Goal: Task Accomplishment & Management: Manage account settings

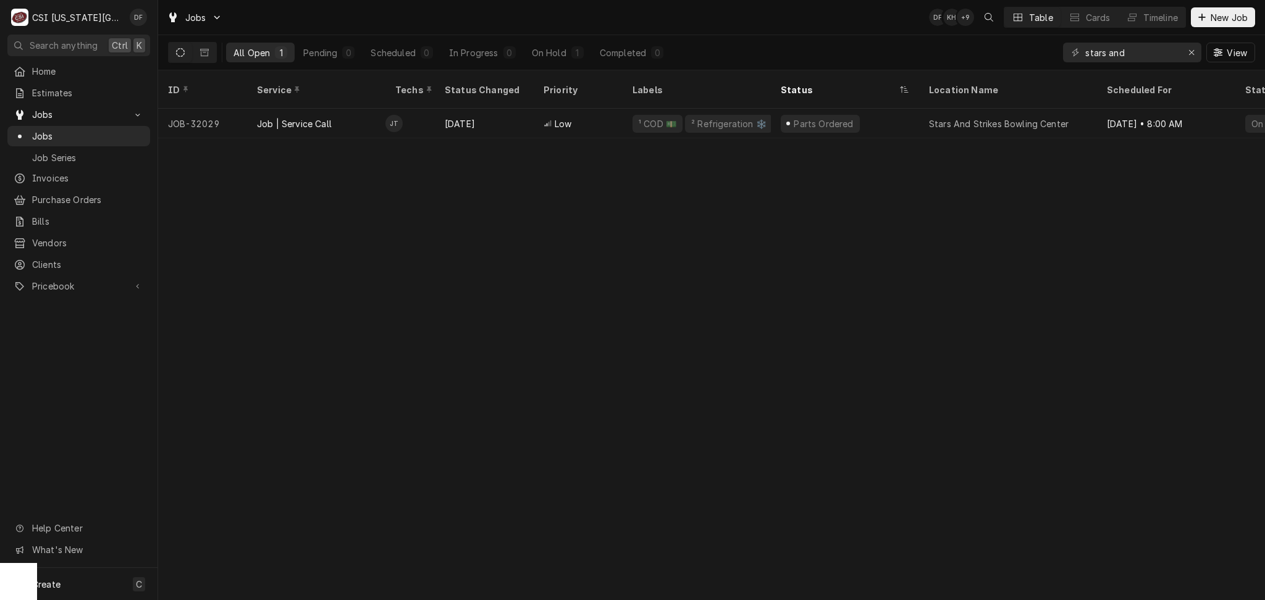
drag, startPoint x: 1133, startPoint y: 49, endPoint x: 1063, endPoint y: 62, distance: 71.0
click at [1063, 62] on div "stars and View" at bounding box center [1159, 52] width 192 height 35
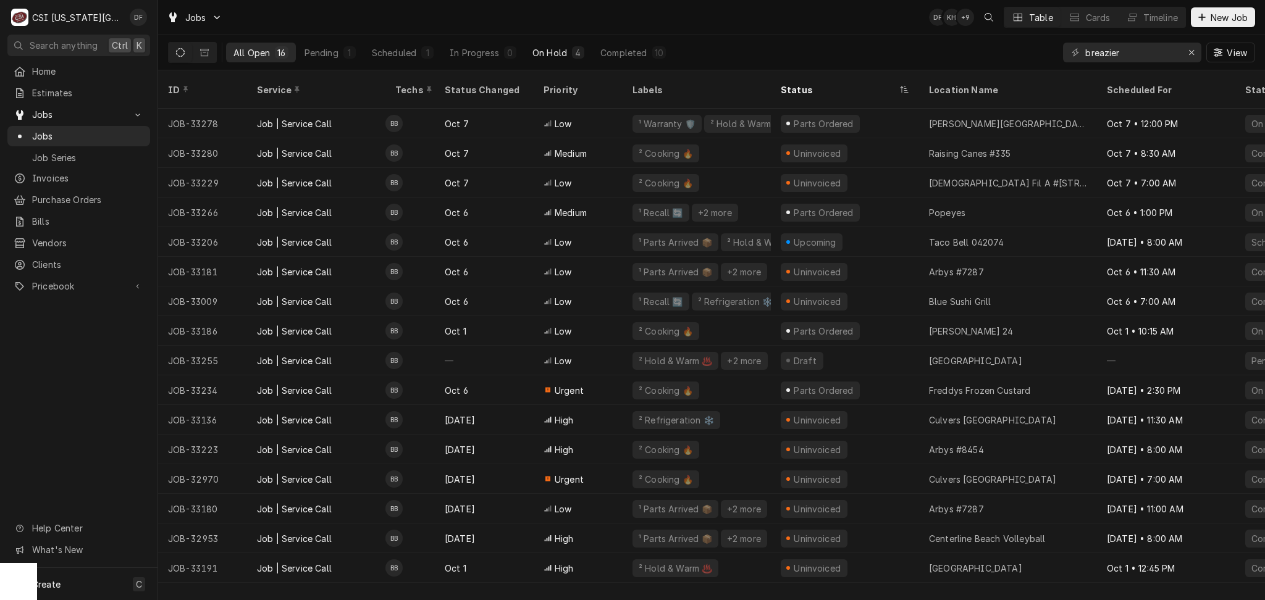
type input "breazier"
click at [549, 56] on div "On Hold" at bounding box center [549, 52] width 35 height 13
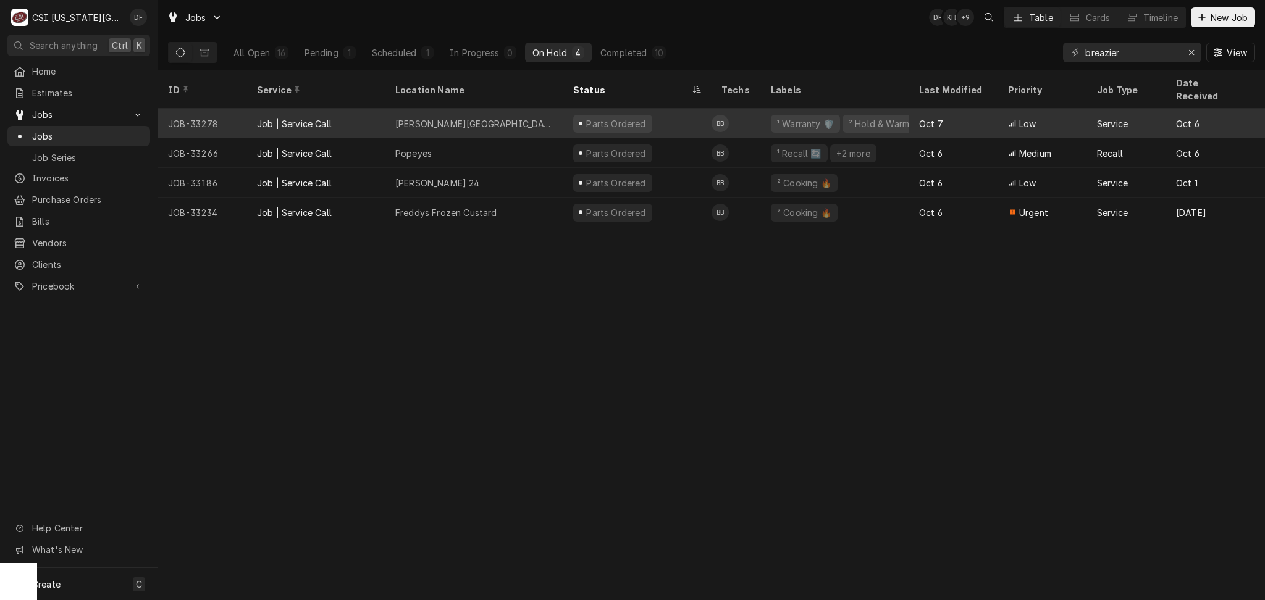
click at [653, 113] on div "Parts Ordered" at bounding box center [637, 124] width 148 height 30
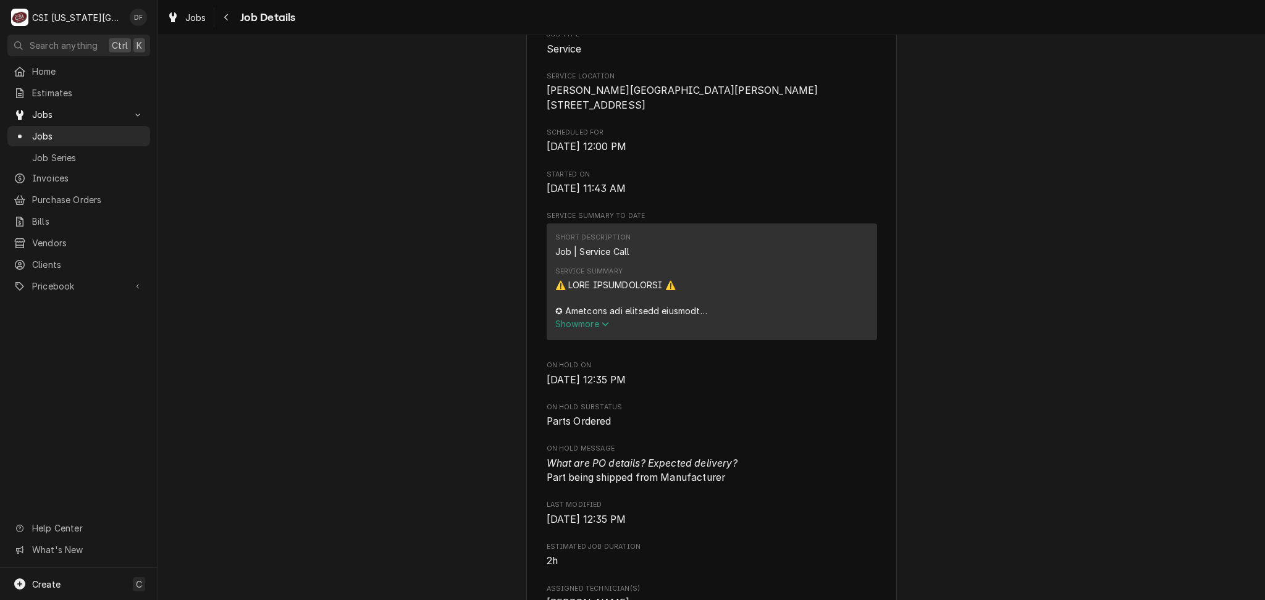
scroll to position [329, 0]
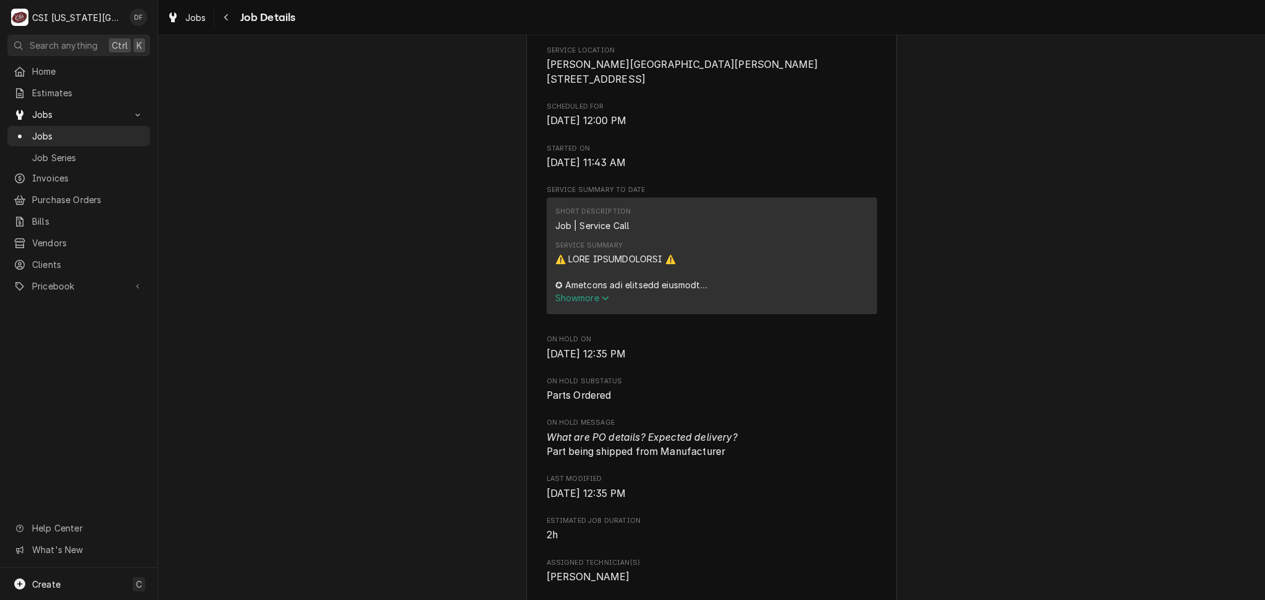
click at [580, 303] on span "Show more" at bounding box center [582, 298] width 54 height 11
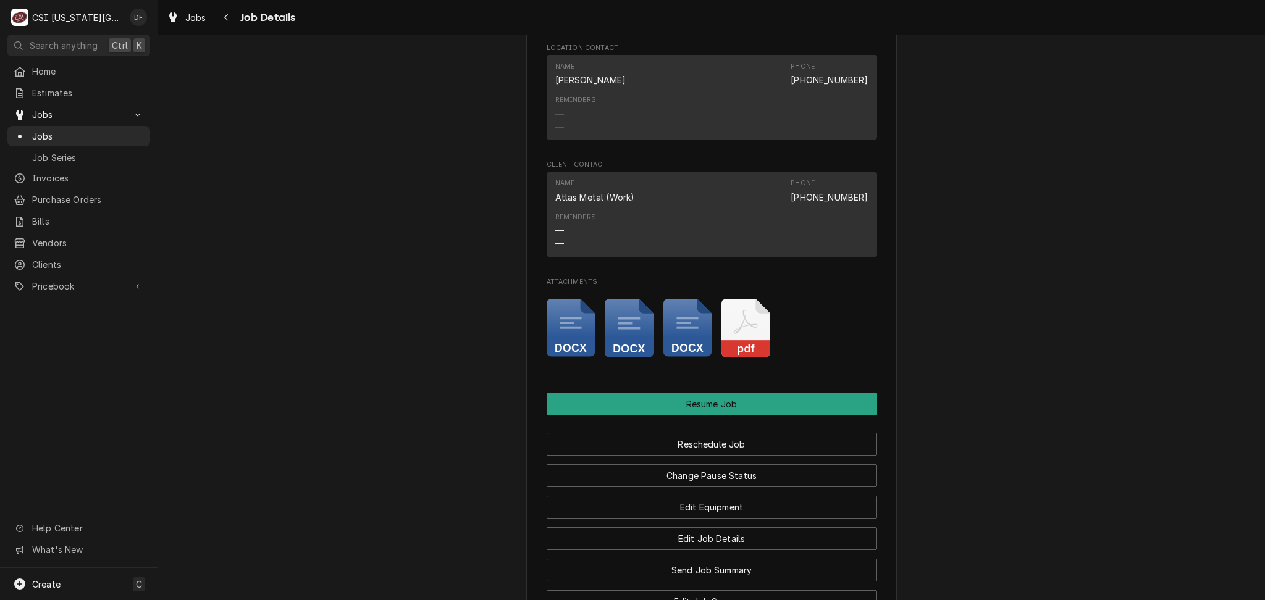
scroll to position [2306, 0]
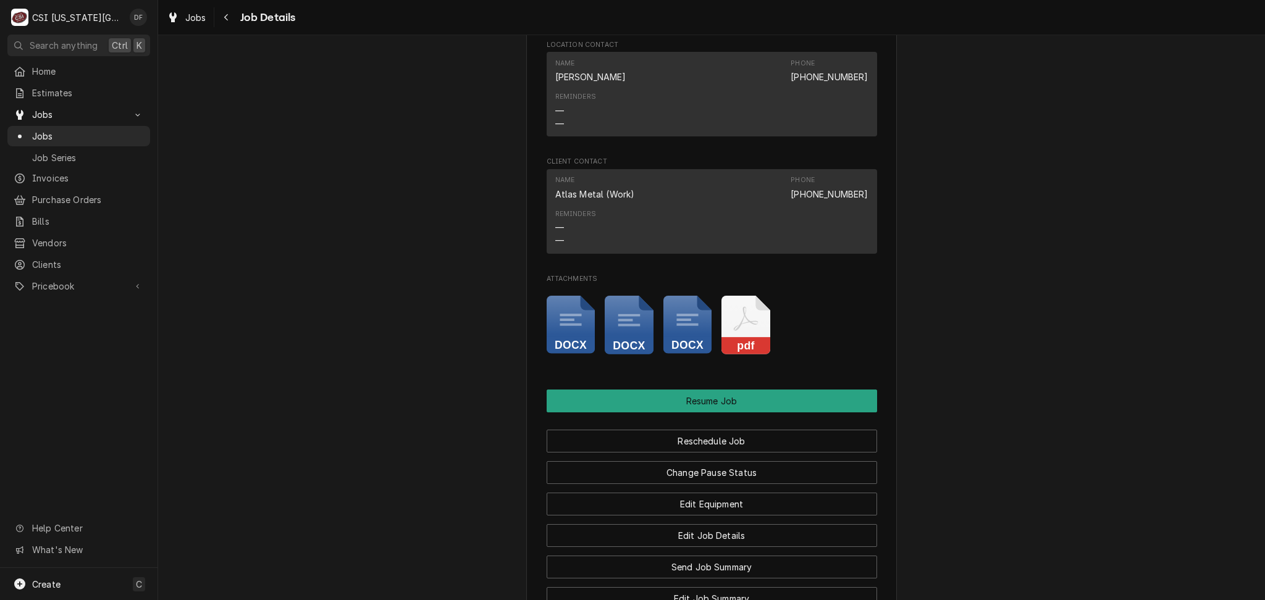
click at [575, 335] on icon "Attachments" at bounding box center [571, 325] width 49 height 59
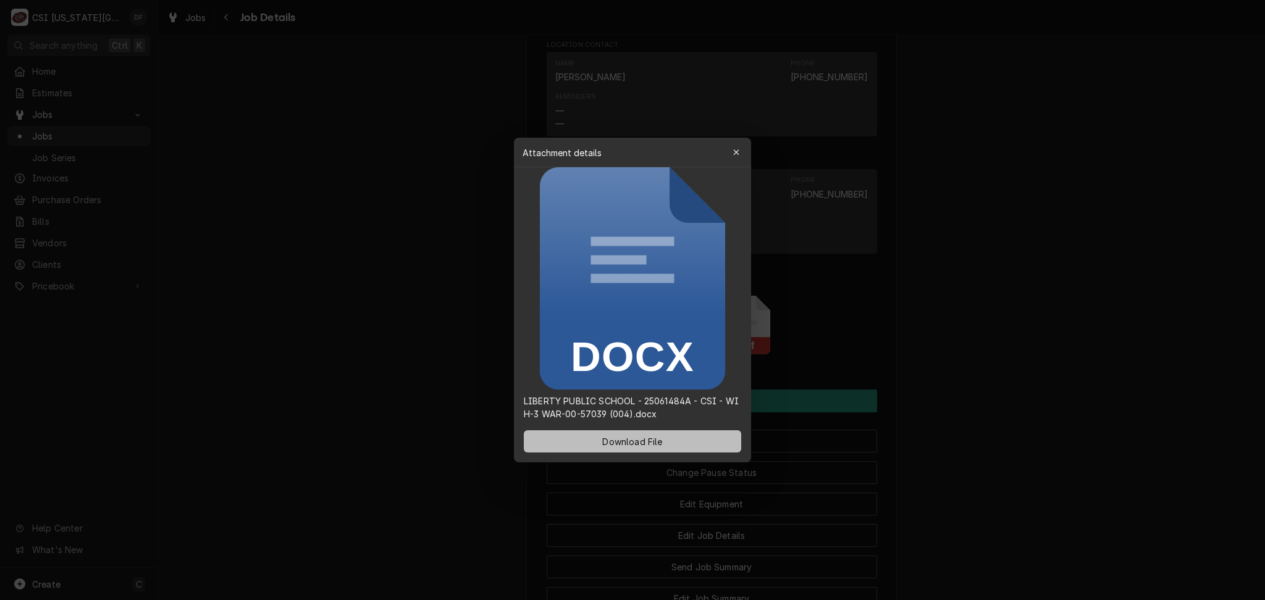
click at [631, 437] on span "Download File" at bounding box center [632, 441] width 65 height 13
click at [732, 152] on div "button" at bounding box center [736, 152] width 12 height 12
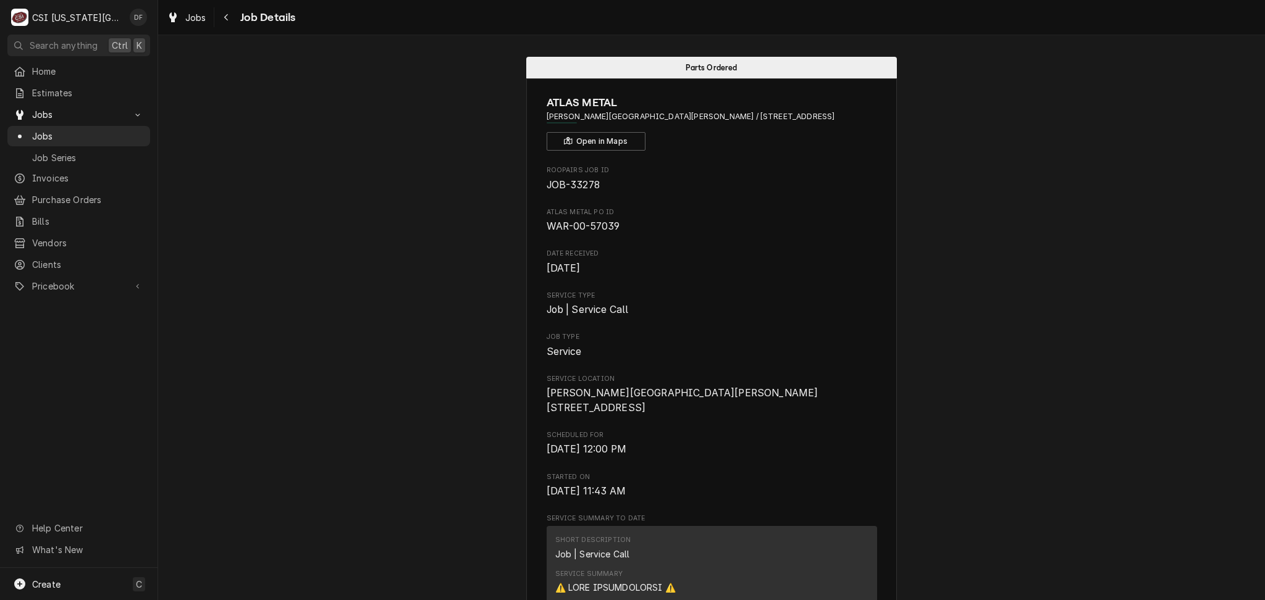
scroll to position [0, 0]
click at [226, 15] on icon "Navigate back" at bounding box center [227, 17] width 6 height 9
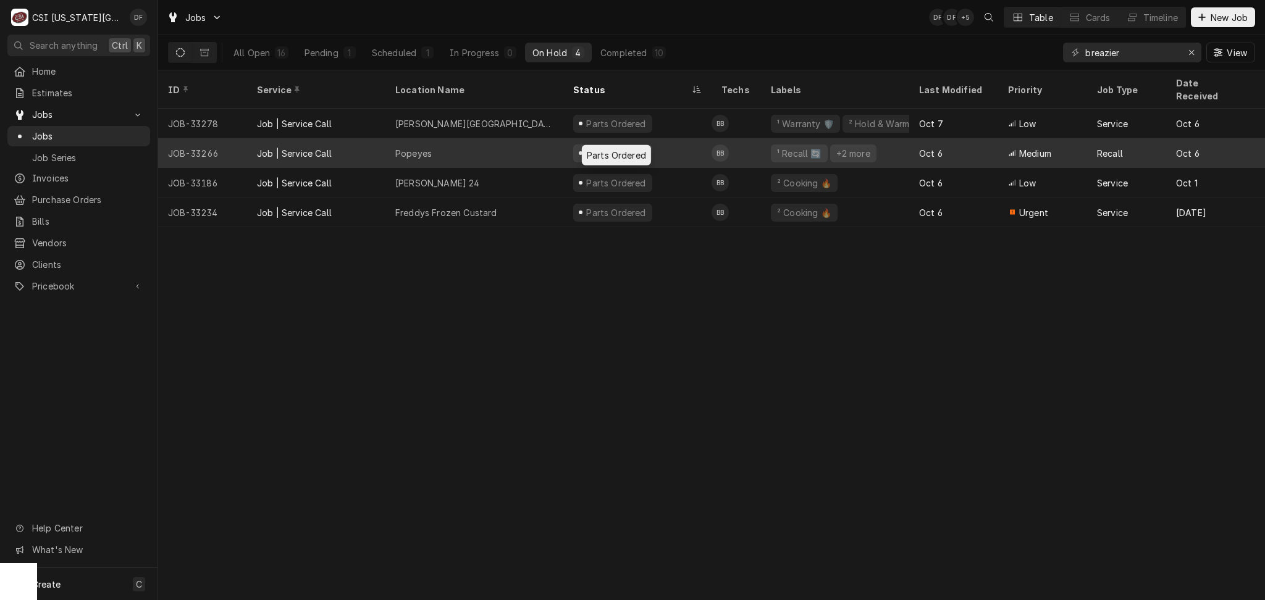
click at [631, 147] on div "Parts Ordered" at bounding box center [616, 153] width 62 height 13
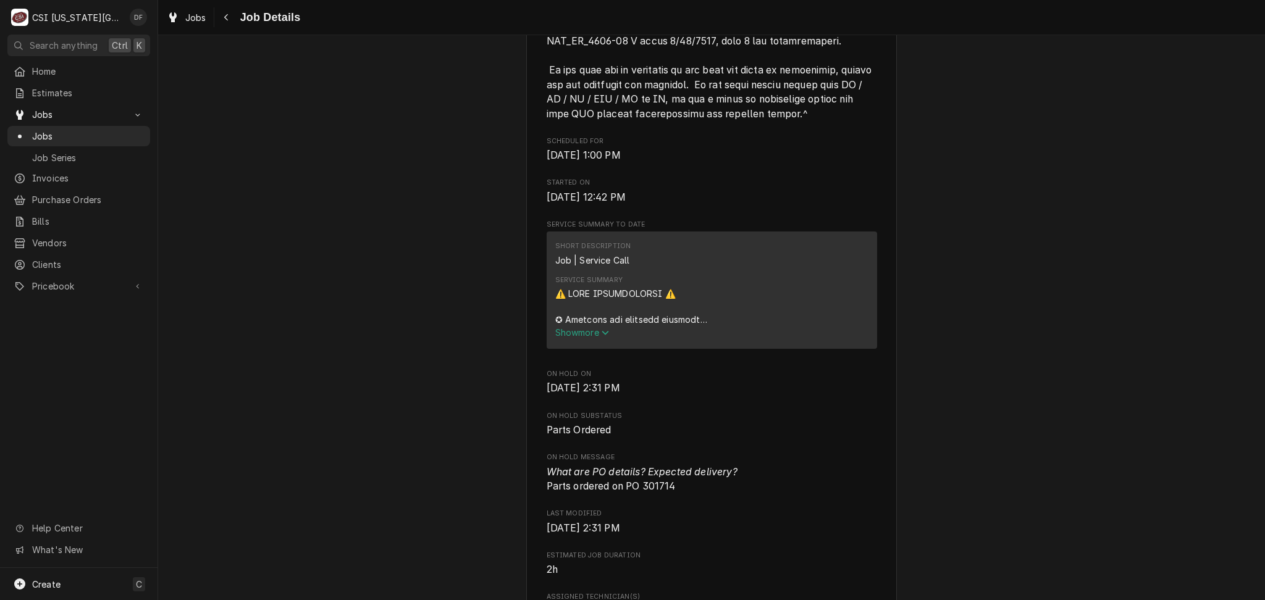
scroll to position [988, 0]
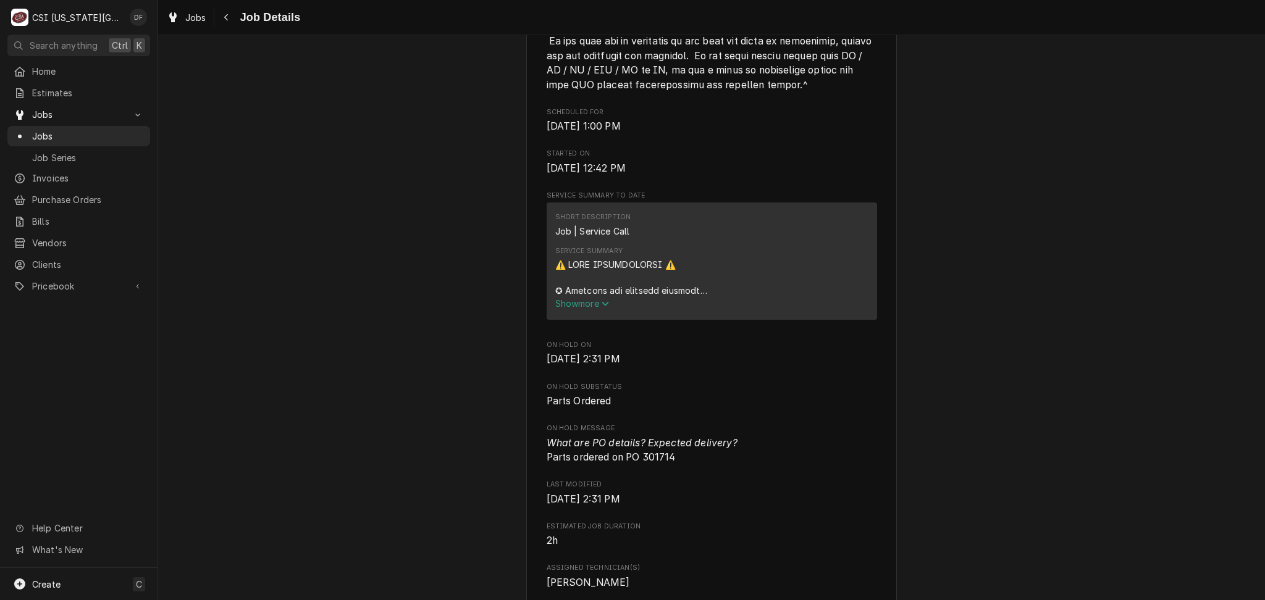
click at [596, 303] on span "Show more" at bounding box center [582, 303] width 54 height 11
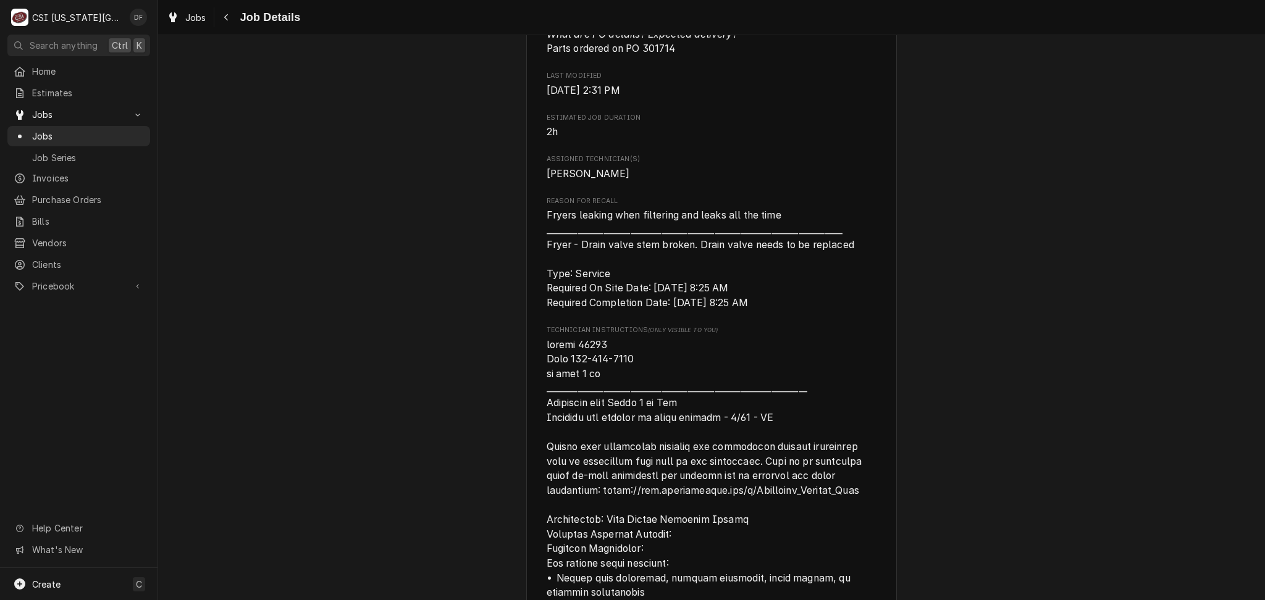
scroll to position [2306, 0]
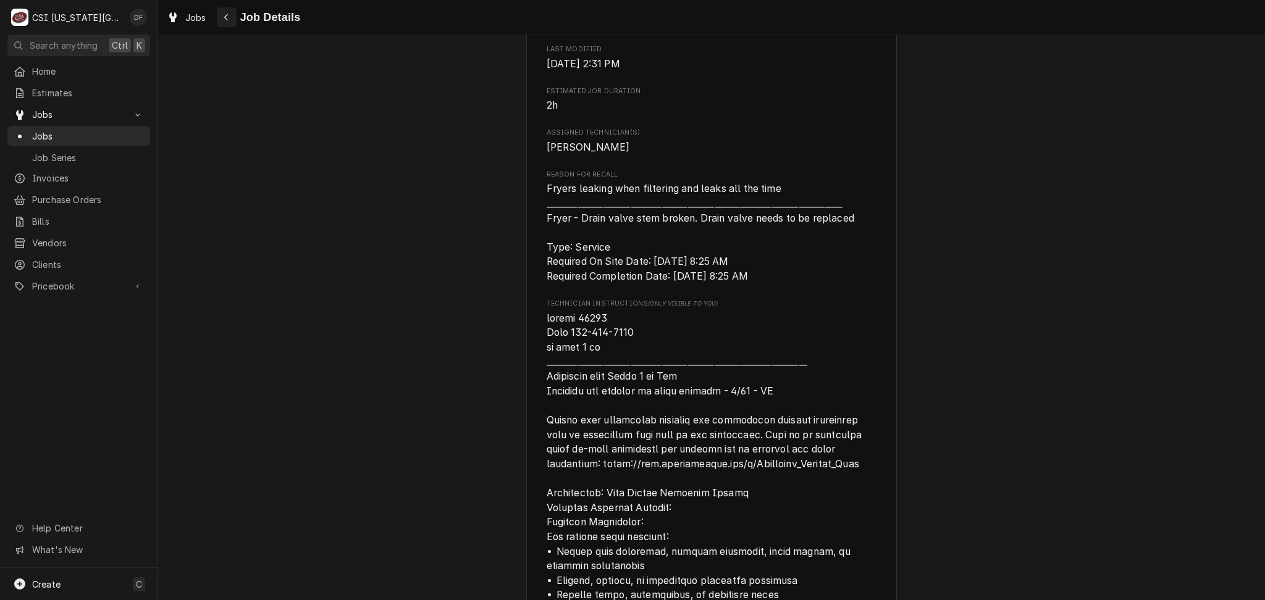
click at [225, 17] on icon "Navigate back" at bounding box center [227, 17] width 6 height 9
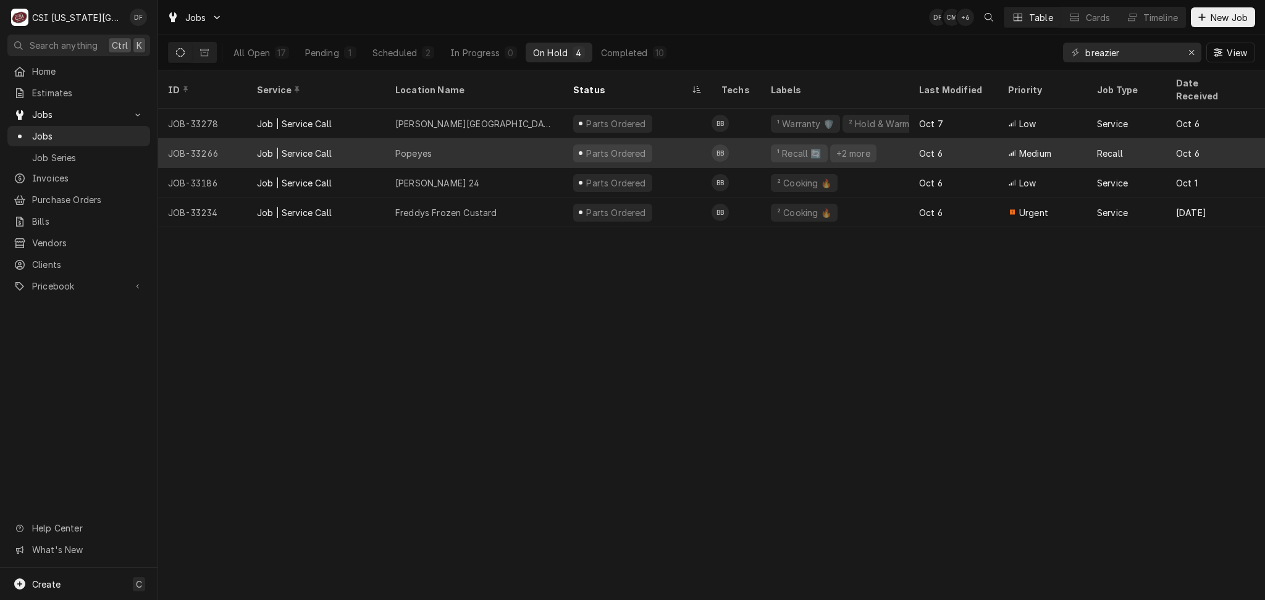
click at [667, 146] on div "Parts Ordered" at bounding box center [637, 153] width 148 height 30
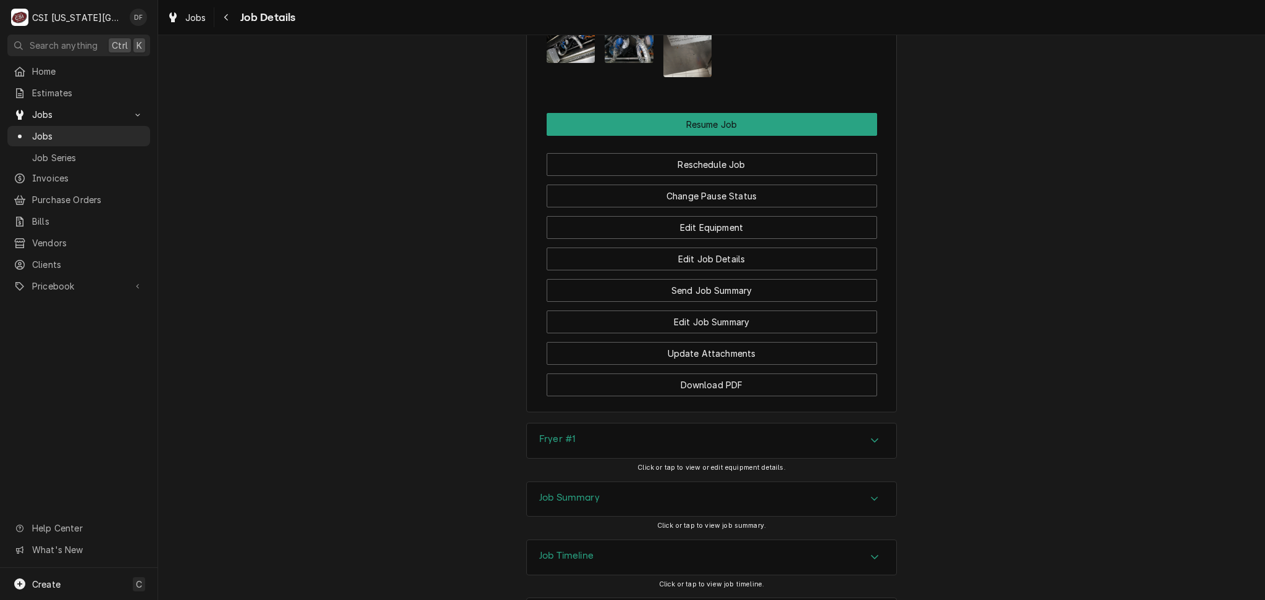
scroll to position [2856, 0]
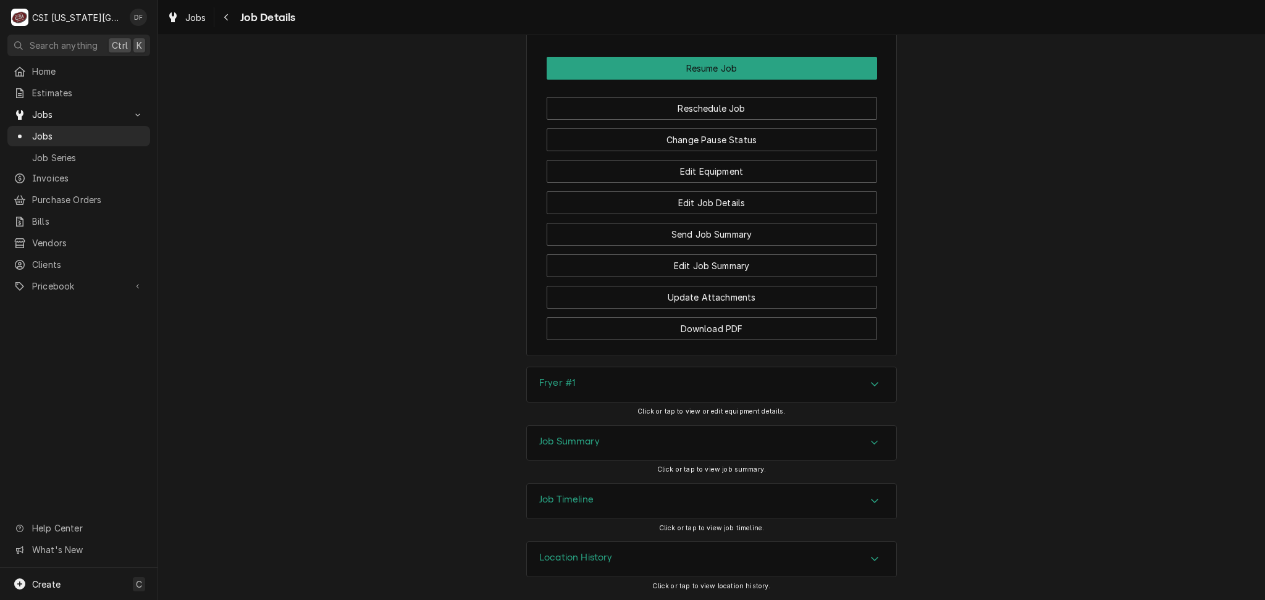
click at [638, 443] on div "Job Summary" at bounding box center [711, 443] width 369 height 35
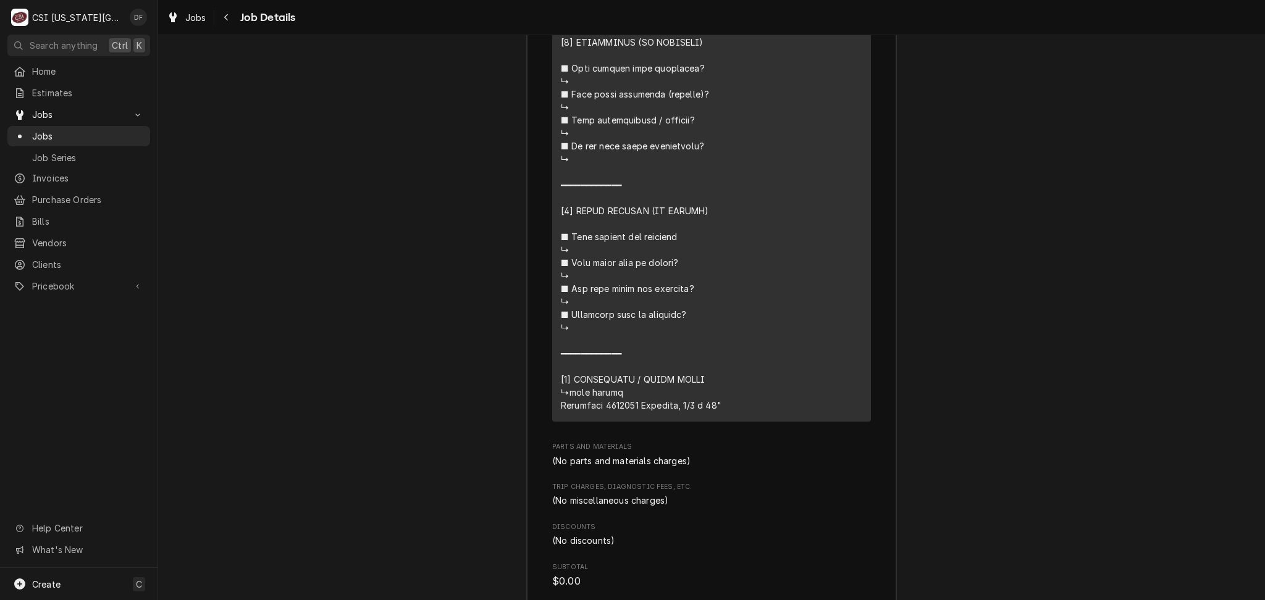
scroll to position [3965, 0]
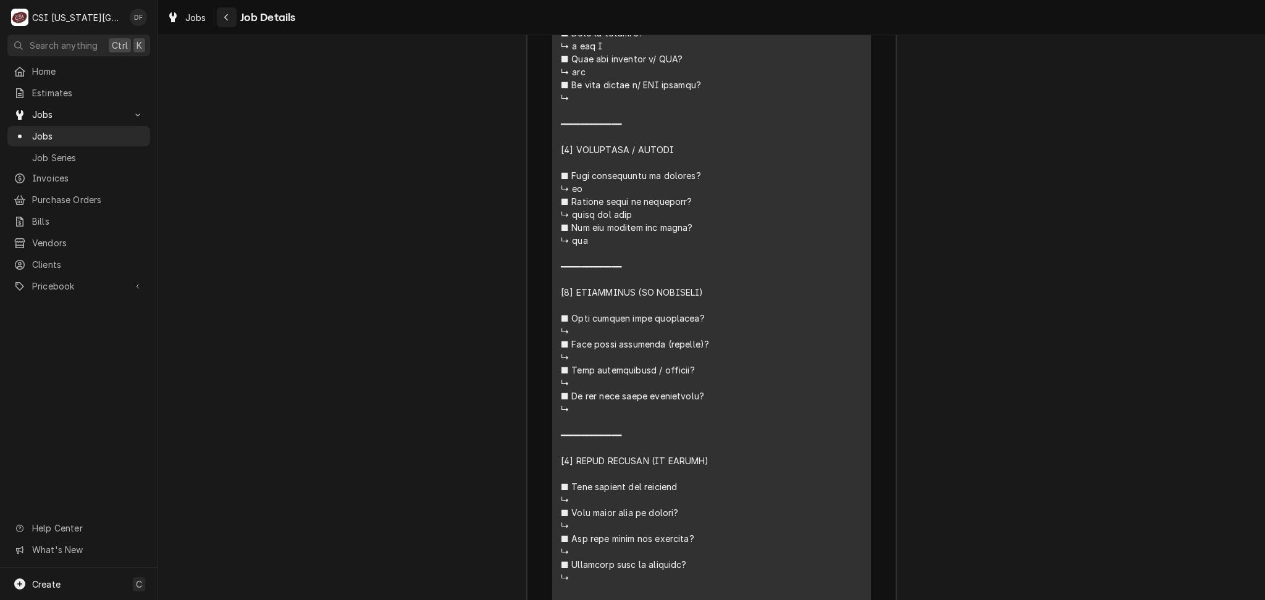
click at [221, 19] on div "Navigate back" at bounding box center [227, 17] width 12 height 12
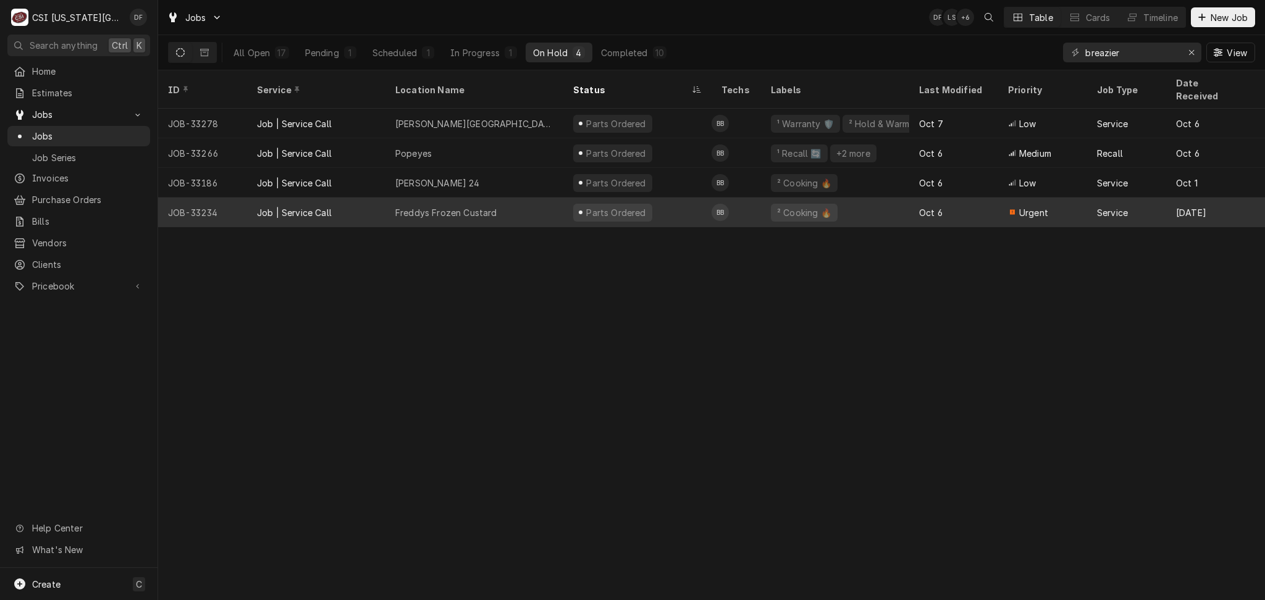
click at [525, 199] on div "Freddys Frozen Custard" at bounding box center [474, 213] width 178 height 30
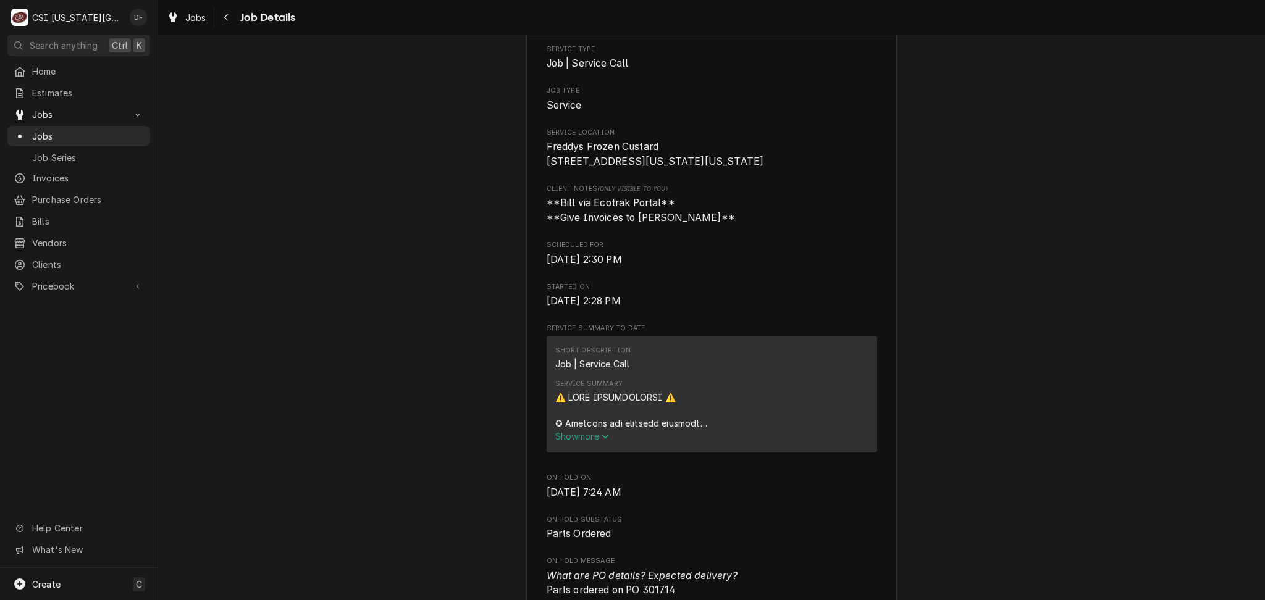
scroll to position [329, 0]
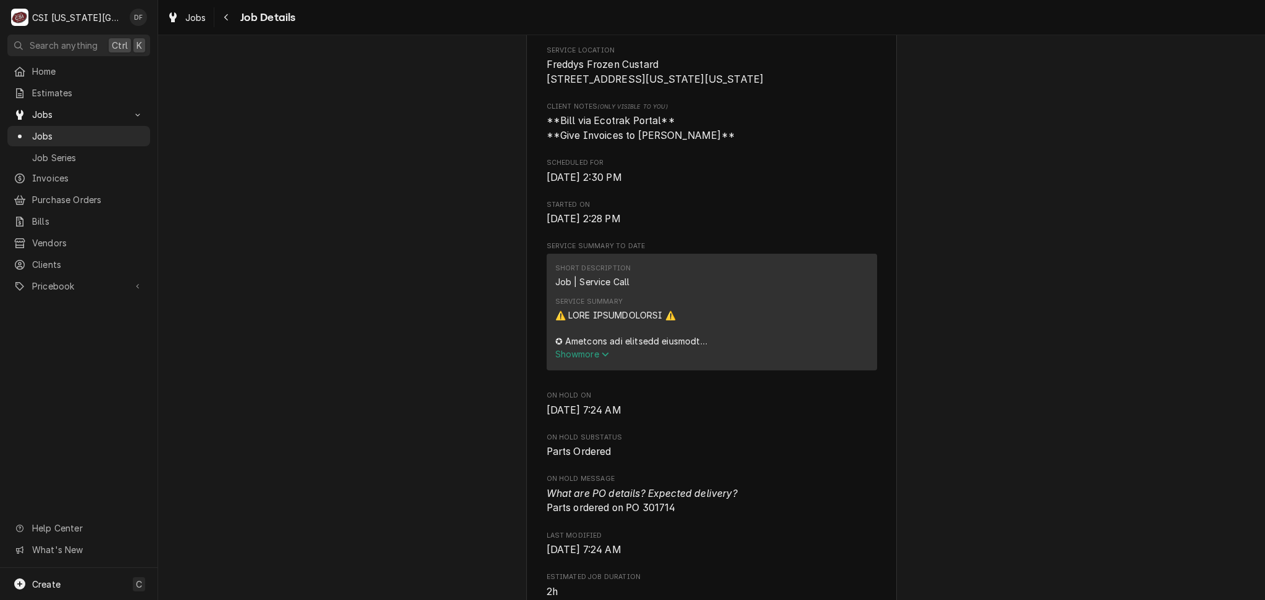
click at [586, 359] on span "Show more" at bounding box center [582, 354] width 54 height 11
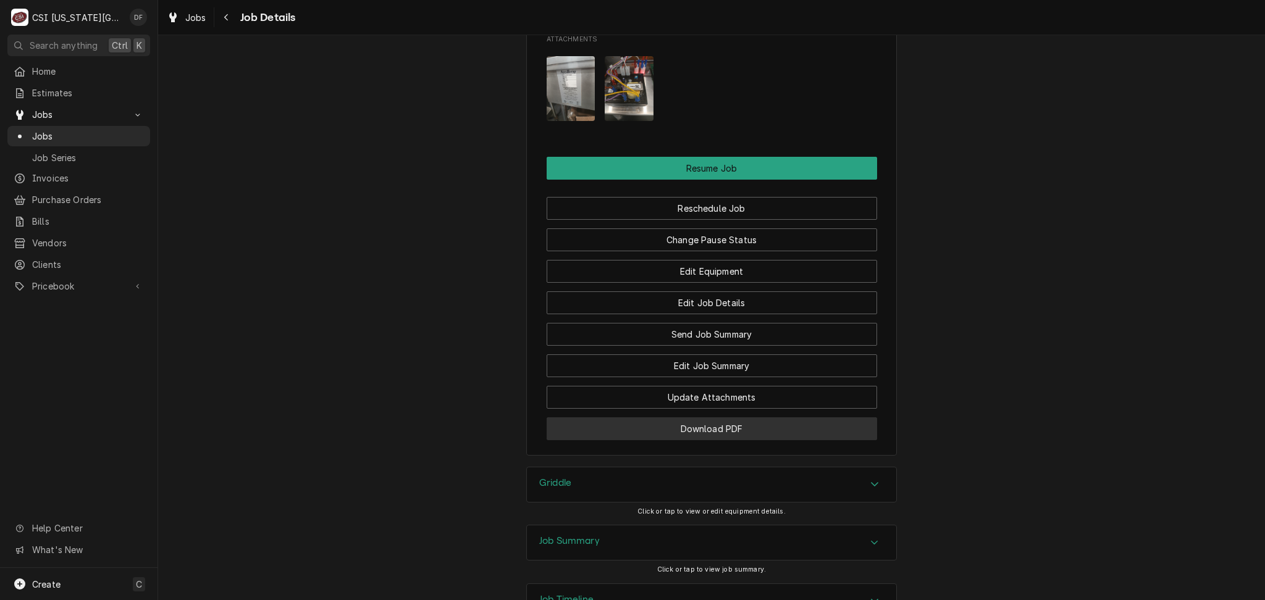
scroll to position [2553, 0]
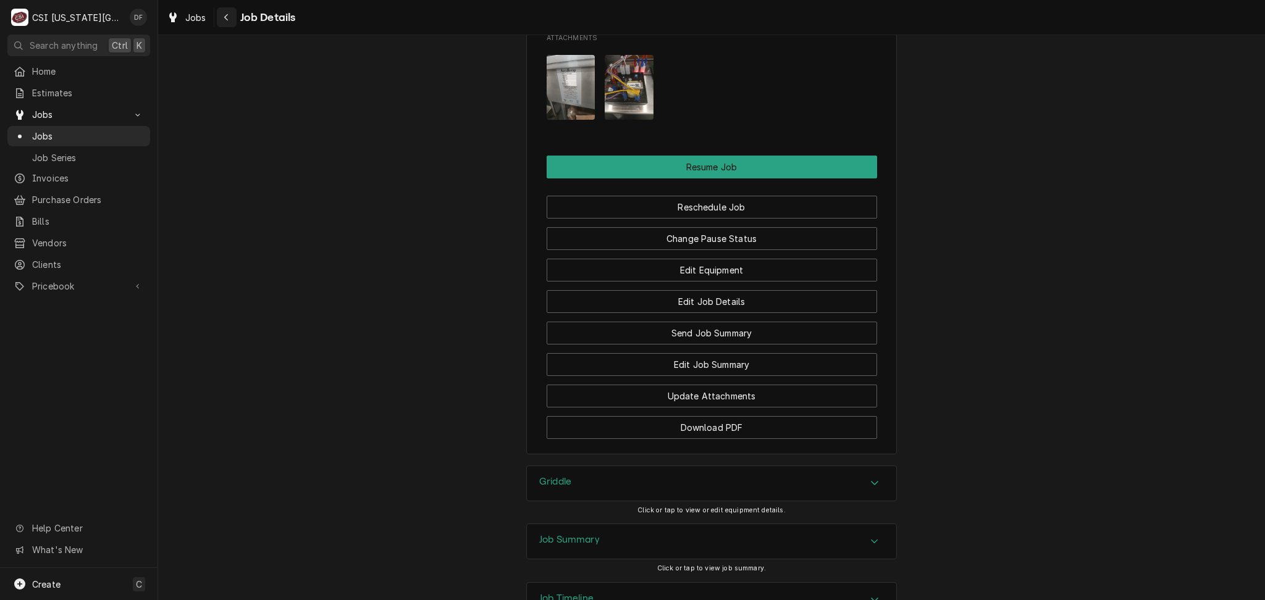
click at [224, 16] on icon "Navigate back" at bounding box center [227, 17] width 6 height 9
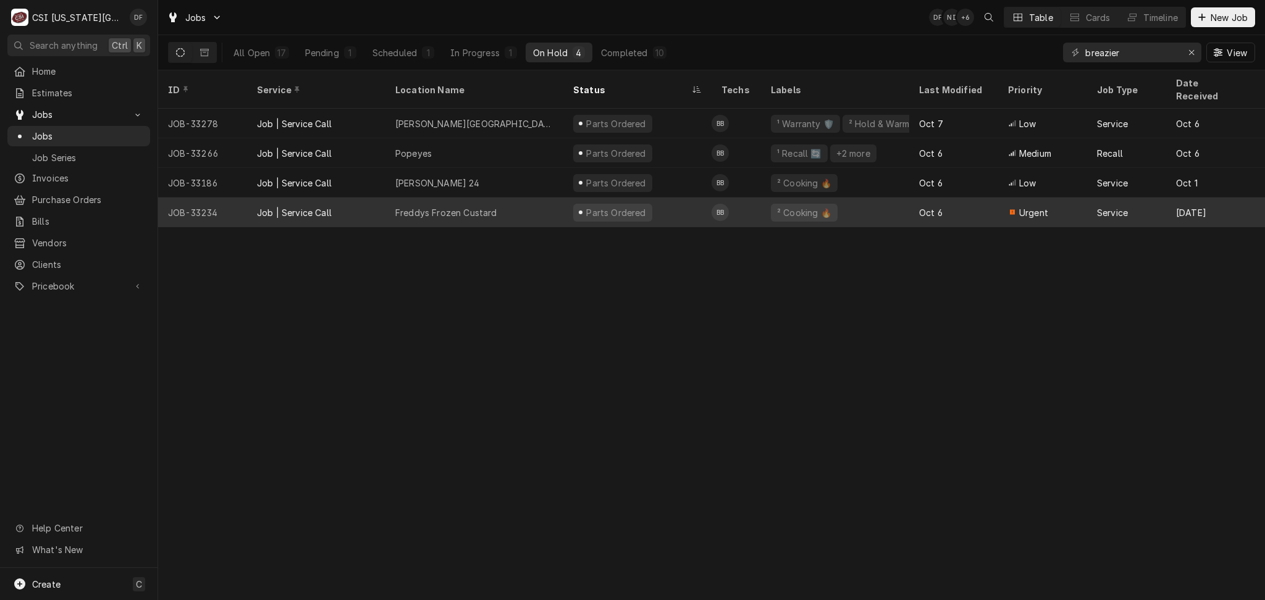
click at [564, 199] on div "Parts Ordered" at bounding box center [637, 213] width 148 height 30
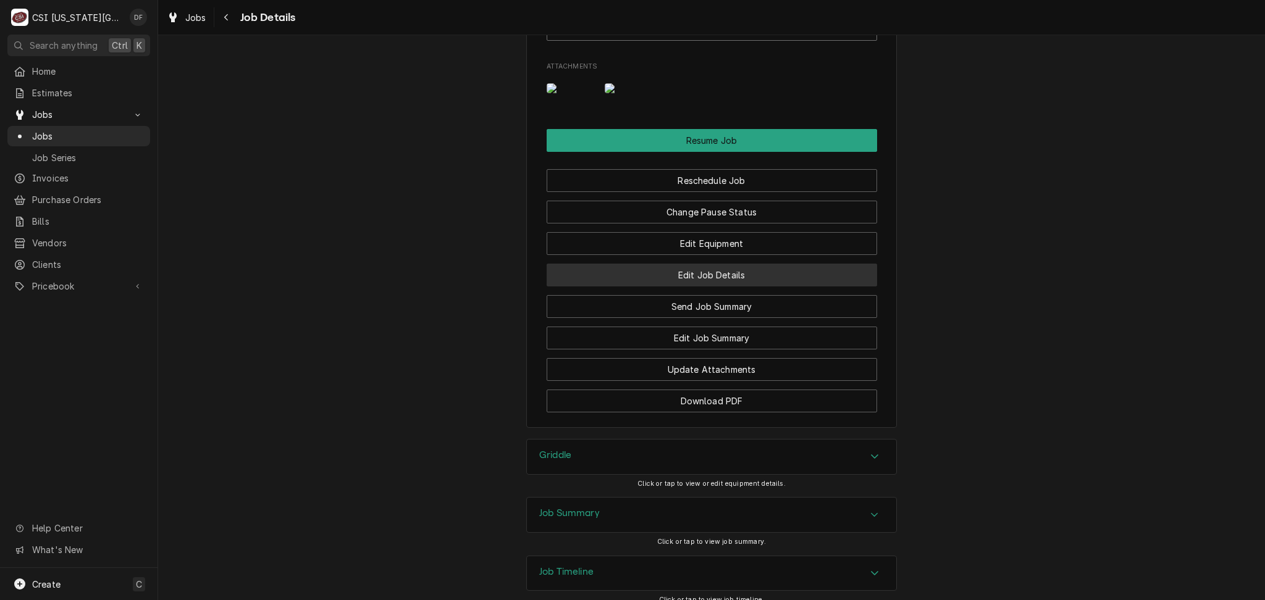
scroll to position [1647, 0]
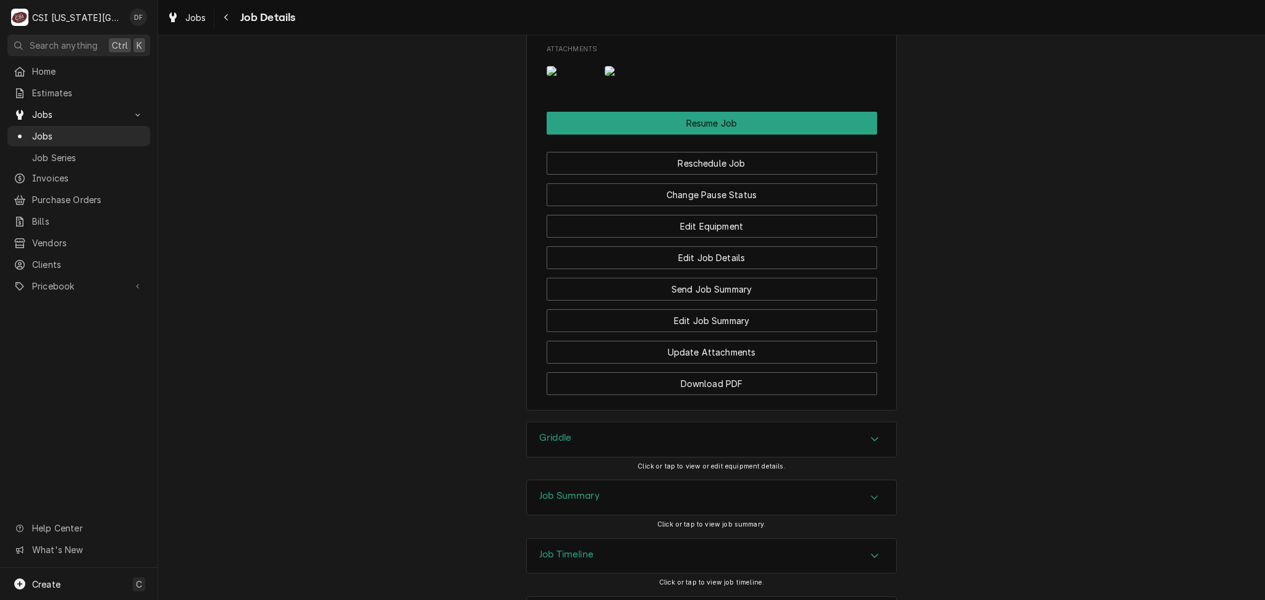
click at [692, 515] on div "Job Summary" at bounding box center [711, 498] width 369 height 35
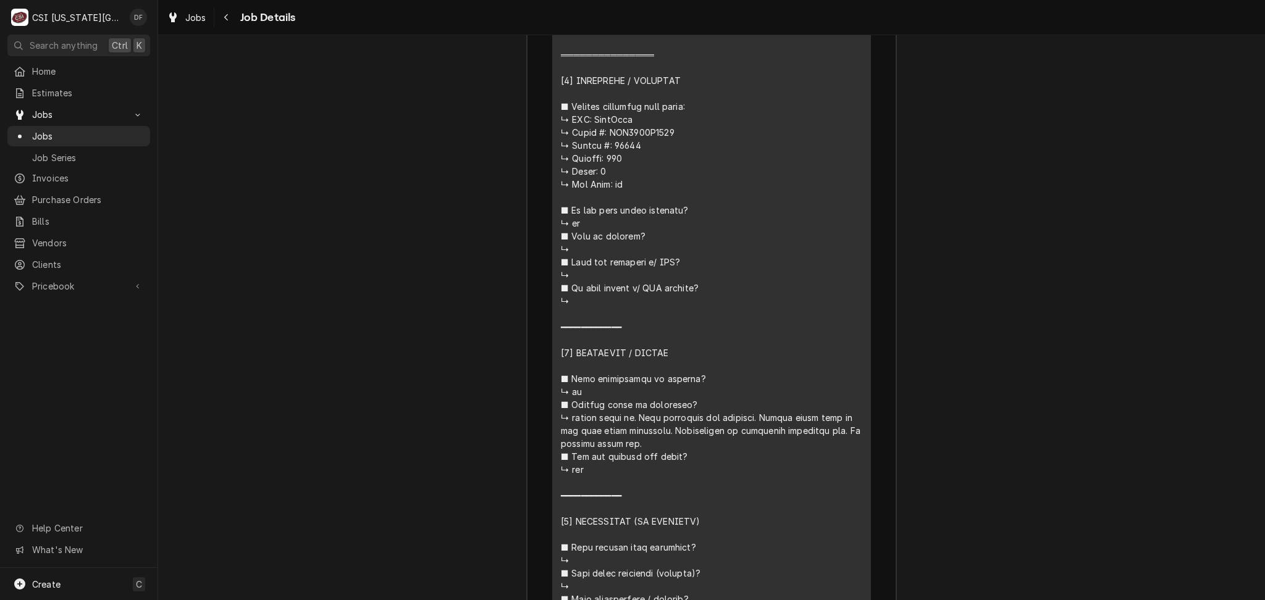
scroll to position [2635, 0]
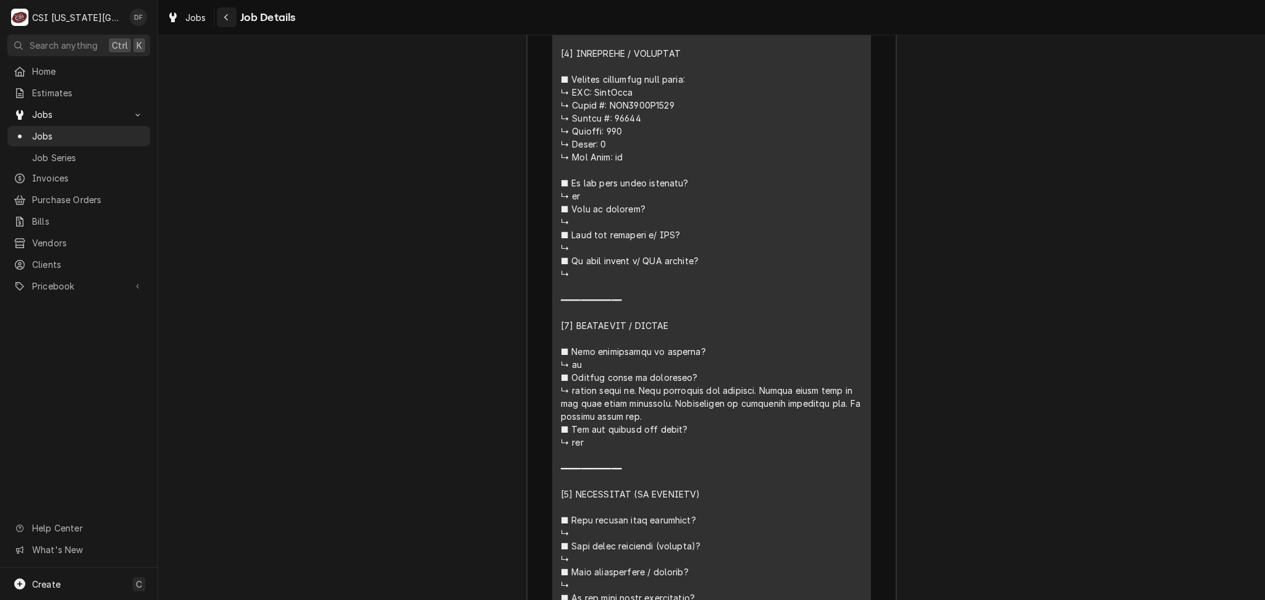
click at [227, 18] on icon "Navigate back" at bounding box center [227, 17] width 6 height 9
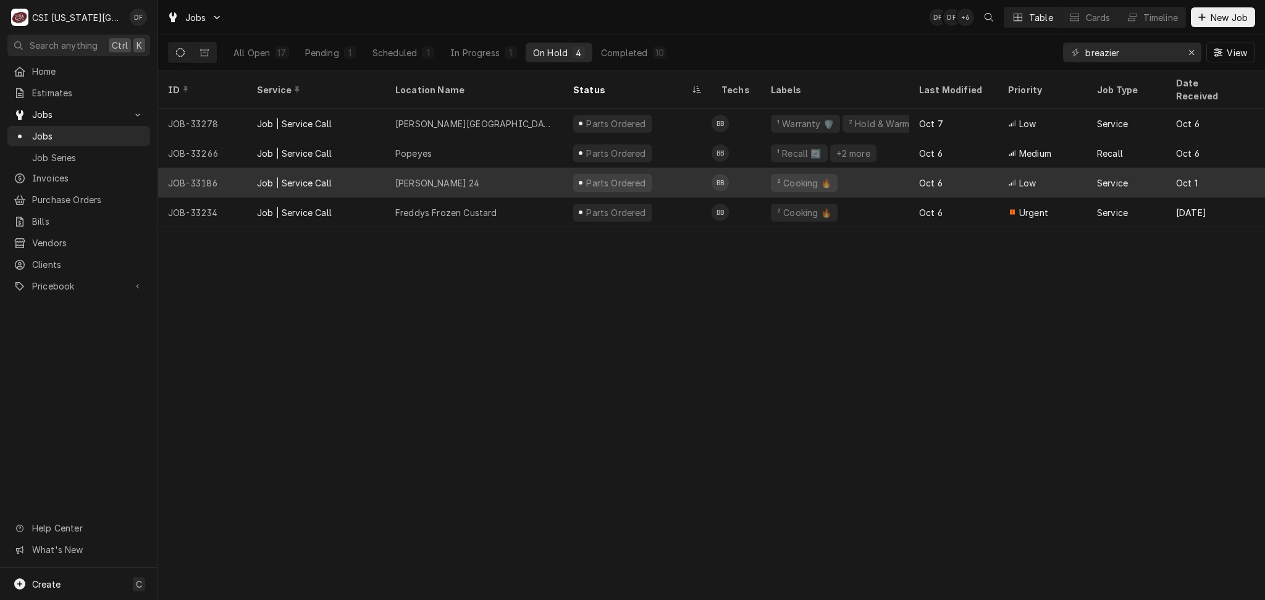
click at [650, 174] on div "Parts Ordered" at bounding box center [637, 183] width 148 height 30
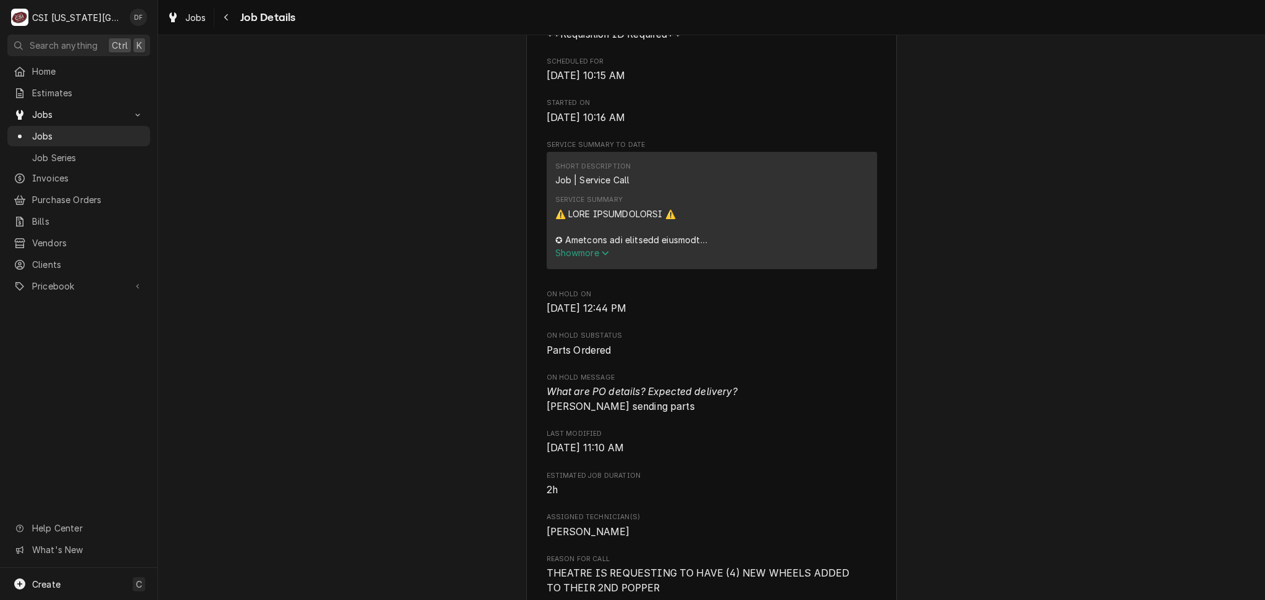
scroll to position [576, 0]
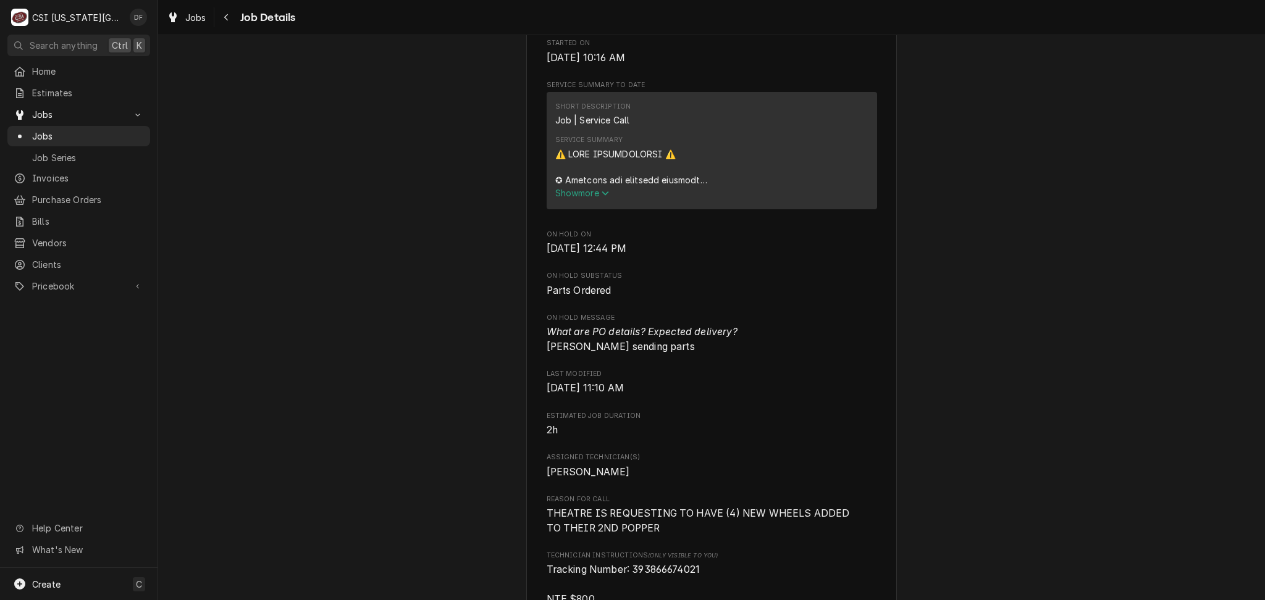
click at [581, 194] on span "Show more" at bounding box center [582, 193] width 54 height 11
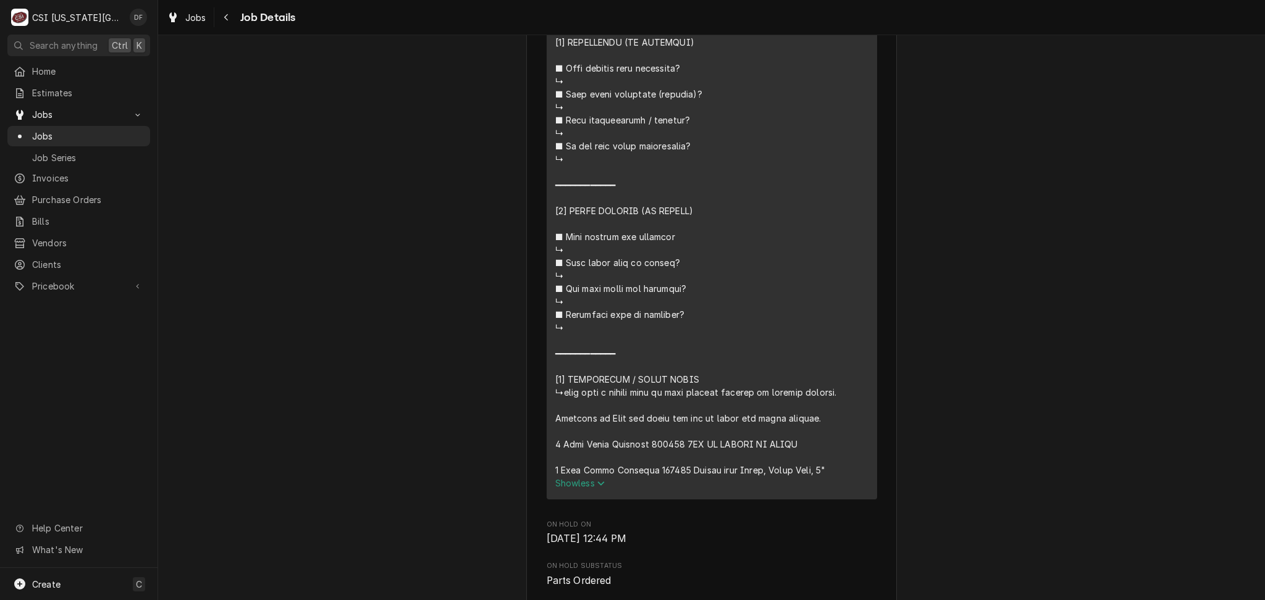
scroll to position [1400, 0]
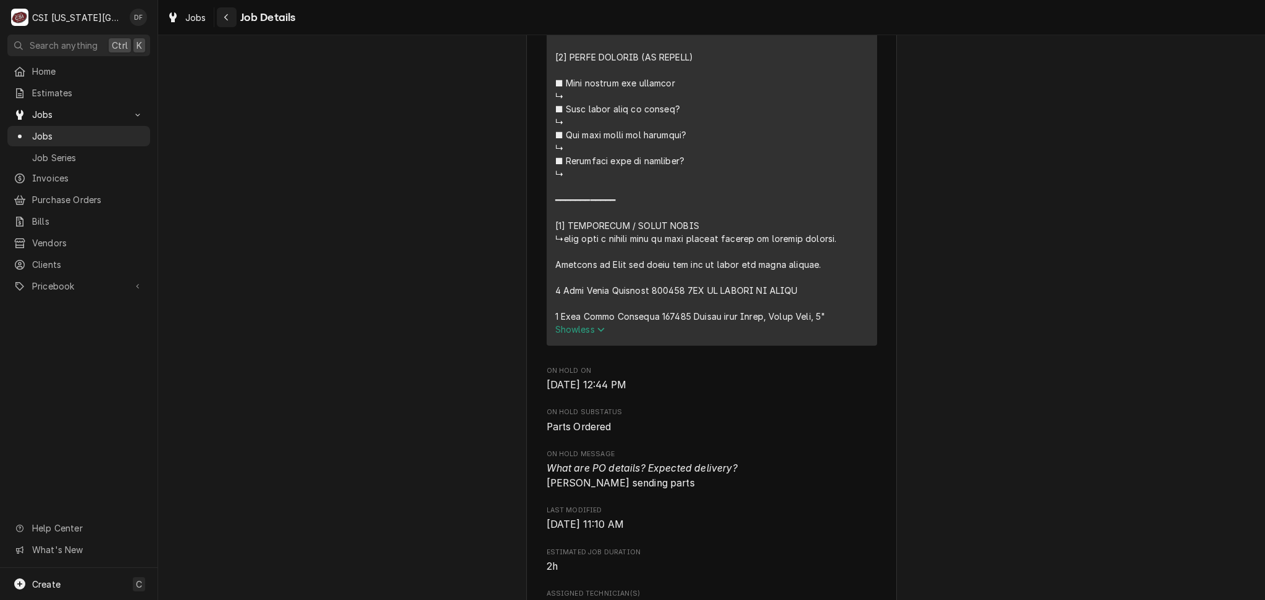
click at [221, 14] on div "Navigate back" at bounding box center [227, 17] width 12 height 12
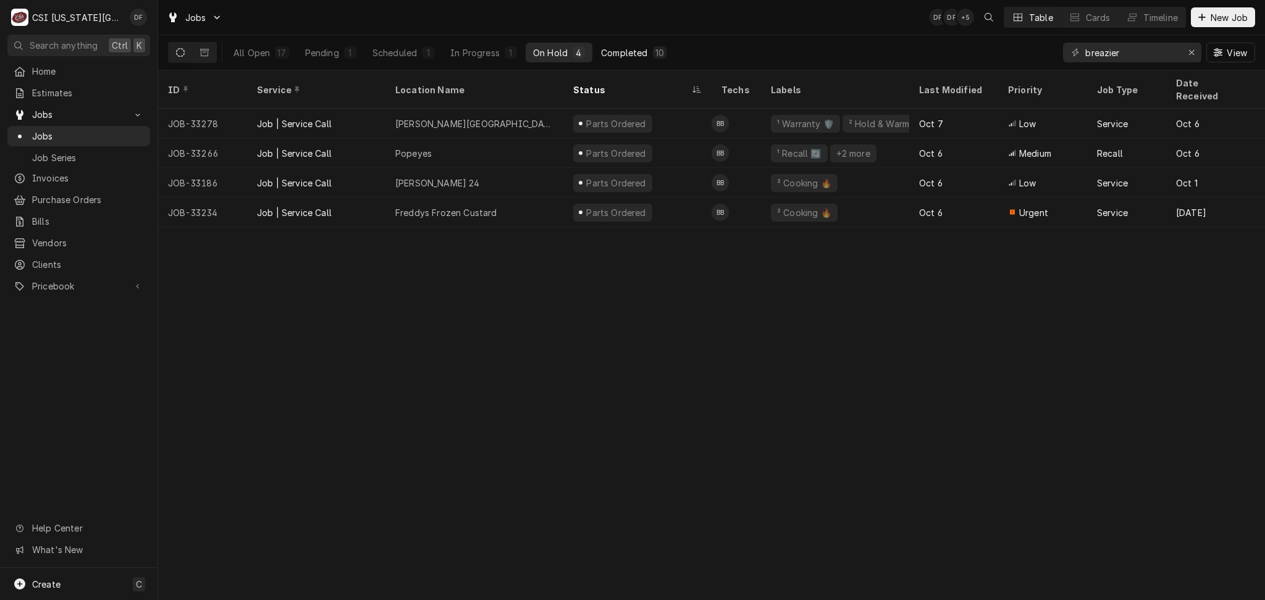
click at [636, 52] on div "Completed" at bounding box center [624, 52] width 46 height 13
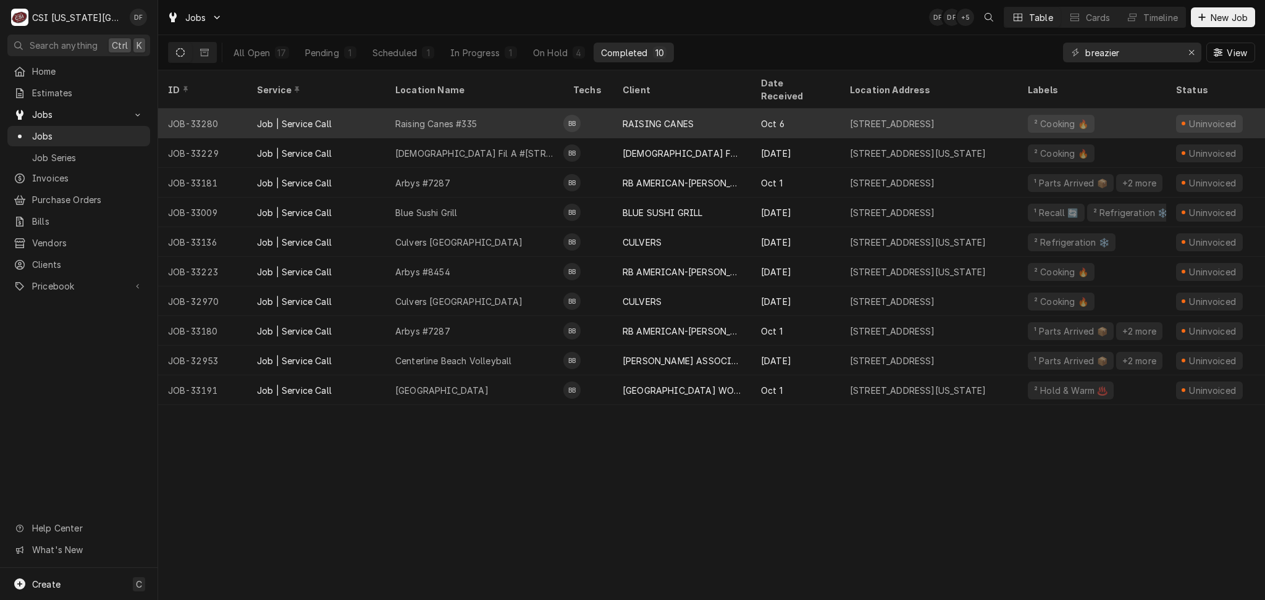
click at [676, 117] on div "RAISING CANES" at bounding box center [658, 123] width 71 height 13
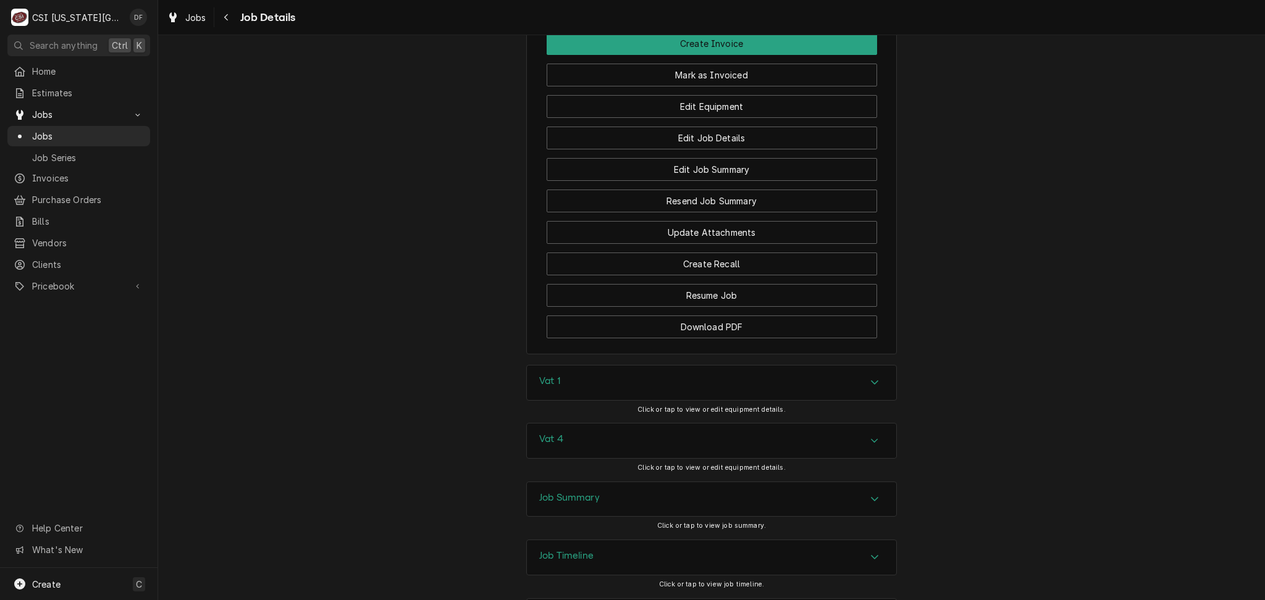
scroll to position [1765, 0]
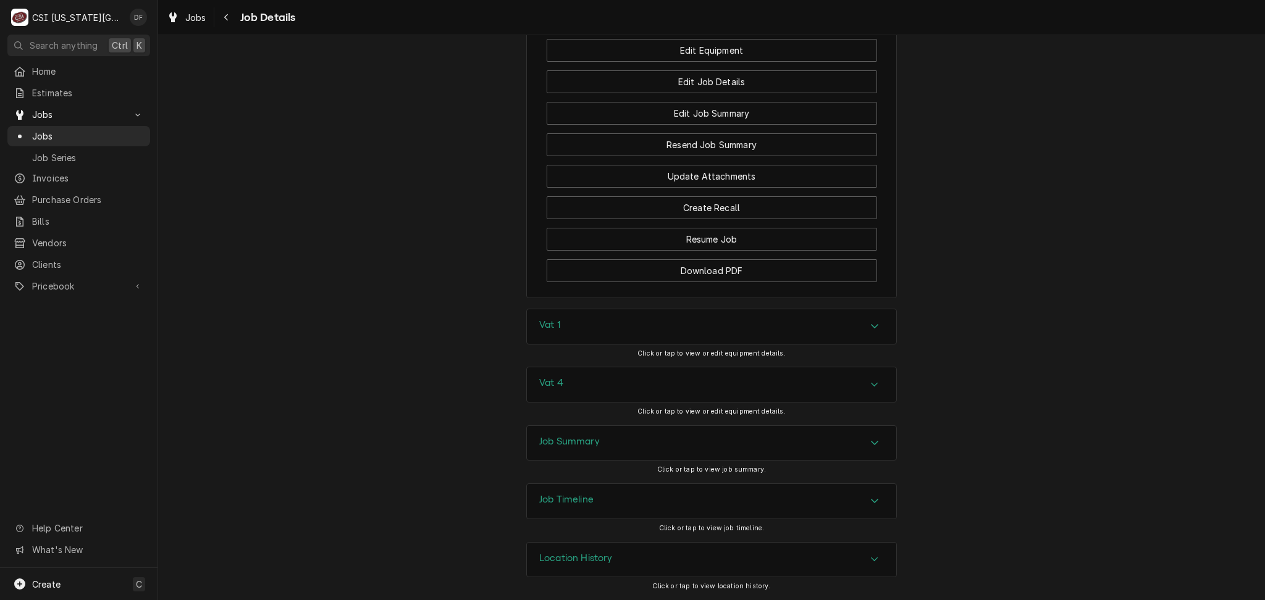
click at [640, 445] on div "Job Summary" at bounding box center [711, 443] width 369 height 35
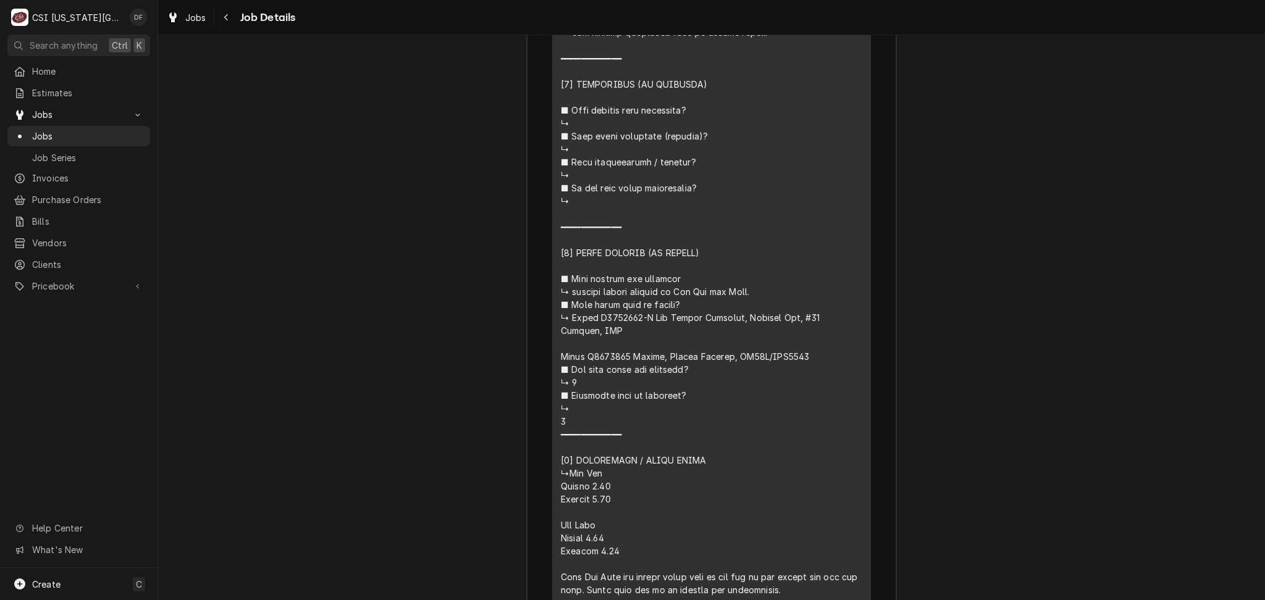
scroll to position [3248, 0]
click at [222, 21] on div "Navigate back" at bounding box center [227, 17] width 12 height 12
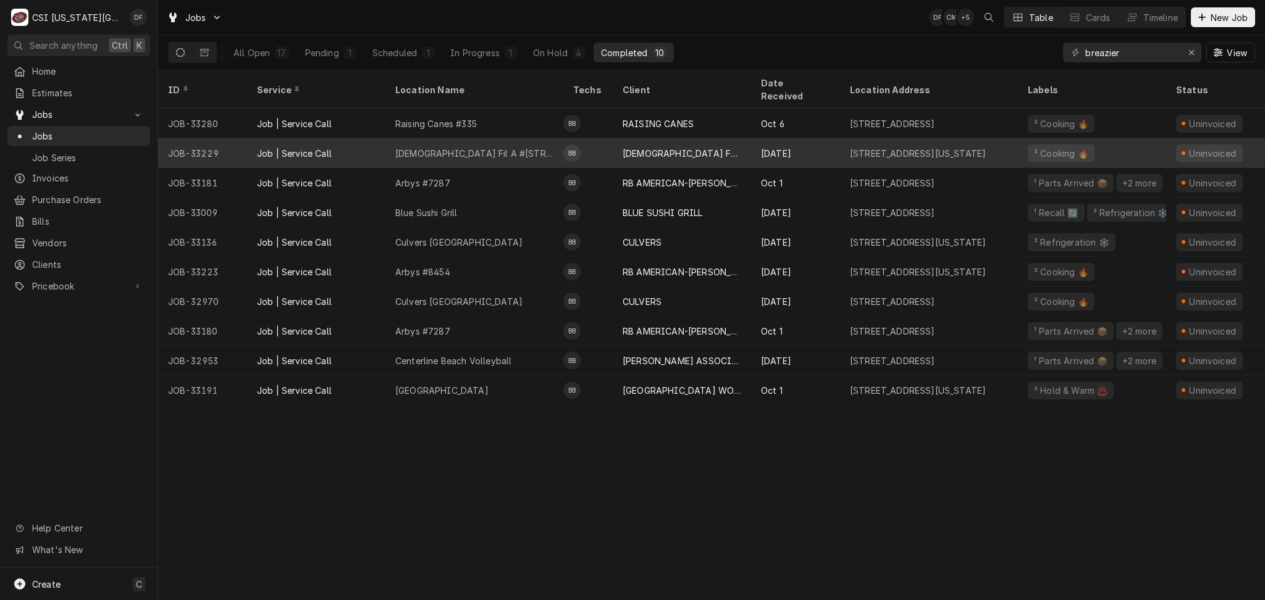
click at [640, 147] on div "CHICK FIL A-STATE LINE ROAD" at bounding box center [682, 153] width 119 height 13
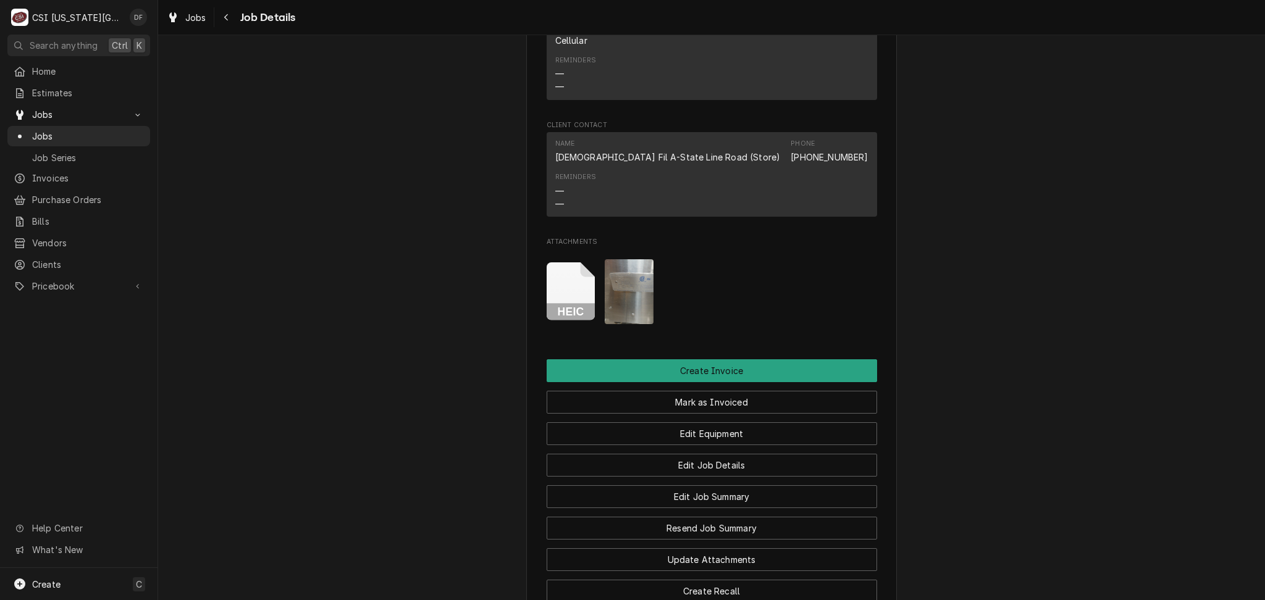
scroll to position [1070, 0]
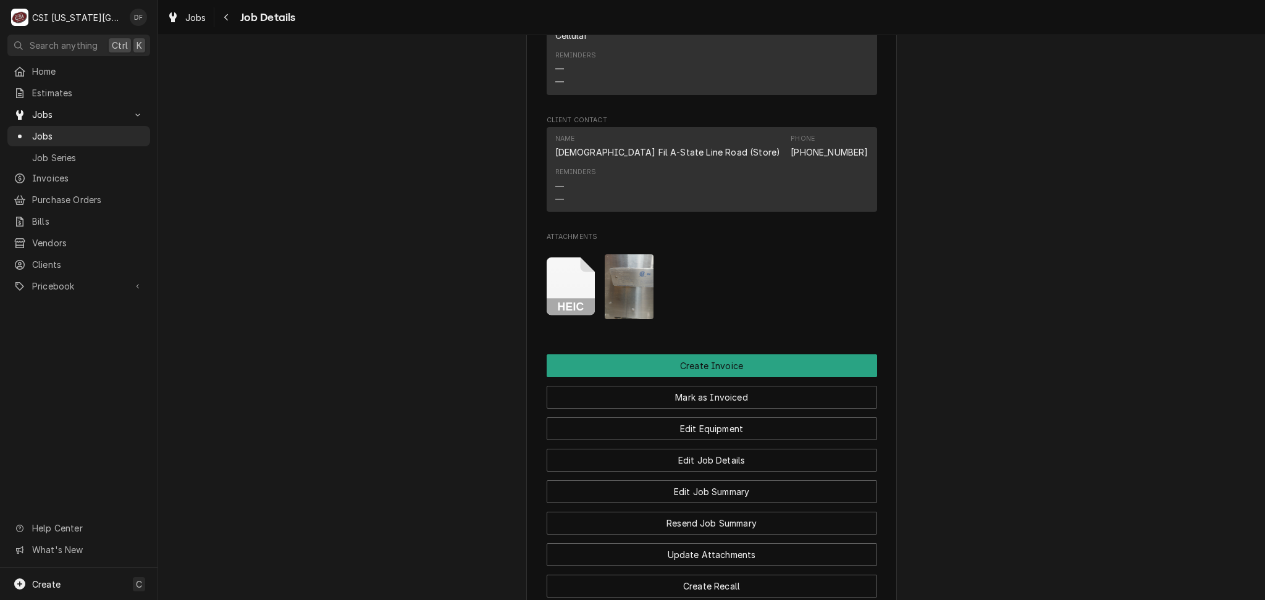
click at [550, 260] on icon "Attachments" at bounding box center [571, 287] width 49 height 59
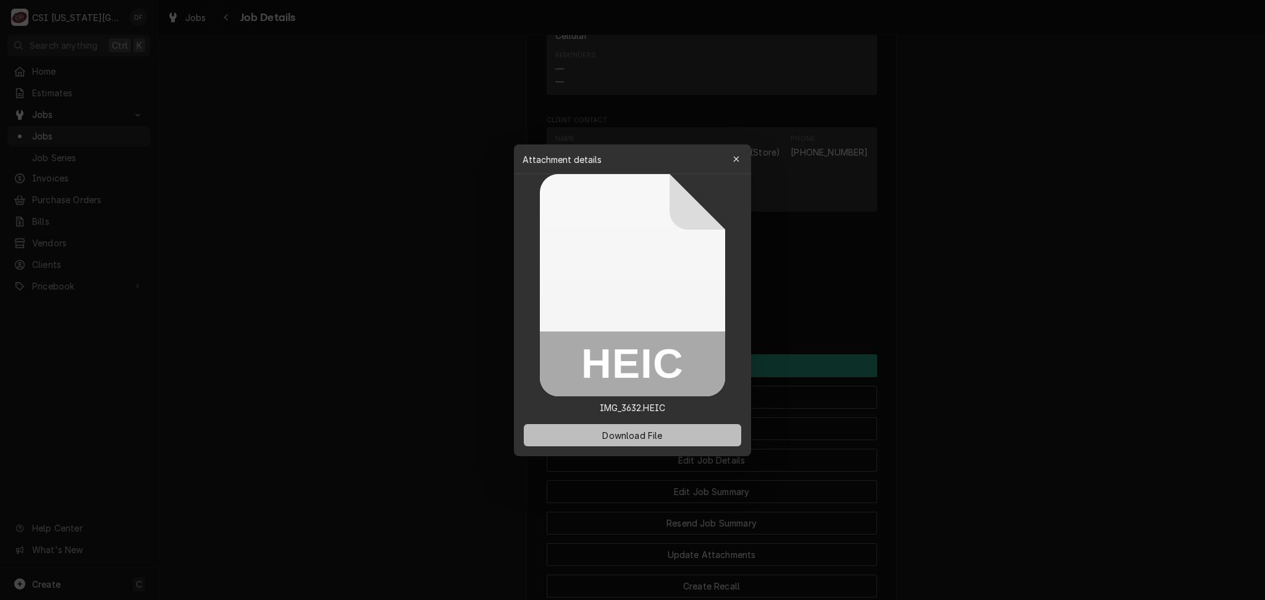
click at [620, 438] on span "Download File" at bounding box center [632, 435] width 65 height 13
click at [746, 164] on button "button" at bounding box center [736, 159] width 20 height 20
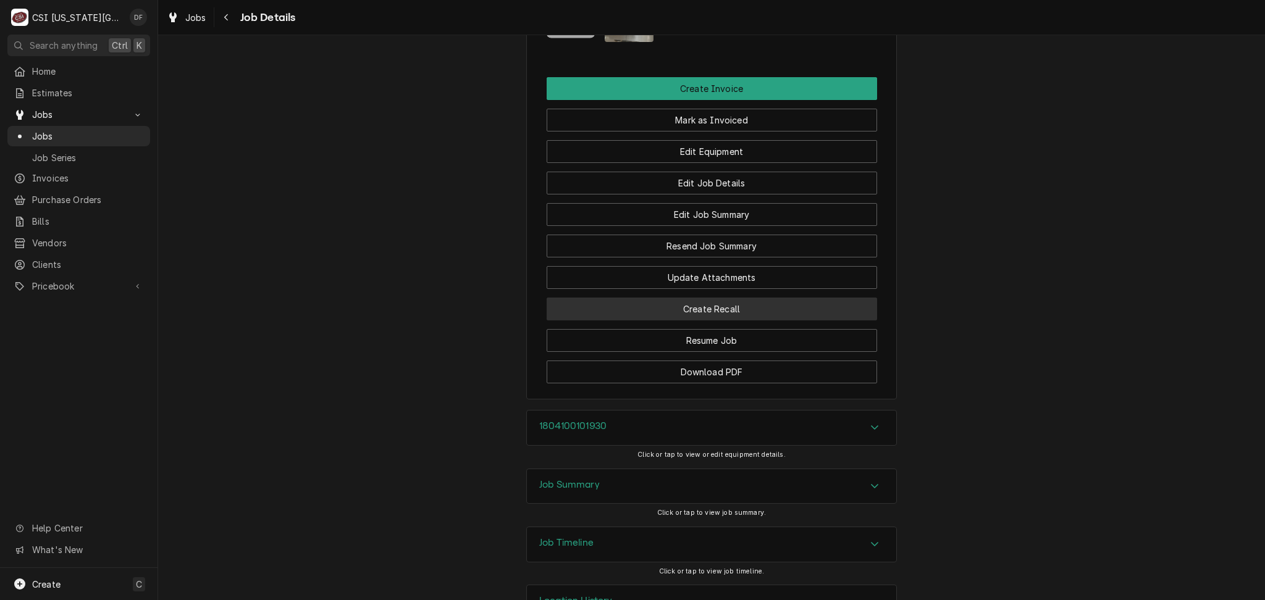
scroll to position [1359, 0]
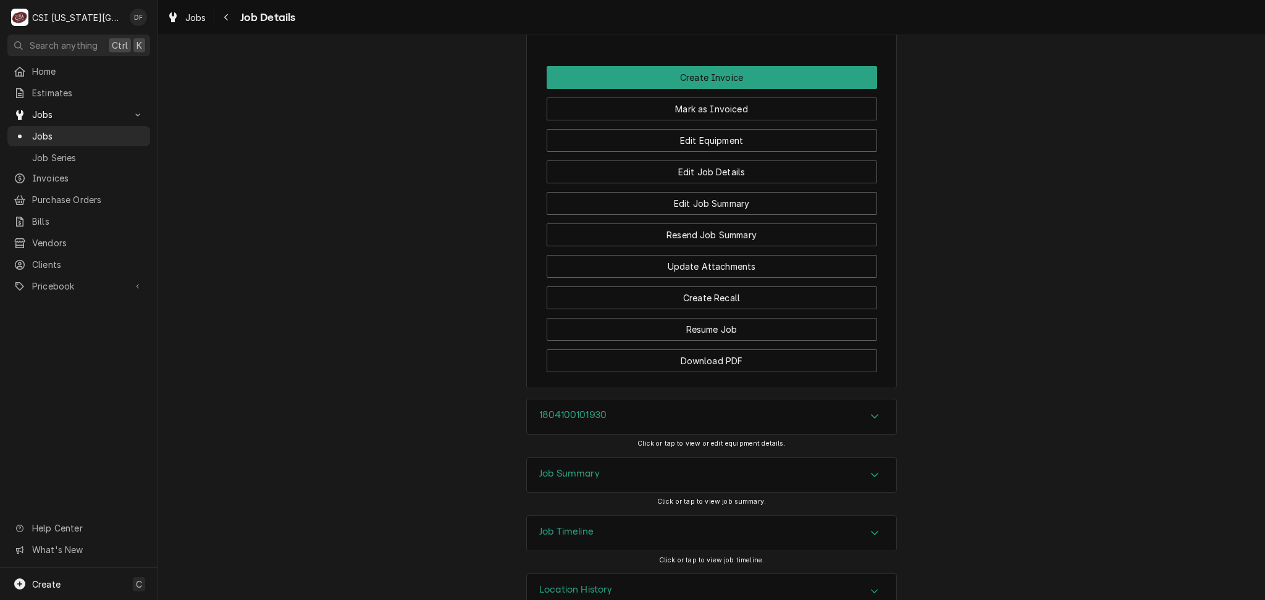
click at [603, 458] on div "Job Summary" at bounding box center [711, 475] width 369 height 35
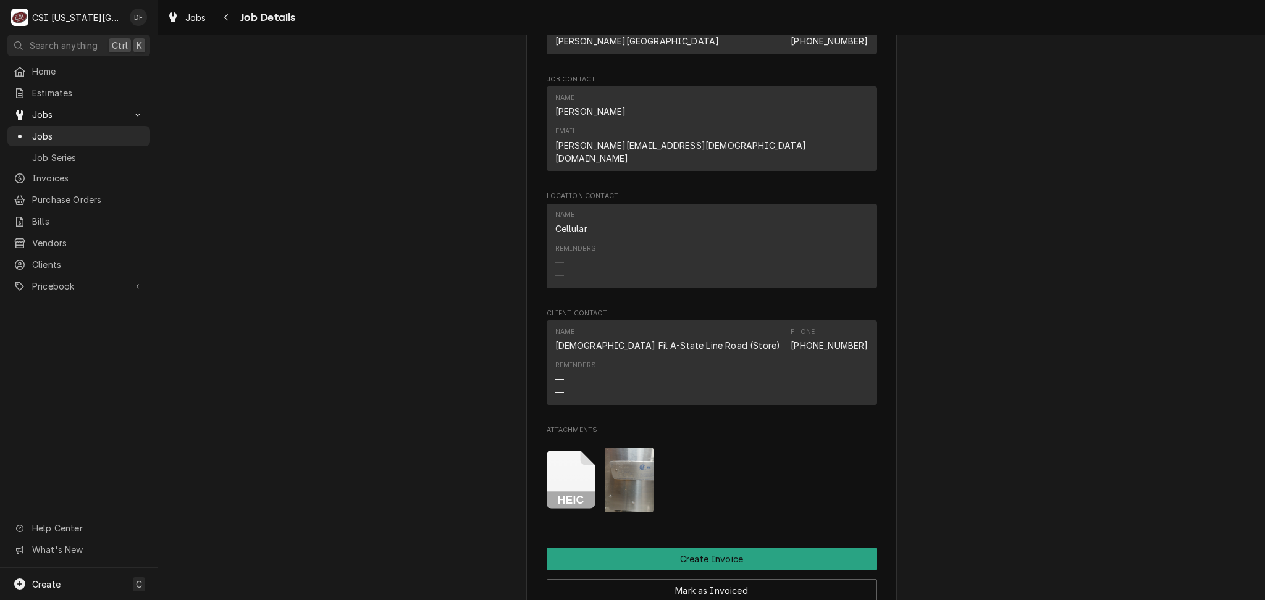
scroll to position [865, 0]
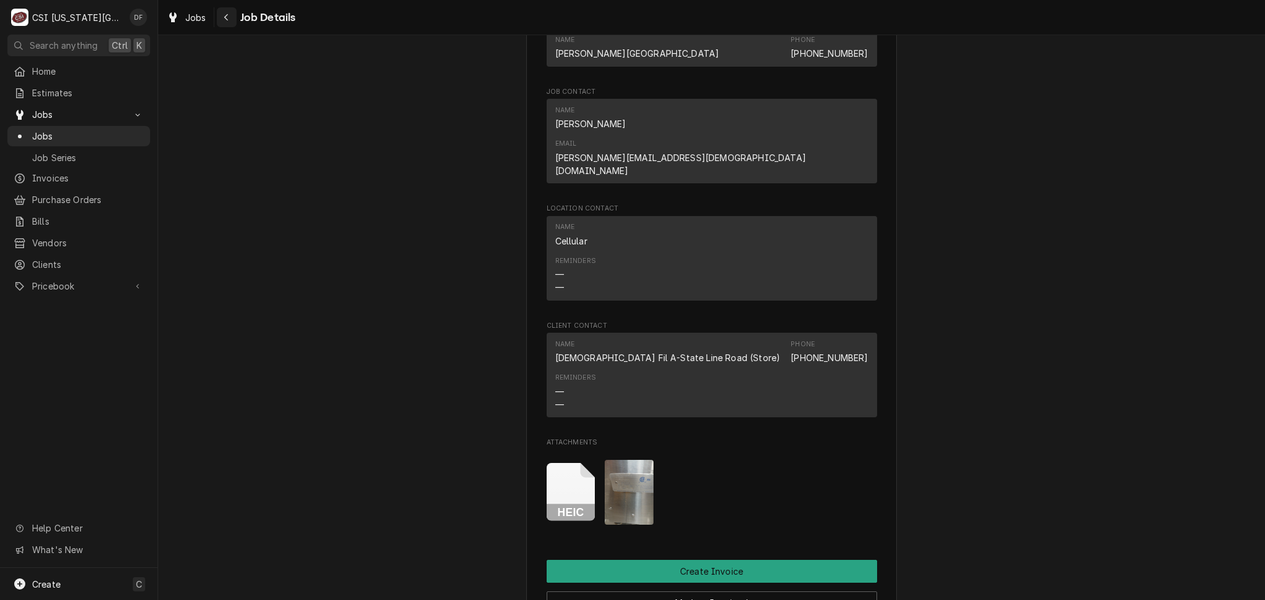
click at [226, 14] on icon "Navigate back" at bounding box center [227, 17] width 6 height 9
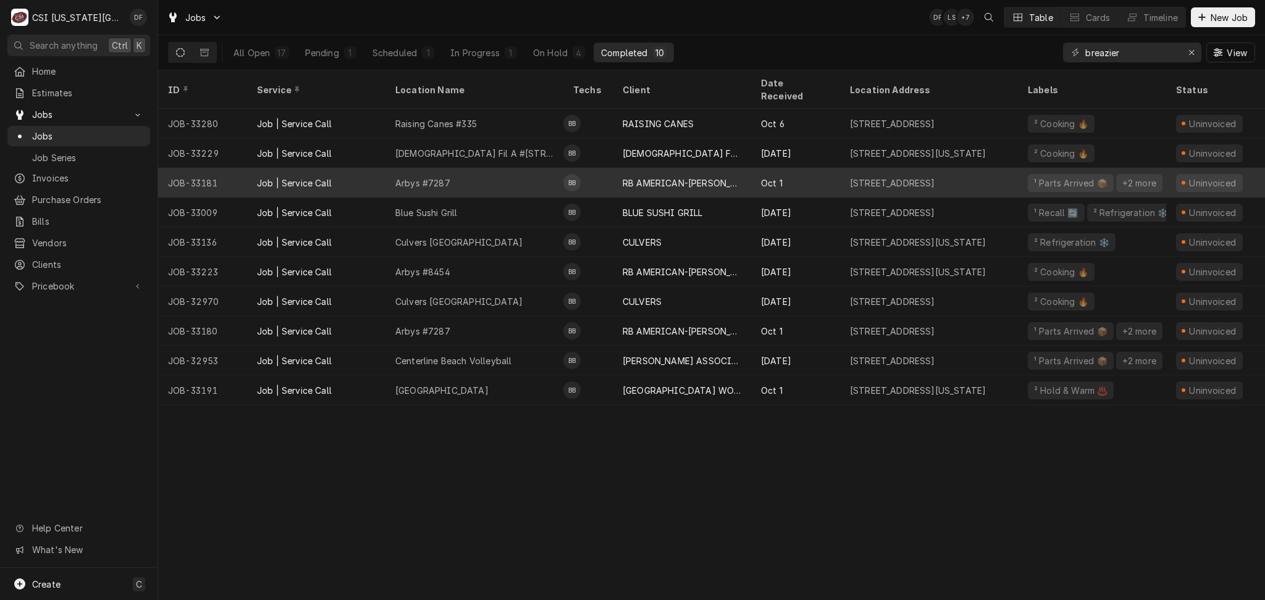
click at [710, 177] on div "RB AMERICAN-[PERSON_NAME] GROUP" at bounding box center [682, 183] width 119 height 13
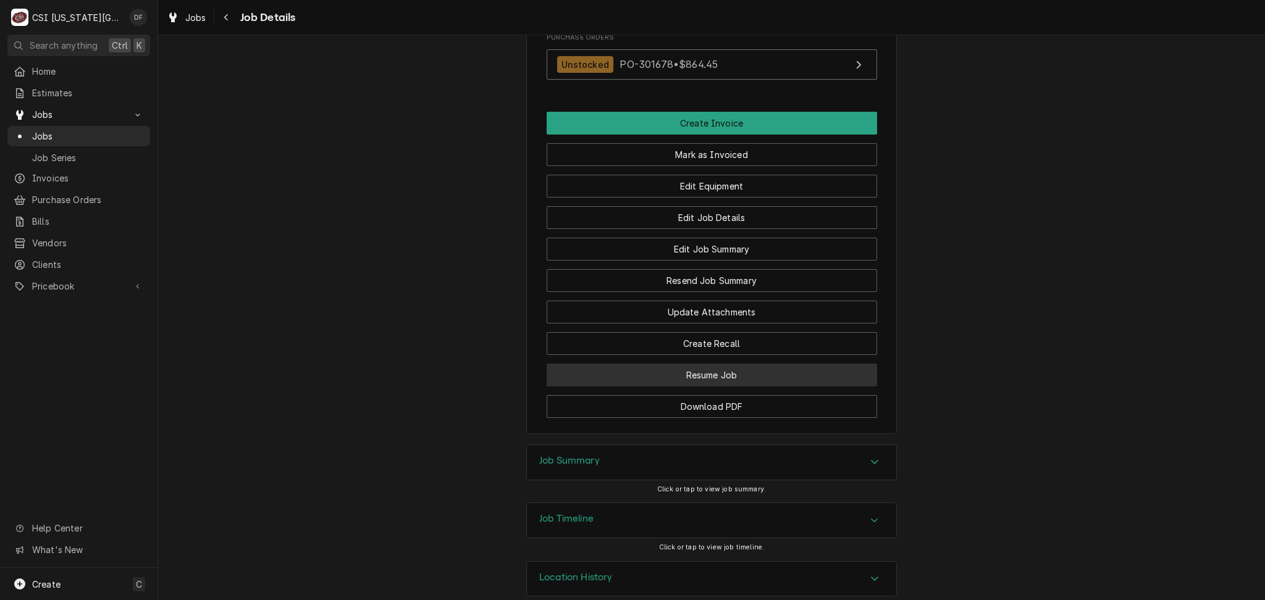
scroll to position [1691, 0]
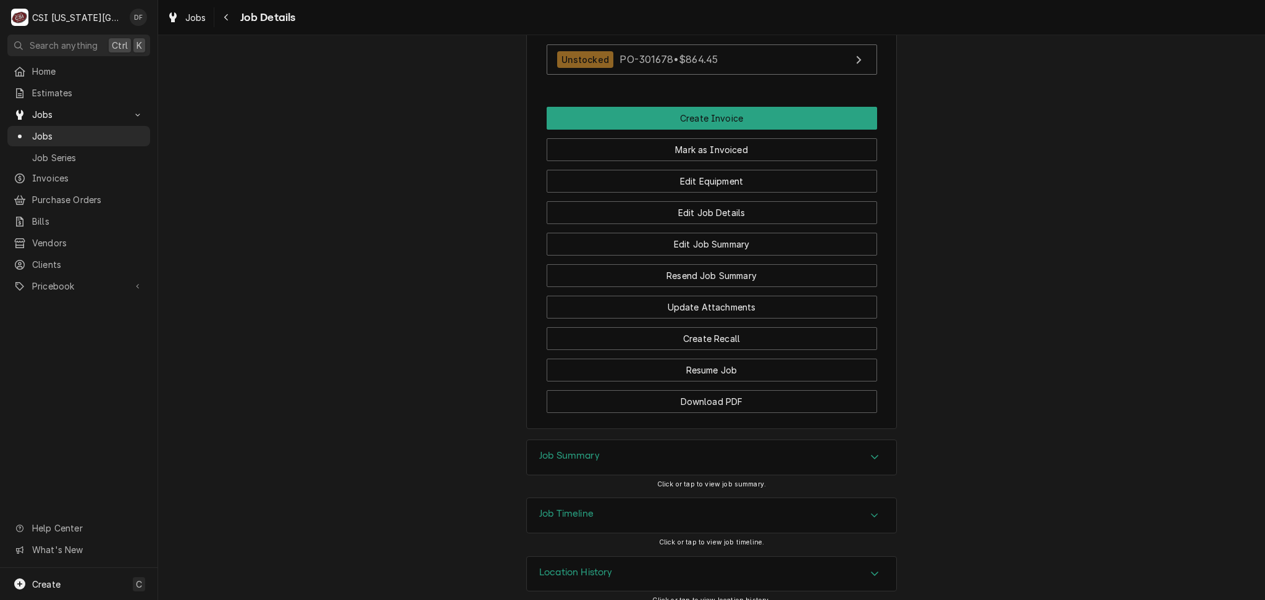
click at [641, 450] on div "Job Summary" at bounding box center [711, 457] width 369 height 35
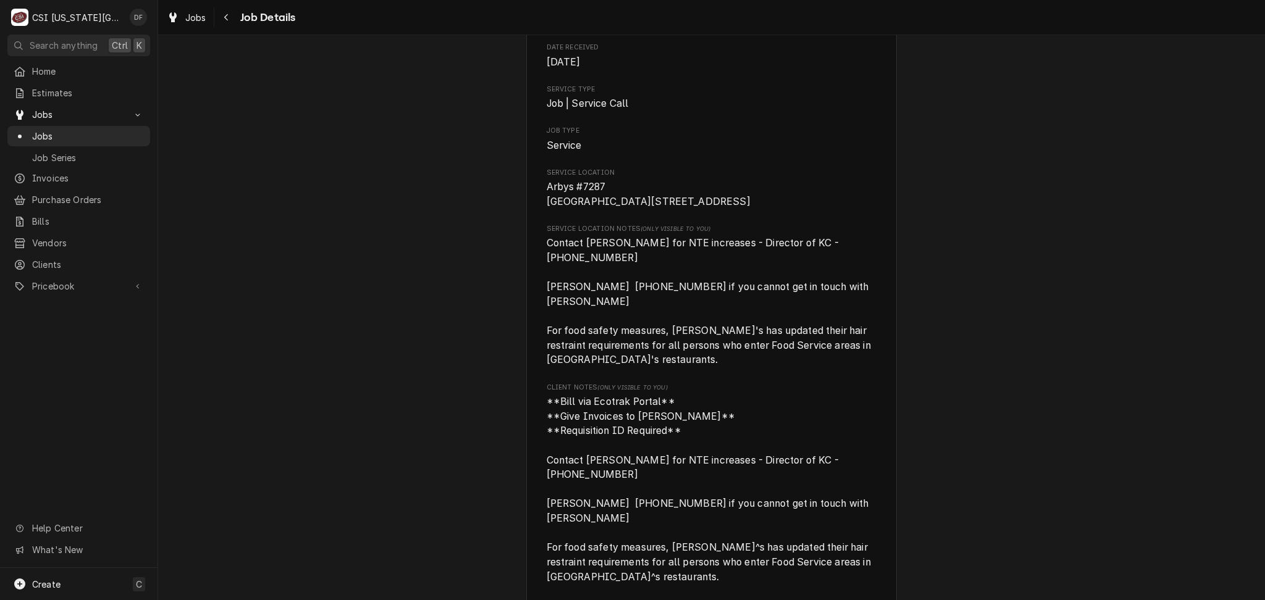
scroll to position [0, 0]
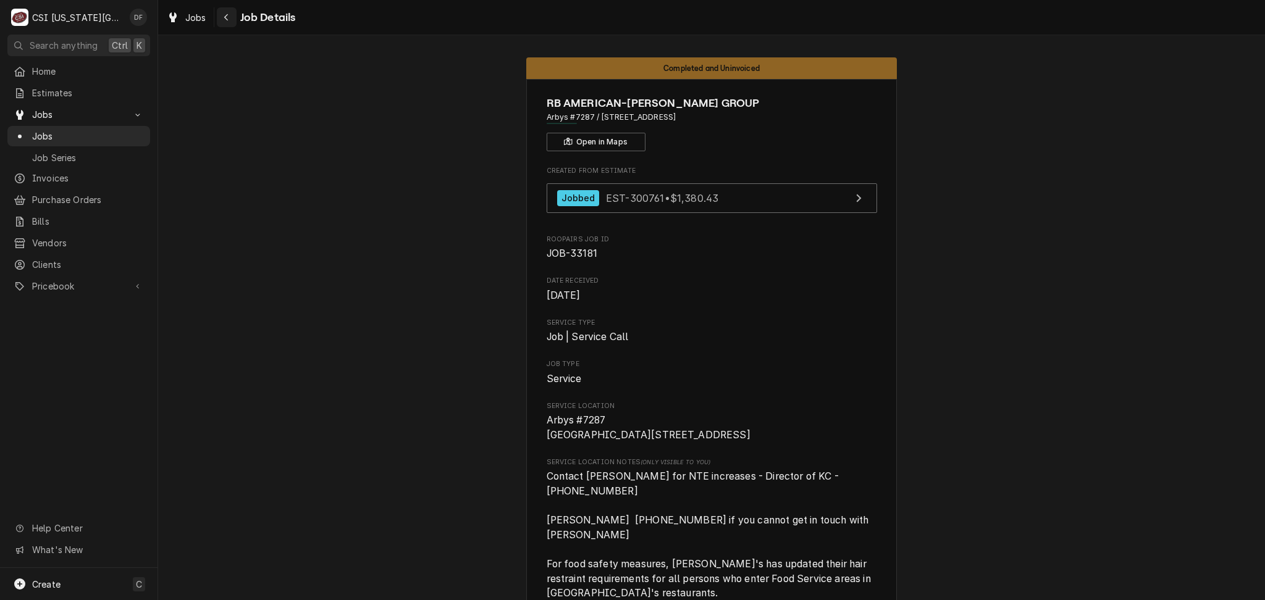
click at [224, 21] on icon "Navigate back" at bounding box center [227, 17] width 6 height 9
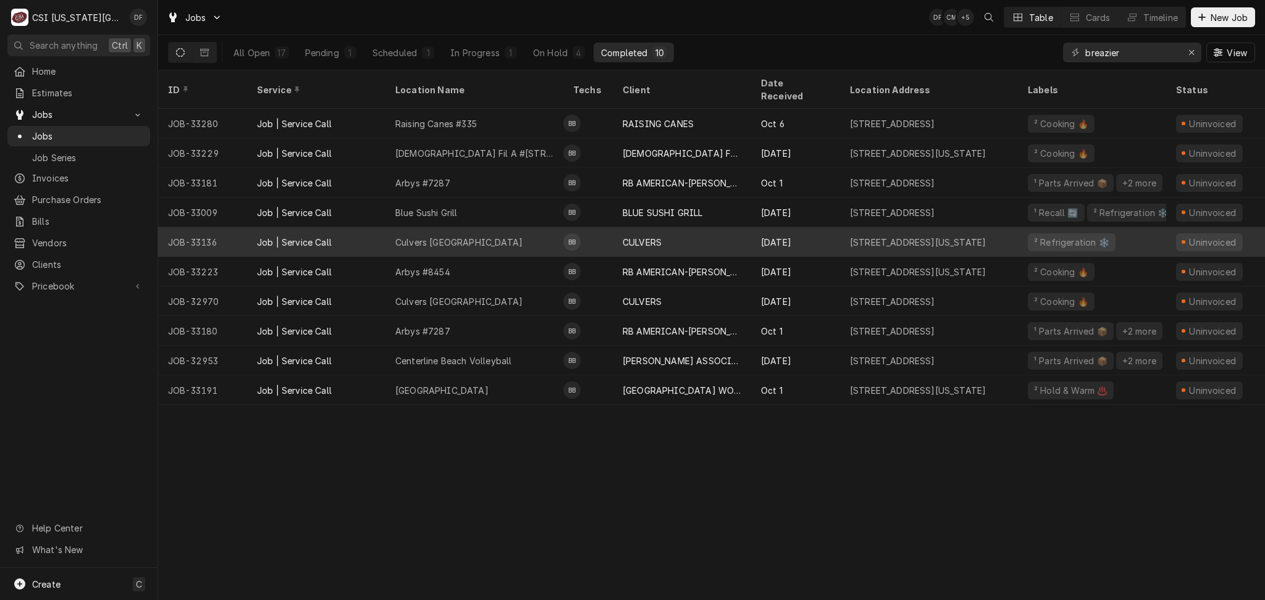
click at [609, 239] on td "BB" at bounding box center [587, 242] width 49 height 30
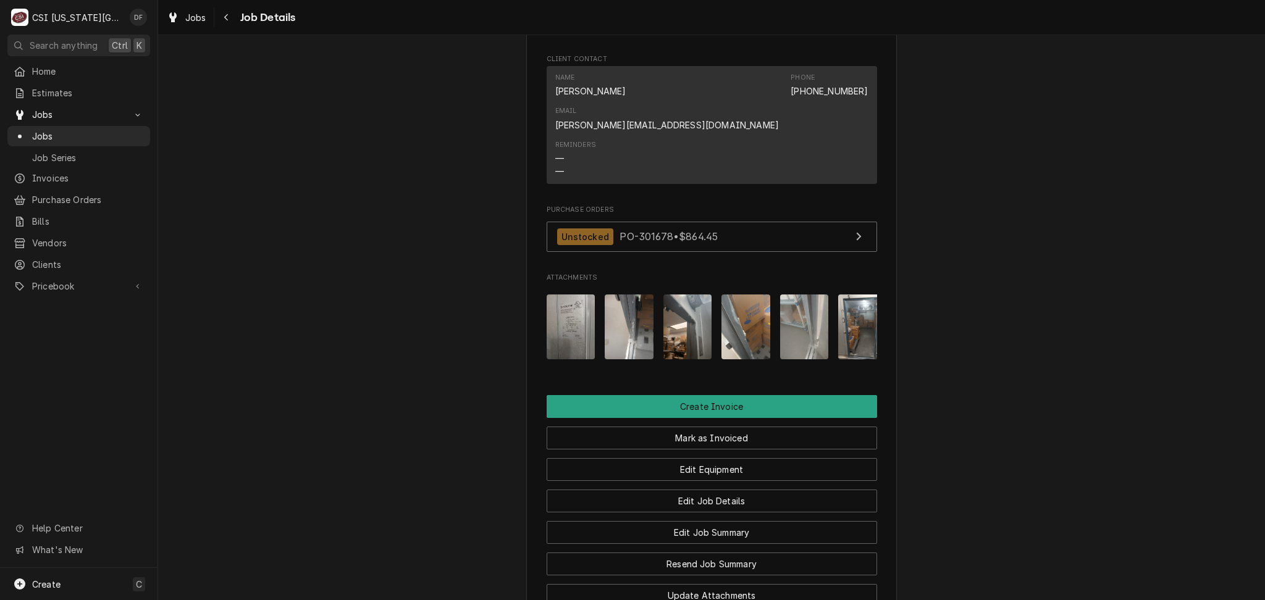
scroll to position [1153, 0]
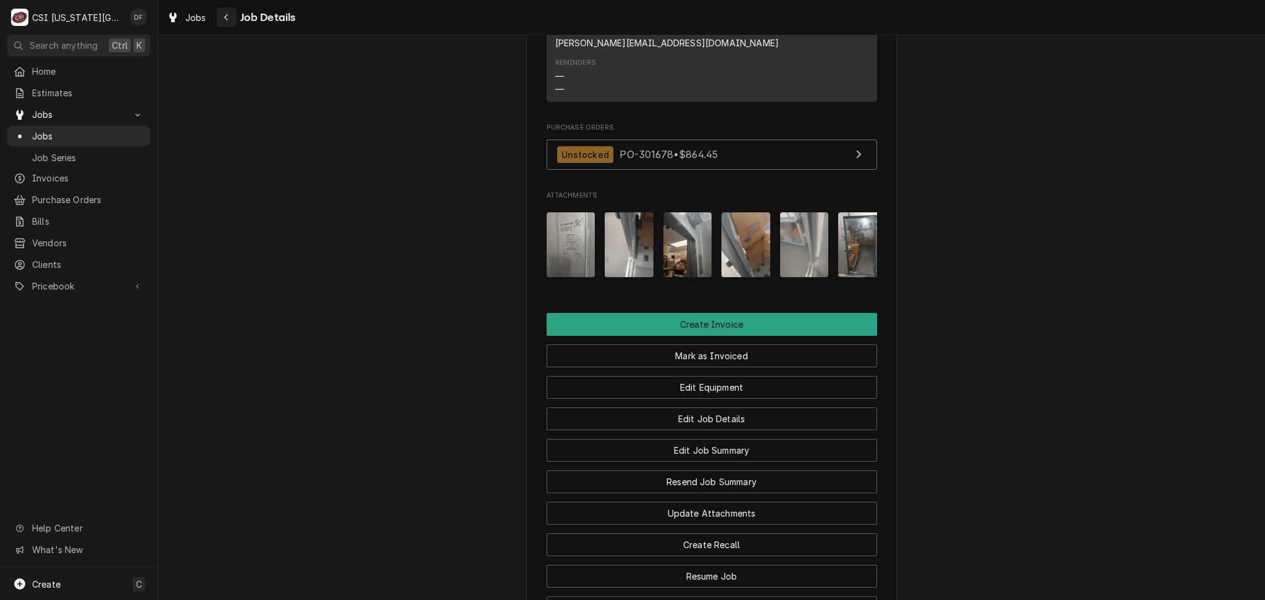
click at [224, 17] on icon "Navigate back" at bounding box center [226, 17] width 4 height 7
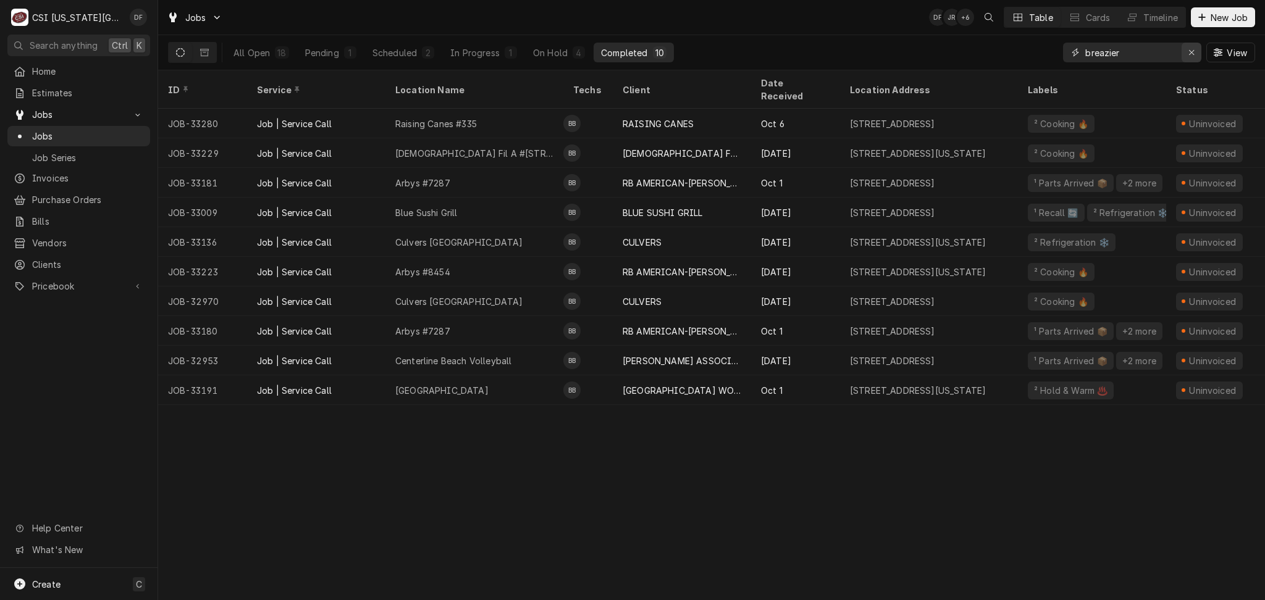
click at [1190, 57] on icon "Erase input" at bounding box center [1191, 52] width 7 height 9
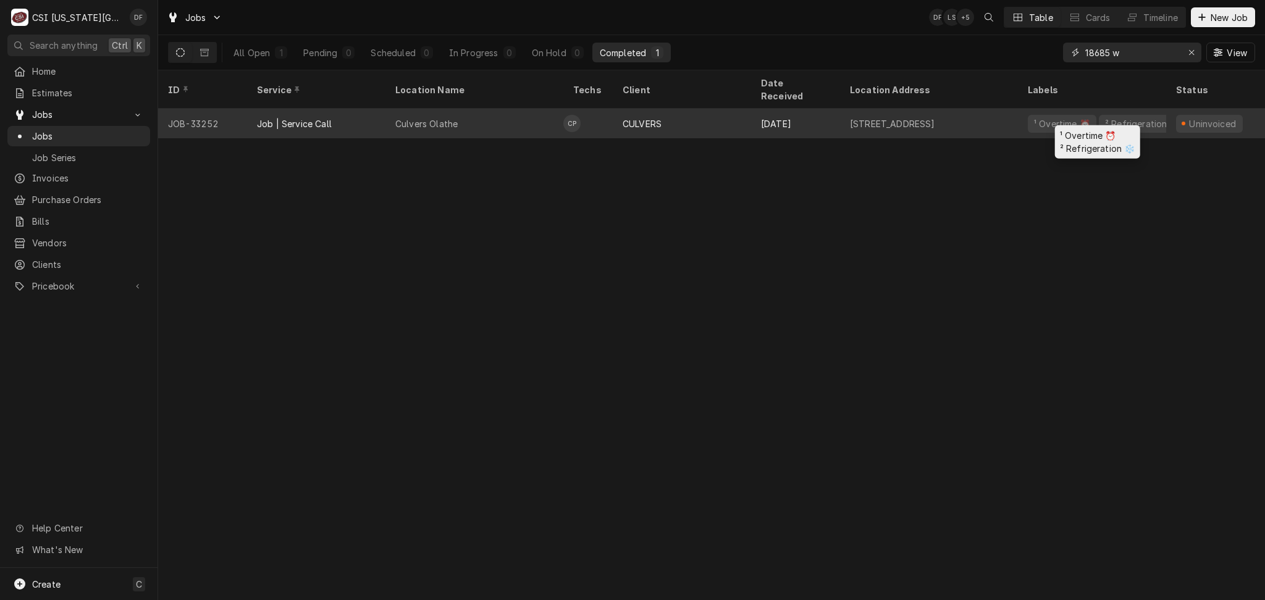
type input "18685 w"
click at [1034, 117] on div "¹ Overtime ⏰" at bounding box center [1062, 123] width 59 height 13
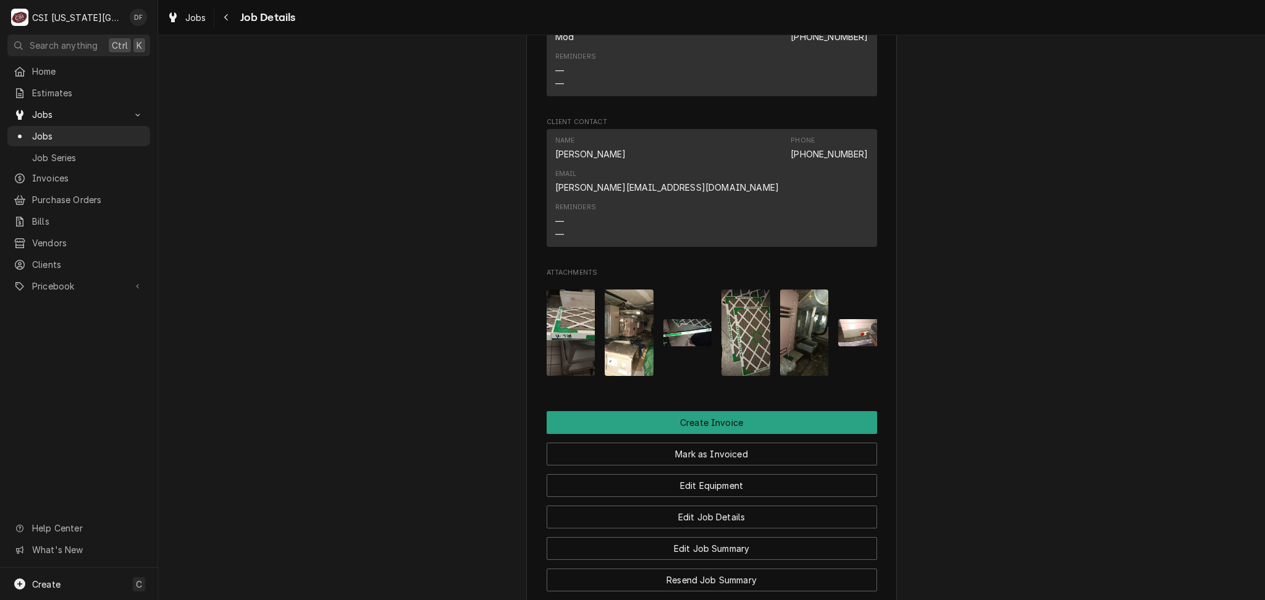
scroll to position [905, 0]
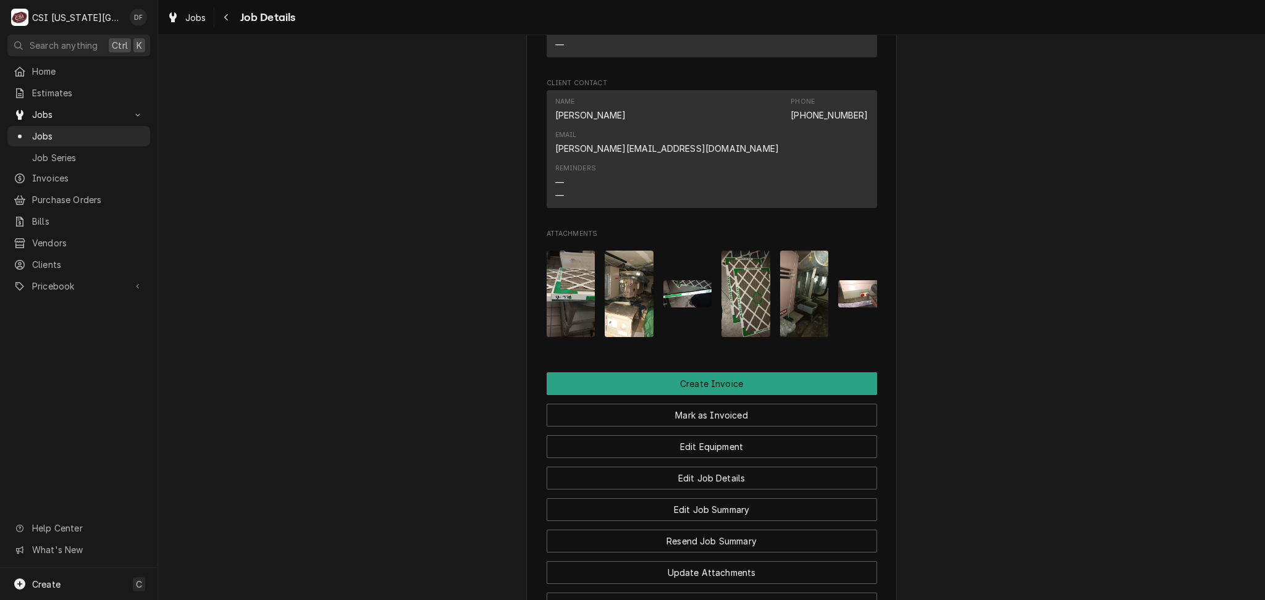
click at [576, 286] on img "Attachments" at bounding box center [571, 294] width 49 height 86
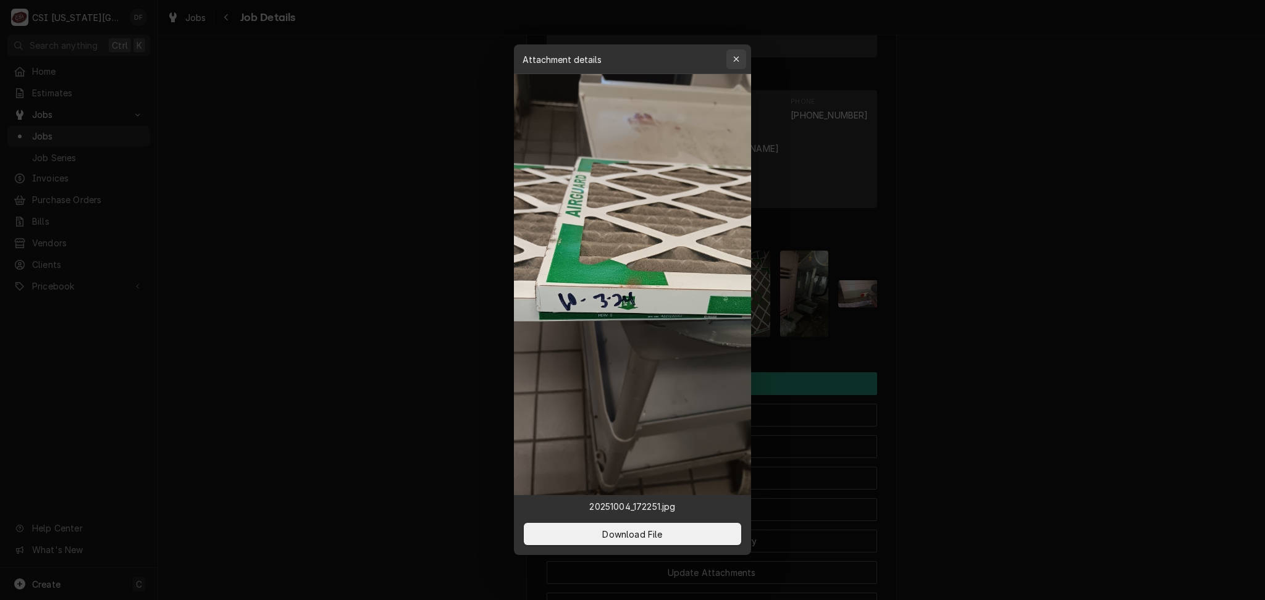
click at [736, 63] on icon "button" at bounding box center [736, 59] width 7 height 9
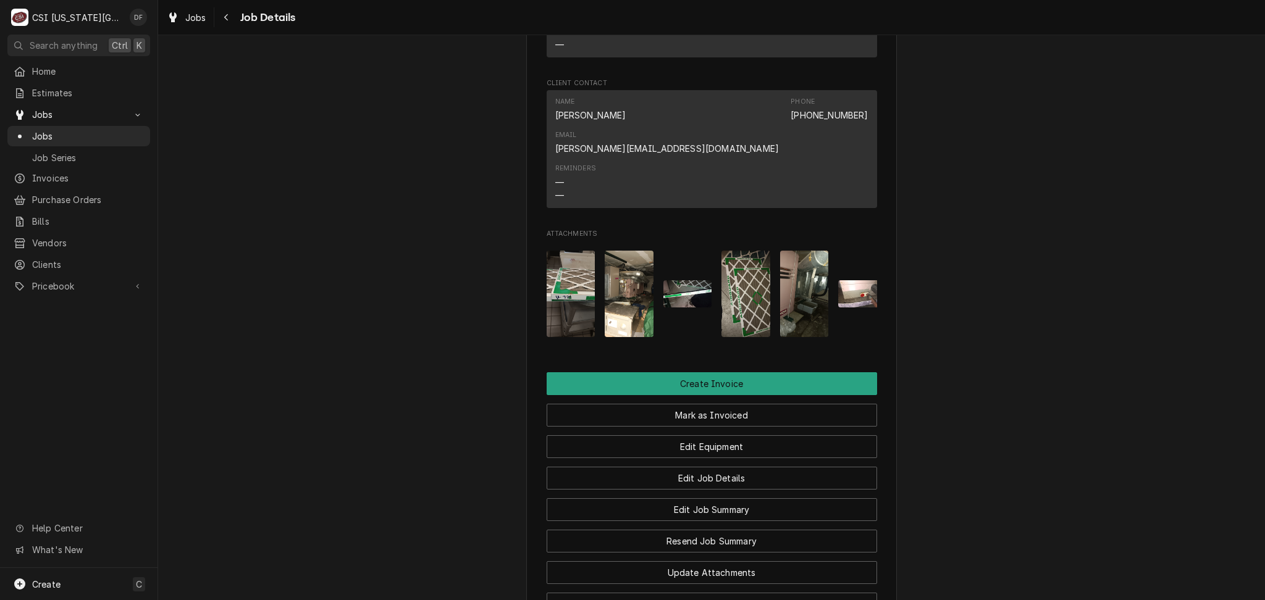
click at [752, 292] on img "Attachments" at bounding box center [745, 294] width 49 height 86
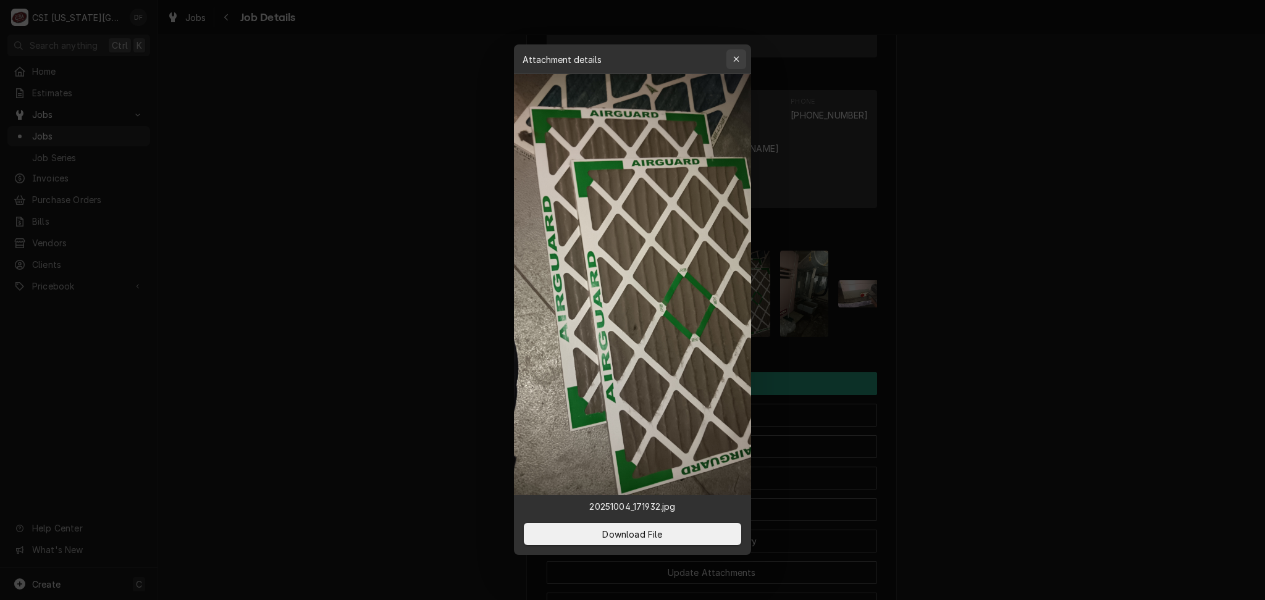
click at [738, 65] on button "button" at bounding box center [736, 59] width 20 height 20
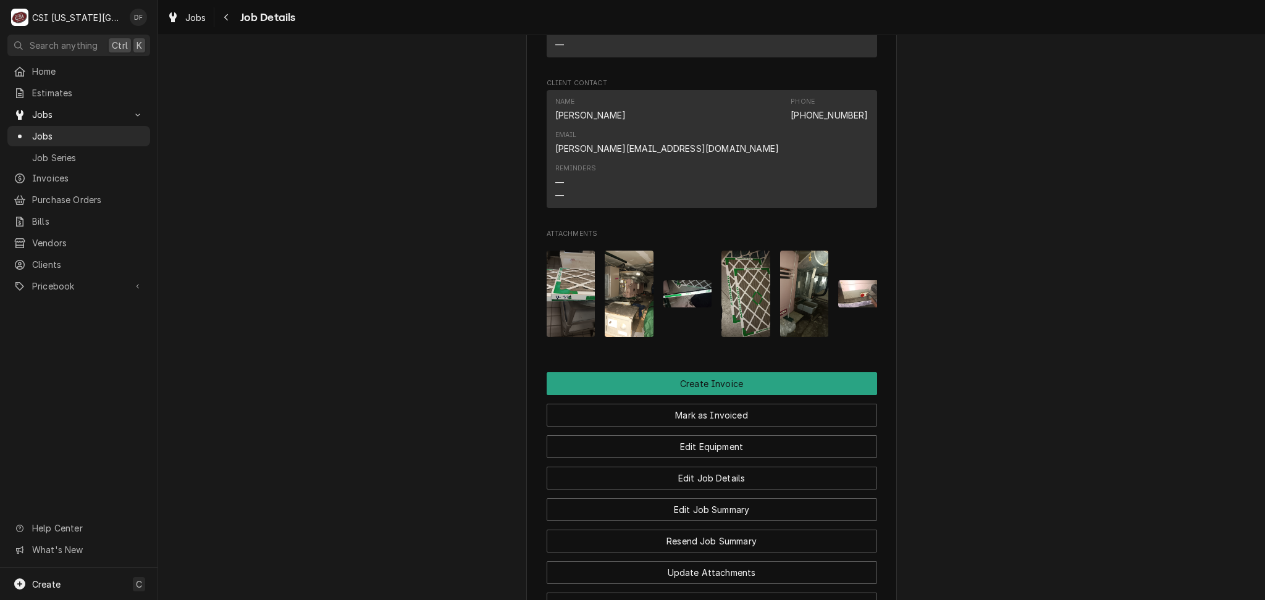
click at [784, 295] on img "Attachments" at bounding box center [804, 294] width 49 height 86
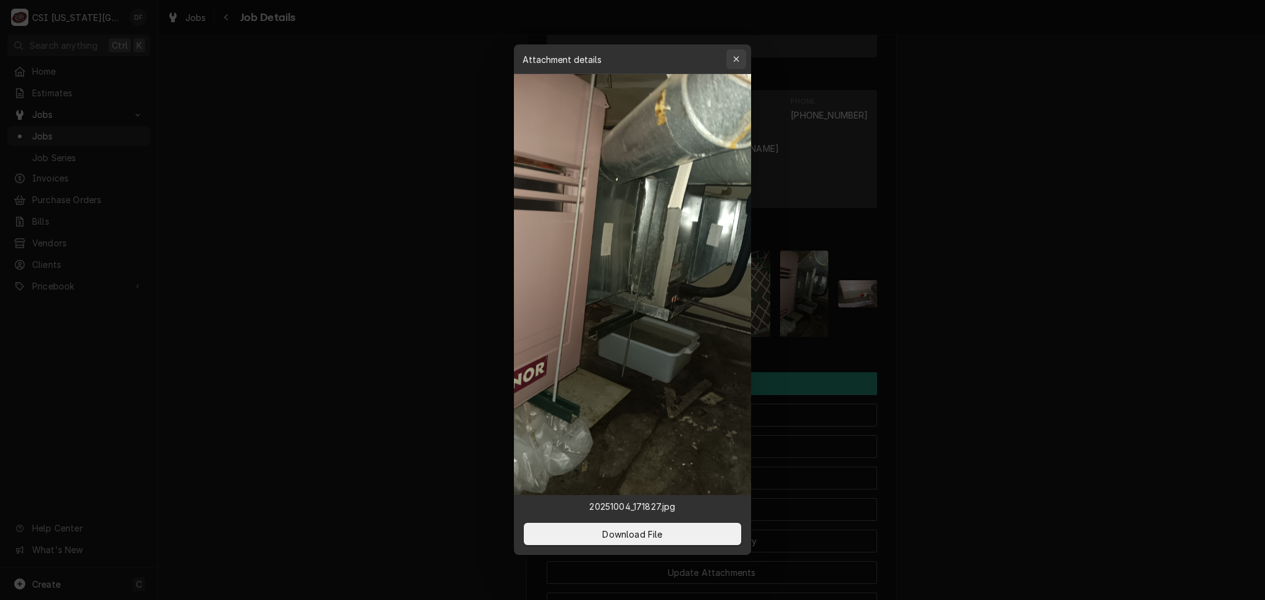
click at [738, 55] on icon "button" at bounding box center [736, 59] width 7 height 9
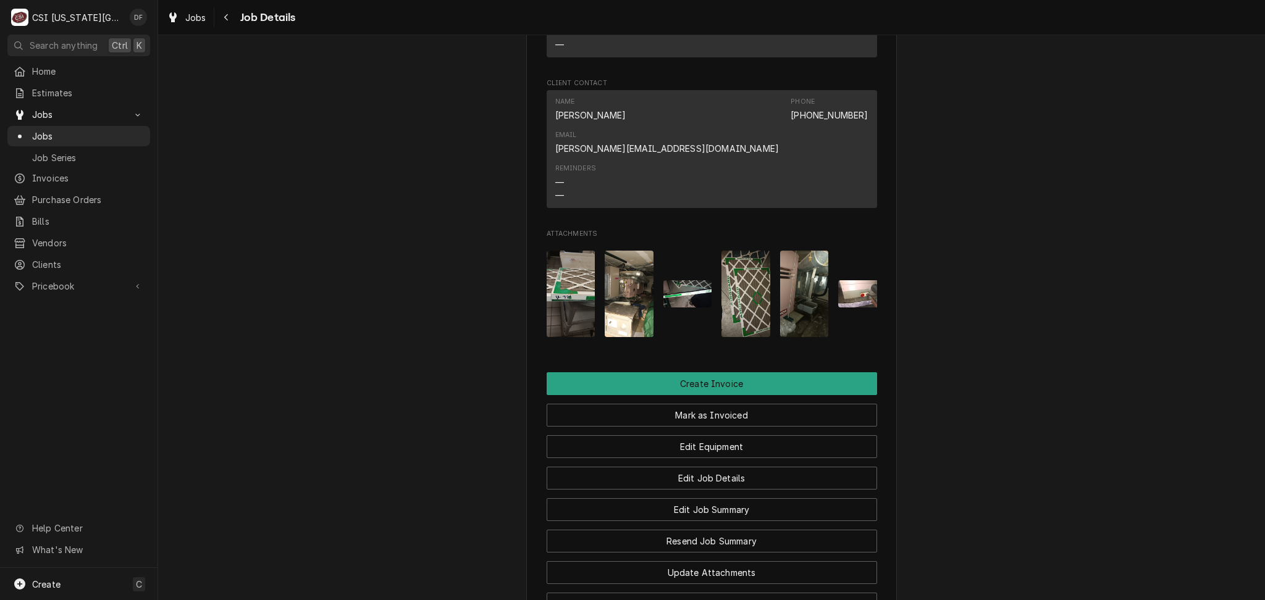
click at [859, 285] on img "Attachments" at bounding box center [862, 293] width 49 height 27
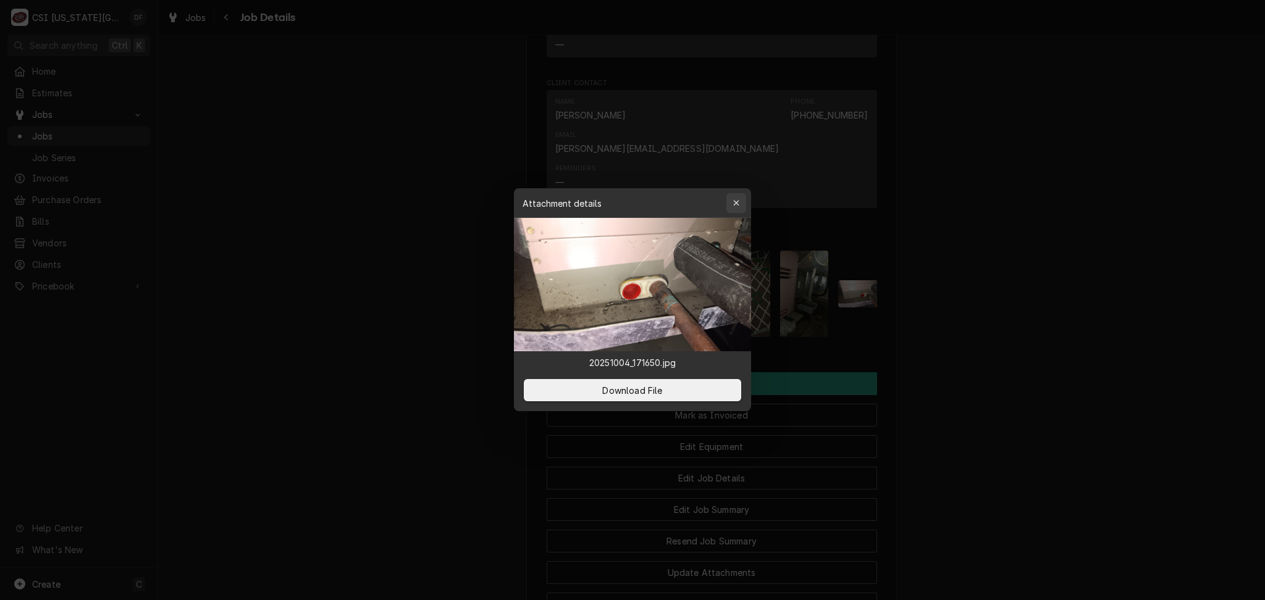
click at [737, 206] on icon "button" at bounding box center [736, 203] width 7 height 9
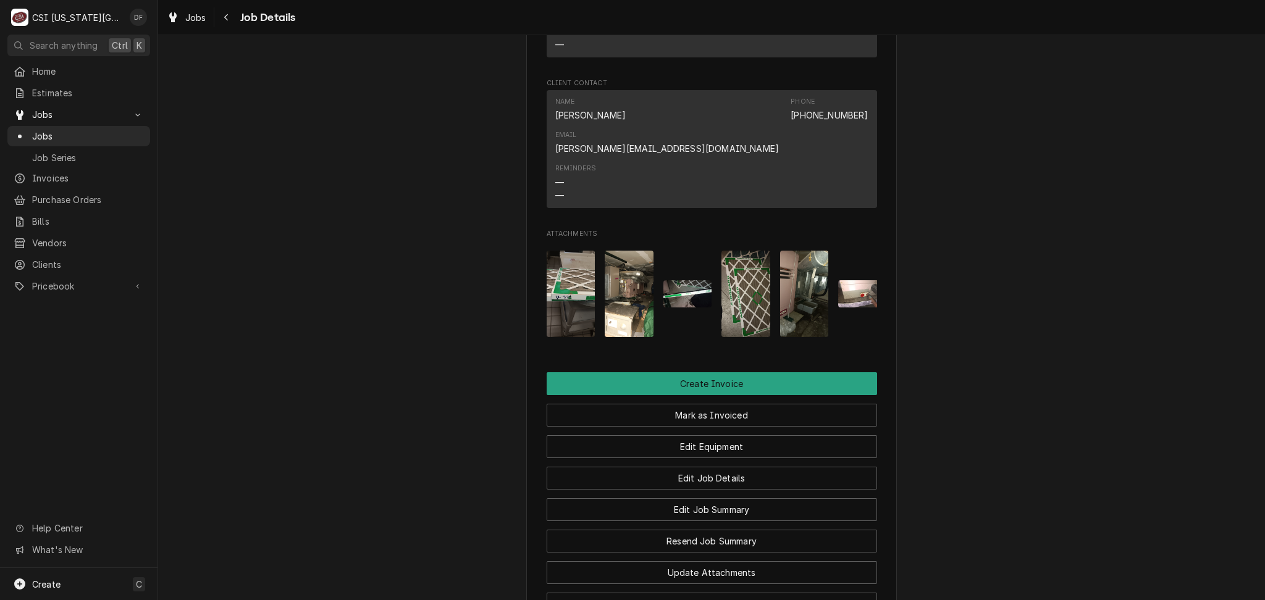
click at [575, 287] on img "Attachments" at bounding box center [571, 294] width 49 height 86
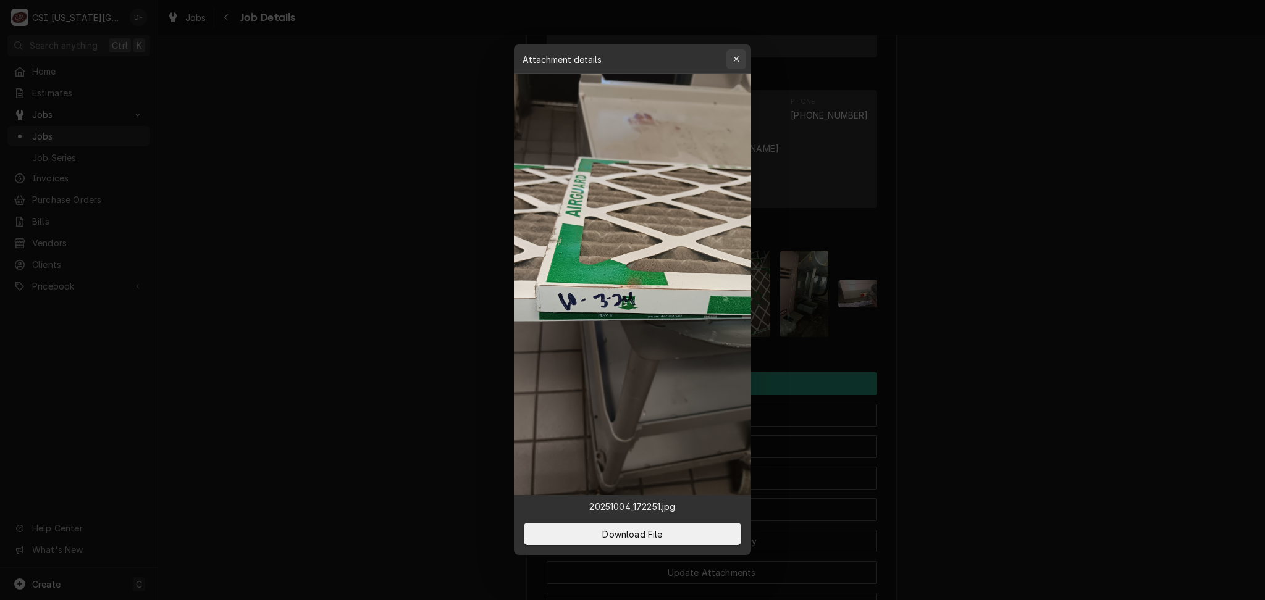
click at [736, 62] on icon "button" at bounding box center [736, 59] width 7 height 9
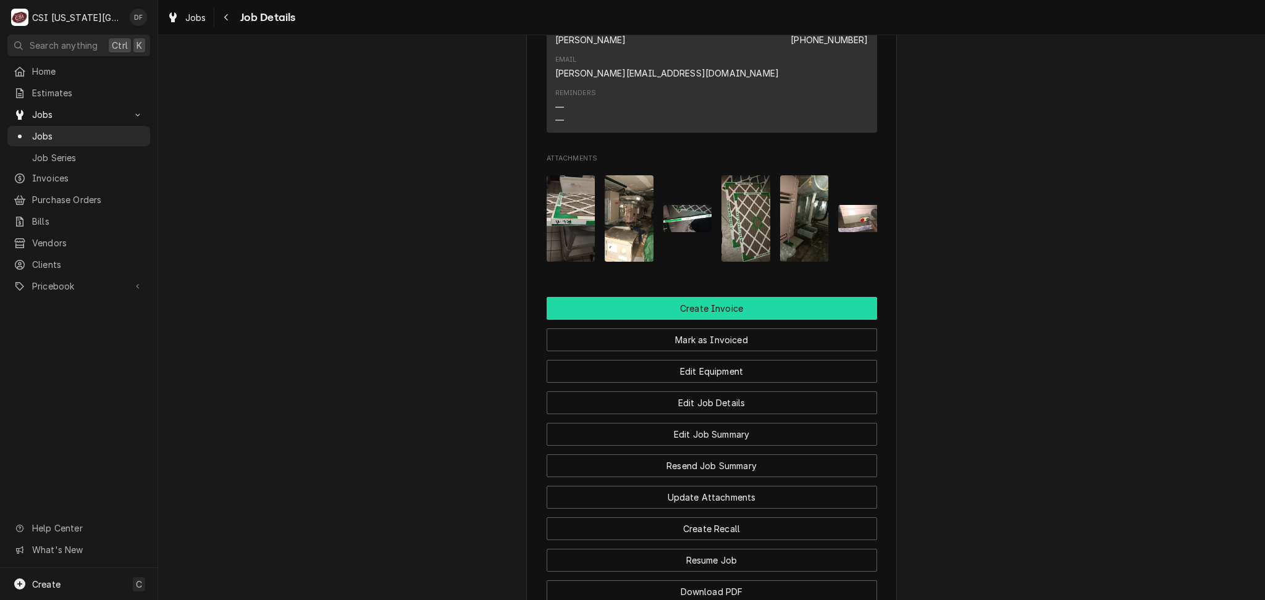
scroll to position [988, 0]
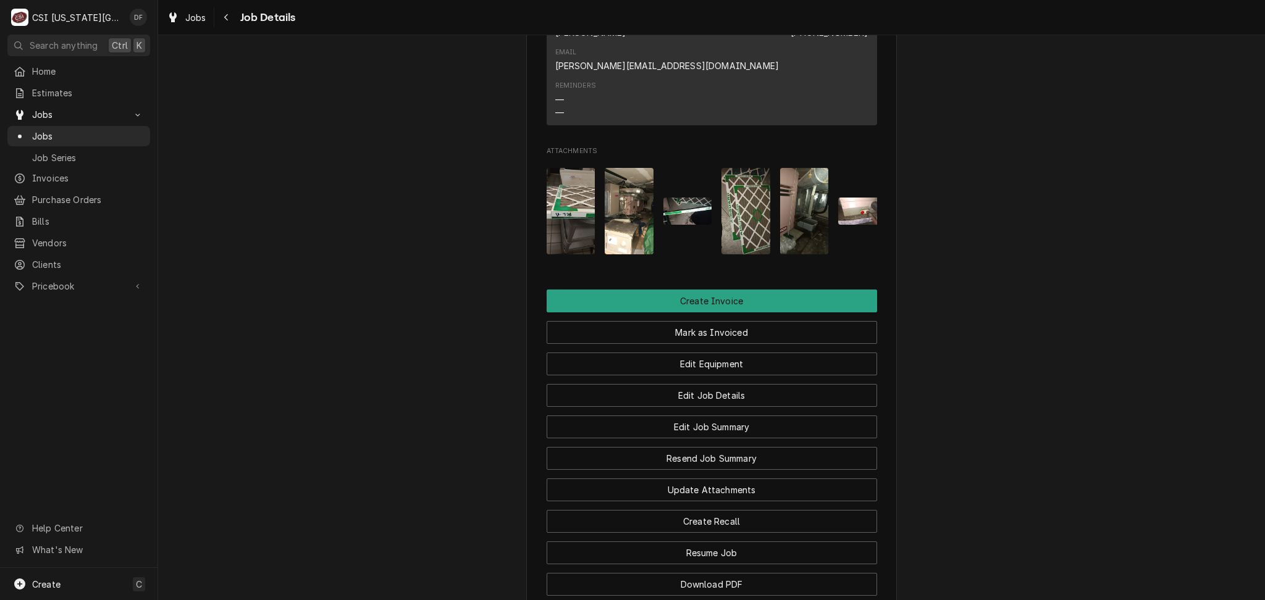
click at [746, 213] on img "Attachments" at bounding box center [745, 211] width 49 height 86
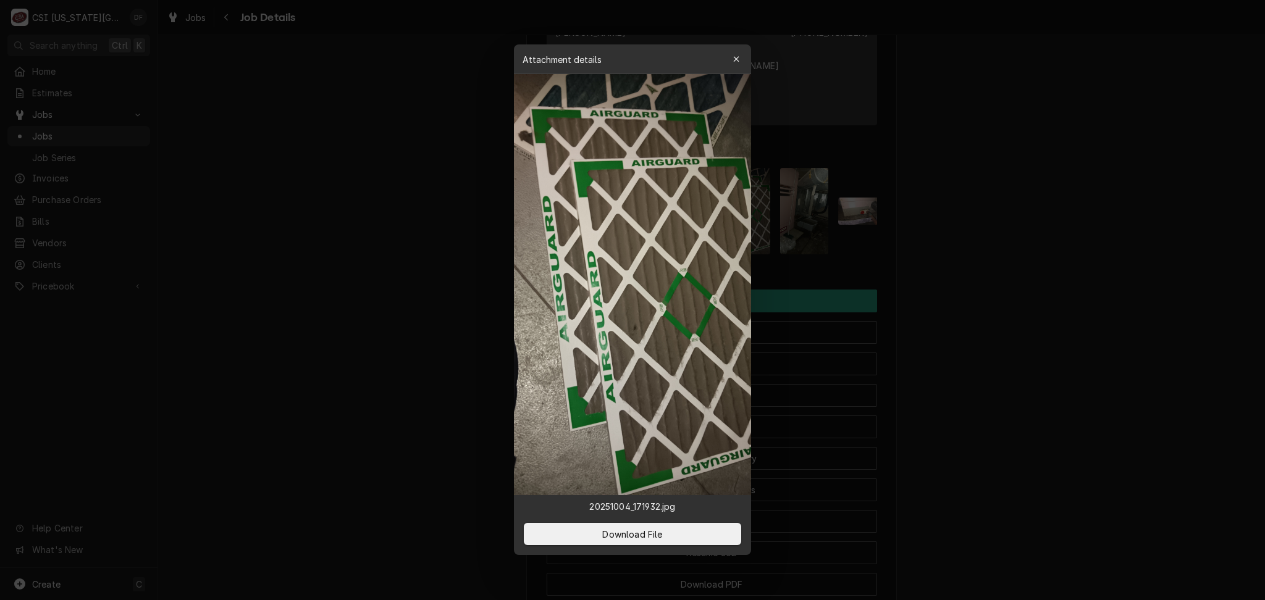
click at [739, 62] on div "button" at bounding box center [736, 59] width 12 height 12
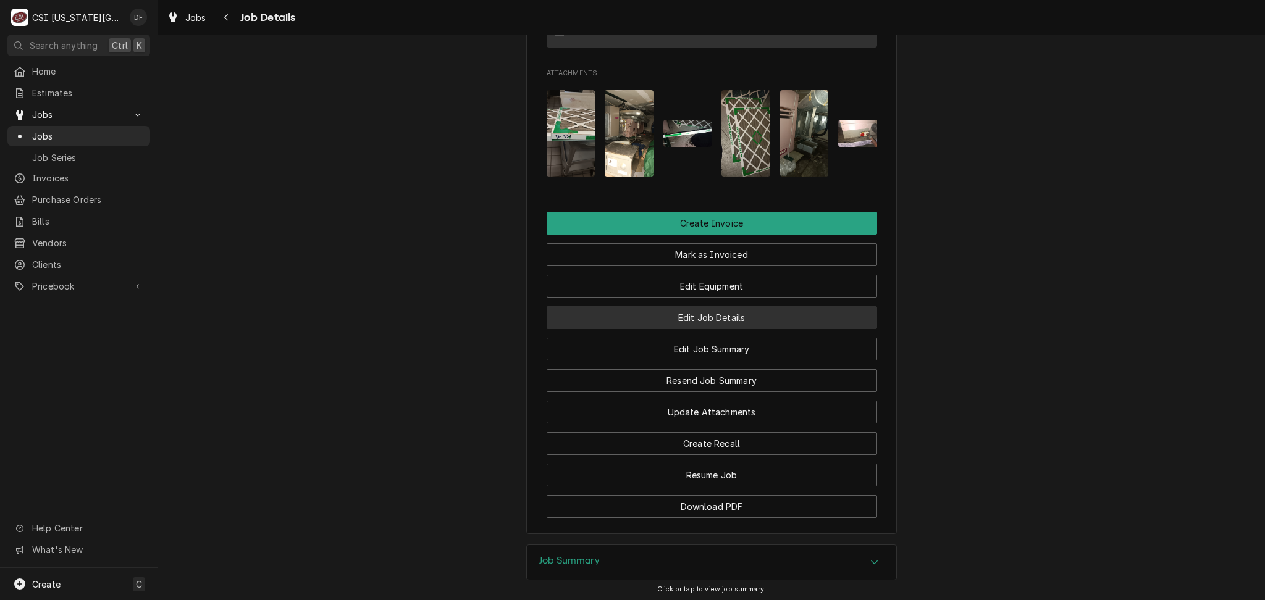
scroll to position [1179, 0]
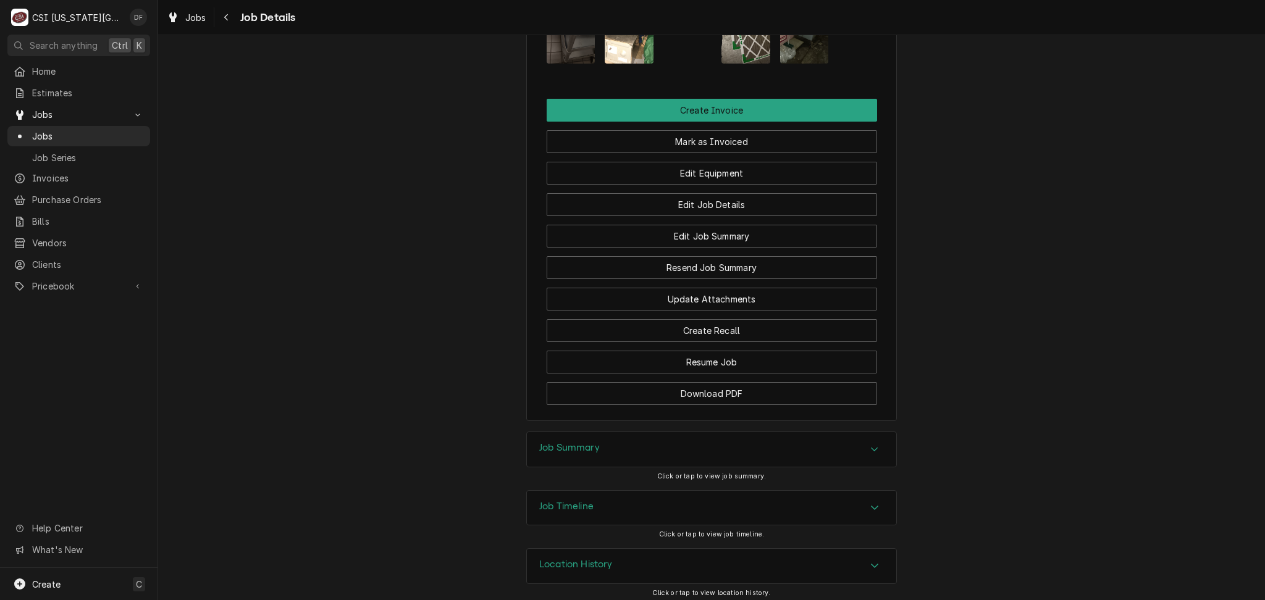
click at [647, 450] on div "Job Summary" at bounding box center [711, 449] width 369 height 35
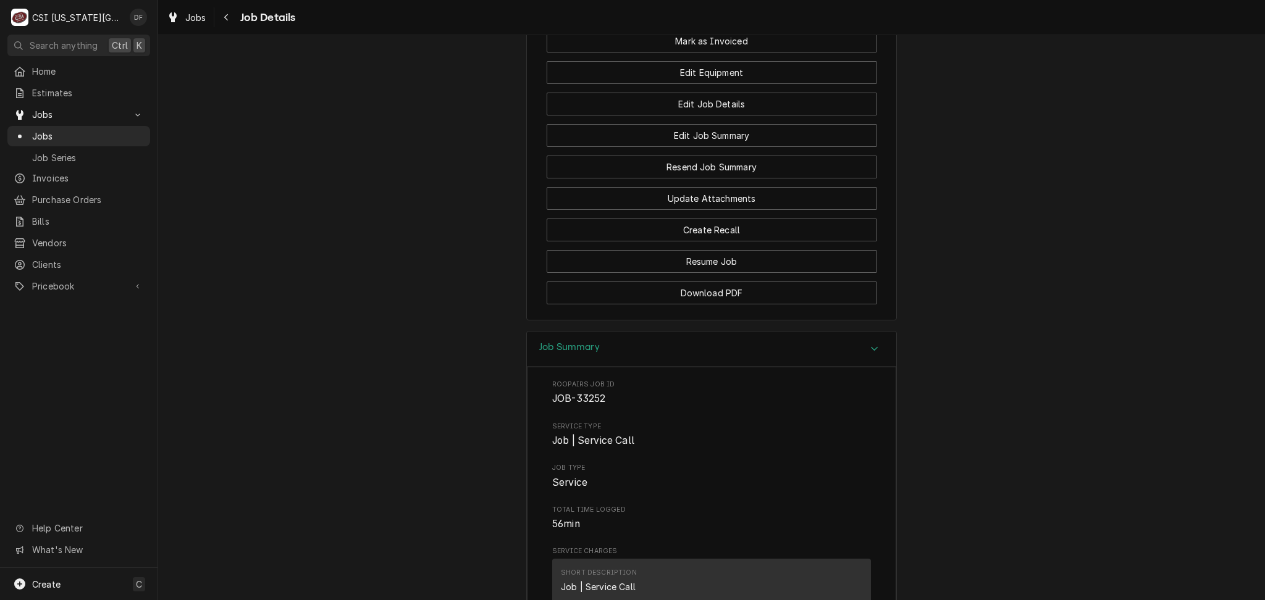
scroll to position [1198, 0]
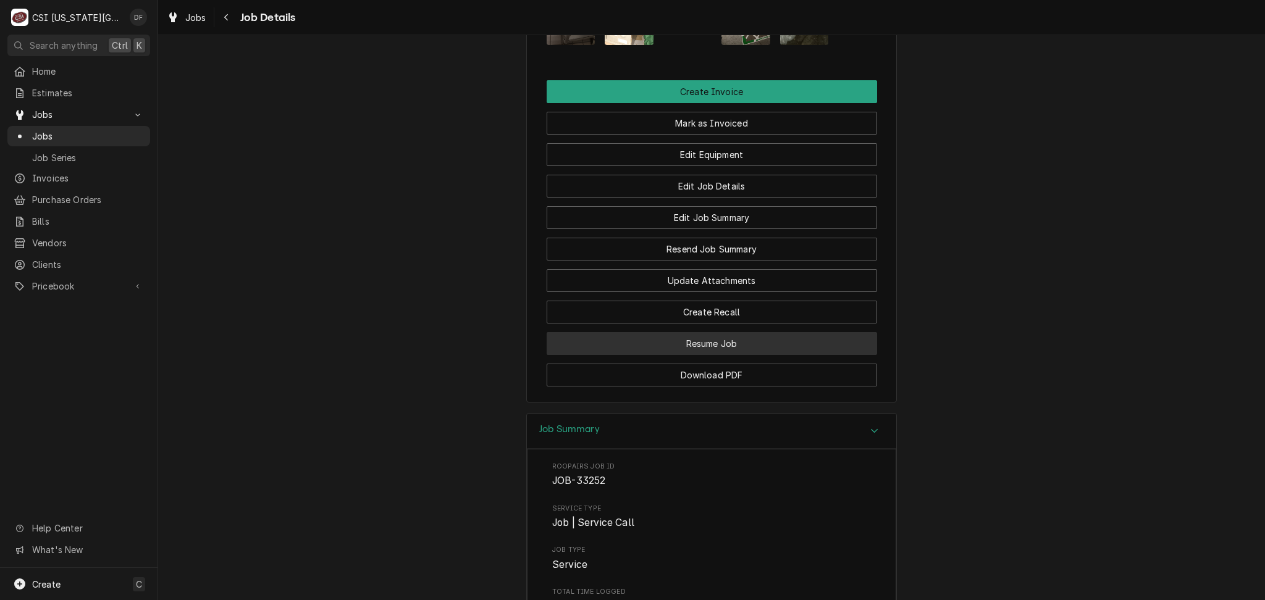
click at [702, 338] on button "Resume Job" at bounding box center [712, 343] width 330 height 23
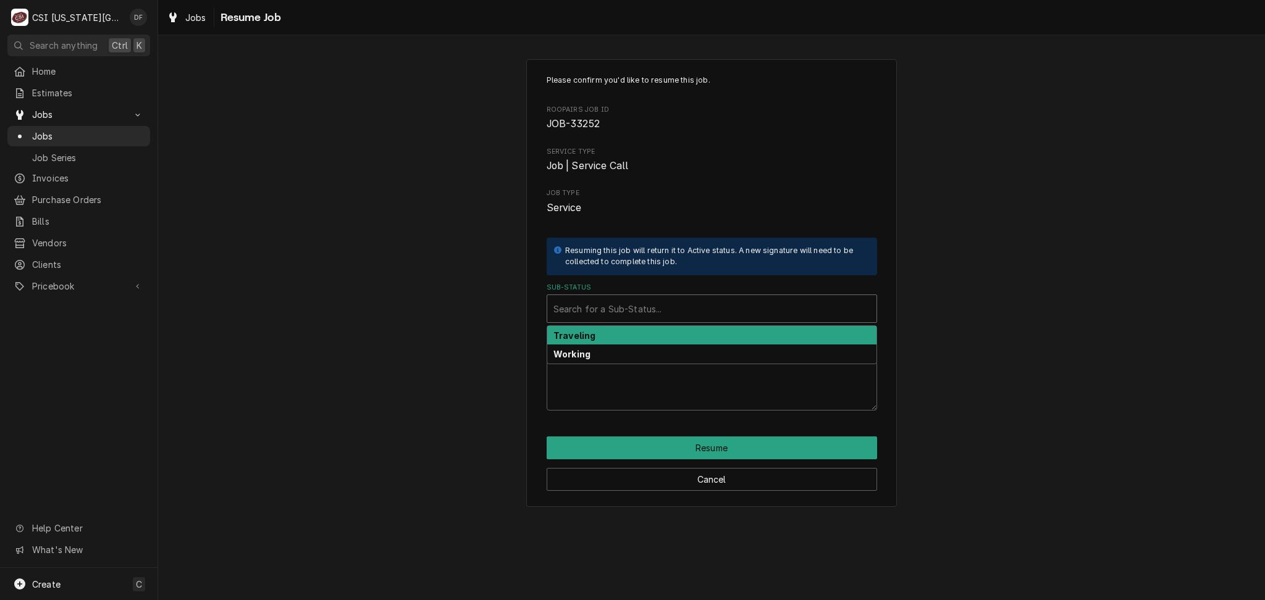
click at [685, 301] on div "Sub-Status" at bounding box center [711, 309] width 317 height 22
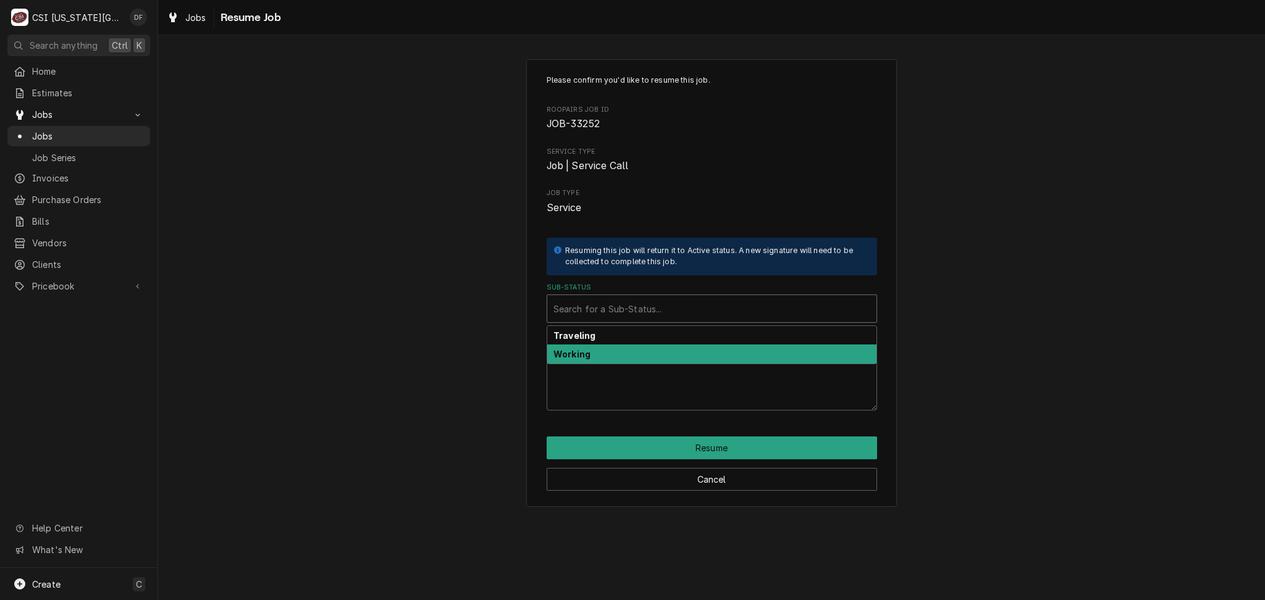
click at [656, 349] on div "Working" at bounding box center [711, 354] width 329 height 19
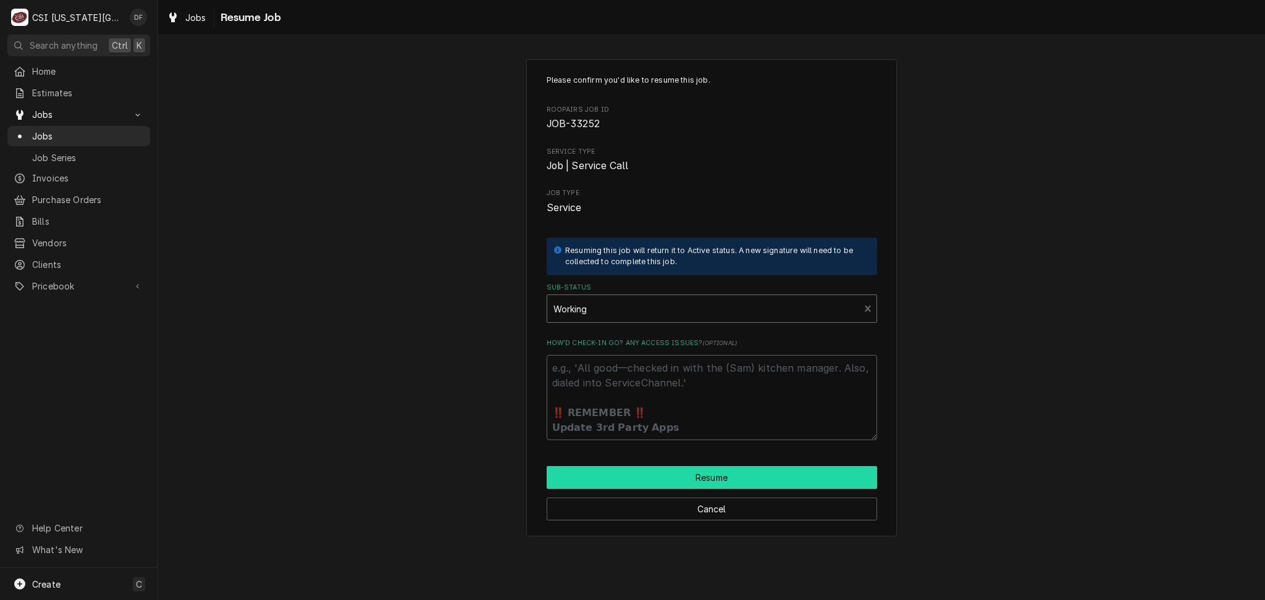
click at [649, 479] on button "Resume" at bounding box center [712, 477] width 330 height 23
type textarea "x"
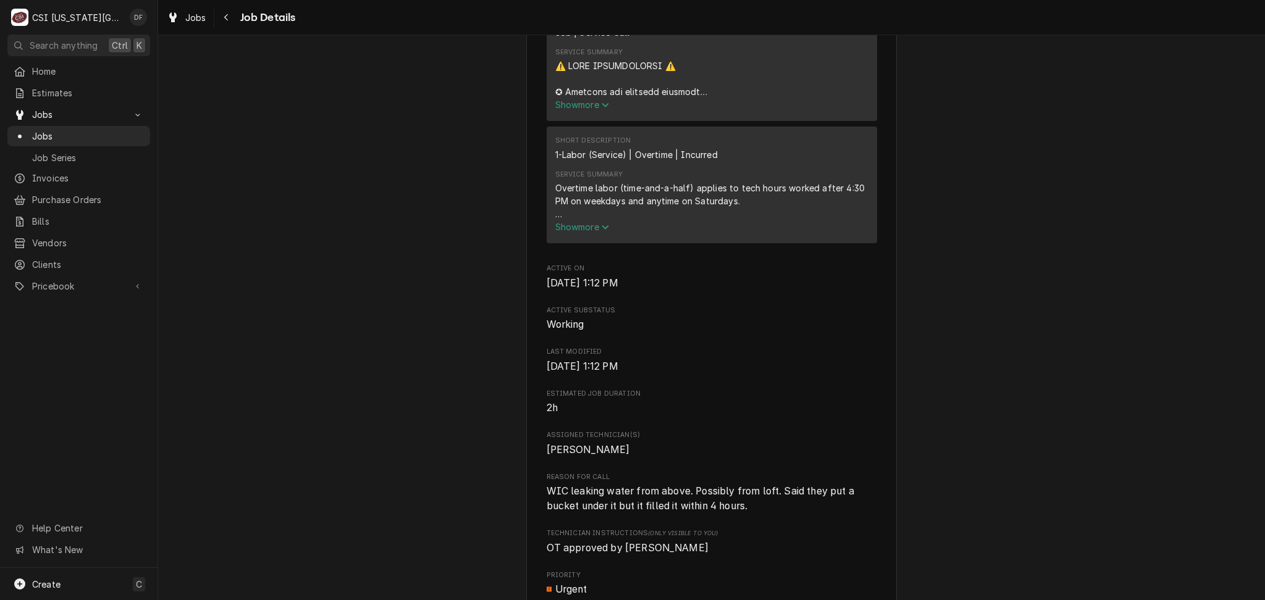
scroll to position [494, 0]
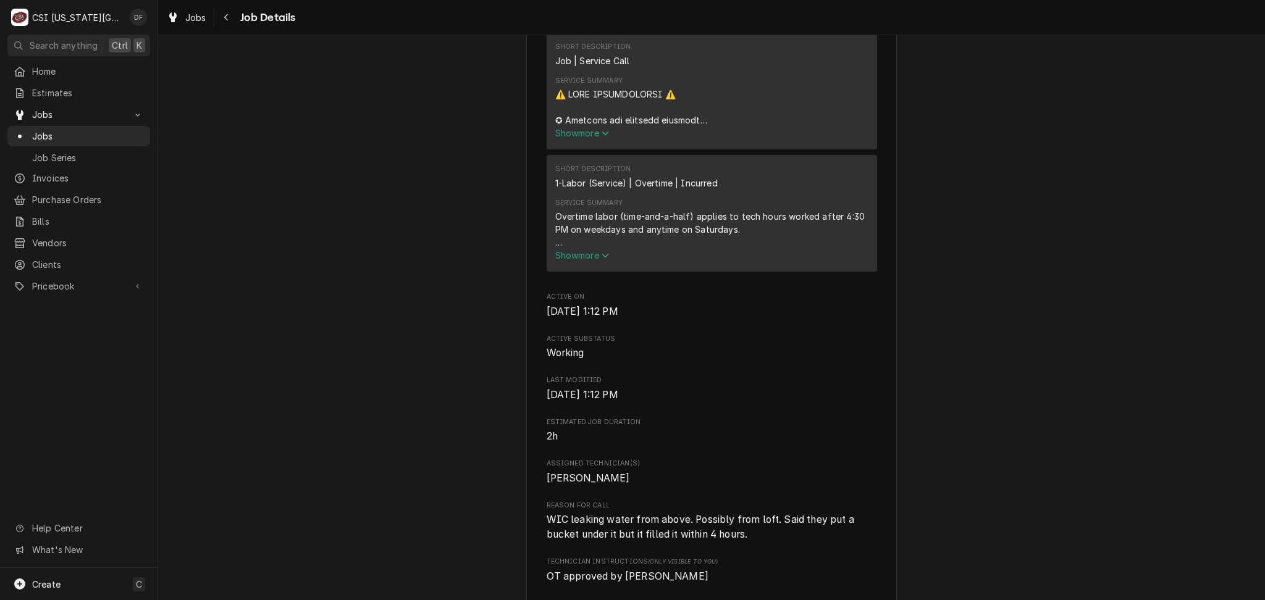
click at [584, 140] on button "Show more" at bounding box center [711, 133] width 313 height 13
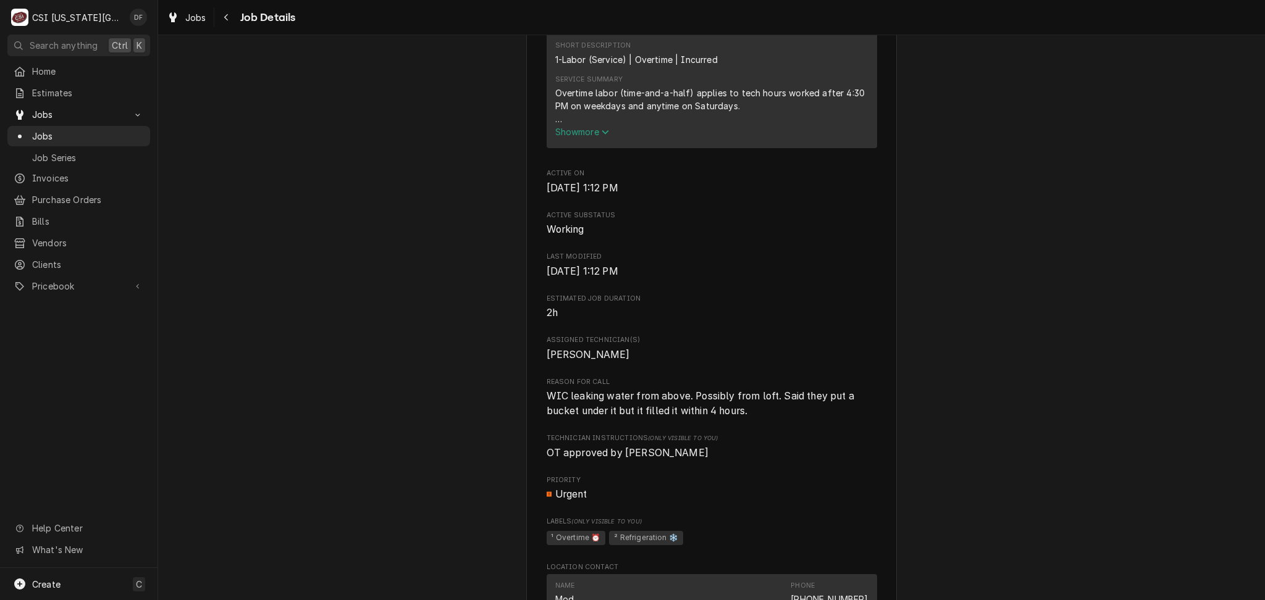
scroll to position [1317, 0]
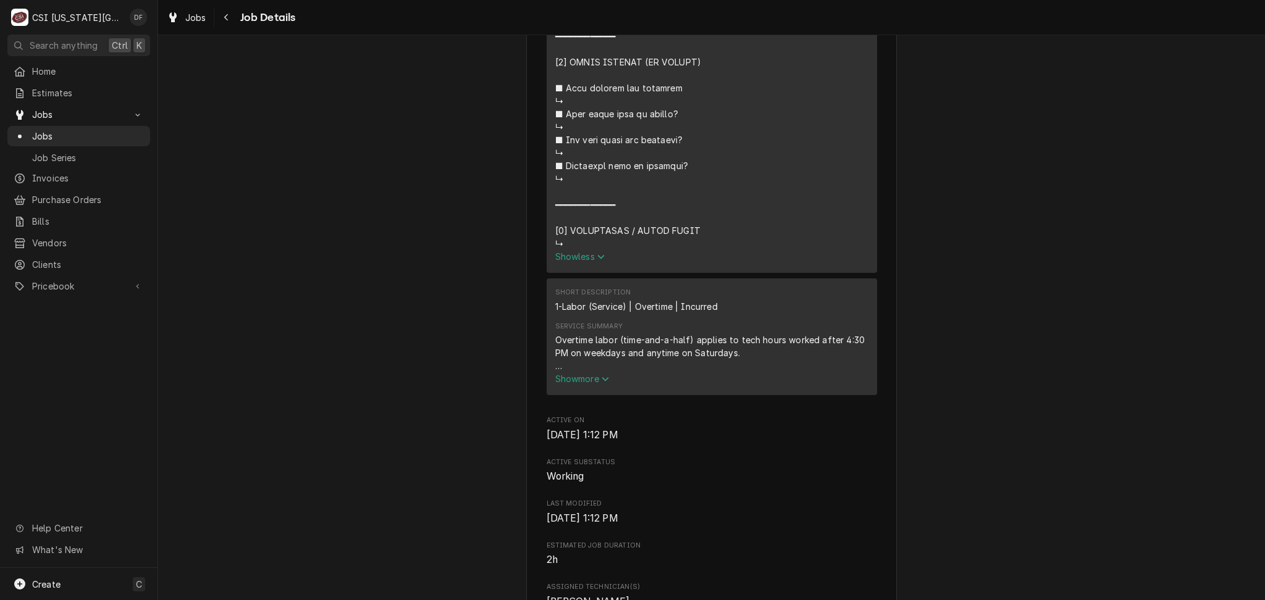
click at [591, 262] on span "Show less" at bounding box center [580, 256] width 50 height 11
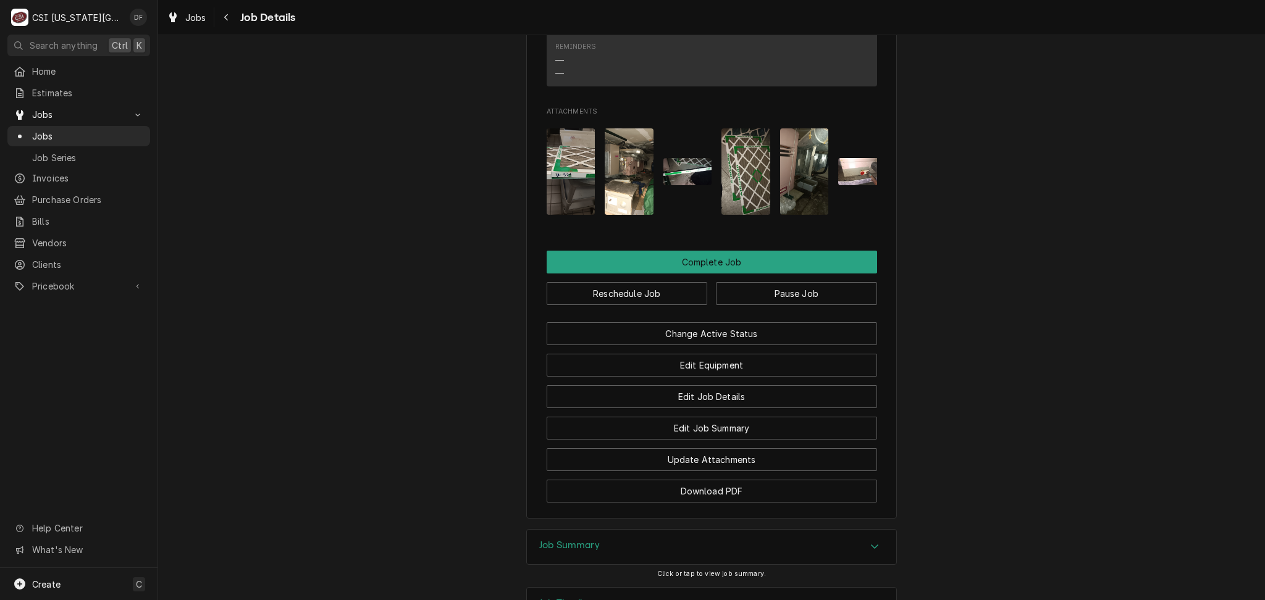
scroll to position [1439, 0]
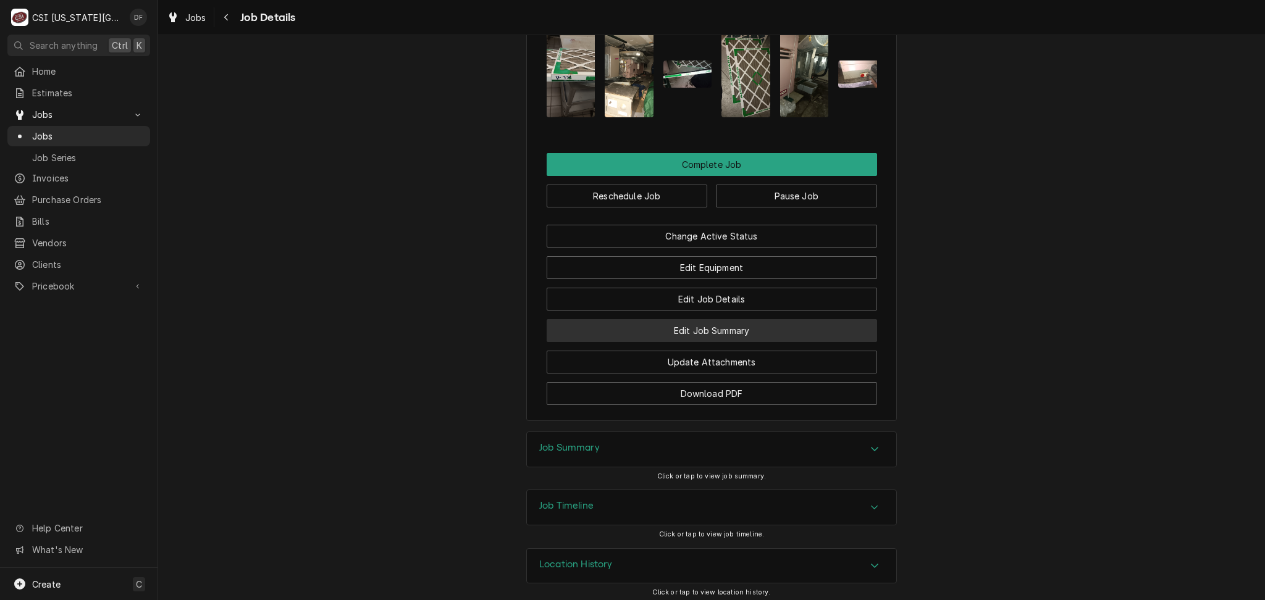
click at [741, 324] on button "Edit Job Summary" at bounding box center [712, 330] width 330 height 23
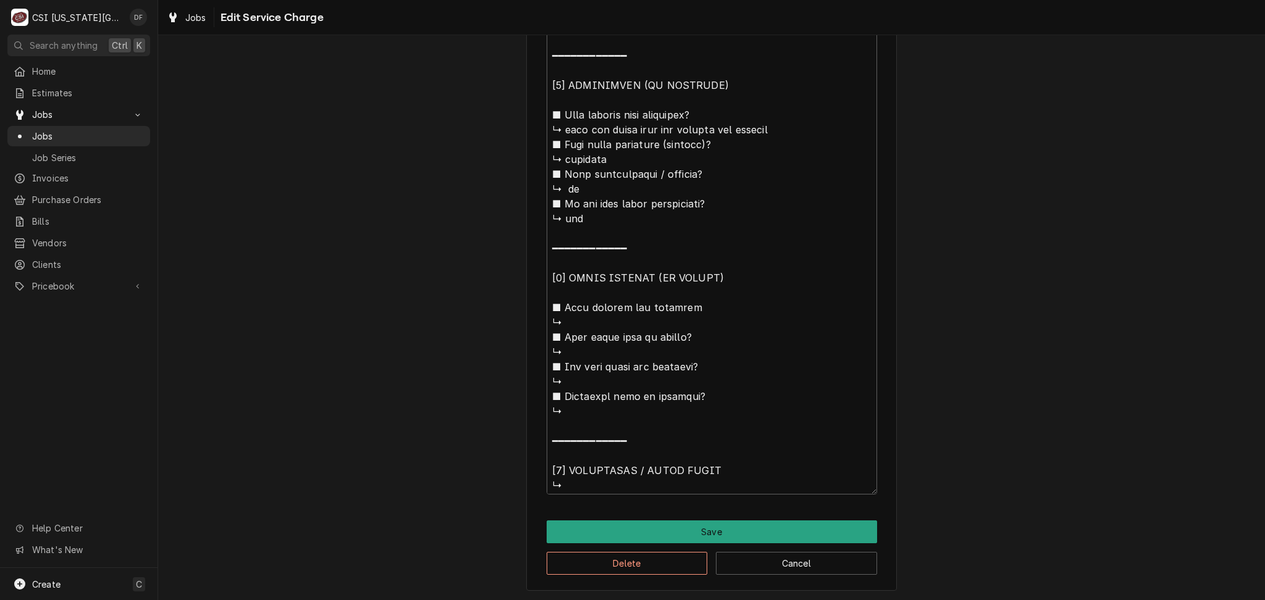
scroll to position [14, 0]
type textarea "x"
type textarea "⚠️ 𝗙𝗢𝗥𝗠 𝗜𝗡𝗦𝗧𝗥𝗨𝗖𝗧𝗜𝗢𝗡𝗦 ⚠️ ✪ 𝗖𝗼𝗺𝗽𝗹𝗲𝘁𝗲 𝗮𝗹𝗹 𝗿𝗲𝗹𝗲𝘃𝗮𝗻𝘁 𝘀𝗲𝗰𝘁𝗶𝗼𝗻𝘀 ✪ 𝗣𝗿𝗼𝘃𝗶𝗱𝗲 𝗱𝗲𝘁𝗮𝗶𝗹𝗲𝗱 𝗮𝗻𝘀…"
type textarea "x"
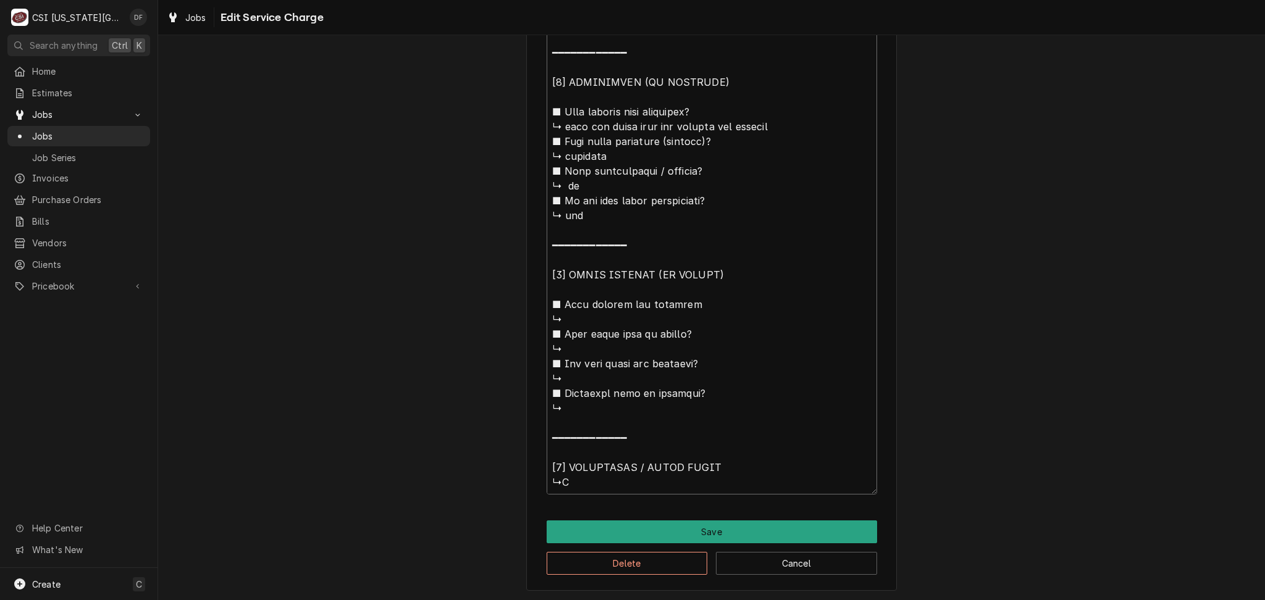
type textarea "⚠️ 𝗙𝗢𝗥𝗠 𝗜𝗡𝗦𝗧𝗥𝗨𝗖𝗧𝗜𝗢𝗡𝗦 ⚠️ ✪ 𝗖𝗼𝗺𝗽𝗹𝗲𝘁𝗲 𝗮𝗹𝗹 𝗿𝗲𝗹𝗲𝘃𝗮𝗻𝘁 𝘀𝗲𝗰𝘁𝗶𝗼𝗻𝘀 ✪ 𝗣𝗿𝗼𝘃𝗶𝗱𝗲 𝗱𝗲𝘁𝗮𝗶𝗹𝗲𝗱 𝗮𝗻𝘀…"
type textarea "x"
type textarea "⚠️ 𝗙𝗢𝗥𝗠 𝗜𝗡𝗦𝗧𝗥𝗨𝗖𝗧𝗜𝗢𝗡𝗦 ⚠️ ✪ 𝗖𝗼𝗺𝗽𝗹𝗲𝘁𝗲 𝗮𝗹𝗹 𝗿𝗲𝗹𝗲𝘃𝗮𝗻𝘁 𝘀𝗲𝗰𝘁𝗶𝗼𝗻𝘀 ✪ 𝗣𝗿𝗼𝘃𝗶𝗱𝗲 𝗱𝗲𝘁𝗮𝗶𝗹𝗲𝗱 𝗮𝗻𝘀…"
type textarea "x"
type textarea "⚠️ 𝗙𝗢𝗥𝗠 𝗜𝗡𝗦𝗧𝗥𝗨𝗖𝗧𝗜𝗢𝗡𝗦 ⚠️ ✪ 𝗖𝗼𝗺𝗽𝗹𝗲𝘁𝗲 𝗮𝗹𝗹 𝗿𝗲𝗹𝗲𝘃𝗮𝗻𝘁 𝘀𝗲𝗰𝘁𝗶𝗼𝗻𝘀 ✪ 𝗣𝗿𝗼𝘃𝗶𝗱𝗲 𝗱𝗲𝘁𝗮𝗶𝗹𝗲𝗱 𝗮𝗻𝘀…"
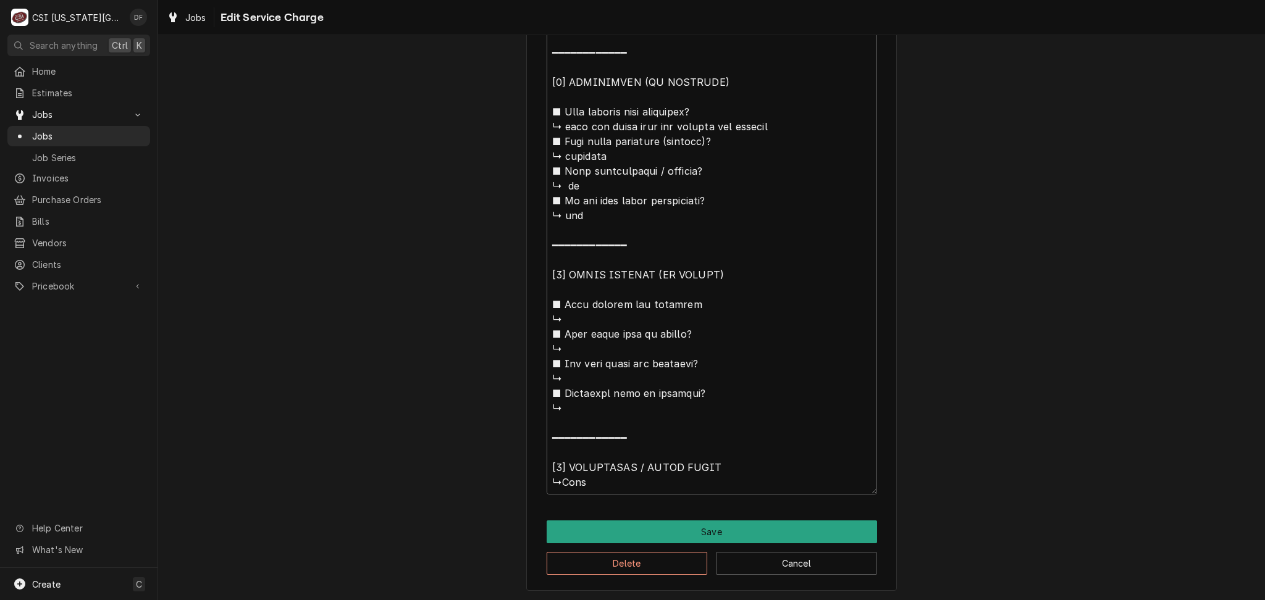
type textarea "x"
type textarea "⚠️ 𝗙𝗢𝗥𝗠 𝗜𝗡𝗦𝗧𝗥𝗨𝗖𝗧𝗜𝗢𝗡𝗦 ⚠️ ✪ 𝗖𝗼𝗺𝗽𝗹𝗲𝘁𝗲 𝗮𝗹𝗹 𝗿𝗲𝗹𝗲𝘃𝗮𝗻𝘁 𝘀𝗲𝗰𝘁𝗶𝗼𝗻𝘀 ✪ 𝗣𝗿𝗼𝘃𝗶𝗱𝗲 𝗱𝗲𝘁𝗮𝗶𝗹𝗲𝗱 𝗮𝗻𝘀…"
type textarea "x"
type textarea "⚠️ 𝗙𝗢𝗥𝗠 𝗜𝗡𝗦𝗧𝗥𝗨𝗖𝗧𝗜𝗢𝗡𝗦 ⚠️ ✪ 𝗖𝗼𝗺𝗽𝗹𝗲𝘁𝗲 𝗮𝗹𝗹 𝗿𝗲𝗹𝗲𝘃𝗮𝗻𝘁 𝘀𝗲𝗰𝘁𝗶𝗼𝗻𝘀 ✪ 𝗣𝗿𝗼𝘃𝗶𝗱𝗲 𝗱𝗲𝘁𝗮𝗶𝗹𝗲𝗱 𝗮𝗻𝘀…"
type textarea "x"
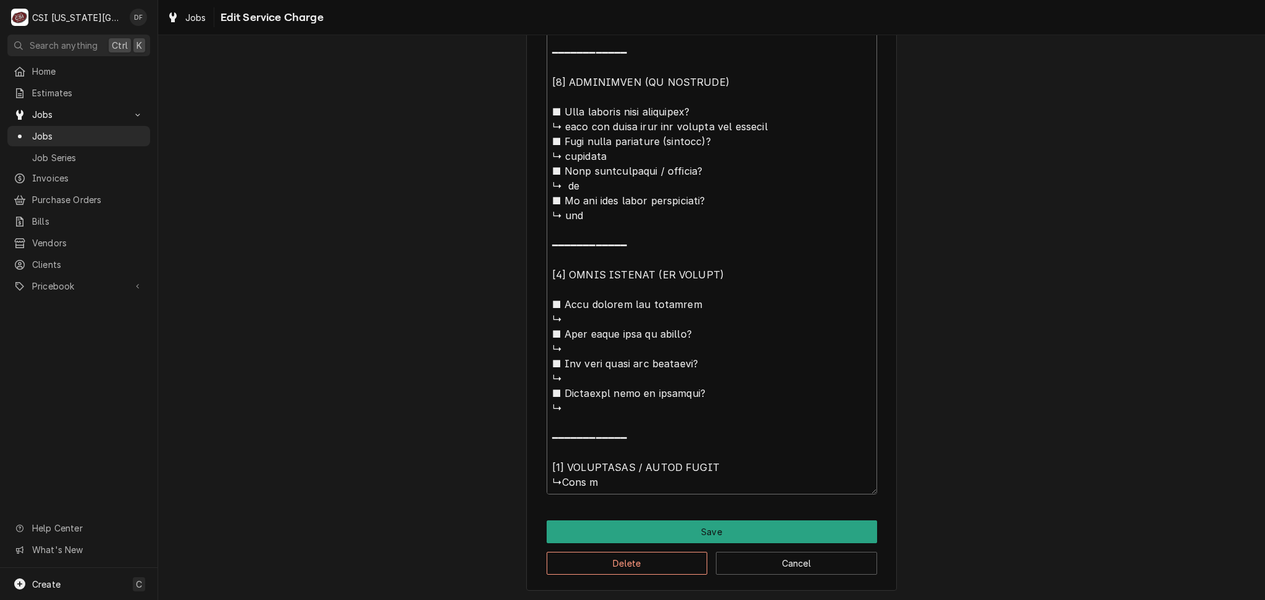
type textarea "⚠️ 𝗙𝗢𝗥𝗠 𝗜𝗡𝗦𝗧𝗥𝗨𝗖𝗧𝗜𝗢𝗡𝗦 ⚠️ ✪ 𝗖𝗼𝗺𝗽𝗹𝗲𝘁𝗲 𝗮𝗹𝗹 𝗿𝗲𝗹𝗲𝘃𝗮𝗻𝘁 𝘀𝗲𝗰𝘁𝗶𝗼𝗻𝘀 ✪ 𝗣𝗿𝗼𝘃𝗶𝗱𝗲 𝗱𝗲𝘁𝗮𝗶𝗹𝗲𝗱 𝗮𝗻𝘀…"
type textarea "x"
type textarea "⚠️ 𝗙𝗢𝗥𝗠 𝗜𝗡𝗦𝗧𝗥𝗨𝗖𝗧𝗜𝗢𝗡𝗦 ⚠️ ✪ 𝗖𝗼𝗺𝗽𝗹𝗲𝘁𝗲 𝗮𝗹𝗹 𝗿𝗲𝗹𝗲𝘃𝗮𝗻𝘁 𝘀𝗲𝗰𝘁𝗶𝗼𝗻𝘀 ✪ 𝗣𝗿𝗼𝘃𝗶𝗱𝗲 𝗱𝗲𝘁𝗮𝗶𝗹𝗲𝗱 𝗮𝗻𝘀…"
type textarea "x"
type textarea "⚠️ 𝗙𝗢𝗥𝗠 𝗜𝗡𝗦𝗧𝗥𝗨𝗖𝗧𝗜𝗢𝗡𝗦 ⚠️ ✪ 𝗖𝗼𝗺𝗽𝗹𝗲𝘁𝗲 𝗮𝗹𝗹 𝗿𝗲𝗹𝗲𝘃𝗮𝗻𝘁 𝘀𝗲𝗰𝘁𝗶𝗼𝗻𝘀 ✪ 𝗣𝗿𝗼𝘃𝗶𝗱𝗲 𝗱𝗲𝘁𝗮𝗶𝗹𝗲𝗱 𝗮𝗻𝘀…"
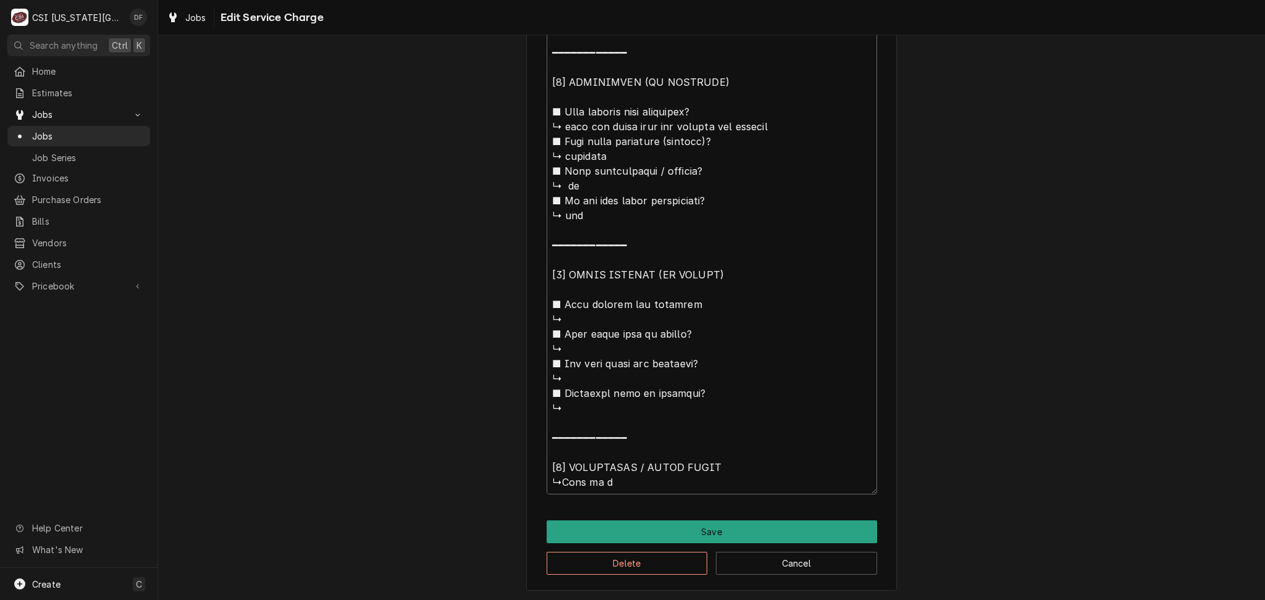
type textarea "x"
type textarea "⚠️ 𝗙𝗢𝗥𝗠 𝗜𝗡𝗦𝗧𝗥𝗨𝗖𝗧𝗜𝗢𝗡𝗦 ⚠️ ✪ 𝗖𝗼𝗺𝗽𝗹𝗲𝘁𝗲 𝗮𝗹𝗹 𝗿𝗲𝗹𝗲𝘃𝗮𝗻𝘁 𝘀𝗲𝗰𝘁𝗶𝗼𝗻𝘀 ✪ 𝗣𝗿𝗼𝘃𝗶𝗱𝗲 𝗱𝗲𝘁𝗮𝗶𝗹𝗲𝗱 𝗮𝗻𝘀…"
type textarea "x"
type textarea "⚠️ 𝗙𝗢𝗥𝗠 𝗜𝗡𝗦𝗧𝗥𝗨𝗖𝗧𝗜𝗢𝗡𝗦 ⚠️ ✪ 𝗖𝗼𝗺𝗽𝗹𝗲𝘁𝗲 𝗮𝗹𝗹 𝗿𝗲𝗹𝗲𝘃𝗮𝗻𝘁 𝘀𝗲𝗰𝘁𝗶𝗼𝗻𝘀 ✪ 𝗣𝗿𝗼𝘃𝗶𝗱𝗲 𝗱𝗲𝘁𝗮𝗶𝗹𝗲𝗱 𝗮𝗻𝘀…"
type textarea "x"
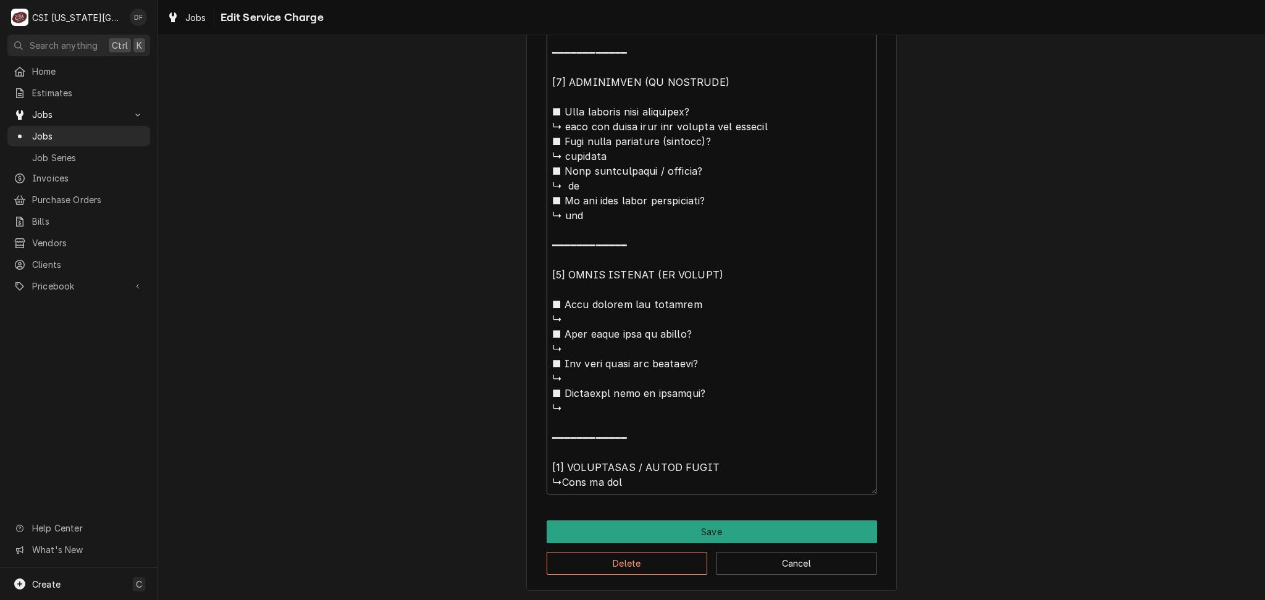
type textarea "⚠️ 𝗙𝗢𝗥𝗠 𝗜𝗡𝗦𝗧𝗥𝗨𝗖𝗧𝗜𝗢𝗡𝗦 ⚠️ ✪ 𝗖𝗼𝗺𝗽𝗹𝗲𝘁𝗲 𝗮𝗹𝗹 𝗿𝗲𝗹𝗲𝘃𝗮𝗻𝘁 𝘀𝗲𝗰𝘁𝗶𝗼𝗻𝘀 ✪ 𝗣𝗿𝗼𝘃𝗶𝗱𝗲 𝗱𝗲𝘁𝗮𝗶𝗹𝗲𝗱 𝗮𝗻𝘀…"
type textarea "x"
type textarea "⚠️ 𝗙𝗢𝗥𝗠 𝗜𝗡𝗦𝗧𝗥𝗨𝗖𝗧𝗜𝗢𝗡𝗦 ⚠️ ✪ 𝗖𝗼𝗺𝗽𝗹𝗲𝘁𝗲 𝗮𝗹𝗹 𝗿𝗲𝗹𝗲𝘃𝗮𝗻𝘁 𝘀𝗲𝗰𝘁𝗶𝗼𝗻𝘀 ✪ 𝗣𝗿𝗼𝘃𝗶𝗱𝗲 𝗱𝗲𝘁𝗮𝗶𝗹𝗲𝗱 𝗮𝗻𝘀…"
type textarea "x"
type textarea "⚠️ 𝗙𝗢𝗥𝗠 𝗜𝗡𝗦𝗧𝗥𝗨𝗖𝗧𝗜𝗢𝗡𝗦 ⚠️ ✪ 𝗖𝗼𝗺𝗽𝗹𝗲𝘁𝗲 𝗮𝗹𝗹 𝗿𝗲𝗹𝗲𝘃𝗮𝗻𝘁 𝘀𝗲𝗰𝘁𝗶𝗼𝗻𝘀 ✪ 𝗣𝗿𝗼𝘃𝗶𝗱𝗲 𝗱𝗲𝘁𝗮𝗶𝗹𝗲𝗱 𝗮𝗻𝘀…"
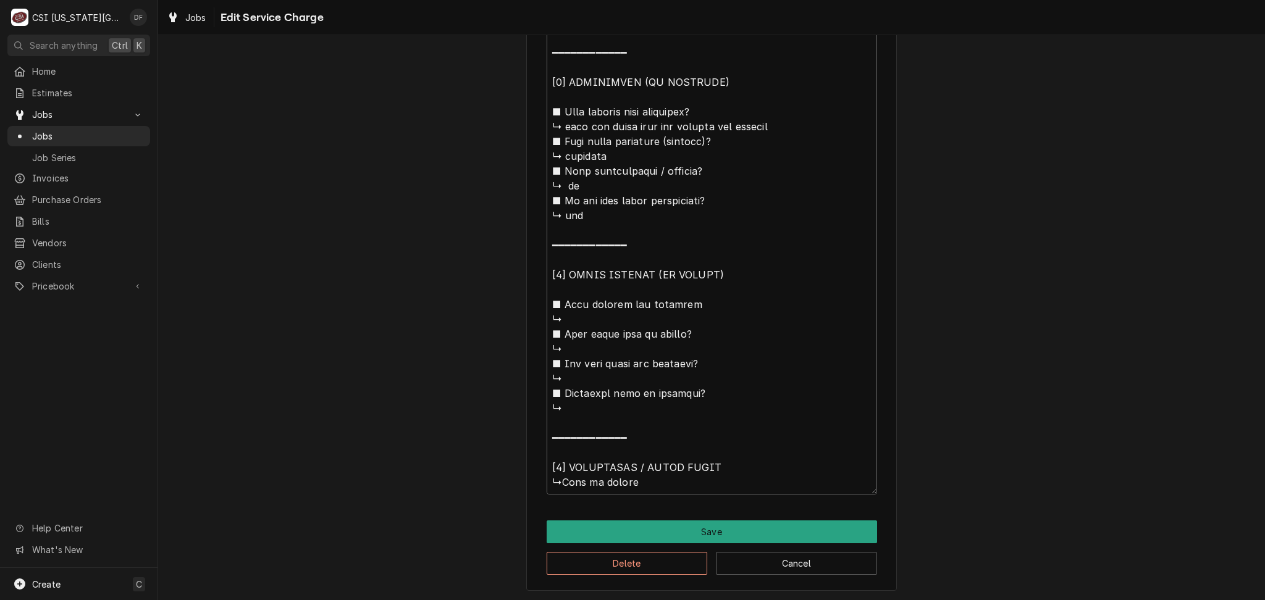
type textarea "x"
type textarea "⚠️ 𝗙𝗢𝗥𝗠 𝗜𝗡𝗦𝗧𝗥𝗨𝗖𝗧𝗜𝗢𝗡𝗦 ⚠️ ✪ 𝗖𝗼𝗺𝗽𝗹𝗲𝘁𝗲 𝗮𝗹𝗹 𝗿𝗲𝗹𝗲𝘃𝗮𝗻𝘁 𝘀𝗲𝗰𝘁𝗶𝗼𝗻𝘀 ✪ 𝗣𝗿𝗼𝘃𝗶𝗱𝗲 𝗱𝗲𝘁𝗮𝗶𝗹𝗲𝗱 𝗮𝗻𝘀…"
type textarea "x"
type textarea "⚠️ 𝗙𝗢𝗥𝗠 𝗜𝗡𝗦𝗧𝗥𝗨𝗖𝗧𝗜𝗢𝗡𝗦 ⚠️ ✪ 𝗖𝗼𝗺𝗽𝗹𝗲𝘁𝗲 𝗮𝗹𝗹 𝗿𝗲𝗹𝗲𝘃𝗮𝗻𝘁 𝘀𝗲𝗰𝘁𝗶𝗼𝗻𝘀 ✪ 𝗣𝗿𝗼𝘃𝗶𝗱𝗲 𝗱𝗲𝘁𝗮𝗶𝗹𝗲𝗱 𝗮𝗻𝘀…"
type textarea "x"
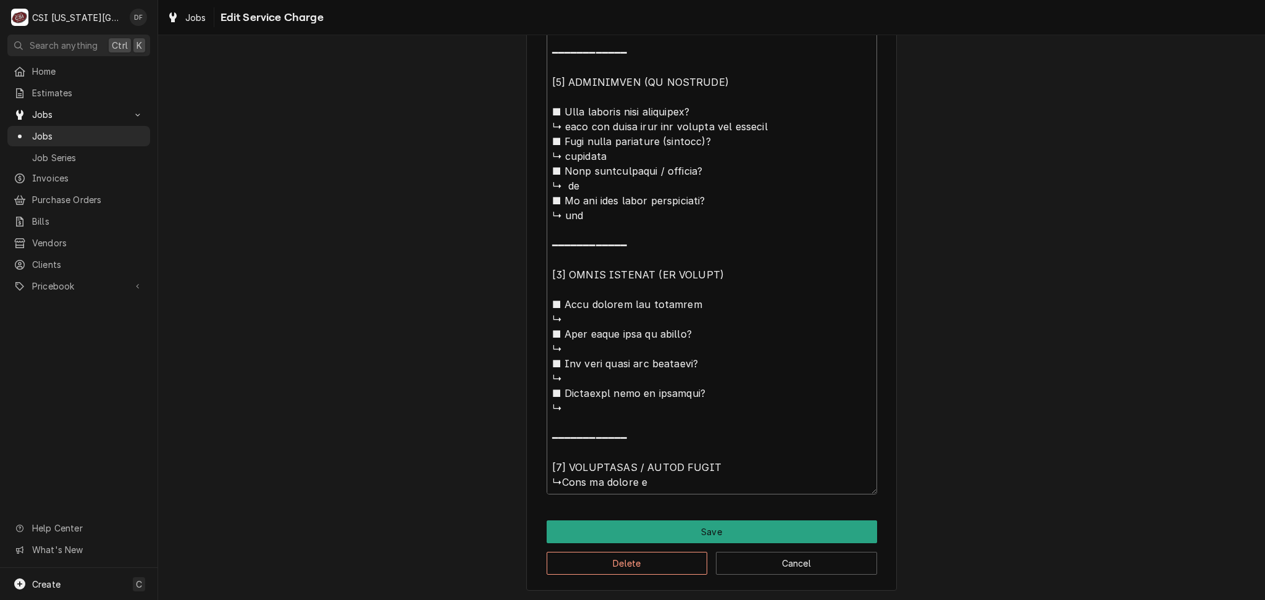
type textarea "⚠️ 𝗙𝗢𝗥𝗠 𝗜𝗡𝗦𝗧𝗥𝗨𝗖𝗧𝗜𝗢𝗡𝗦 ⚠️ ✪ 𝗖𝗼𝗺𝗽𝗹𝗲𝘁𝗲 𝗮𝗹𝗹 𝗿𝗲𝗹𝗲𝘃𝗮𝗻𝘁 𝘀𝗲𝗰𝘁𝗶𝗼𝗻𝘀 ✪ 𝗣𝗿𝗼𝘃𝗶𝗱𝗲 𝗱𝗲𝘁𝗮𝗶𝗹𝗲𝗱 𝗮𝗻𝘀…"
type textarea "x"
type textarea "⚠️ 𝗙𝗢𝗥𝗠 𝗜𝗡𝗦𝗧𝗥𝗨𝗖𝗧𝗜𝗢𝗡𝗦 ⚠️ ✪ 𝗖𝗼𝗺𝗽𝗹𝗲𝘁𝗲 𝗮𝗹𝗹 𝗿𝗲𝗹𝗲𝘃𝗮𝗻𝘁 𝘀𝗲𝗰𝘁𝗶𝗼𝗻𝘀 ✪ 𝗣𝗿𝗼𝘃𝗶𝗱𝗲 𝗱𝗲𝘁𝗮𝗶𝗹𝗲𝗱 𝗮𝗻𝘀…"
type textarea "x"
type textarea "⚠️ 𝗙𝗢𝗥𝗠 𝗜𝗡𝗦𝗧𝗥𝗨𝗖𝗧𝗜𝗢𝗡𝗦 ⚠️ ✪ 𝗖𝗼𝗺𝗽𝗹𝗲𝘁𝗲 𝗮𝗹𝗹 𝗿𝗲𝗹𝗲𝘃𝗮𝗻𝘁 𝘀𝗲𝗰𝘁𝗶𝗼𝗻𝘀 ✪ 𝗣𝗿𝗼𝘃𝗶𝗱𝗲 𝗱𝗲𝘁𝗮𝗶𝗹𝗲𝗱 𝗮𝗻𝘀…"
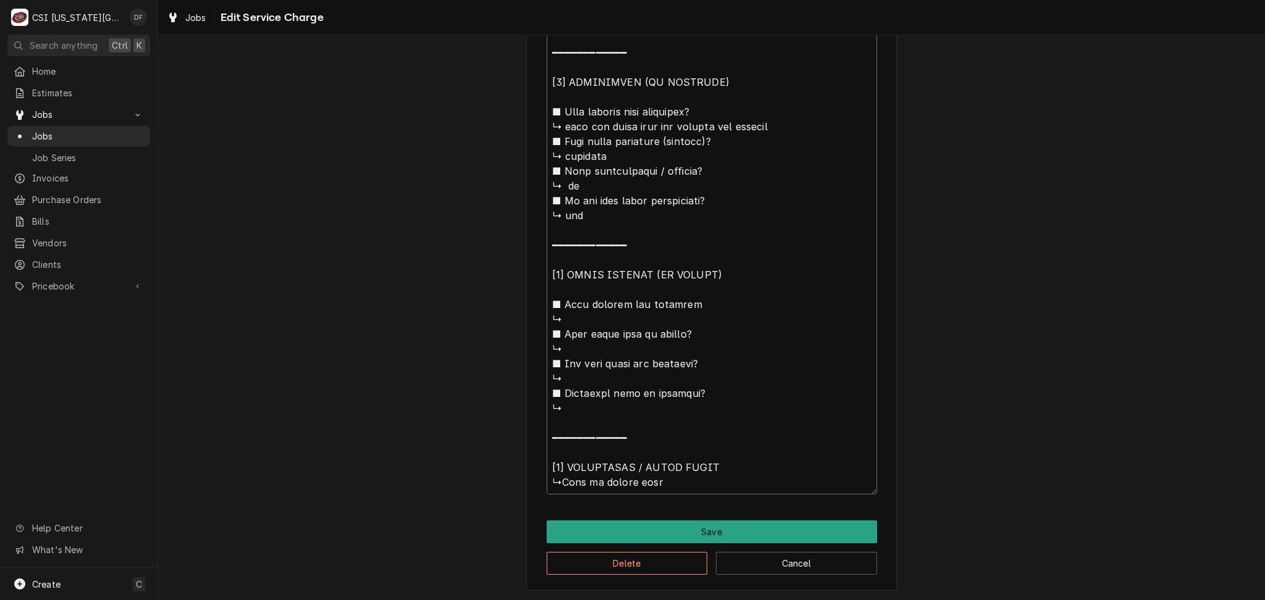
type textarea "x"
type textarea "⚠️ 𝗙𝗢𝗥𝗠 𝗜𝗡𝗦𝗧𝗥𝗨𝗖𝗧𝗜𝗢𝗡𝗦 ⚠️ ✪ 𝗖𝗼𝗺𝗽𝗹𝗲𝘁𝗲 𝗮𝗹𝗹 𝗿𝗲𝗹𝗲𝘃𝗮𝗻𝘁 𝘀𝗲𝗰𝘁𝗶𝗼𝗻𝘀 ✪ 𝗣𝗿𝗼𝘃𝗶𝗱𝗲 𝗱𝗲𝘁𝗮𝗶𝗹𝗲𝗱 𝗮𝗻𝘀…"
type textarea "x"
type textarea "⚠️ 𝗙𝗢𝗥𝗠 𝗜𝗡𝗦𝗧𝗥𝗨𝗖𝗧𝗜𝗢𝗡𝗦 ⚠️ ✪ 𝗖𝗼𝗺𝗽𝗹𝗲𝘁𝗲 𝗮𝗹𝗹 𝗿𝗲𝗹𝗲𝘃𝗮𝗻𝘁 𝘀𝗲𝗰𝘁𝗶𝗼𝗻𝘀 ✪ 𝗣𝗿𝗼𝘃𝗶𝗱𝗲 𝗱𝗲𝘁𝗮𝗶𝗹𝗲𝗱 𝗮𝗻𝘀…"
type textarea "x"
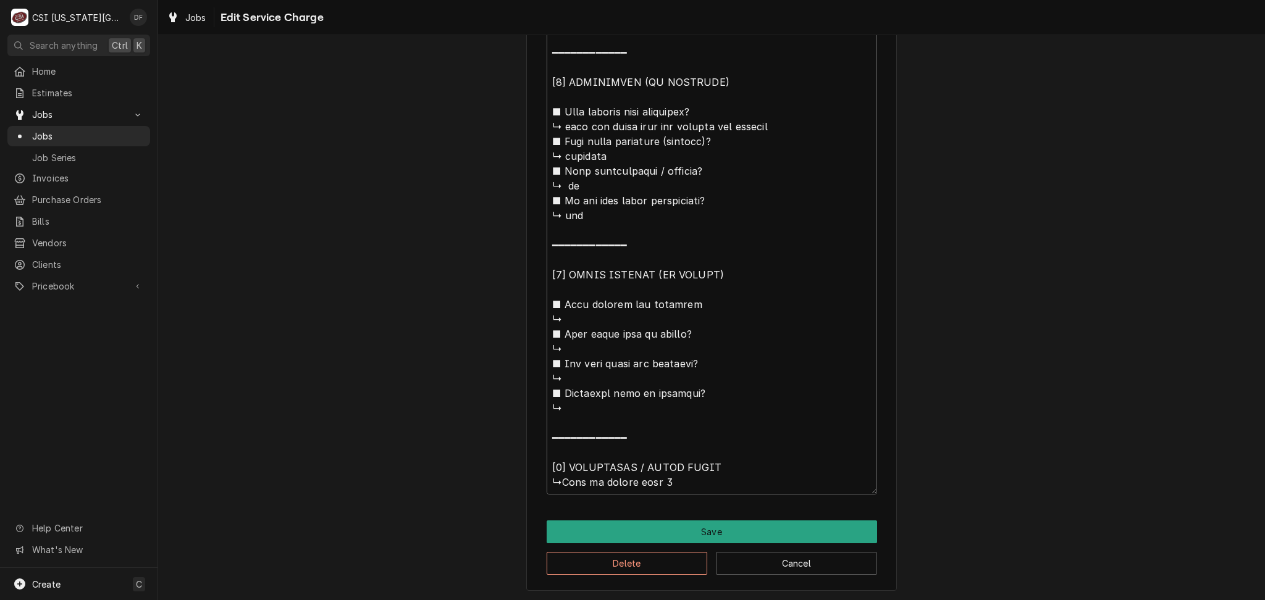
type textarea "⚠️ 𝗙𝗢𝗥𝗠 𝗜𝗡𝗦𝗧𝗥𝗨𝗖𝗧𝗜𝗢𝗡𝗦 ⚠️ ✪ 𝗖𝗼𝗺𝗽𝗹𝗲𝘁𝗲 𝗮𝗹𝗹 𝗿𝗲𝗹𝗲𝘃𝗮𝗻𝘁 𝘀𝗲𝗰𝘁𝗶𝗼𝗻𝘀 ✪ 𝗣𝗿𝗼𝘃𝗶𝗱𝗲 𝗱𝗲𝘁𝗮𝗶𝗹𝗲𝗱 𝗮𝗻𝘀…"
type textarea "x"
type textarea "⚠️ 𝗙𝗢𝗥𝗠 𝗜𝗡𝗦𝗧𝗥𝗨𝗖𝗧𝗜𝗢𝗡𝗦 ⚠️ ✪ 𝗖𝗼𝗺𝗽𝗹𝗲𝘁𝗲 𝗮𝗹𝗹 𝗿𝗲𝗹𝗲𝘃𝗮𝗻𝘁 𝘀𝗲𝗰𝘁𝗶𝗼𝗻𝘀 ✪ 𝗣𝗿𝗼𝘃𝗶𝗱𝗲 𝗱𝗲𝘁𝗮𝗶𝗹𝗲𝗱 𝗮𝗻𝘀…"
type textarea "x"
type textarea "⚠️ 𝗙𝗢𝗥𝗠 𝗜𝗡𝗦𝗧𝗥𝗨𝗖𝗧𝗜𝗢𝗡𝗦 ⚠️ ✪ 𝗖𝗼𝗺𝗽𝗹𝗲𝘁𝗲 𝗮𝗹𝗹 𝗿𝗲𝗹𝗲𝘃𝗮𝗻𝘁 𝘀𝗲𝗰𝘁𝗶𝗼𝗻𝘀 ✪ 𝗣𝗿𝗼𝘃𝗶𝗱𝗲 𝗱𝗲𝘁𝗮𝗶𝗹𝗲𝗱 𝗮𝗻𝘀…"
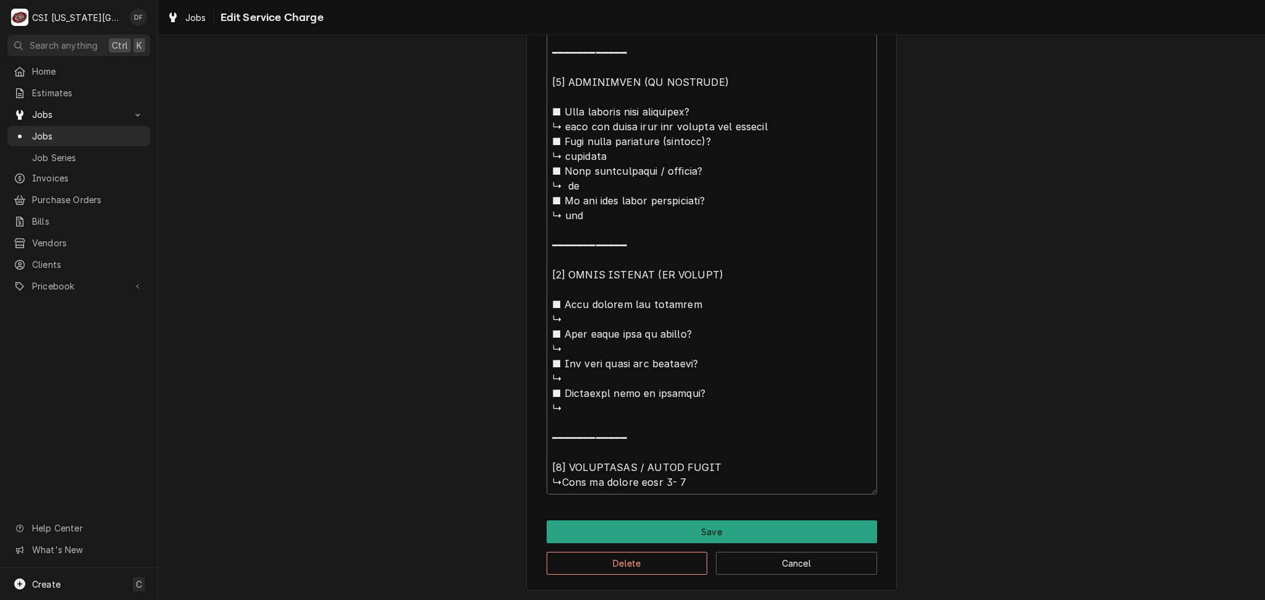
type textarea "x"
type textarea "⚠️ 𝗙𝗢𝗥𝗠 𝗜𝗡𝗦𝗧𝗥𝗨𝗖𝗧𝗜𝗢𝗡𝗦 ⚠️ ✪ 𝗖𝗼𝗺𝗽𝗹𝗲𝘁𝗲 𝗮𝗹𝗹 𝗿𝗲𝗹𝗲𝘃𝗮𝗻𝘁 𝘀𝗲𝗰𝘁𝗶𝗼𝗻𝘀 ✪ 𝗣𝗿𝗼𝘃𝗶𝗱𝗲 𝗱𝗲𝘁𝗮𝗶𝗹𝗲𝗱 𝗮𝗻𝘀…"
type textarea "x"
type textarea "⚠️ 𝗙𝗢𝗥𝗠 𝗜𝗡𝗦𝗧𝗥𝗨𝗖𝗧𝗜𝗢𝗡𝗦 ⚠️ ✪ 𝗖𝗼𝗺𝗽𝗹𝗲𝘁𝗲 𝗮𝗹𝗹 𝗿𝗲𝗹𝗲𝘃𝗮𝗻𝘁 𝘀𝗲𝗰𝘁𝗶𝗼𝗻𝘀 ✪ 𝗣𝗿𝗼𝘃𝗶𝗱𝗲 𝗱𝗲𝘁𝗮𝗶𝗹𝗲𝗱 𝗮𝗻𝘀…"
type textarea "x"
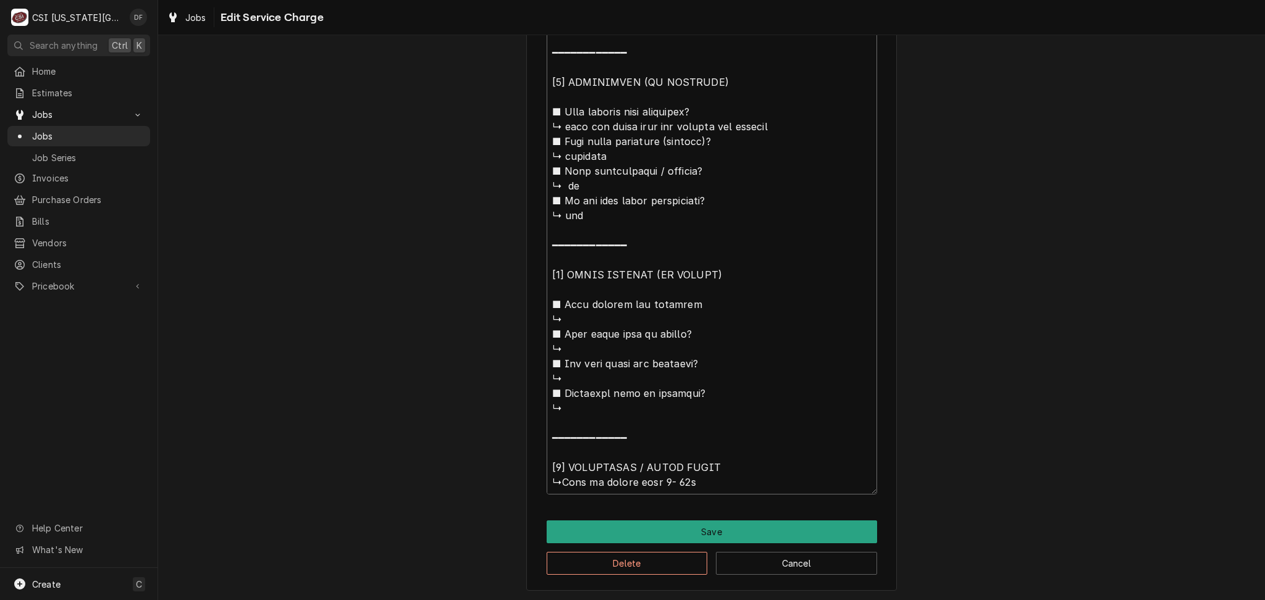
type textarea "⚠️ 𝗙𝗢𝗥𝗠 𝗜𝗡𝗦𝗧𝗥𝗨𝗖𝗧𝗜𝗢𝗡𝗦 ⚠️ ✪ 𝗖𝗼𝗺𝗽𝗹𝗲𝘁𝗲 𝗮𝗹𝗹 𝗿𝗲𝗹𝗲𝘃𝗮𝗻𝘁 𝘀𝗲𝗰𝘁𝗶𝗼𝗻𝘀 ✪ 𝗣𝗿𝗼𝘃𝗶𝗱𝗲 𝗱𝗲𝘁𝗮𝗶𝗹𝗲𝗱 𝗮𝗻𝘀…"
type textarea "x"
type textarea "⚠️ 𝗙𝗢𝗥𝗠 𝗜𝗡𝗦𝗧𝗥𝗨𝗖𝗧𝗜𝗢𝗡𝗦 ⚠️ ✪ 𝗖𝗼𝗺𝗽𝗹𝗲𝘁𝗲 𝗮𝗹𝗹 𝗿𝗲𝗹𝗲𝘃𝗮𝗻𝘁 𝘀𝗲𝗰𝘁𝗶𝗼𝗻𝘀 ✪ 𝗣𝗿𝗼𝘃𝗶𝗱𝗲 𝗱𝗲𝘁𝗮𝗶𝗹𝗲𝗱 𝗮𝗻𝘀…"
type textarea "x"
type textarea "⚠️ 𝗙𝗢𝗥𝗠 𝗜𝗡𝗦𝗧𝗥𝗨𝗖𝗧𝗜𝗢𝗡𝗦 ⚠️ ✪ 𝗖𝗼𝗺𝗽𝗹𝗲𝘁𝗲 𝗮𝗹𝗹 𝗿𝗲𝗹𝗲𝘃𝗮𝗻𝘁 𝘀𝗲𝗰𝘁𝗶𝗼𝗻𝘀 ✪ 𝗣𝗿𝗼𝘃𝗶𝗱𝗲 𝗱𝗲𝘁𝗮𝗶𝗹𝗲𝗱 𝗮𝗻𝘀…"
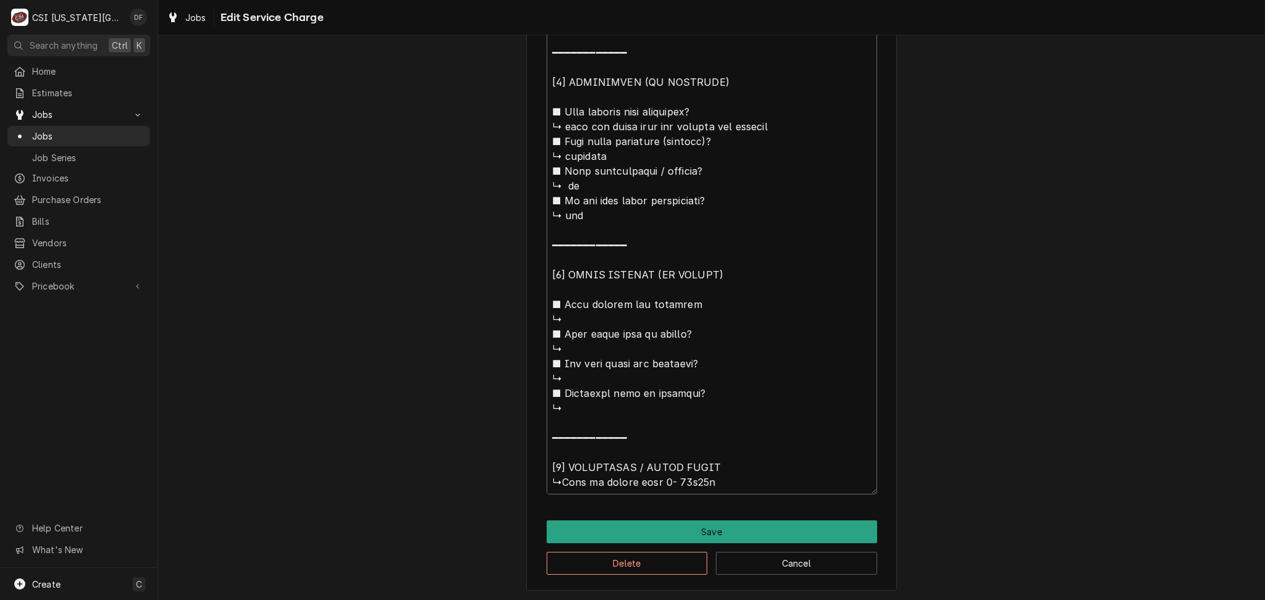
type textarea "x"
type textarea "⚠️ 𝗙𝗢𝗥𝗠 𝗜𝗡𝗦𝗧𝗥𝗨𝗖𝗧𝗜𝗢𝗡𝗦 ⚠️ ✪ 𝗖𝗼𝗺𝗽𝗹𝗲𝘁𝗲 𝗮𝗹𝗹 𝗿𝗲𝗹𝗲𝘃𝗮𝗻𝘁 𝘀𝗲𝗰𝘁𝗶𝗼𝗻𝘀 ✪ 𝗣𝗿𝗼𝘃𝗶𝗱𝗲 𝗱𝗲𝘁𝗮𝗶𝗹𝗲𝗱 𝗮𝗻𝘀…"
type textarea "x"
type textarea "⚠️ 𝗙𝗢𝗥𝗠 𝗜𝗡𝗦𝗧𝗥𝗨𝗖𝗧𝗜𝗢𝗡𝗦 ⚠️ ✪ 𝗖𝗼𝗺𝗽𝗹𝗲𝘁𝗲 𝗮𝗹𝗹 𝗿𝗲𝗹𝗲𝘃𝗮𝗻𝘁 𝘀𝗲𝗰𝘁𝗶𝗼𝗻𝘀 ✪ 𝗣𝗿𝗼𝘃𝗶𝗱𝗲 𝗱𝗲𝘁𝗮𝗶𝗹𝗲𝗱 𝗮𝗻𝘀…"
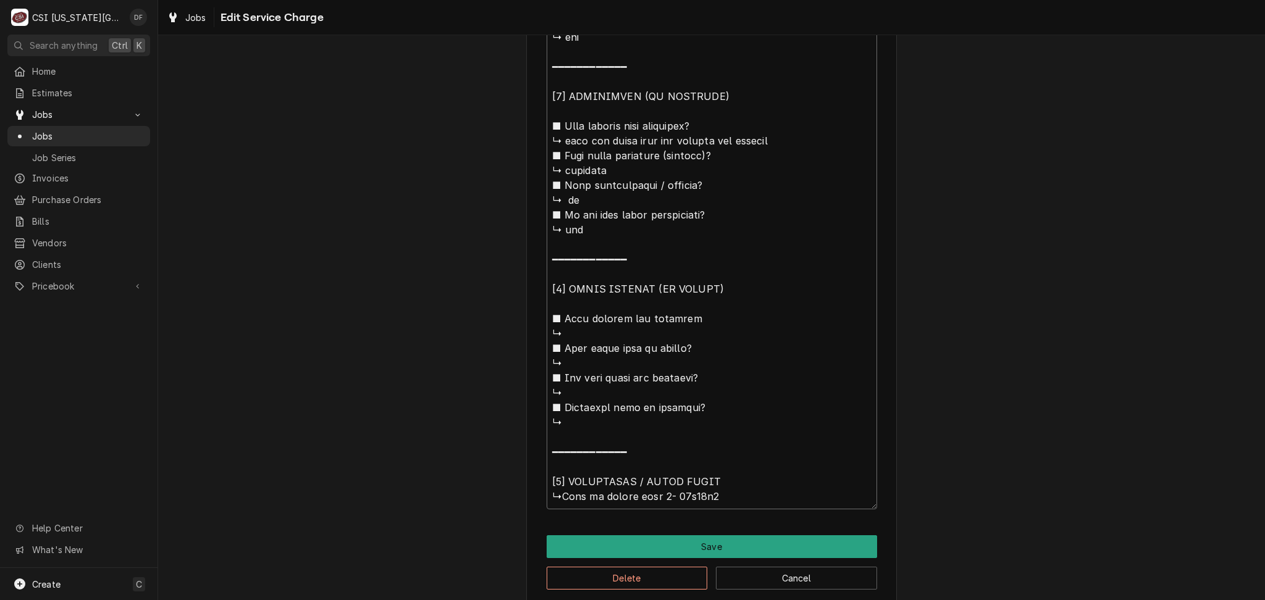
type textarea "x"
type textarea "⚠️ 𝗙𝗢𝗥𝗠 𝗜𝗡𝗦𝗧𝗥𝗨𝗖𝗧𝗜𝗢𝗡𝗦 ⚠️ ✪ 𝗖𝗼𝗺𝗽𝗹𝗲𝘁𝗲 𝗮𝗹𝗹 𝗿𝗲𝗹𝗲𝘃𝗮𝗻𝘁 𝘀𝗲𝗰𝘁𝗶𝗼𝗻𝘀 ✪ 𝗣𝗿𝗼𝘃𝗶𝗱𝗲 𝗱𝗲𝘁𝗮𝗶𝗹𝗲𝗱 𝗮𝗻𝘀…"
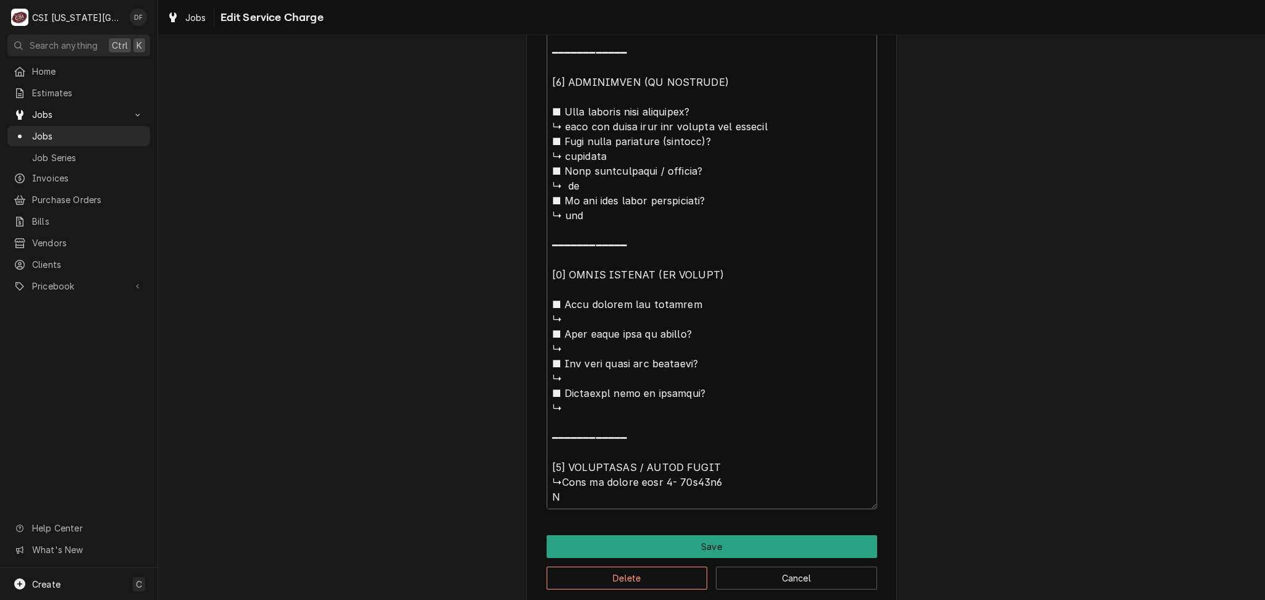
type textarea "x"
type textarea "⚠️ 𝗙𝗢𝗥𝗠 𝗜𝗡𝗦𝗧𝗥𝗨𝗖𝗧𝗜𝗢𝗡𝗦 ⚠️ ✪ 𝗖𝗼𝗺𝗽𝗹𝗲𝘁𝗲 𝗮𝗹𝗹 𝗿𝗲𝗹𝗲𝘃𝗮𝗻𝘁 𝘀𝗲𝗰𝘁𝗶𝗼𝗻𝘀 ✪ 𝗣𝗿𝗼𝘃𝗶𝗱𝗲 𝗱𝗲𝘁𝗮𝗶𝗹𝗲𝗱 𝗮𝗻𝘀…"
type textarea "x"
type textarea "⚠️ 𝗙𝗢𝗥𝗠 𝗜𝗡𝗦𝗧𝗥𝗨𝗖𝗧𝗜𝗢𝗡𝗦 ⚠️ ✪ 𝗖𝗼𝗺𝗽𝗹𝗲𝘁𝗲 𝗮𝗹𝗹 𝗿𝗲𝗹𝗲𝘃𝗮𝗻𝘁 𝘀𝗲𝗰𝘁𝗶𝗼𝗻𝘀 ✪ 𝗣𝗿𝗼𝘃𝗶𝗱𝗲 𝗱𝗲𝘁𝗮𝗶𝗹𝗲𝗱 𝗮𝗻𝘀…"
type textarea "x"
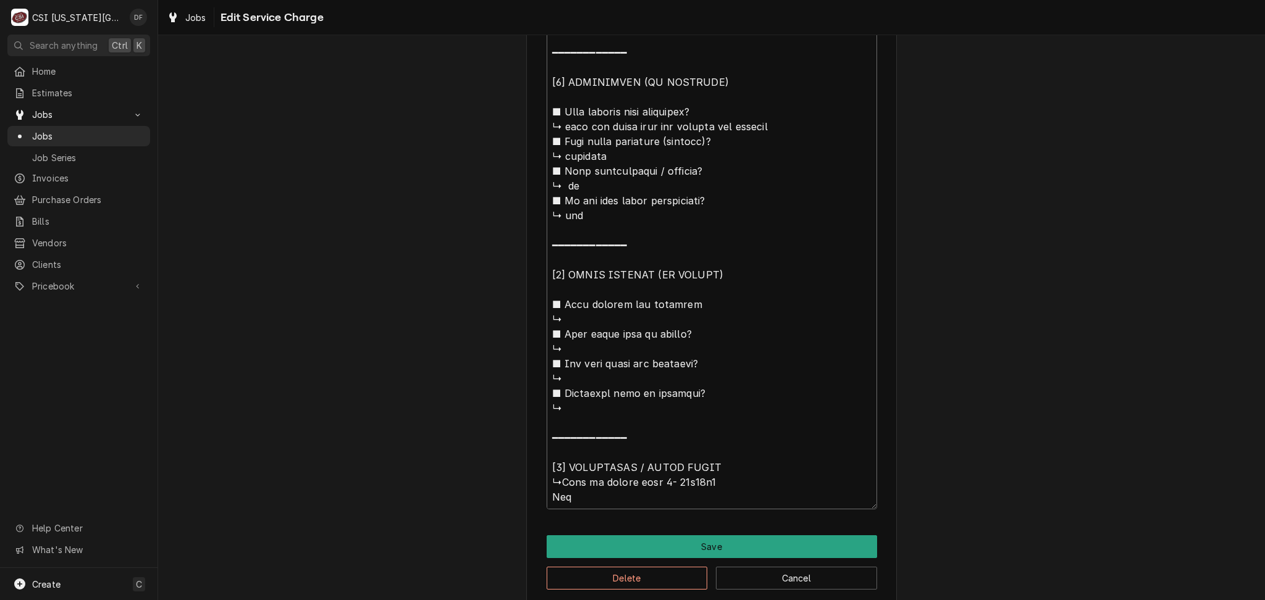
type textarea "⚠️ 𝗙𝗢𝗥𝗠 𝗜𝗡𝗦𝗧𝗥𝗨𝗖𝗧𝗜𝗢𝗡𝗦 ⚠️ ✪ 𝗖𝗼𝗺𝗽𝗹𝗲𝘁𝗲 𝗮𝗹𝗹 𝗿𝗲𝗹𝗲𝘃𝗮𝗻𝘁 𝘀𝗲𝗰𝘁𝗶𝗼𝗻𝘀 ✪ 𝗣𝗿𝗼𝘃𝗶𝗱𝗲 𝗱𝗲𝘁𝗮𝗶𝗹𝗲𝗱 𝗮𝗻𝘀…"
type textarea "x"
type textarea "⚠️ 𝗙𝗢𝗥𝗠 𝗜𝗡𝗦𝗧𝗥𝗨𝗖𝗧𝗜𝗢𝗡𝗦 ⚠️ ✪ 𝗖𝗼𝗺𝗽𝗹𝗲𝘁𝗲 𝗮𝗹𝗹 𝗿𝗲𝗹𝗲𝘃𝗮𝗻𝘁 𝘀𝗲𝗰𝘁𝗶𝗼𝗻𝘀 ✪ 𝗣𝗿𝗼𝘃𝗶𝗱𝗲 𝗱𝗲𝘁𝗮𝗶𝗹𝗲𝗱 𝗮𝗻𝘀…"
type textarea "x"
type textarea "⚠️ 𝗙𝗢𝗥𝗠 𝗜𝗡𝗦𝗧𝗥𝗨𝗖𝗧𝗜𝗢𝗡𝗦 ⚠️ ✪ 𝗖𝗼𝗺𝗽𝗹𝗲𝘁𝗲 𝗮𝗹𝗹 𝗿𝗲𝗹𝗲𝘃𝗮𝗻𝘁 𝘀𝗲𝗰𝘁𝗶𝗼𝗻𝘀 ✪ 𝗣𝗿𝗼𝘃𝗶𝗱𝗲 𝗱𝗲𝘁𝗮𝗶𝗹𝗲𝗱 𝗮𝗻𝘀…"
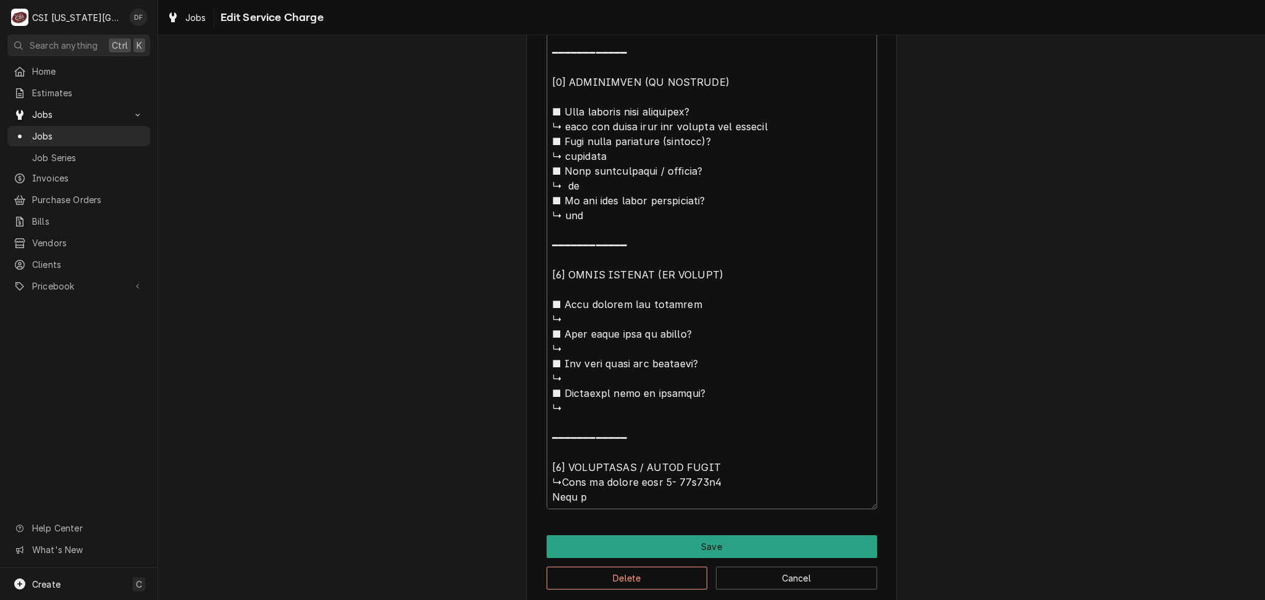
type textarea "x"
type textarea "⚠️ 𝗙𝗢𝗥𝗠 𝗜𝗡𝗦𝗧𝗥𝗨𝗖𝗧𝗜𝗢𝗡𝗦 ⚠️ ✪ 𝗖𝗼𝗺𝗽𝗹𝗲𝘁𝗲 𝗮𝗹𝗹 𝗿𝗲𝗹𝗲𝘃𝗮𝗻𝘁 𝘀𝗲𝗰𝘁𝗶𝗼𝗻𝘀 ✪ 𝗣𝗿𝗼𝘃𝗶𝗱𝗲 𝗱𝗲𝘁𝗮𝗶𝗹𝗲𝗱 𝗮𝗻𝘀…"
type textarea "x"
type textarea "⚠️ 𝗙𝗢𝗥𝗠 𝗜𝗡𝗦𝗧𝗥𝗨𝗖𝗧𝗜𝗢𝗡𝗦 ⚠️ ✪ 𝗖𝗼𝗺𝗽𝗹𝗲𝘁𝗲 𝗮𝗹𝗹 𝗿𝗲𝗹𝗲𝘃𝗮𝗻𝘁 𝘀𝗲𝗰𝘁𝗶𝗼𝗻𝘀 ✪ 𝗣𝗿𝗼𝘃𝗶𝗱𝗲 𝗱𝗲𝘁𝗮𝗶𝗹𝗲𝗱 𝗮𝗻𝘀…"
type textarea "x"
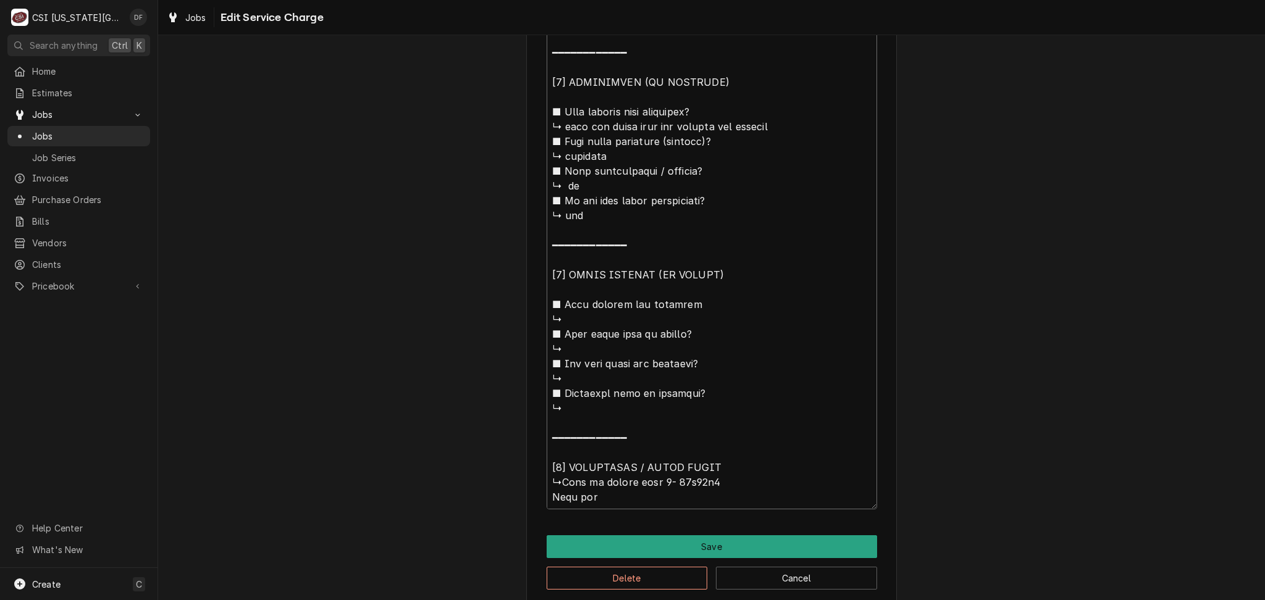
type textarea "⚠️ 𝗙𝗢𝗥𝗠 𝗜𝗡𝗦𝗧𝗥𝗨𝗖𝗧𝗜𝗢𝗡𝗦 ⚠️ ✪ 𝗖𝗼𝗺𝗽𝗹𝗲𝘁𝗲 𝗮𝗹𝗹 𝗿𝗲𝗹𝗲𝘃𝗮𝗻𝘁 𝘀𝗲𝗰𝘁𝗶𝗼𝗻𝘀 ✪ 𝗣𝗿𝗼𝘃𝗶𝗱𝗲 𝗱𝗲𝘁𝗮𝗶𝗹𝗲𝗱 𝗮𝗻𝘀…"
type textarea "x"
type textarea "⚠️ 𝗙𝗢𝗥𝗠 𝗜𝗡𝗦𝗧𝗥𝗨𝗖𝗧𝗜𝗢𝗡𝗦 ⚠️ ✪ 𝗖𝗼𝗺𝗽𝗹𝗲𝘁𝗲 𝗮𝗹𝗹 𝗿𝗲𝗹𝗲𝘃𝗮𝗻𝘁 𝘀𝗲𝗰𝘁𝗶𝗼𝗻𝘀 ✪ 𝗣𝗿𝗼𝘃𝗶𝗱𝗲 𝗱𝗲𝘁𝗮𝗶𝗹𝗲𝗱 𝗮𝗻𝘀…"
type textarea "x"
type textarea "⚠️ 𝗙𝗢𝗥𝗠 𝗜𝗡𝗦𝗧𝗥𝗨𝗖𝗧𝗜𝗢𝗡𝗦 ⚠️ ✪ 𝗖𝗼𝗺𝗽𝗹𝗲𝘁𝗲 𝗮𝗹𝗹 𝗿𝗲𝗹𝗲𝘃𝗮𝗻𝘁 𝘀𝗲𝗰𝘁𝗶𝗼𝗻𝘀 ✪ 𝗣𝗿𝗼𝘃𝗶𝗱𝗲 𝗱𝗲𝘁𝗮𝗶𝗹𝗲𝗱 𝗮𝗻𝘀…"
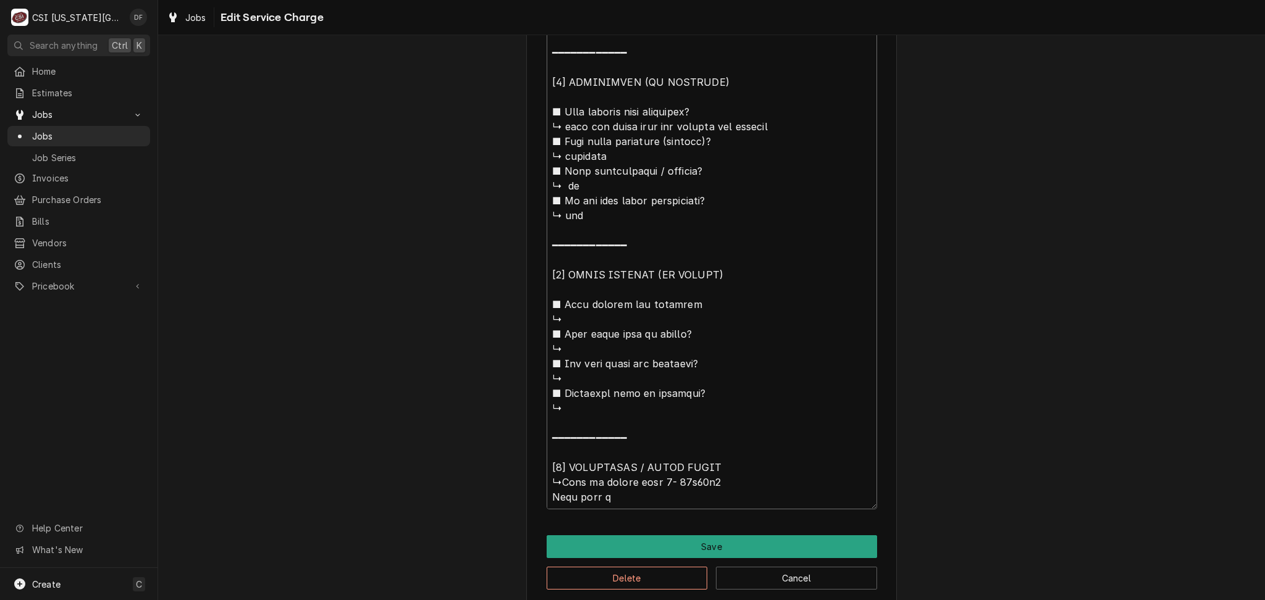
type textarea "x"
type textarea "⚠️ 𝗙𝗢𝗥𝗠 𝗜𝗡𝗦𝗧𝗥𝗨𝗖𝗧𝗜𝗢𝗡𝗦 ⚠️ ✪ 𝗖𝗼𝗺𝗽𝗹𝗲𝘁𝗲 𝗮𝗹𝗹 𝗿𝗲𝗹𝗲𝘃𝗮𝗻𝘁 𝘀𝗲𝗰𝘁𝗶𝗼𝗻𝘀 ✪ 𝗣𝗿𝗼𝘃𝗶𝗱𝗲 𝗱𝗲𝘁𝗮𝗶𝗹𝗲𝗱 𝗮𝗻𝘀…"
type textarea "x"
type textarea "⚠️ 𝗙𝗢𝗥𝗠 𝗜𝗡𝗦𝗧𝗥𝗨𝗖𝗧𝗜𝗢𝗡𝗦 ⚠️ ✪ 𝗖𝗼𝗺𝗽𝗹𝗲𝘁𝗲 𝗮𝗹𝗹 𝗿𝗲𝗹𝗲𝘃𝗮𝗻𝘁 𝘀𝗲𝗰𝘁𝗶𝗼𝗻𝘀 ✪ 𝗣𝗿𝗼𝘃𝗶𝗱𝗲 𝗱𝗲𝘁𝗮𝗶𝗹𝗲𝗱 𝗮𝗻𝘀…"
type textarea "x"
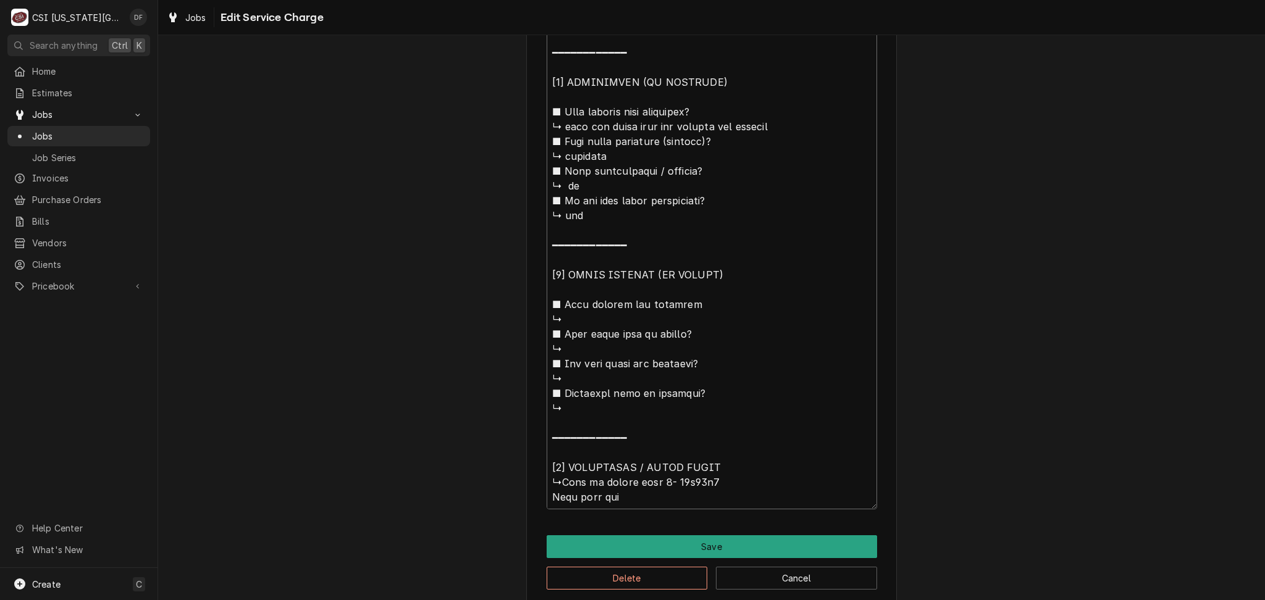
type textarea "⚠️ 𝗙𝗢𝗥𝗠 𝗜𝗡𝗦𝗧𝗥𝗨𝗖𝗧𝗜𝗢𝗡𝗦 ⚠️ ✪ 𝗖𝗼𝗺𝗽𝗹𝗲𝘁𝗲 𝗮𝗹𝗹 𝗿𝗲𝗹𝗲𝘃𝗮𝗻𝘁 𝘀𝗲𝗰𝘁𝗶𝗼𝗻𝘀 ✪ 𝗣𝗿𝗼𝘃𝗶𝗱𝗲 𝗱𝗲𝘁𝗮𝗶𝗹𝗲𝗱 𝗮𝗻𝘀…"
type textarea "x"
type textarea "⚠️ 𝗙𝗢𝗥𝗠 𝗜𝗡𝗦𝗧𝗥𝗨𝗖𝗧𝗜𝗢𝗡𝗦 ⚠️ ✪ 𝗖𝗼𝗺𝗽𝗹𝗲𝘁𝗲 𝗮𝗹𝗹 𝗿𝗲𝗹𝗲𝘃𝗮𝗻𝘁 𝘀𝗲𝗰𝘁𝗶𝗼𝗻𝘀 ✪ 𝗣𝗿𝗼𝘃𝗶𝗱𝗲 𝗱𝗲𝘁𝗮𝗶𝗹𝗲𝗱 𝗮𝗻𝘀…"
type textarea "x"
type textarea "⚠️ 𝗙𝗢𝗥𝗠 𝗜𝗡𝗦𝗧𝗥𝗨𝗖𝗧𝗜𝗢𝗡𝗦 ⚠️ ✪ 𝗖𝗼𝗺𝗽𝗹𝗲𝘁𝗲 𝗮𝗹𝗹 𝗿𝗲𝗹𝗲𝘃𝗮𝗻𝘁 𝘀𝗲𝗰𝘁𝗶𝗼𝗻𝘀 ✪ 𝗣𝗿𝗼𝘃𝗶𝗱𝗲 𝗱𝗲𝘁𝗮𝗶𝗹𝗲𝗱 𝗮𝗻𝘀…"
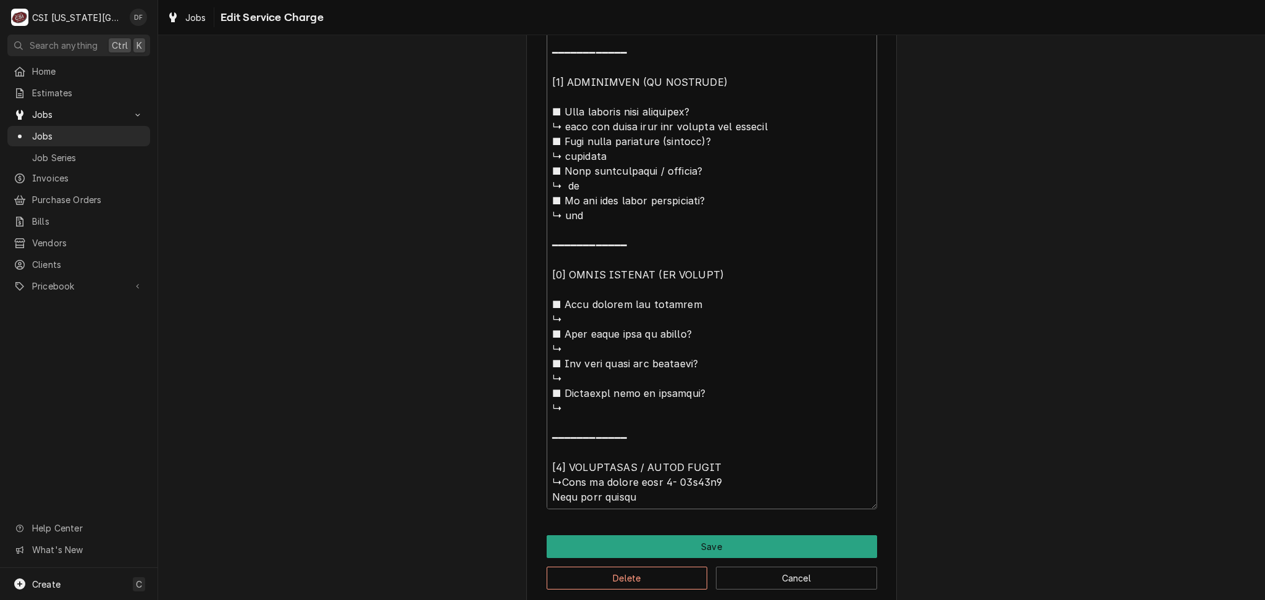
type textarea "x"
type textarea "⚠️ 𝗙𝗢𝗥𝗠 𝗜𝗡𝗦𝗧𝗥𝗨𝗖𝗧𝗜𝗢𝗡𝗦 ⚠️ ✪ 𝗖𝗼𝗺𝗽𝗹𝗲𝘁𝗲 𝗮𝗹𝗹 𝗿𝗲𝗹𝗲𝘃𝗮𝗻𝘁 𝘀𝗲𝗰𝘁𝗶𝗼𝗻𝘀 ✪ 𝗣𝗿𝗼𝘃𝗶𝗱𝗲 𝗱𝗲𝘁𝗮𝗶𝗹𝗲𝗱 𝗮𝗻𝘀…"
type textarea "x"
type textarea "⚠️ 𝗙𝗢𝗥𝗠 𝗜𝗡𝗦𝗧𝗥𝗨𝗖𝗧𝗜𝗢𝗡𝗦 ⚠️ ✪ 𝗖𝗼𝗺𝗽𝗹𝗲𝘁𝗲 𝗮𝗹𝗹 𝗿𝗲𝗹𝗲𝘃𝗮𝗻𝘁 𝘀𝗲𝗰𝘁𝗶𝗼𝗻𝘀 ✪ 𝗣𝗿𝗼𝘃𝗶𝗱𝗲 𝗱𝗲𝘁𝗮𝗶𝗹𝗲𝗱 𝗮𝗻𝘀…"
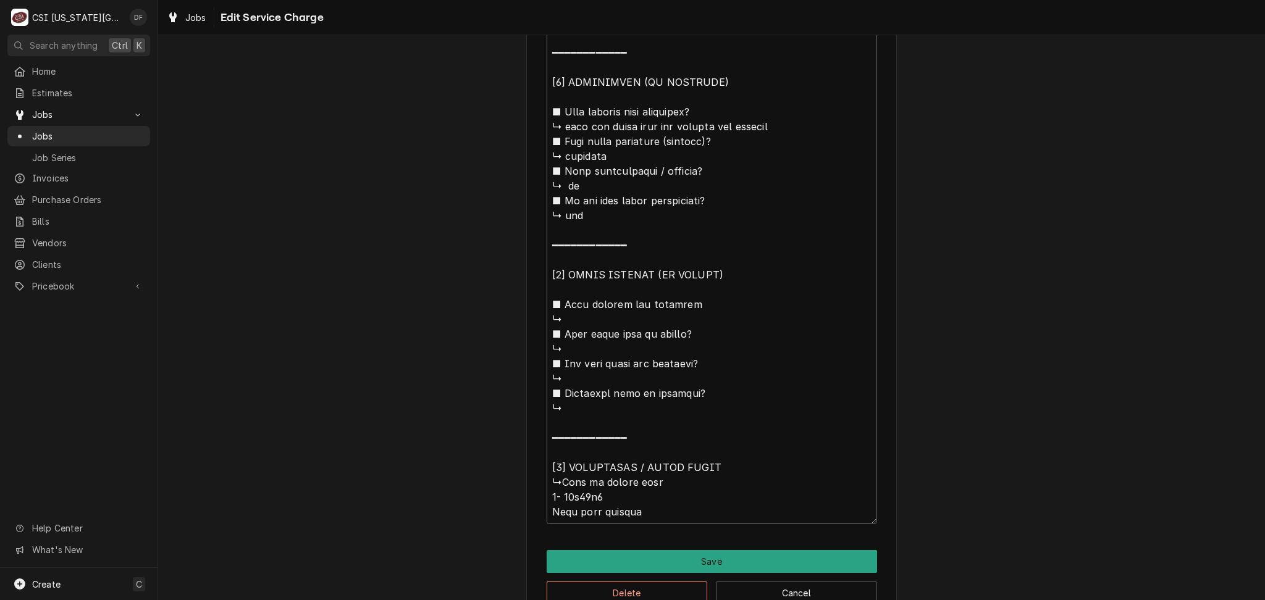
type textarea "x"
type textarea "⚠️ 𝗙𝗢𝗥𝗠 𝗜𝗡𝗦𝗧𝗥𝗨𝗖𝗧𝗜𝗢𝗡𝗦 ⚠️ ✪ 𝗖𝗼𝗺𝗽𝗹𝗲𝘁𝗲 𝗮𝗹𝗹 𝗿𝗲𝗹𝗲𝘃𝗮𝗻𝘁 𝘀𝗲𝗰𝘁𝗶𝗼𝗻𝘀 ✪ 𝗣𝗿𝗼𝘃𝗶𝗱𝗲 𝗱𝗲𝘁𝗮𝗶𝗹𝗲𝗱 𝗮𝗻𝘀…"
type textarea "x"
type textarea "⚠️ 𝗙𝗢𝗥𝗠 𝗜𝗡𝗦𝗧𝗥𝗨𝗖𝗧𝗜𝗢𝗡𝗦 ⚠️ ✪ 𝗖𝗼𝗺𝗽𝗹𝗲𝘁𝗲 𝗮𝗹𝗹 𝗿𝗲𝗹𝗲𝘃𝗮𝗻𝘁 𝘀𝗲𝗰𝘁𝗶𝗼𝗻𝘀 ✪ 𝗣𝗿𝗼𝘃𝗶𝗱𝗲 𝗱𝗲𝘁𝗮𝗶𝗹𝗲𝗱 𝗮𝗻𝘀…"
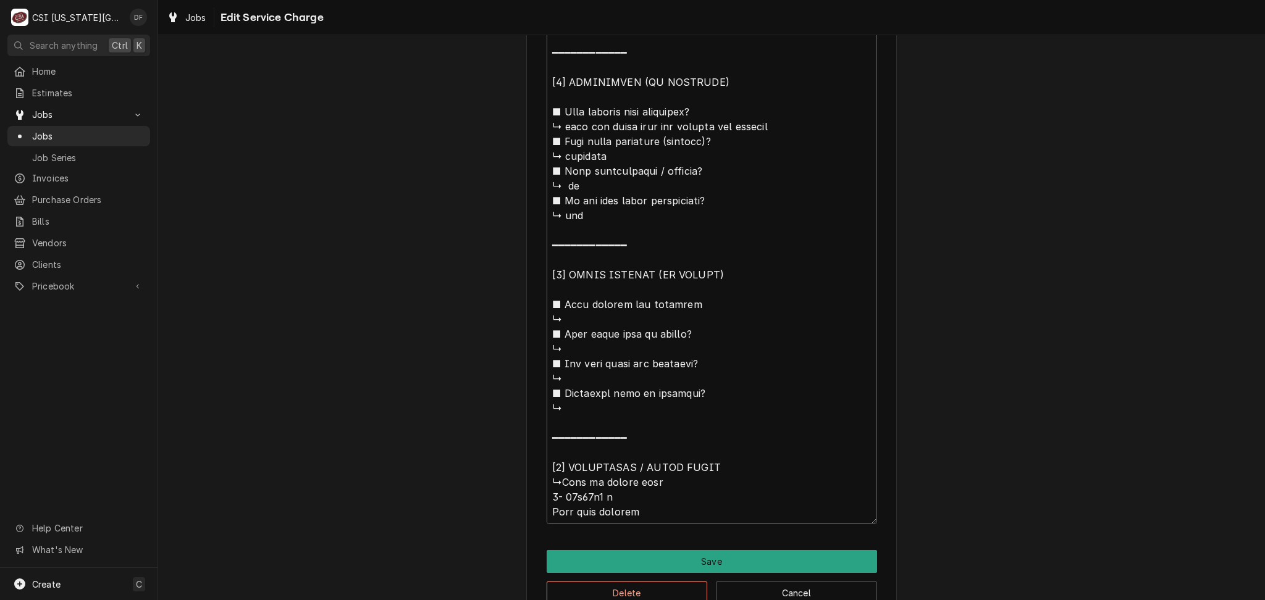
type textarea "x"
type textarea "⚠️ 𝗙𝗢𝗥𝗠 𝗜𝗡𝗦𝗧𝗥𝗨𝗖𝗧𝗜𝗢𝗡𝗦 ⚠️ ✪ 𝗖𝗼𝗺𝗽𝗹𝗲𝘁𝗲 𝗮𝗹𝗹 𝗿𝗲𝗹𝗲𝘃𝗮𝗻𝘁 𝘀𝗲𝗰𝘁𝗶𝗼𝗻𝘀 ✪ 𝗣𝗿𝗼𝘃𝗶𝗱𝗲 𝗱𝗲𝘁𝗮𝗶𝗹𝗲𝗱 𝗮𝗻𝘀…"
type textarea "x"
type textarea "⚠️ 𝗙𝗢𝗥𝗠 𝗜𝗡𝗦𝗧𝗥𝗨𝗖𝗧𝗜𝗢𝗡𝗦 ⚠️ ✪ 𝗖𝗼𝗺𝗽𝗹𝗲𝘁𝗲 𝗮𝗹𝗹 𝗿𝗲𝗹𝗲𝘃𝗮𝗻𝘁 𝘀𝗲𝗰𝘁𝗶𝗼𝗻𝘀 ✪ 𝗣𝗿𝗼𝘃𝗶𝗱𝗲 𝗱𝗲𝘁𝗮𝗶𝗹𝗲𝗱 𝗮𝗻𝘀…"
type textarea "x"
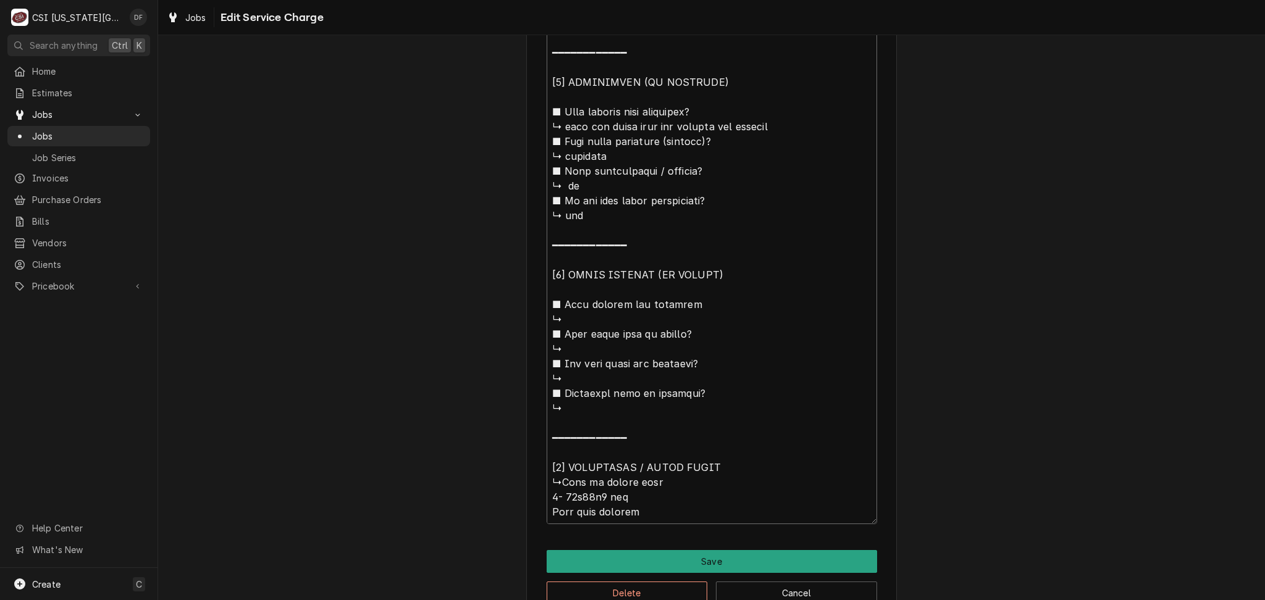
type textarea "⚠️ 𝗙𝗢𝗥𝗠 𝗜𝗡𝗦𝗧𝗥𝗨𝗖𝗧𝗜𝗢𝗡𝗦 ⚠️ ✪ 𝗖𝗼𝗺𝗽𝗹𝗲𝘁𝗲 𝗮𝗹𝗹 𝗿𝗲𝗹𝗲𝘃𝗮𝗻𝘁 𝘀𝗲𝗰𝘁𝗶𝗼𝗻𝘀 ✪ 𝗣𝗿𝗼𝘃𝗶𝗱𝗲 𝗱𝗲𝘁𝗮𝗶𝗹𝗲𝗱 𝗮𝗻𝘀…"
type textarea "x"
type textarea "⚠️ 𝗙𝗢𝗥𝗠 𝗜𝗡𝗦𝗧𝗥𝗨𝗖𝗧𝗜𝗢𝗡𝗦 ⚠️ ✪ 𝗖𝗼𝗺𝗽𝗹𝗲𝘁𝗲 𝗮𝗹𝗹 𝗿𝗲𝗹𝗲𝘃𝗮𝗻𝘁 𝘀𝗲𝗰𝘁𝗶𝗼𝗻𝘀 ✪ 𝗣𝗿𝗼𝘃𝗶𝗱𝗲 𝗱𝗲𝘁𝗮𝗶𝗹𝗲𝗱 𝗮𝗻𝘀…"
type textarea "x"
type textarea "⚠️ 𝗙𝗢𝗥𝗠 𝗜𝗡𝗦𝗧𝗥𝗨𝗖𝗧𝗜𝗢𝗡𝗦 ⚠️ ✪ 𝗖𝗼𝗺𝗽𝗹𝗲𝘁𝗲 𝗮𝗹𝗹 𝗿𝗲𝗹𝗲𝘃𝗮𝗻𝘁 𝘀𝗲𝗰𝘁𝗶𝗼𝗻𝘀 ✪ 𝗣𝗿𝗼𝘃𝗶𝗱𝗲 𝗱𝗲𝘁𝗮𝗶𝗹𝗲𝗱 𝗮𝗻𝘀…"
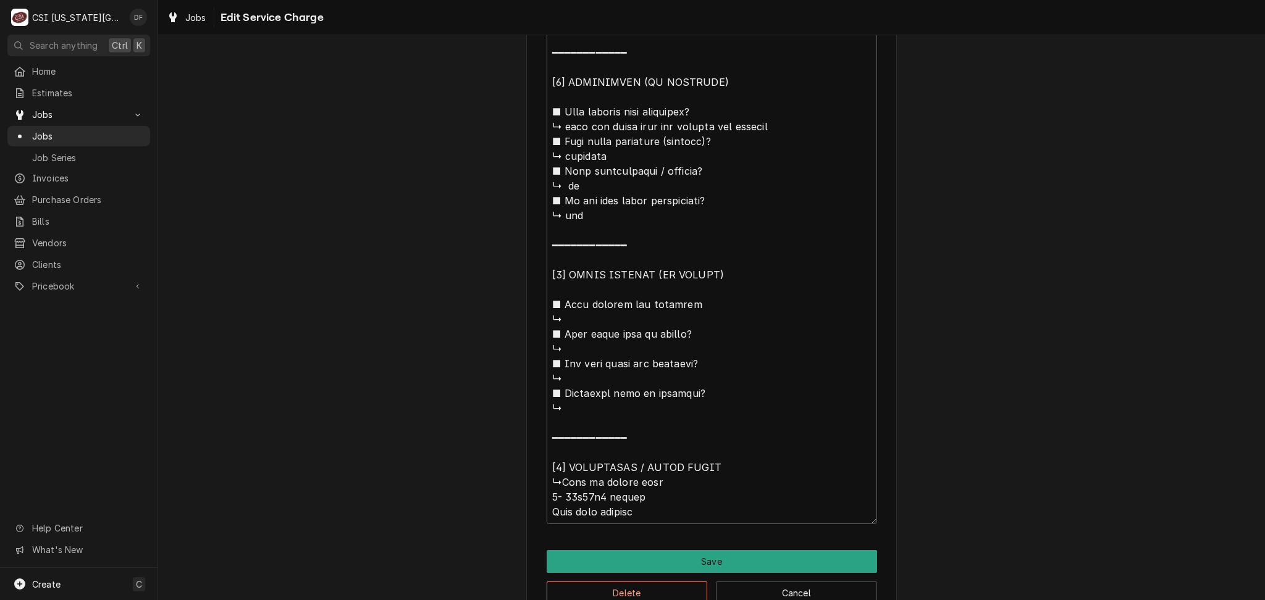
type textarea "x"
type textarea "⚠️ 𝗙𝗢𝗥𝗠 𝗜𝗡𝗦𝗧𝗥𝗨𝗖𝗧𝗜𝗢𝗡𝗦 ⚠️ ✪ 𝗖𝗼𝗺𝗽𝗹𝗲𝘁𝗲 𝗮𝗹𝗹 𝗿𝗲𝗹𝗲𝘃𝗮𝗻𝘁 𝘀𝗲𝗰𝘁𝗶𝗼𝗻𝘀 ✪ 𝗣𝗿𝗼𝘃𝗶𝗱𝗲 𝗱𝗲𝘁𝗮𝗶𝗹𝗲𝗱 𝗮𝗻𝘀…"
type textarea "x"
type textarea "⚠️ 𝗙𝗢𝗥𝗠 𝗜𝗡𝗦𝗧𝗥𝗨𝗖𝗧𝗜𝗢𝗡𝗦 ⚠️ ✪ 𝗖𝗼𝗺𝗽𝗹𝗲𝘁𝗲 𝗮𝗹𝗹 𝗿𝗲𝗹𝗲𝘃𝗮𝗻𝘁 𝘀𝗲𝗰𝘁𝗶𝗼𝗻𝘀 ✪ 𝗣𝗿𝗼𝘃𝗶𝗱𝗲 𝗱𝗲𝘁𝗮𝗶𝗹𝗲𝗱 𝗮𝗻𝘀…"
type textarea "x"
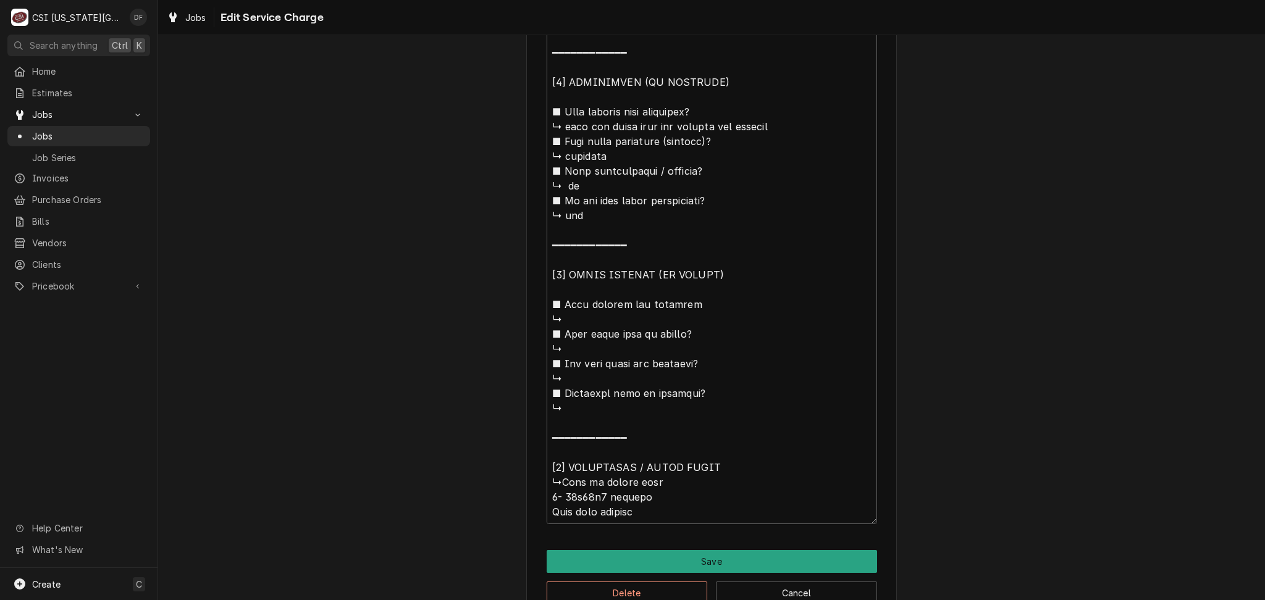
type textarea "⚠️ 𝗙𝗢𝗥𝗠 𝗜𝗡𝗦𝗧𝗥𝗨𝗖𝗧𝗜𝗢𝗡𝗦 ⚠️ ✪ 𝗖𝗼𝗺𝗽𝗹𝗲𝘁𝗲 𝗮𝗹𝗹 𝗿𝗲𝗹𝗲𝘃𝗮𝗻𝘁 𝘀𝗲𝗰𝘁𝗶𝗼𝗻𝘀 ✪ 𝗣𝗿𝗼𝘃𝗶𝗱𝗲 𝗱𝗲𝘁𝗮𝗶𝗹𝗲𝗱 𝗮𝗻𝘀…"
type textarea "x"
type textarea "⚠️ 𝗙𝗢𝗥𝗠 𝗜𝗡𝗦𝗧𝗥𝗨𝗖𝗧𝗜𝗢𝗡𝗦 ⚠️ ✪ 𝗖𝗼𝗺𝗽𝗹𝗲𝘁𝗲 𝗮𝗹𝗹 𝗿𝗲𝗹𝗲𝘃𝗮𝗻𝘁 𝘀𝗲𝗰𝘁𝗶𝗼𝗻𝘀 ✪ 𝗣𝗿𝗼𝘃𝗶𝗱𝗲 𝗱𝗲𝘁𝗮𝗶𝗹𝗲𝗱 𝗮𝗻𝘀…"
type textarea "x"
type textarea "⚠️ 𝗙𝗢𝗥𝗠 𝗜𝗡𝗦𝗧𝗥𝗨𝗖𝗧𝗜𝗢𝗡𝗦 ⚠️ ✪ 𝗖𝗼𝗺𝗽𝗹𝗲𝘁𝗲 𝗮𝗹𝗹 𝗿𝗲𝗹𝗲𝘃𝗮𝗻𝘁 𝘀𝗲𝗰𝘁𝗶𝗼𝗻𝘀 ✪ 𝗣𝗿𝗼𝘃𝗶𝗱𝗲 𝗱𝗲𝘁𝗮𝗶𝗹𝗲𝗱 𝗮𝗻𝘀…"
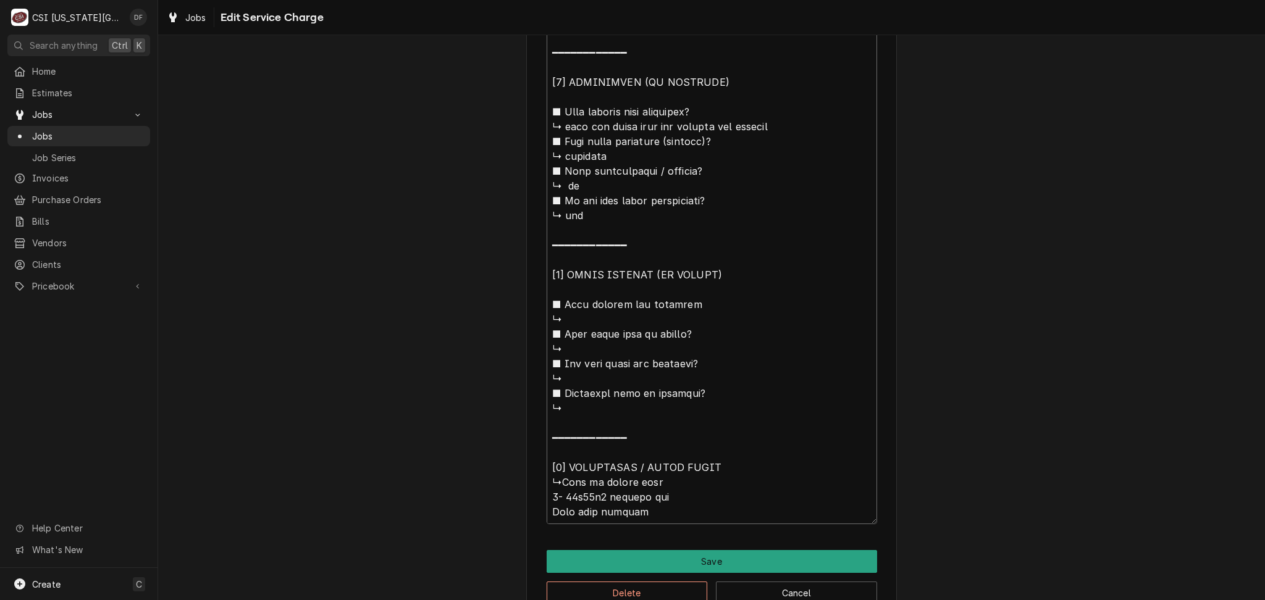
type textarea "x"
type textarea "⚠️ 𝗙𝗢𝗥𝗠 𝗜𝗡𝗦𝗧𝗥𝗨𝗖𝗧𝗜𝗢𝗡𝗦 ⚠️ ✪ 𝗖𝗼𝗺𝗽𝗹𝗲𝘁𝗲 𝗮𝗹𝗹 𝗿𝗲𝗹𝗲𝘃𝗮𝗻𝘁 𝘀𝗲𝗰𝘁𝗶𝗼𝗻𝘀 ✪ 𝗣𝗿𝗼𝘃𝗶𝗱𝗲 𝗱𝗲𝘁𝗮𝗶𝗹𝗲𝗱 𝗮𝗻𝘀…"
type textarea "x"
type textarea "⚠️ 𝗙𝗢𝗥𝗠 𝗜𝗡𝗦𝗧𝗥𝗨𝗖𝗧𝗜𝗢𝗡𝗦 ⚠️ ✪ 𝗖𝗼𝗺𝗽𝗹𝗲𝘁𝗲 𝗮𝗹𝗹 𝗿𝗲𝗹𝗲𝘃𝗮𝗻𝘁 𝘀𝗲𝗰𝘁𝗶𝗼𝗻𝘀 ✪ 𝗣𝗿𝗼𝘃𝗶𝗱𝗲 𝗱𝗲𝘁𝗮𝗶𝗹𝗲𝗱 𝗮𝗻𝘀…"
type textarea "x"
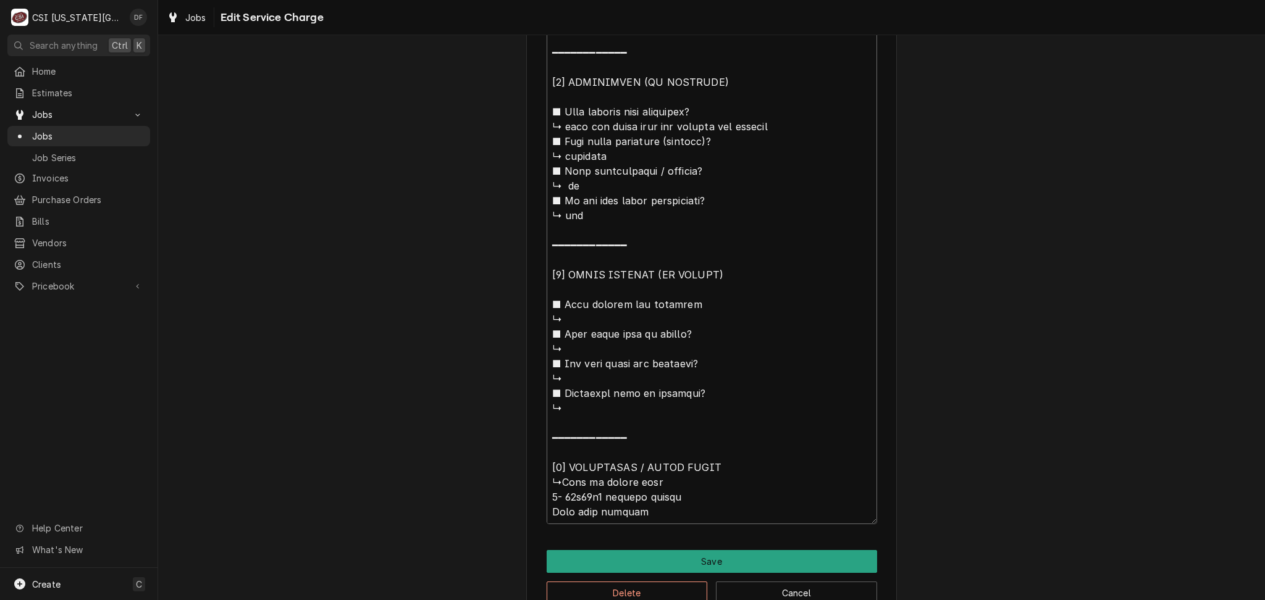
scroll to position [15, 0]
drag, startPoint x: 553, startPoint y: 480, endPoint x: 626, endPoint y: 511, distance: 78.8
type textarea "⚠️ 𝗙𝗢𝗥𝗠 𝗜𝗡𝗦𝗧𝗥𝗨𝗖𝗧𝗜𝗢𝗡𝗦 ⚠️ ✪ 𝗖𝗼𝗺𝗽𝗹𝗲𝘁𝗲 𝗮𝗹𝗹 𝗿𝗲𝗹𝗲𝘃𝗮𝗻𝘁 𝘀𝗲𝗰𝘁𝗶𝗼𝗻𝘀 ✪ 𝗣𝗿𝗼𝘃𝗶𝗱𝗲 𝗱𝗲𝘁𝗮𝗶𝗹𝗲𝗱 𝗮𝗻𝘀…"
click at [674, 567] on button "Save" at bounding box center [712, 561] width 330 height 23
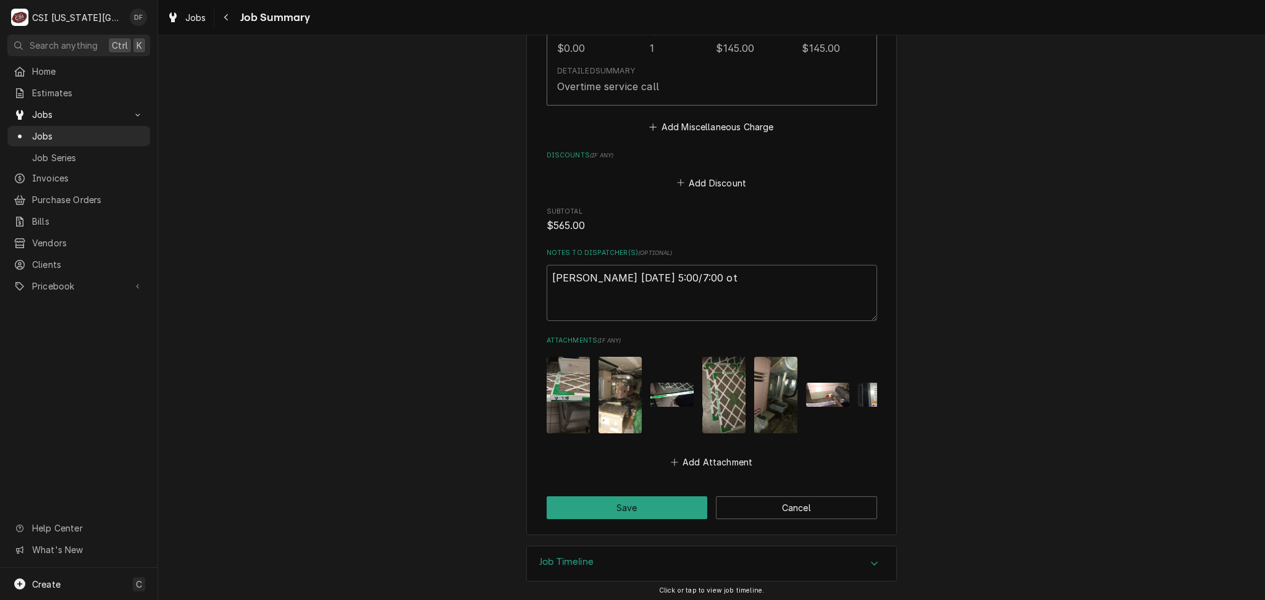
scroll to position [2356, 0]
click at [643, 503] on button "Save" at bounding box center [627, 506] width 161 height 23
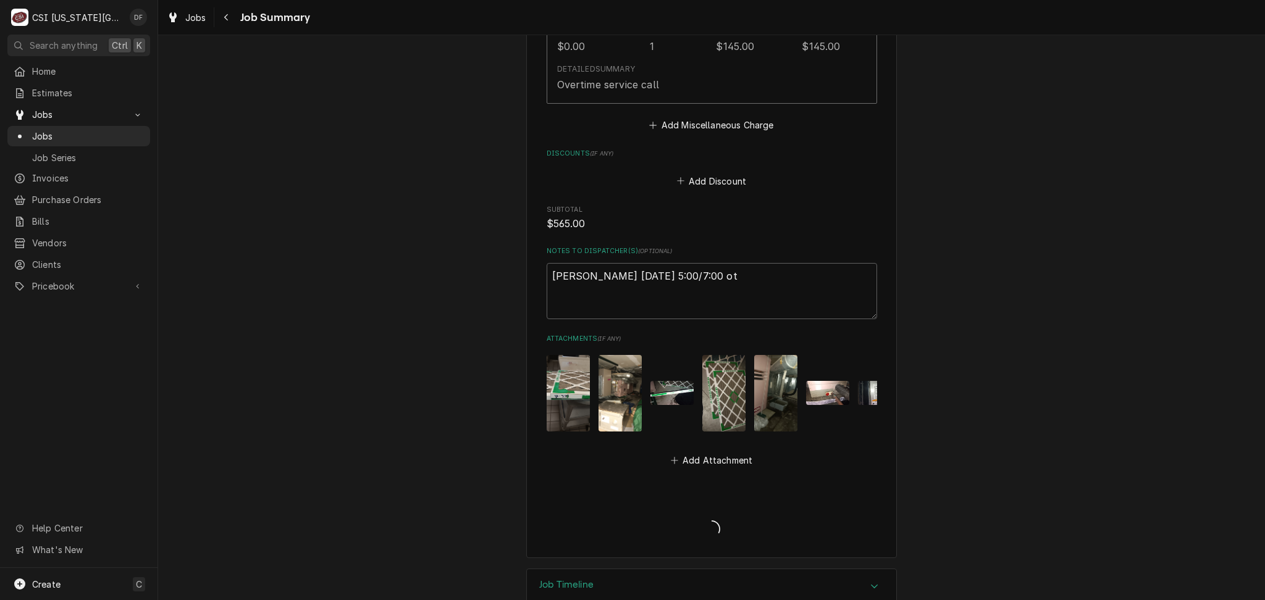
type textarea "x"
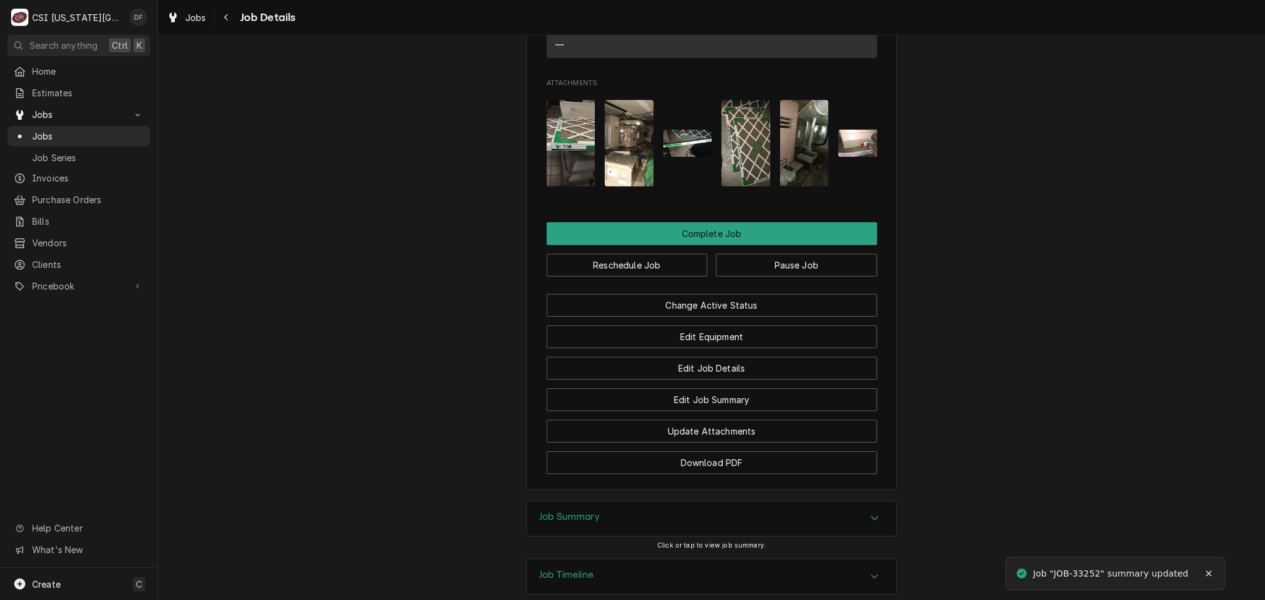
scroll to position [1400, 0]
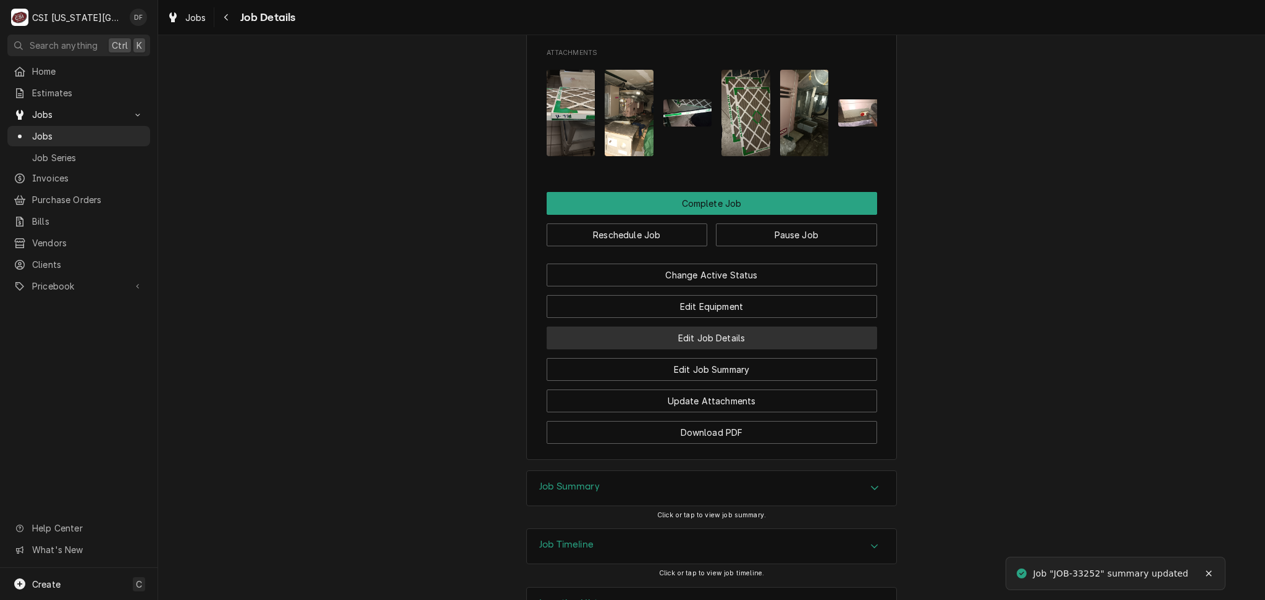
click at [676, 329] on button "Edit Job Details" at bounding box center [712, 338] width 330 height 23
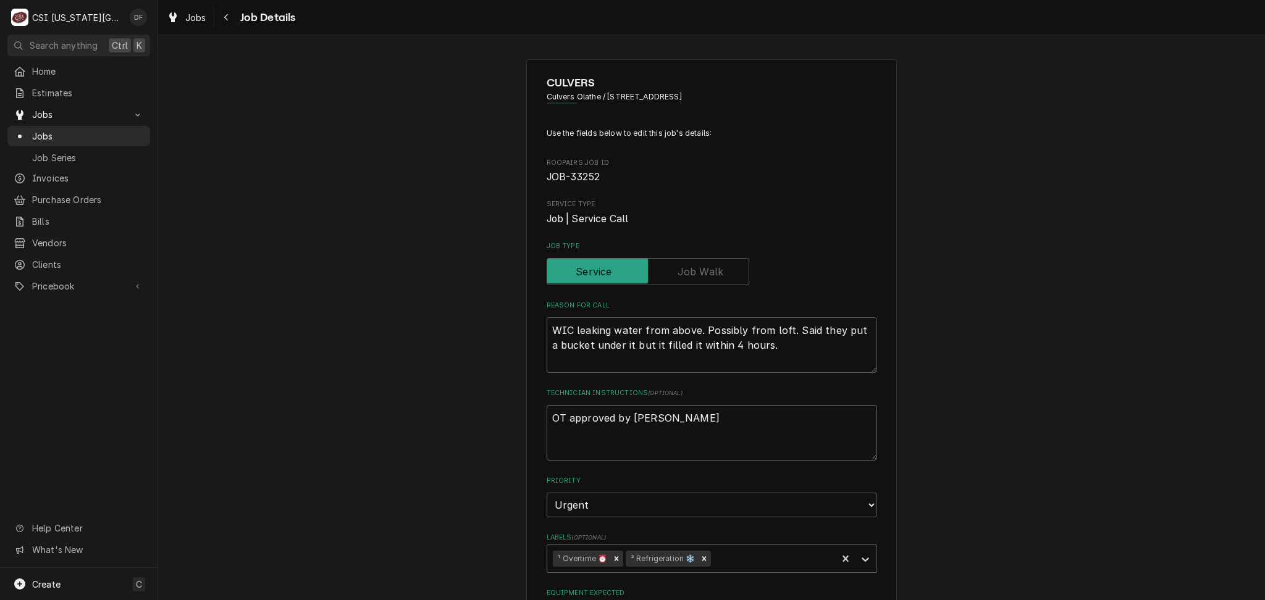
click at [685, 420] on textarea "OT approved by Taylor" at bounding box center [712, 433] width 330 height 56
type textarea "x"
type textarea "OT approved by Taylor"
type textarea "x"
type textarea "OT approved by Taylor"
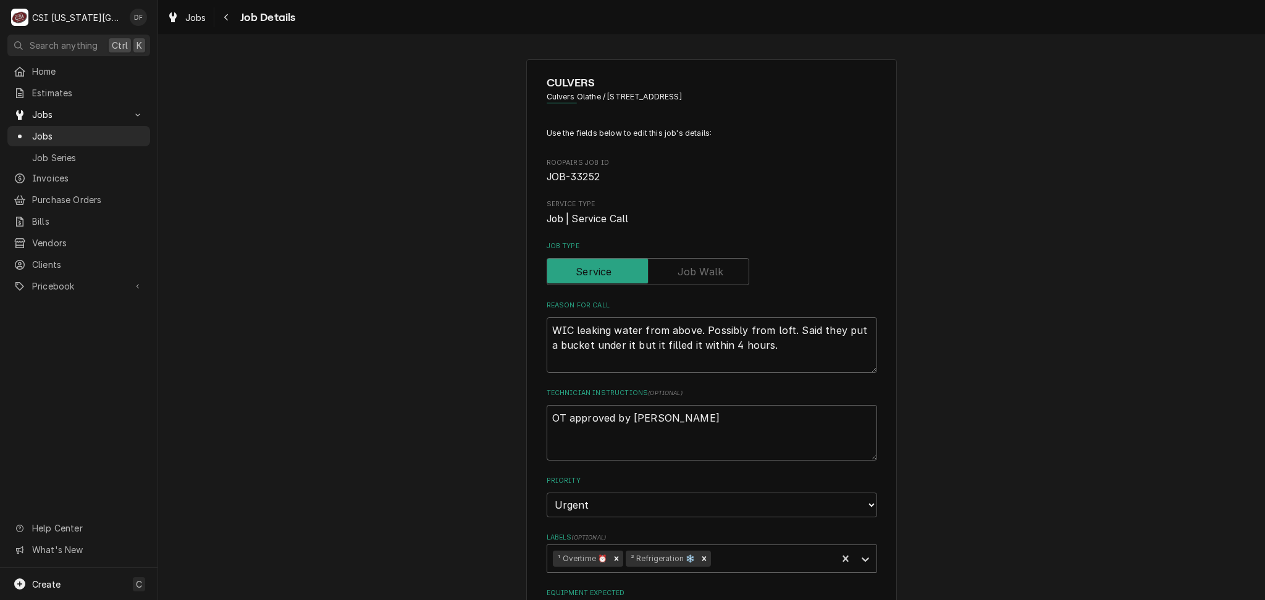
type textarea "x"
type textarea "OT approved by Taylor W"
type textarea "x"
type textarea "OT approved by Taylor We"
type textarea "x"
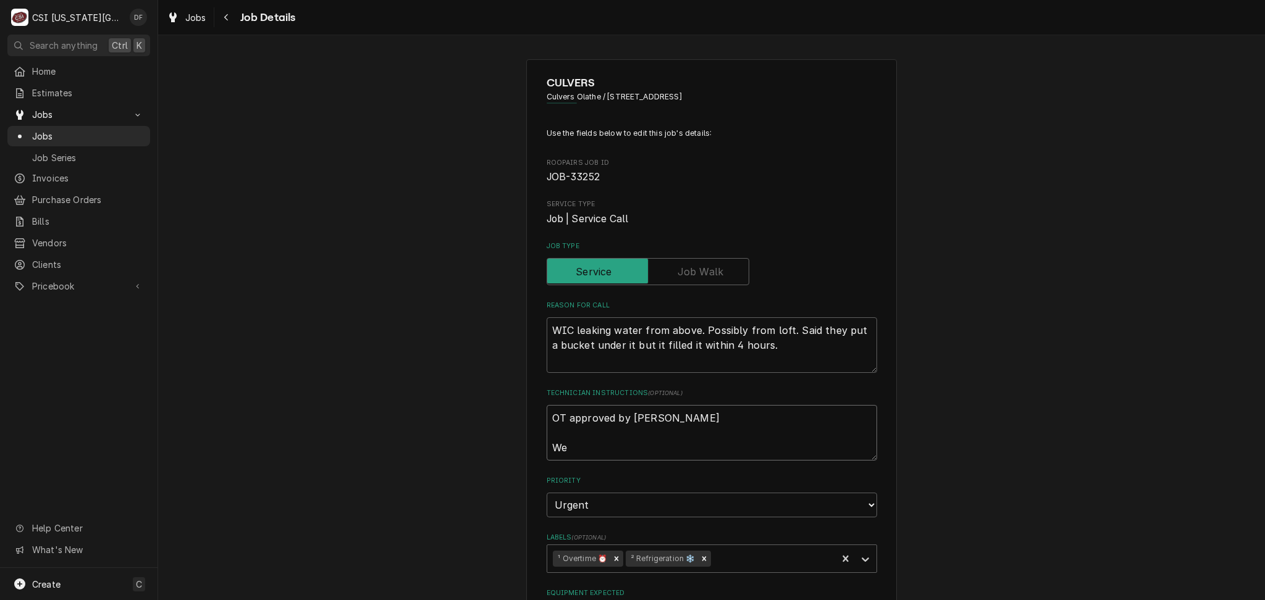
type textarea "OT approved by Taylor We"
type textarea "x"
type textarea "OT approved by Taylor We f"
type textarea "x"
type textarea "OT approved by Taylor We fo"
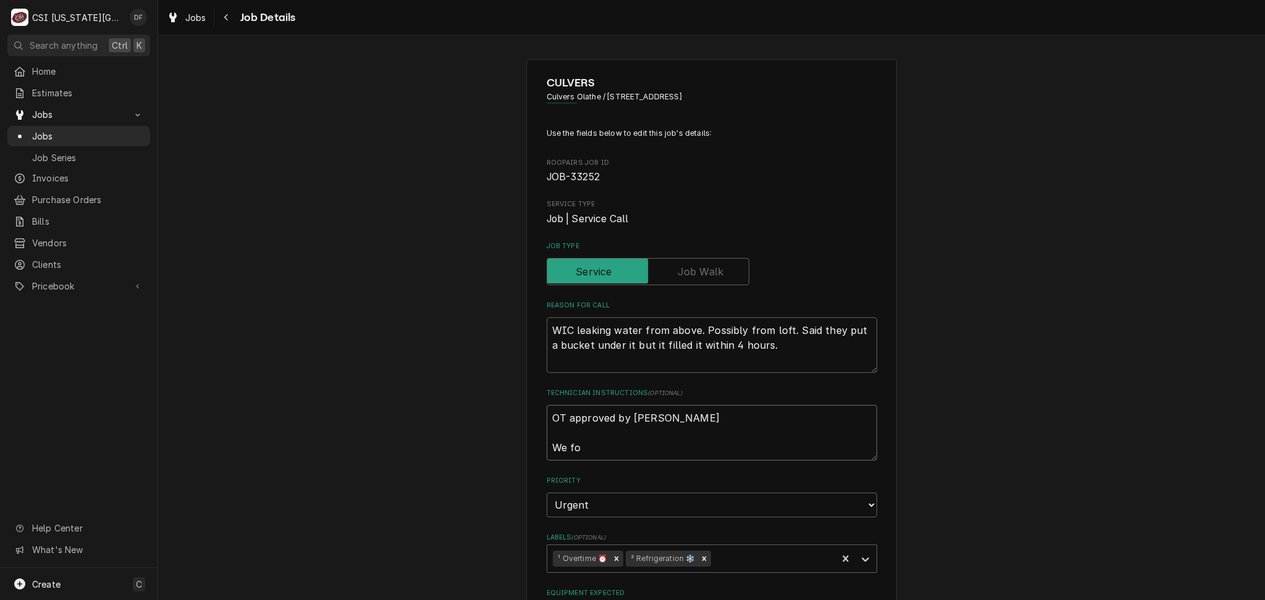
type textarea "x"
type textarea "OT approved by Taylor We fou"
type textarea "x"
type textarea "OT approved by Taylor We foun"
type textarea "x"
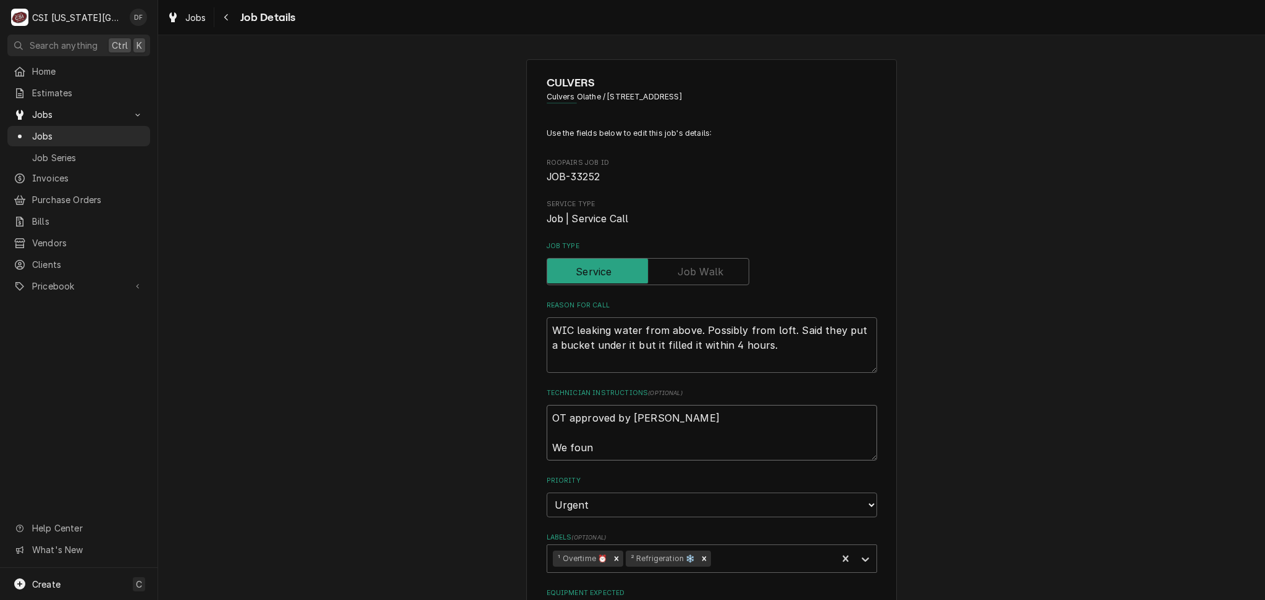
type textarea "OT approved by Taylor We found"
type textarea "x"
type textarea "OT approved by Taylor We found"
type textarea "x"
type textarea "OT approved by Taylor We found t"
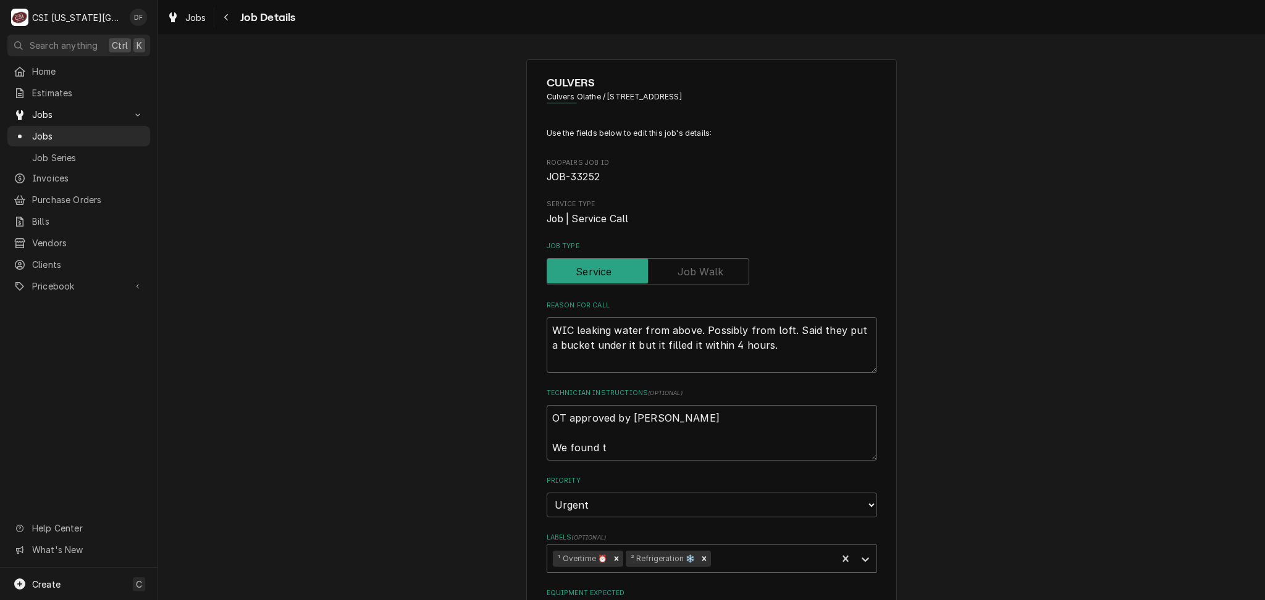
type textarea "x"
type textarea "OT approved by Taylor We found th"
type textarea "x"
type textarea "OT approved by Taylor We found thi"
type textarea "x"
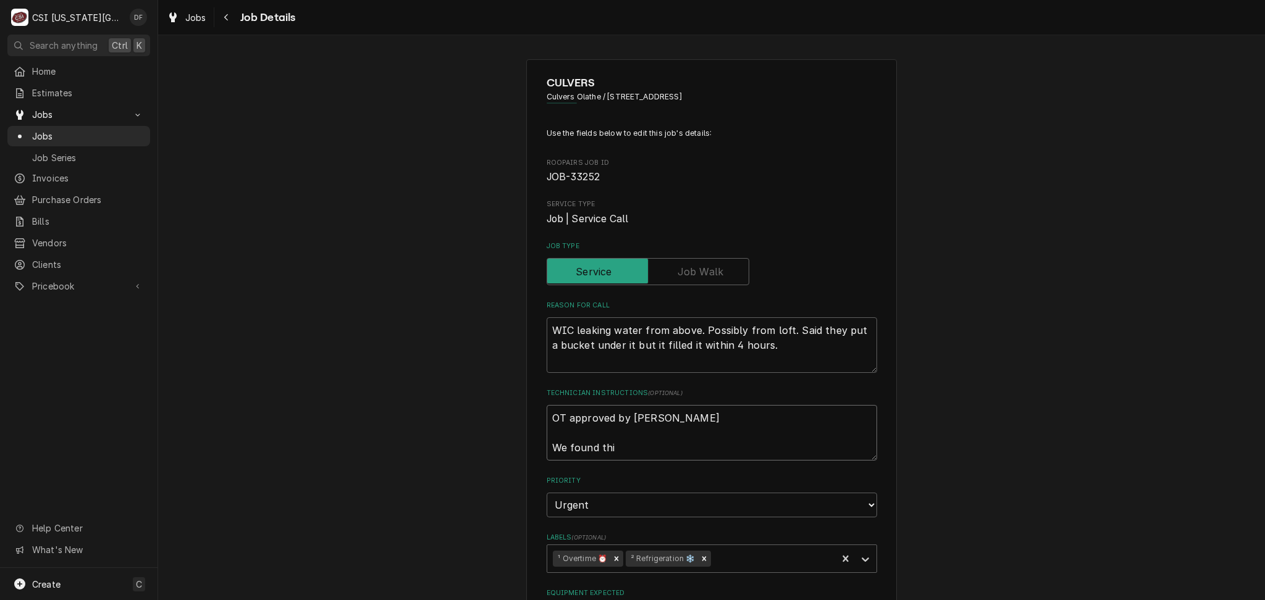
type textarea "OT approved by Taylor We found this"
type textarea "x"
type textarea "OT approved by Taylor We found this"
type textarea "x"
type textarea "OT approved by Taylor We found this u"
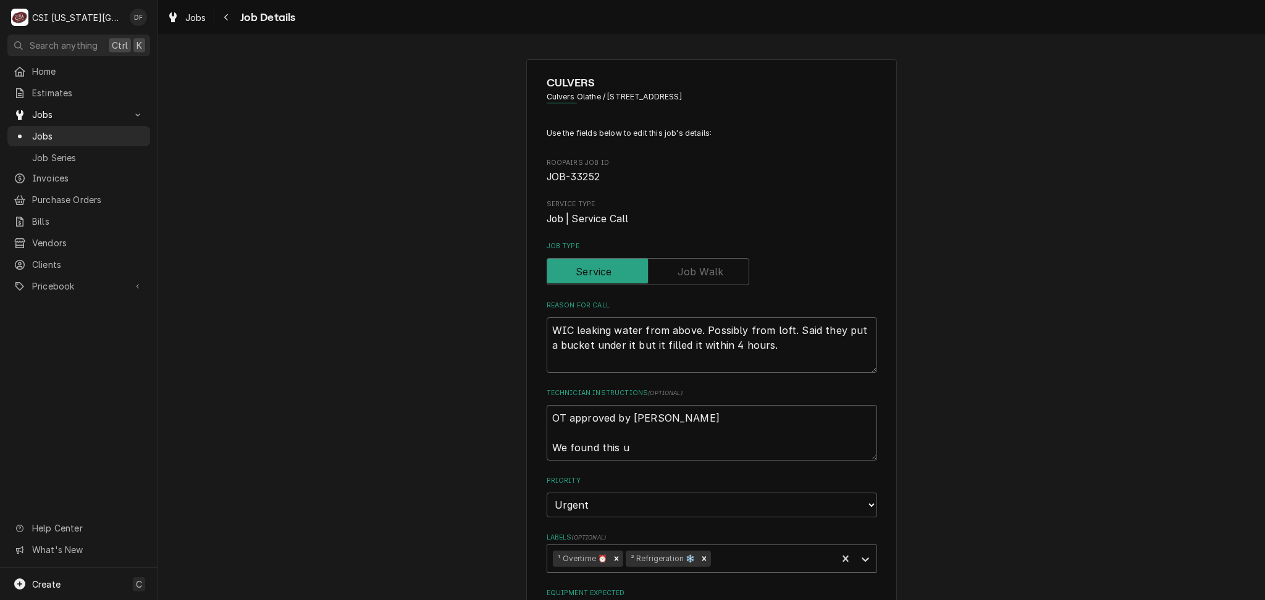
type textarea "x"
type textarea "OT approved by Taylor We found this un"
type textarea "x"
type textarea "OT approved by Taylor We found this uni"
type textarea "x"
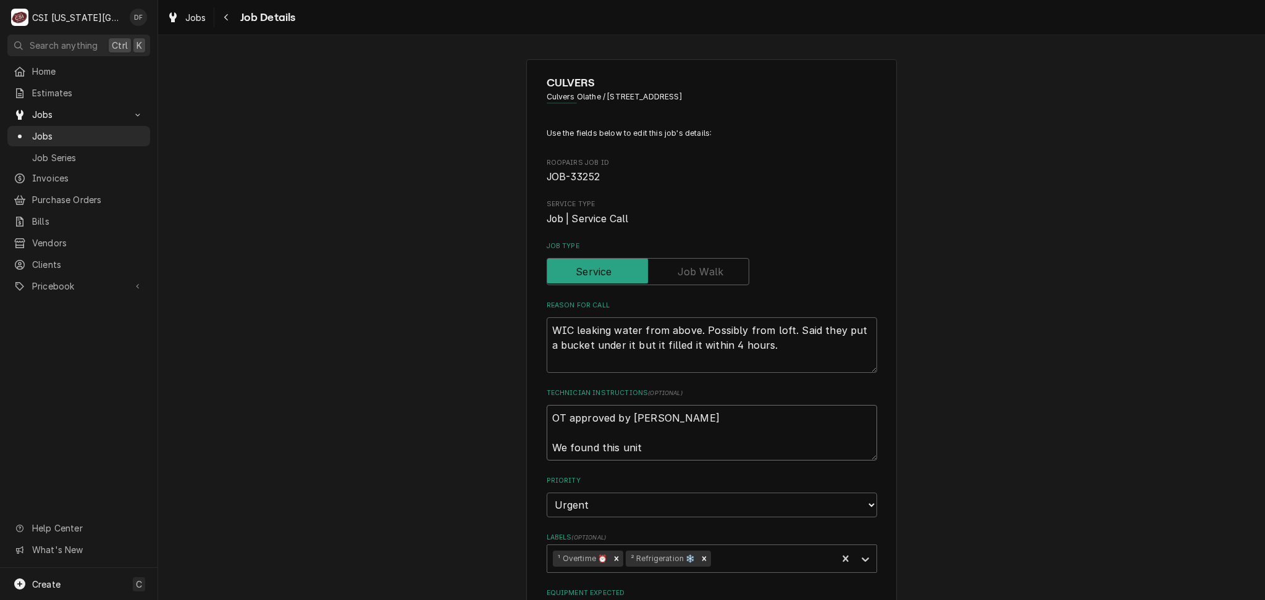
type textarea "OT approved by Taylor We found this unit"
type textarea "x"
type textarea "OT approved by Taylor We found this unit i"
type textarea "x"
type textarea "OT approved by Taylor We found this unit in"
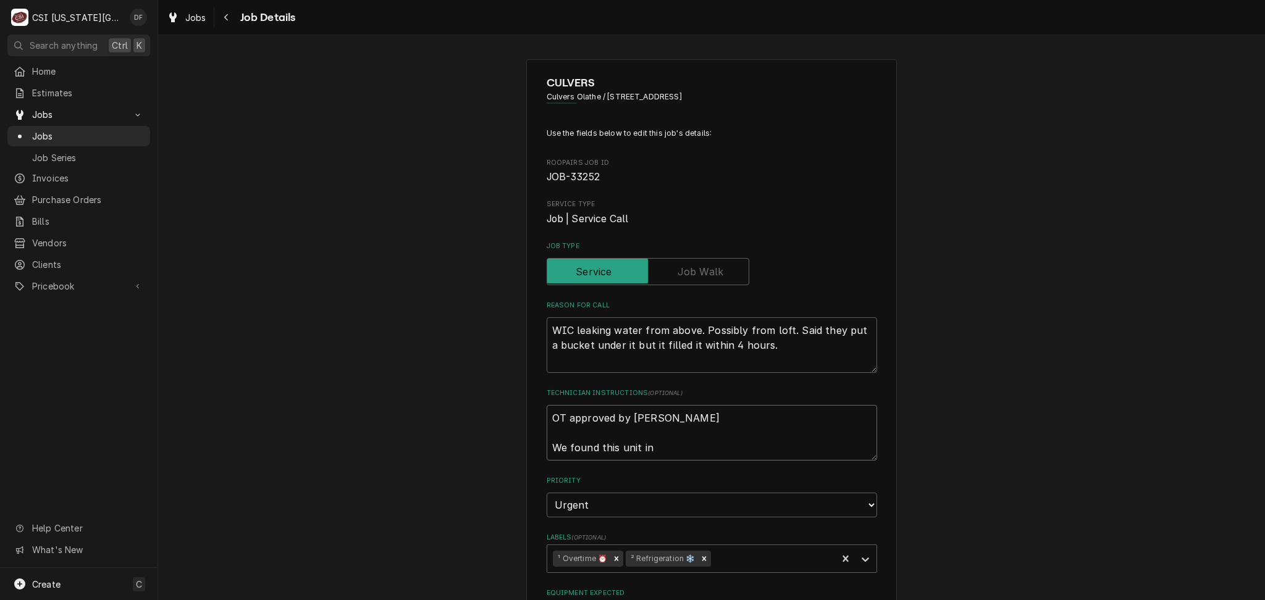
type textarea "x"
type textarea "OT approved by Taylor We found this unit in"
type textarea "x"
type textarea "OT approved by Taylor We found this unit in t"
type textarea "x"
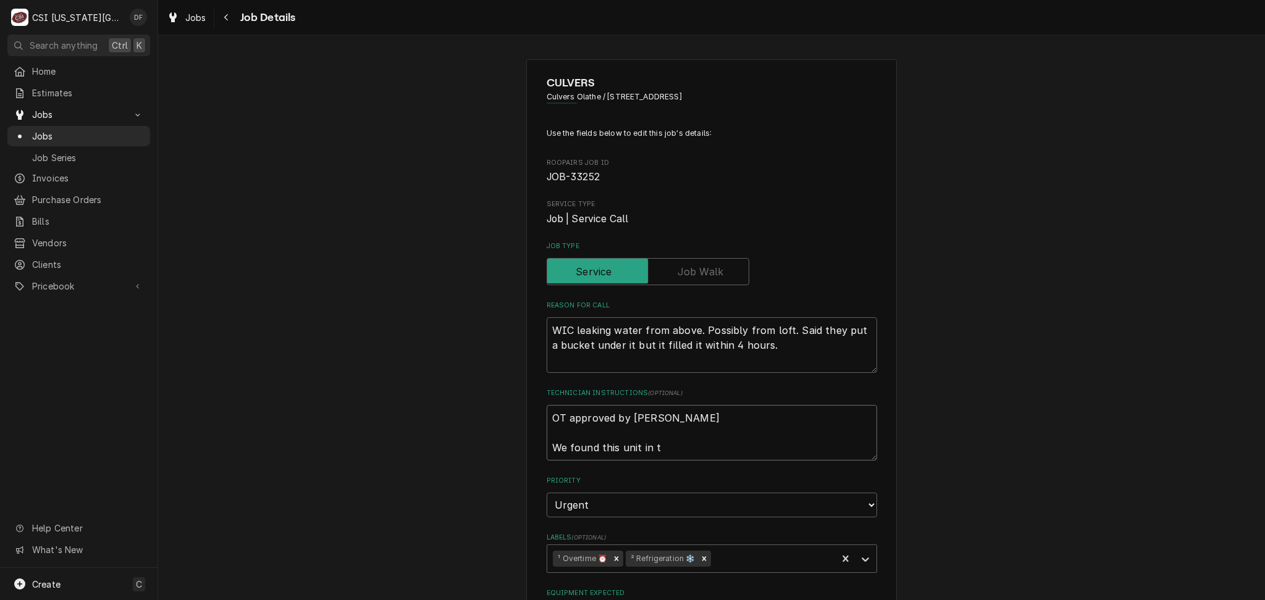
type textarea "OT approved by Taylor We found this unit in th"
type textarea "x"
type textarea "OT approved by Taylor We found this unit in the"
type textarea "x"
type textarea "OT approved by Taylor We found this unit in the"
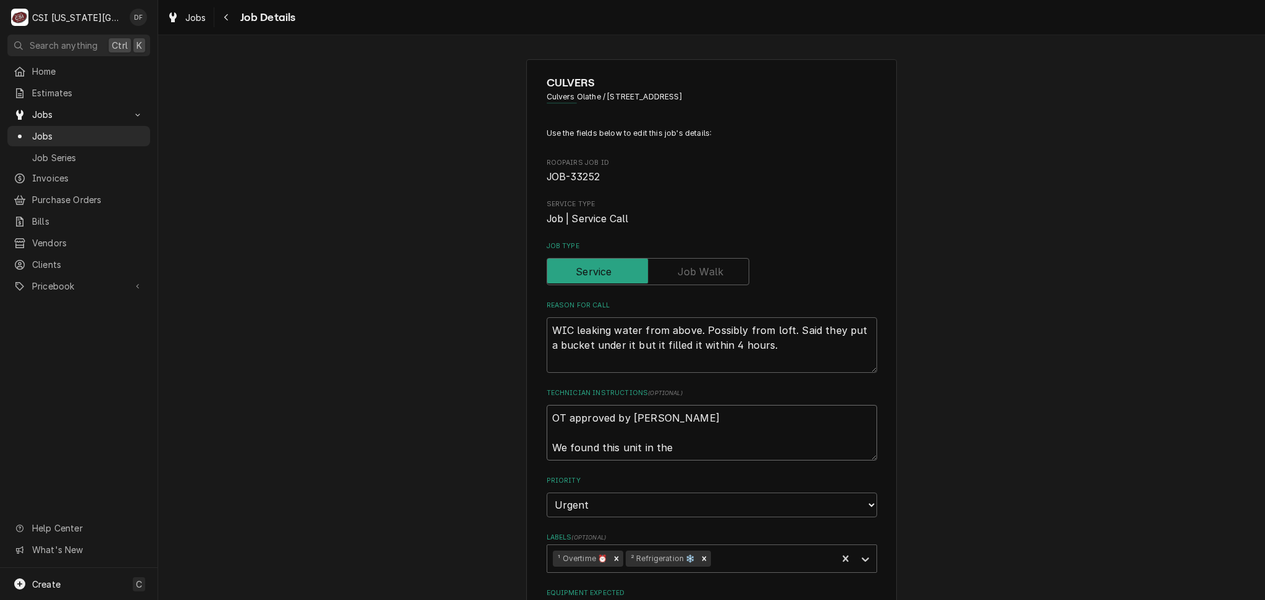
type textarea "x"
type textarea "OT approved by Taylor We found this unit in the l"
type textarea "x"
type textarea "OT approved by Taylor We found this unit in the lo"
type textarea "x"
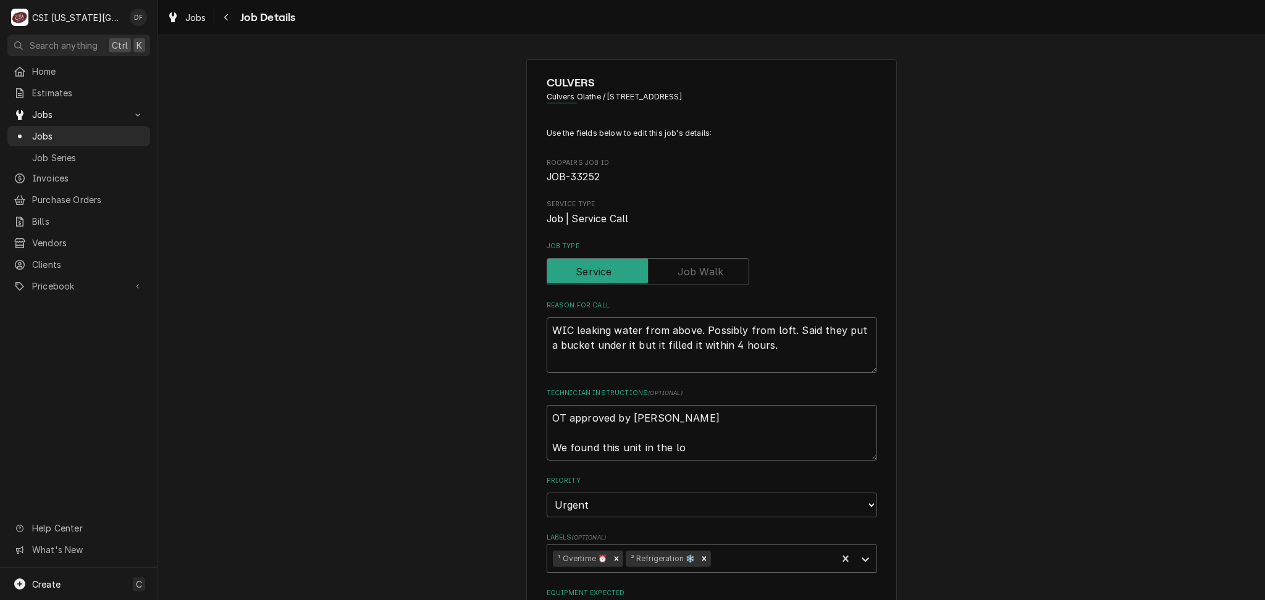
type textarea "OT approved by Taylor We found this unit in the lof"
type textarea "x"
type textarea "OT approved by Taylor We found this unit in the loft"
type textarea "x"
type textarea "OT approved by Taylor We found this unit in the loft"
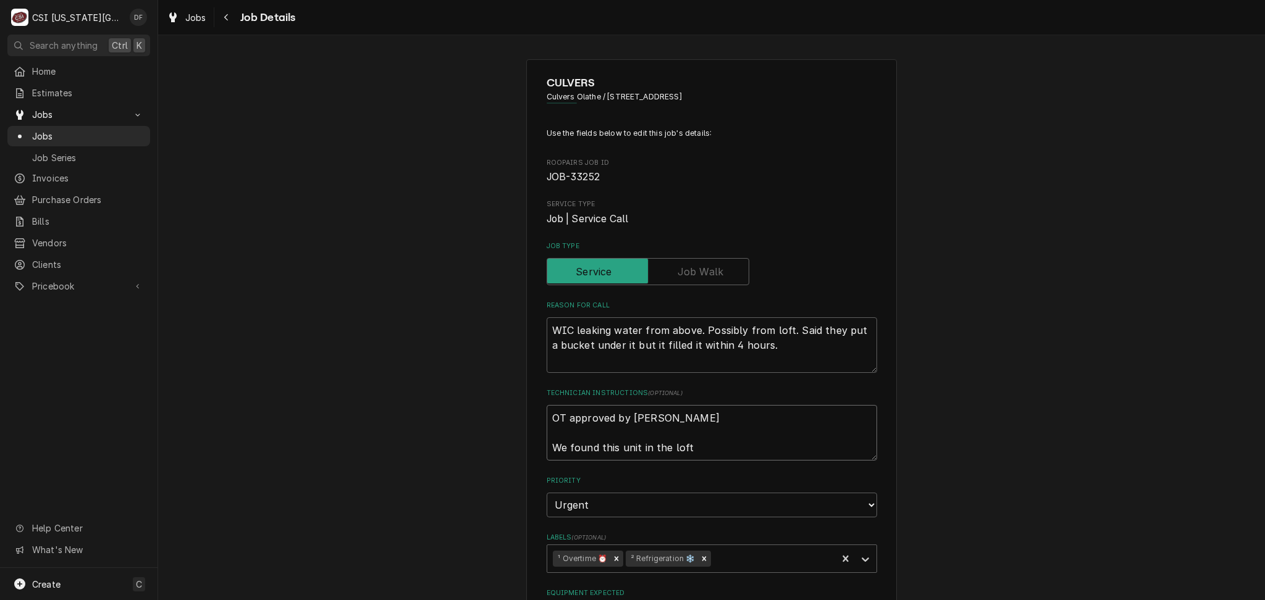
type textarea "x"
type textarea "OT approved by Taylor We found this unit in the loft t"
type textarea "x"
type textarea "OT approved by Taylor We found this unit in the loft th"
type textarea "x"
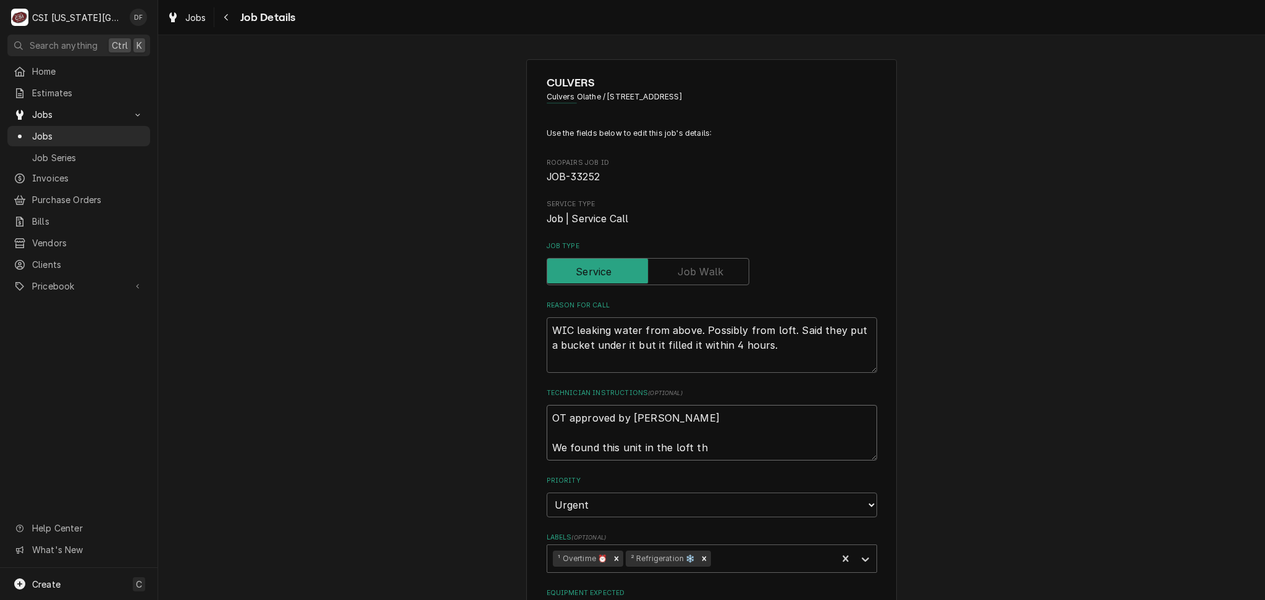
type textarea "OT approved by Taylor We found this unit in the loft tha"
type textarea "x"
type textarea "OT approved by Taylor We found this unit in the loft that"
type textarea "x"
type textarea "OT approved by Taylor We found this unit in the loft that"
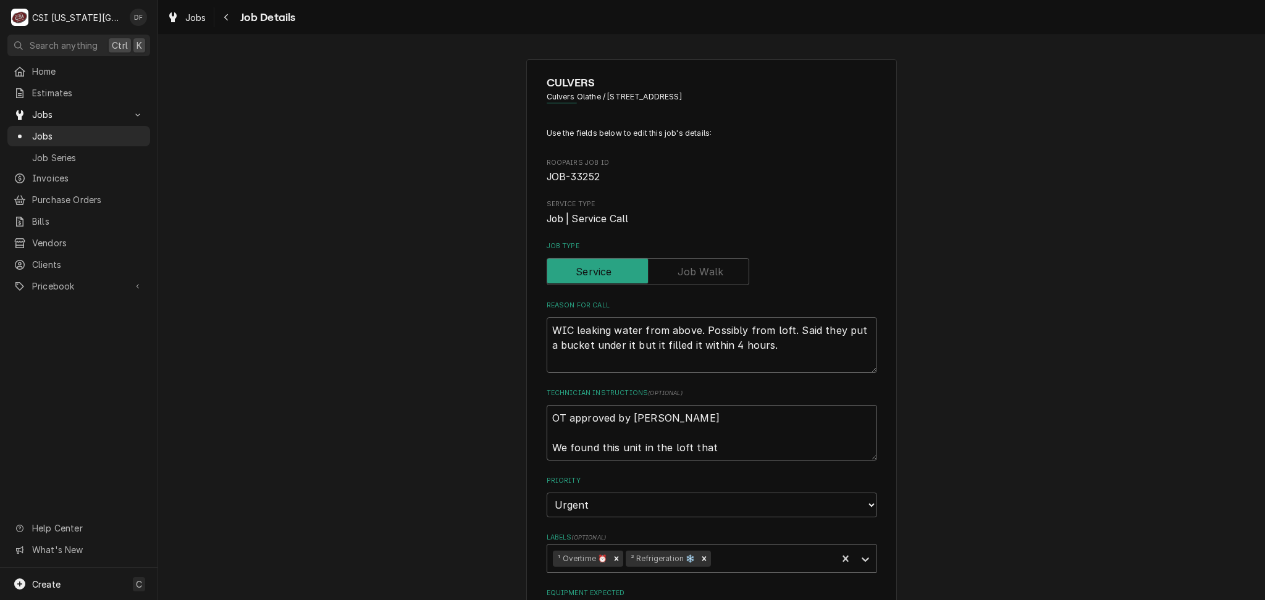
type textarea "x"
type textarea "OT approved by Taylor We found this unit in the loft that h"
type textarea "x"
type textarea "OT approved by Taylor We found this unit in the loft that ha"
type textarea "x"
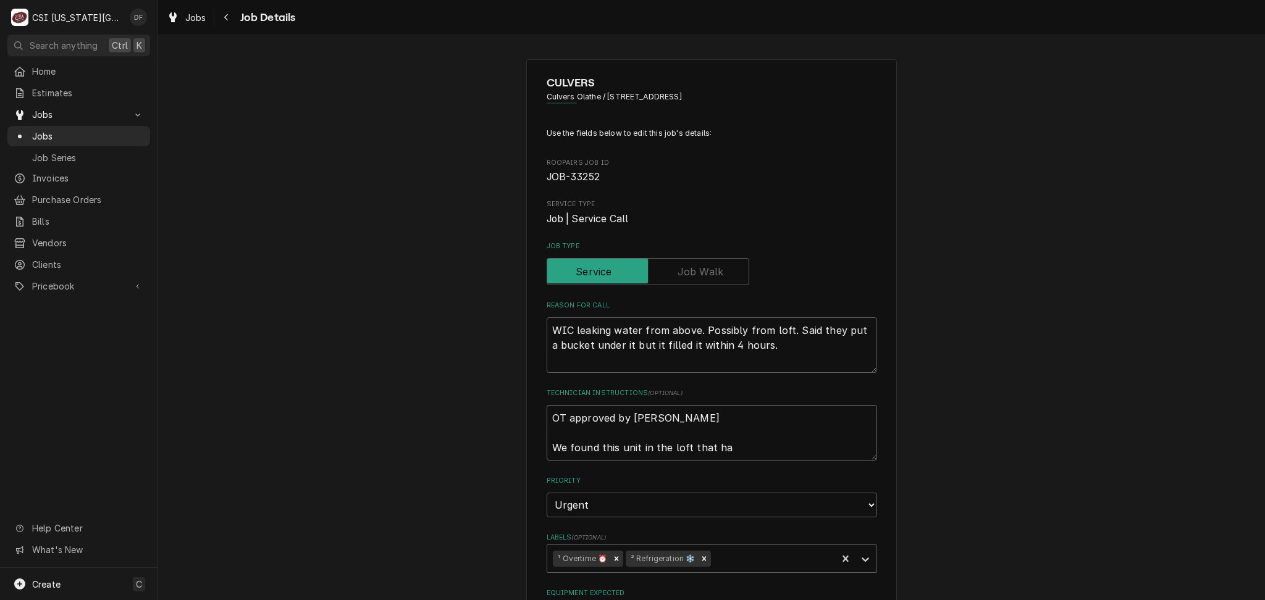
type textarea "OT approved by Taylor We found this unit in the loft that has"
type textarea "x"
type textarea "OT approved by Taylor We found this unit in the loft that hasn"
type textarea "x"
type textarea "OT approved by Taylor We found this unit in the loft that hasn'"
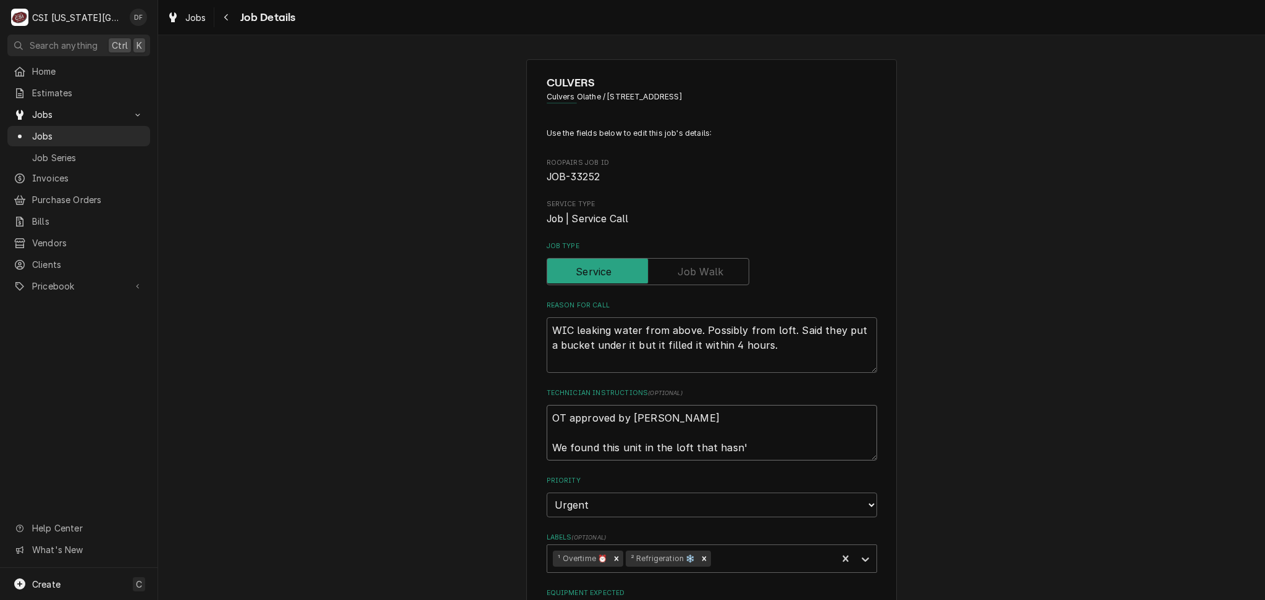
type textarea "x"
type textarea "OT approved by Taylor We found this unit in the loft that hasn't"
type textarea "x"
type textarea "OT approved by Taylor We found this unit in the loft that hasn't"
type textarea "x"
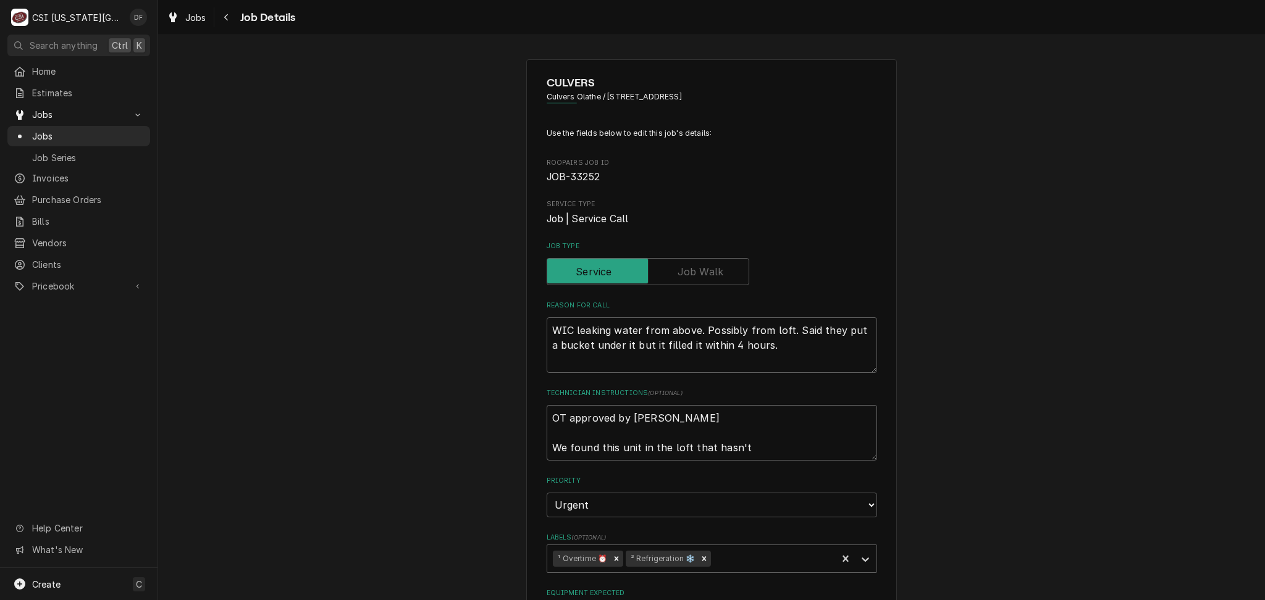
type textarea "OT approved by Taylor We found this unit in the loft that hasn't b"
type textarea "x"
type textarea "OT approved by Taylor We found this unit in the loft that hasn't be"
type textarea "x"
type textarea "OT approved by Taylor We found this unit in the loft that hasn't bee"
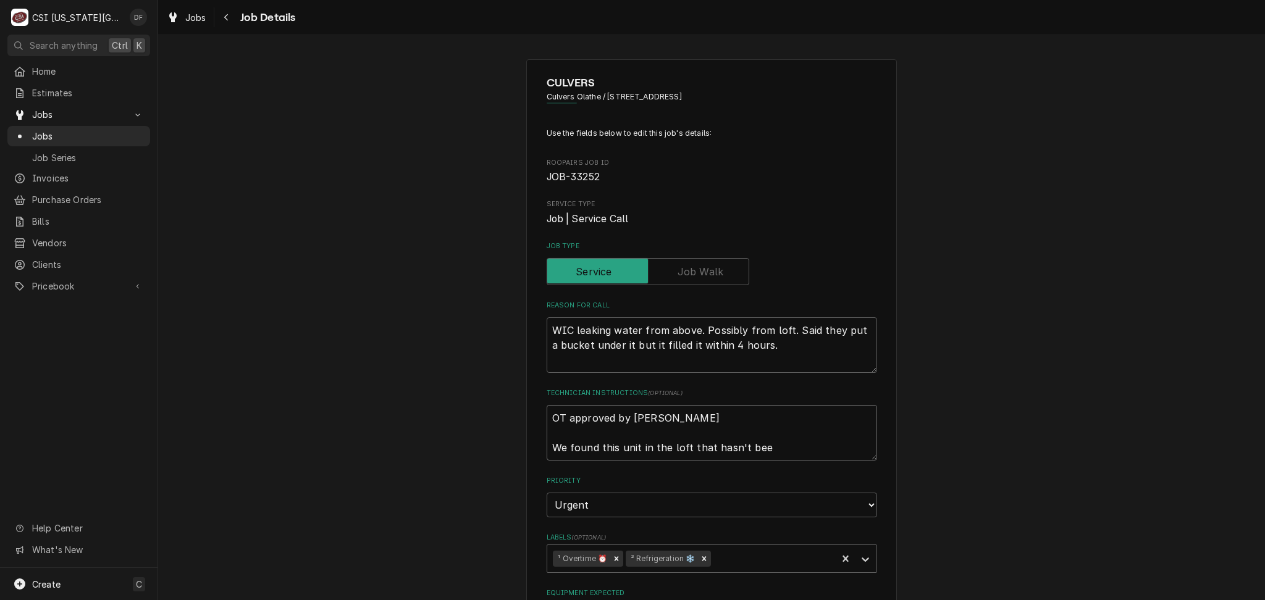
type textarea "x"
type textarea "OT approved by Taylor We found this unit in the loft that hasn't been"
type textarea "x"
type textarea "OT approved by Taylor We found this unit in the loft that hasn't been"
type textarea "x"
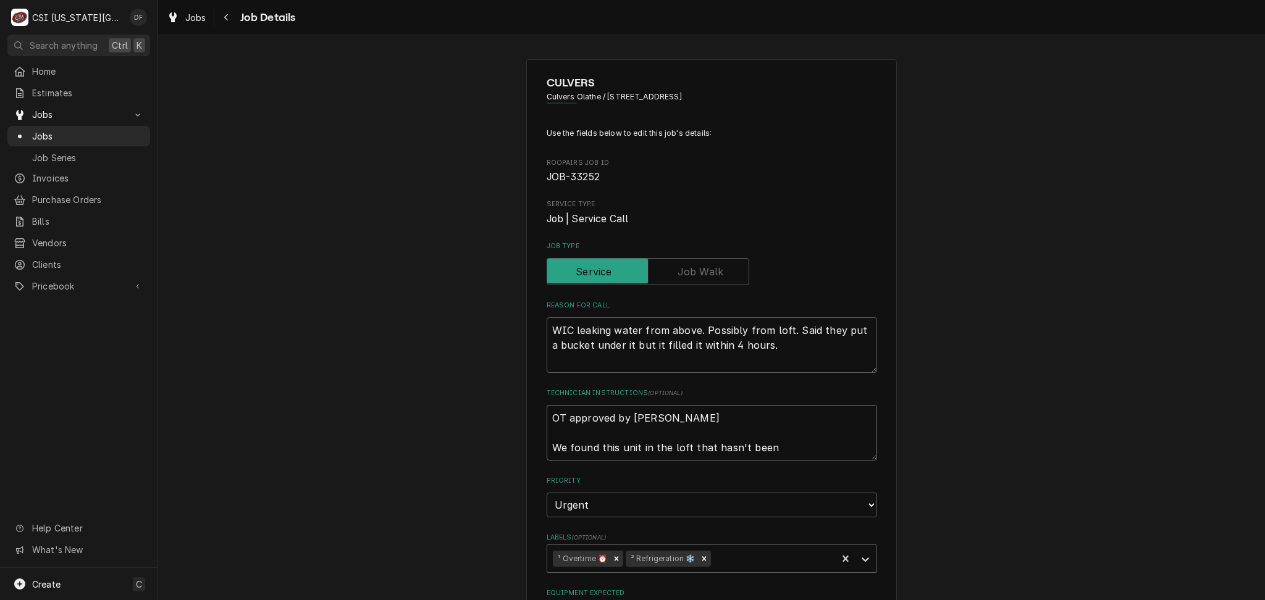
type textarea "OT approved by Taylor We found this unit in the loft that hasn't been m"
type textarea "x"
type textarea "OT approved by Taylor We found this unit in the loft that hasn't been ma"
type textarea "x"
type textarea "OT approved by Taylor We found this unit in the loft that hasn't been mai"
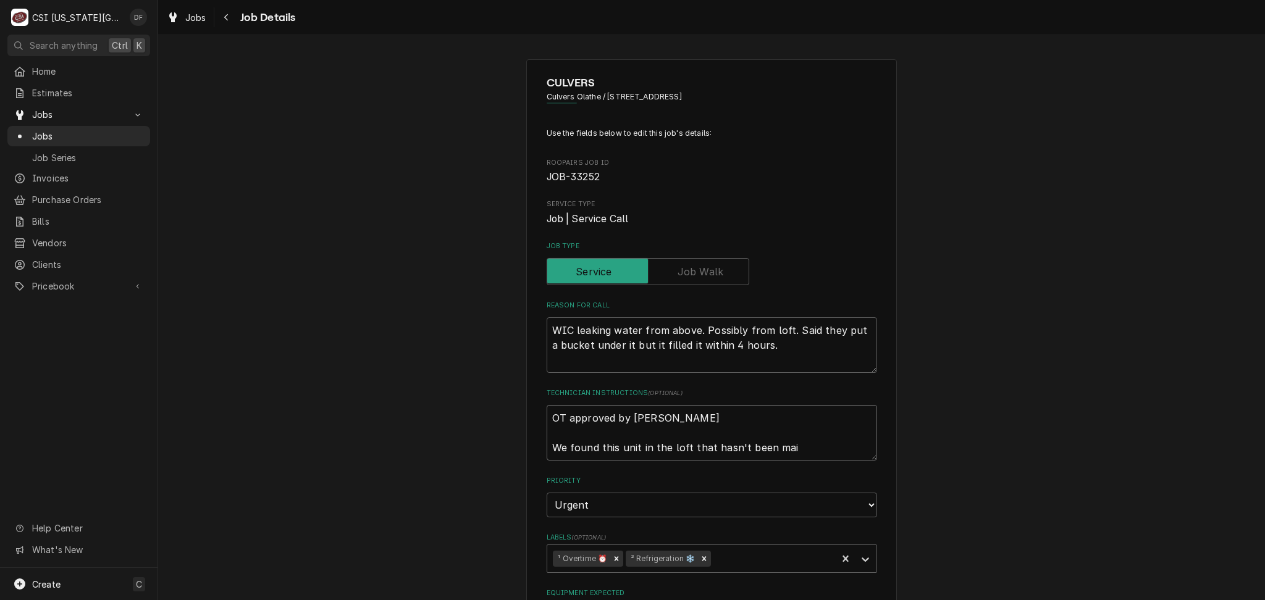
type textarea "x"
type textarea "OT approved by Taylor We found this unit in the loft that hasn't been main"
type textarea "x"
type textarea "OT approved by Taylor We found this unit in the loft that hasn't been maint"
type textarea "x"
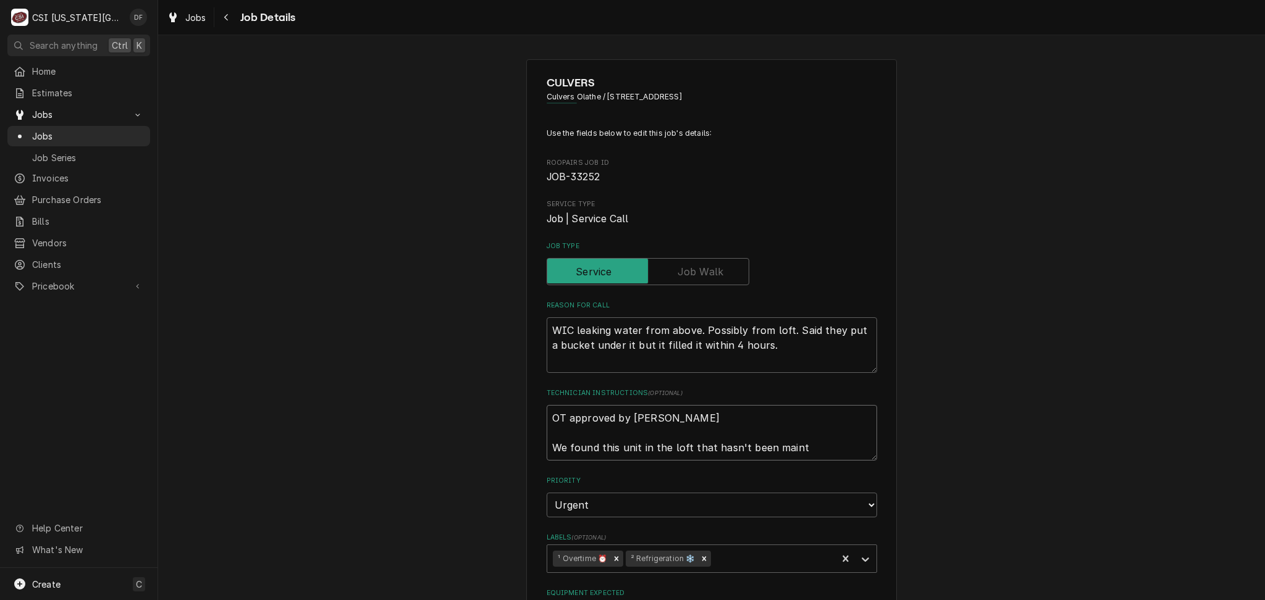
type textarea "OT approved by Taylor We found this unit in the loft that hasn't been mainte"
type textarea "x"
type textarea "OT approved by Taylor We found this unit in the loft that hasn't been mainten"
type textarea "x"
type textarea "OT approved by Taylor We found this unit in the loft that hasn't been maintena"
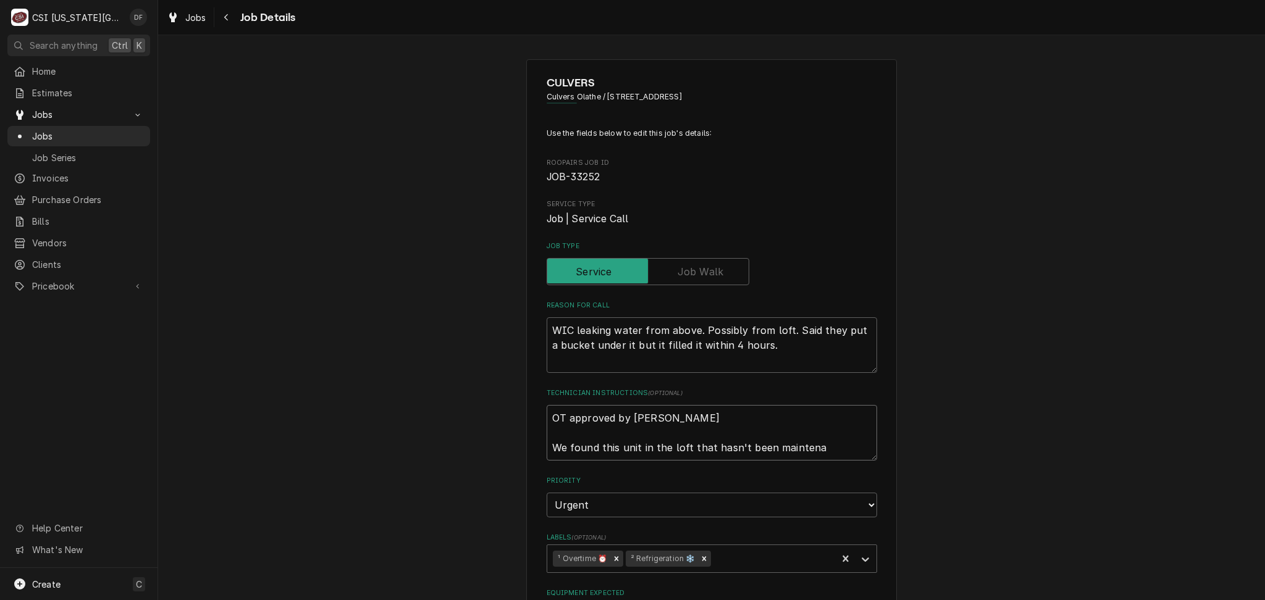
type textarea "x"
type textarea "OT approved by Taylor We found this unit in the loft that hasn't been maintenan"
type textarea "x"
type textarea "OT approved by Taylor We found this unit in the loft that hasn't been maintenanc"
type textarea "x"
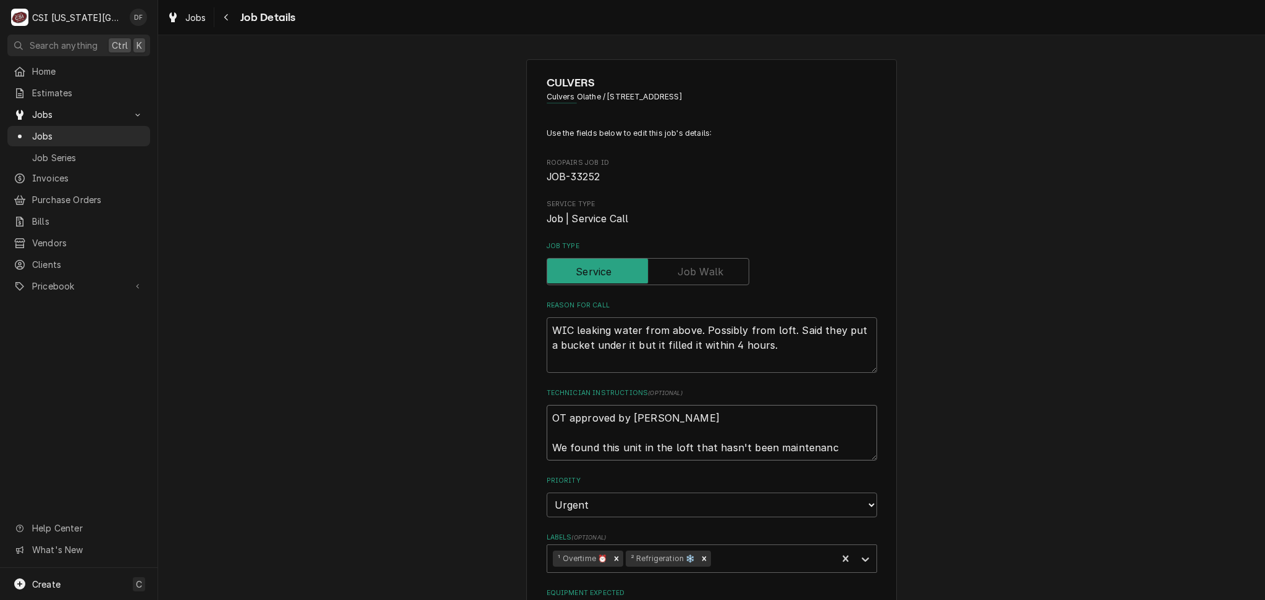
type textarea "OT approved by Taylor We found this unit in the loft that hasn't been maintenan…"
type textarea "x"
type textarea "OT approved by Taylor We found this unit in the loft that hasn't been maintenan…"
type textarea "x"
type textarea "OT approved by Taylor We found this unit in the loft that hasn't been maintenan…"
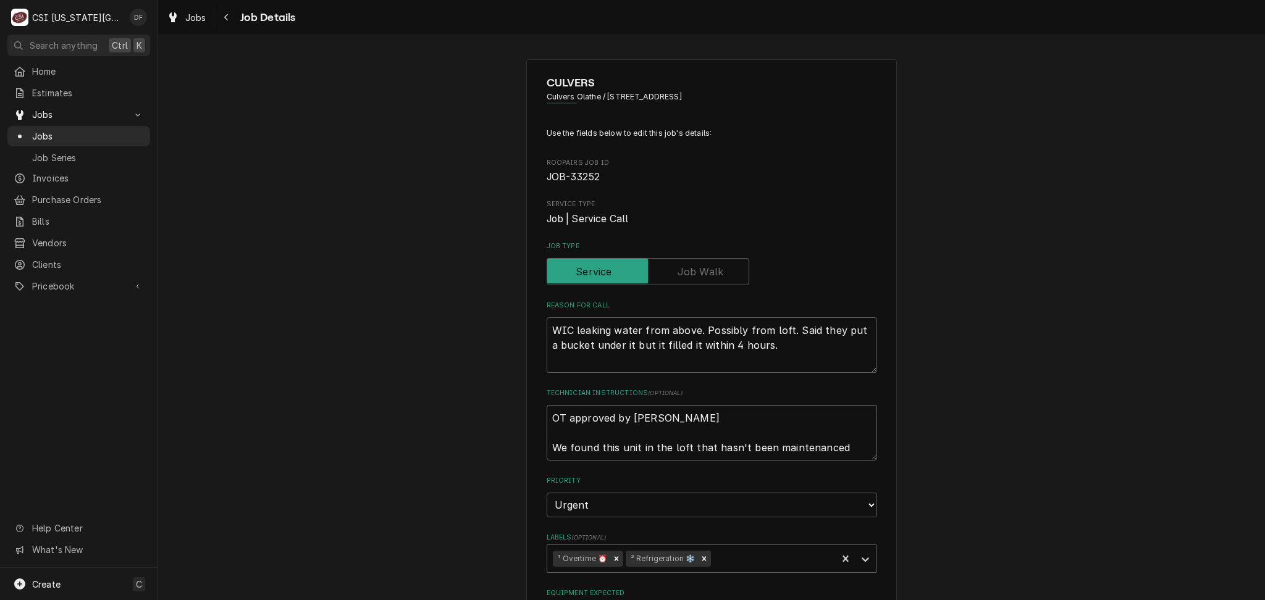
click at [795, 453] on textarea "OT approved by Taylor We found this unit in the loft that hasn't been maintenan…" at bounding box center [712, 433] width 330 height 56
drag, startPoint x: 829, startPoint y: 447, endPoint x: 825, endPoint y: 454, distance: 8.3
click at [825, 454] on textarea "OT approved by Taylor We found this unit in the loft that hasn't been maintenan…" at bounding box center [712, 433] width 330 height 56
click at [833, 453] on textarea "OT approved by Taylor We found this unit in the loft that hasn't been maintenan…" at bounding box center [712, 433] width 330 height 56
click at [547, 446] on textarea "OT approved by Taylor We found this unit in the loft that hasn't been maintenan…" at bounding box center [712, 433] width 330 height 56
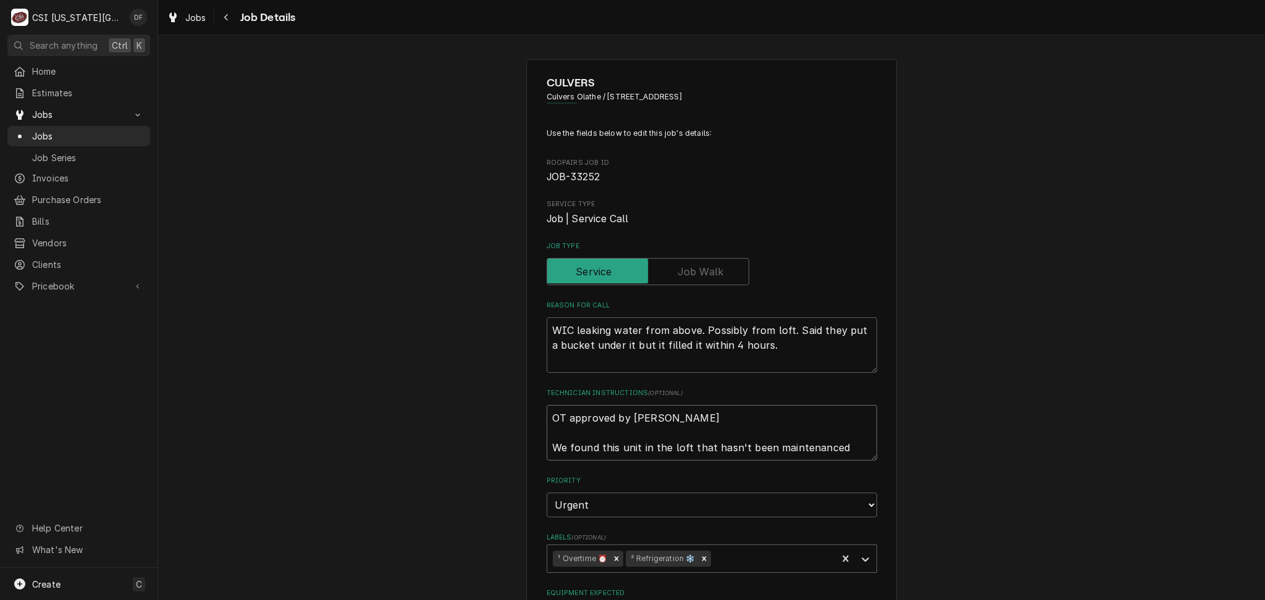
type textarea "x"
type textarea "OT approved by Taylor 1We found this unit in the loft that hasn't been maintena…"
type textarea "x"
type textarea "OT approved by Taylor 10We found this unit in the loft that hasn't been mainten…"
type textarea "x"
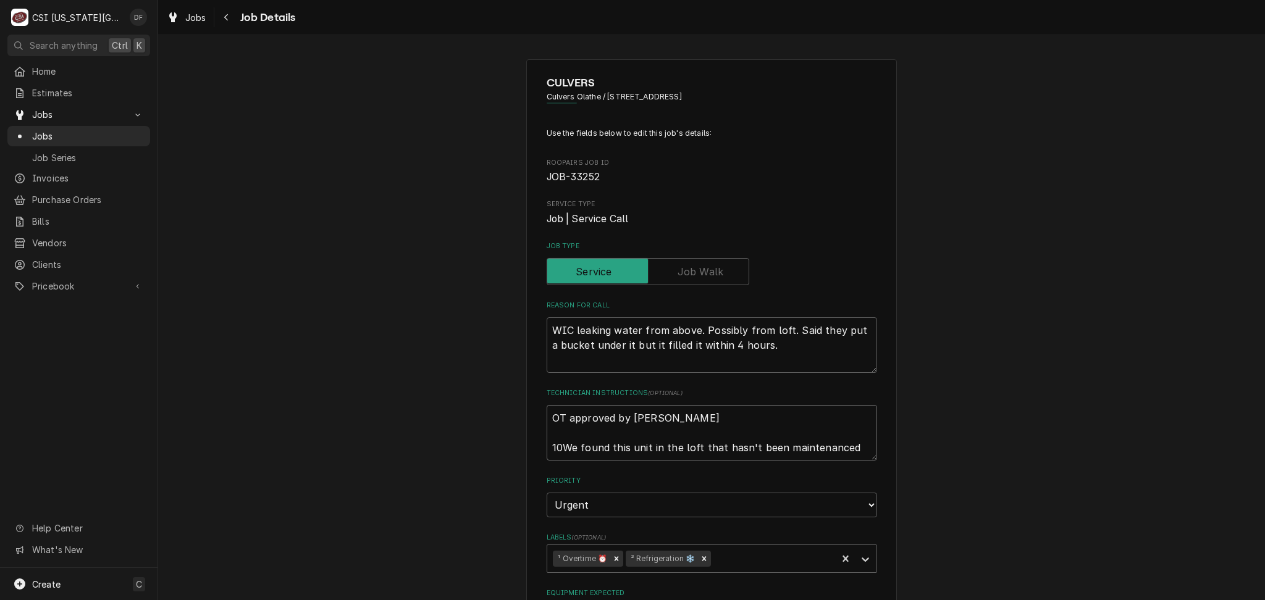
type textarea "OT approved by Taylor 10/We found this unit in the loft that hasn't been mainte…"
type textarea "x"
type textarea "OT approved by Taylor 10/7We found this unit in the loft that hasn't been maint…"
type textarea "x"
type textarea "OT approved by Taylor 10/7 We found this unit in the loft that hasn't been main…"
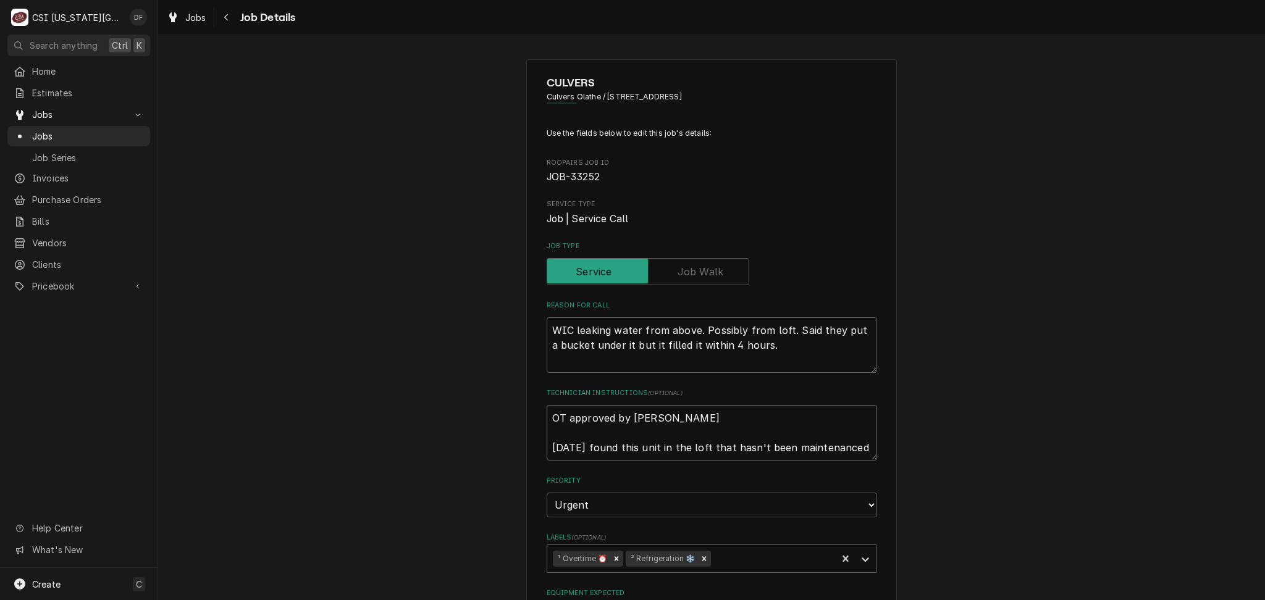
click at [866, 447] on textarea "OT approved by Taylor 10/7 We found this unit in the loft that hasn't been main…" at bounding box center [712, 433] width 330 height 56
type textarea "x"
type textarea "OT approved by Taylor 10/7 We found this unit in the loft that hasn't been main…"
paste textarea "Need to return with 2- 16x25x1 pleated filter Evap coil cleaner"
type textarea "x"
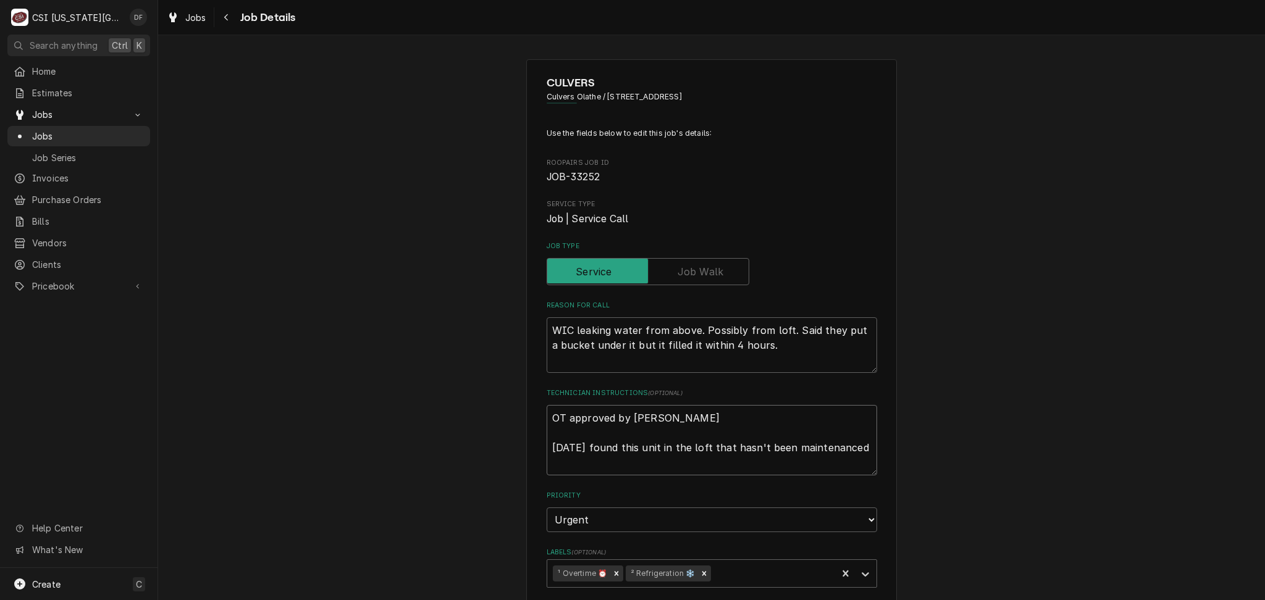
type textarea "OT approved by Taylor 10/7 We found this unit in the loft that hasn't been main…"
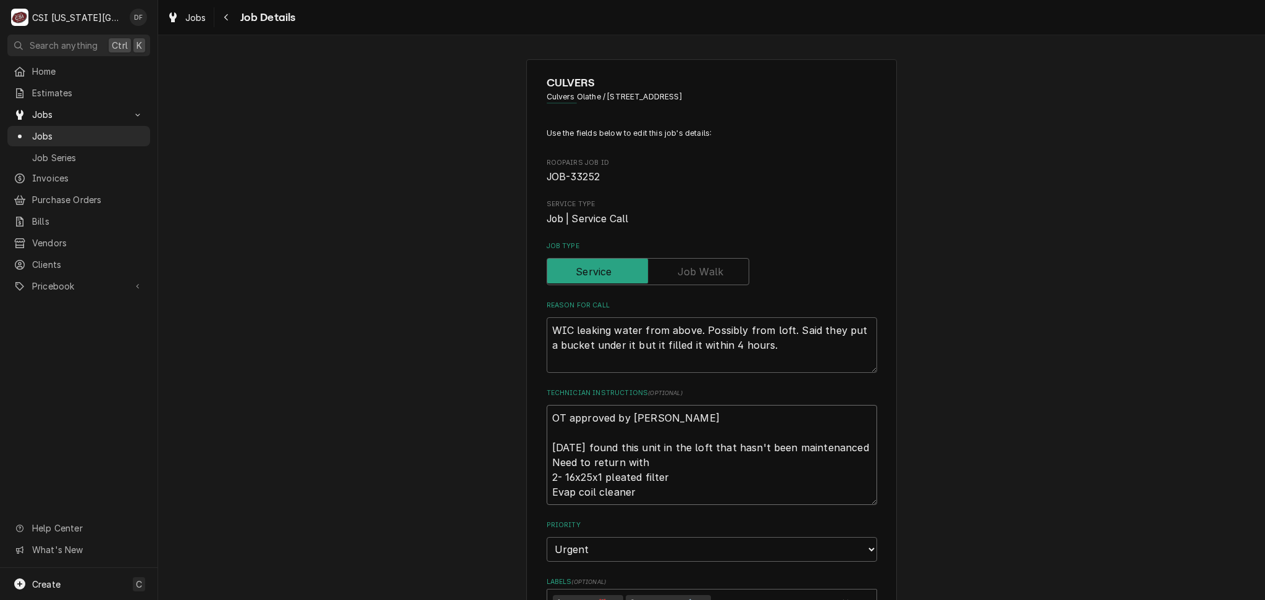
type textarea "x"
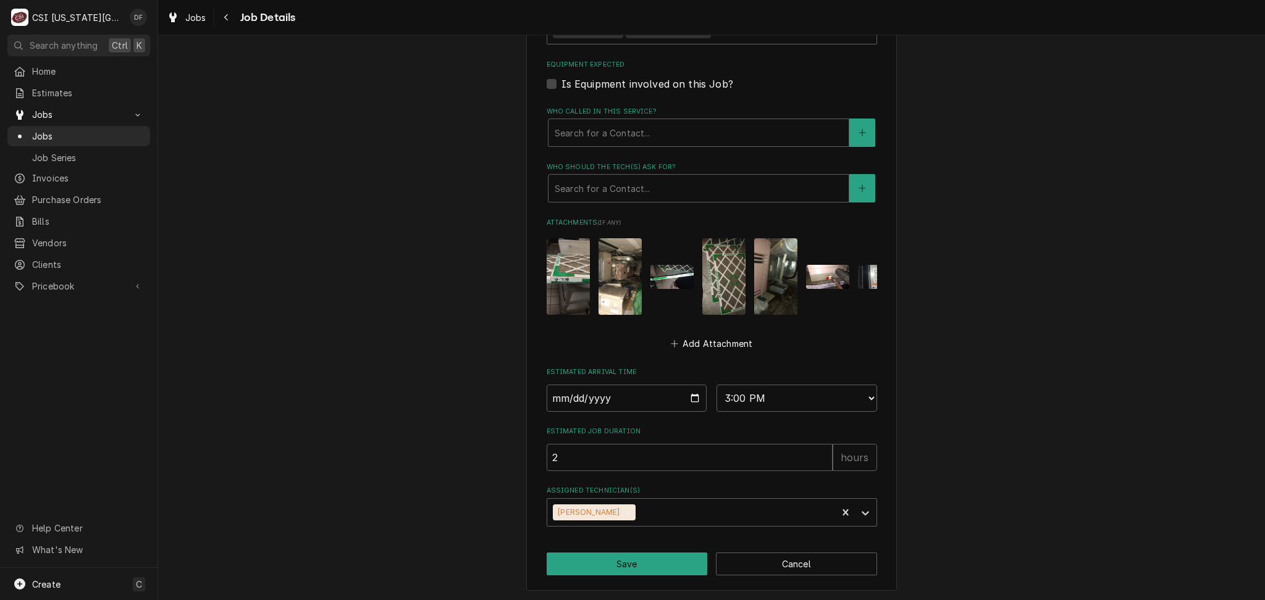
scroll to position [586, 0]
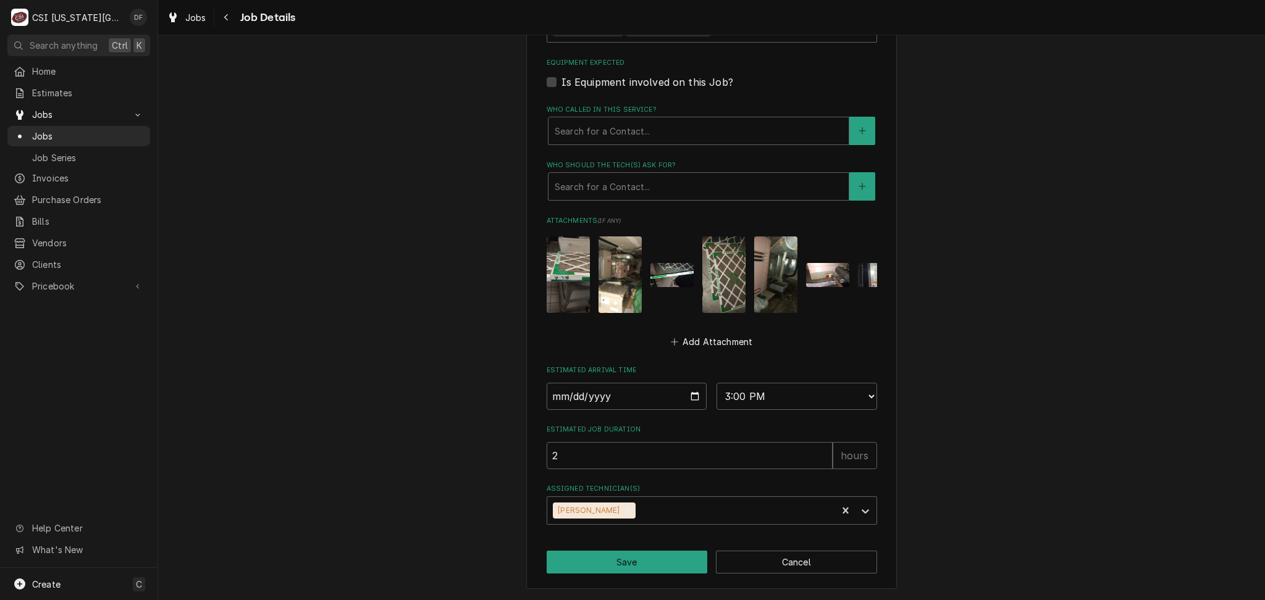
type textarea "OT approved by Taylor 10/7 We found this unit in the loft that hasn't been main…"
click at [648, 575] on div "CULVERS Culvers Olathe / 18685 West 151St Street, Olathe, KS 66062 Use the fiel…" at bounding box center [711, 37] width 371 height 1106
click at [647, 564] on button "Save" at bounding box center [627, 562] width 161 height 23
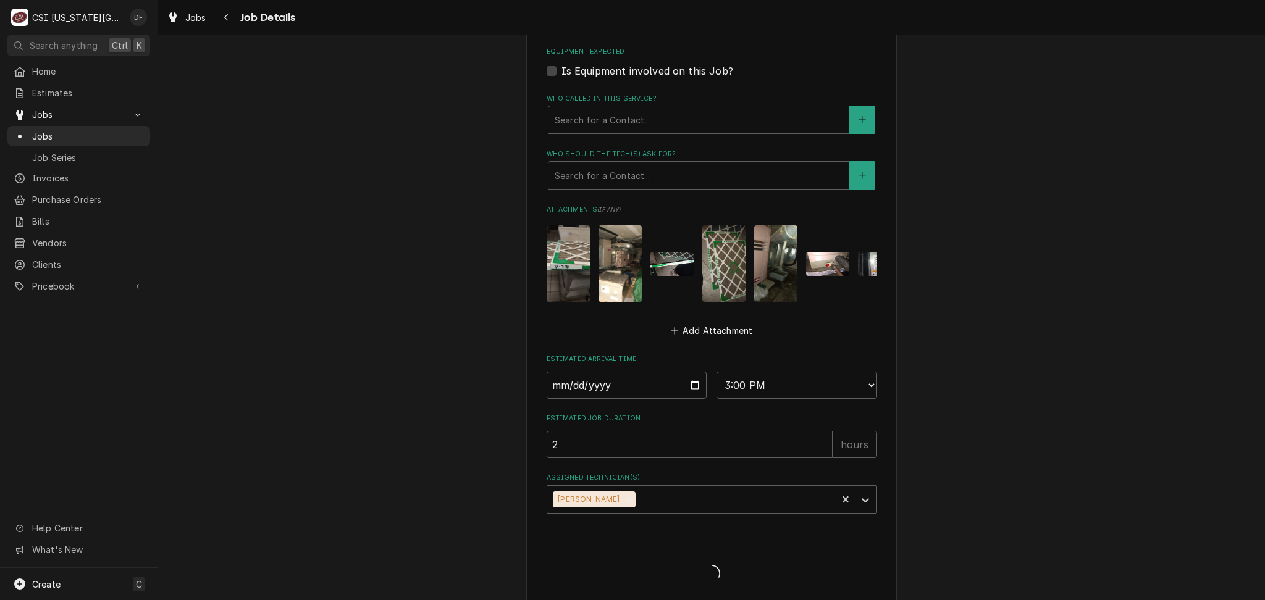
type textarea "x"
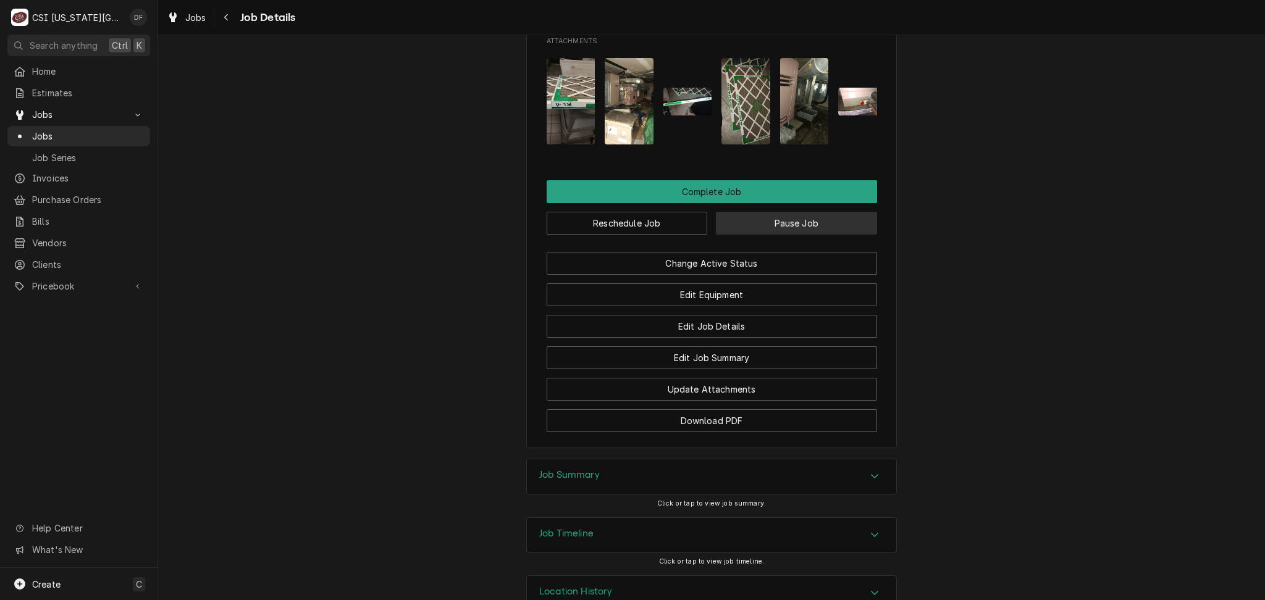
scroll to position [1511, 0]
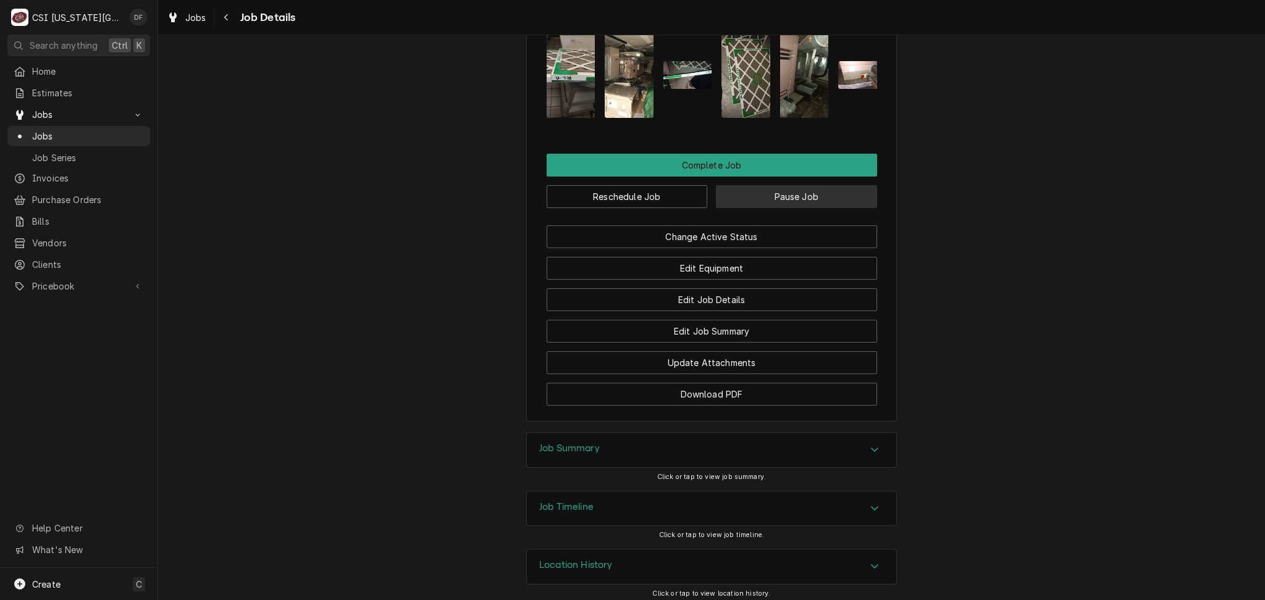
click at [777, 191] on button "Pause Job" at bounding box center [796, 196] width 161 height 23
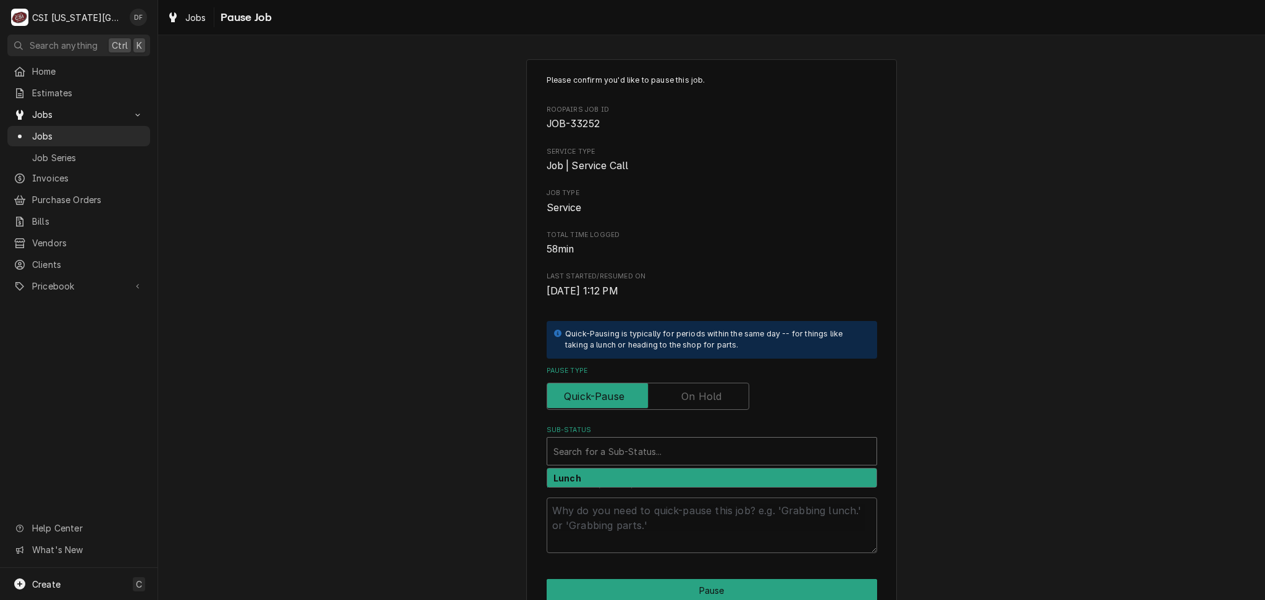
type textarea "x"
click at [623, 464] on div "Search for a Sub-Status..." at bounding box center [711, 451] width 329 height 27
click at [684, 397] on label "Pause Type" at bounding box center [648, 396] width 203 height 27
click at [684, 397] on input "Pause Type" at bounding box center [647, 396] width 191 height 27
checkbox input "true"
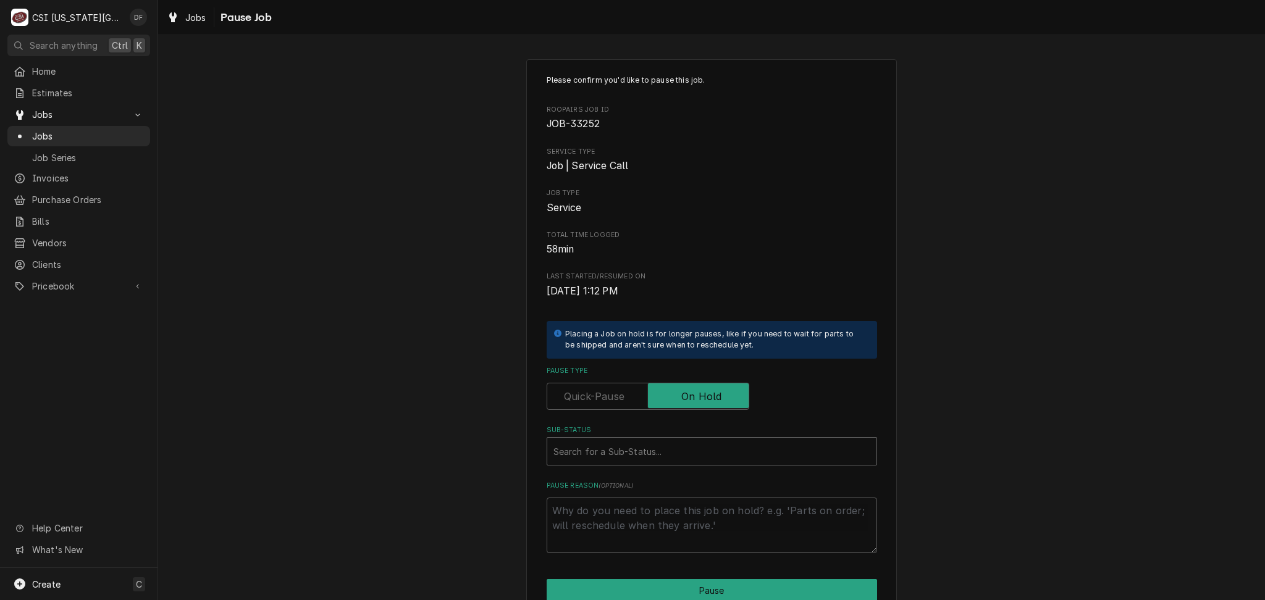
click at [623, 456] on div "Sub-Status" at bounding box center [711, 451] width 317 height 22
drag, startPoint x: 812, startPoint y: 385, endPoint x: 818, endPoint y: 385, distance: 6.2
click at [817, 384] on div "Pause Type" at bounding box center [712, 396] width 330 height 27
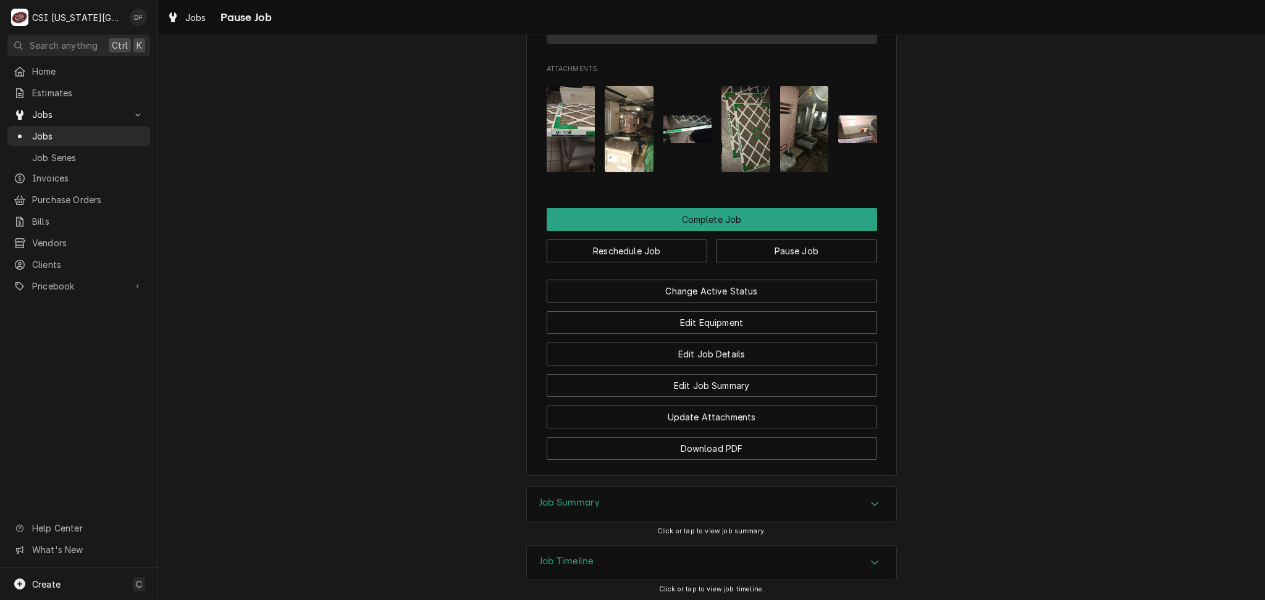
scroll to position [1482, 0]
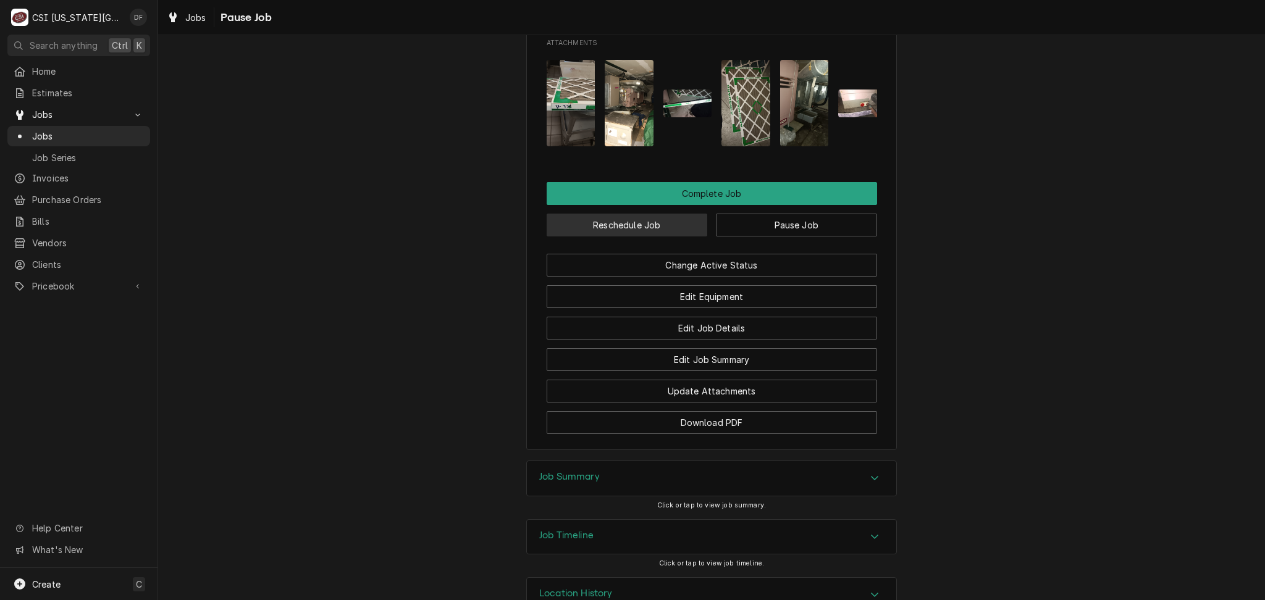
click at [653, 222] on button "Reschedule Job" at bounding box center [627, 225] width 161 height 23
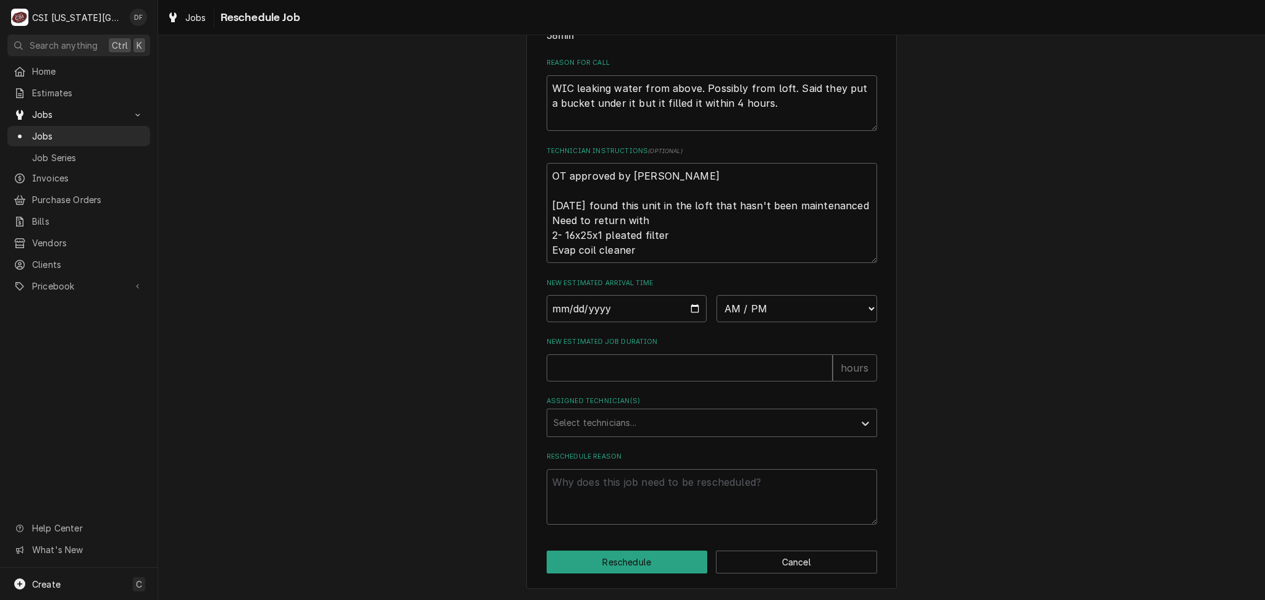
scroll to position [367, 0]
click at [686, 317] on input "Date" at bounding box center [627, 308] width 161 height 27
click at [680, 309] on input "Date" at bounding box center [627, 308] width 161 height 27
click at [689, 311] on input "Date" at bounding box center [627, 308] width 161 height 27
type textarea "x"
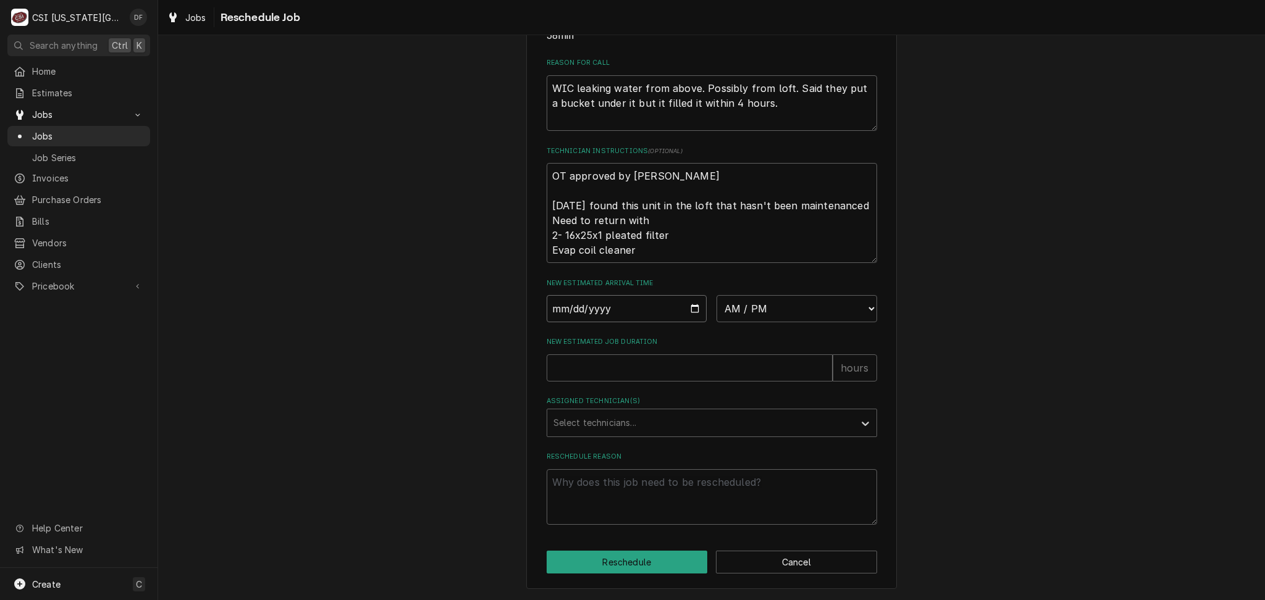
type input "[DATE]"
click at [766, 311] on select "AM / PM 6:00 AM 6:15 AM 6:30 AM 6:45 AM 7:00 AM 7:15 AM 7:30 AM 7:45 AM 8:00 AM…" at bounding box center [796, 308] width 161 height 27
select select "08:15:00"
click at [716, 296] on select "AM / PM 6:00 AM 6:15 AM 6:30 AM 6:45 AM 7:00 AM 7:15 AM 7:30 AM 7:45 AM 8:00 AM…" at bounding box center [796, 308] width 161 height 27
type textarea "x"
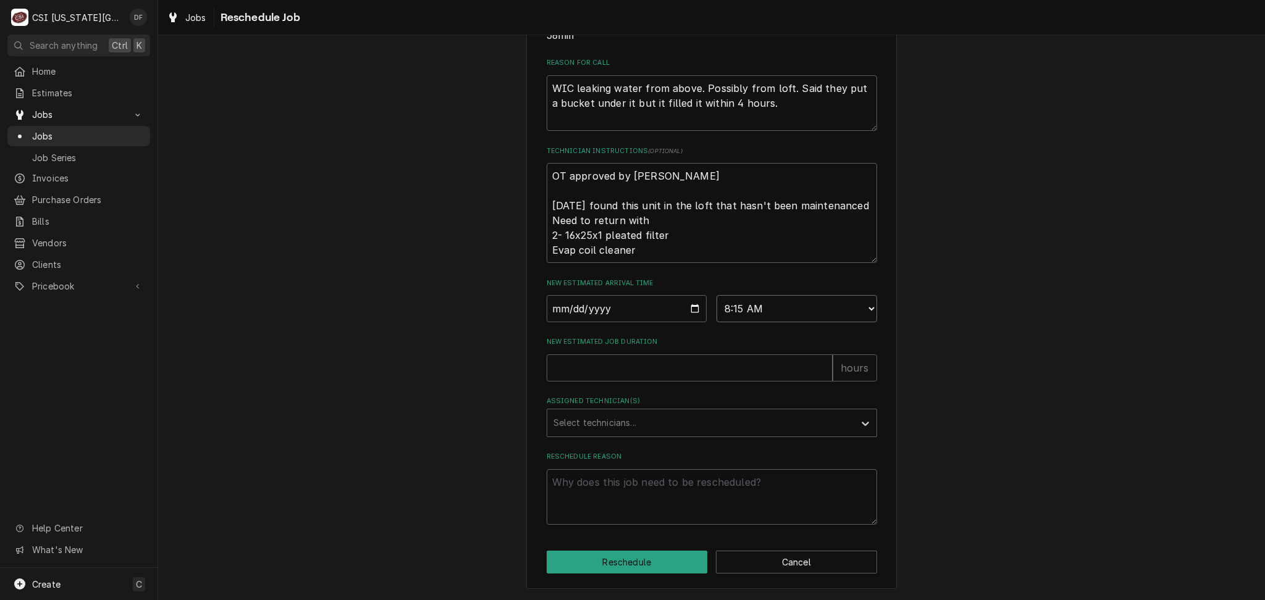
click at [828, 310] on select "AM / PM 6:00 AM 6:15 AM 6:30 AM 6:45 AM 7:00 AM 7:15 AM 7:30 AM 7:45 AM 8:00 AM…" at bounding box center [796, 308] width 161 height 27
select select "08:00:00"
click at [716, 296] on select "AM / PM 6:00 AM 6:15 AM 6:30 AM 6:45 AM 7:00 AM 7:15 AM 7:30 AM 7:45 AM 8:00 AM…" at bounding box center [796, 308] width 161 height 27
click at [613, 362] on input "New Estimated Job Duration" at bounding box center [690, 368] width 286 height 27
type textarea "x"
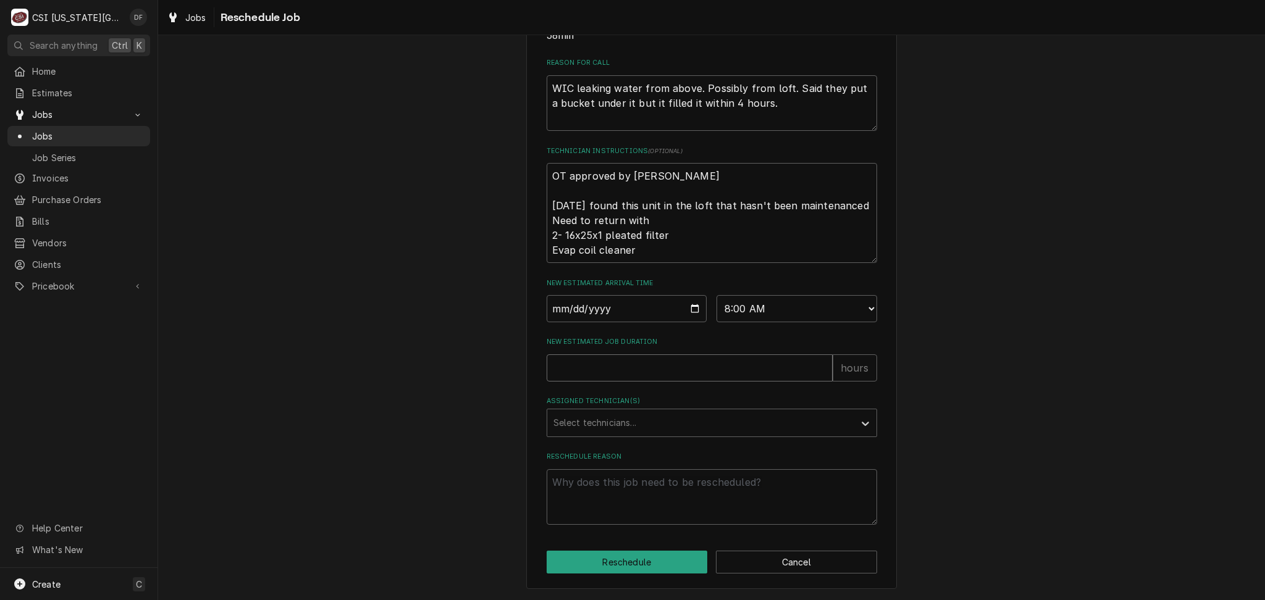
type input "4"
type textarea "x"
type input "2"
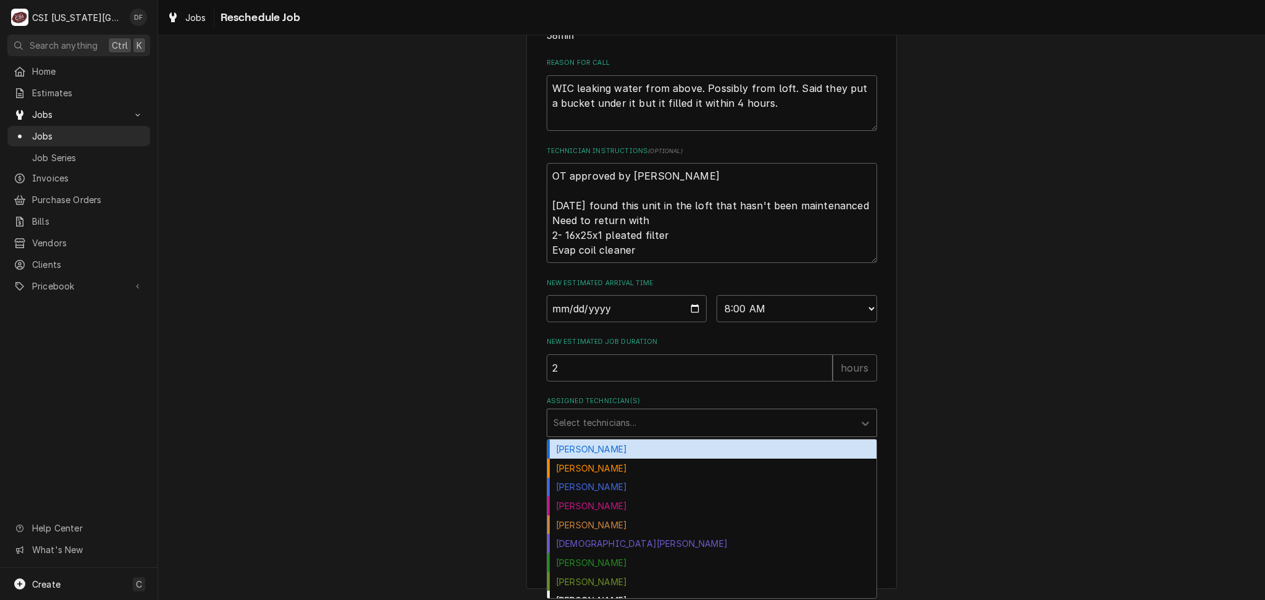
click at [576, 426] on div "Assigned Technician(s)" at bounding box center [700, 423] width 295 height 22
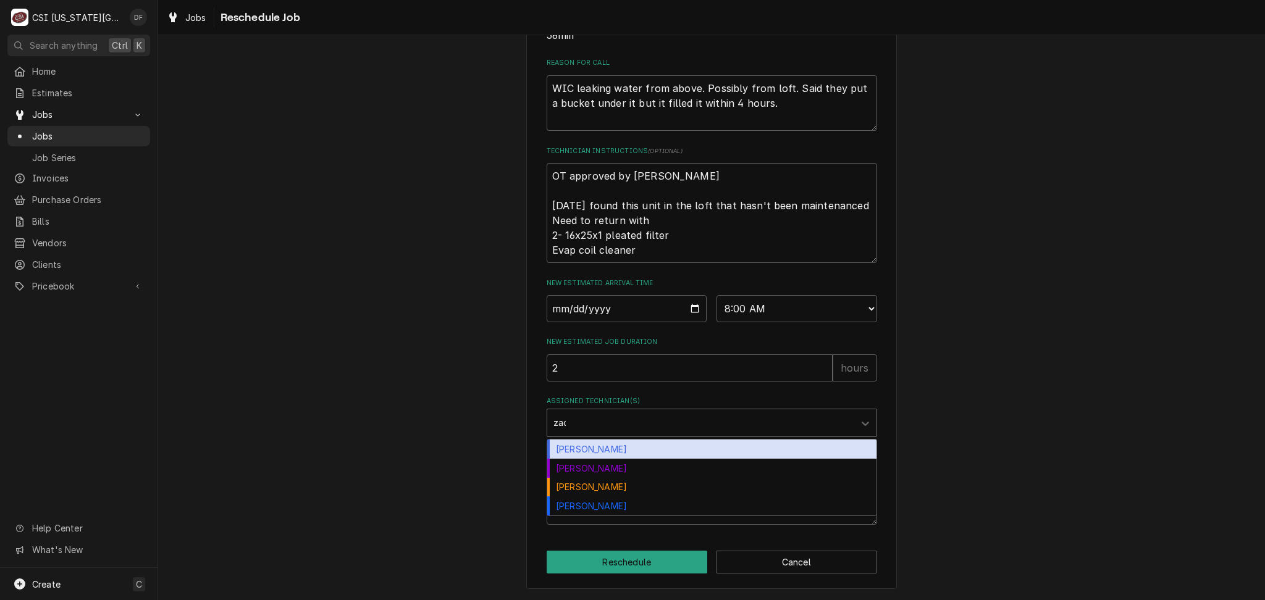
type input "[PERSON_NAME]"
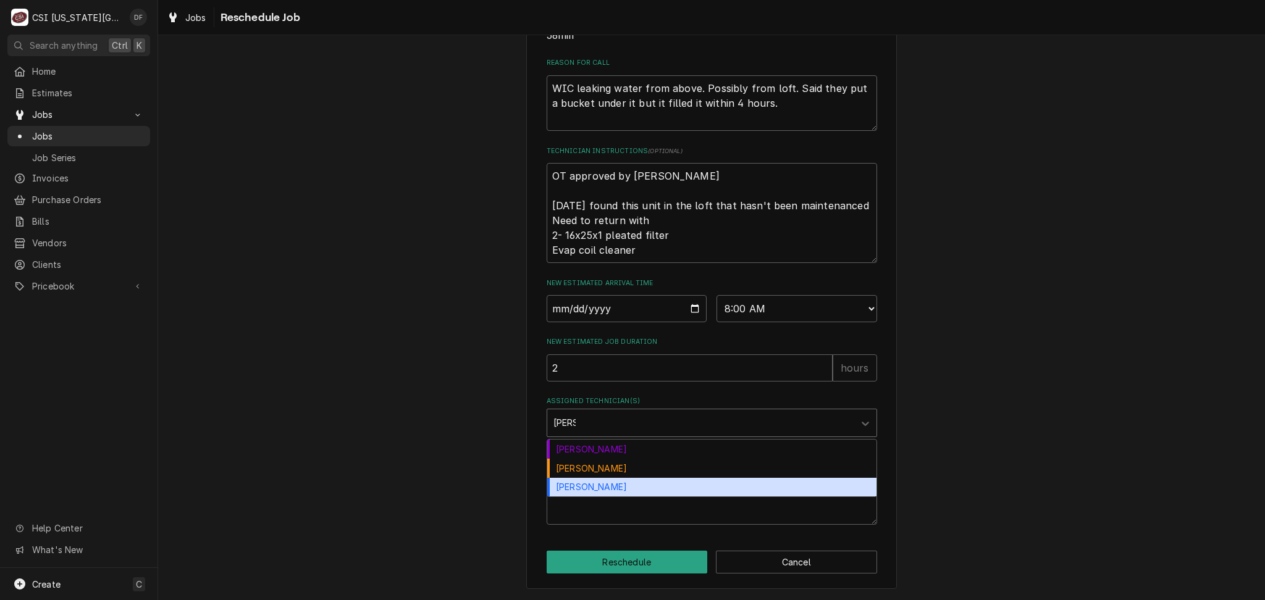
click at [594, 484] on div "[PERSON_NAME]" at bounding box center [711, 487] width 329 height 19
type textarea "x"
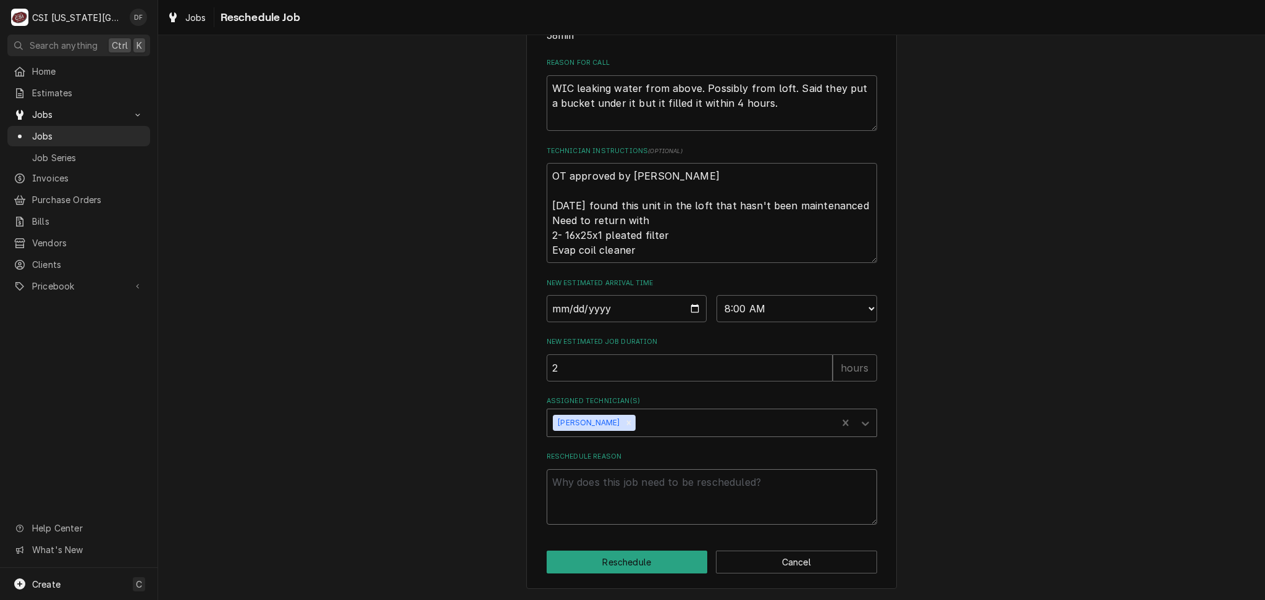
click at [580, 485] on textarea "Reschedule Reason" at bounding box center [712, 497] width 330 height 56
type textarea "x"
type textarea "N"
type textarea "x"
type textarea "Ne"
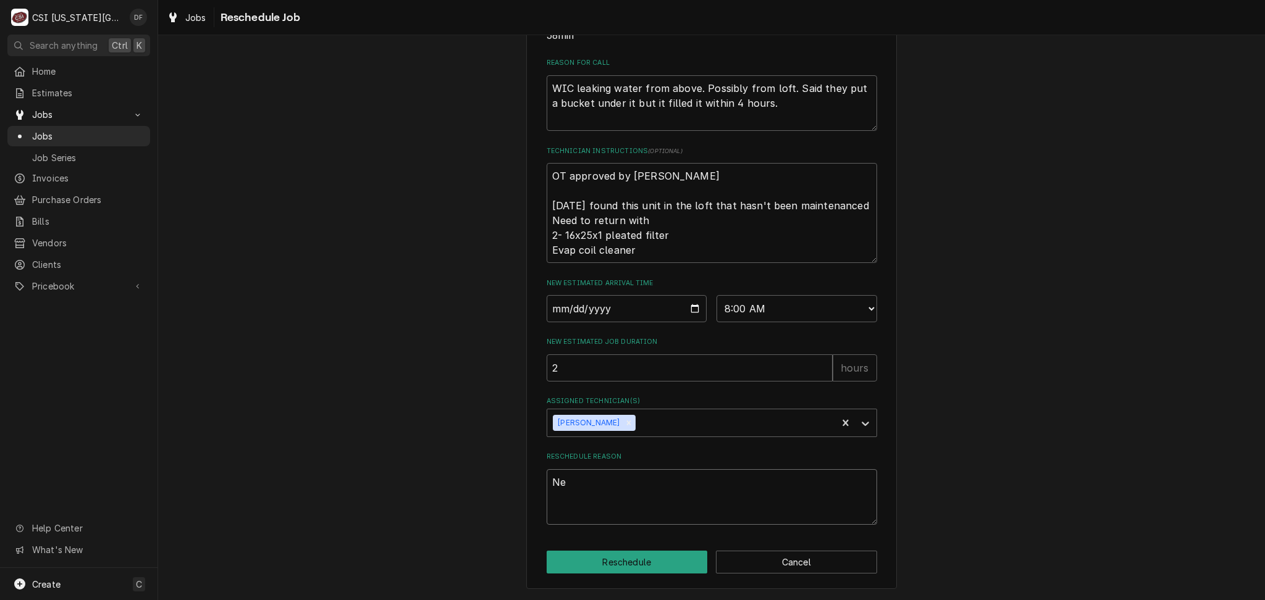
type textarea "x"
type textarea "Nee"
type textarea "x"
type textarea "Need"
type textarea "x"
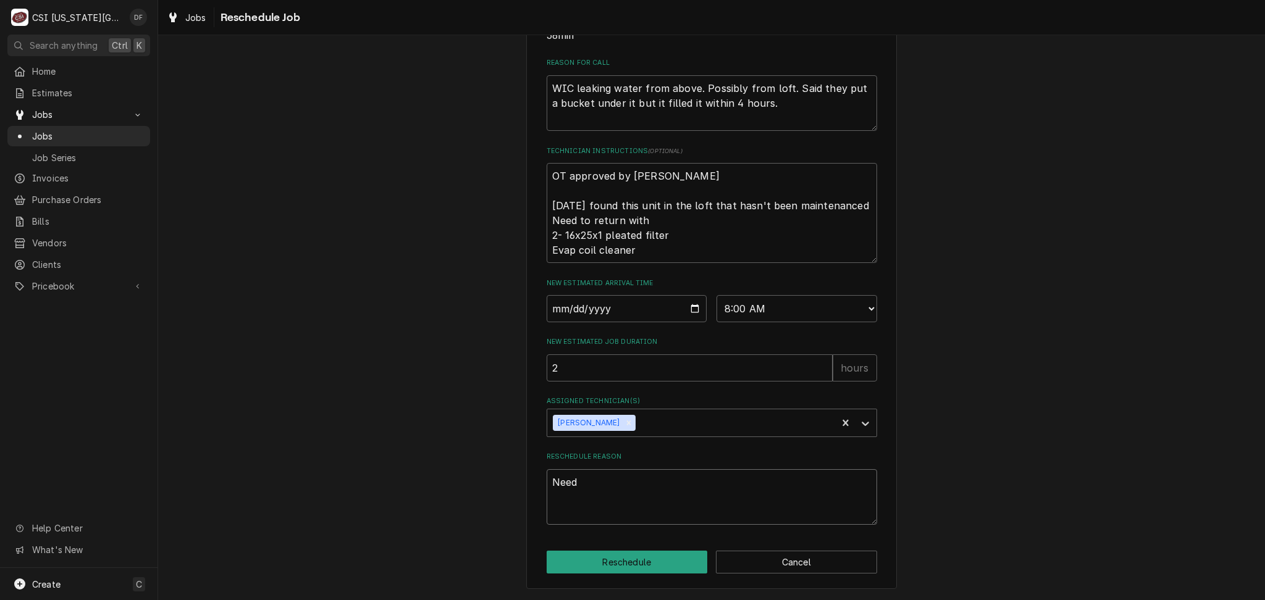
type textarea "Need"
type textarea "x"
type textarea "Need t"
type textarea "x"
type textarea "Need to"
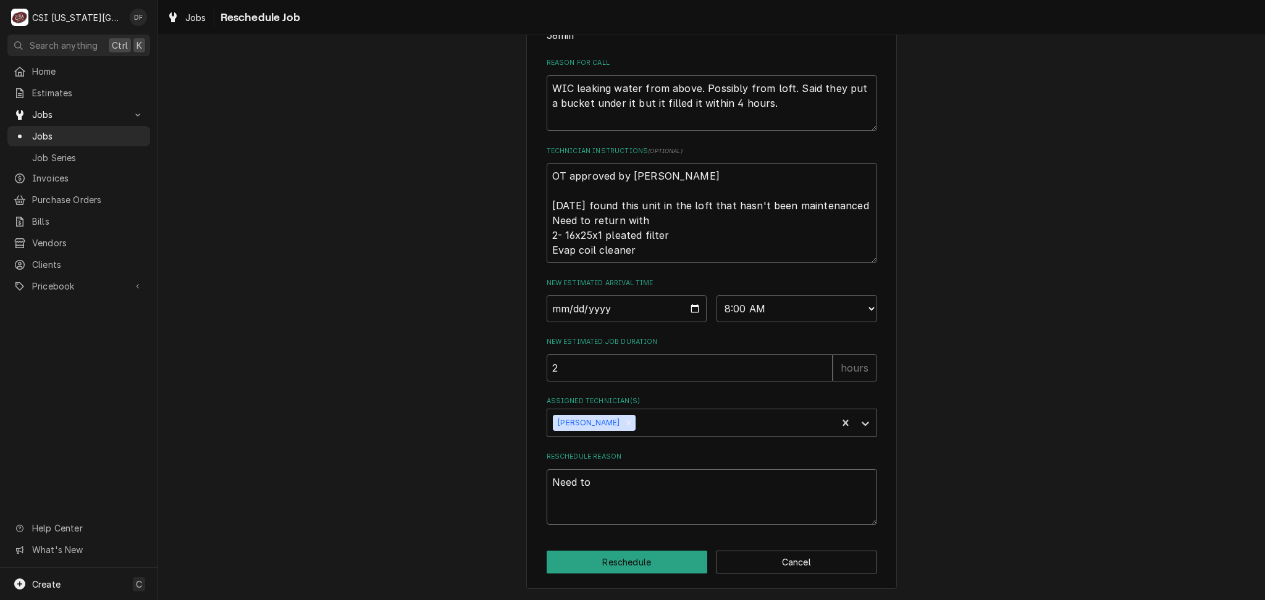
type textarea "x"
type textarea "Need to"
type textarea "x"
type textarea "Need to r"
type textarea "x"
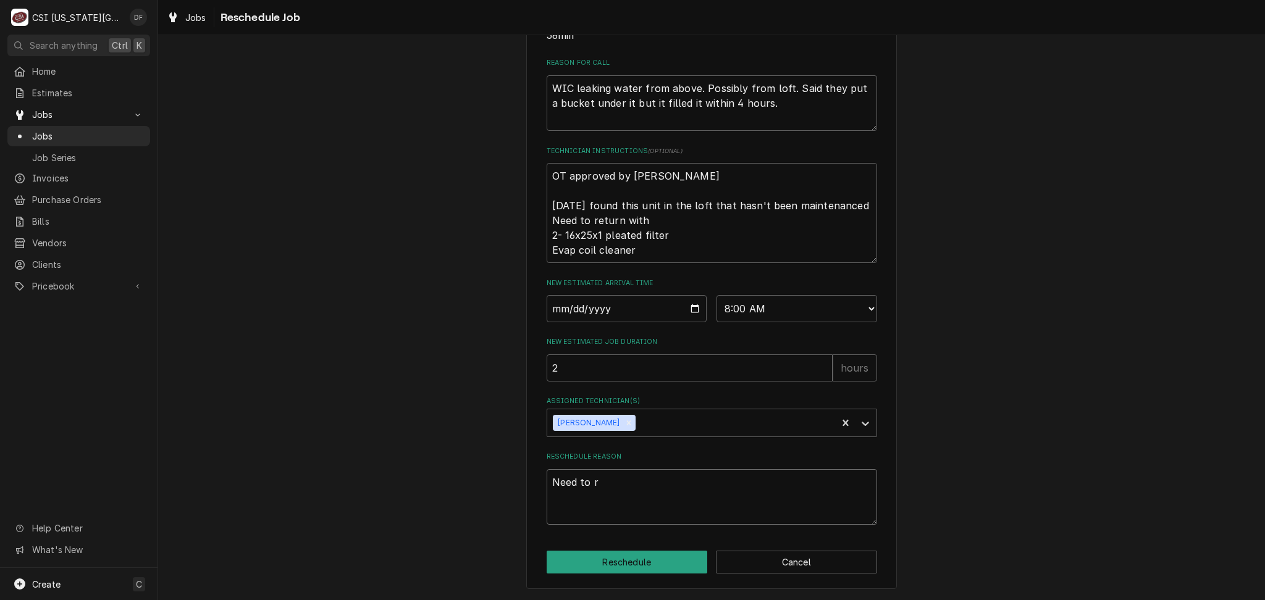
type textarea "Need to re"
type textarea "x"
type textarea "Need to ret"
type textarea "x"
type textarea "Need to retu"
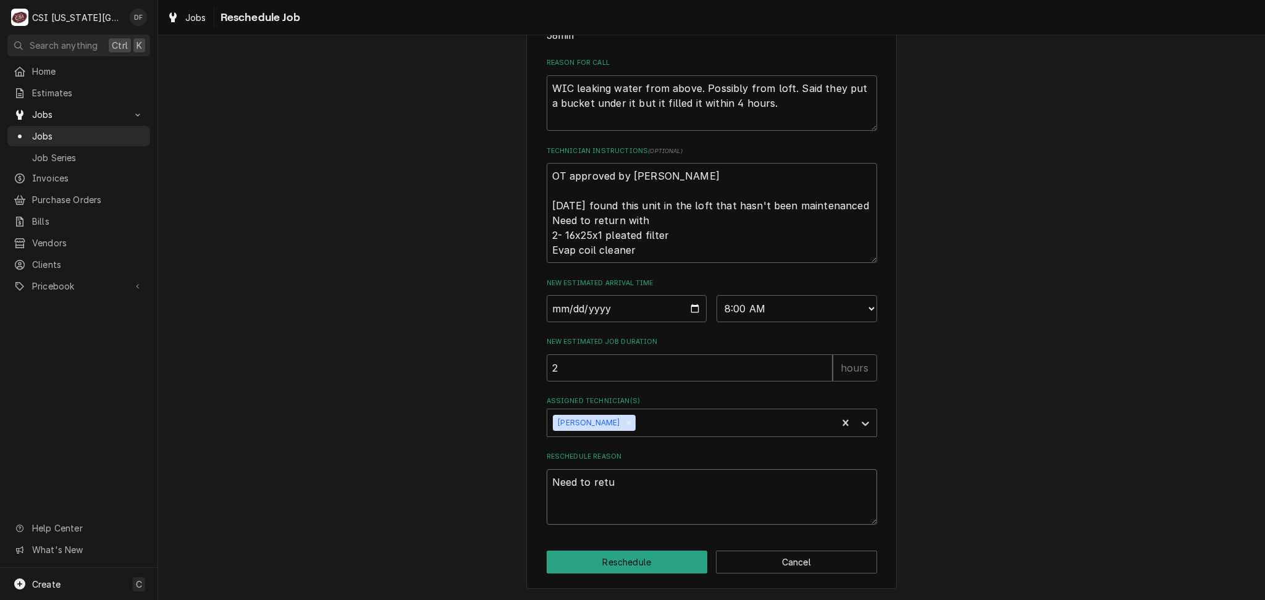
type textarea "x"
type textarea "Need to retur"
type textarea "x"
type textarea "Need to return"
type textarea "x"
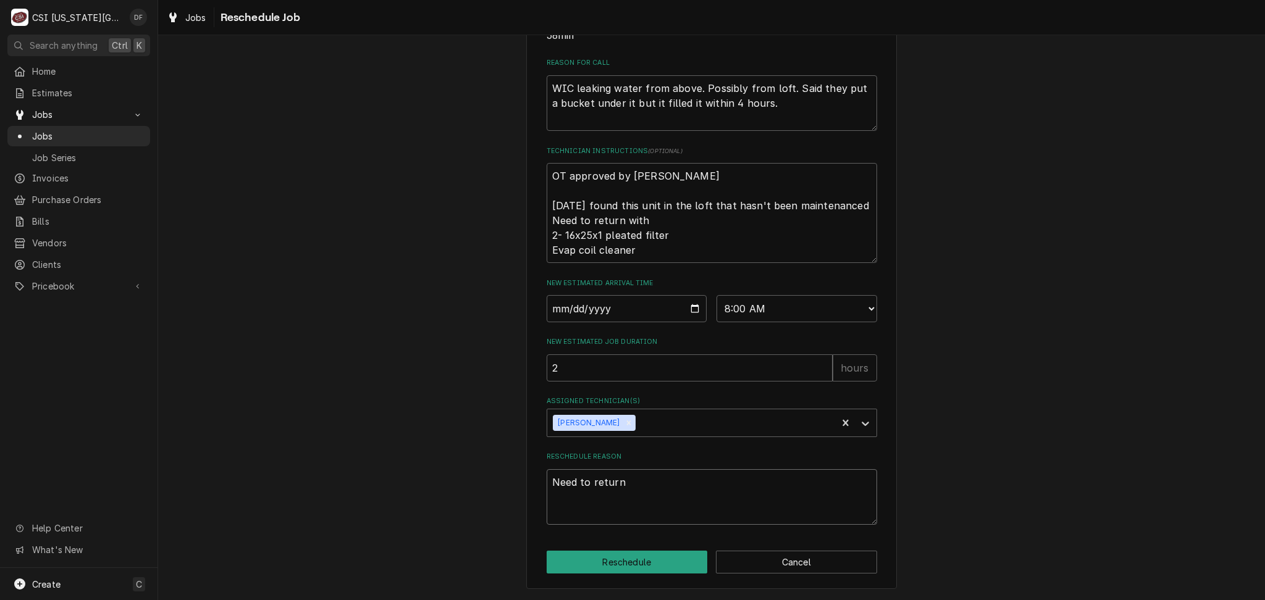
type textarea "Need to return"
type textarea "x"
type textarea "Need to return w"
type textarea "x"
type textarea "Need to return wi"
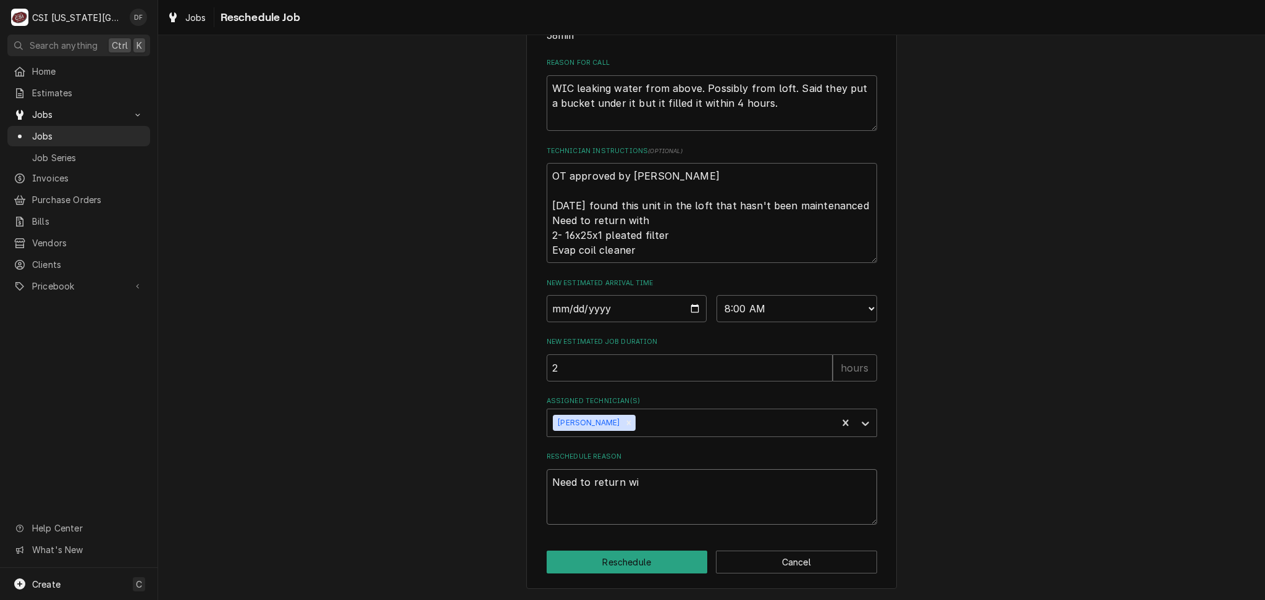
type textarea "x"
type textarea "Need to return wit"
type textarea "x"
type textarea "Need to return with"
type textarea "x"
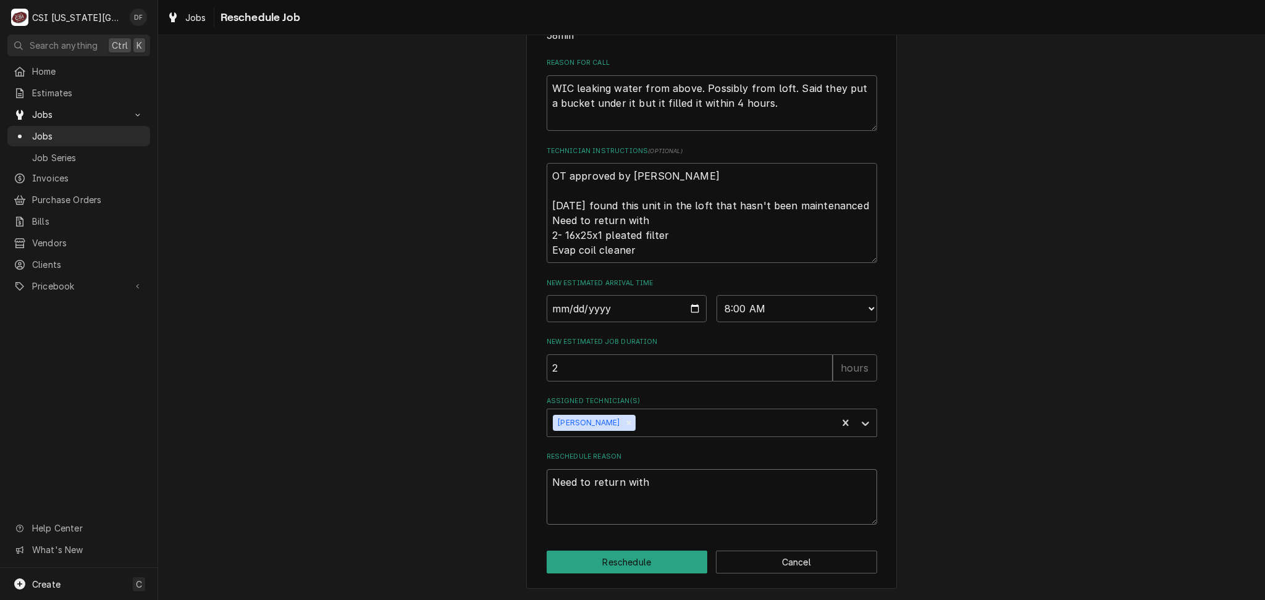
type textarea "Need to return with"
type textarea "x"
type textarea "Need to return with f"
type textarea "x"
type textarea "Need to return with fi"
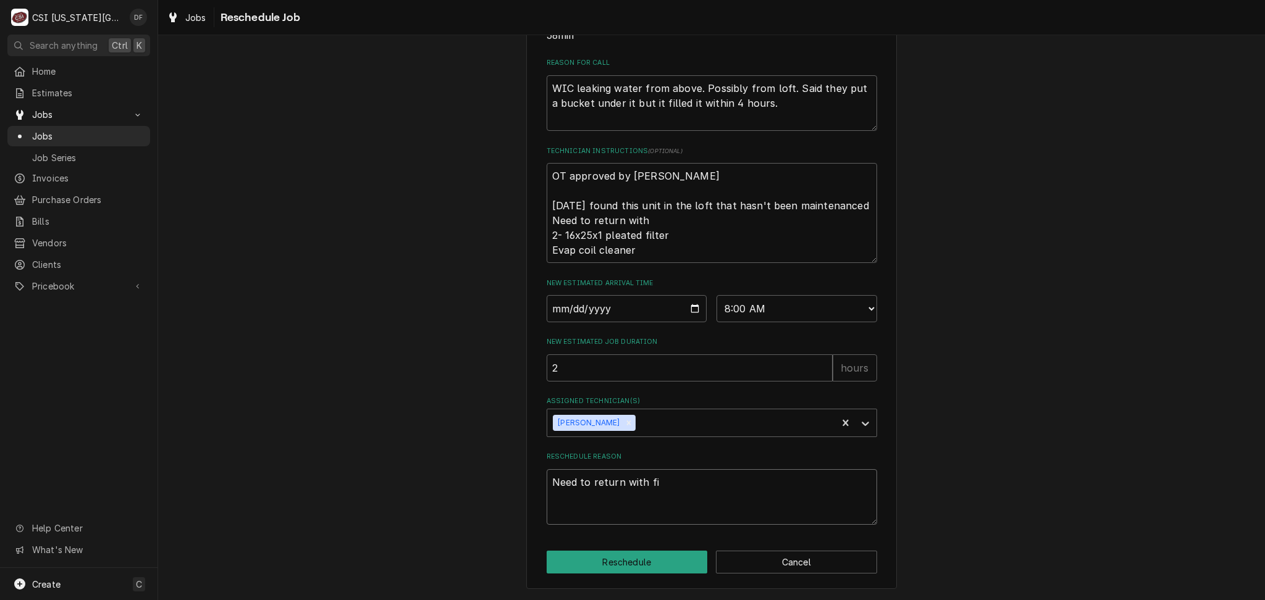
type textarea "x"
type textarea "Need to return with fil"
type textarea "x"
type textarea "Need to return with filt"
type textarea "x"
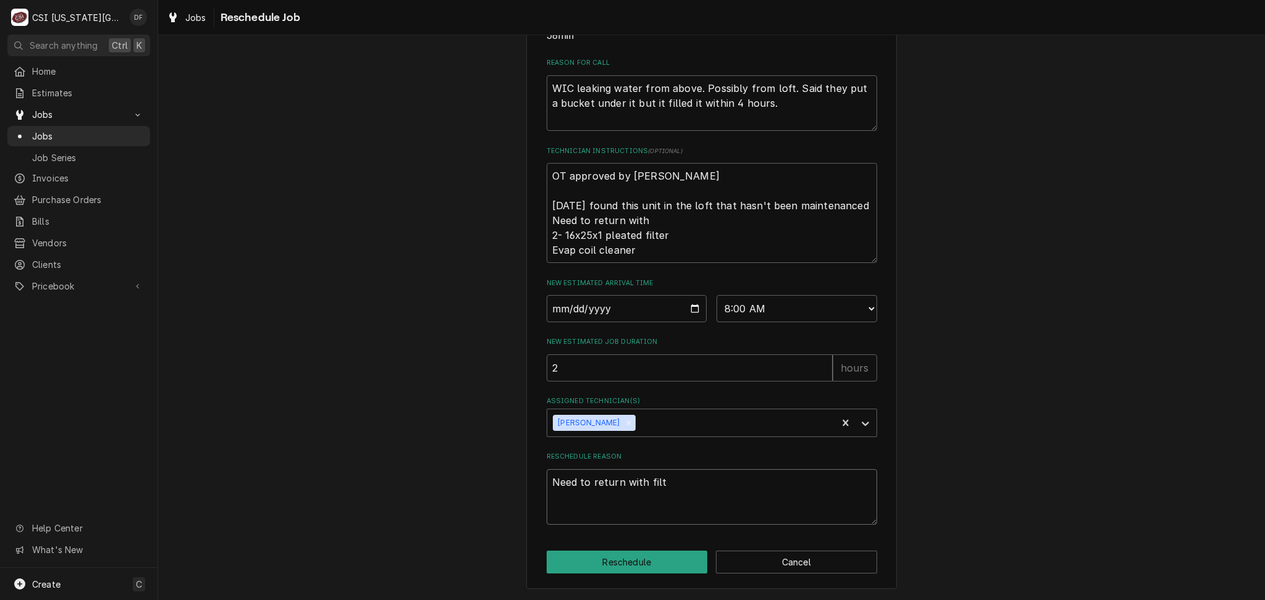
type textarea "Need to return with filte"
type textarea "x"
type textarea "Need to return with filter"
type textarea "x"
type textarea "Need to return with filters"
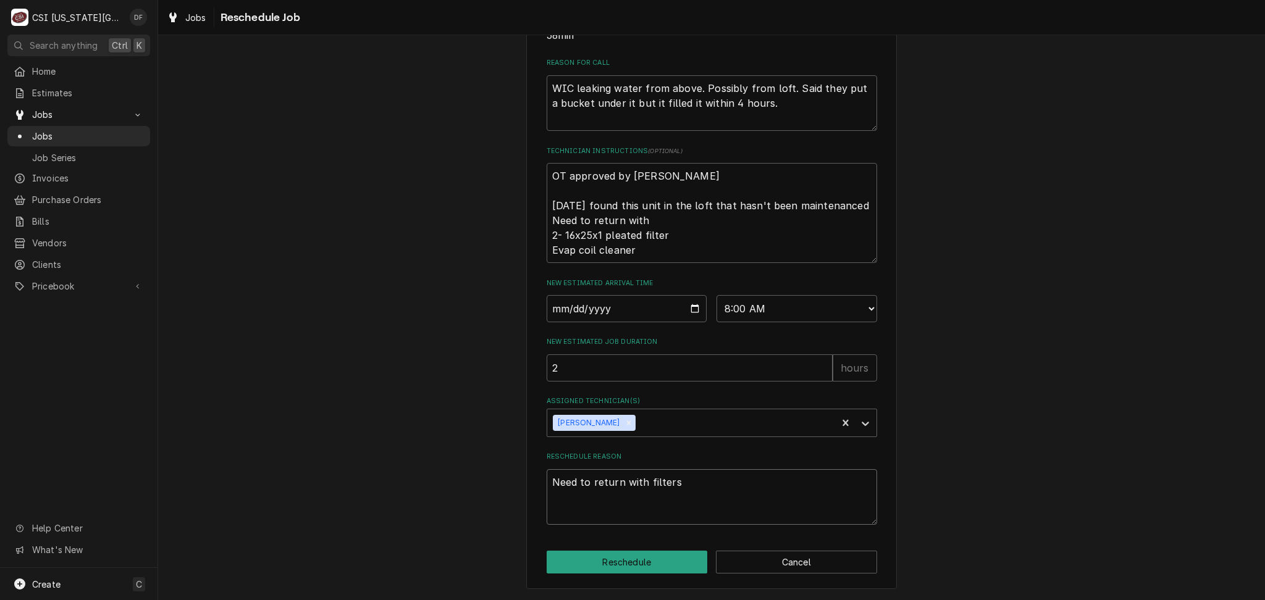
type textarea "x"
type textarea "Need to return with filters"
type textarea "x"
type textarea "Need to return with filters a"
type textarea "x"
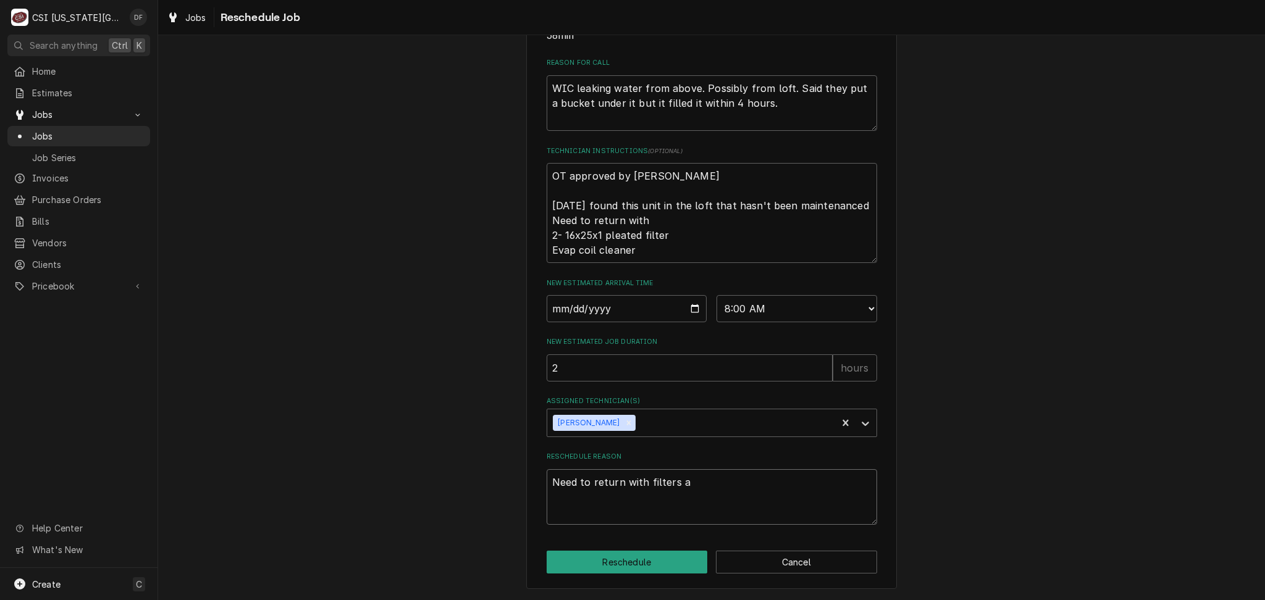
type textarea "Need to return with filters an"
type textarea "x"
type textarea "Need to return with filters and"
type textarea "x"
type textarea "Need to return with filters and"
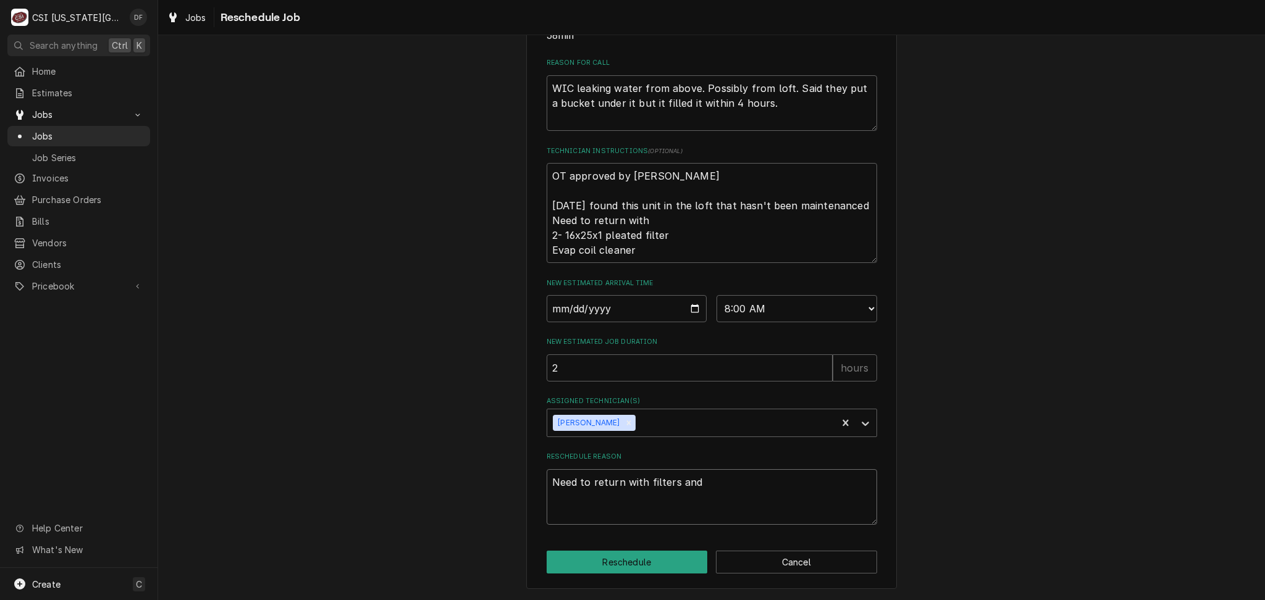
type textarea "x"
type textarea "Need to return with filters and c"
type textarea "x"
type textarea "Need to return with filters and co"
type textarea "x"
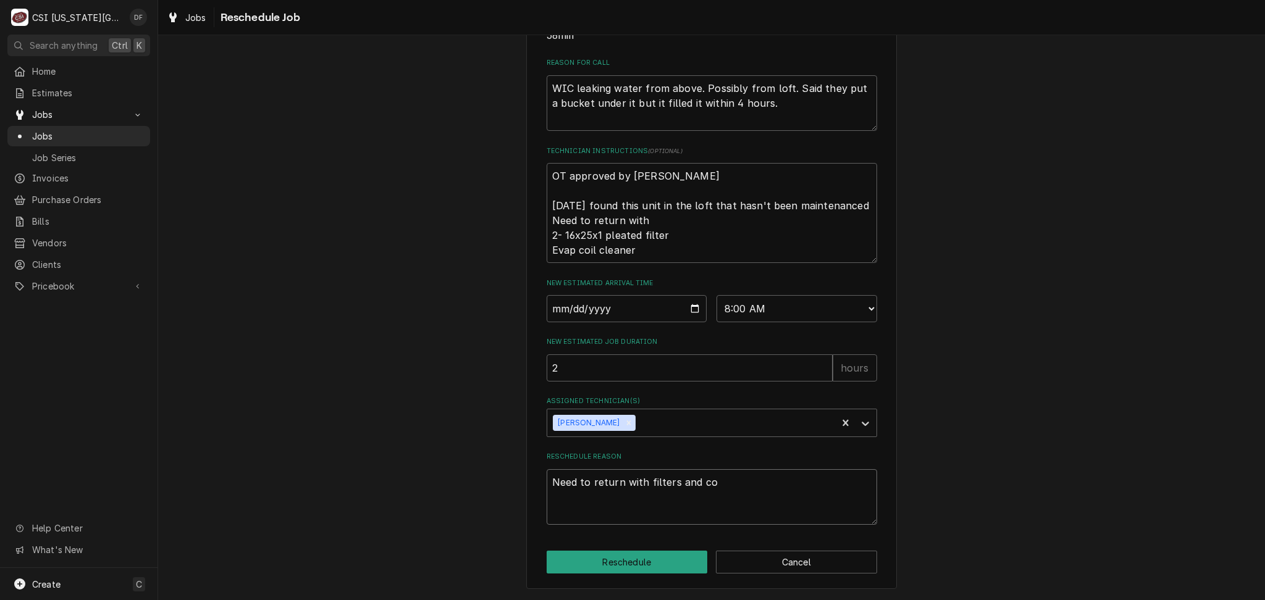
type textarea "Need to return with filters and coi"
type textarea "x"
type textarea "Need to return with filters and coil"
type textarea "x"
type textarea "Need to return with filters and coil"
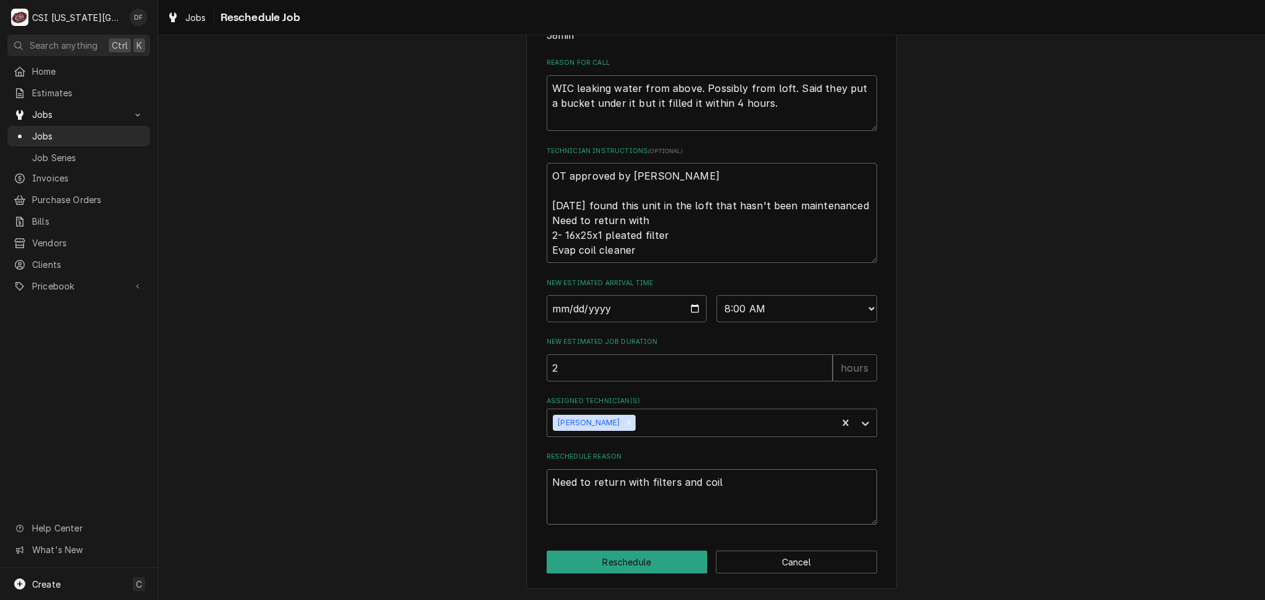
type textarea "x"
type textarea "Need to return with filters and coil c"
type textarea "x"
type textarea "Need to return with filters and coil cl"
type textarea "x"
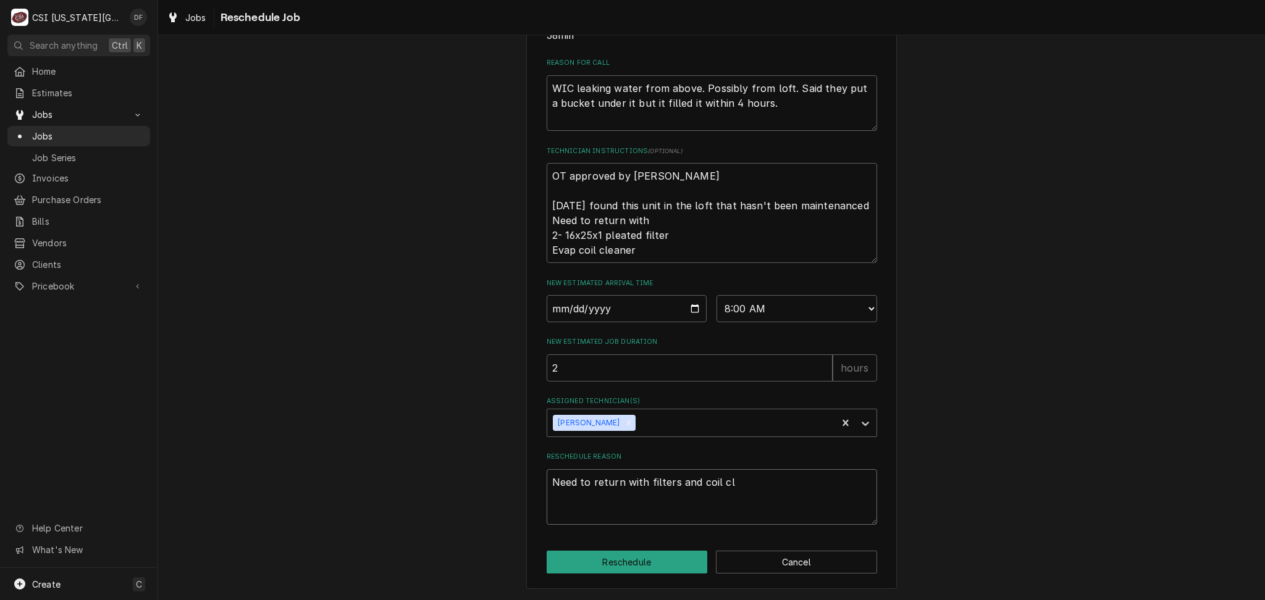
type textarea "Need to return with filters and coil cle"
type textarea "x"
type textarea "Need to return with filters and coil clea"
type textarea "x"
type textarea "Need to return with filters and coil clean"
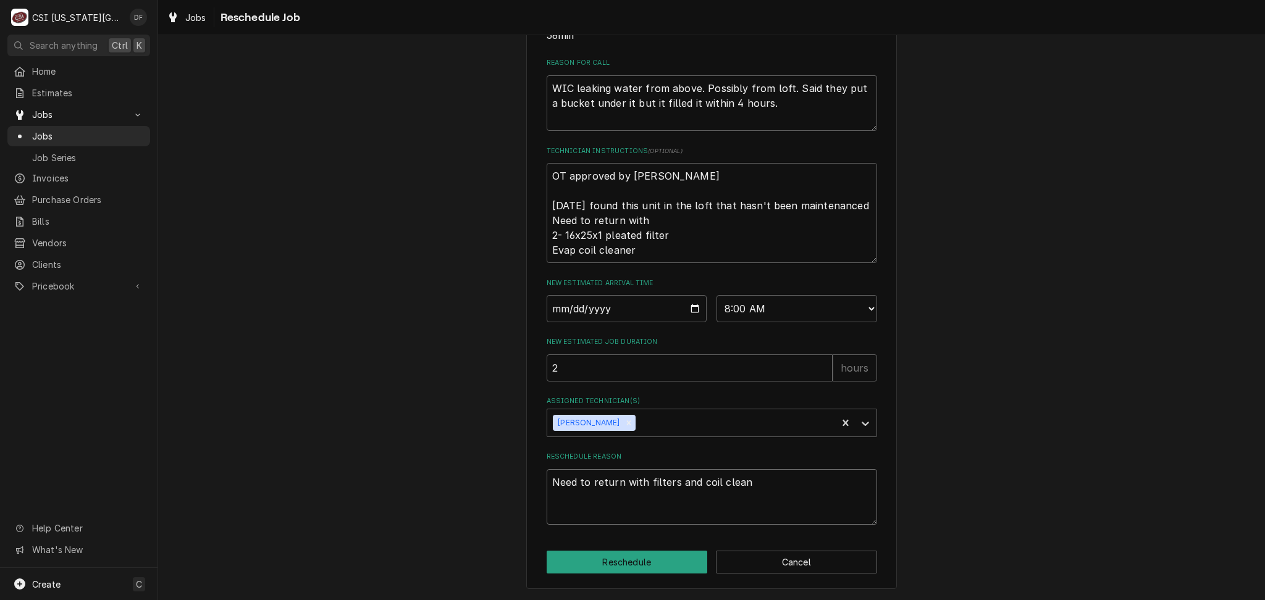
type textarea "x"
type textarea "Need to return with filters and coil cleane"
type textarea "x"
type textarea "Need to return with filters and coil cleaner"
click at [602, 561] on button "Reschedule" at bounding box center [627, 562] width 161 height 23
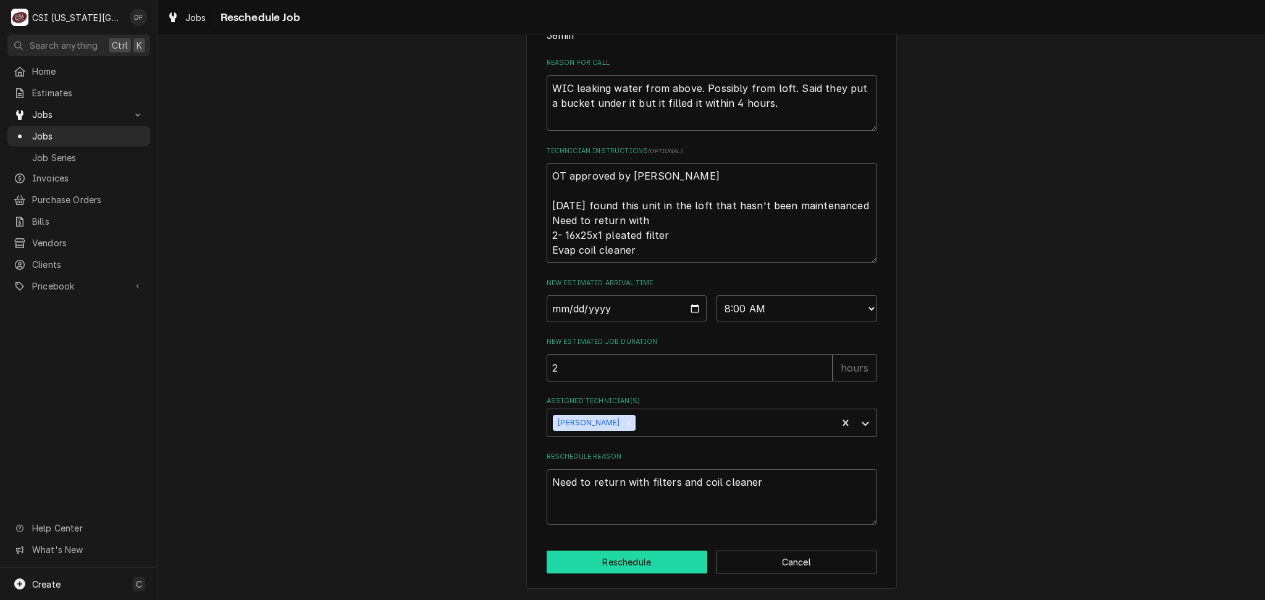
type textarea "x"
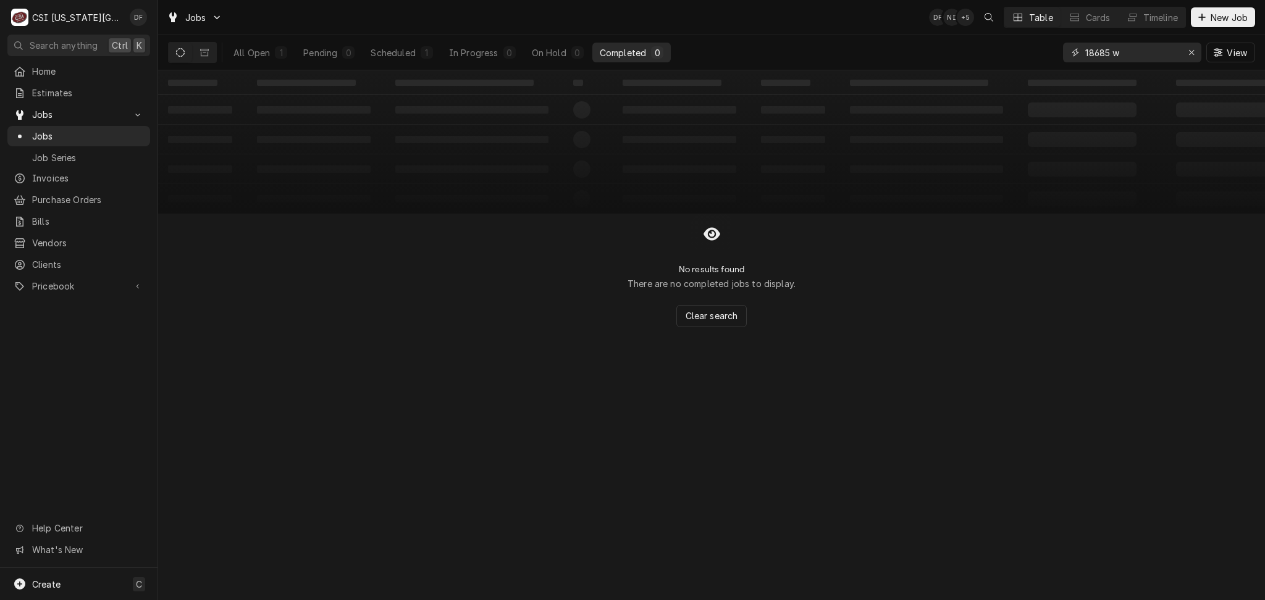
drag, startPoint x: 1131, startPoint y: 54, endPoint x: 976, endPoint y: 55, distance: 155.0
click at [976, 55] on div "All Open 1 Pending 0 Scheduled 1 In Progress 0 On Hold 0 Completed 0 18685 w Vi…" at bounding box center [711, 52] width 1087 height 35
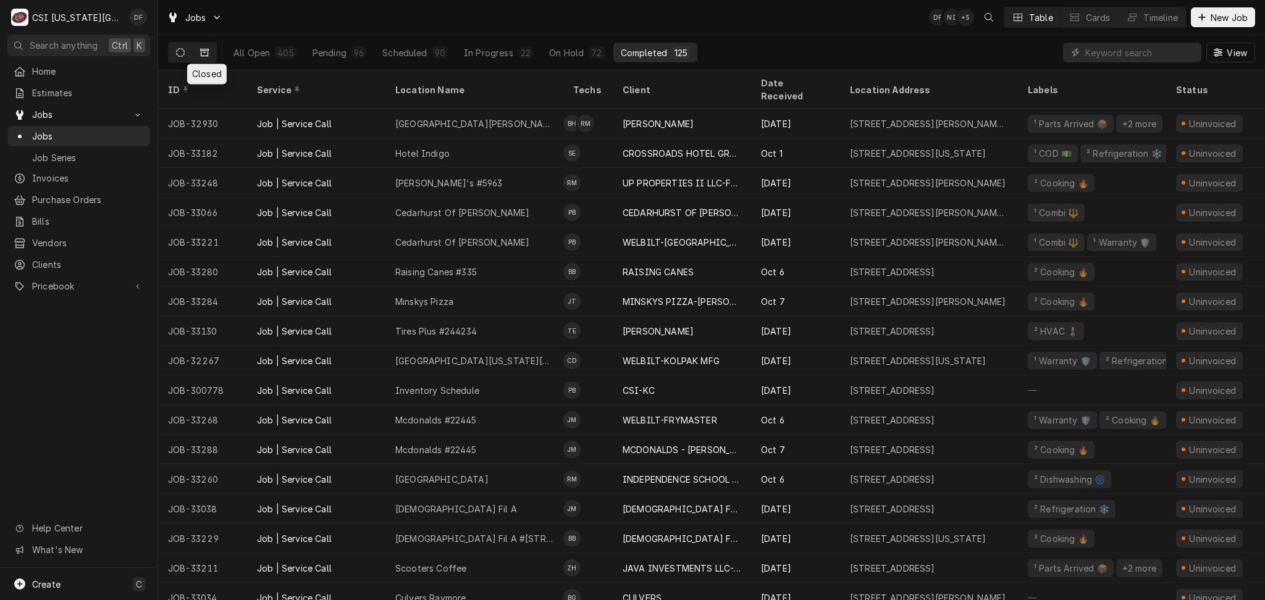
click at [204, 55] on icon "Dynamic Content Wrapper" at bounding box center [204, 52] width 9 height 9
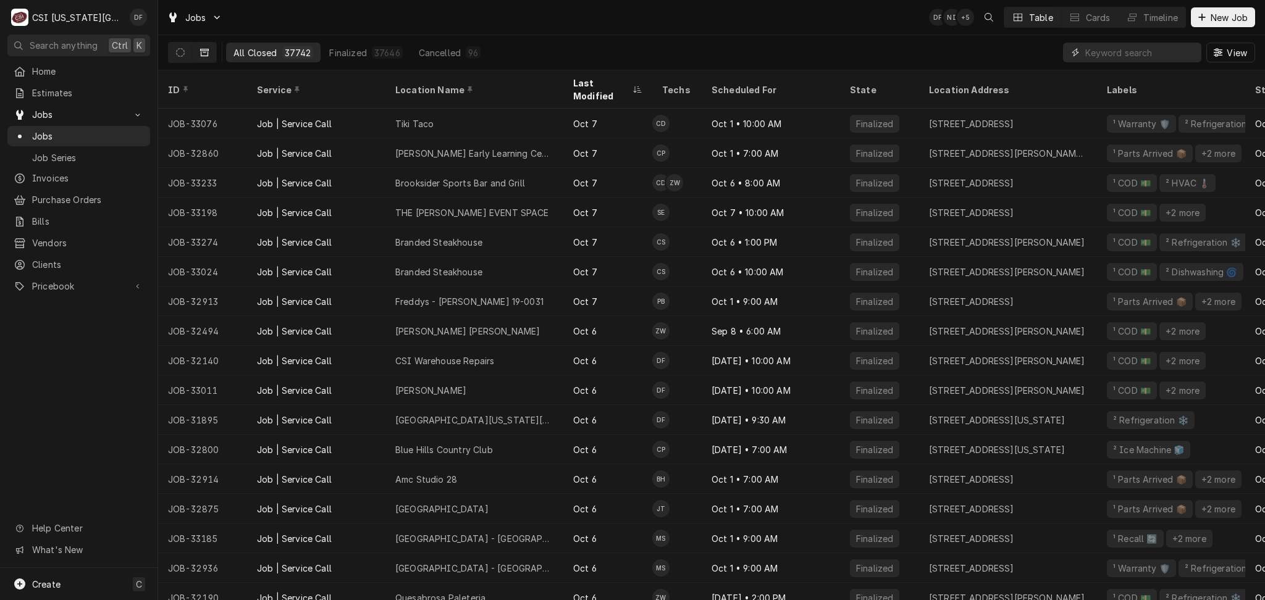
click at [1134, 51] on input "Dynamic Content Wrapper" at bounding box center [1140, 53] width 110 height 20
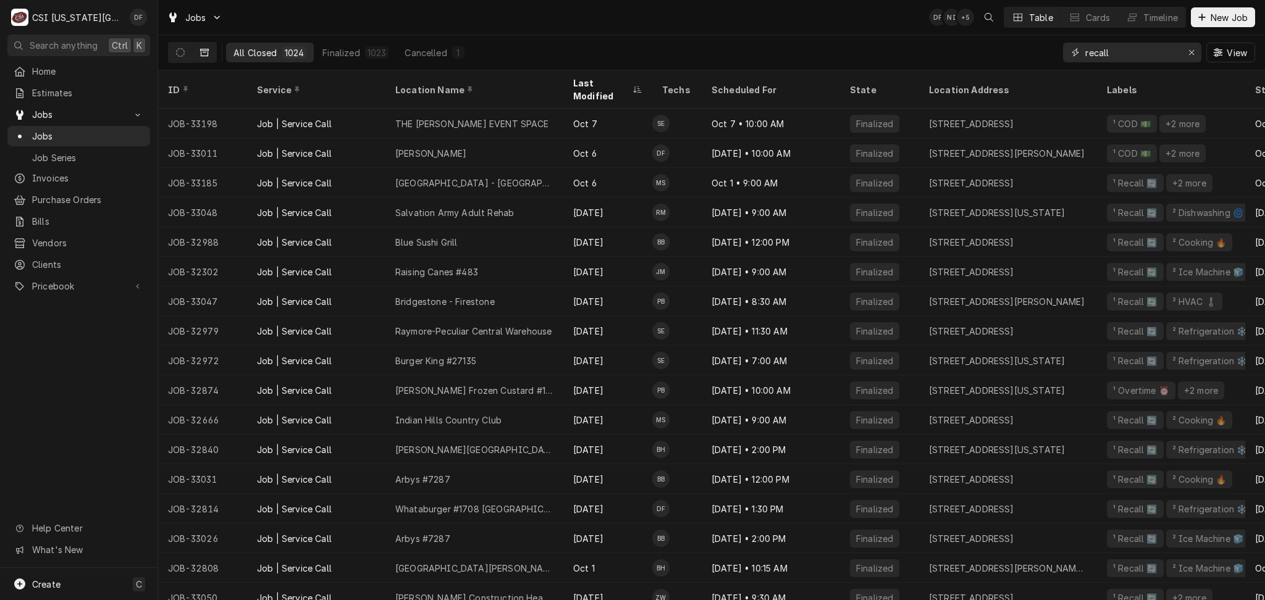
type input "recall"
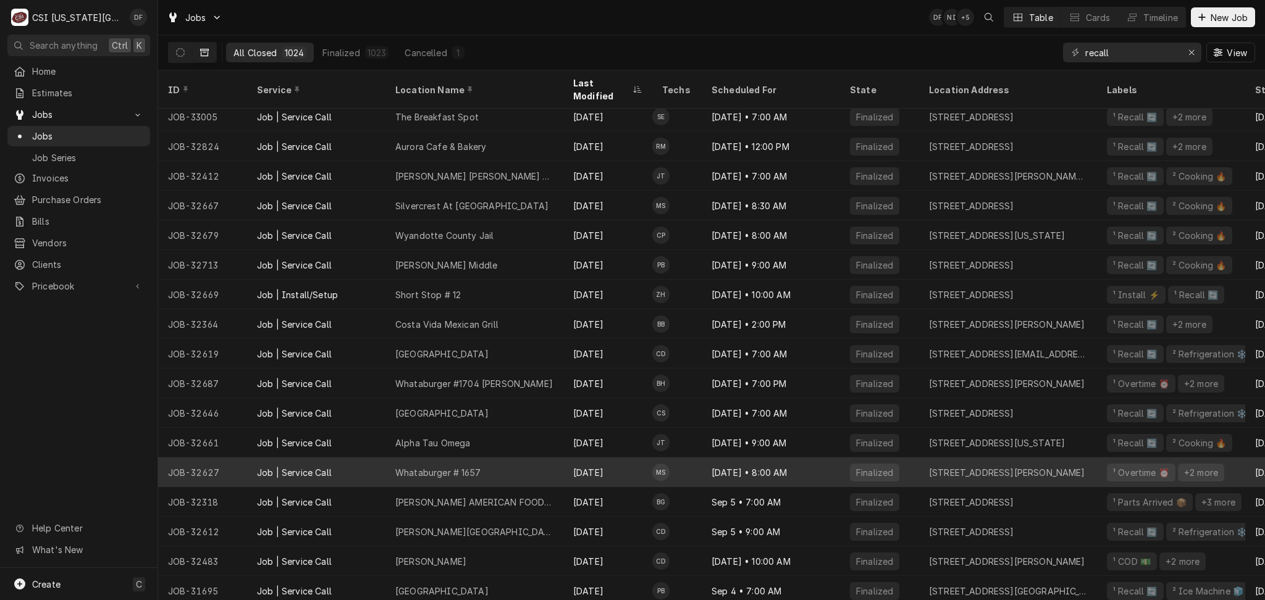
scroll to position [514, 0]
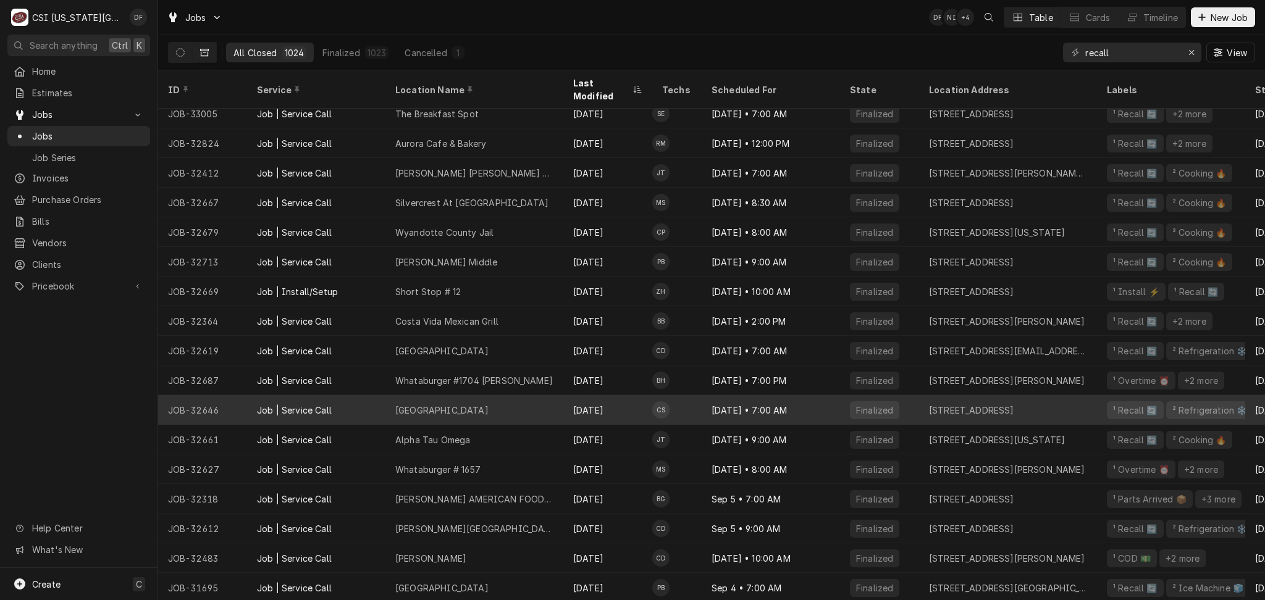
click at [674, 396] on td "CS" at bounding box center [676, 410] width 49 height 30
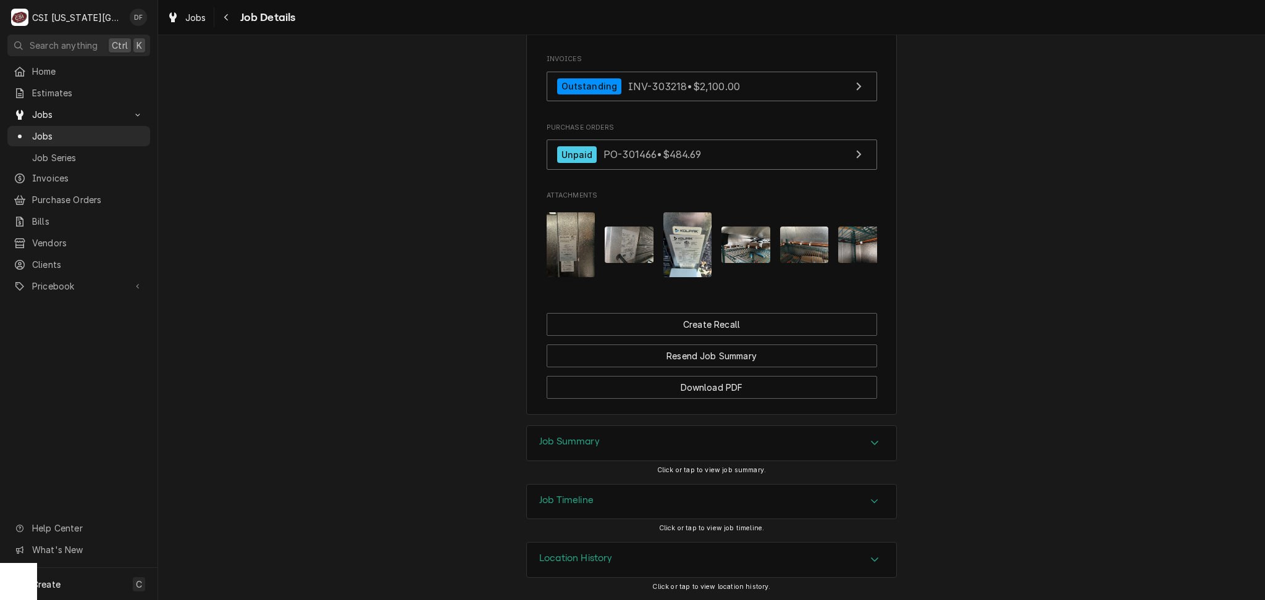
scroll to position [1261, 0]
click at [668, 443] on div "Job Summary" at bounding box center [711, 443] width 369 height 35
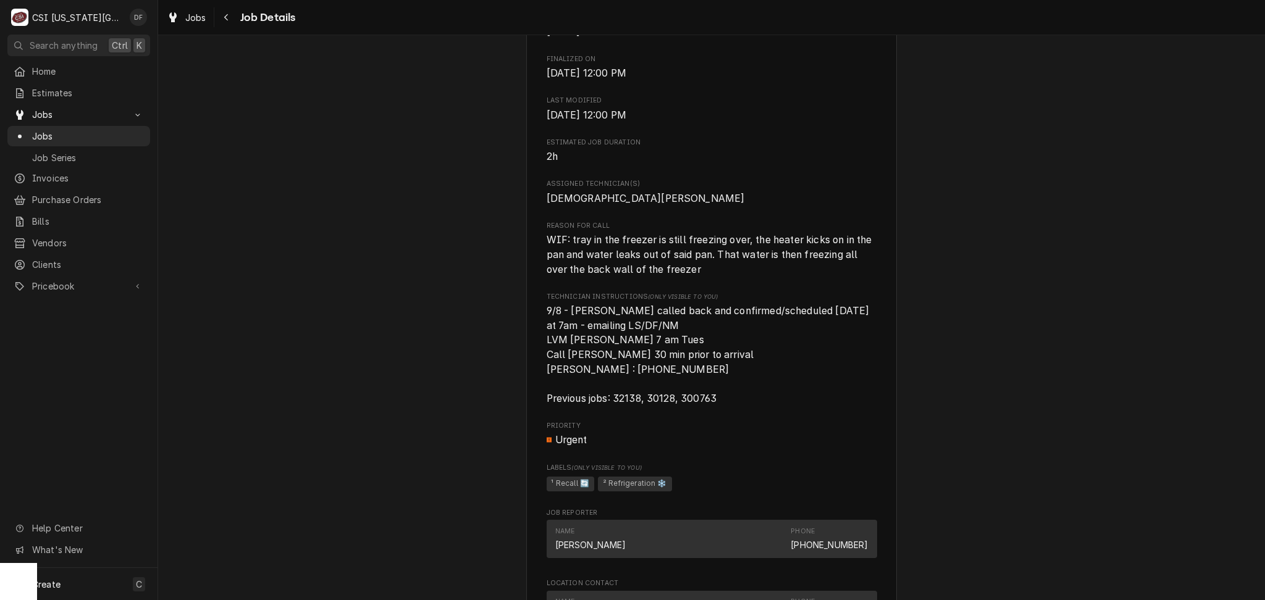
scroll to position [494, 0]
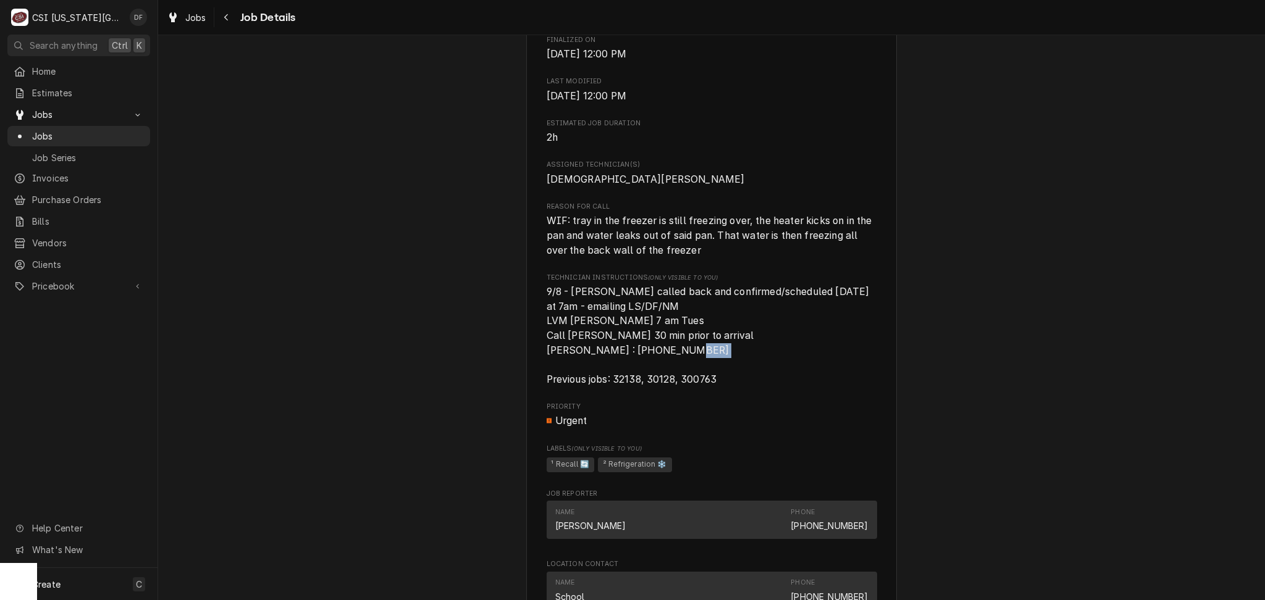
drag, startPoint x: 636, startPoint y: 396, endPoint x: 608, endPoint y: 401, distance: 29.0
click at [608, 401] on div "Roopairs Job ID JOB-32646 Date Received [DATE] Service Type Job | Service Call …" at bounding box center [712, 349] width 330 height 1355
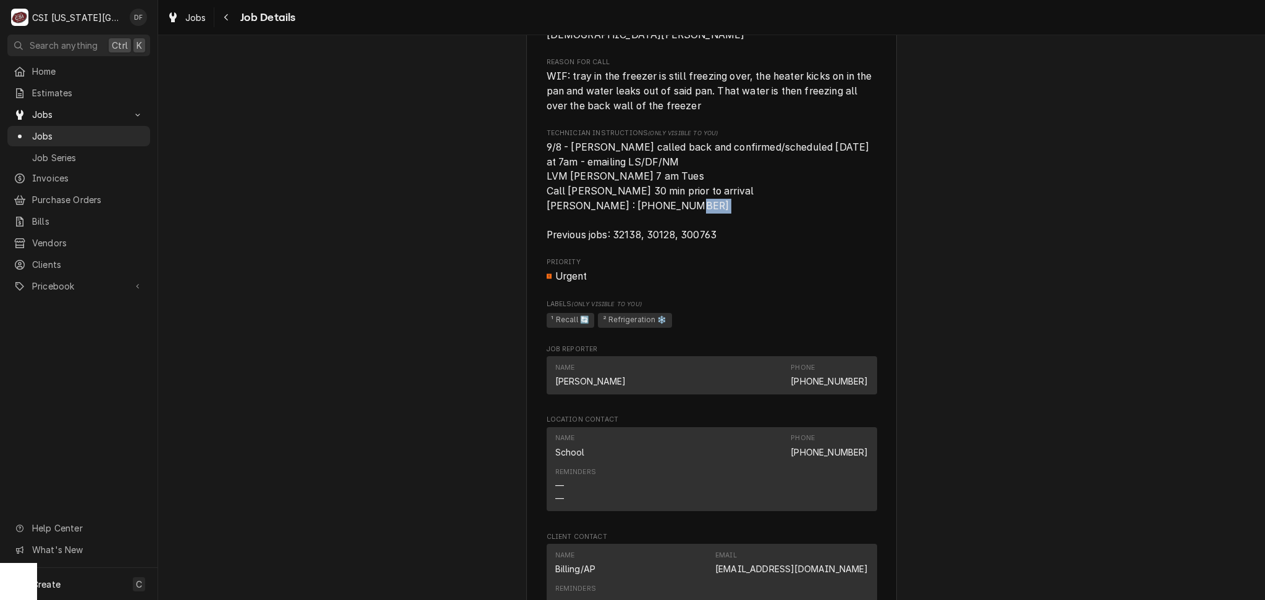
scroll to position [557, 0]
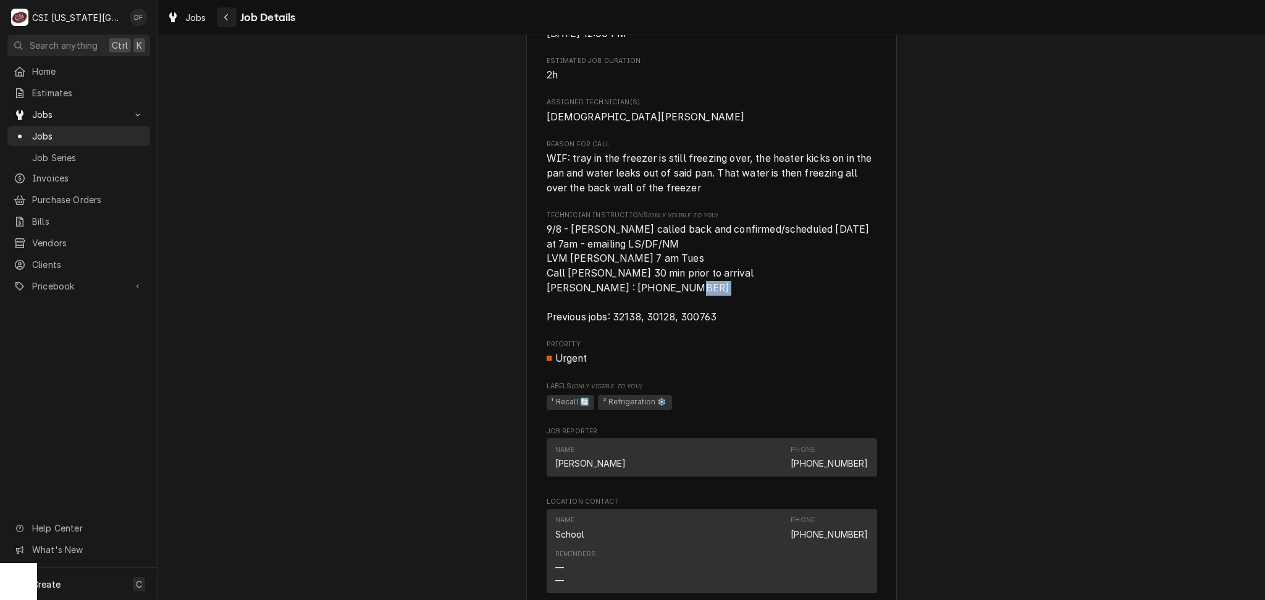
click at [221, 19] on div "Navigate back" at bounding box center [227, 17] width 12 height 12
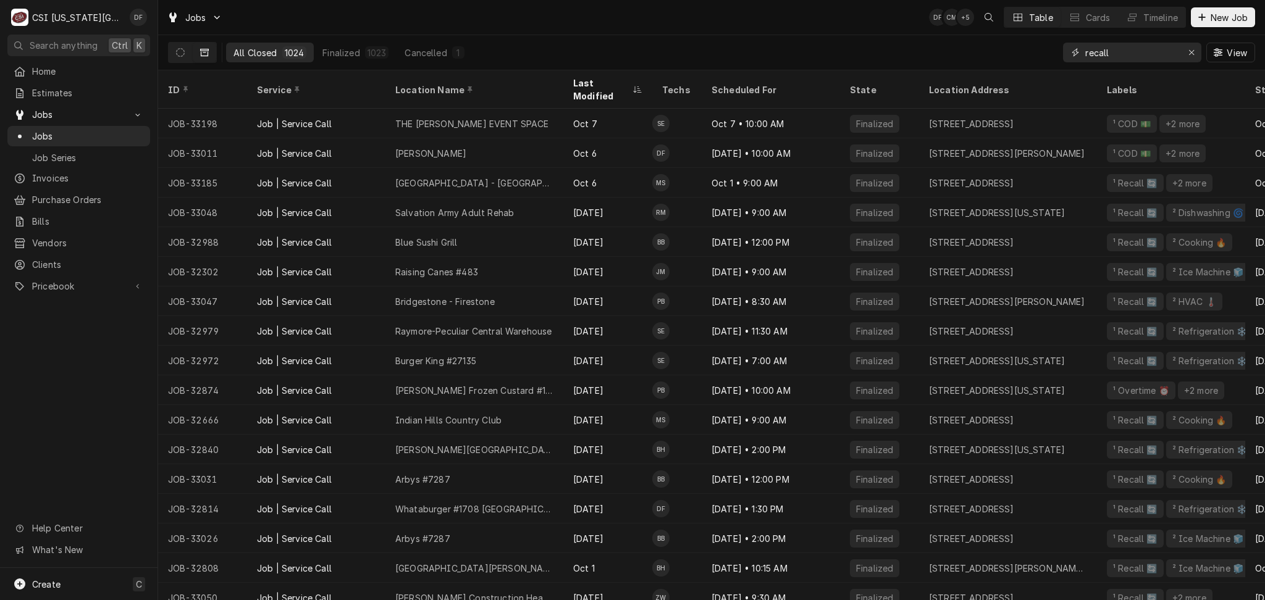
drag, startPoint x: 1122, startPoint y: 49, endPoint x: 1080, endPoint y: 50, distance: 42.0
click at [1080, 50] on div "recall" at bounding box center [1132, 53] width 138 height 20
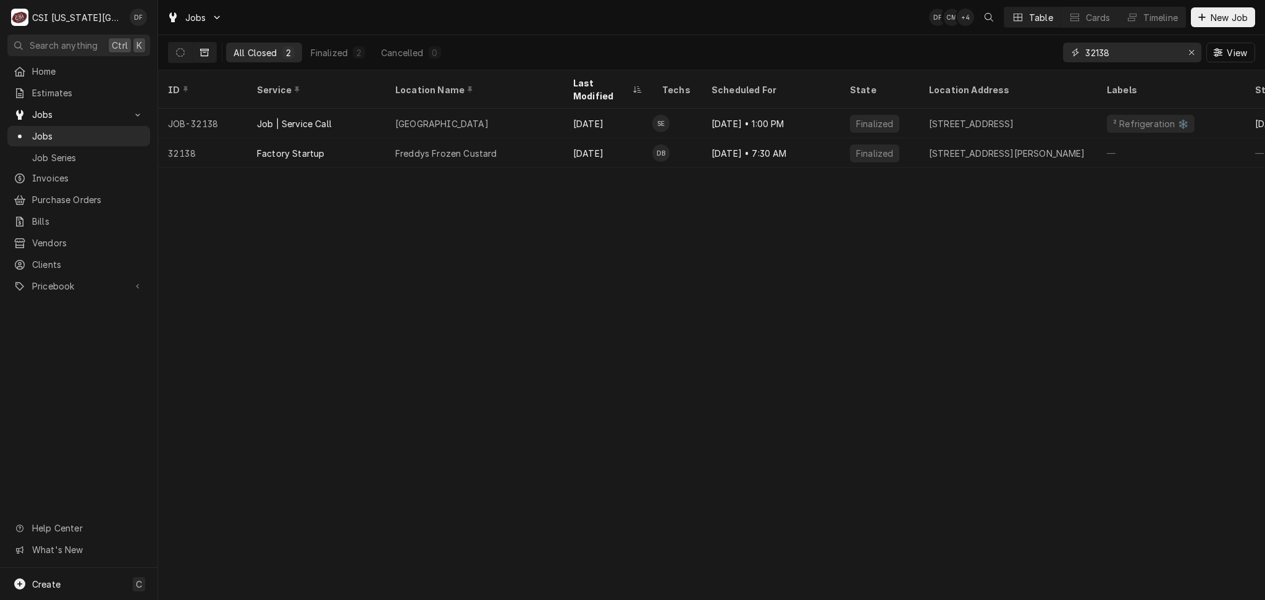
type input "32138"
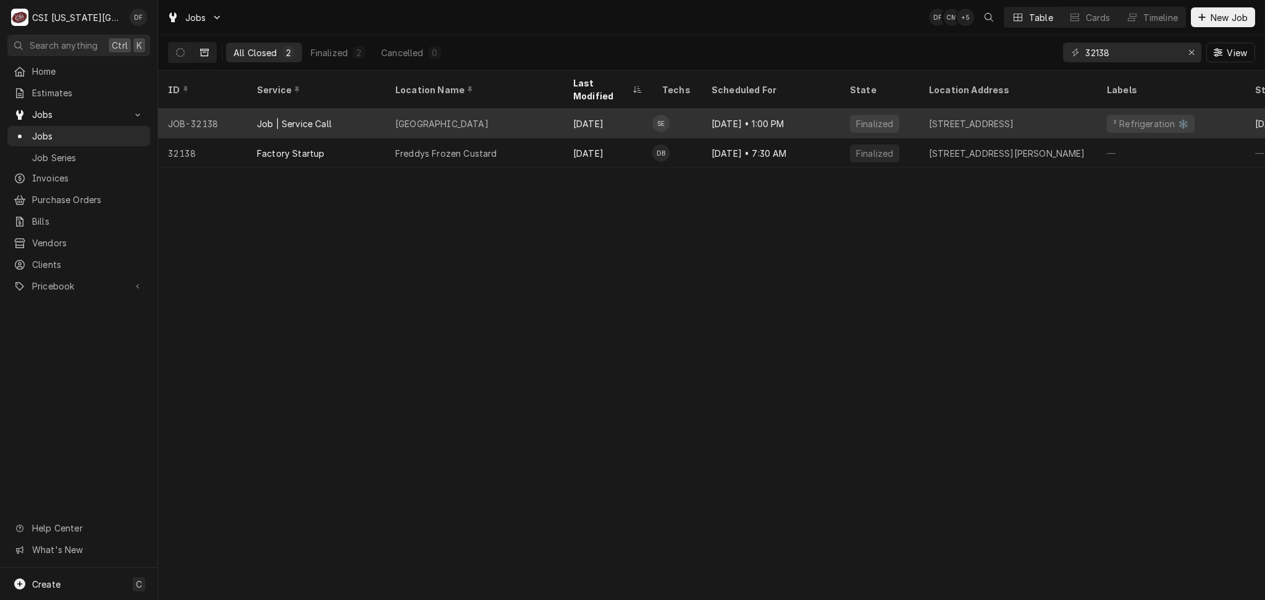
click at [621, 119] on div "[DATE]" at bounding box center [607, 124] width 89 height 30
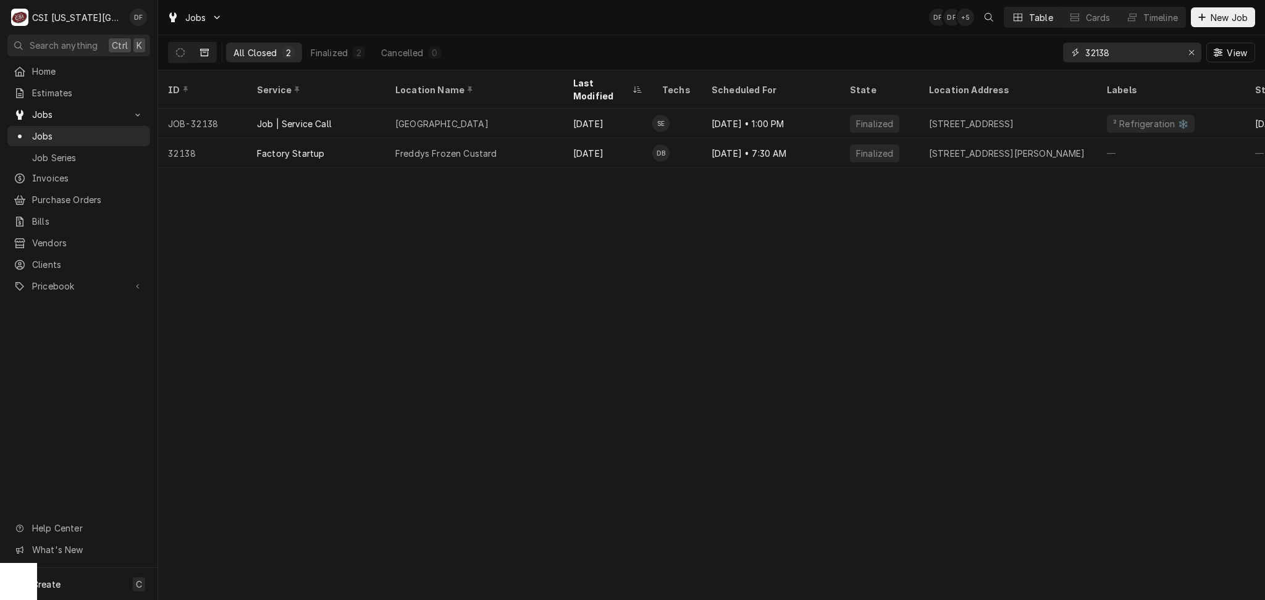
drag, startPoint x: 1117, startPoint y: 52, endPoint x: 1065, endPoint y: 53, distance: 51.3
click at [1066, 51] on div "32138" at bounding box center [1132, 53] width 138 height 20
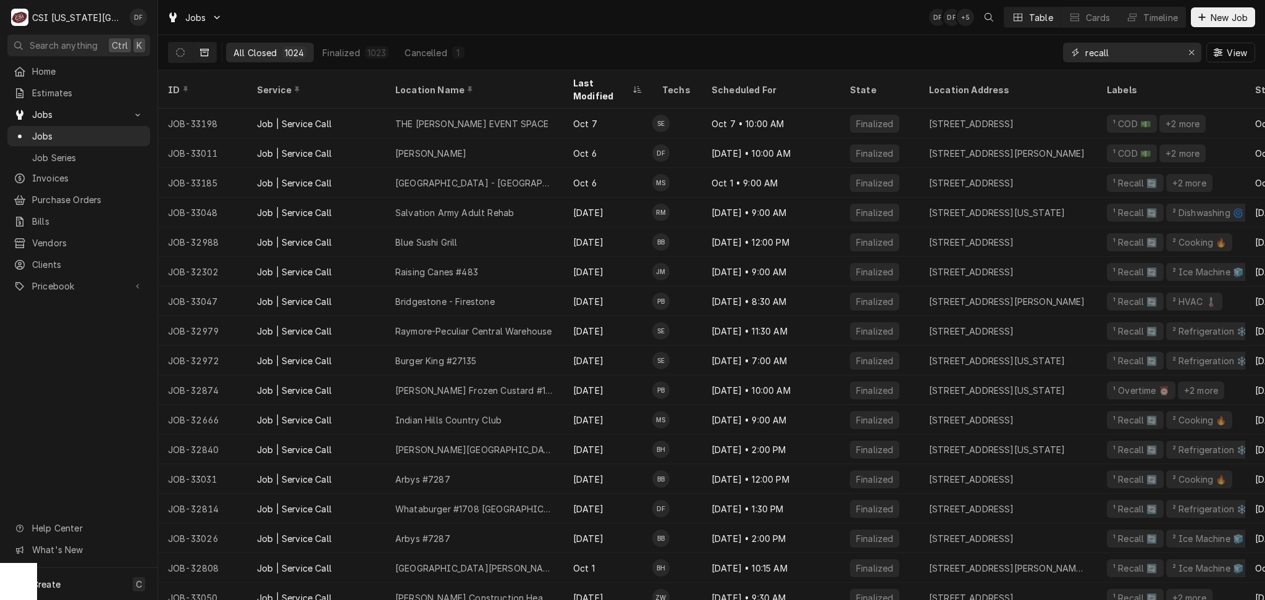
type input "recall"
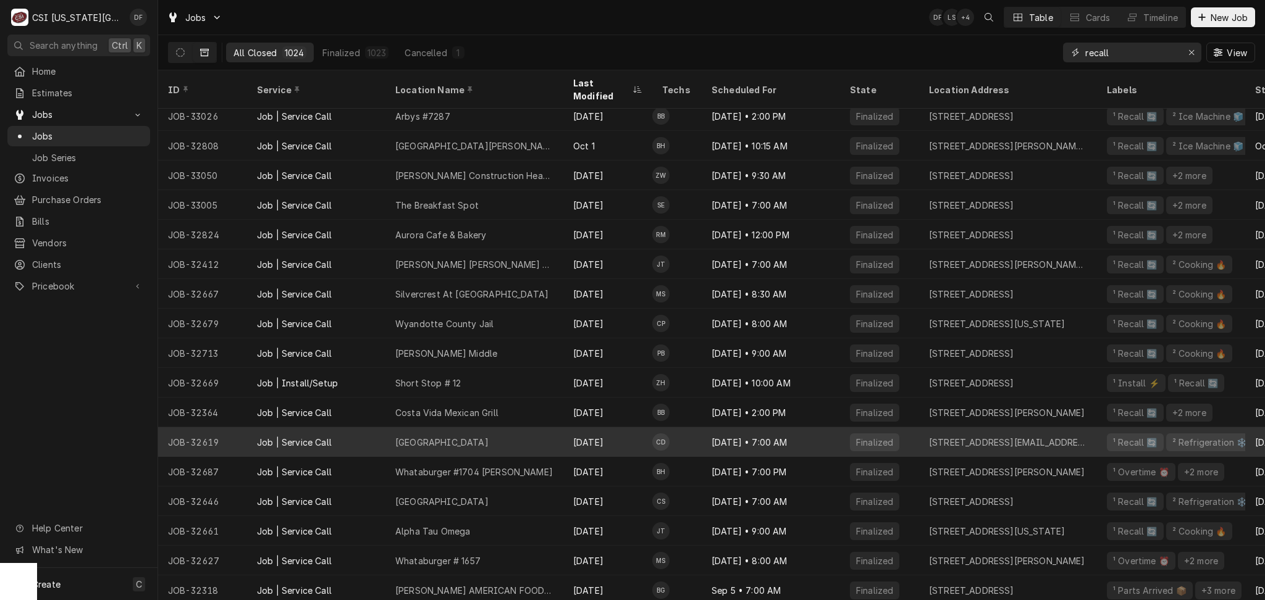
scroll to position [425, 0]
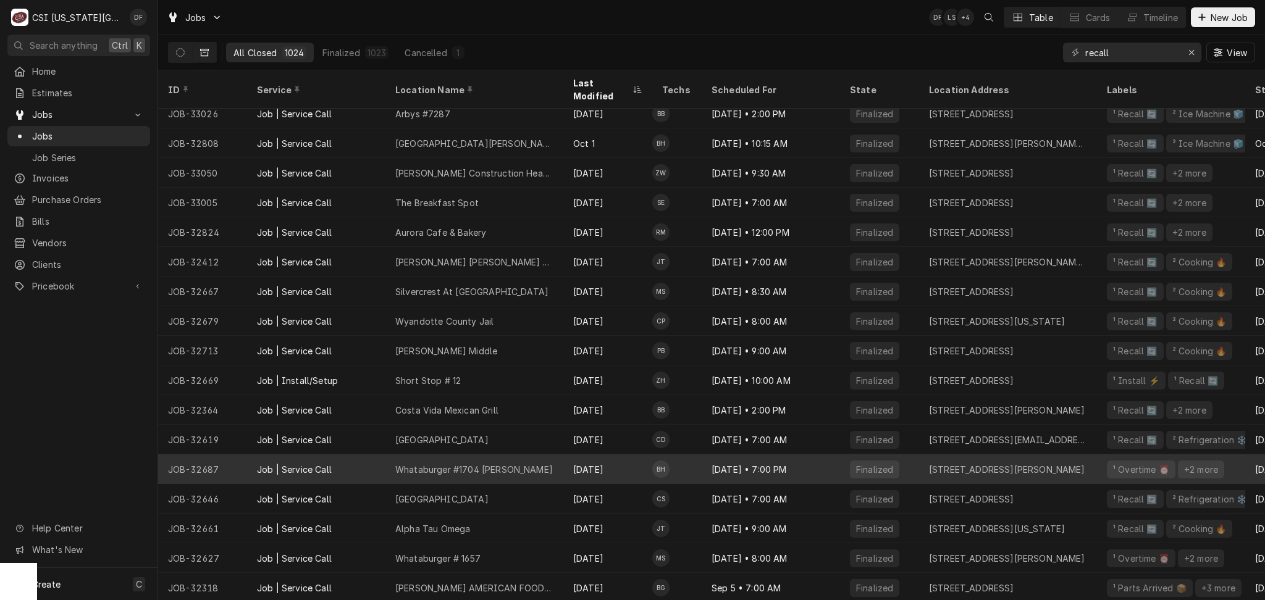
click at [515, 455] on div "Whataburger #1704 [PERSON_NAME]" at bounding box center [474, 470] width 178 height 30
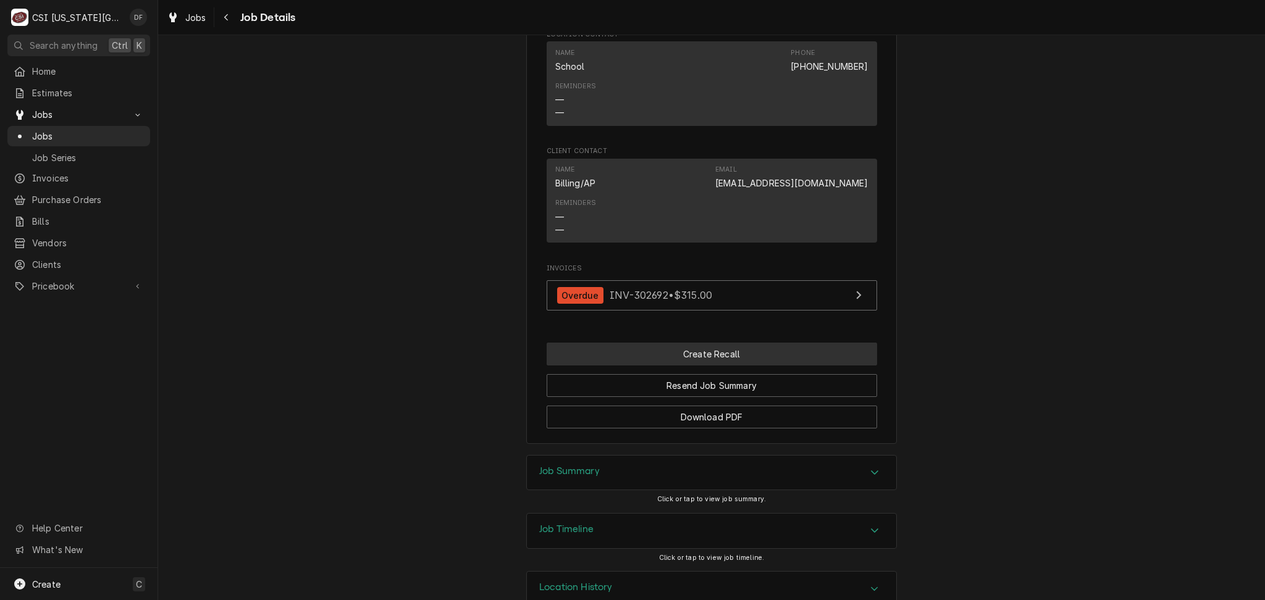
scroll to position [952, 0]
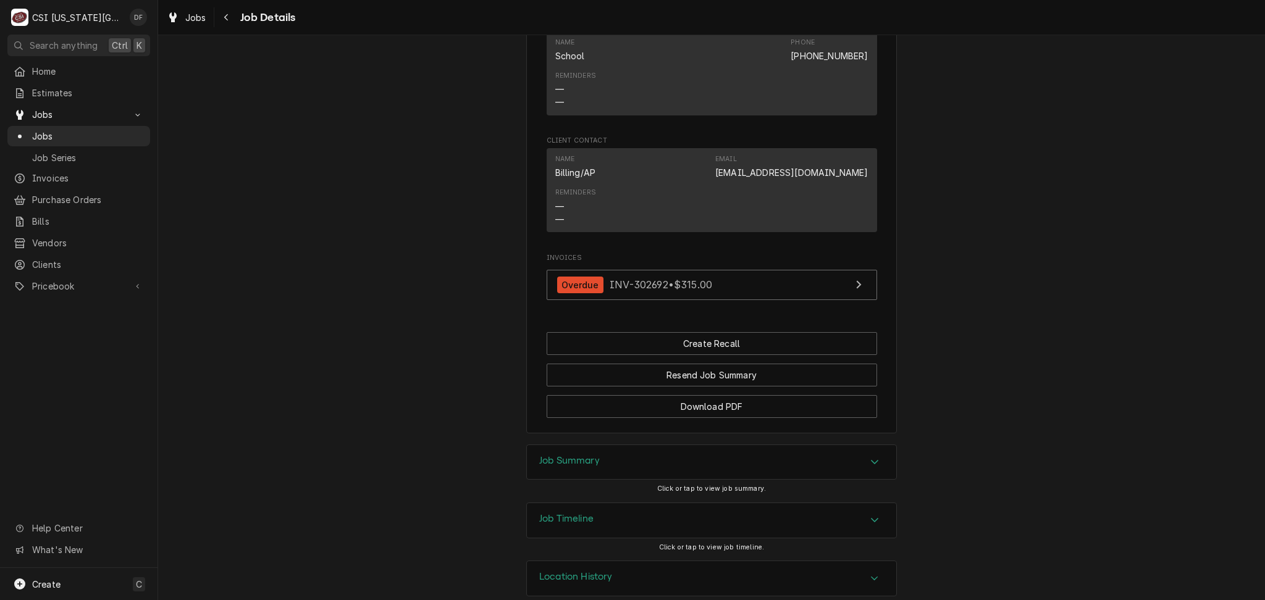
click at [640, 446] on div "Job Summary" at bounding box center [711, 462] width 369 height 35
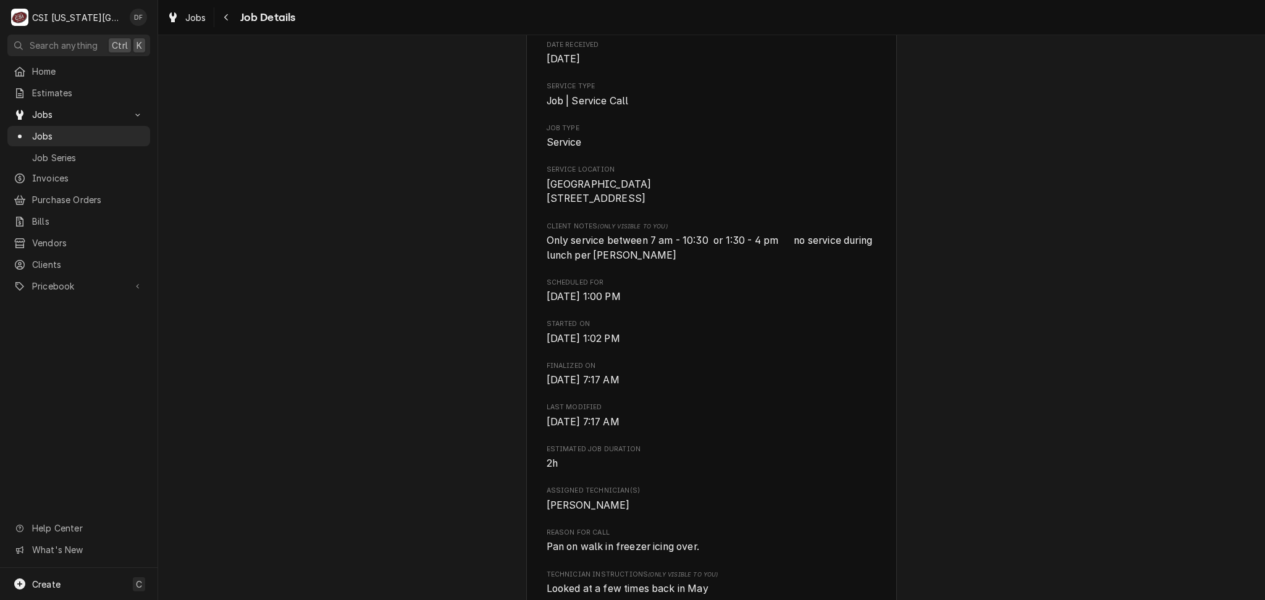
scroll to position [0, 0]
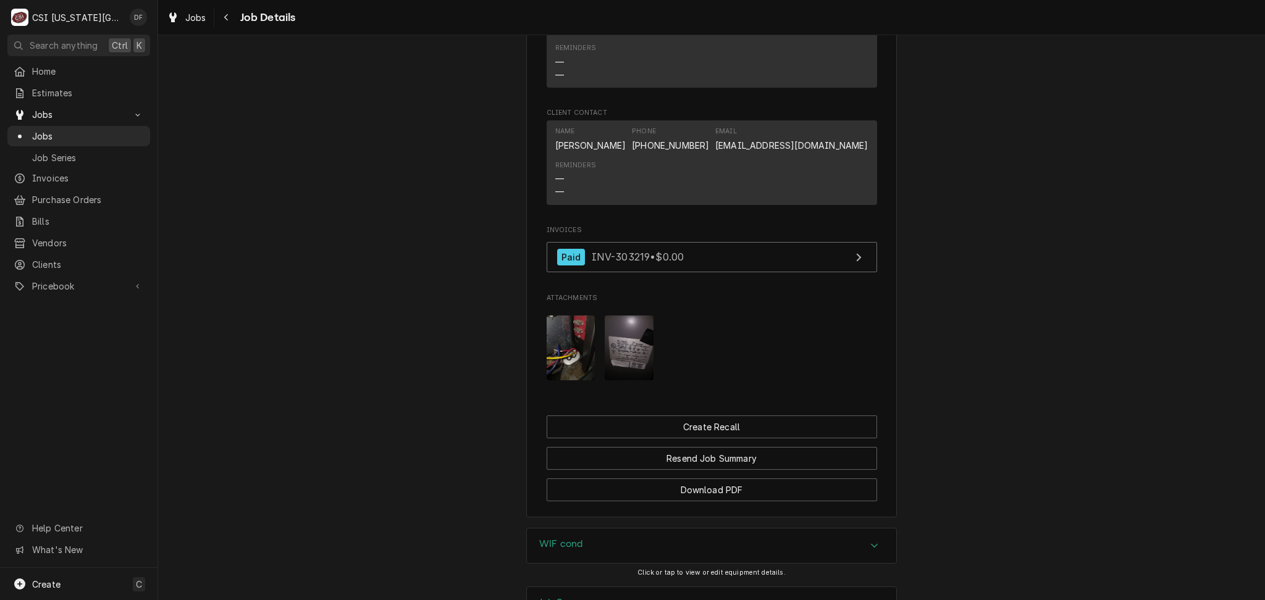
scroll to position [1311, 0]
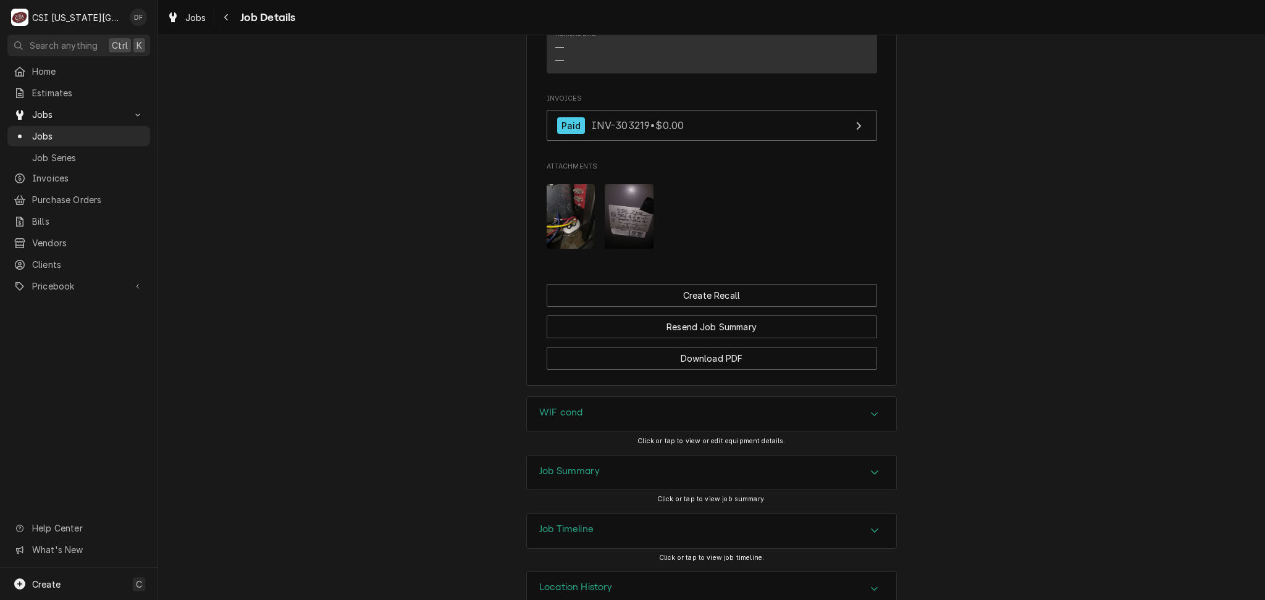
click at [671, 456] on div "Job Summary" at bounding box center [711, 473] width 369 height 35
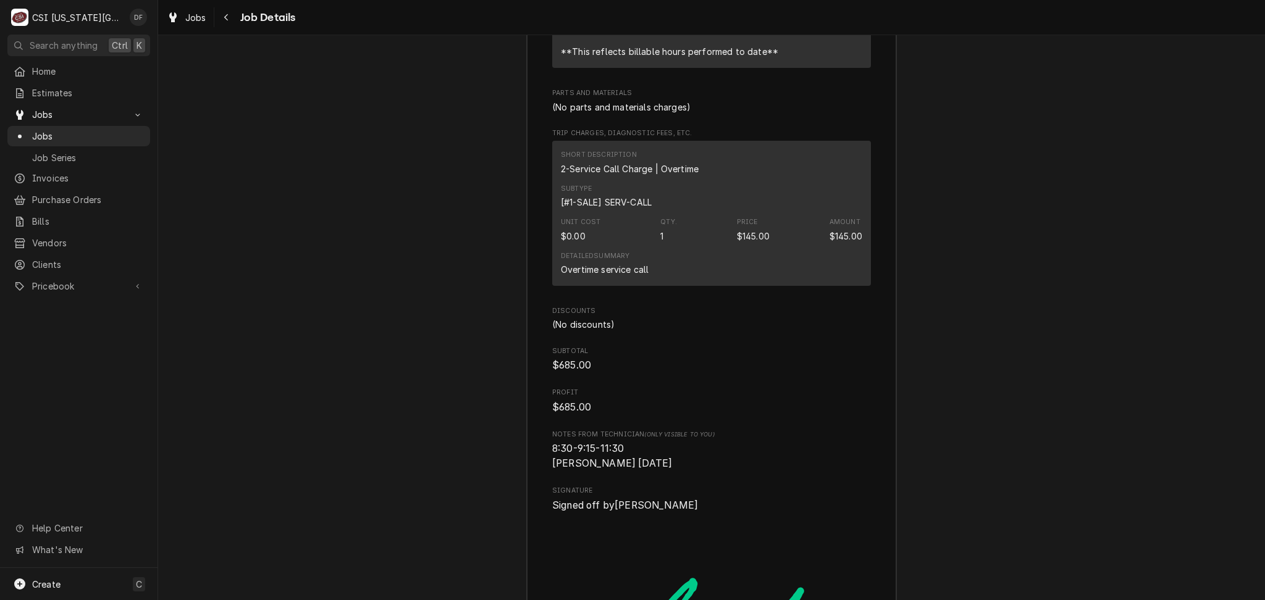
scroll to position [3582, 0]
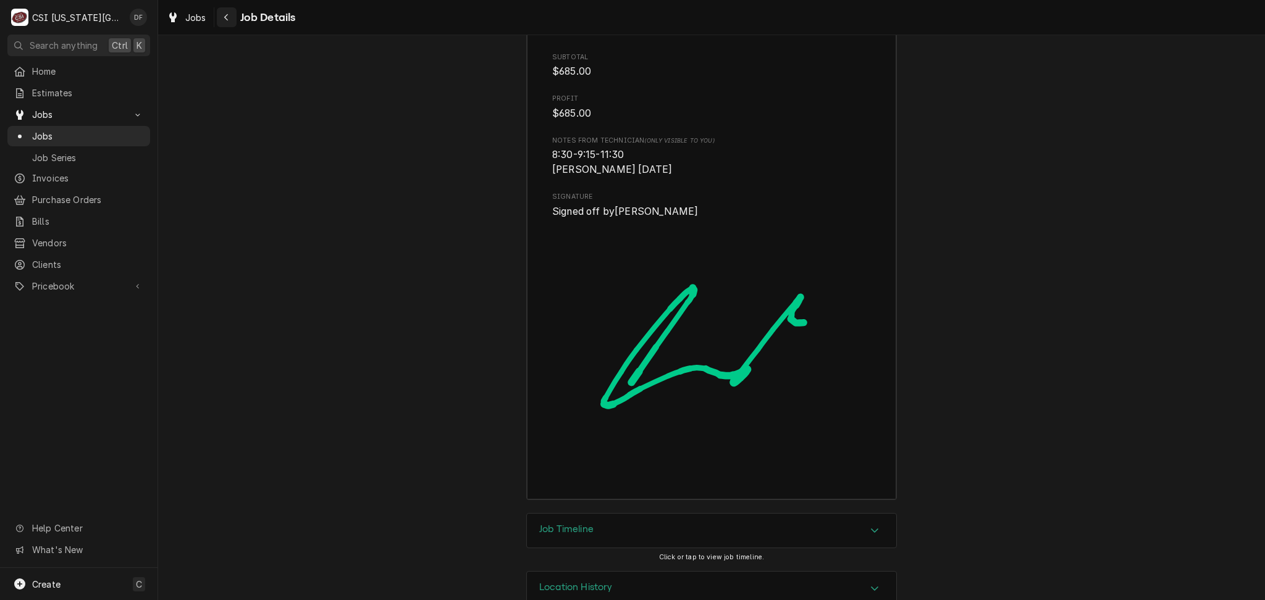
click at [224, 18] on icon "Navigate back" at bounding box center [227, 17] width 6 height 9
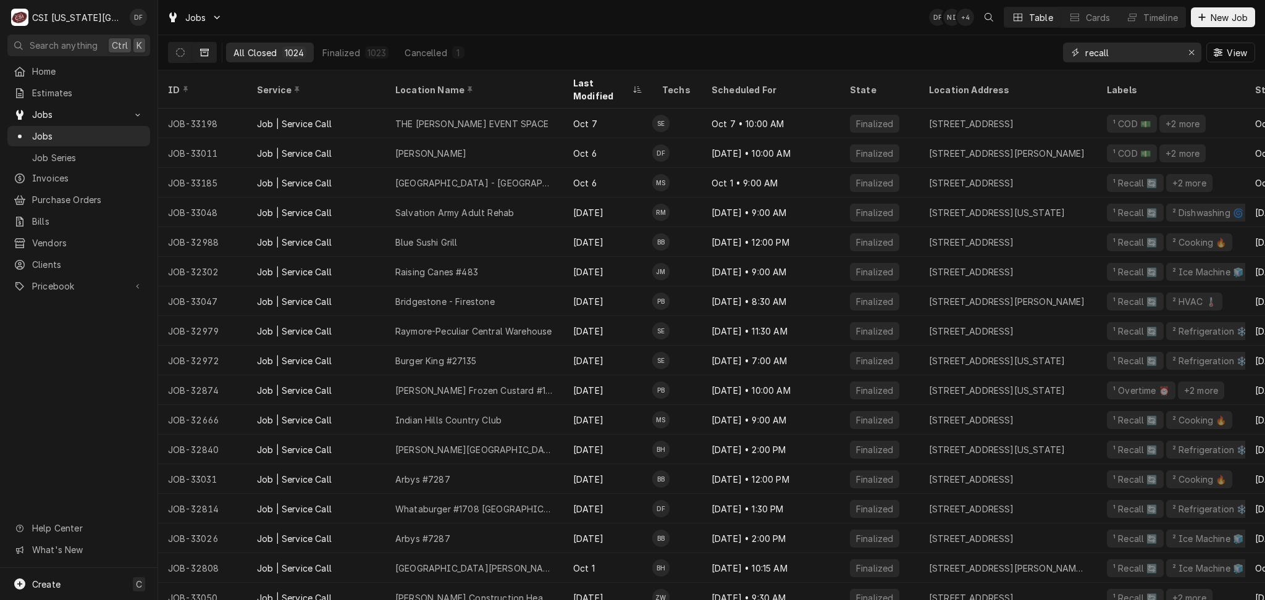
drag, startPoint x: 1120, startPoint y: 55, endPoint x: 1067, endPoint y: 51, distance: 52.7
click at [1067, 51] on div "recall" at bounding box center [1132, 53] width 138 height 20
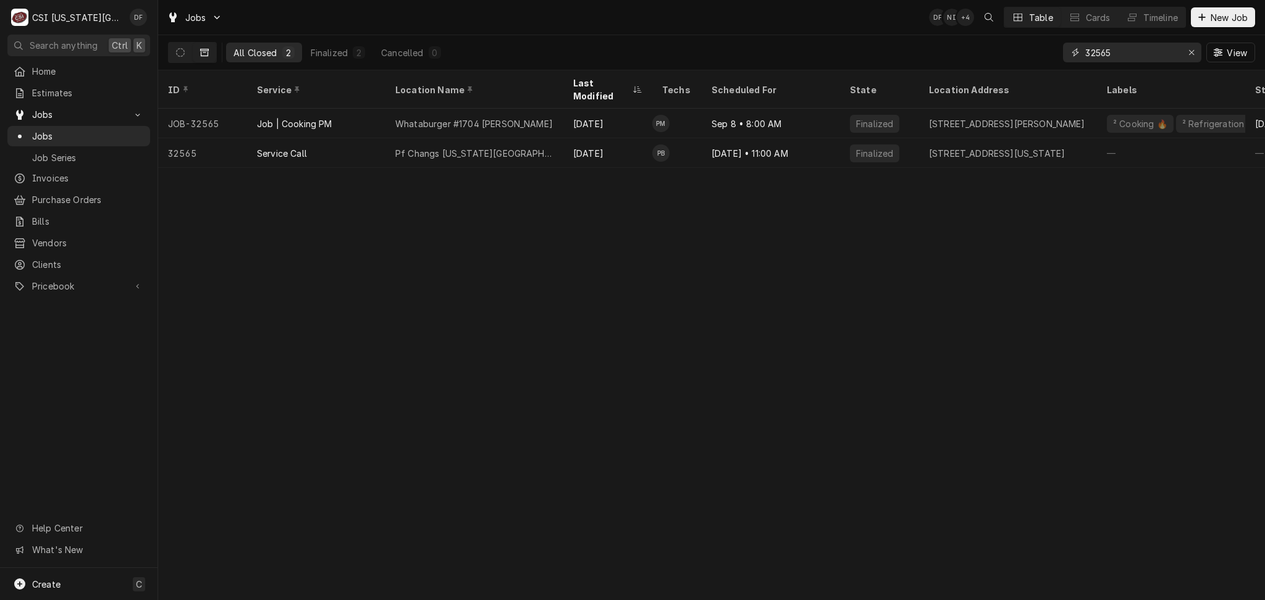
drag, startPoint x: 1127, startPoint y: 57, endPoint x: 1075, endPoint y: 51, distance: 52.3
click at [1075, 51] on div "32565" at bounding box center [1132, 53] width 138 height 20
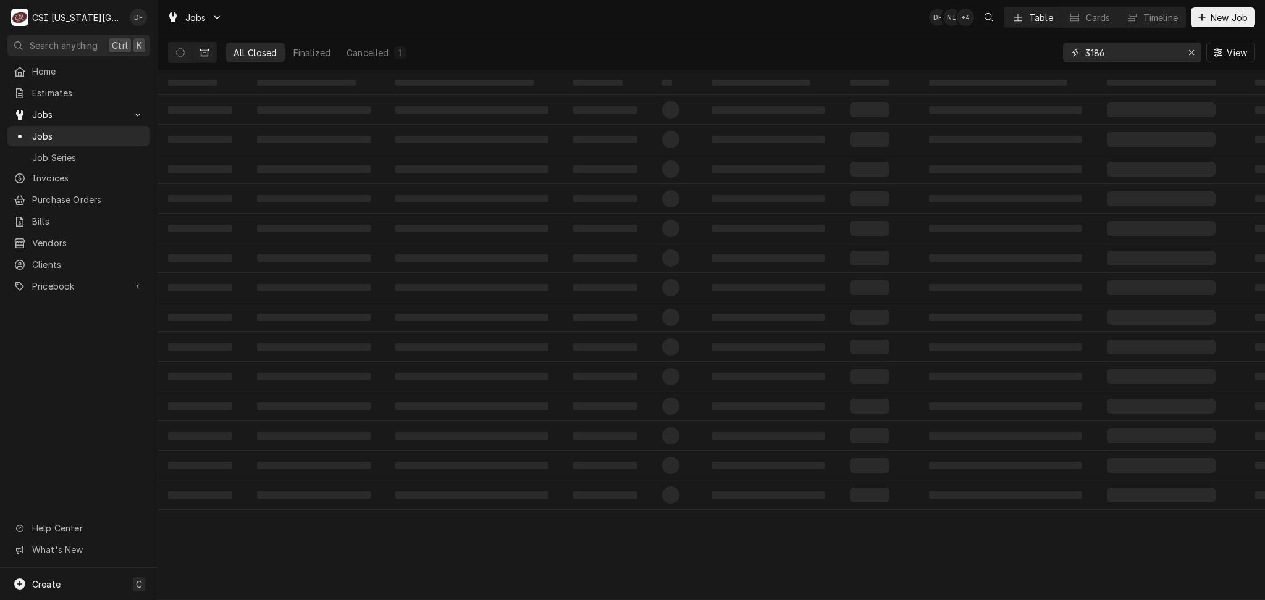
click at [1098, 54] on input "3186" at bounding box center [1131, 53] width 93 height 20
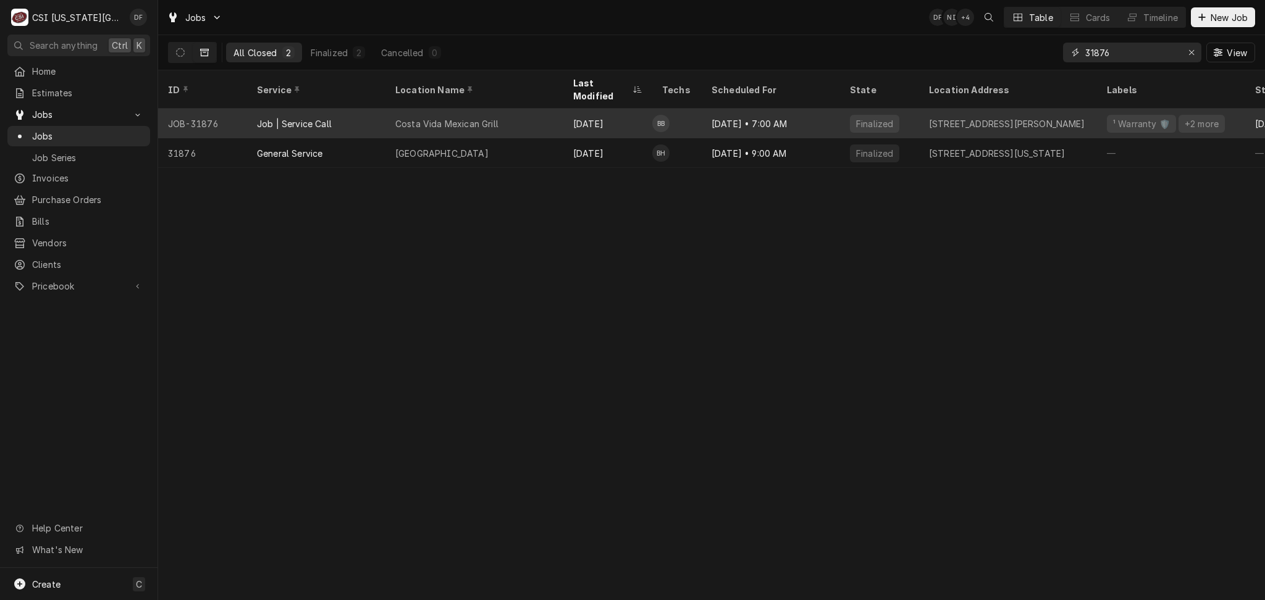
type input "31876"
click at [560, 116] on div "Costa Vida Mexican Grill" at bounding box center [474, 124] width 178 height 30
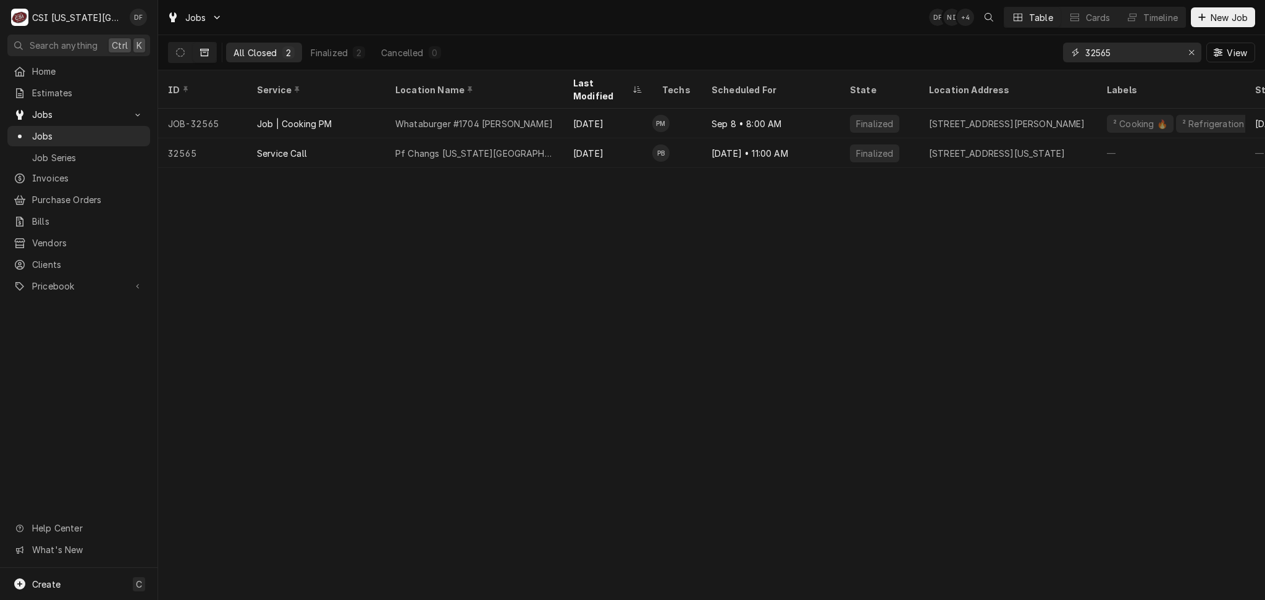
drag, startPoint x: 1122, startPoint y: 55, endPoint x: 1085, endPoint y: 52, distance: 37.2
click at [1085, 52] on input "32565" at bounding box center [1131, 53] width 93 height 20
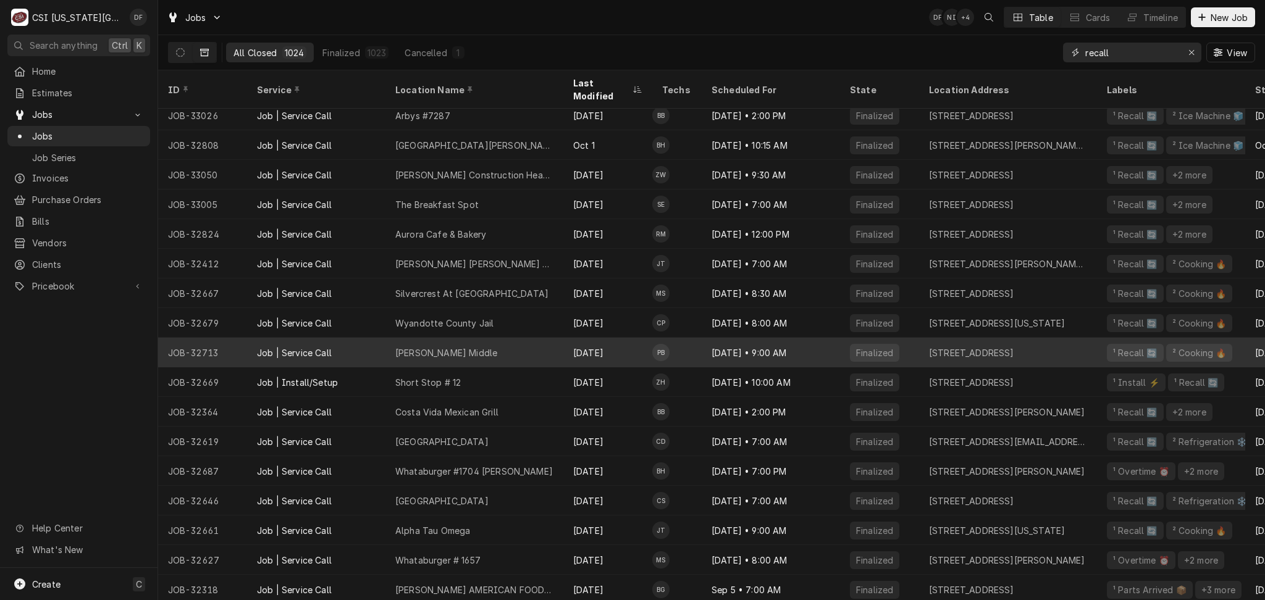
scroll to position [425, 0]
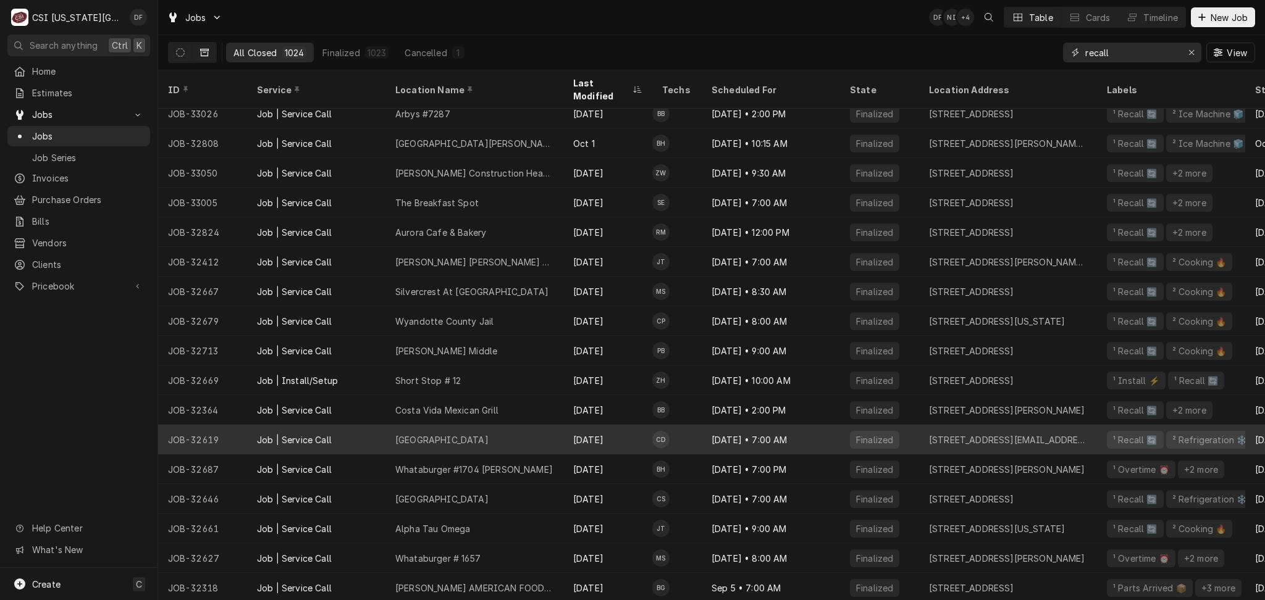
type input "recall"
click at [547, 431] on div "St Teresas Academy" at bounding box center [474, 440] width 178 height 30
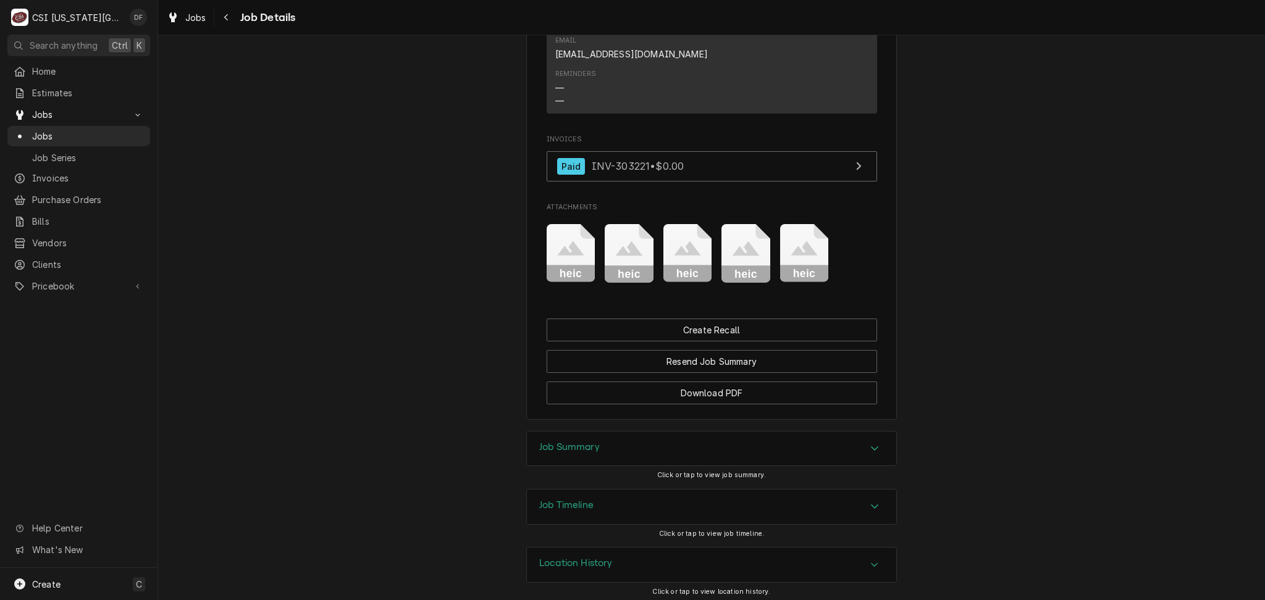
scroll to position [1188, 0]
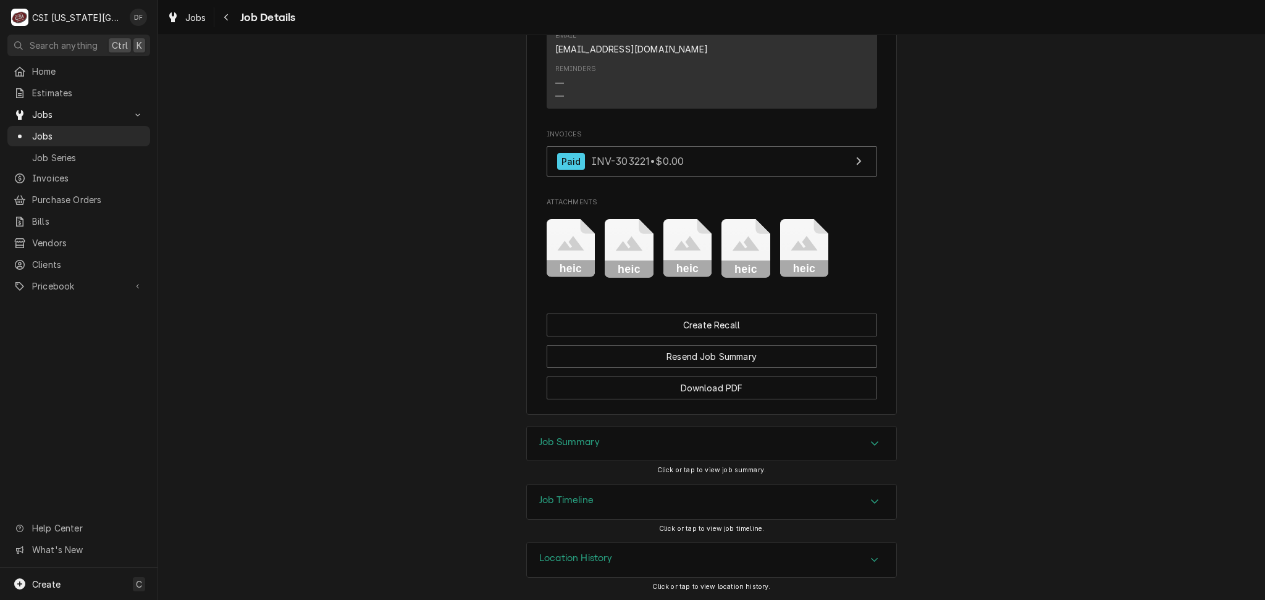
click at [646, 447] on div "Job Summary" at bounding box center [711, 444] width 369 height 35
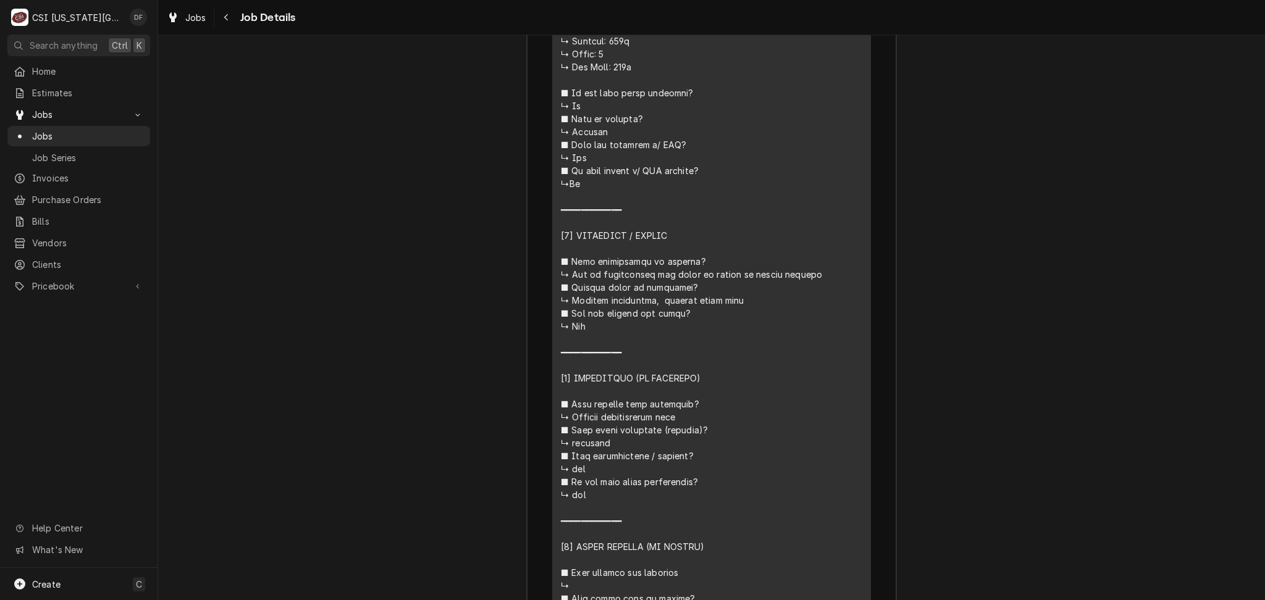
scroll to position [2094, 0]
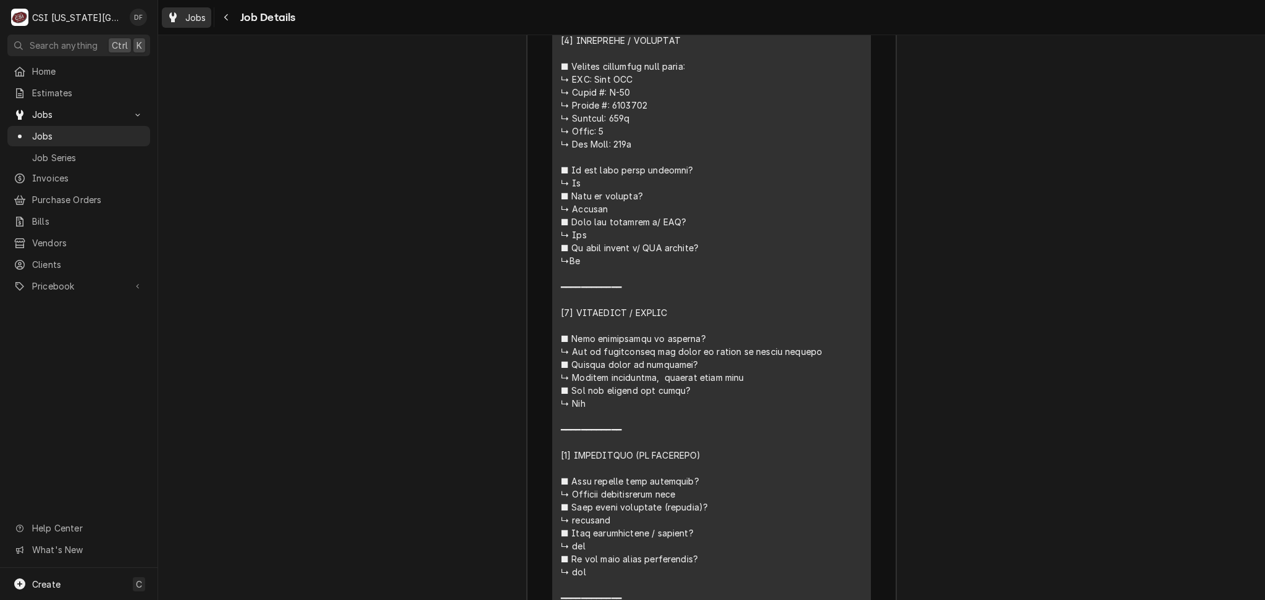
click at [201, 15] on span "Jobs" at bounding box center [195, 17] width 21 height 13
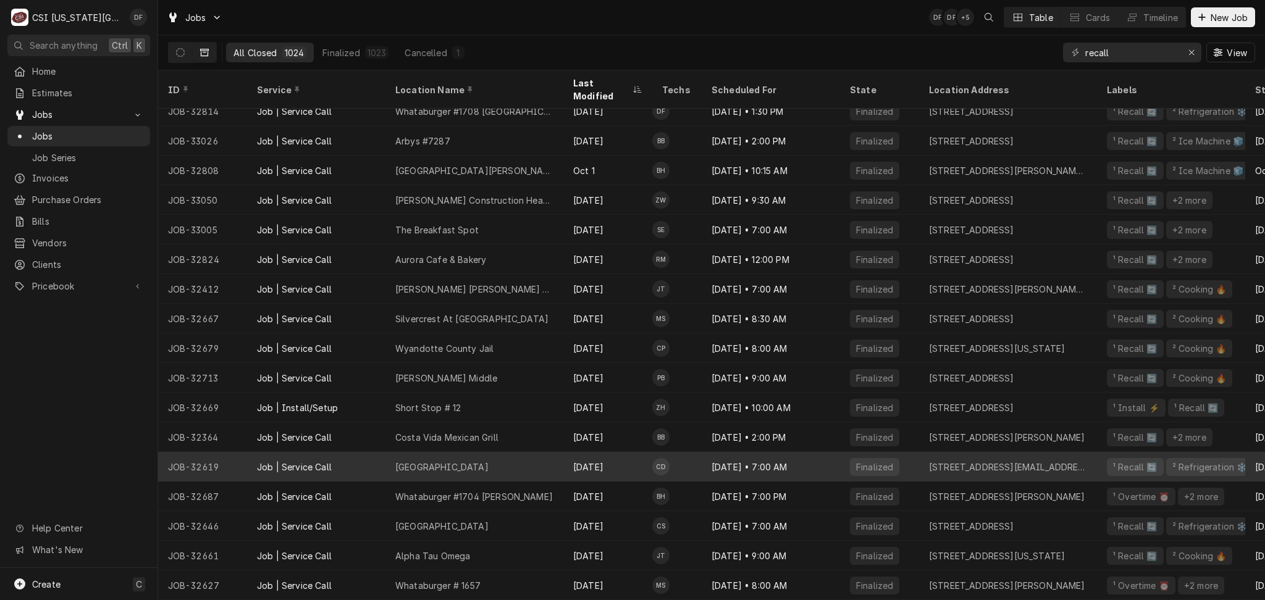
scroll to position [425, 0]
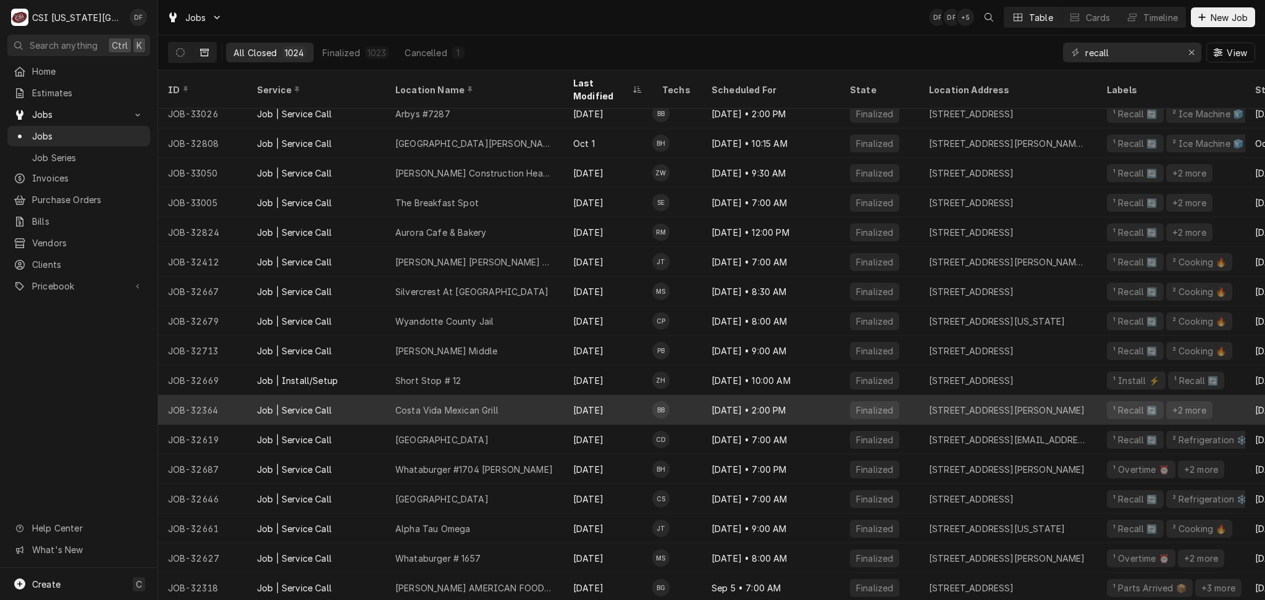
click at [512, 395] on div "Costa Vida Mexican Grill" at bounding box center [474, 410] width 178 height 30
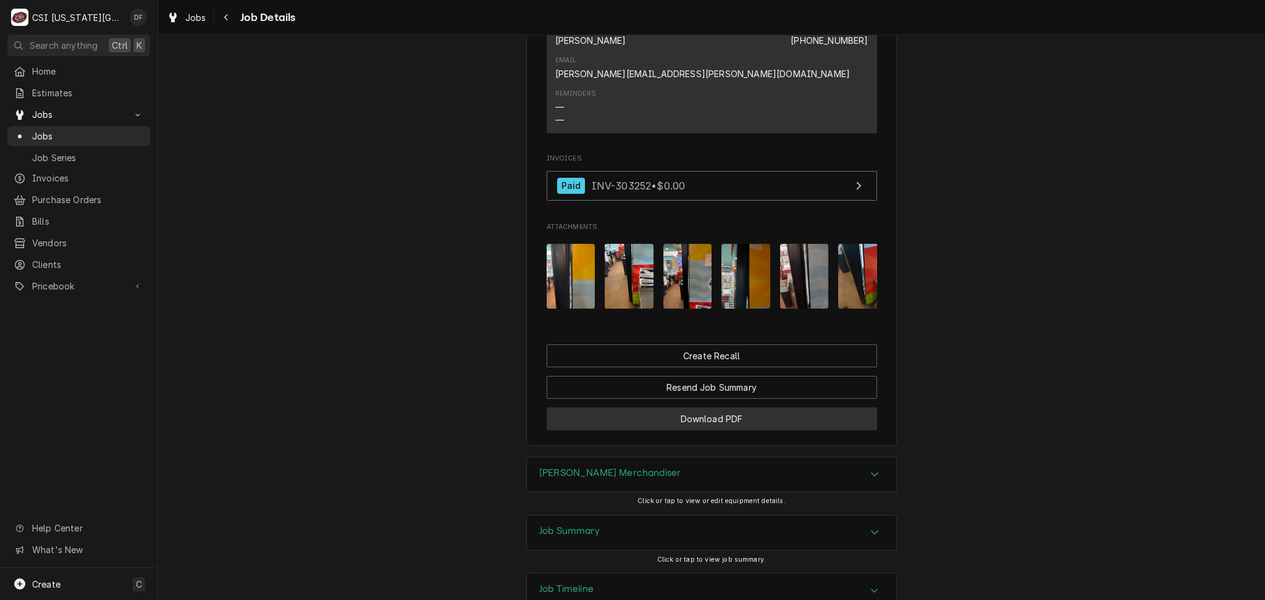
scroll to position [1365, 0]
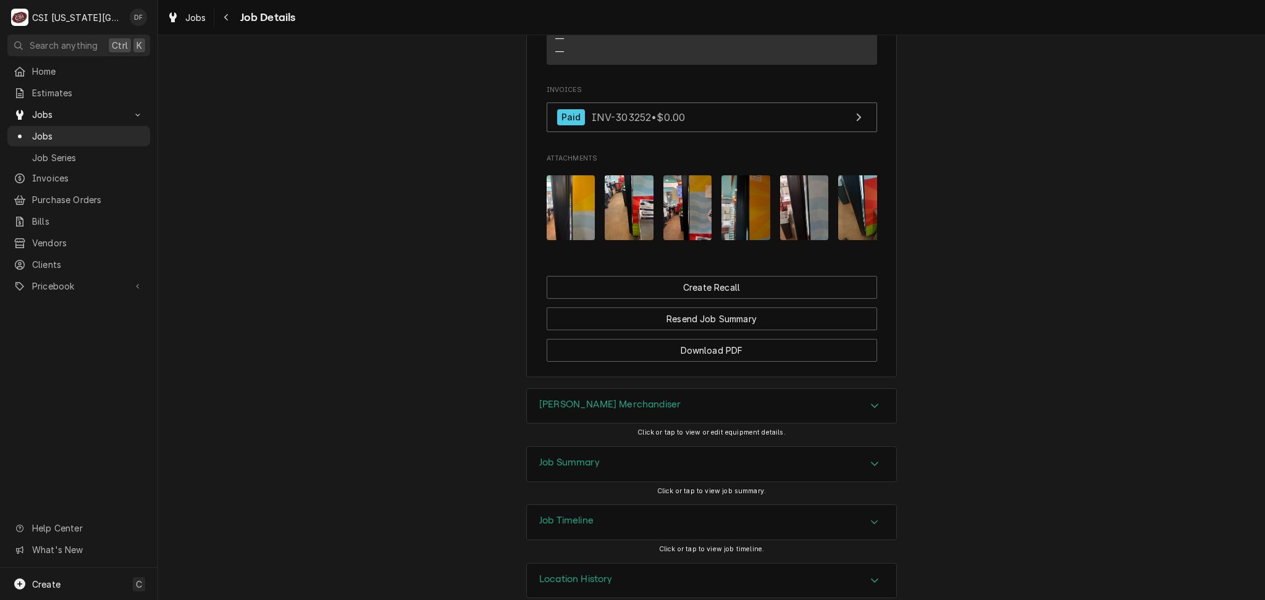
click at [640, 455] on div "Job Summary" at bounding box center [711, 464] width 369 height 35
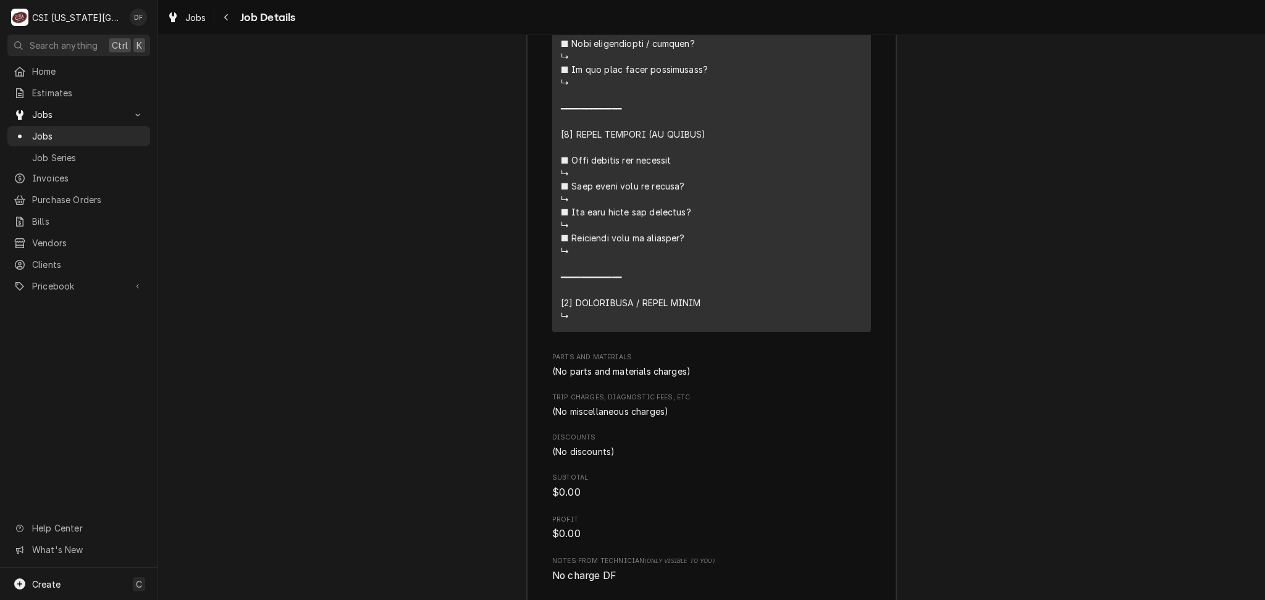
scroll to position [3254, 0]
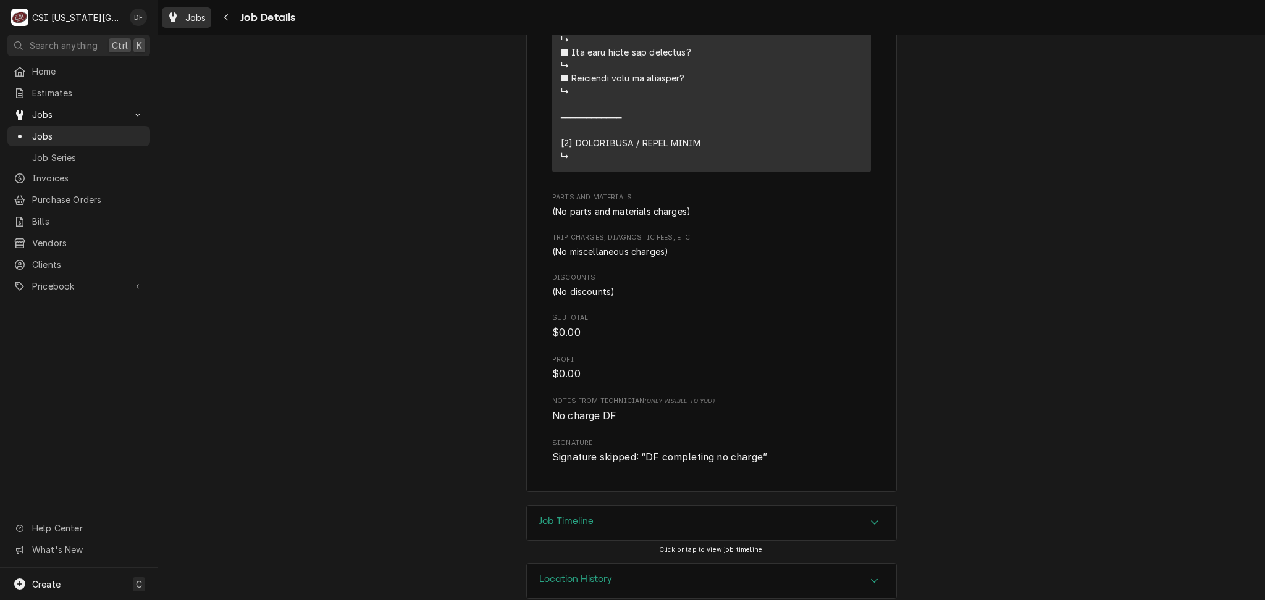
click at [172, 22] on icon "Dynamic Content Wrapper" at bounding box center [172, 17] width 7 height 10
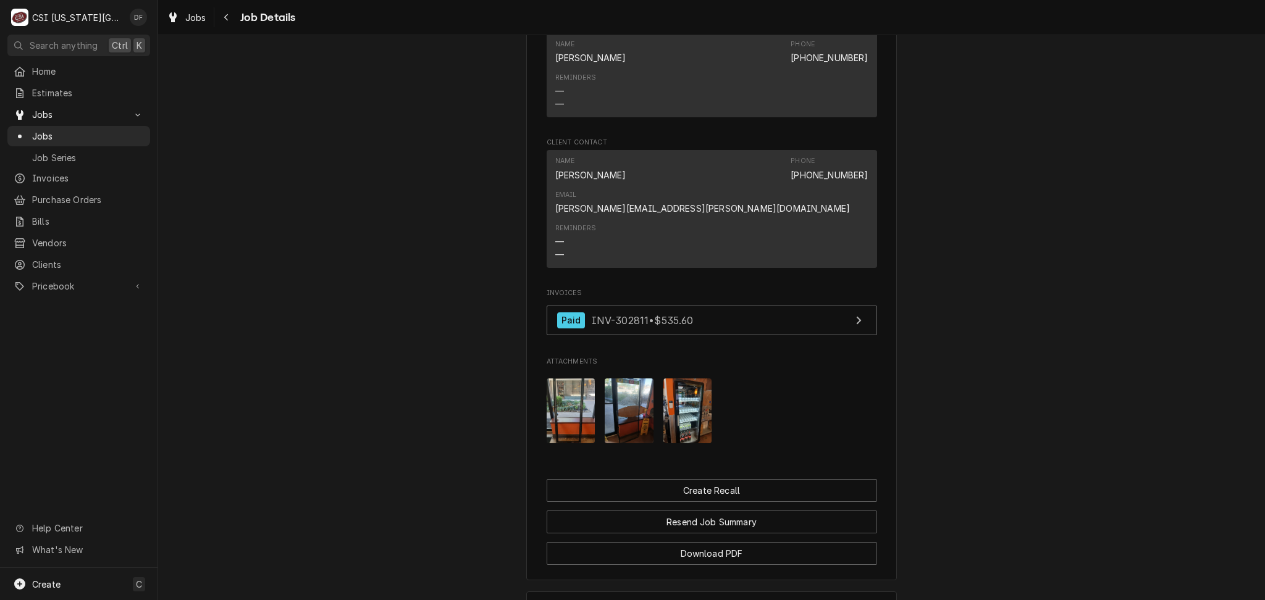
scroll to position [988, 0]
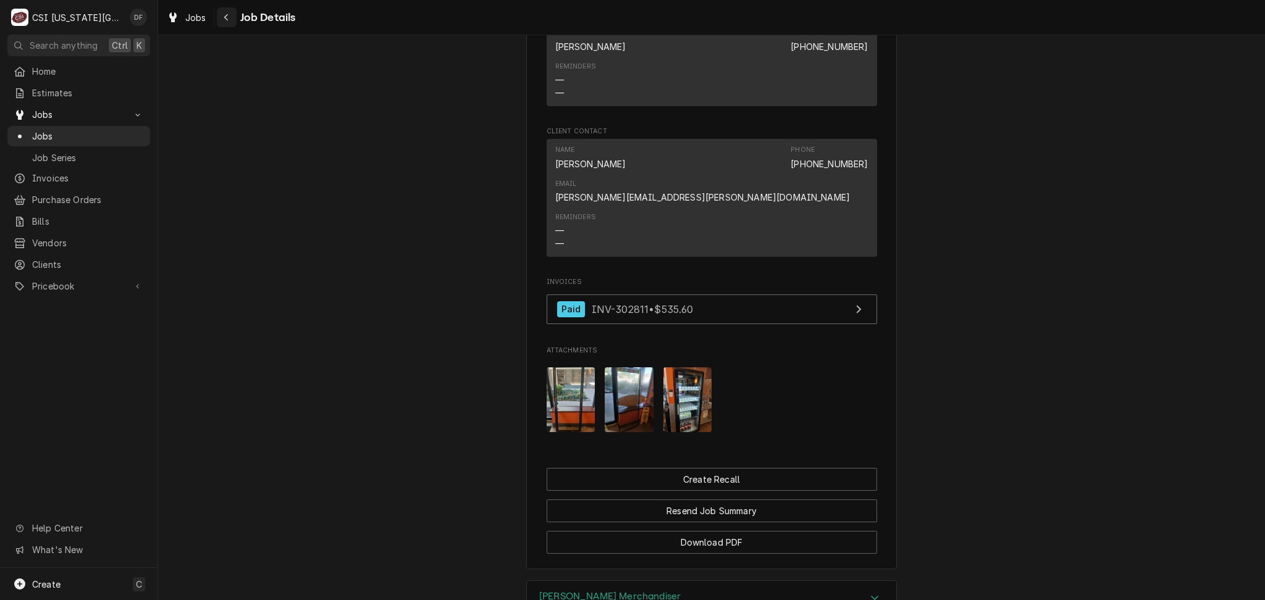
click at [221, 14] on div "Navigate back" at bounding box center [227, 17] width 12 height 12
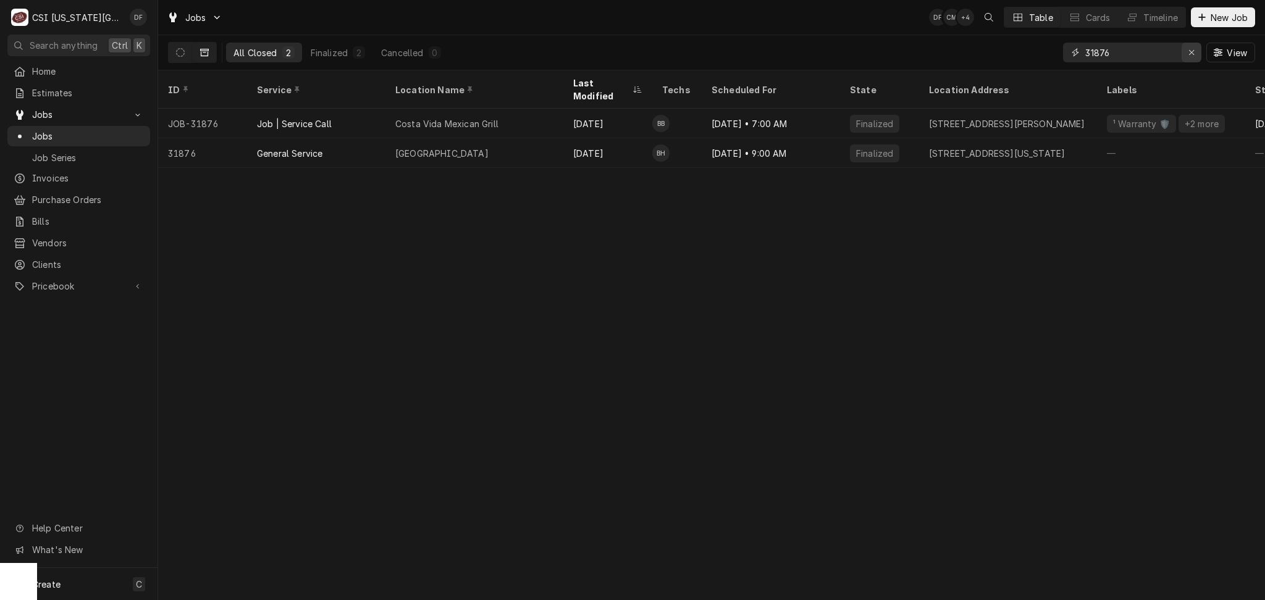
click at [1188, 53] on icon "Erase input" at bounding box center [1191, 52] width 7 height 9
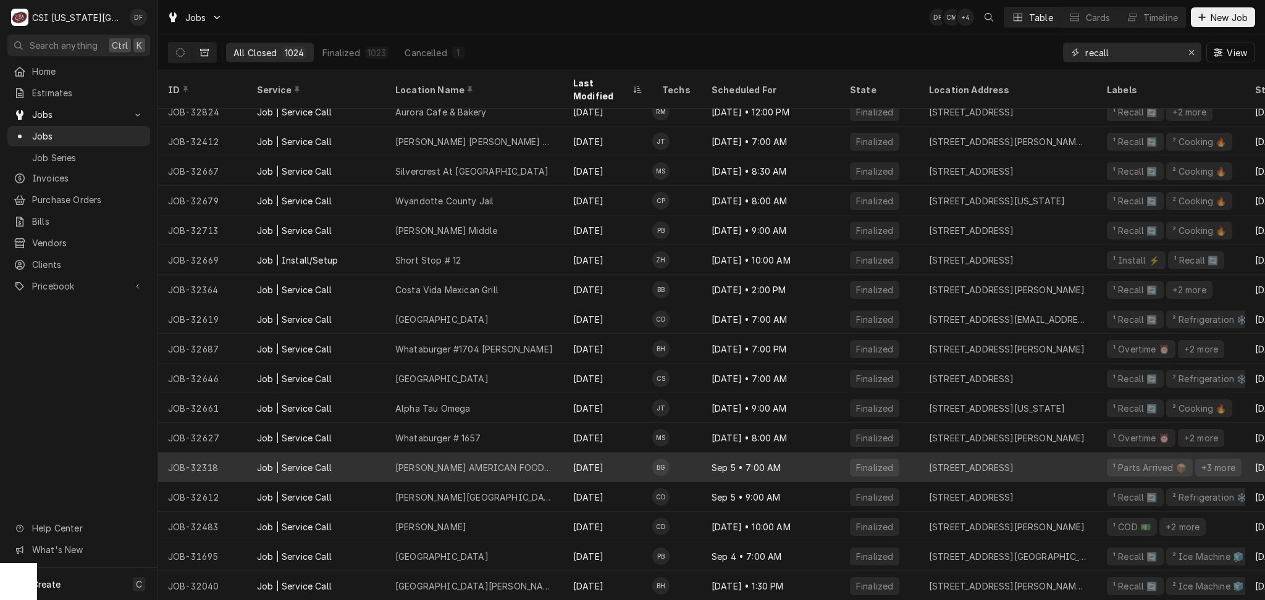
scroll to position [464, 0]
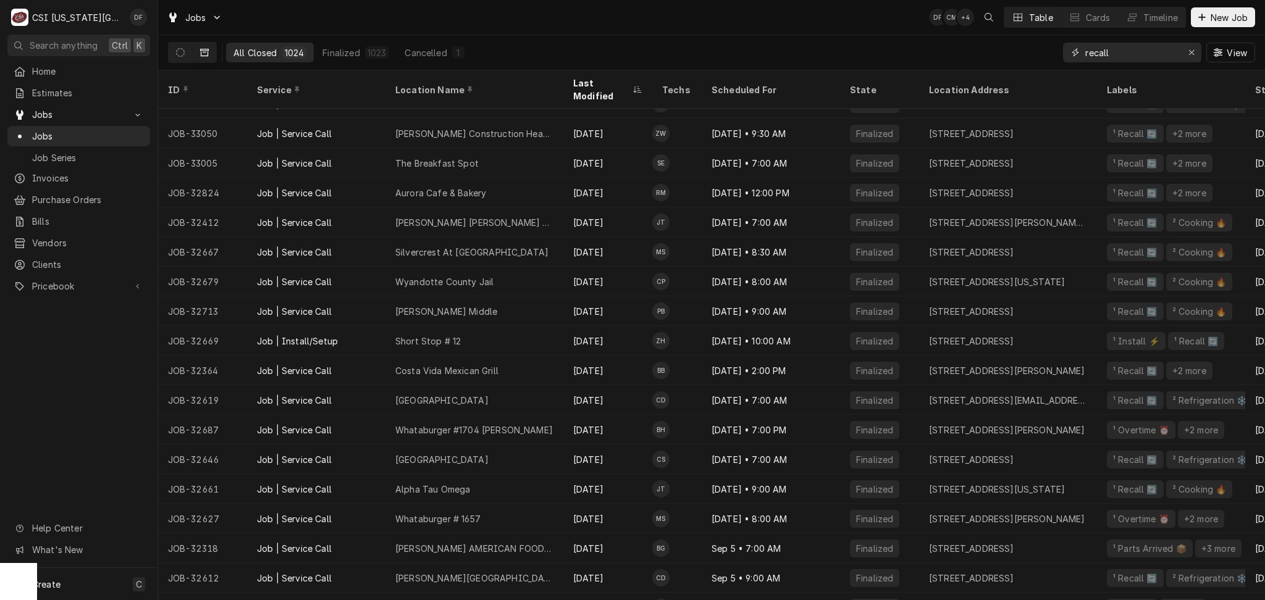
type input "recall"
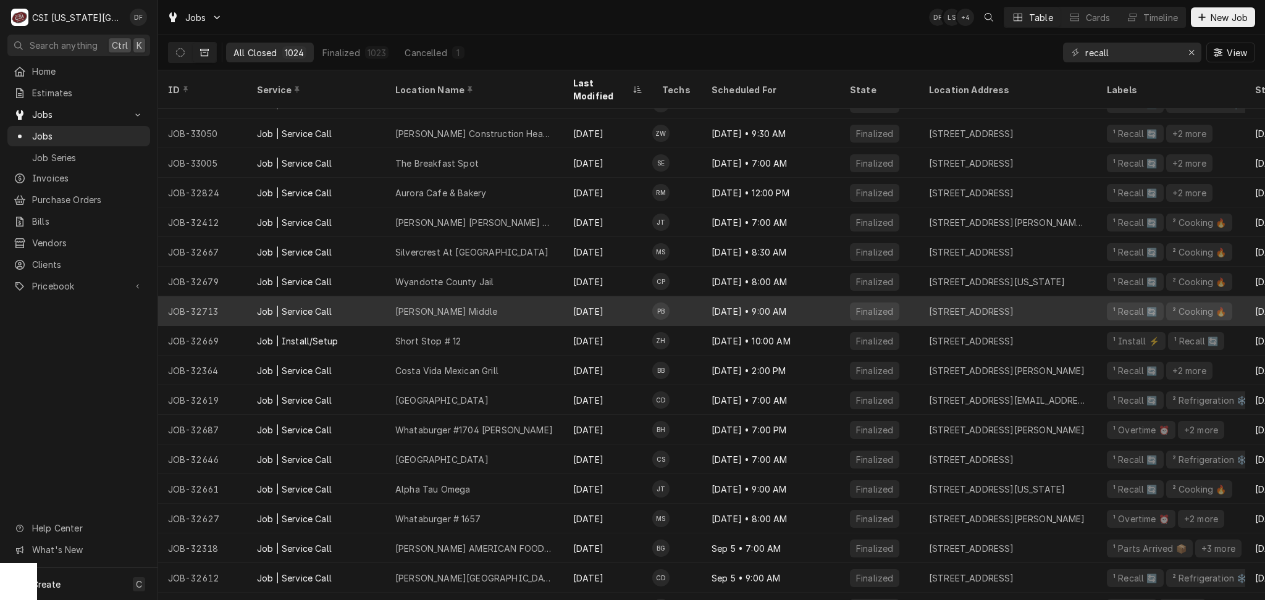
click at [485, 305] on div "Clifford H Nowlin Middle" at bounding box center [446, 311] width 102 height 13
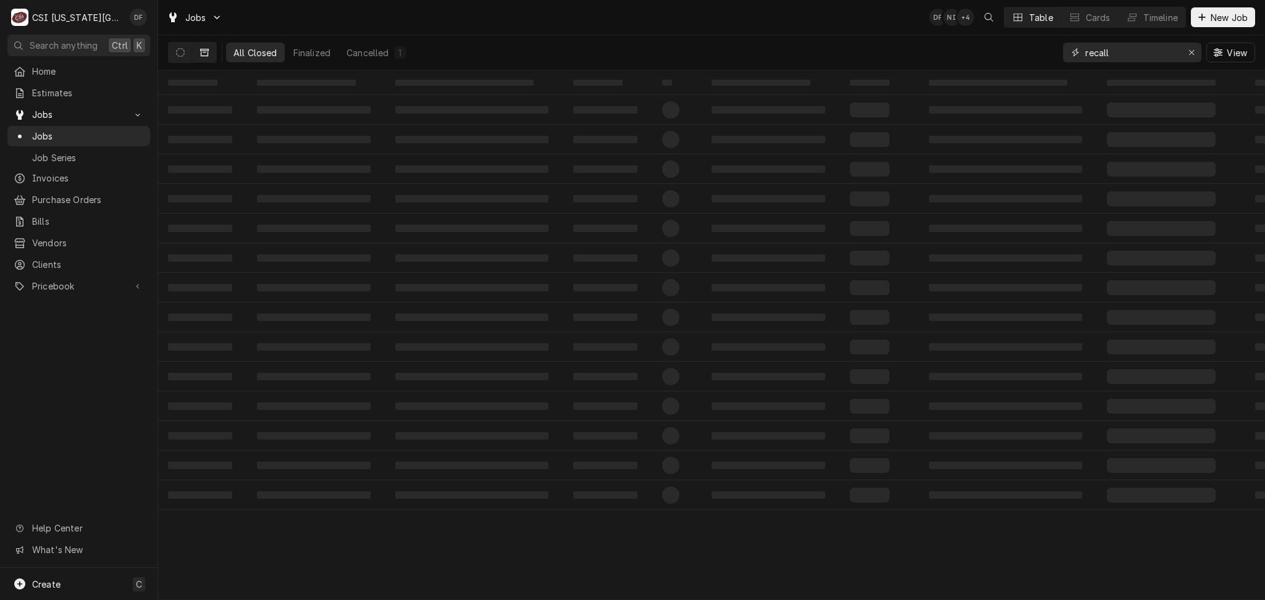
drag, startPoint x: 1109, startPoint y: 59, endPoint x: 1077, endPoint y: 53, distance: 32.7
click at [1077, 53] on div "recall" at bounding box center [1132, 53] width 138 height 20
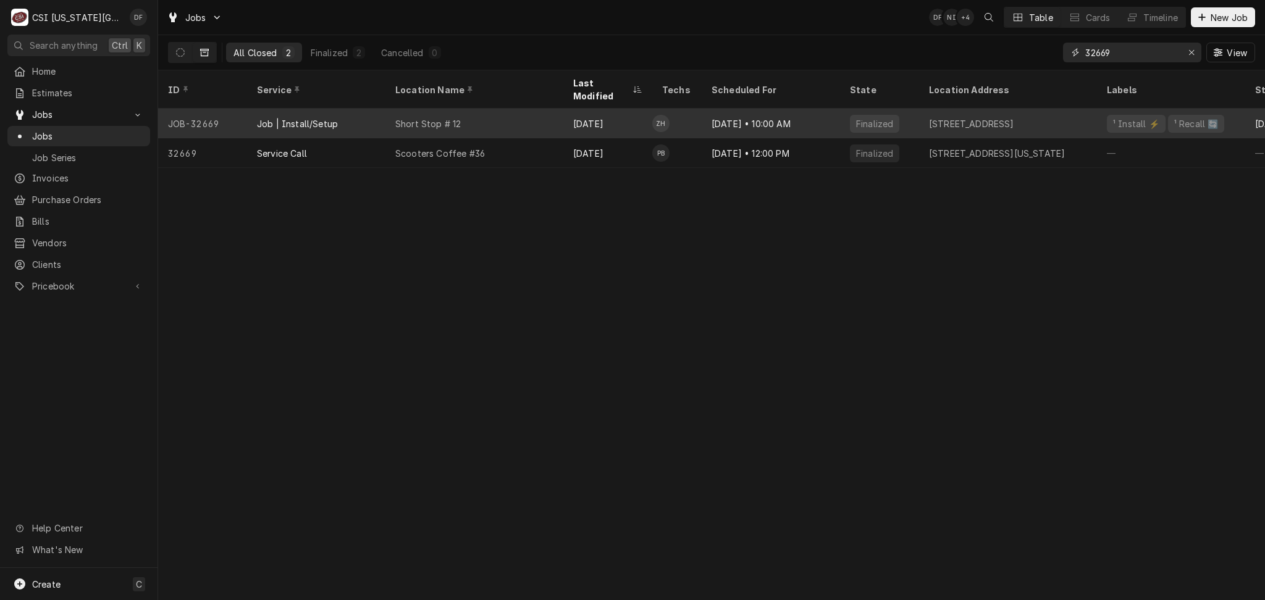
type input "32669"
click at [616, 109] on div "Sep 15" at bounding box center [607, 124] width 89 height 30
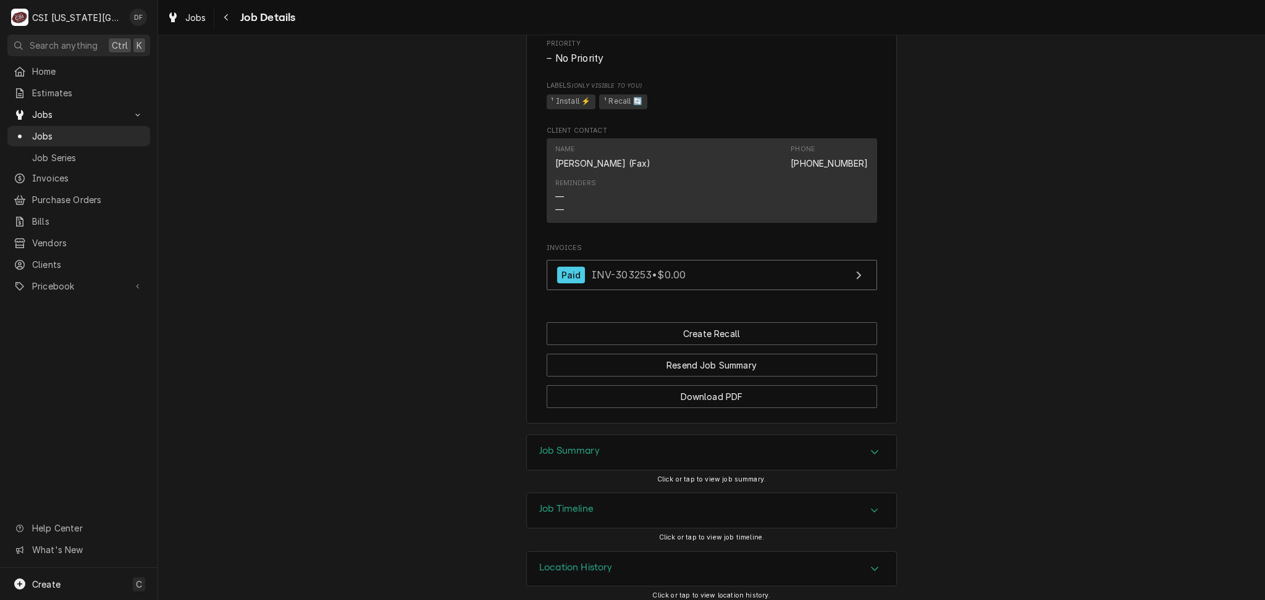
scroll to position [766, 0]
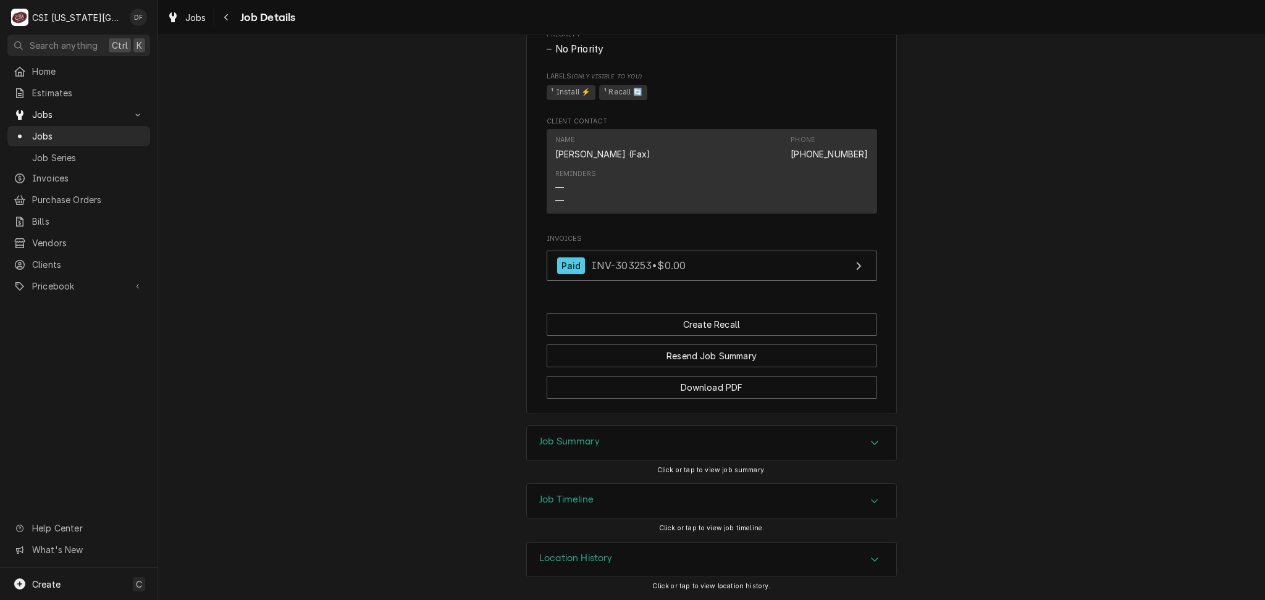
click at [648, 563] on div "Location History" at bounding box center [711, 560] width 369 height 35
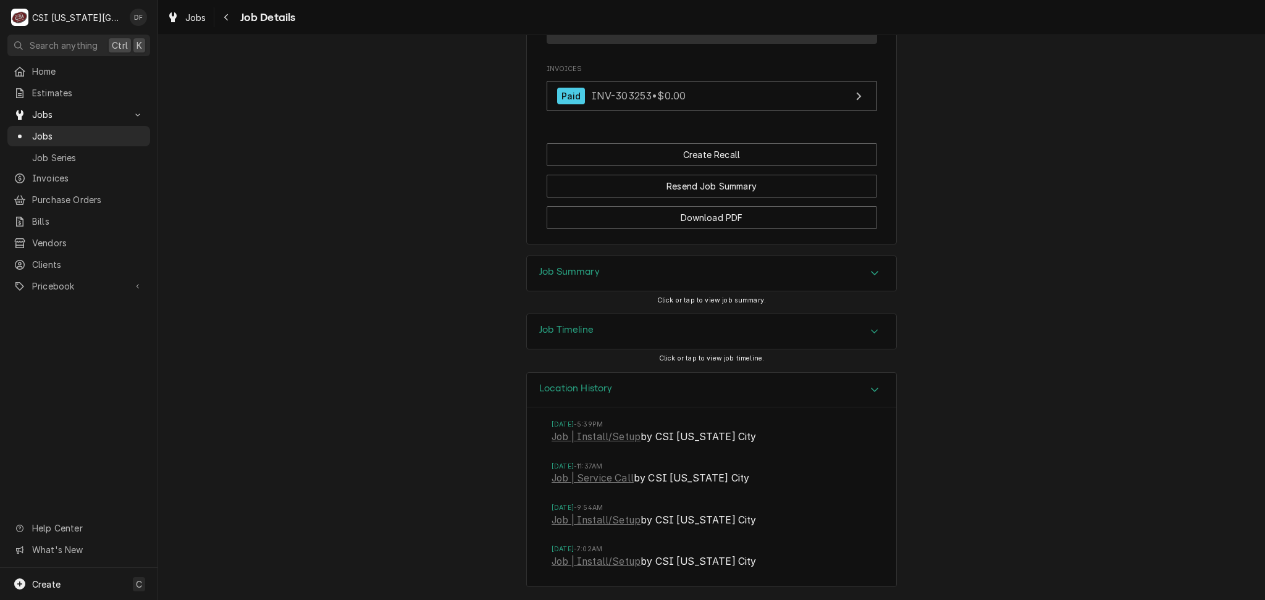
scroll to position [935, 0]
click at [614, 479] on link "Job | Service Call" at bounding box center [593, 478] width 82 height 15
click at [600, 526] on link "Job | Install/Setup" at bounding box center [596, 520] width 89 height 15
click at [584, 571] on span "Job | Install/Setup by CSI Kansas City" at bounding box center [712, 563] width 320 height 17
click at [584, 561] on link "Job | Install/Setup" at bounding box center [596, 562] width 89 height 15
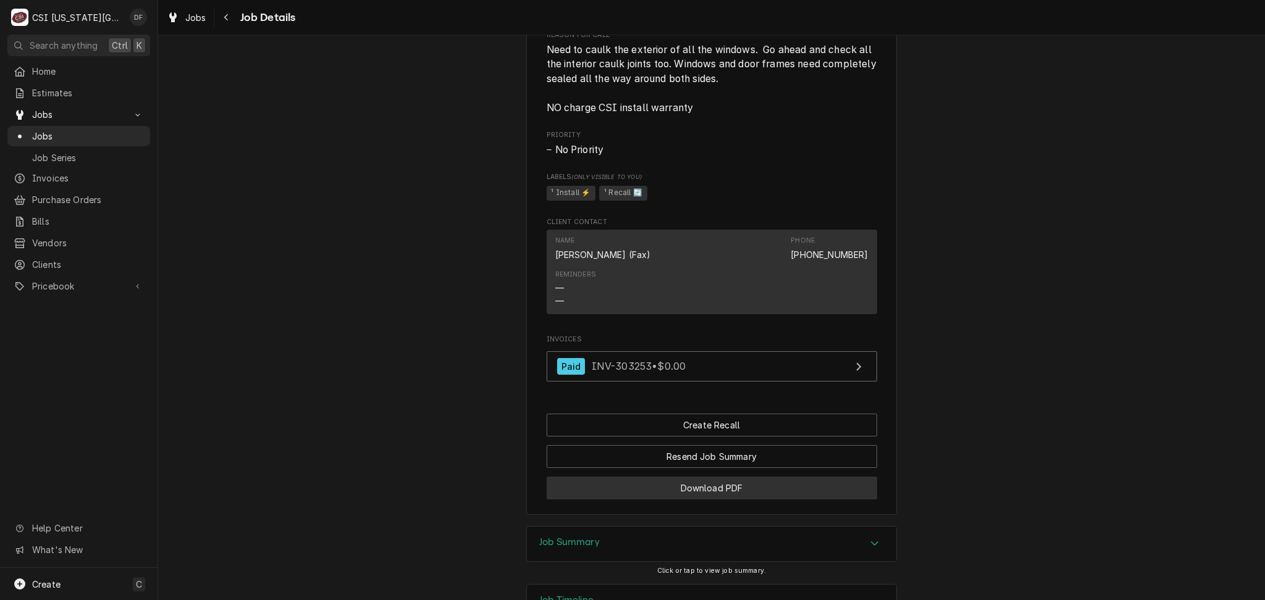
scroll to position [524, 0]
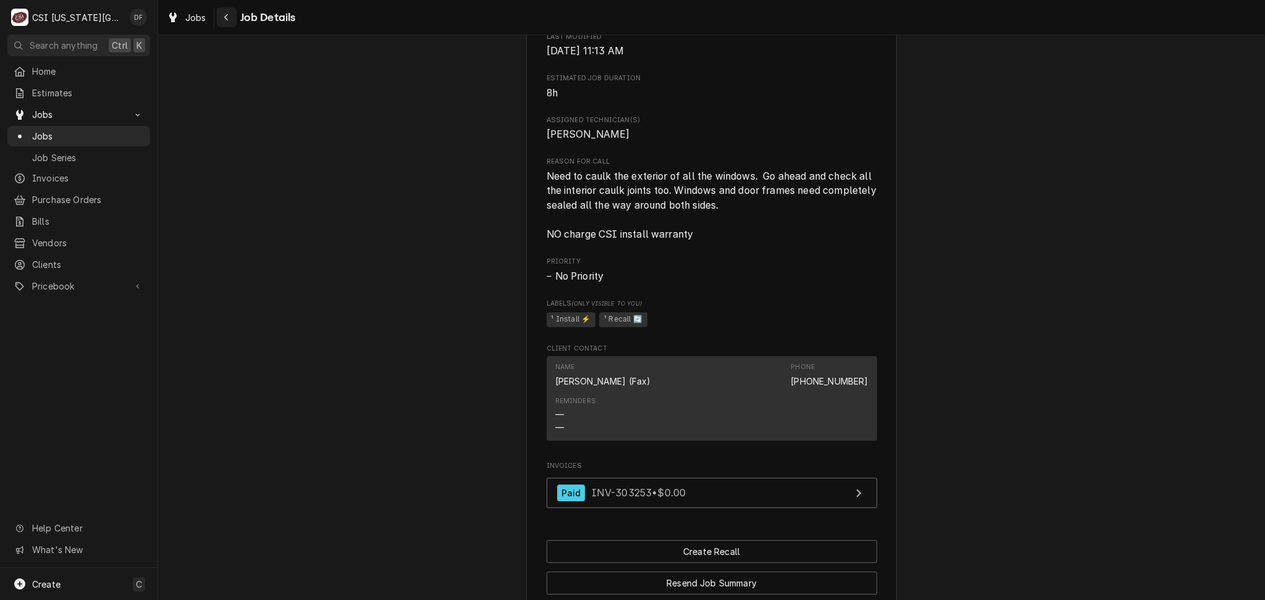
click at [224, 20] on icon "Navigate back" at bounding box center [227, 17] width 6 height 9
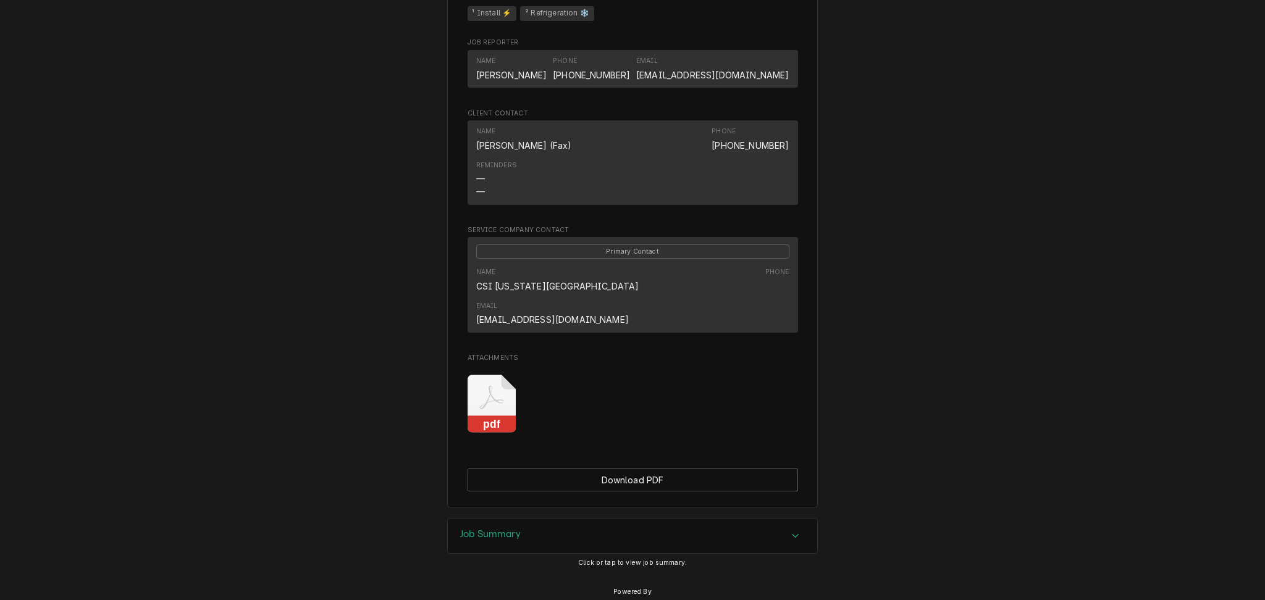
scroll to position [710, 0]
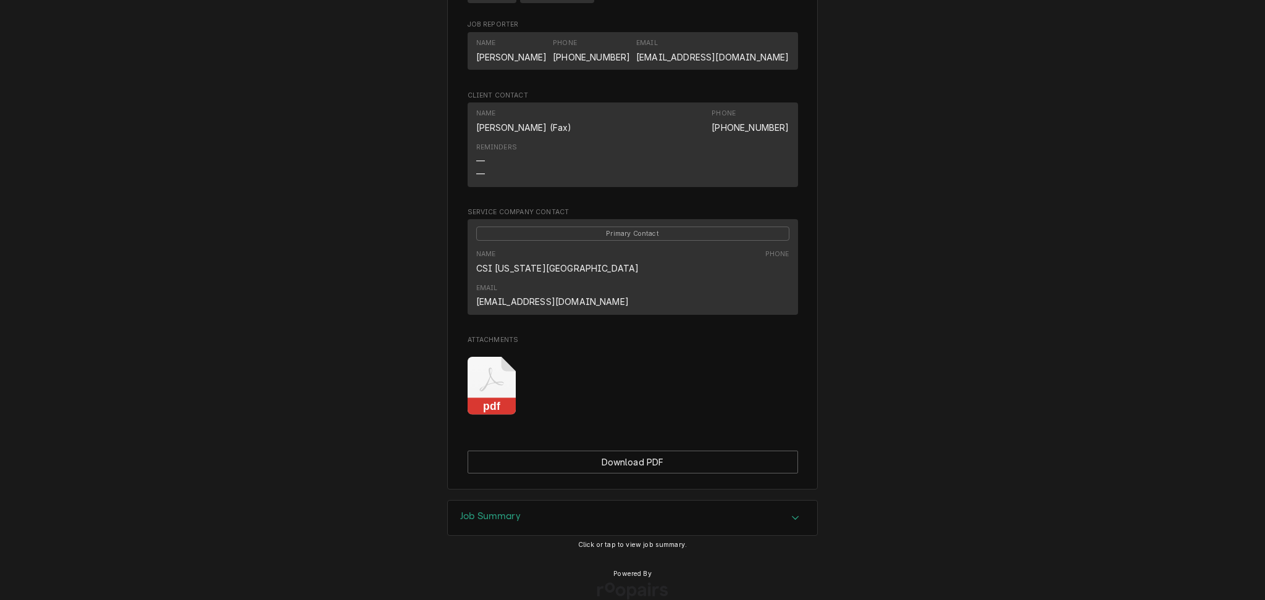
click at [542, 501] on div "Job Summary" at bounding box center [632, 518] width 369 height 35
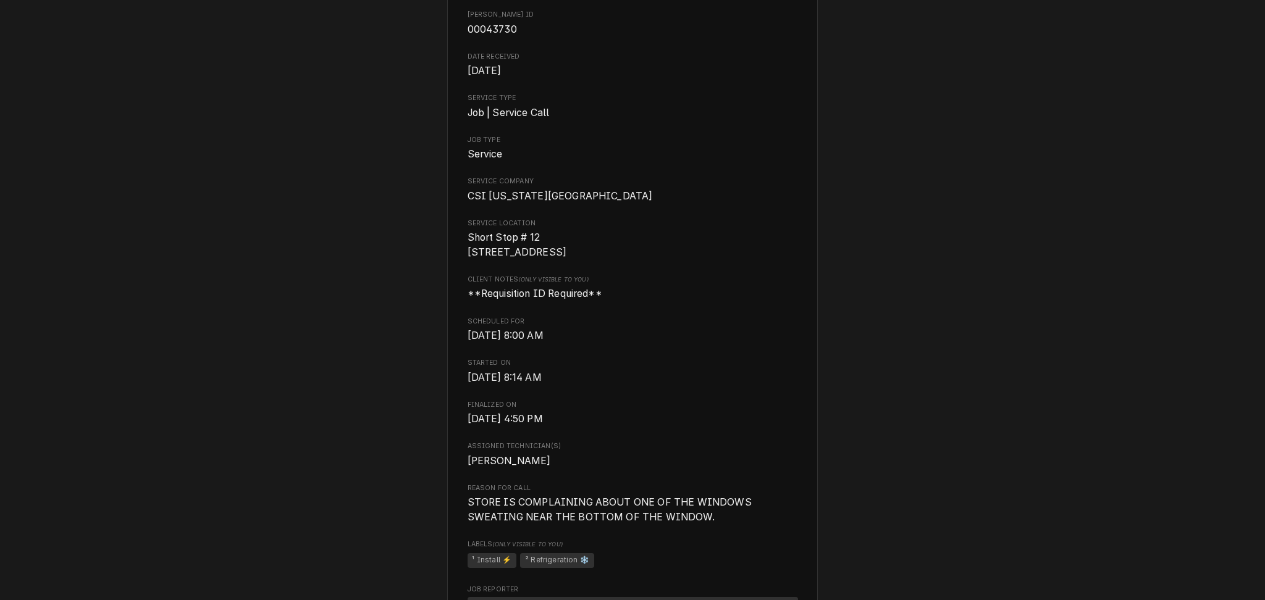
scroll to position [0, 0]
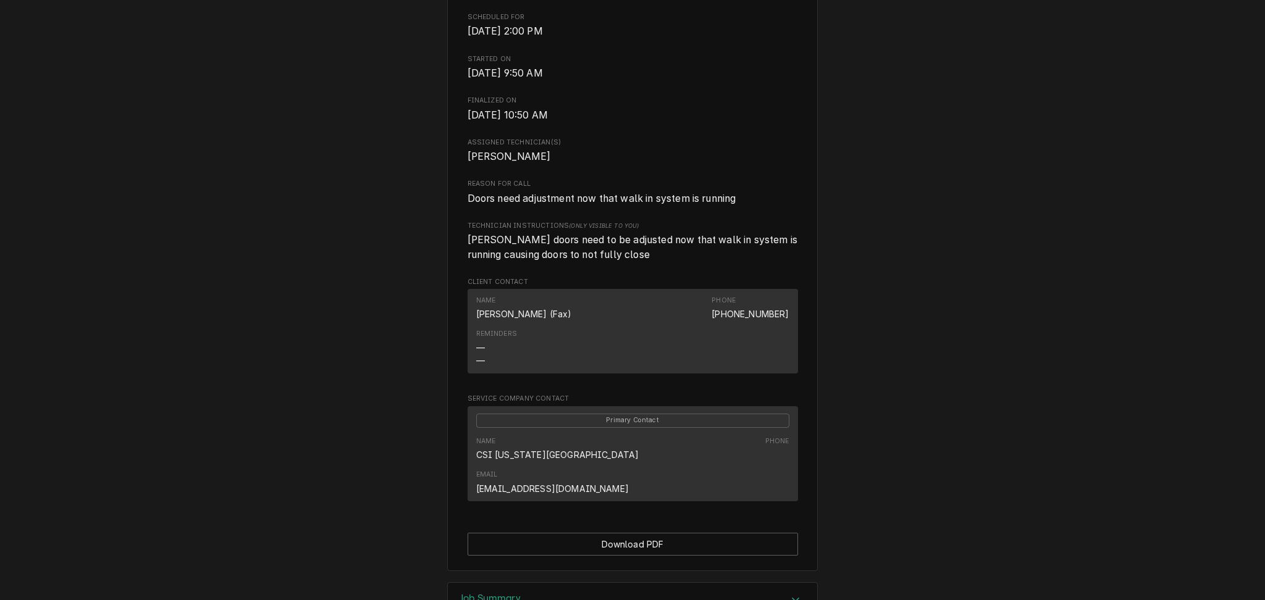
scroll to position [489, 0]
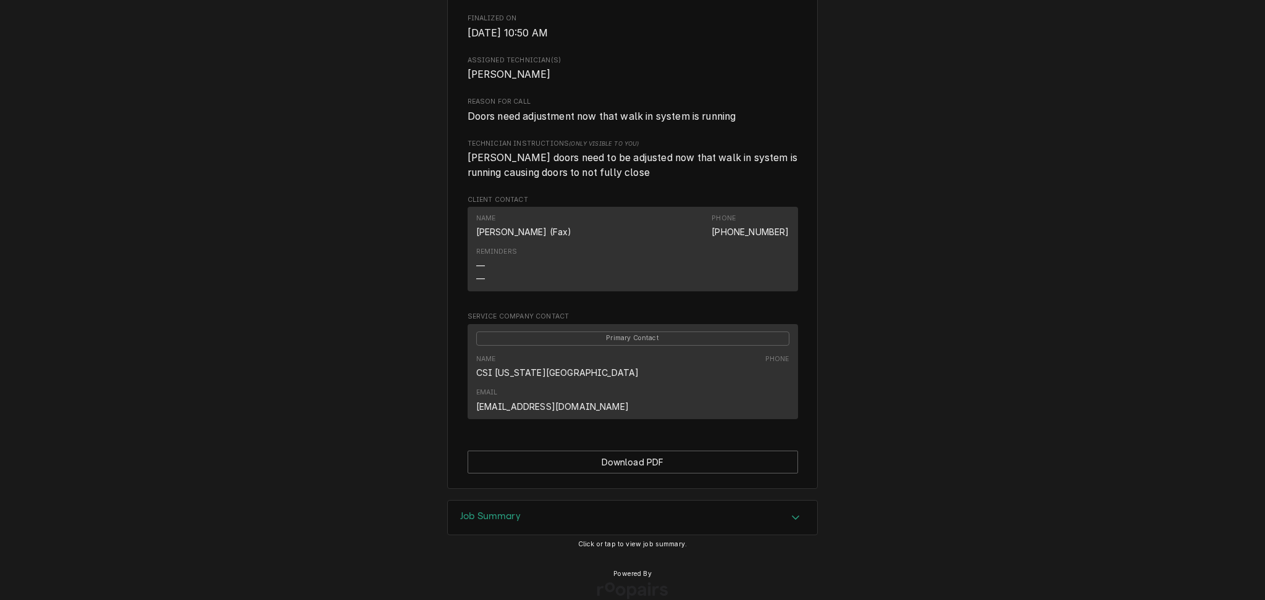
click at [562, 501] on div "Job Summary" at bounding box center [632, 518] width 369 height 35
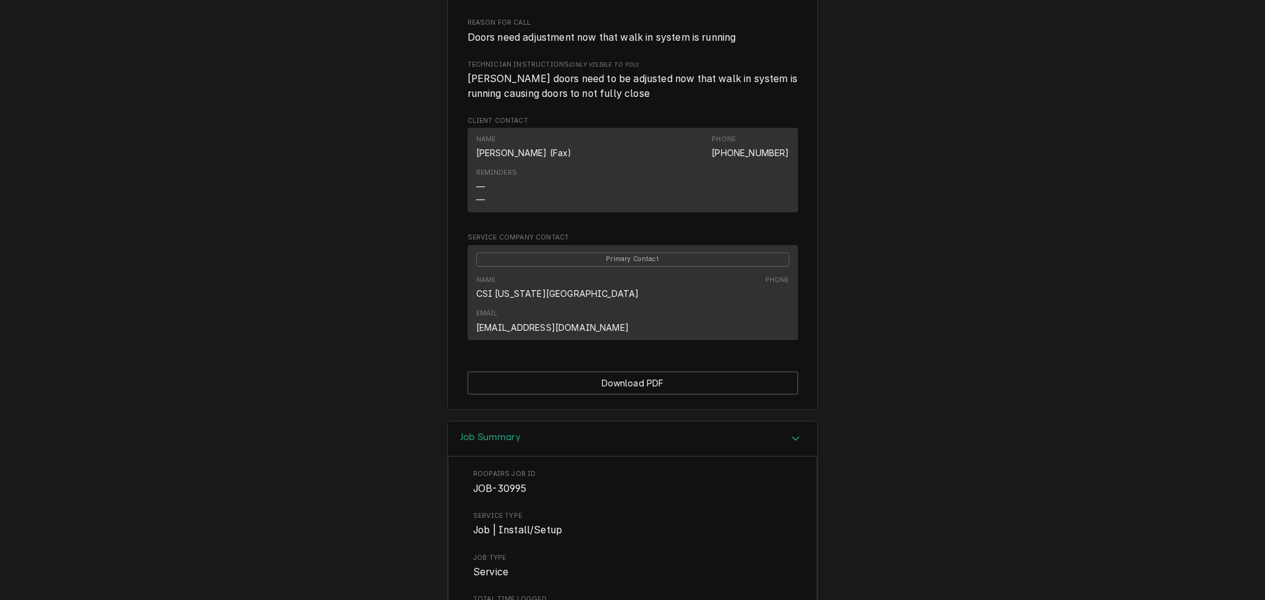
scroll to position [565, 0]
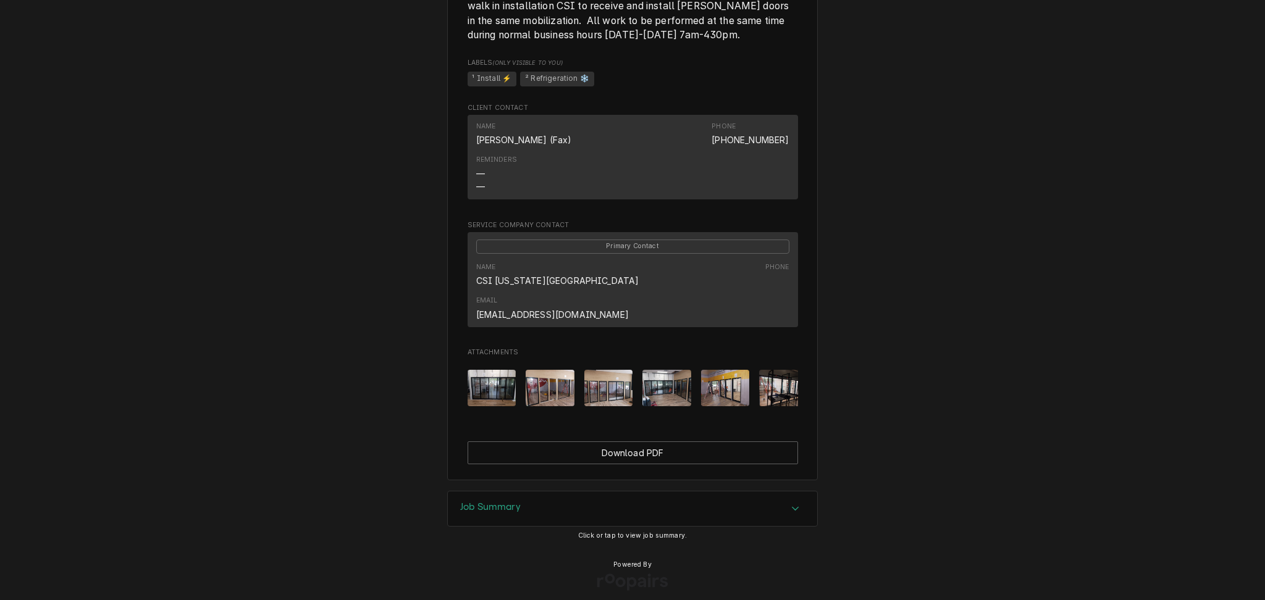
scroll to position [788, 0]
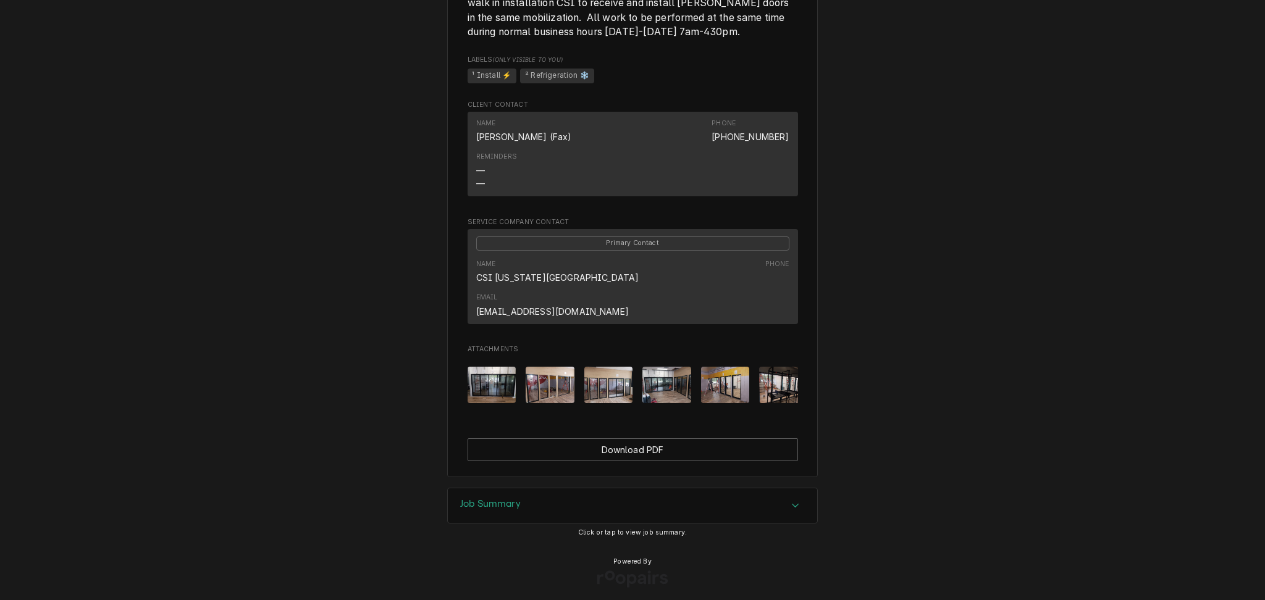
click at [507, 498] on h3 "Job Summary" at bounding box center [490, 504] width 61 height 12
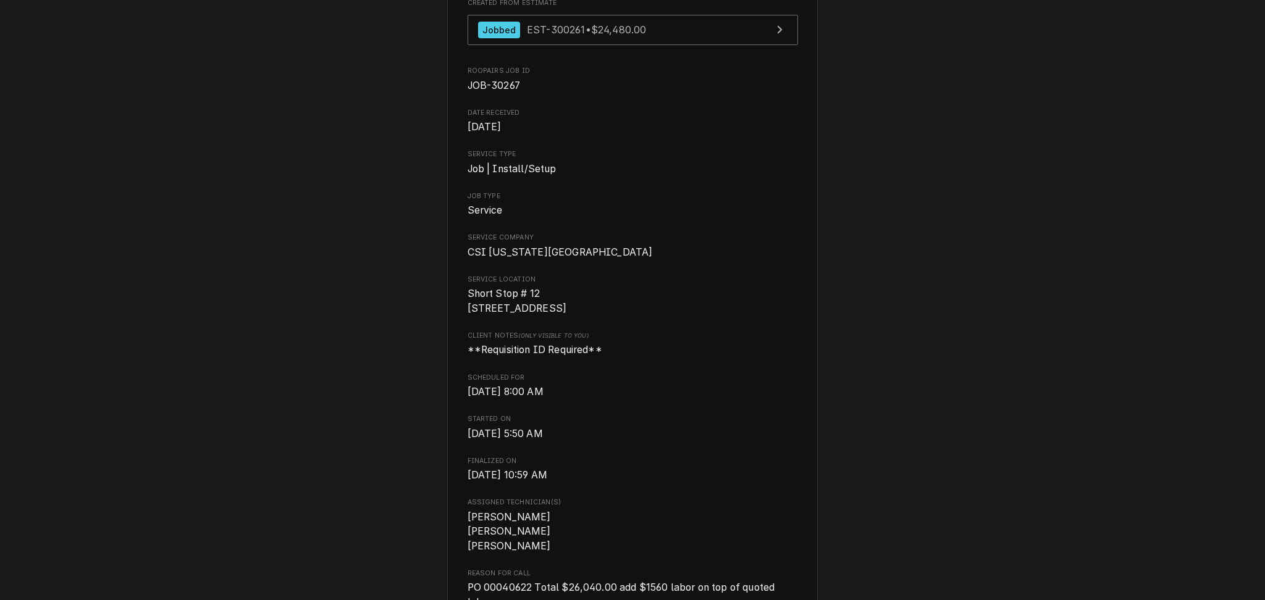
scroll to position [82, 0]
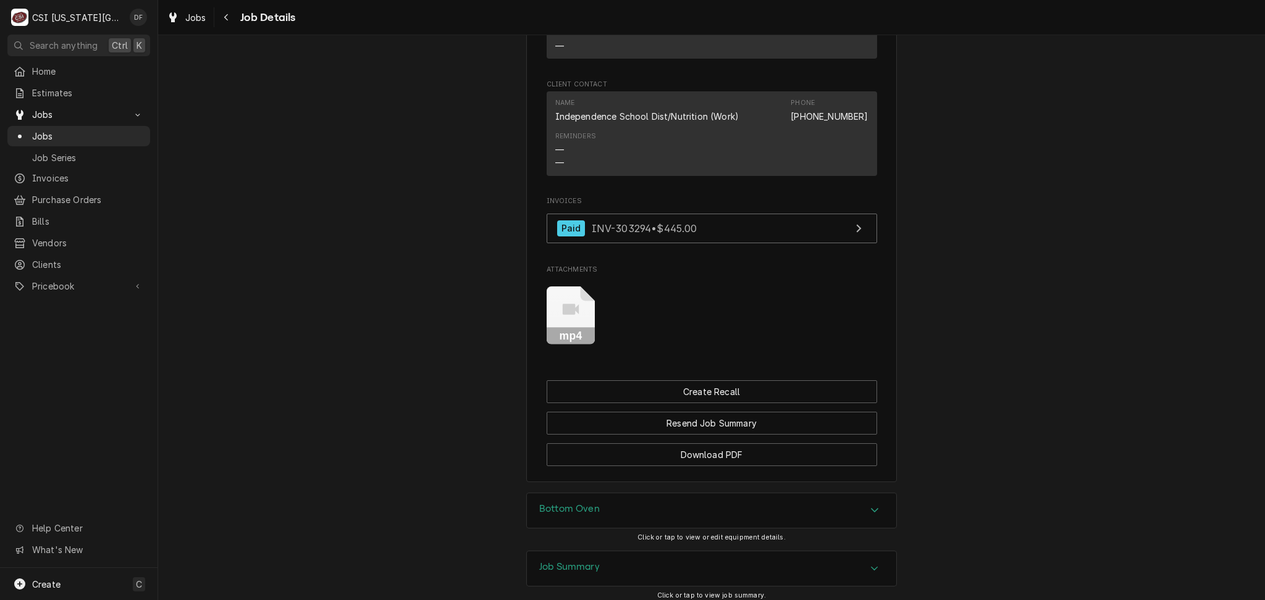
scroll to position [1458, 0]
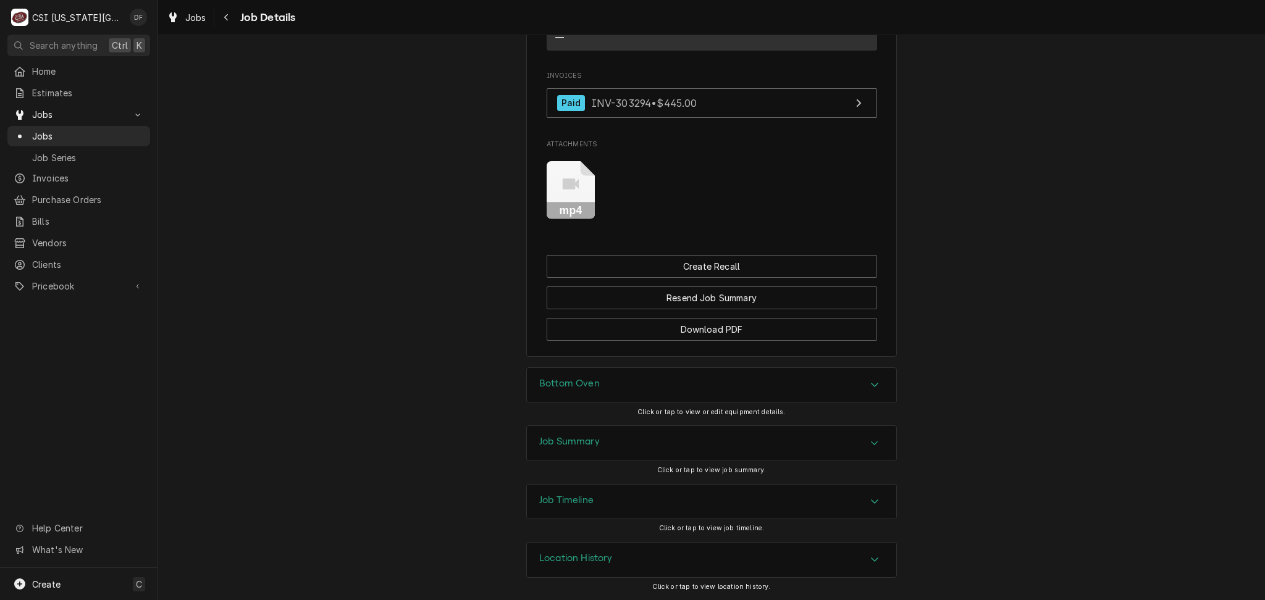
click at [614, 450] on div "Job Summary" at bounding box center [711, 443] width 369 height 35
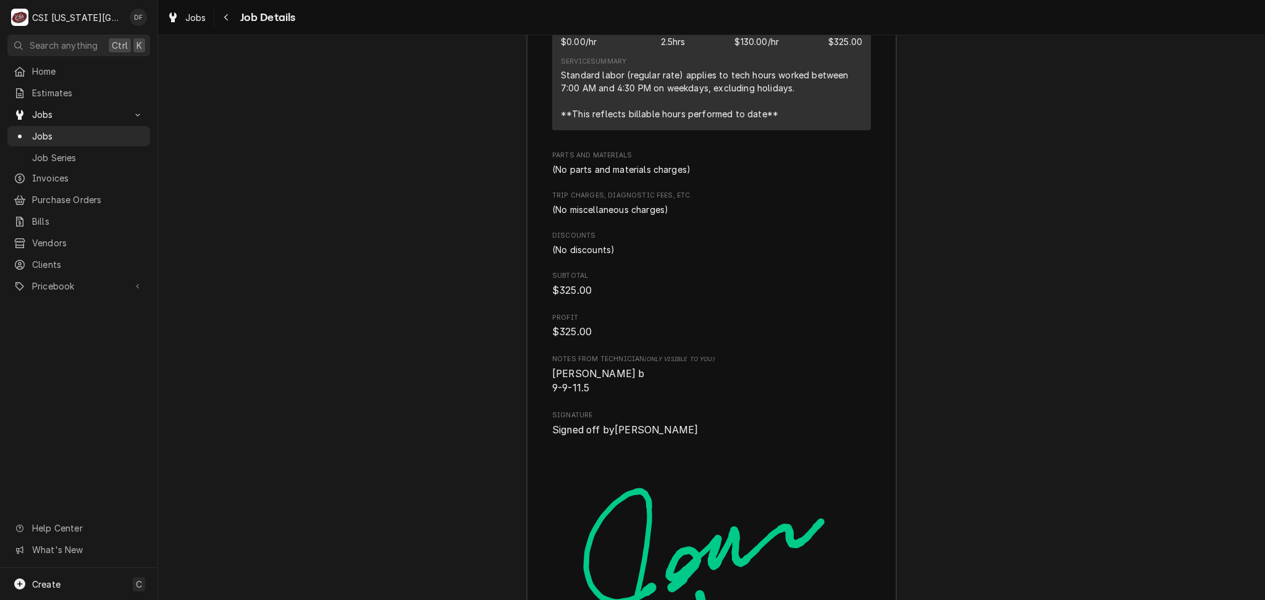
scroll to position [3376, 0]
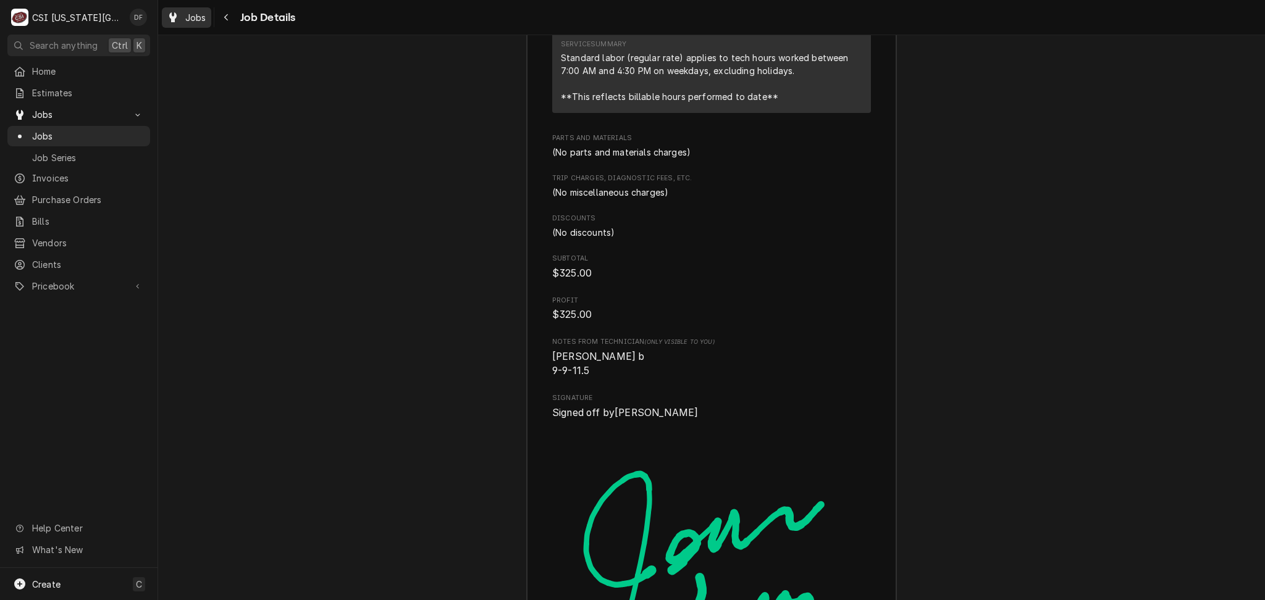
click at [200, 14] on span "Jobs" at bounding box center [195, 17] width 21 height 13
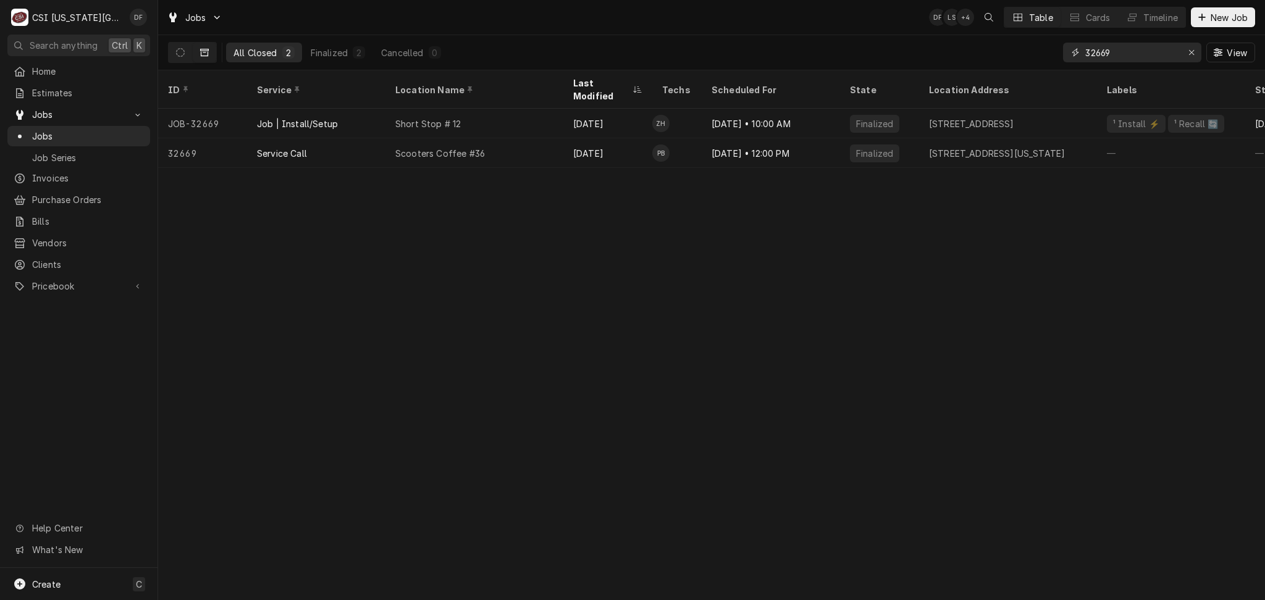
drag, startPoint x: 1123, startPoint y: 57, endPoint x: 1098, endPoint y: 51, distance: 25.5
click at [1098, 51] on input "32669" at bounding box center [1131, 53] width 93 height 20
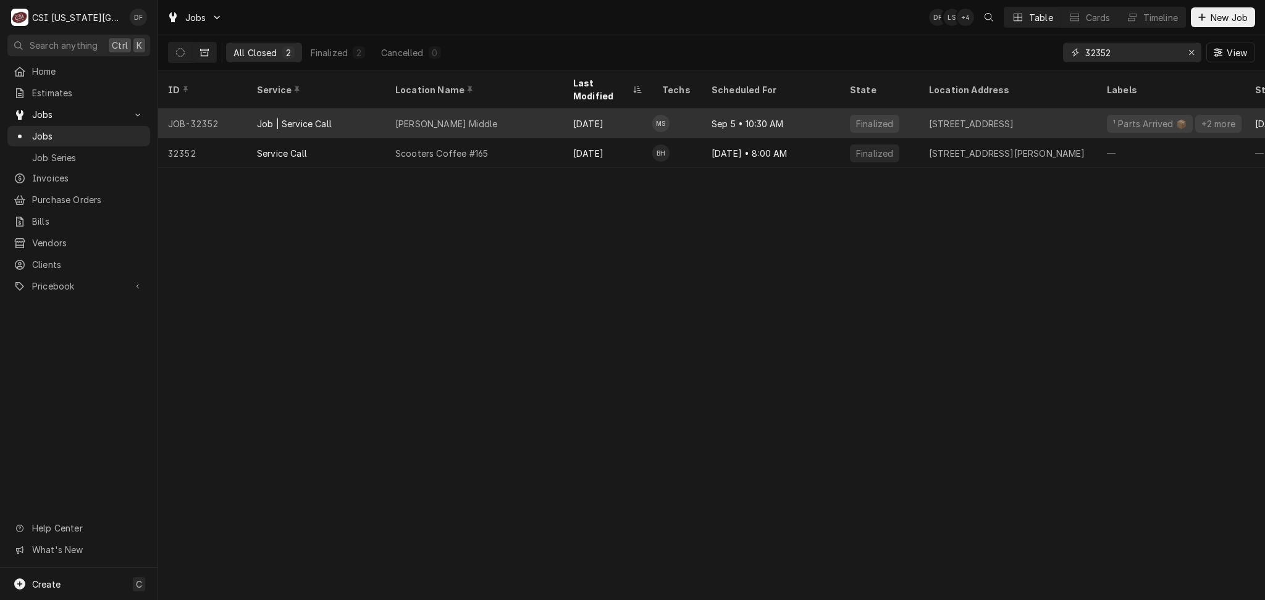
type input "32352"
click at [623, 109] on div "[DATE]" at bounding box center [607, 124] width 89 height 30
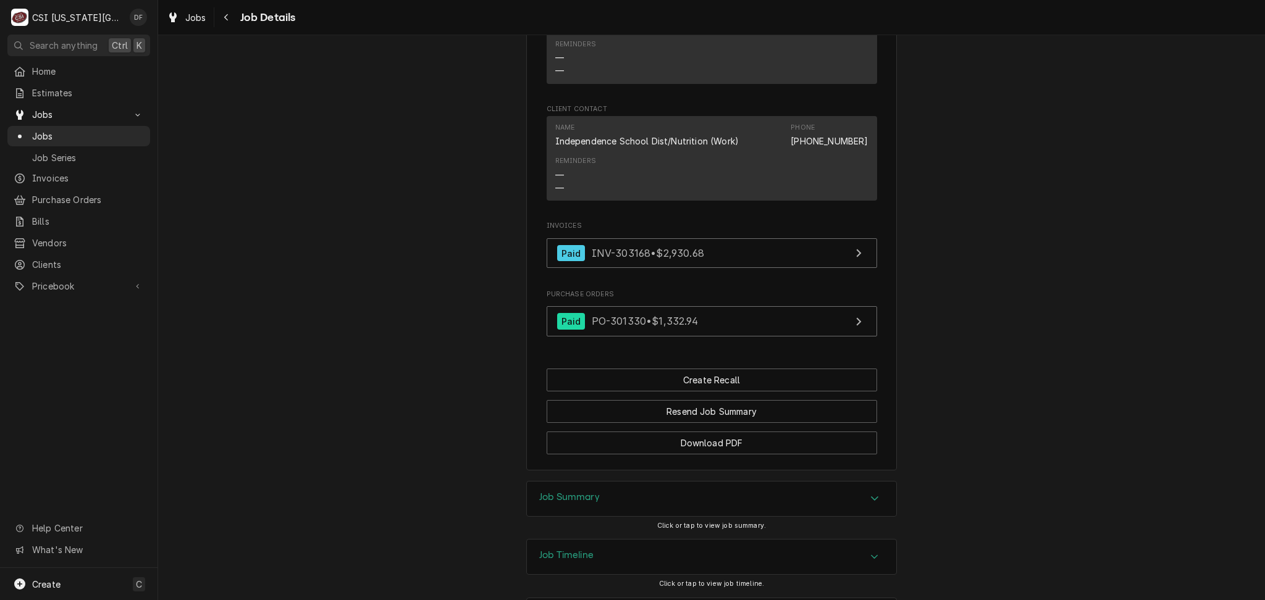
scroll to position [1410, 0]
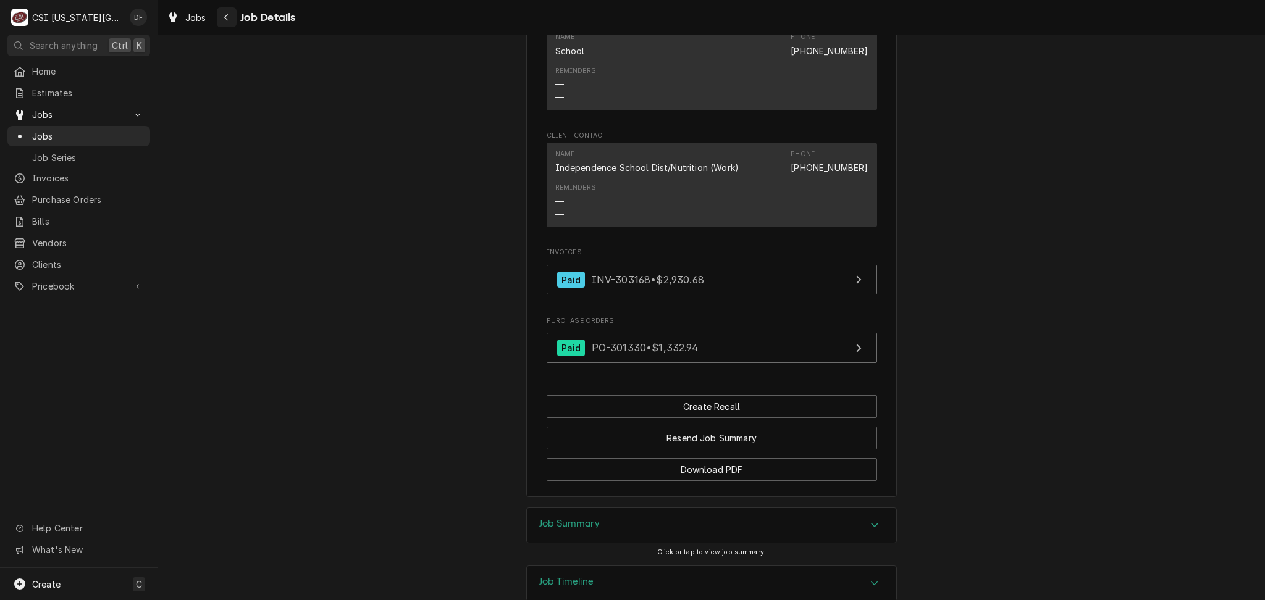
click at [224, 18] on icon "Navigate back" at bounding box center [227, 17] width 6 height 9
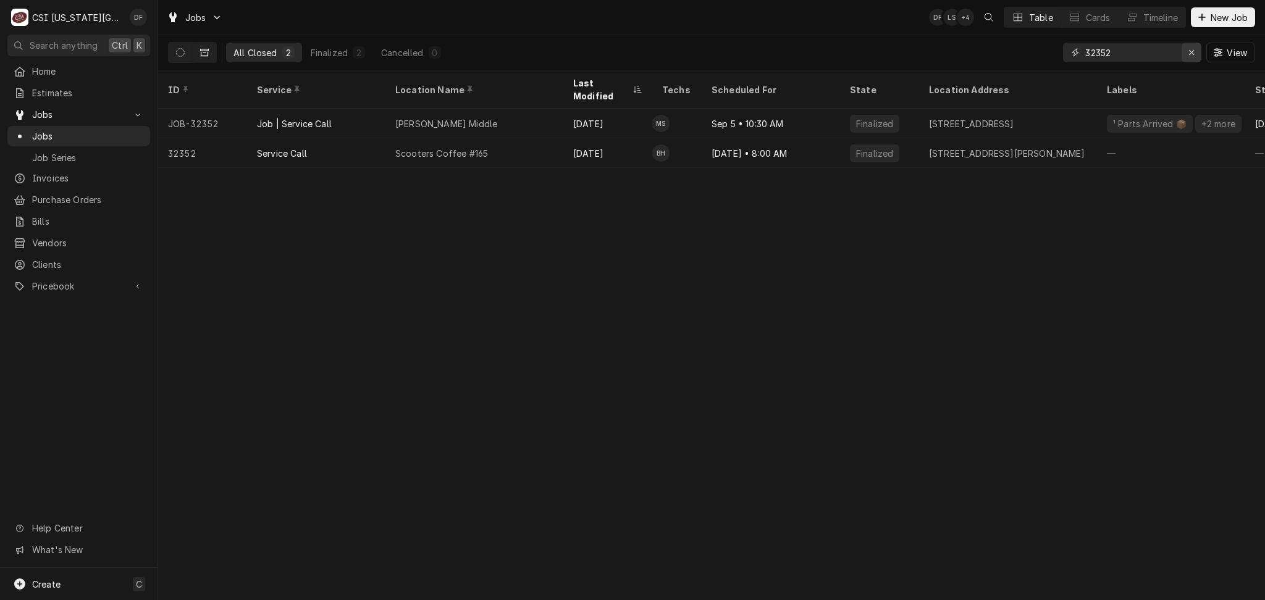
click at [1190, 51] on icon "Erase input" at bounding box center [1191, 52] width 7 height 9
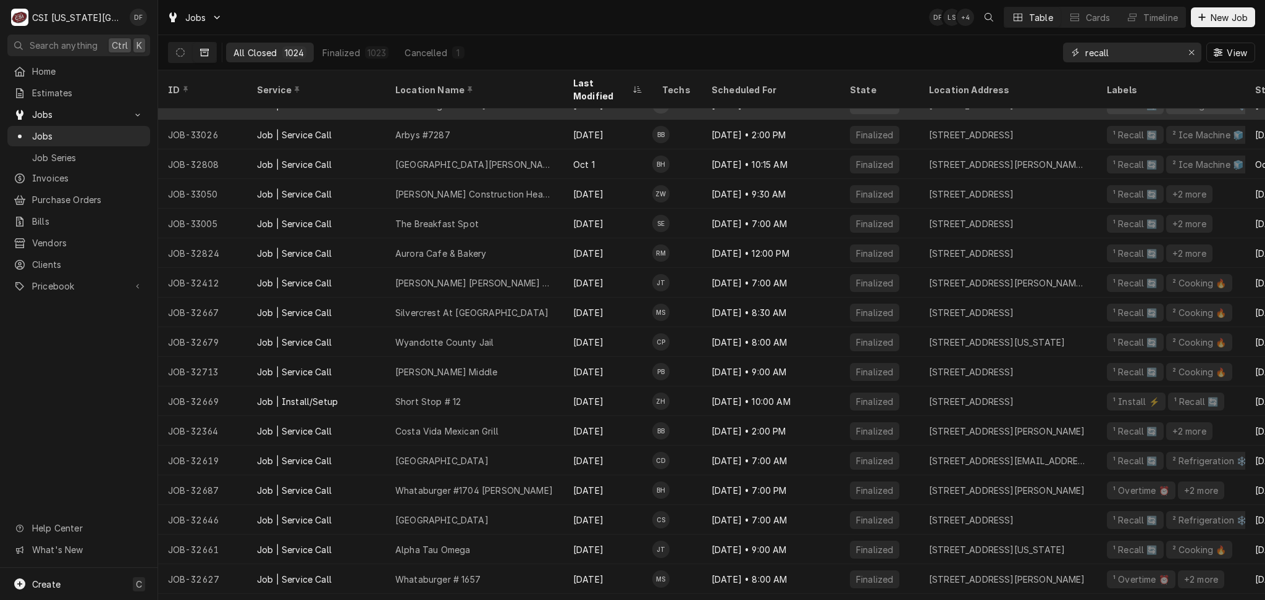
scroll to position [425, 0]
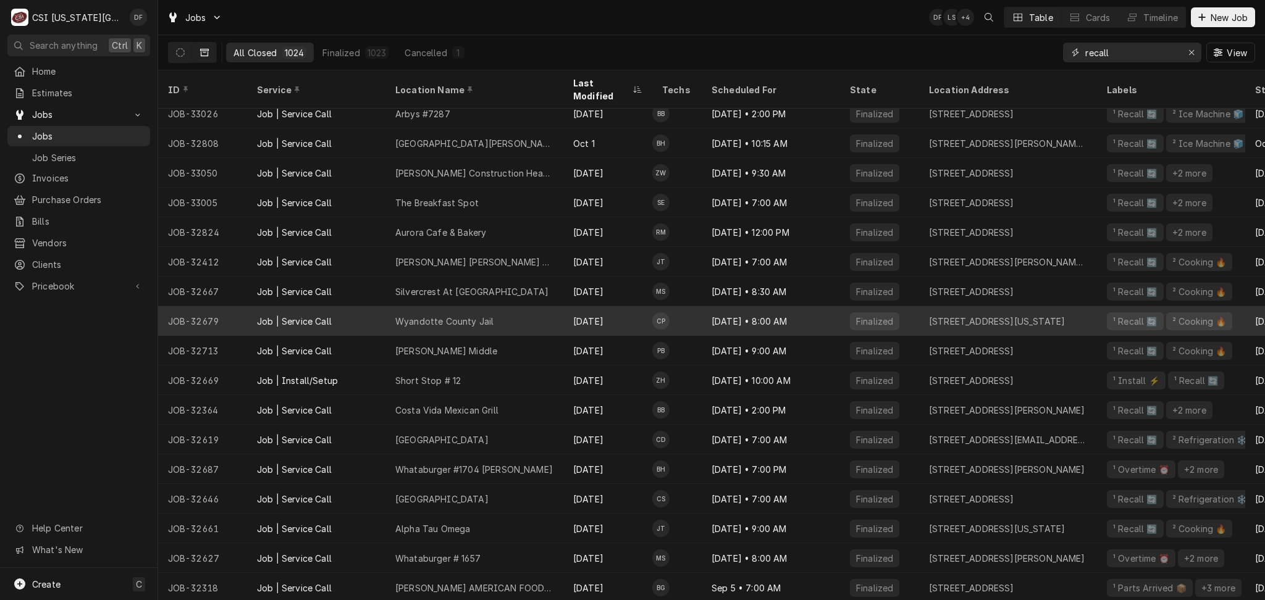
type input "recall"
click at [505, 306] on div "Wyandotte County Jail" at bounding box center [474, 321] width 178 height 30
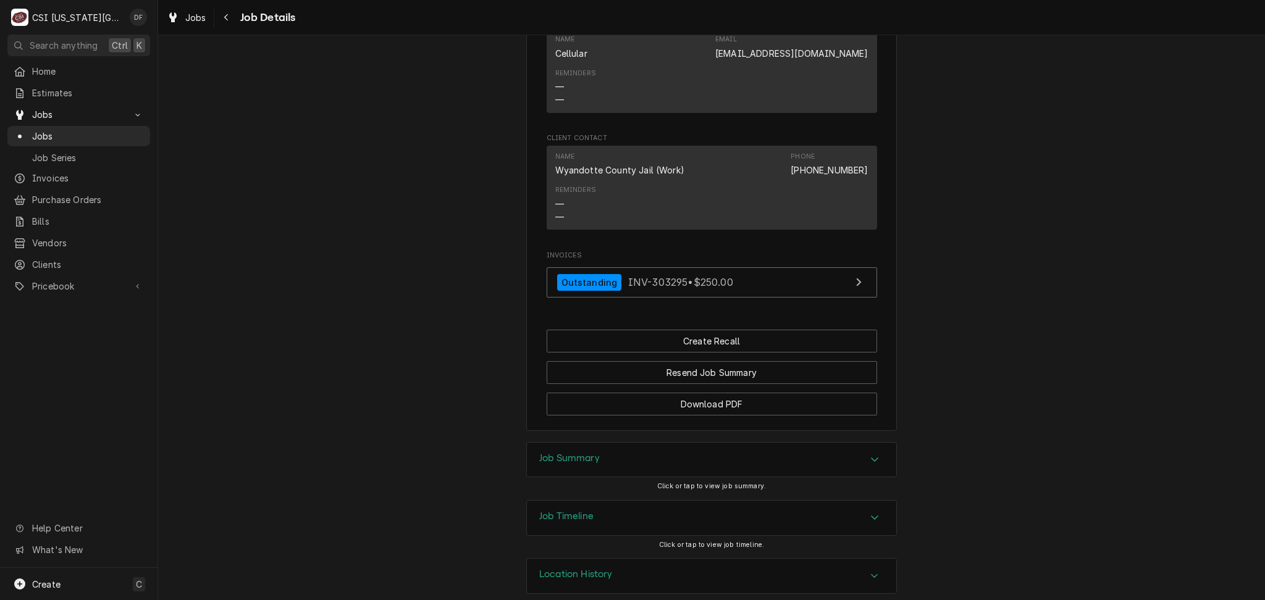
scroll to position [1056, 0]
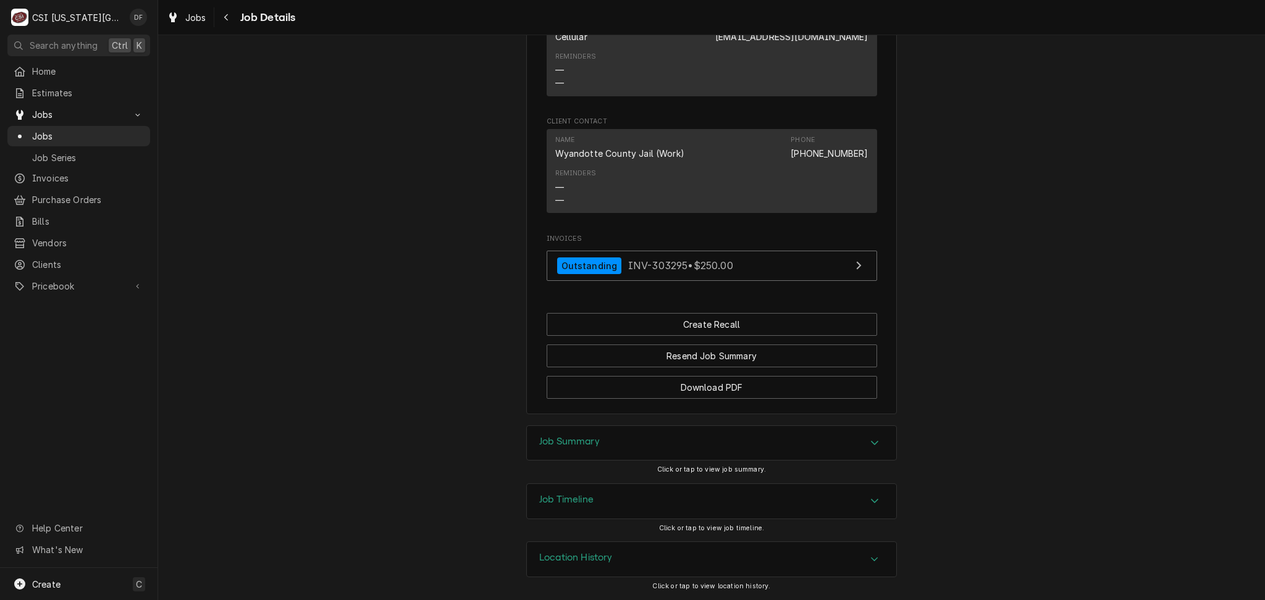
click at [634, 451] on div "Job Summary" at bounding box center [711, 443] width 369 height 35
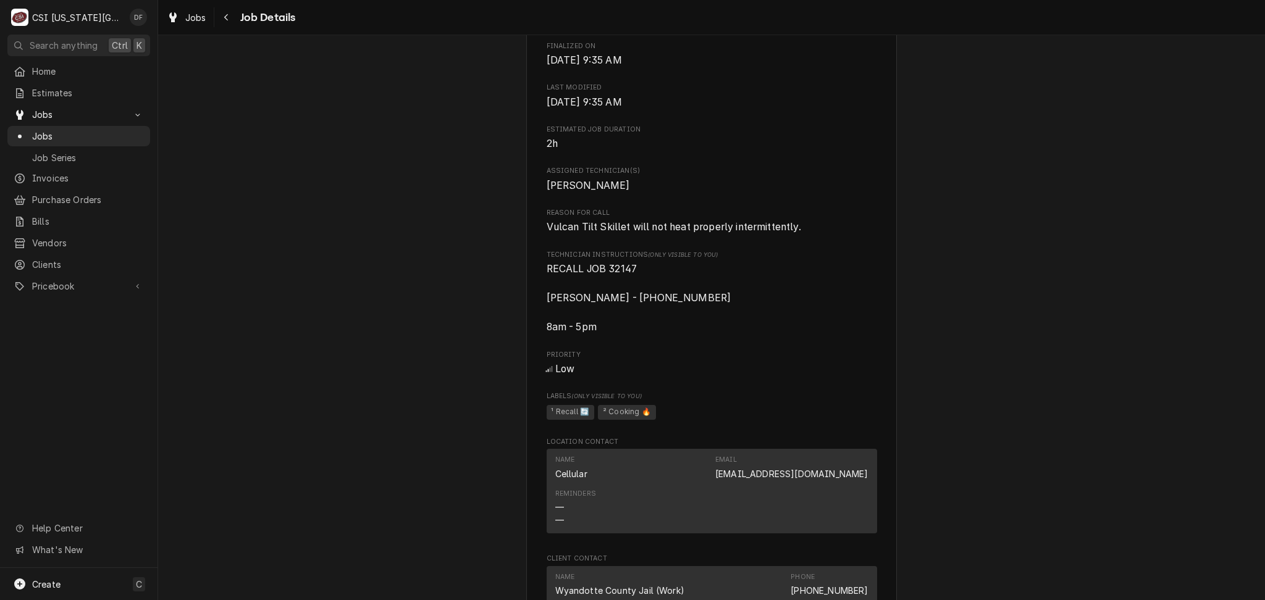
scroll to position [576, 0]
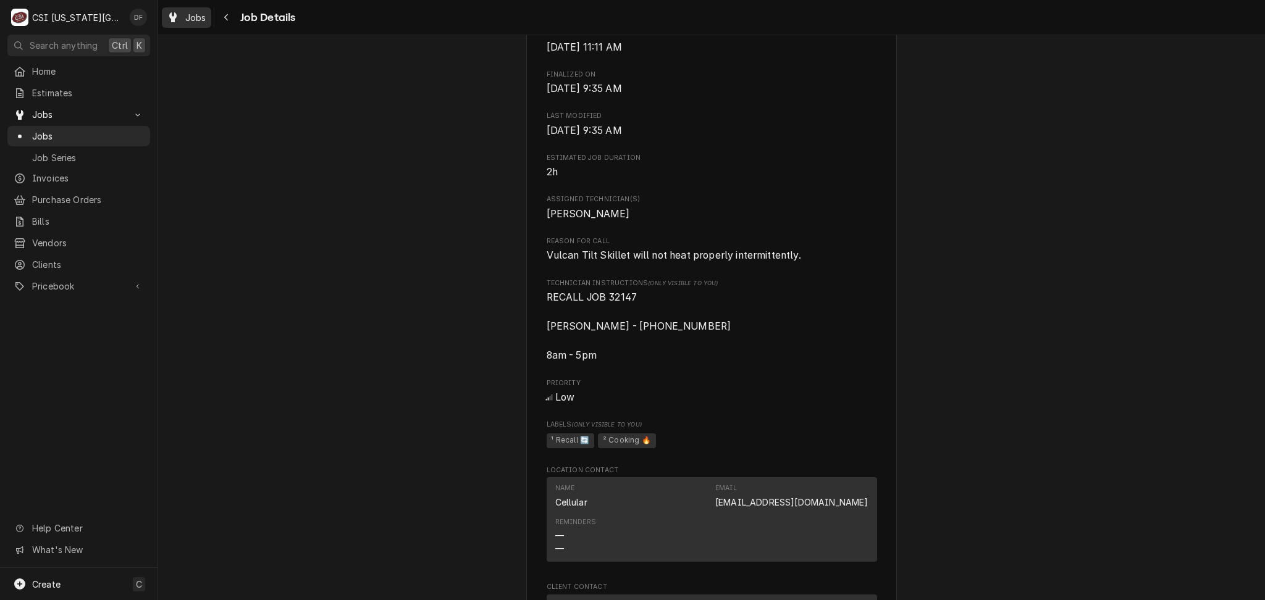
click at [189, 23] on span "Jobs" at bounding box center [195, 17] width 21 height 13
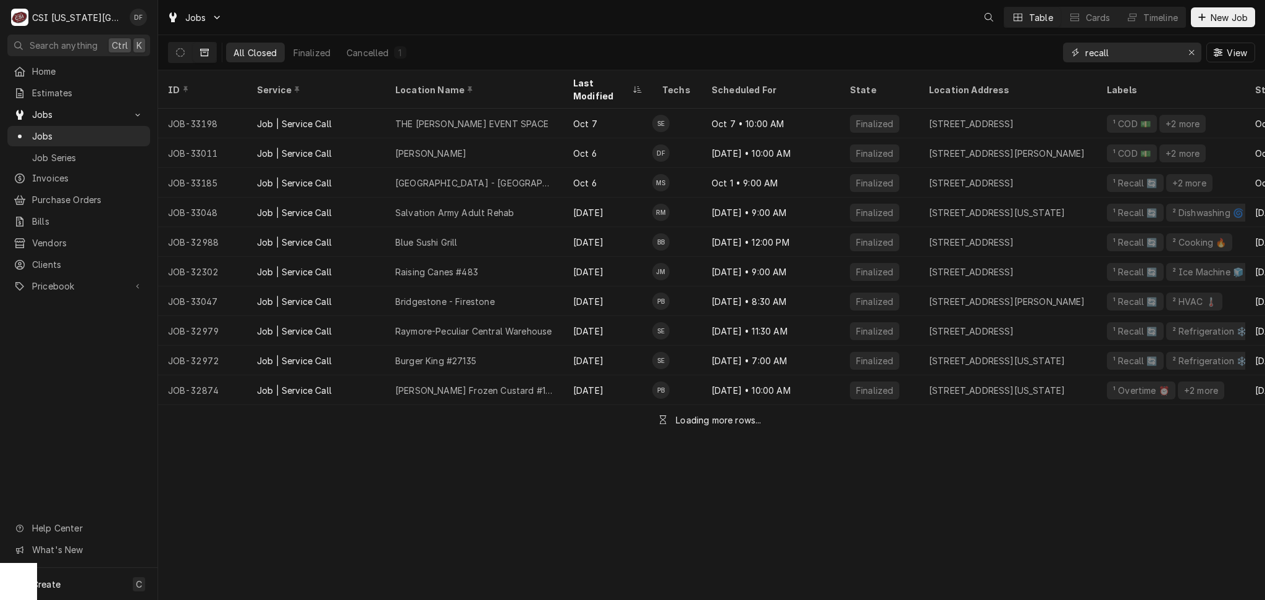
drag, startPoint x: 1128, startPoint y: 55, endPoint x: 1049, endPoint y: 53, distance: 79.1
click at [1049, 53] on div "All Closed Finalized Cancelled 1 recall View" at bounding box center [711, 52] width 1087 height 35
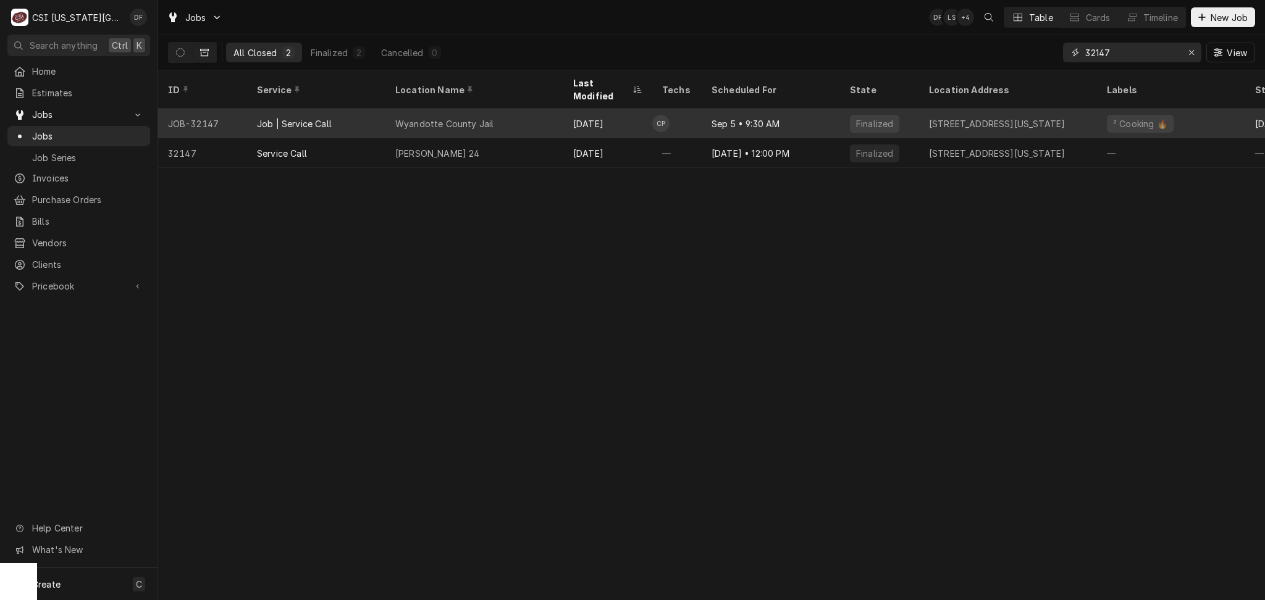
type input "32147"
click at [547, 109] on div "Wyandotte County Jail" at bounding box center [474, 124] width 178 height 30
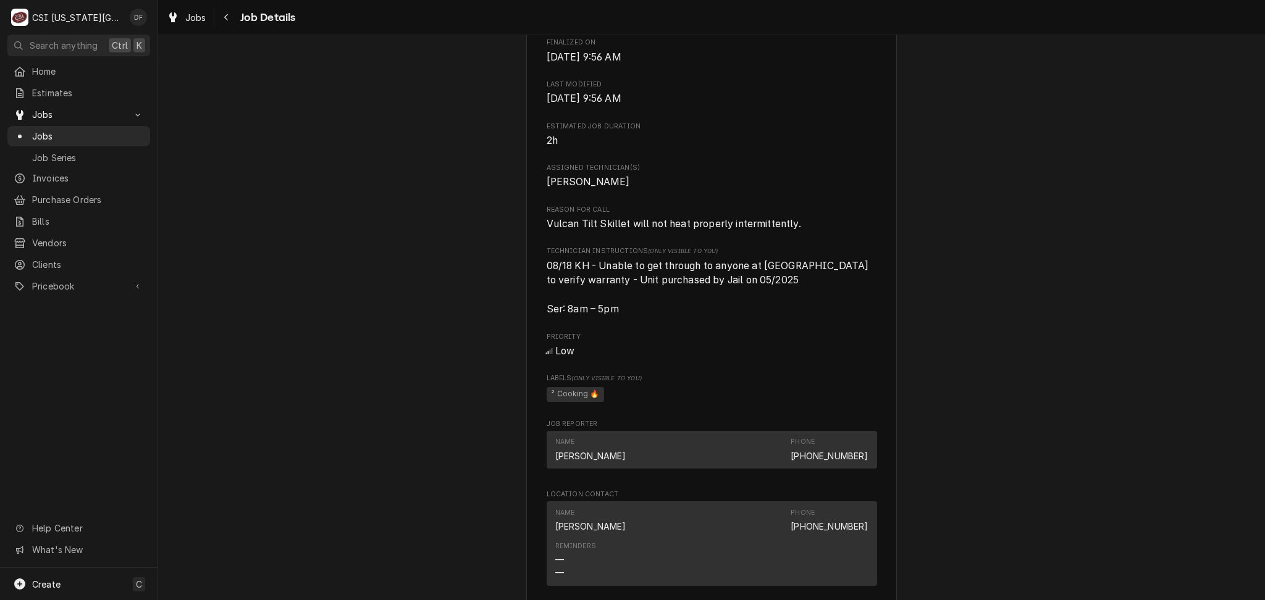
scroll to position [741, 0]
click at [196, 21] on span "Jobs" at bounding box center [195, 17] width 21 height 13
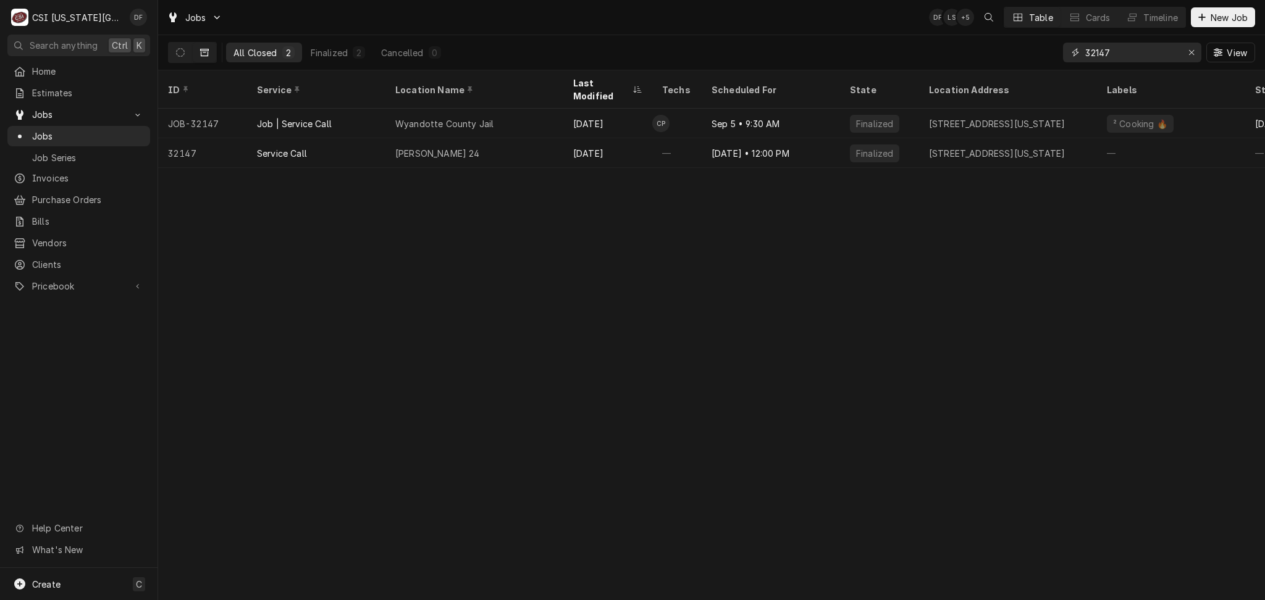
drag, startPoint x: 1136, startPoint y: 54, endPoint x: 1069, endPoint y: 47, distance: 67.7
click at [1069, 47] on div "32147" at bounding box center [1132, 53] width 138 height 20
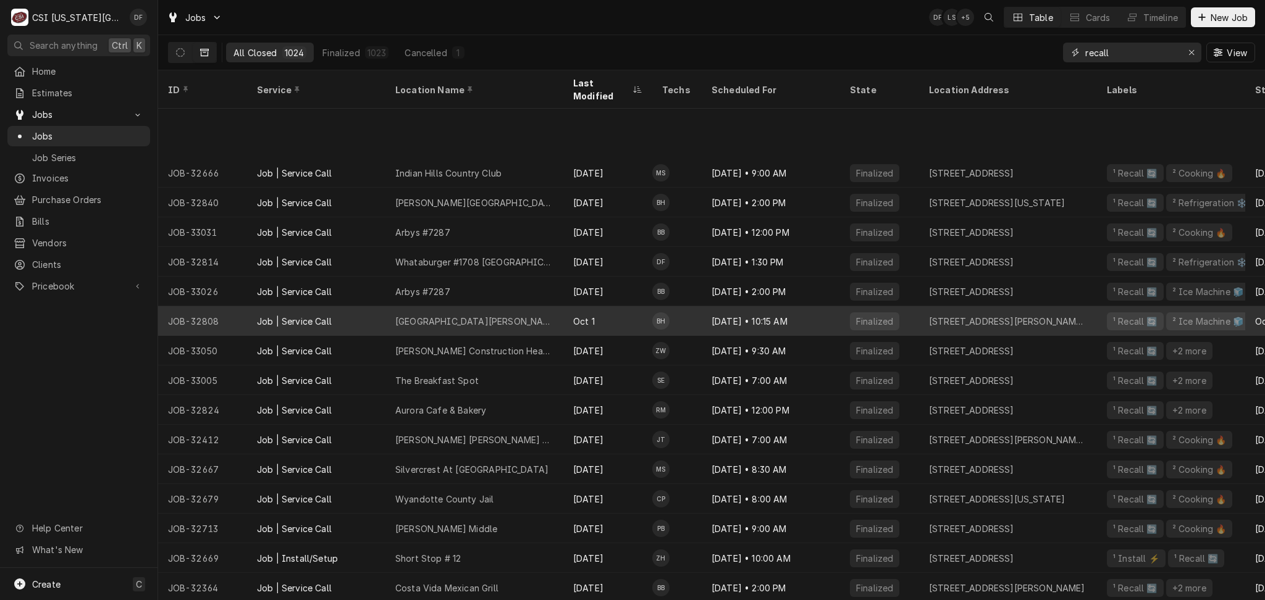
scroll to position [366, 0]
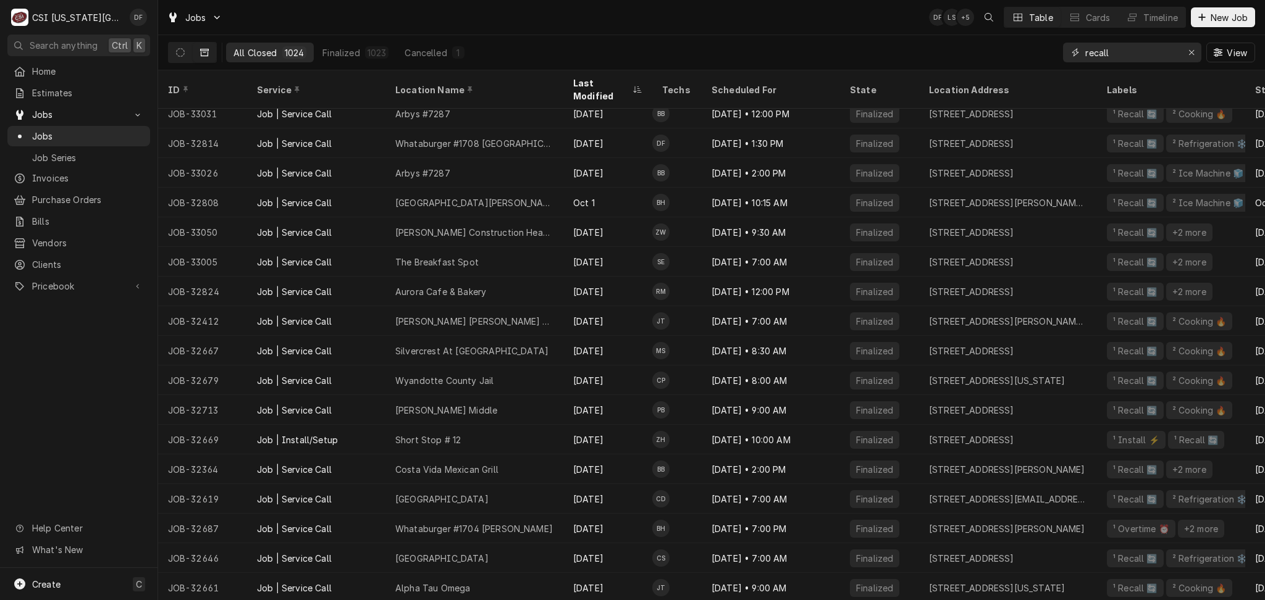
type input "recall"
click at [1122, 51] on input "recall" at bounding box center [1131, 53] width 93 height 20
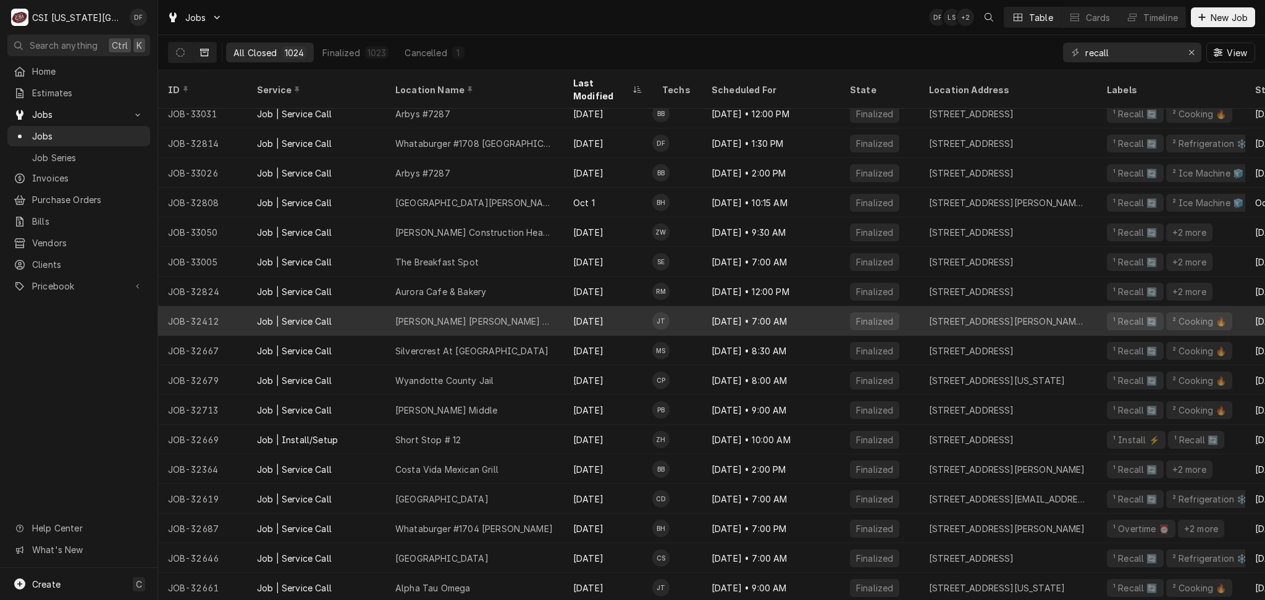
click at [443, 315] on div "Jack Stack Lees Summit" at bounding box center [474, 321] width 158 height 13
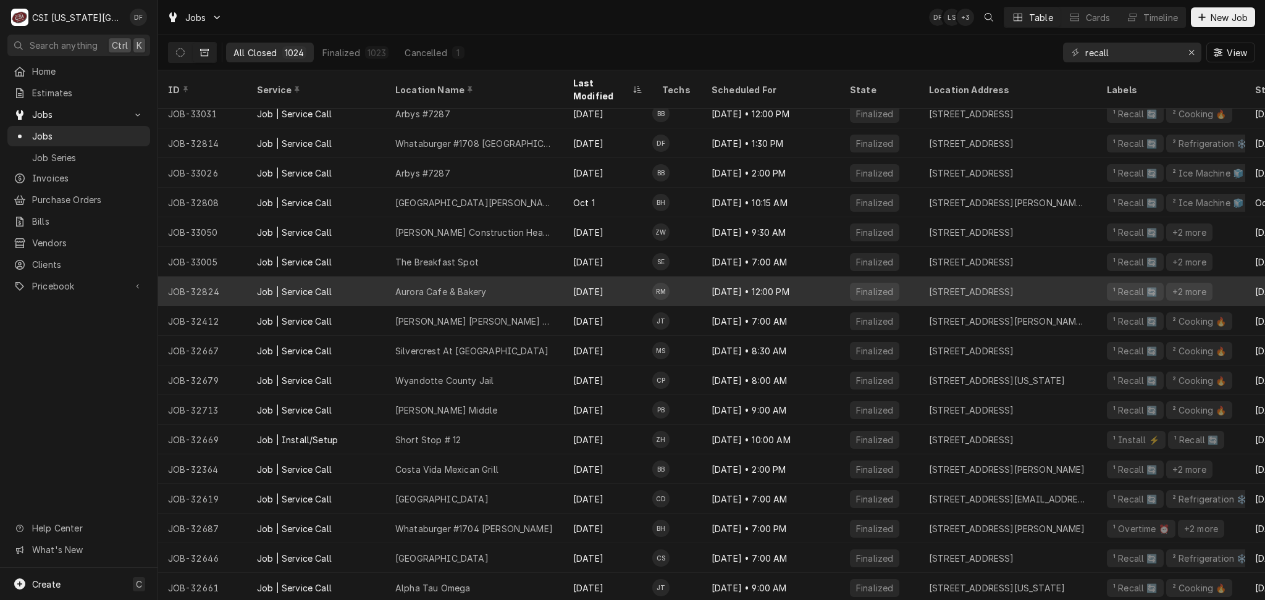
click at [529, 277] on div "Aurora Cafe & Bakery" at bounding box center [474, 292] width 178 height 30
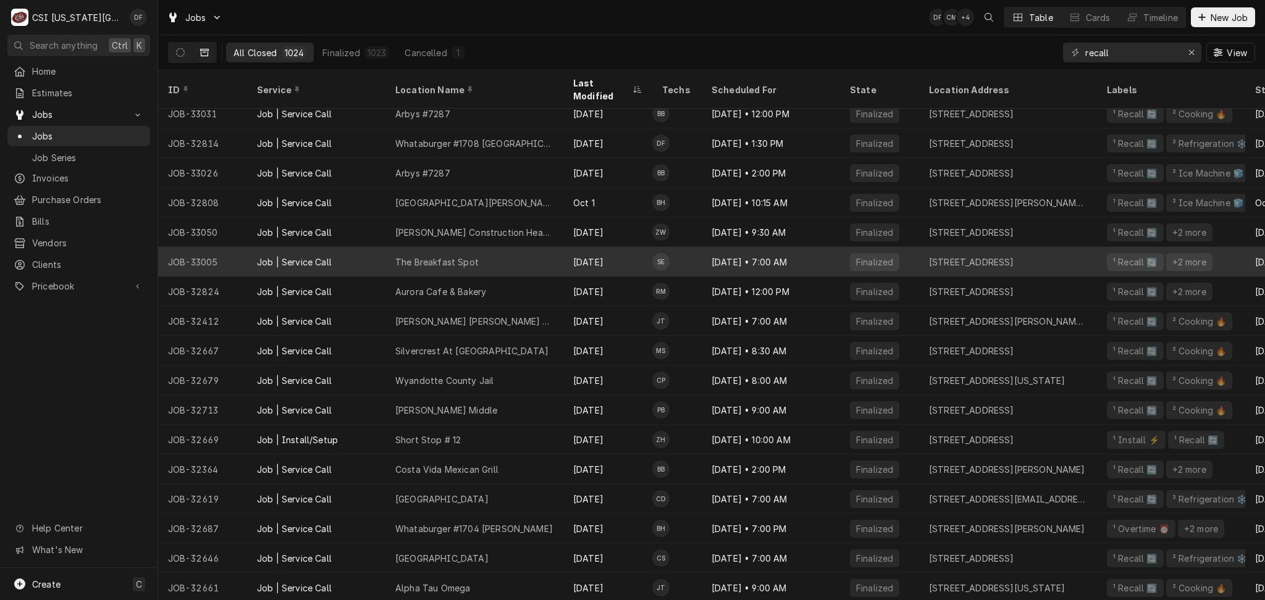
click at [484, 248] on div "The Breakfast Spot" at bounding box center [474, 262] width 178 height 30
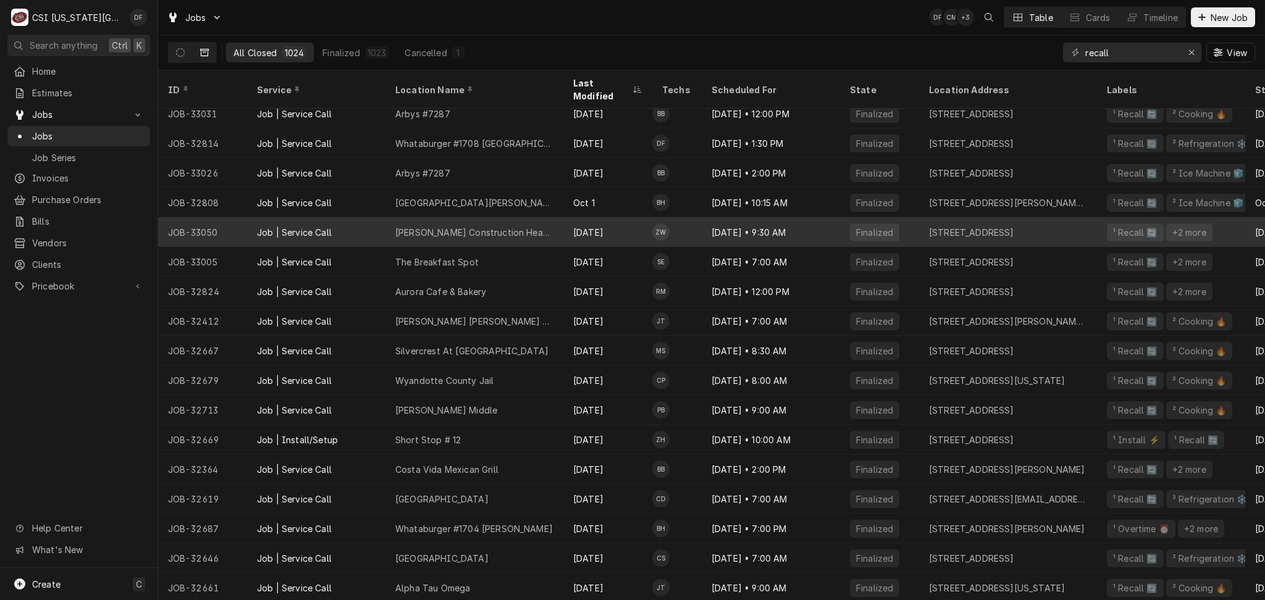
click at [562, 228] on div "JE Dunn Construction Headquarters" at bounding box center [474, 232] width 178 height 30
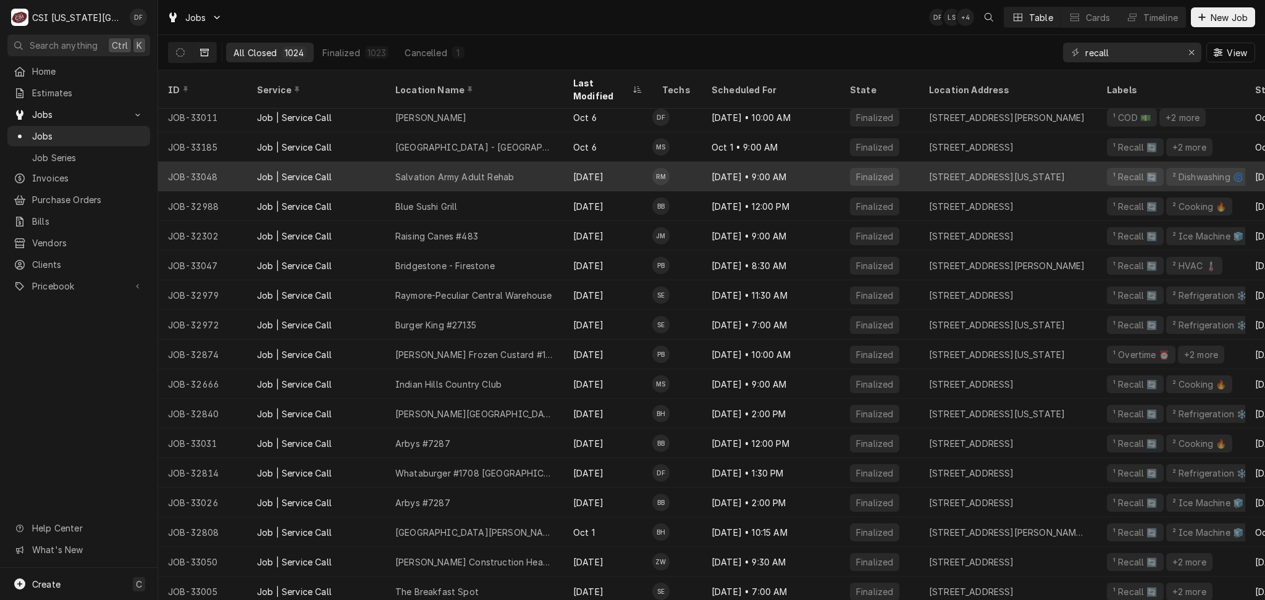
scroll to position [0, 0]
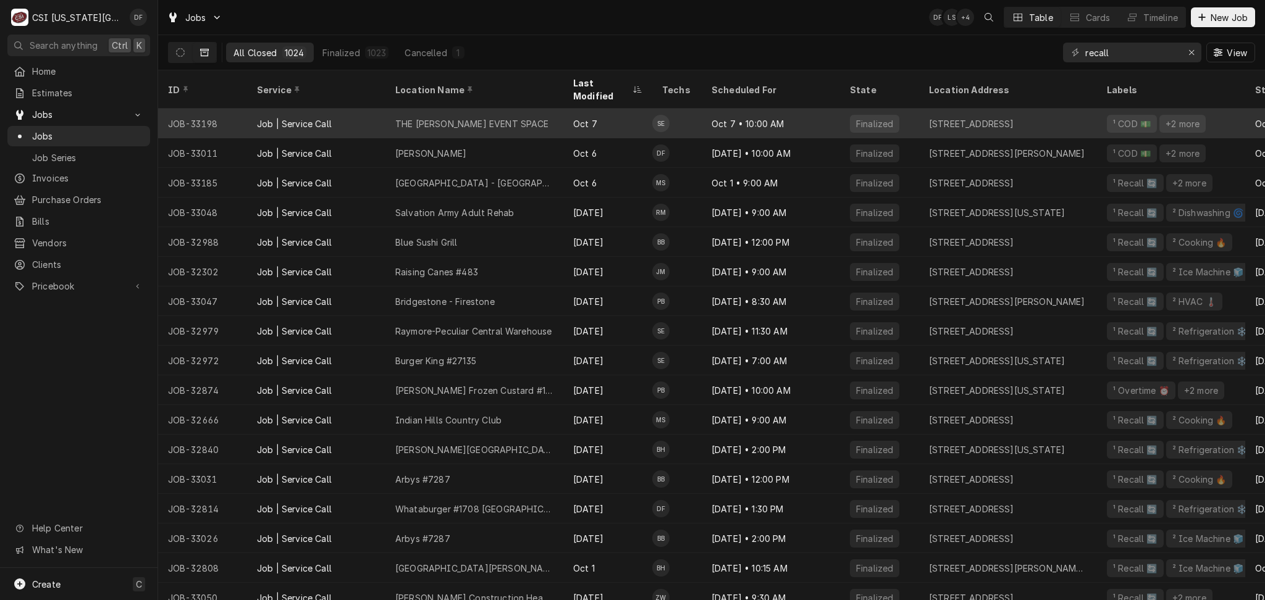
click at [519, 111] on div "THE EVERLY EVENT SPACE" at bounding box center [474, 124] width 178 height 30
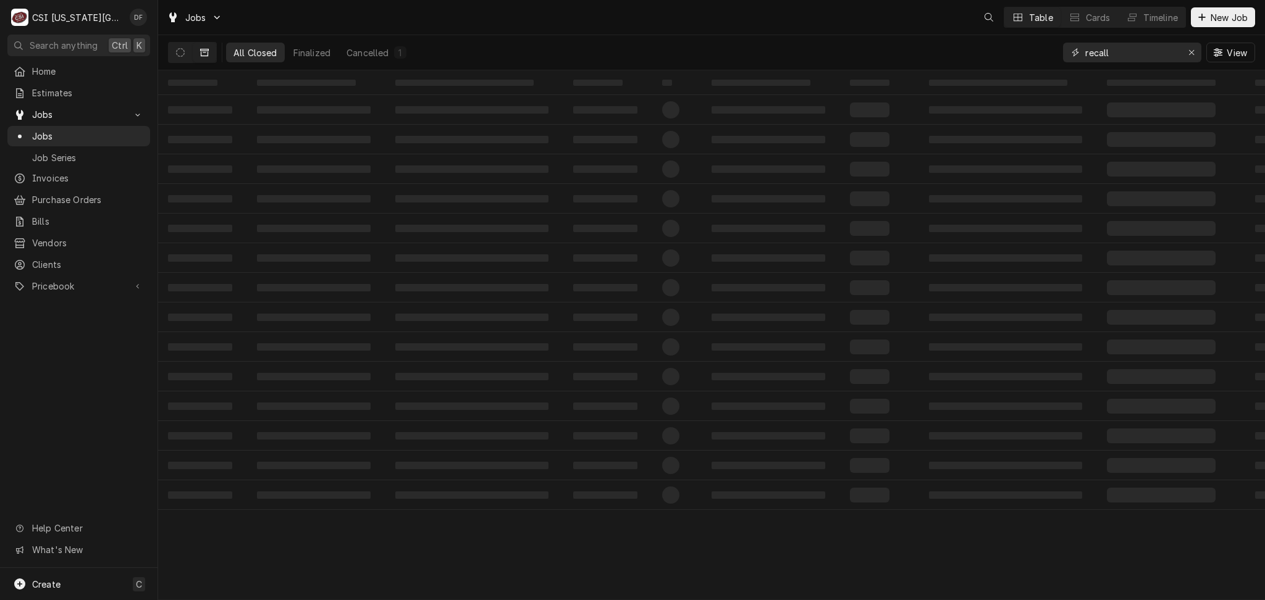
drag, startPoint x: 1113, startPoint y: 50, endPoint x: 1054, endPoint y: 57, distance: 59.8
click at [1054, 57] on div "All Closed Finalized Cancelled 1 recall View" at bounding box center [711, 52] width 1087 height 35
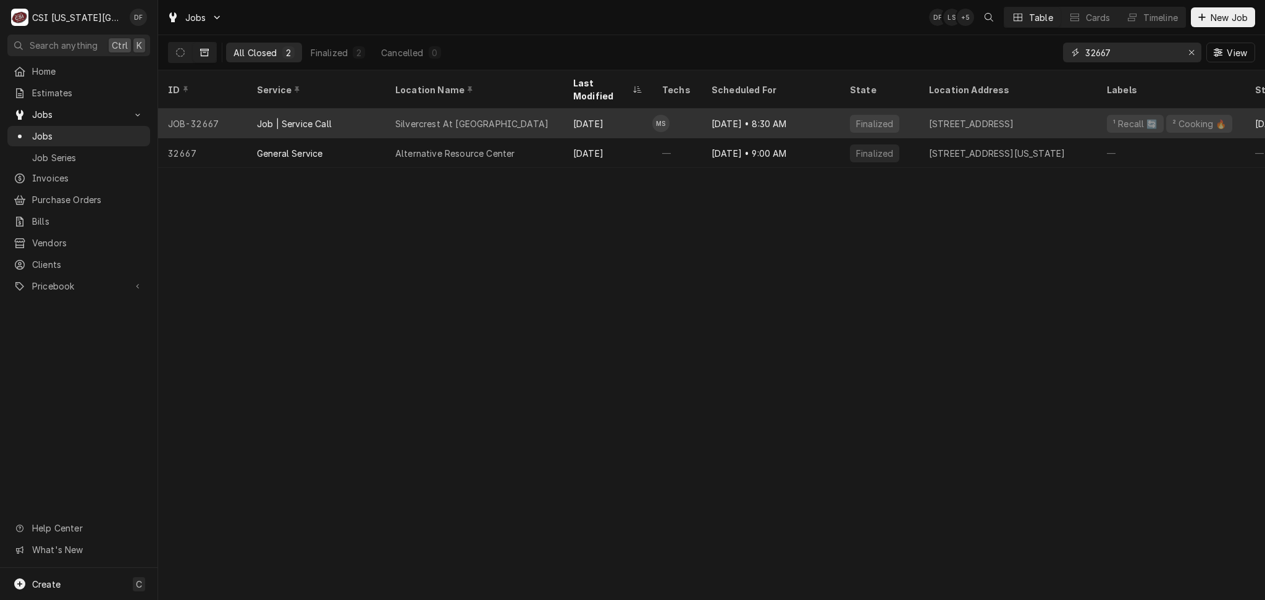
type input "32667"
click at [554, 116] on div "Silvercrest At [GEOGRAPHIC_DATA]" at bounding box center [474, 124] width 178 height 30
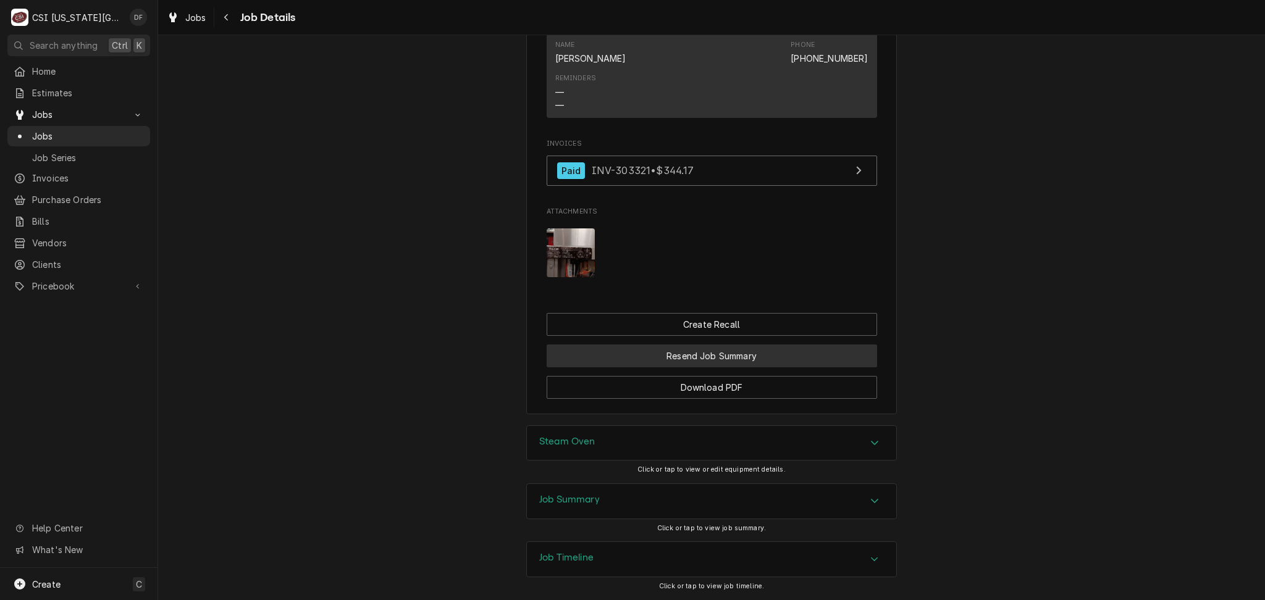
scroll to position [1107, 0]
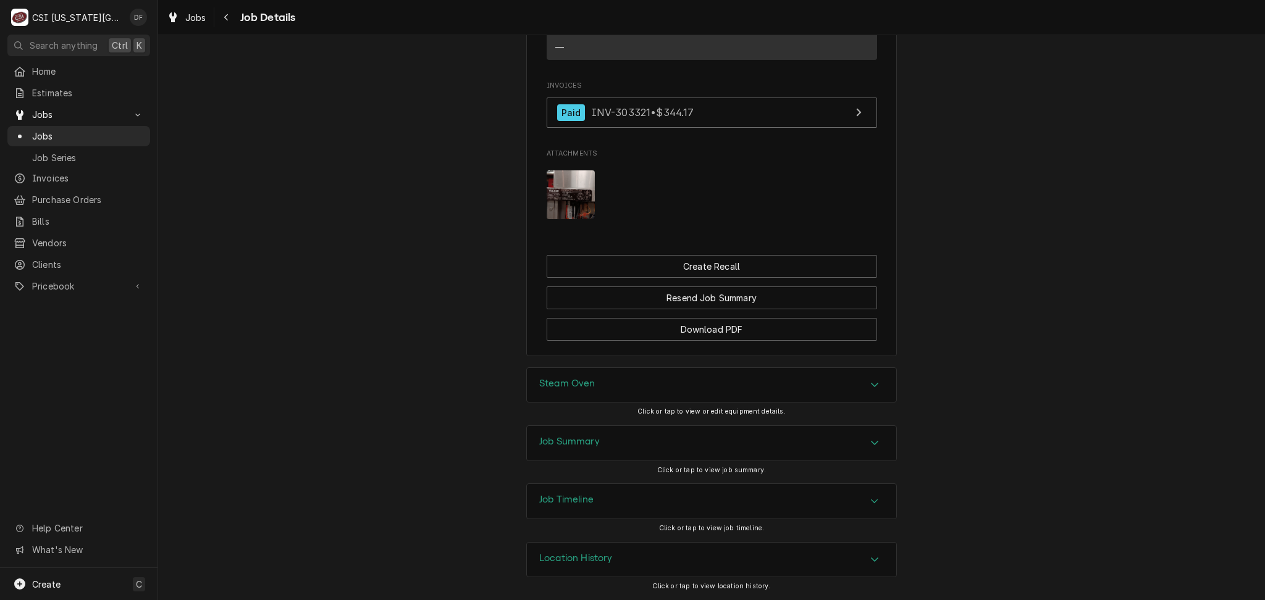
click at [645, 448] on div "Job Summary" at bounding box center [711, 443] width 369 height 35
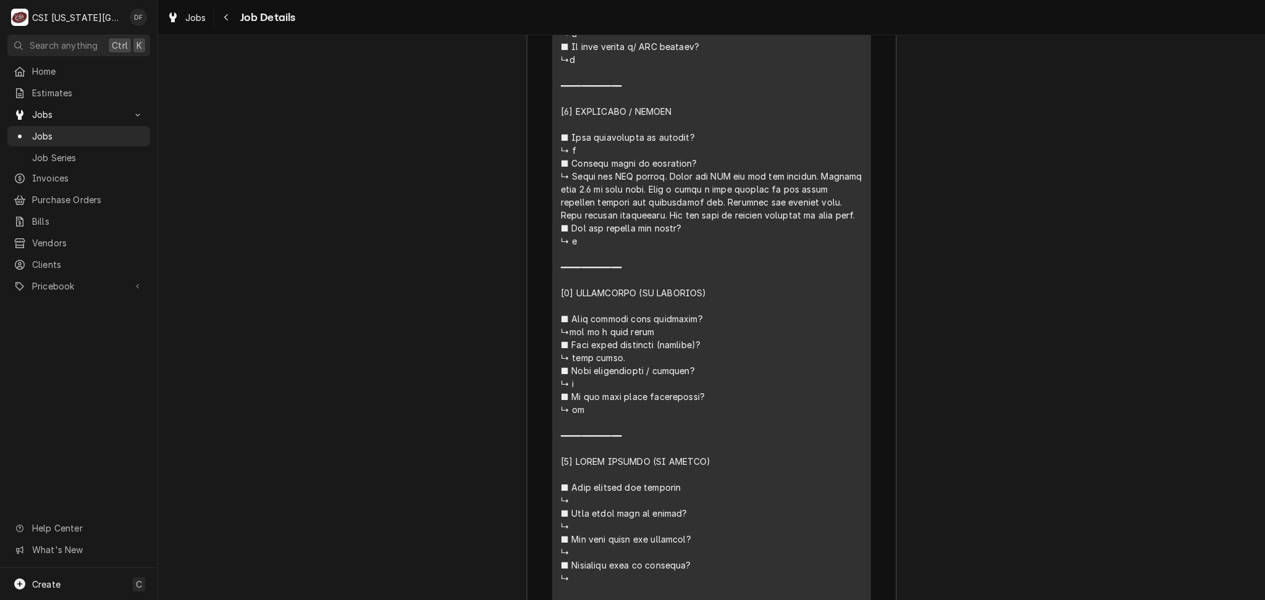
scroll to position [2224, 0]
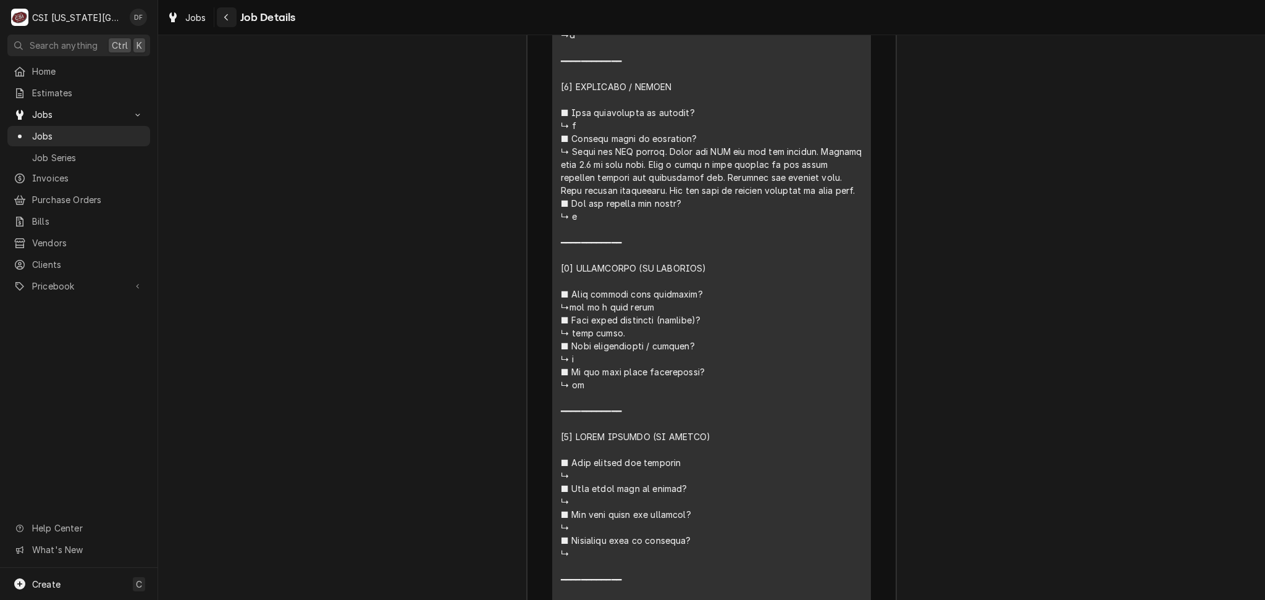
click at [221, 18] on div "Navigate back" at bounding box center [227, 17] width 12 height 12
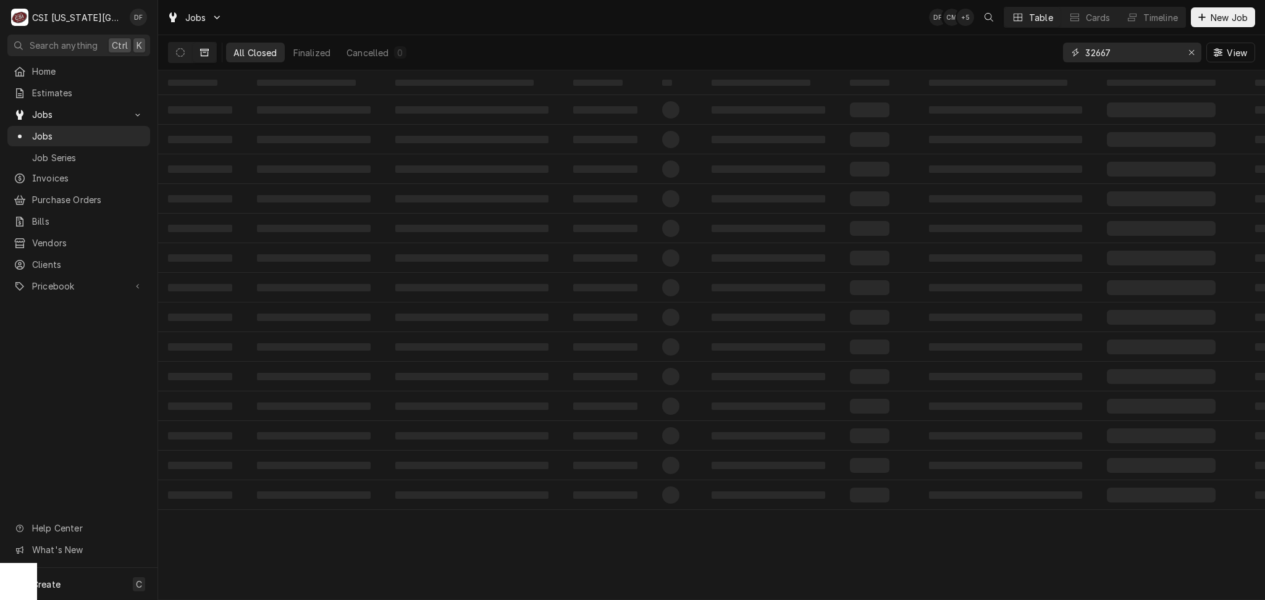
drag, startPoint x: 1127, startPoint y: 47, endPoint x: 1054, endPoint y: 58, distance: 73.7
click at [1054, 58] on div "All Closed Finalized Cancelled 0 32667 View" at bounding box center [711, 52] width 1087 height 35
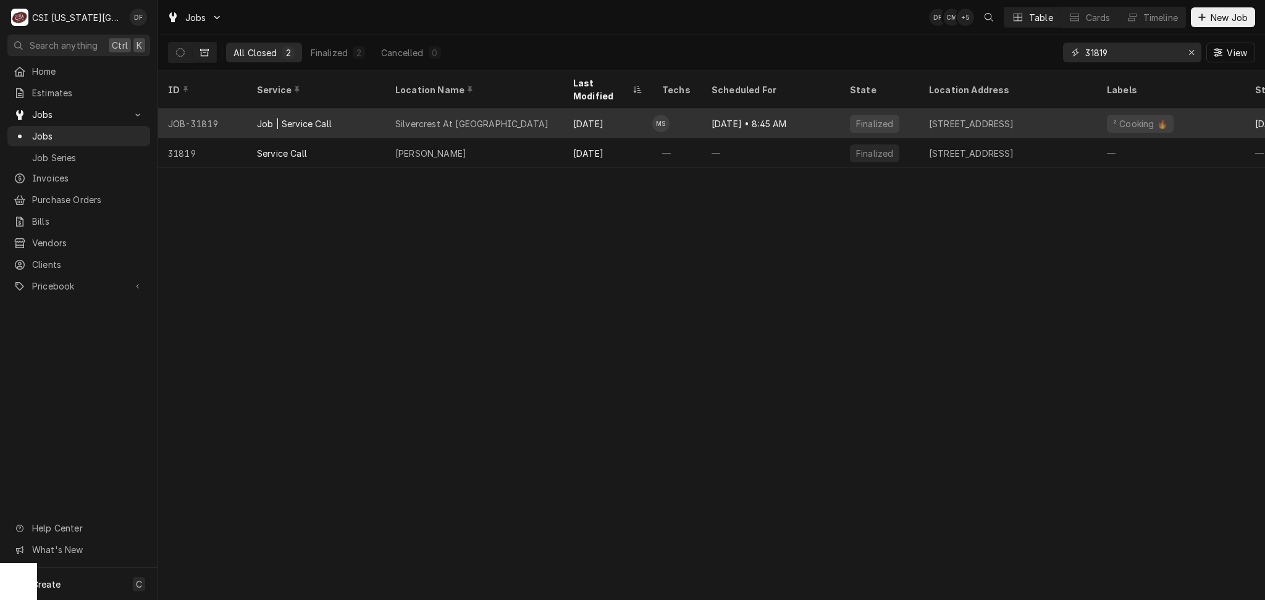
type input "31819"
click at [548, 111] on div "Silvercrest At College View" at bounding box center [474, 124] width 178 height 30
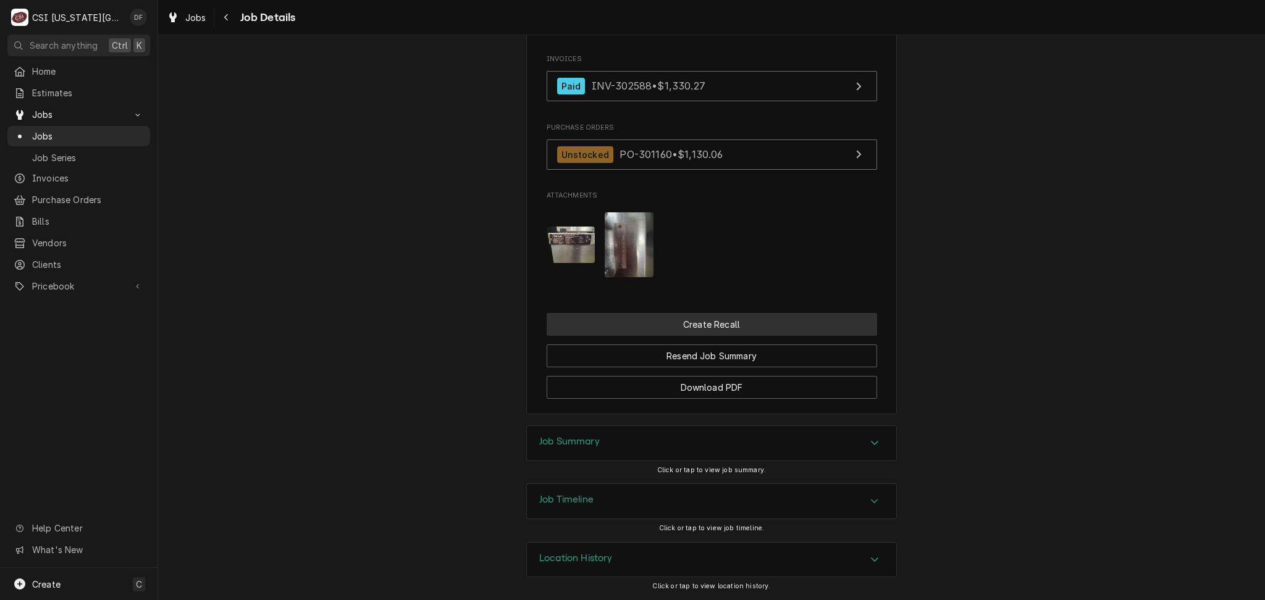
scroll to position [1075, 0]
click at [626, 436] on div "Job Summary" at bounding box center [711, 443] width 369 height 35
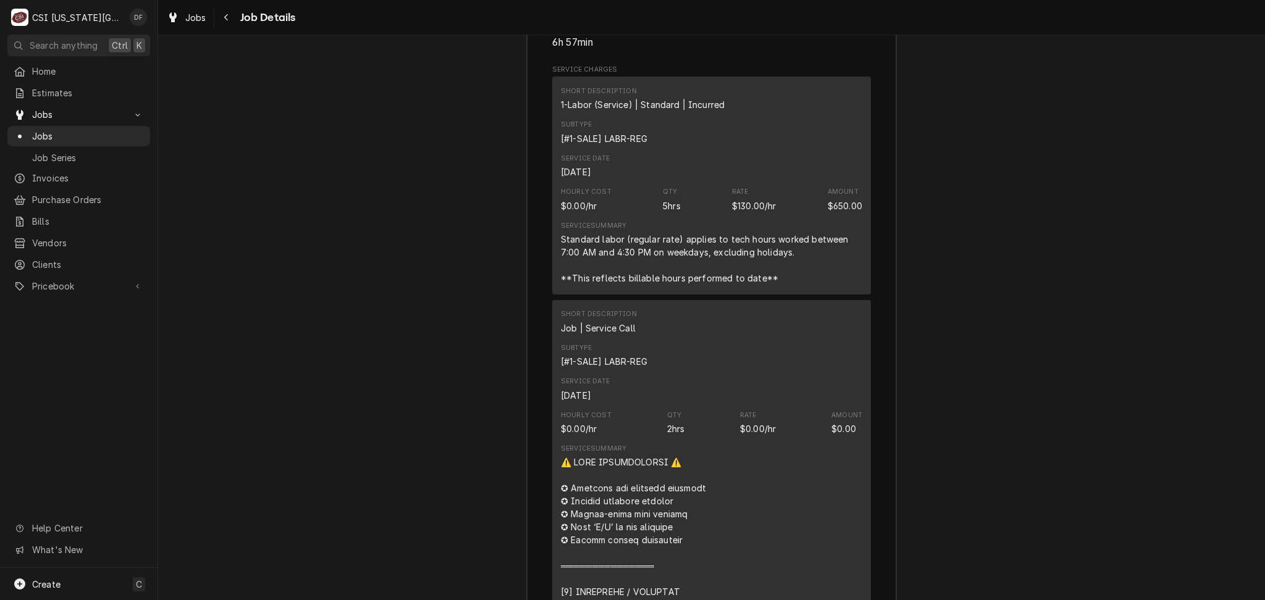
scroll to position [1647, 0]
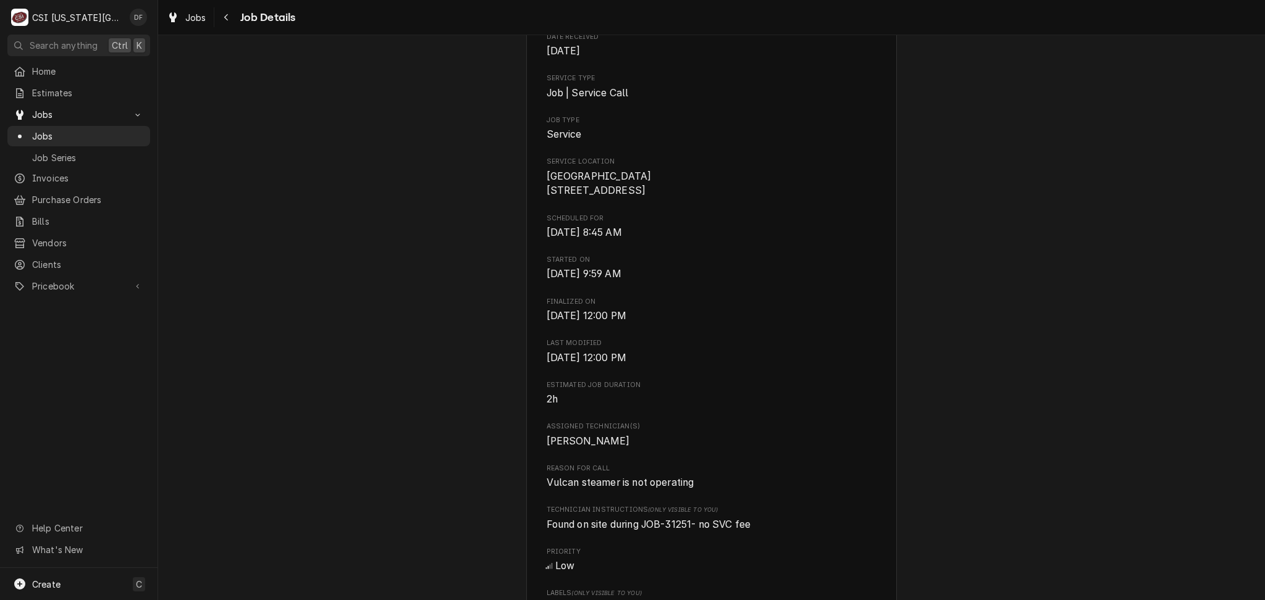
scroll to position [0, 0]
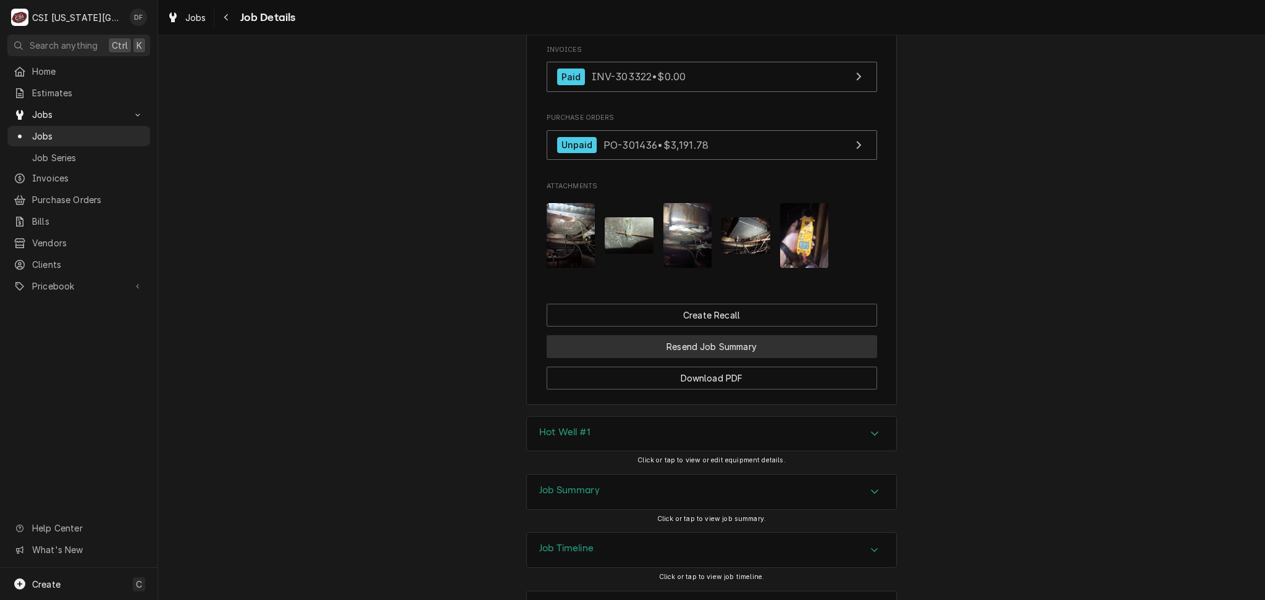
scroll to position [1548, 0]
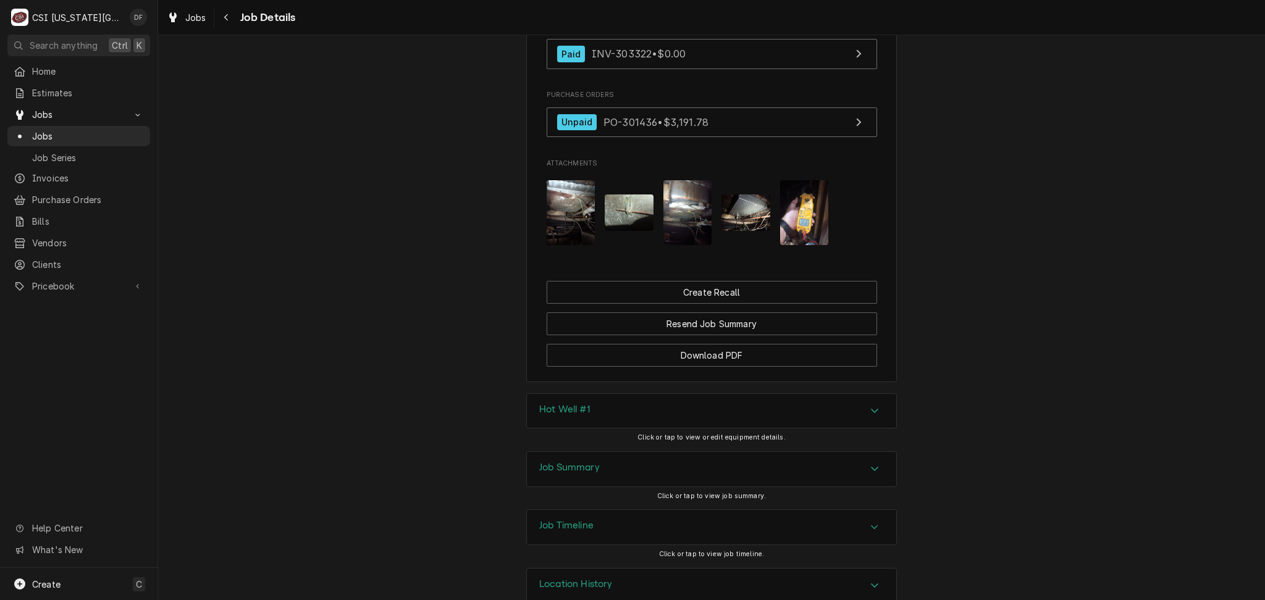
click at [616, 450] on div "Job Summary" at bounding box center [711, 469] width 369 height 35
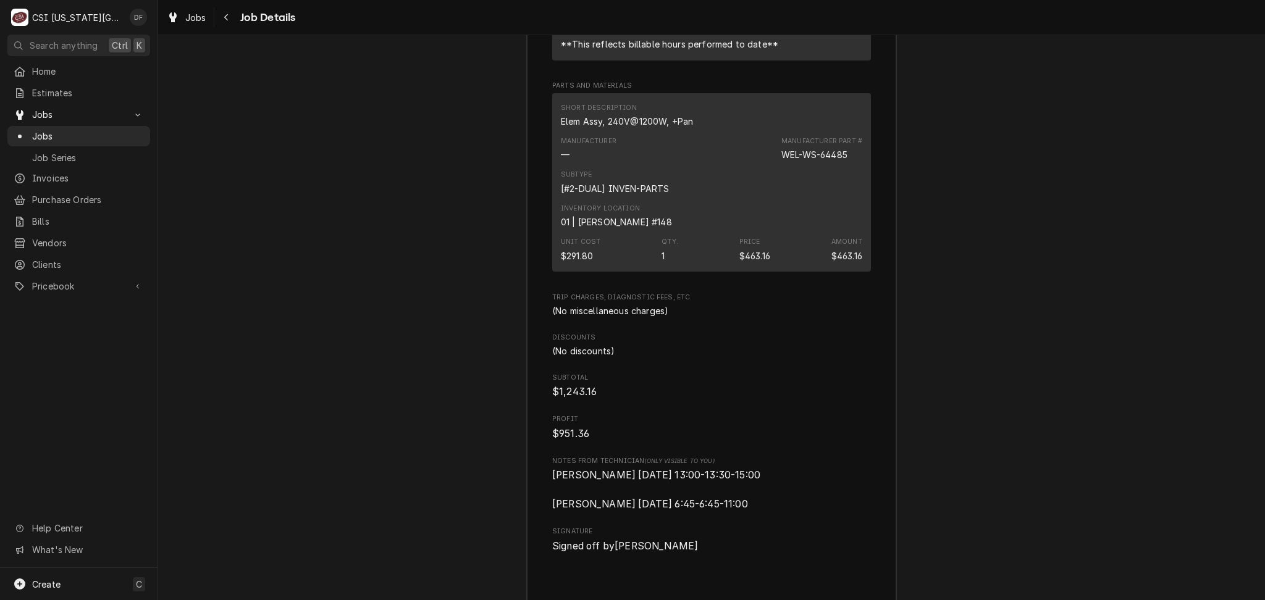
scroll to position [4018, 0]
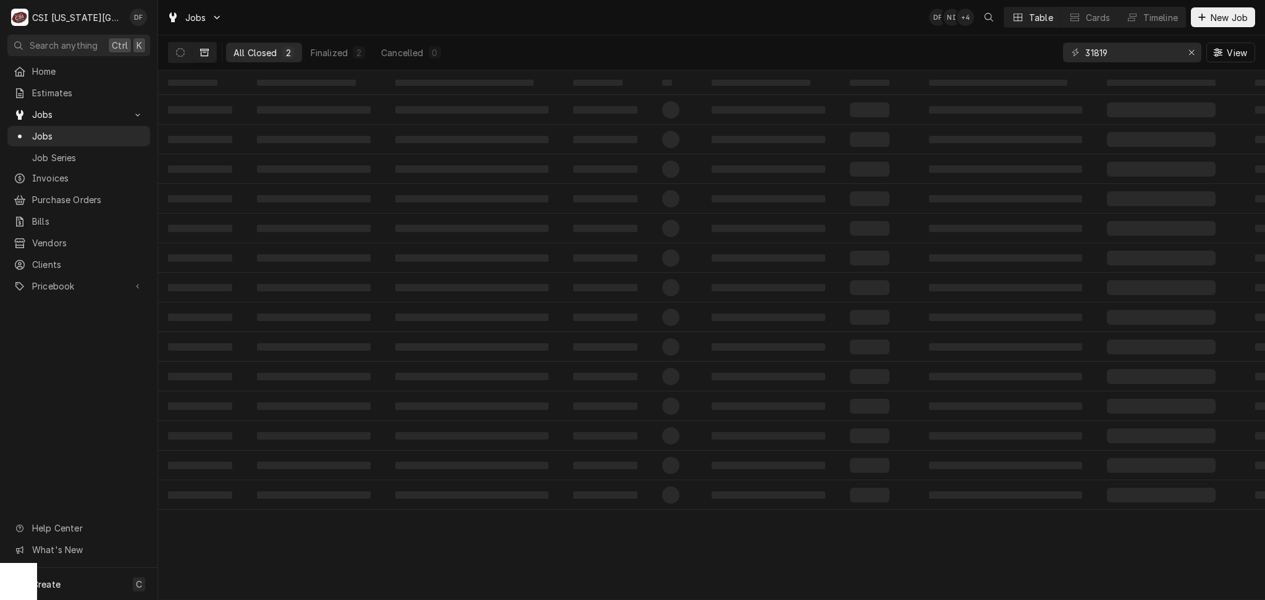
click at [1097, 53] on input "31819" at bounding box center [1131, 53] width 93 height 20
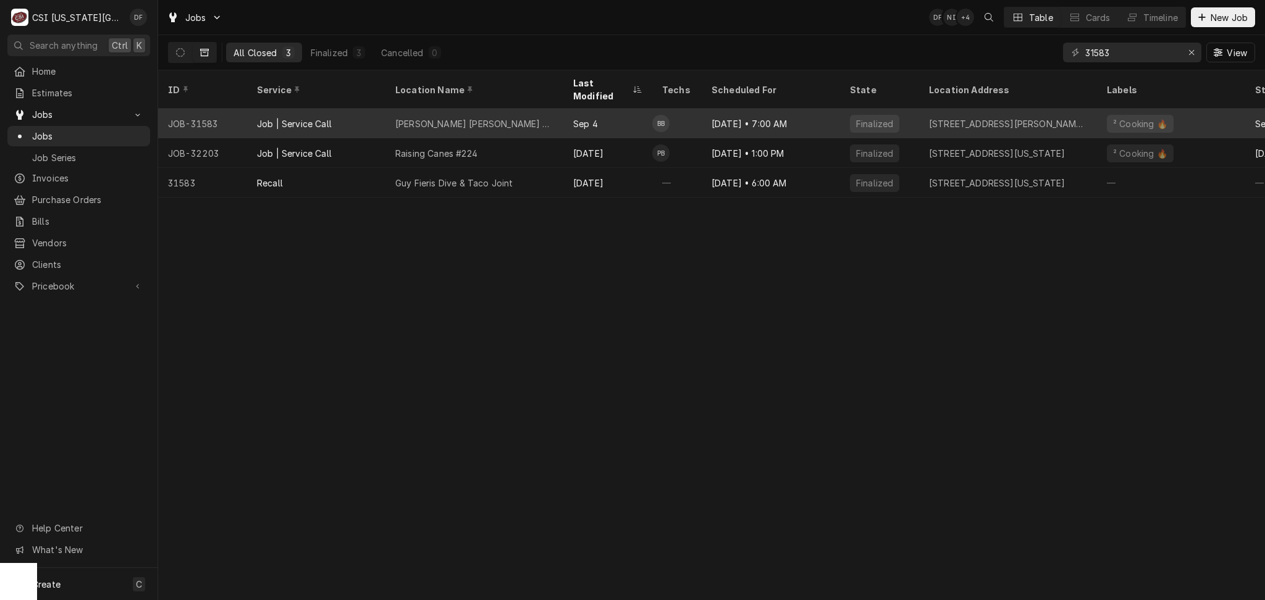
type input "31583"
click at [715, 112] on div "Aug 27 • 7:00 AM" at bounding box center [771, 124] width 138 height 30
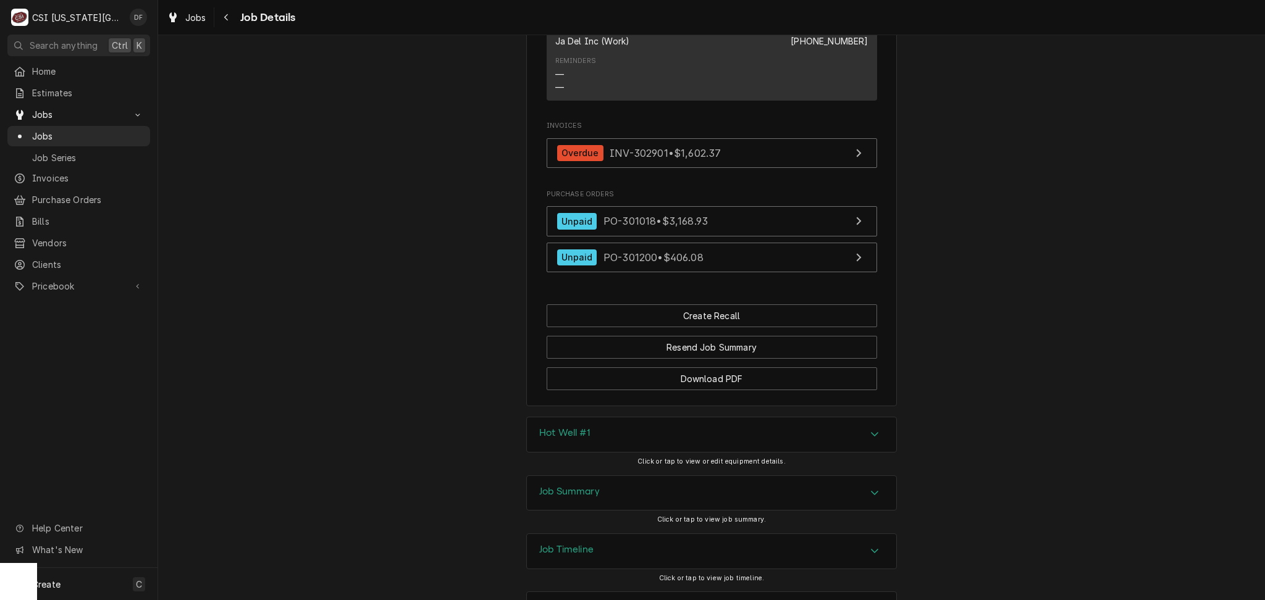
scroll to position [1458, 0]
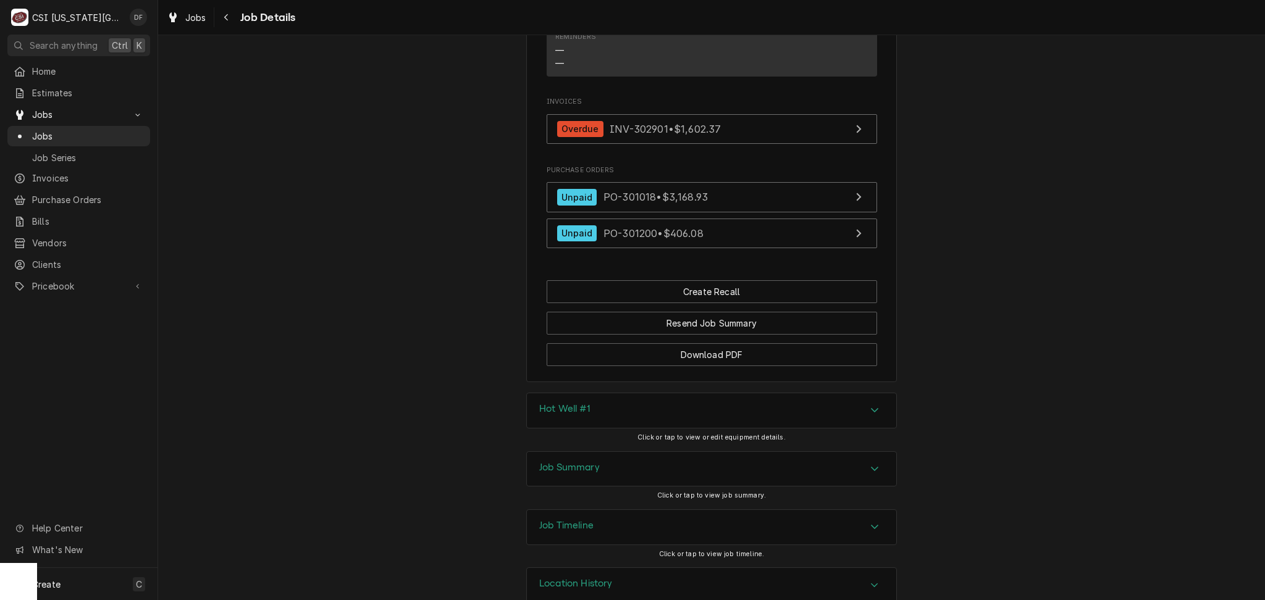
click at [653, 452] on div "Job Summary" at bounding box center [711, 469] width 369 height 35
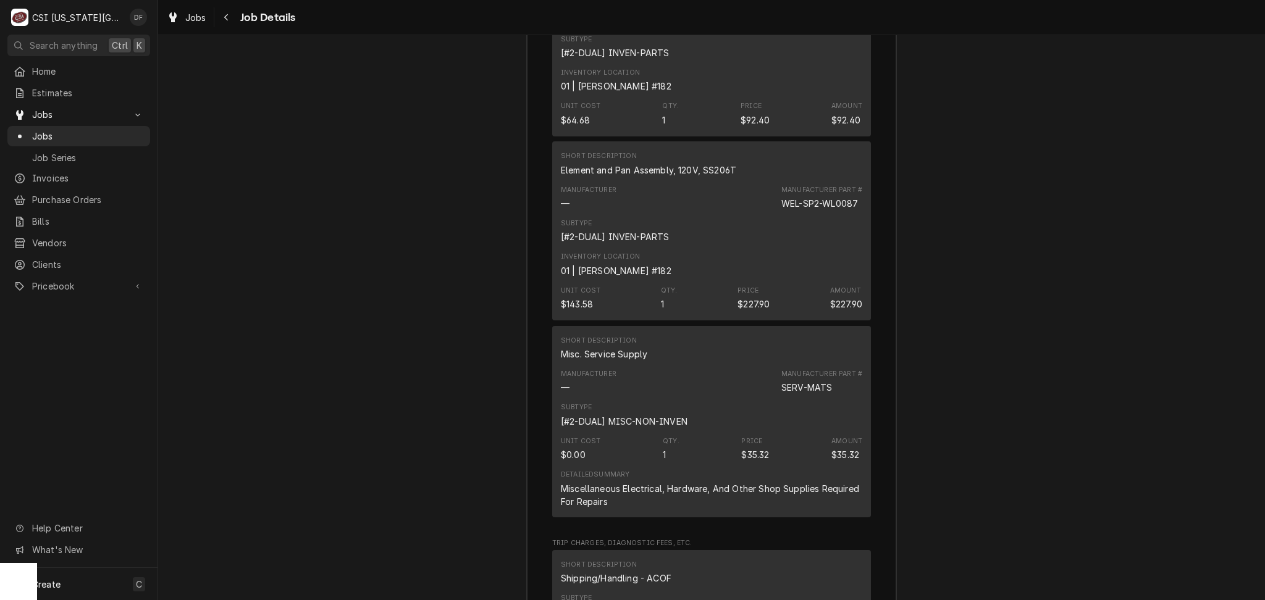
scroll to position [3682, 0]
click at [224, 20] on icon "Navigate back" at bounding box center [227, 17] width 6 height 9
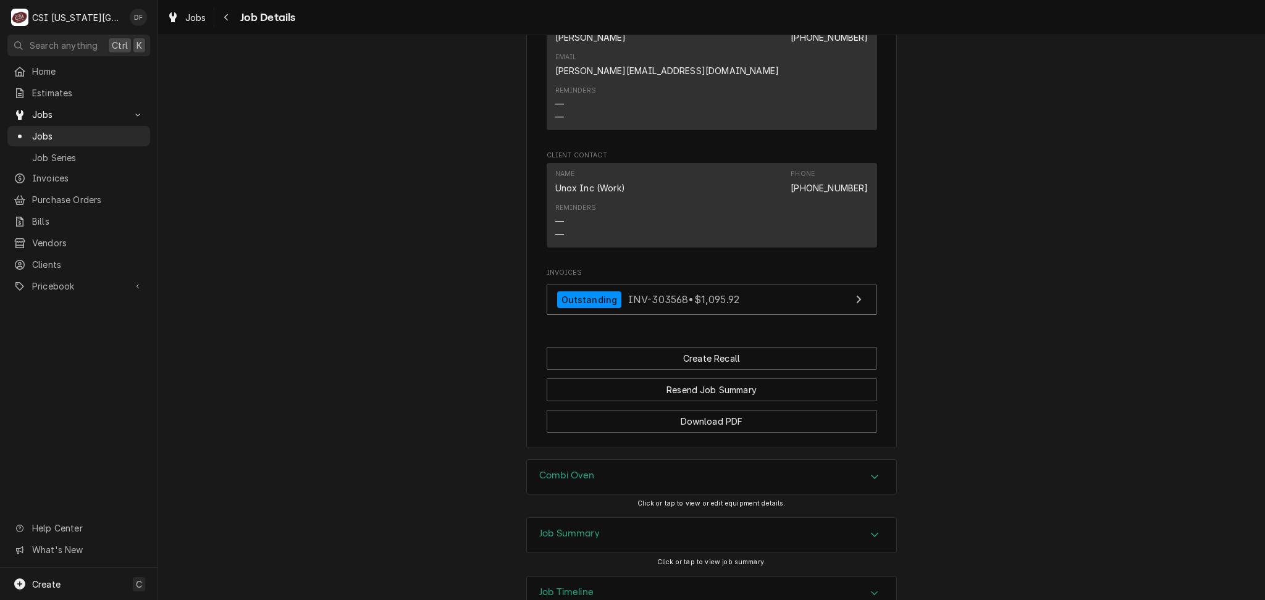
scroll to position [1024, 0]
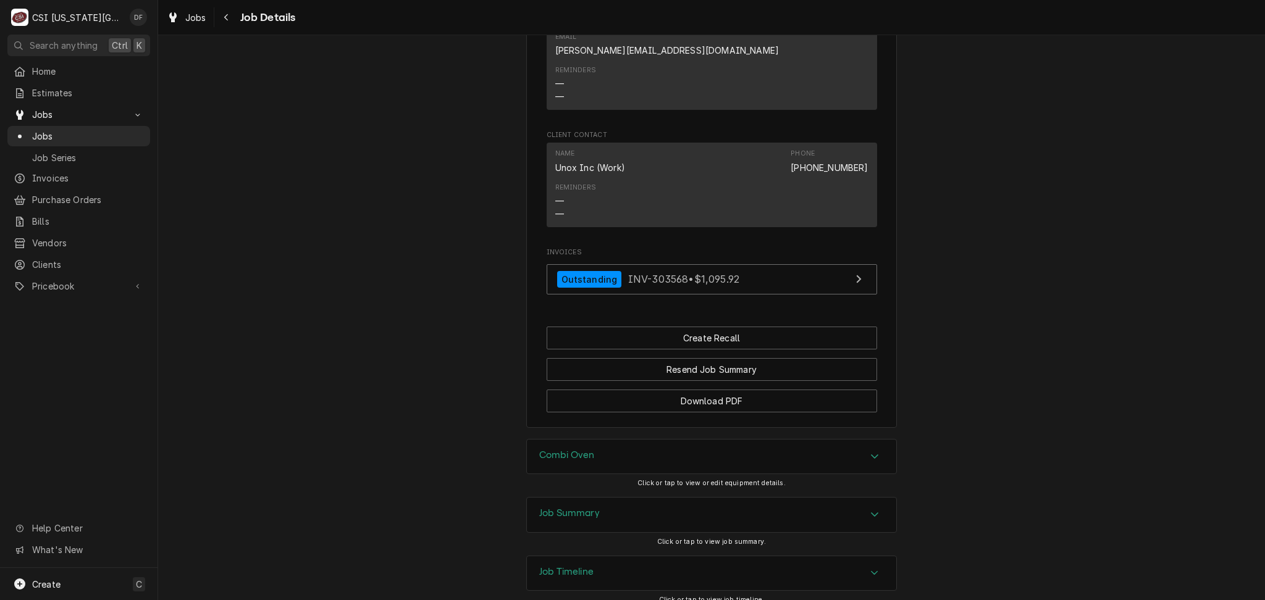
click at [606, 498] on div "Job Summary" at bounding box center [711, 515] width 369 height 35
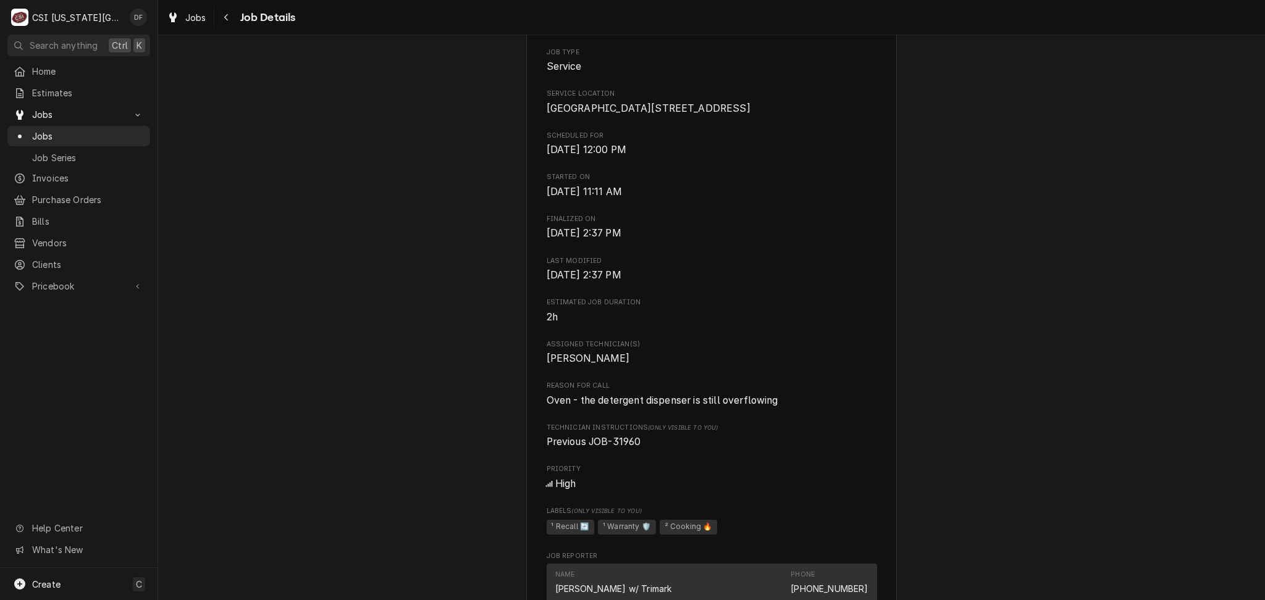
scroll to position [247, 0]
click at [227, 15] on icon "Navigate back" at bounding box center [227, 17] width 6 height 9
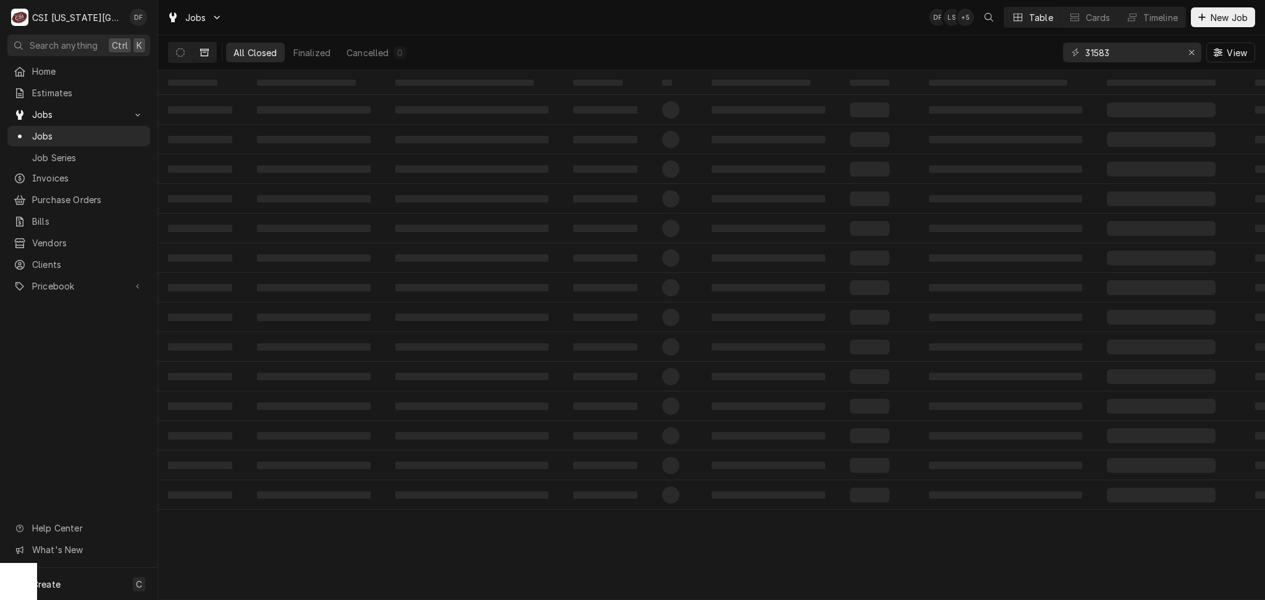
click at [1094, 53] on input "31583" at bounding box center [1131, 53] width 93 height 20
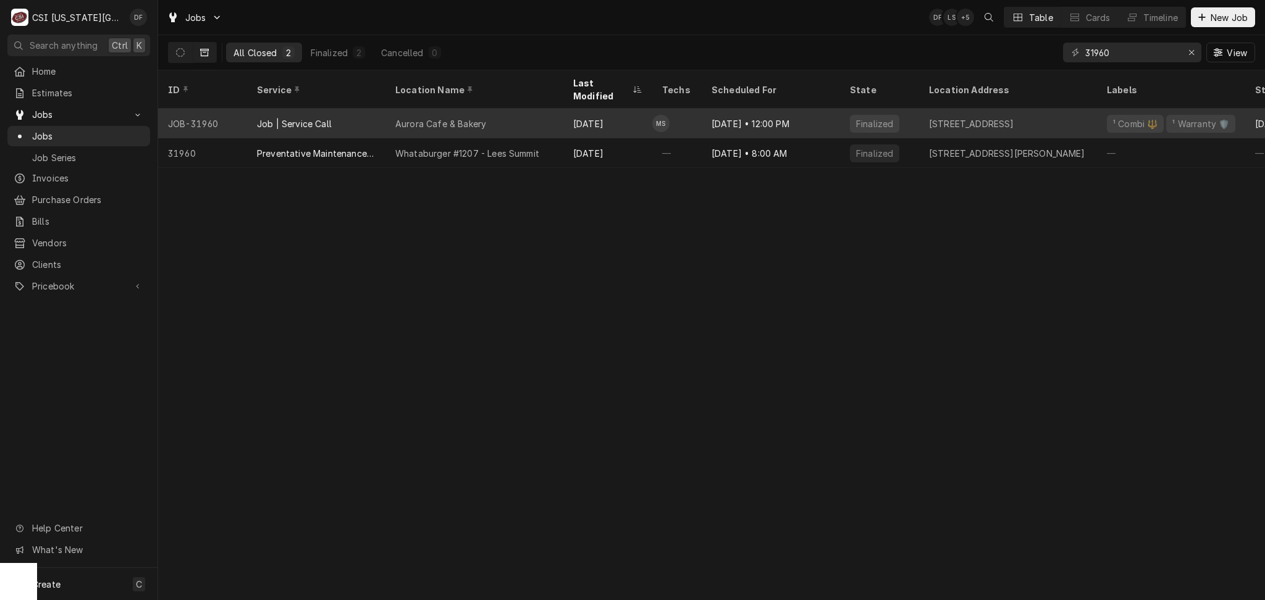
type input "31960"
click at [490, 118] on div "Aurora Cafe & Bakery" at bounding box center [474, 124] width 178 height 30
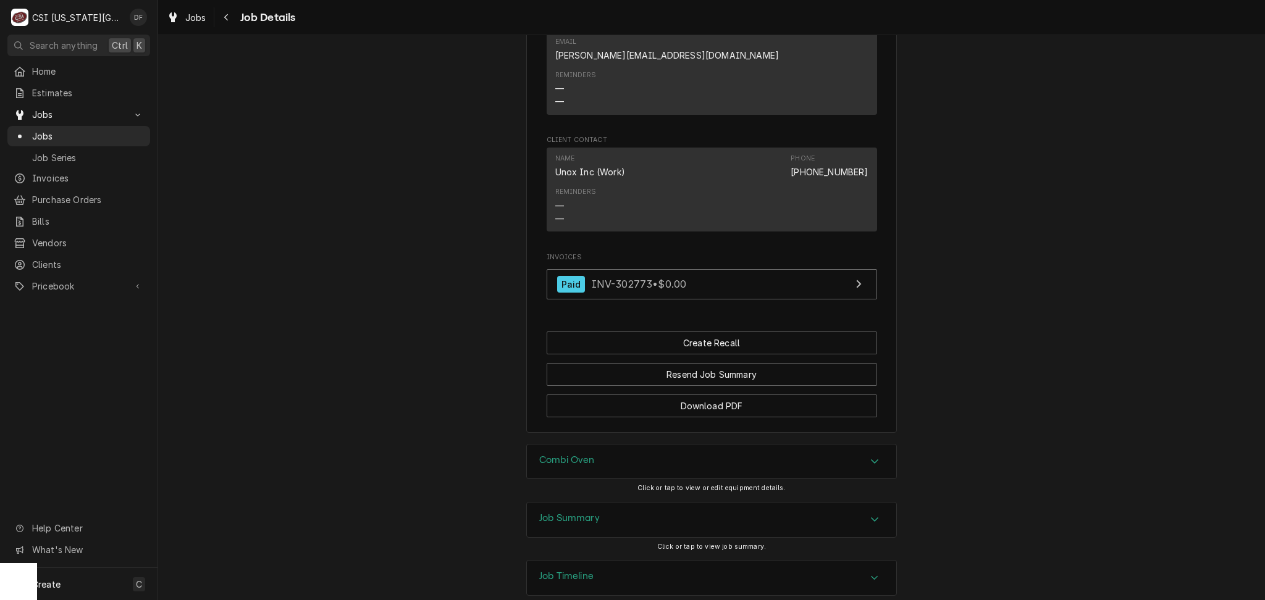
scroll to position [1068, 0]
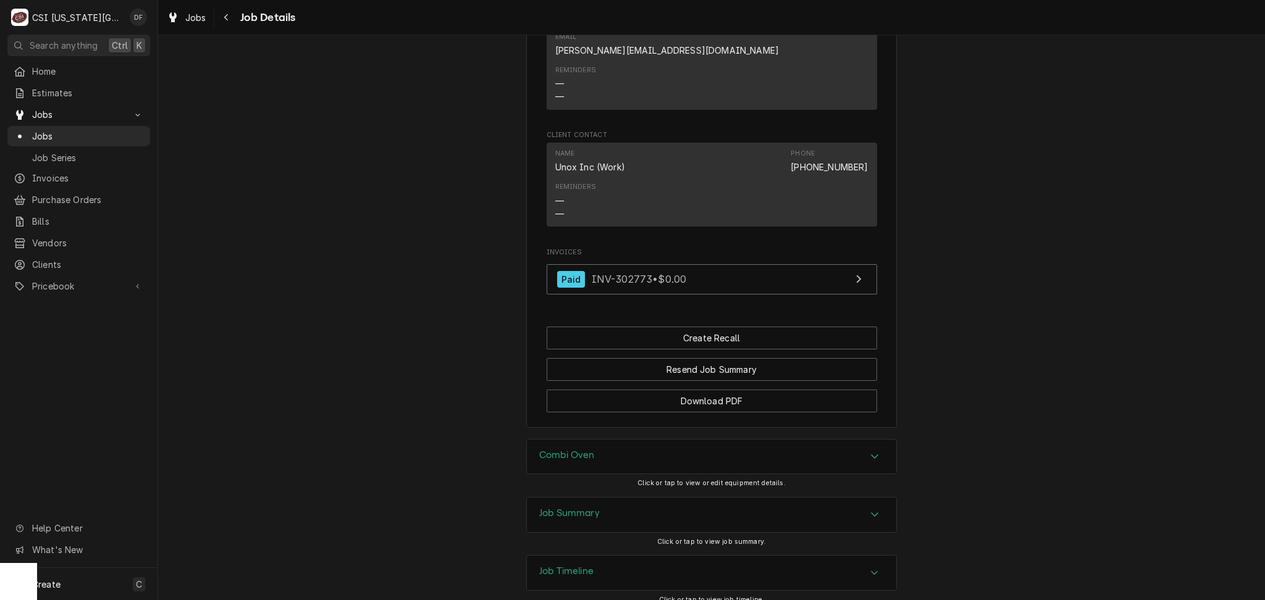
click at [580, 498] on div "Job Summary" at bounding box center [711, 515] width 369 height 35
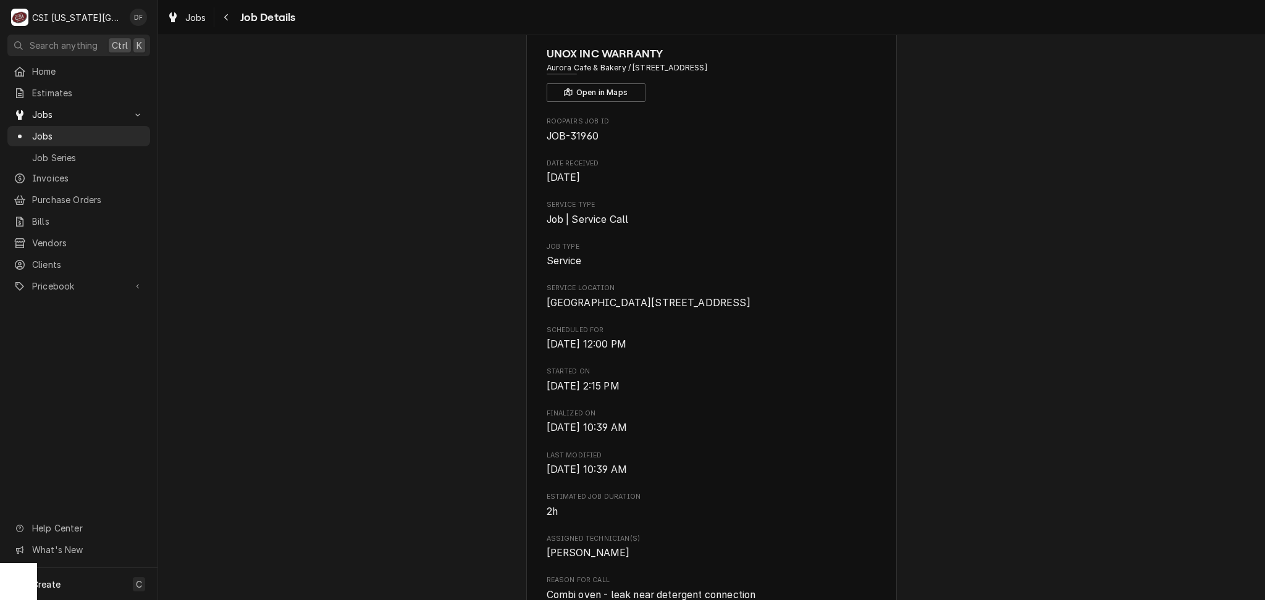
scroll to position [0, 0]
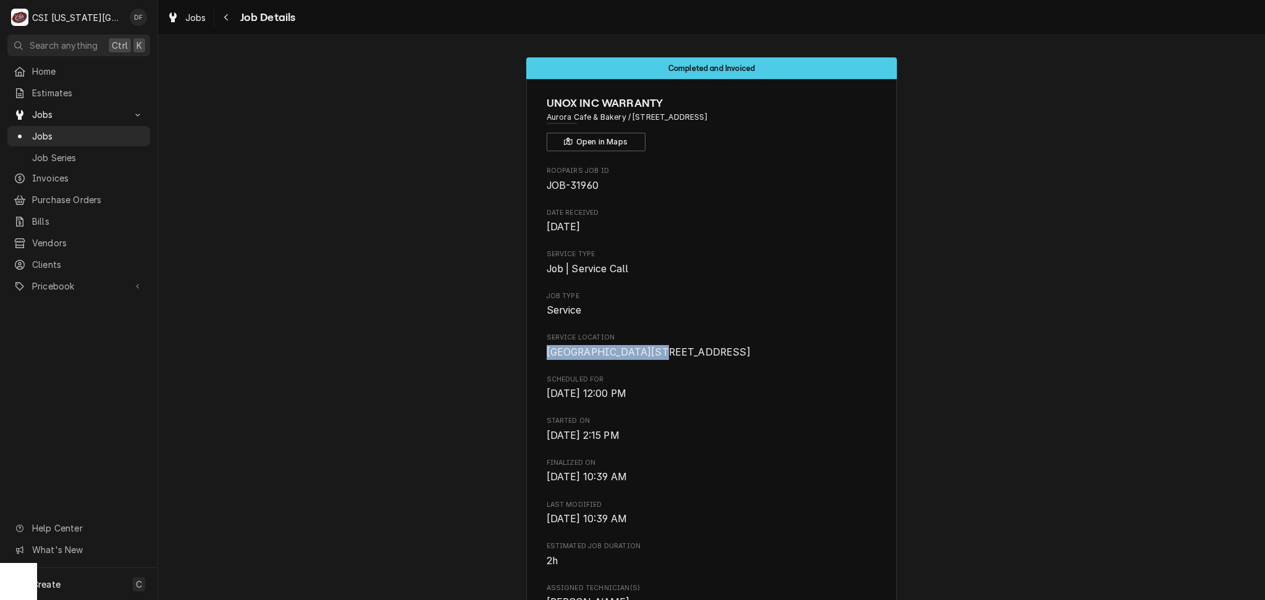
drag, startPoint x: 540, startPoint y: 354, endPoint x: 649, endPoint y: 358, distance: 108.8
click at [649, 358] on span "[GEOGRAPHIC_DATA][STREET_ADDRESS]" at bounding box center [712, 352] width 330 height 15
copy span "Aurora Cafe & Bakery"
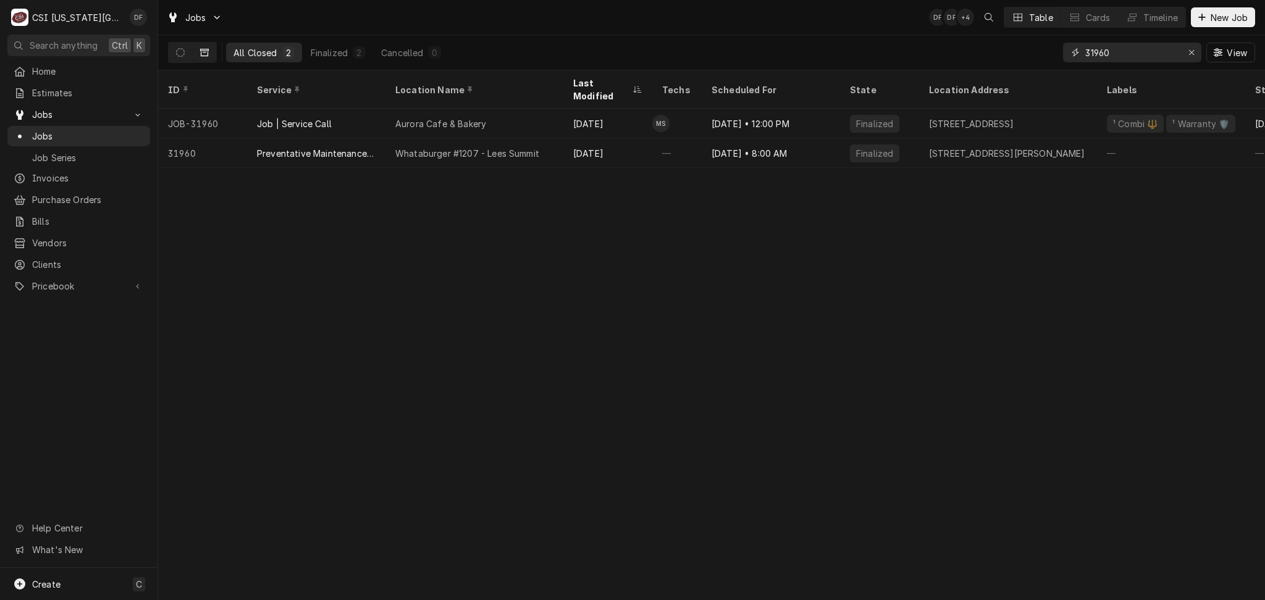
drag, startPoint x: 1124, startPoint y: 49, endPoint x: 1071, endPoint y: 49, distance: 52.5
click at [1071, 49] on div "31960" at bounding box center [1132, 53] width 138 height 20
paste input "Aurora Cafe & Bakery"
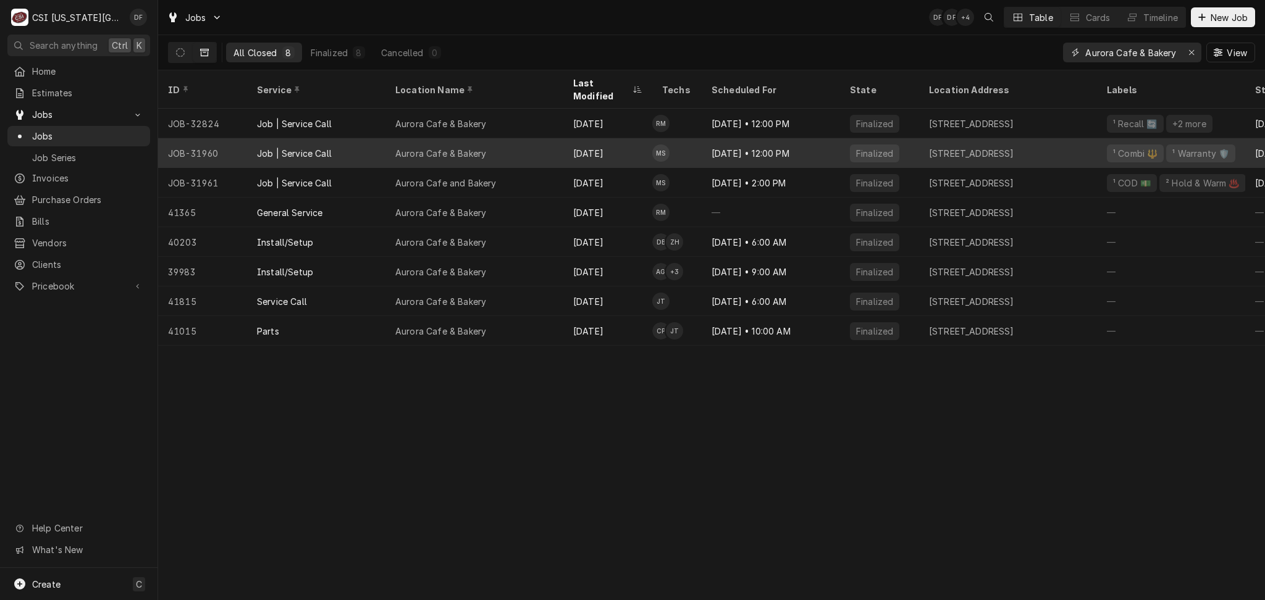
type input "Aurora Cafe & Bakery"
click at [675, 141] on td "MS" at bounding box center [676, 153] width 49 height 30
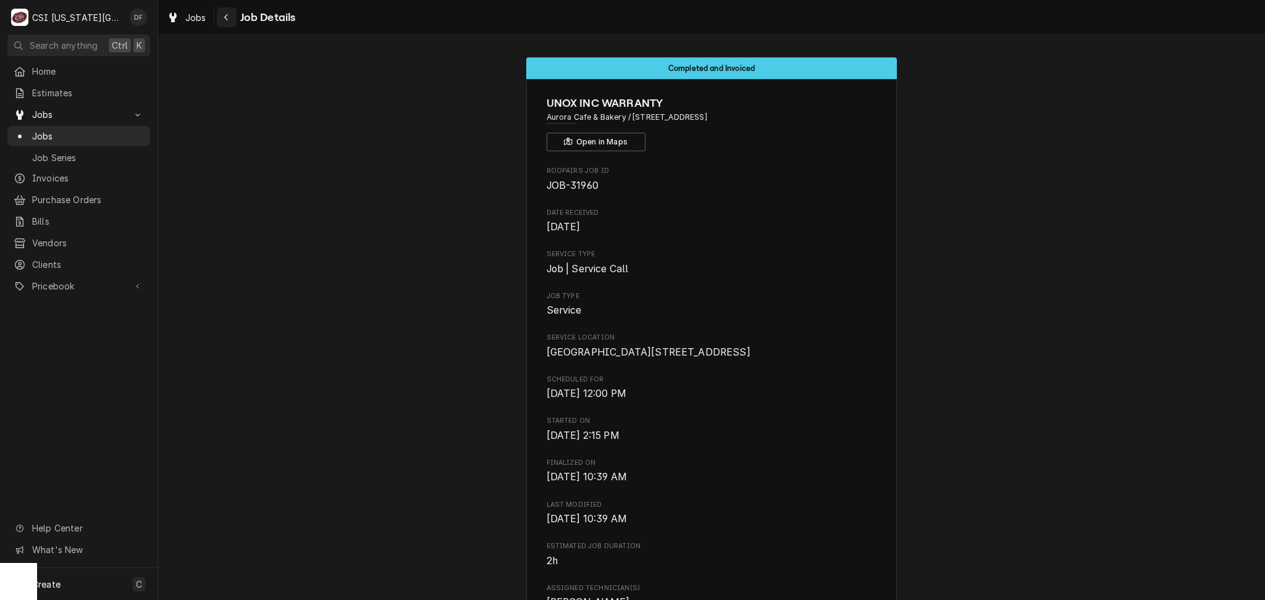
click at [230, 14] on div "Navigate back" at bounding box center [227, 17] width 12 height 12
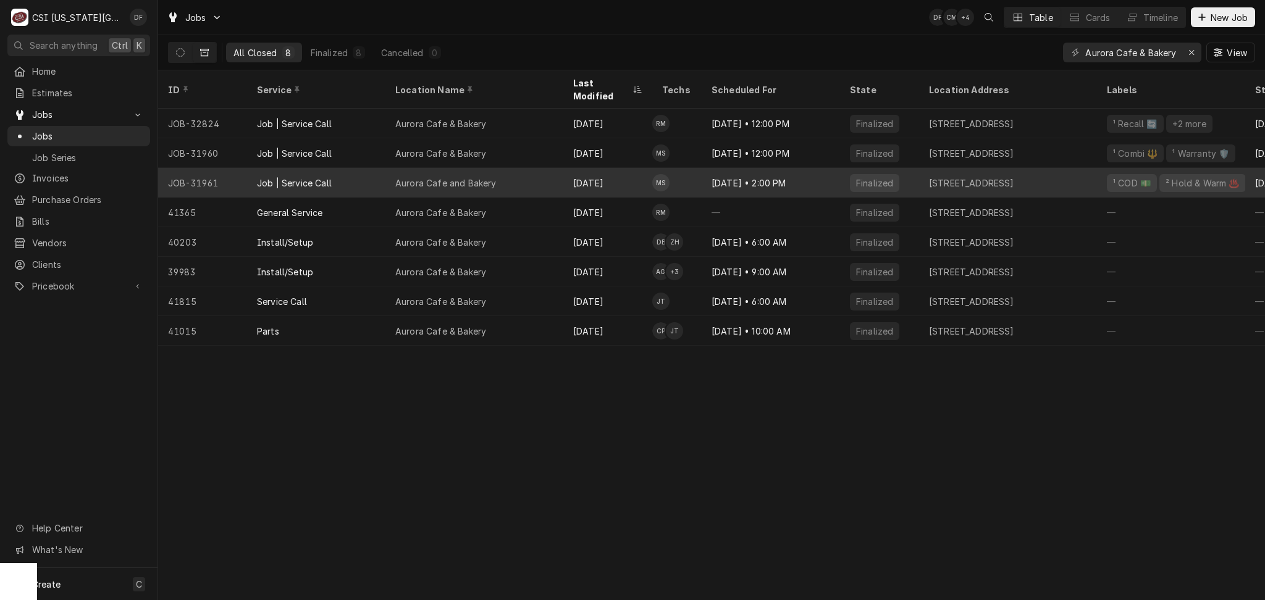
click at [639, 168] on div "Aug 14" at bounding box center [607, 183] width 89 height 30
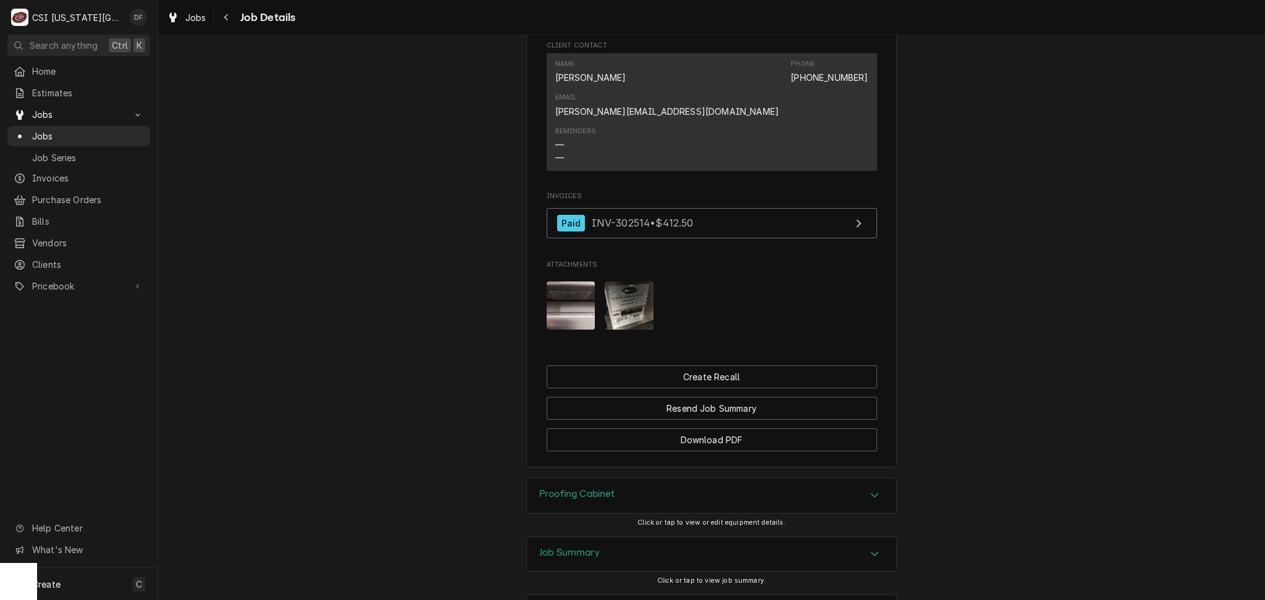
scroll to position [1059, 0]
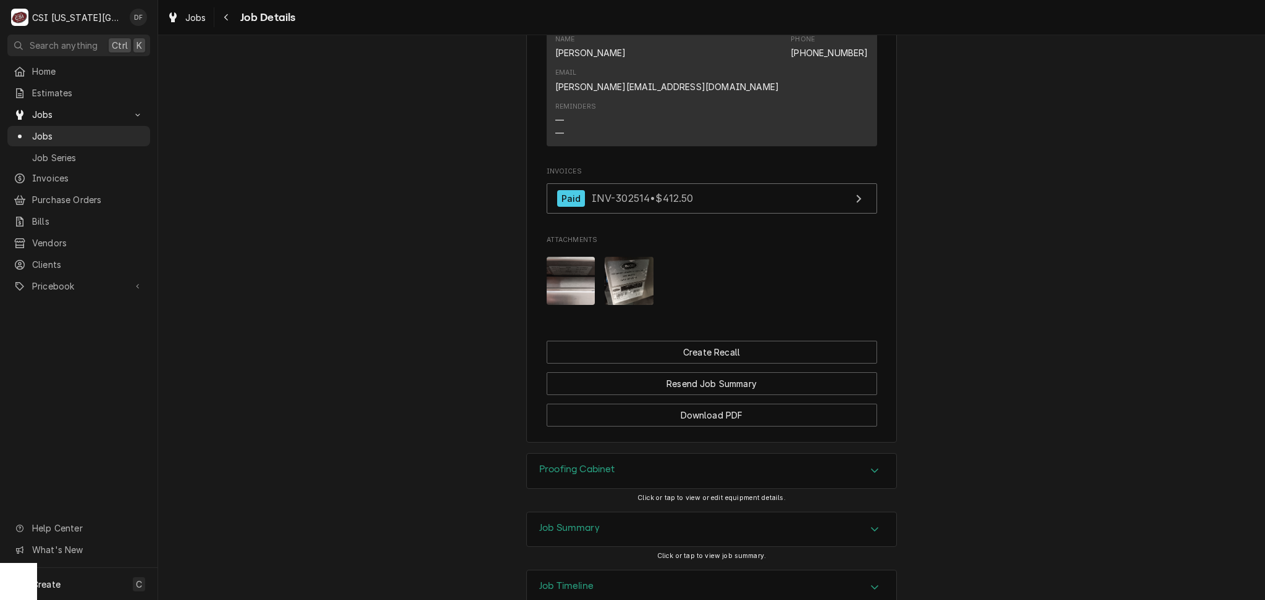
click at [590, 523] on h3 "Job Summary" at bounding box center [569, 529] width 61 height 12
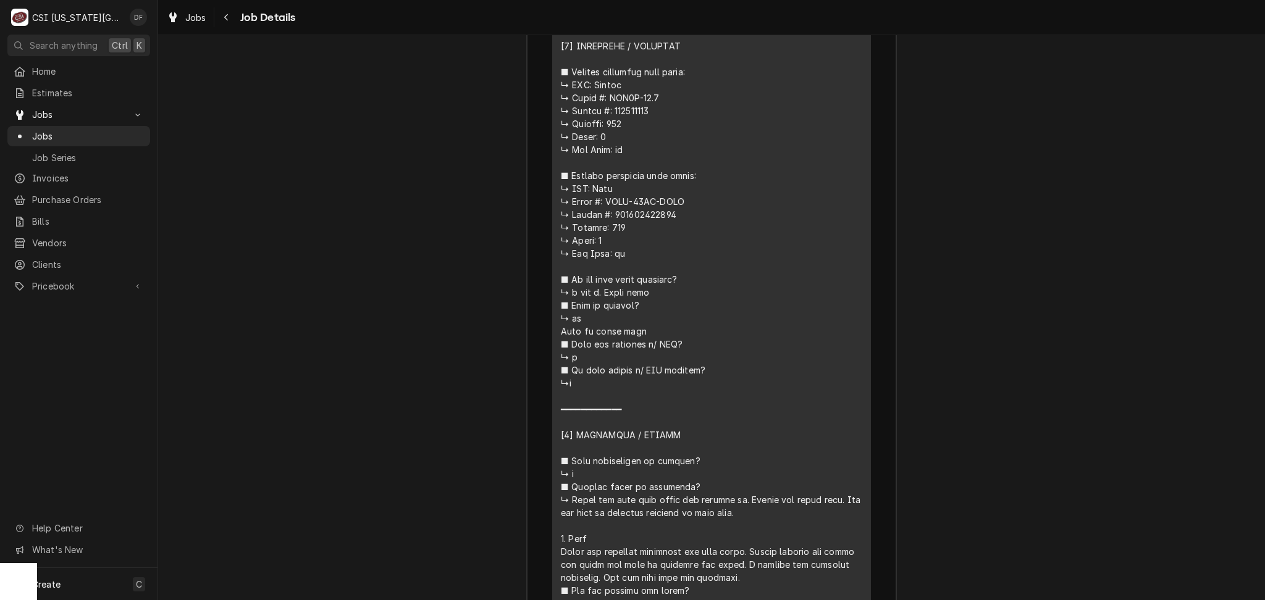
scroll to position [2376, 0]
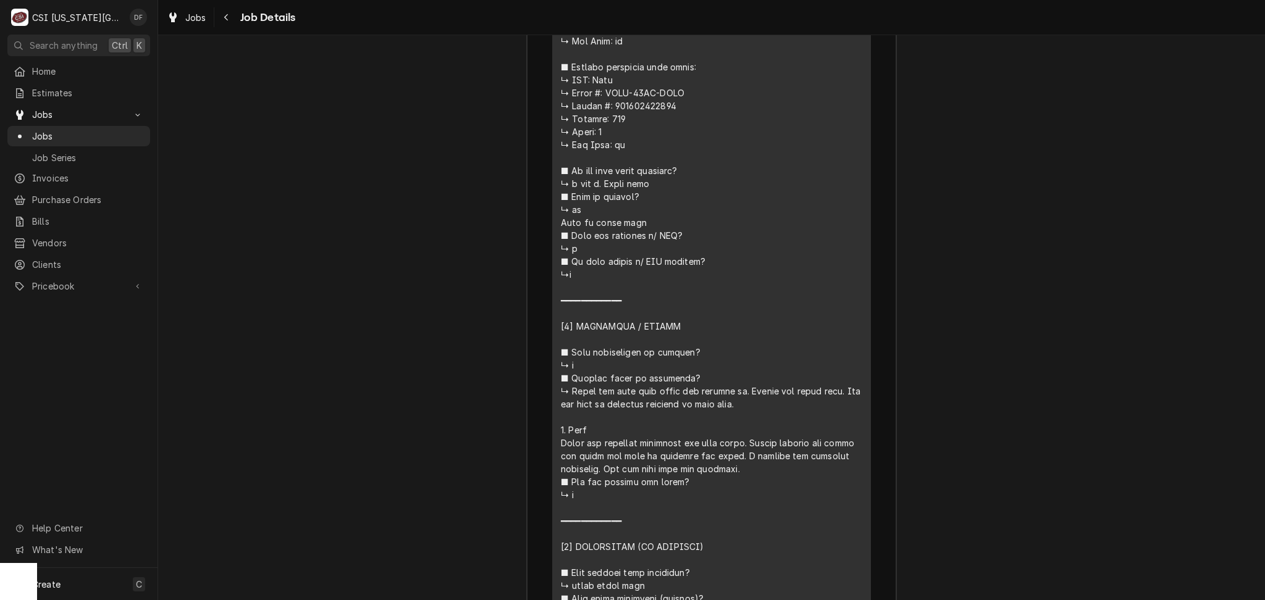
drag, startPoint x: 596, startPoint y: 381, endPoint x: 739, endPoint y: 380, distance: 143.3
click at [739, 380] on div "Line Item" at bounding box center [711, 352] width 301 height 1103
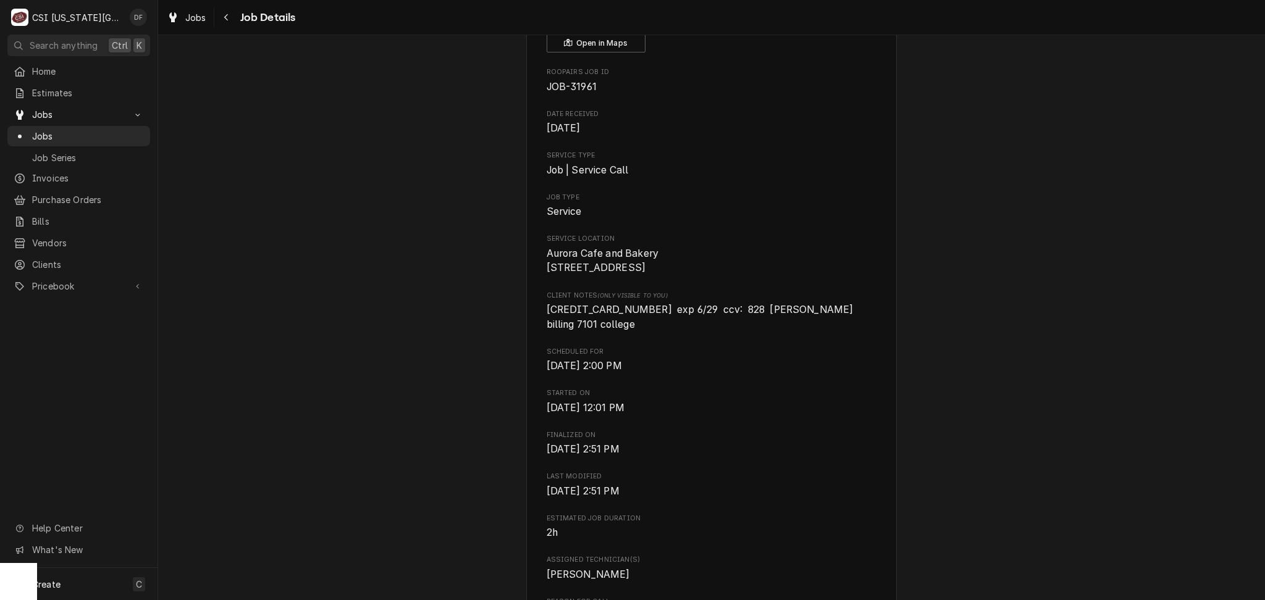
scroll to position [70, 0]
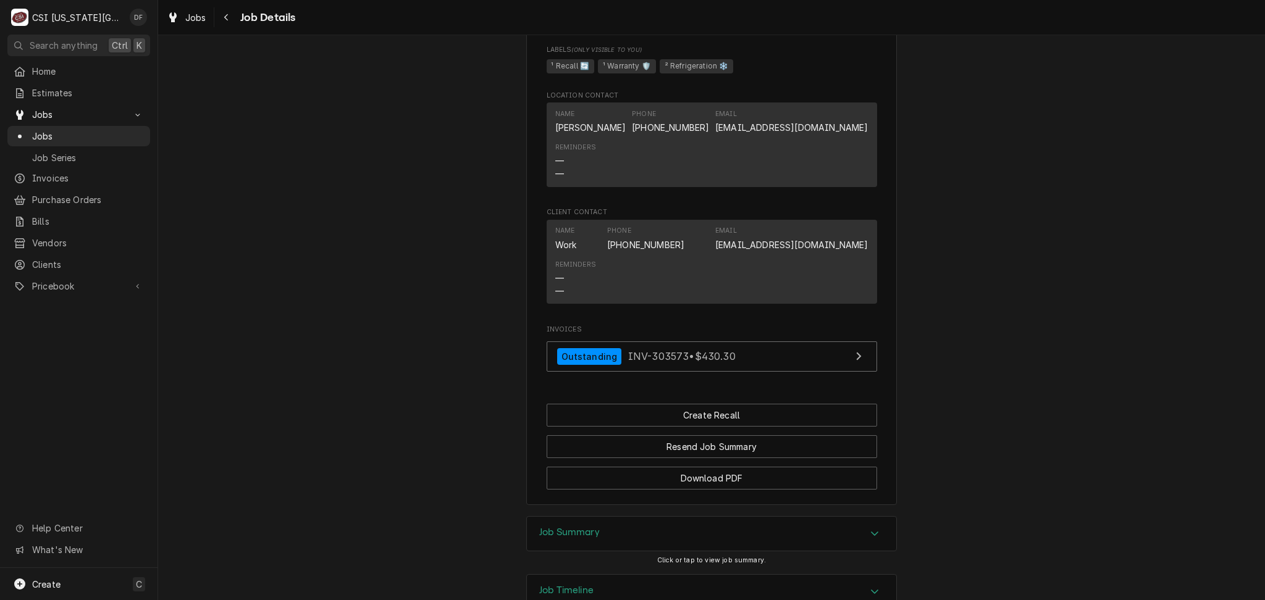
scroll to position [1217, 0]
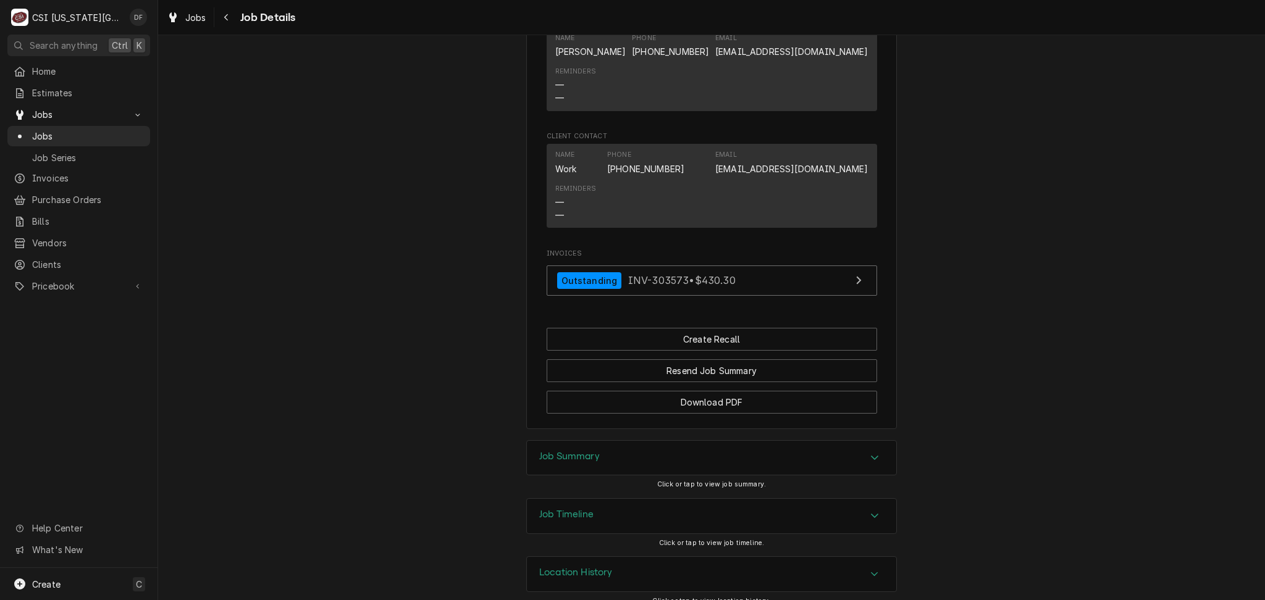
click at [599, 443] on div "Job Summary" at bounding box center [711, 458] width 369 height 35
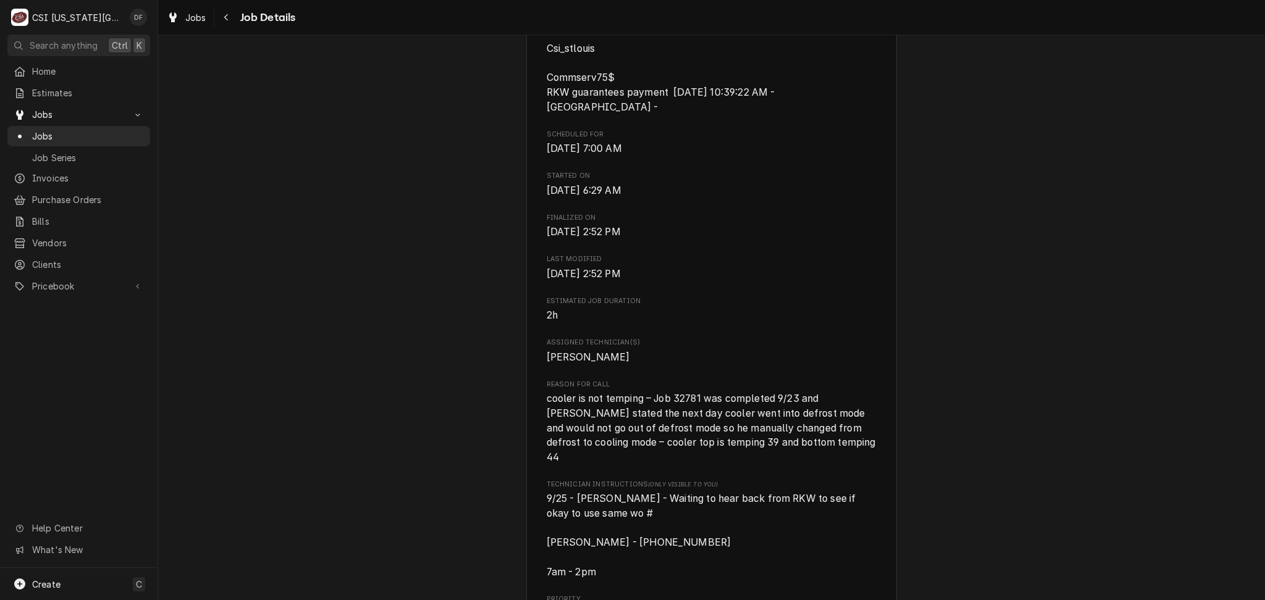
scroll to position [672, 0]
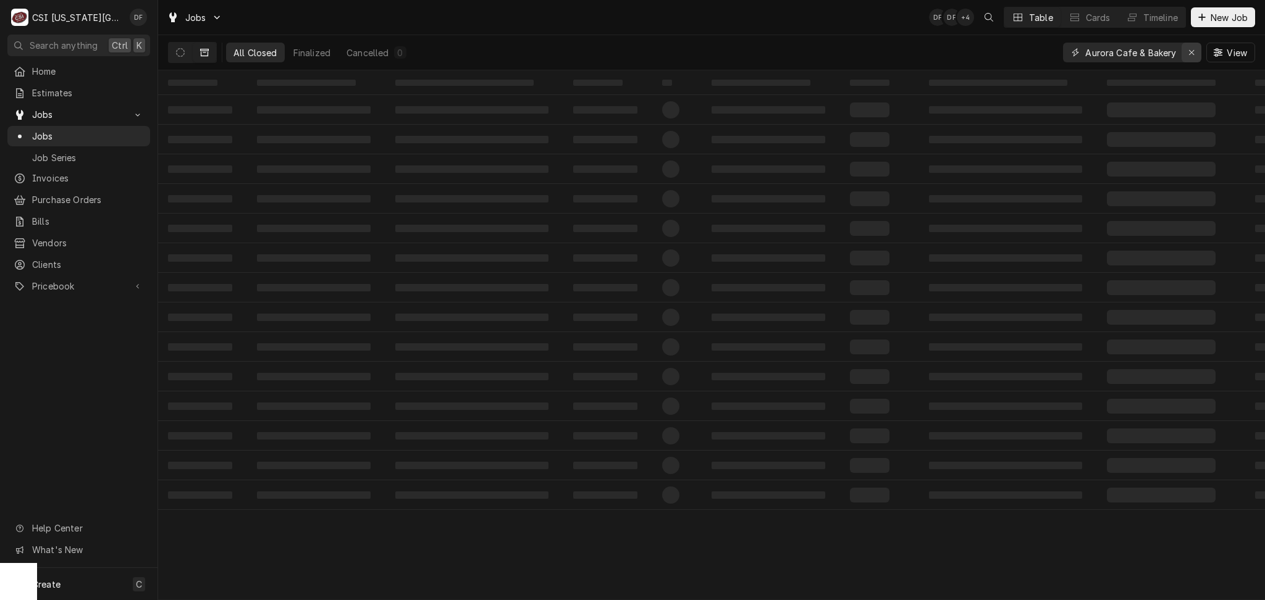
click at [1190, 50] on icon "Erase input" at bounding box center [1191, 52] width 7 height 9
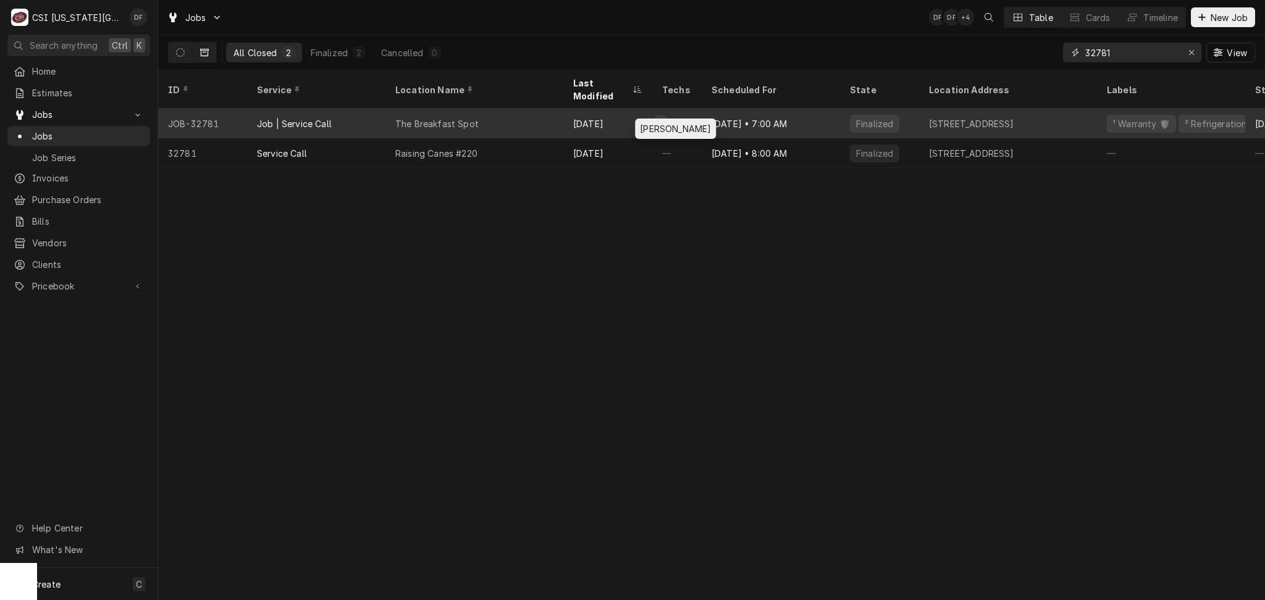
type input "32781"
click at [663, 115] on div "Cody Davis's Avatar" at bounding box center [660, 123] width 17 height 17
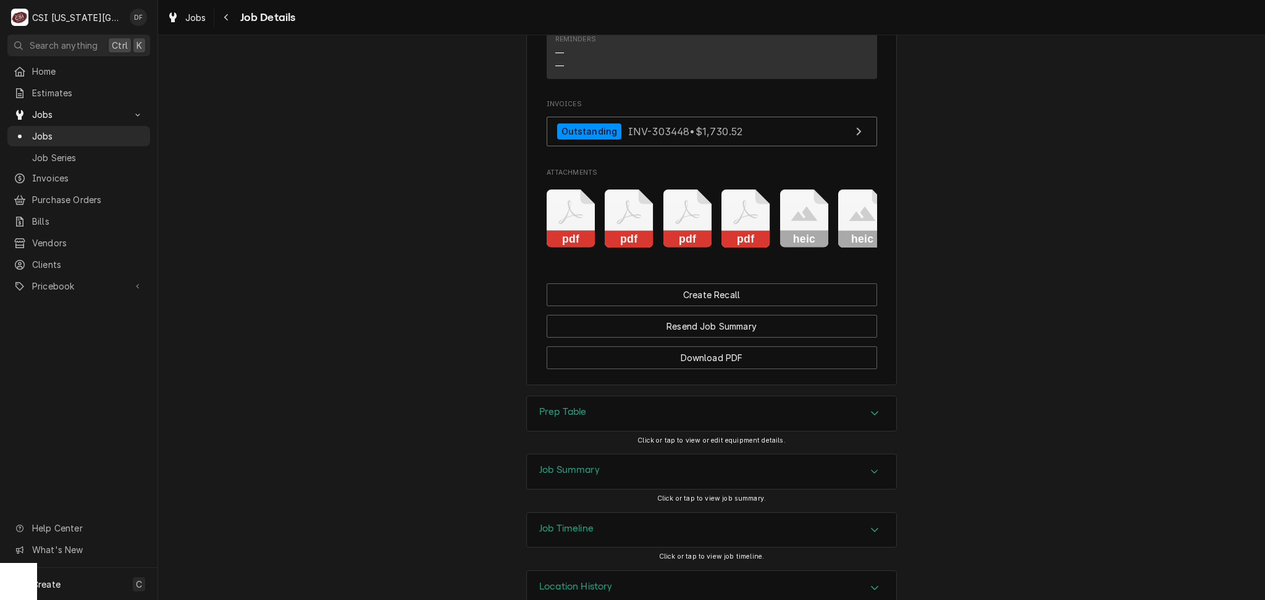
scroll to position [1706, 0]
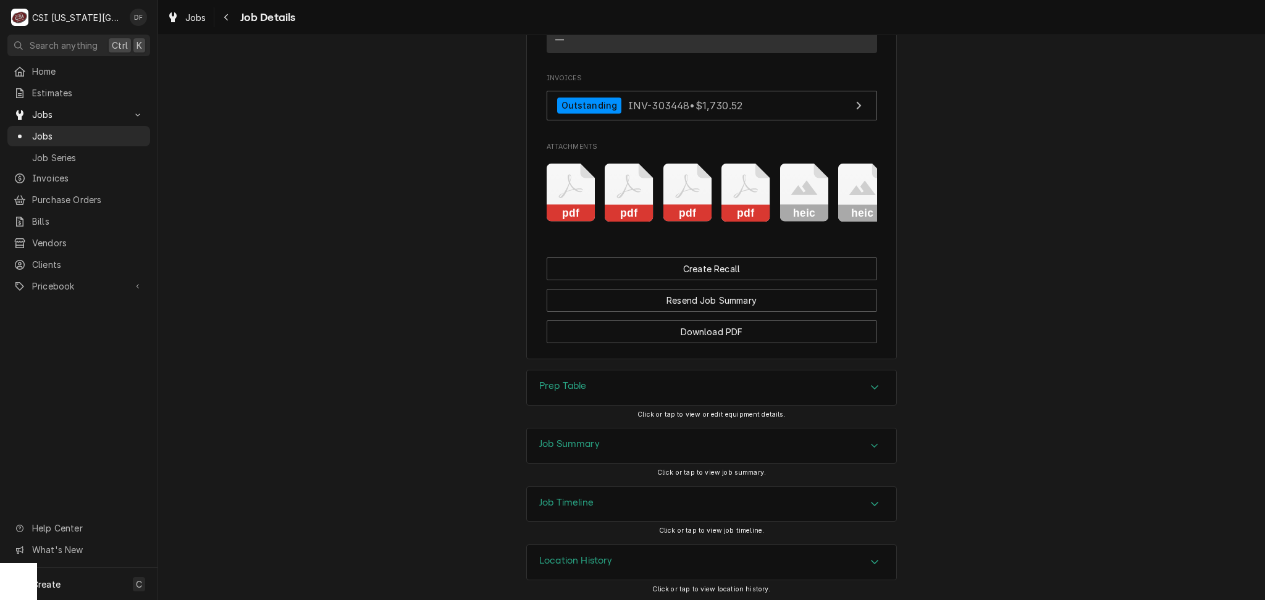
click at [656, 443] on div "Job Summary" at bounding box center [711, 446] width 369 height 35
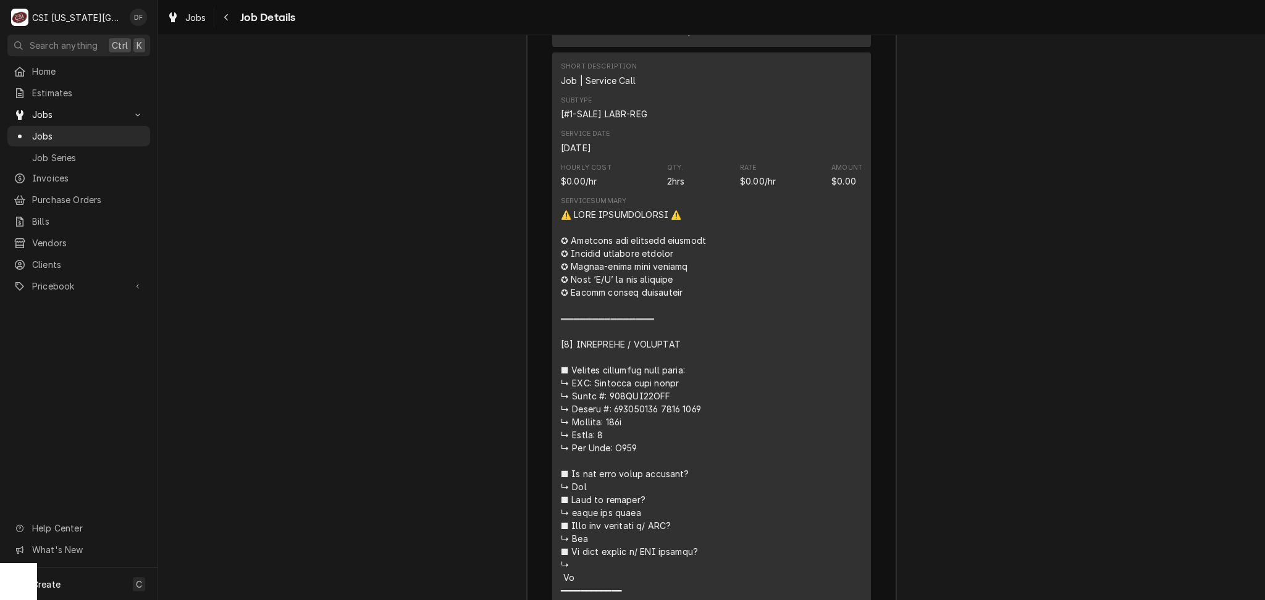
scroll to position [2612, 0]
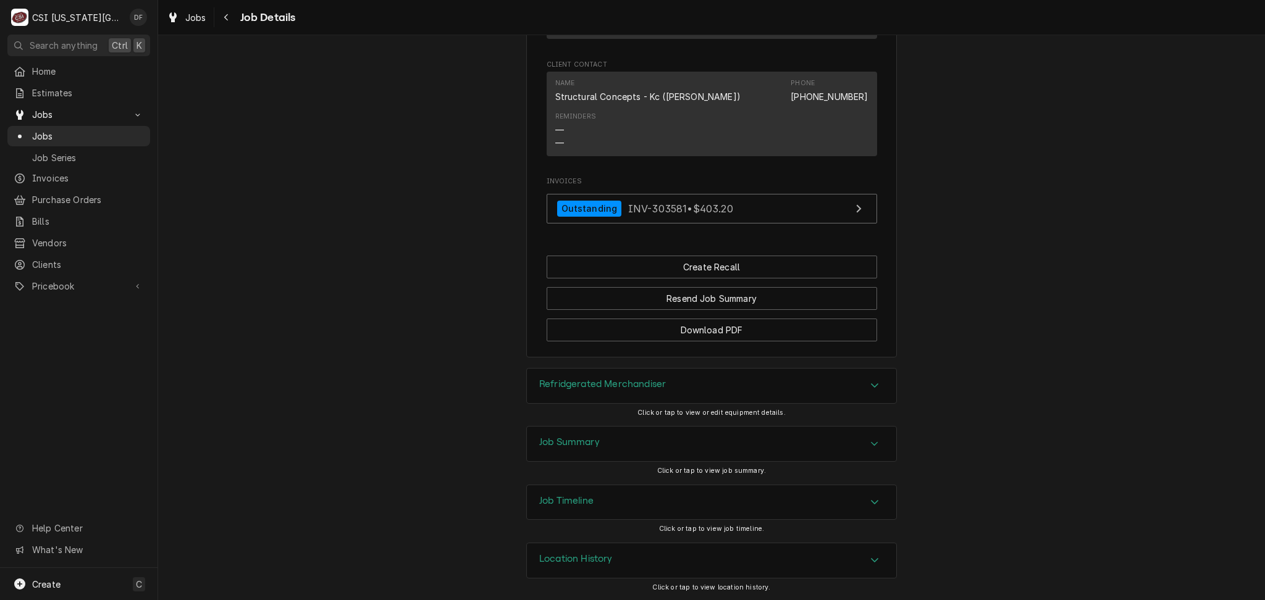
scroll to position [1460, 0]
click at [577, 450] on div "Job Summary" at bounding box center [711, 443] width 369 height 35
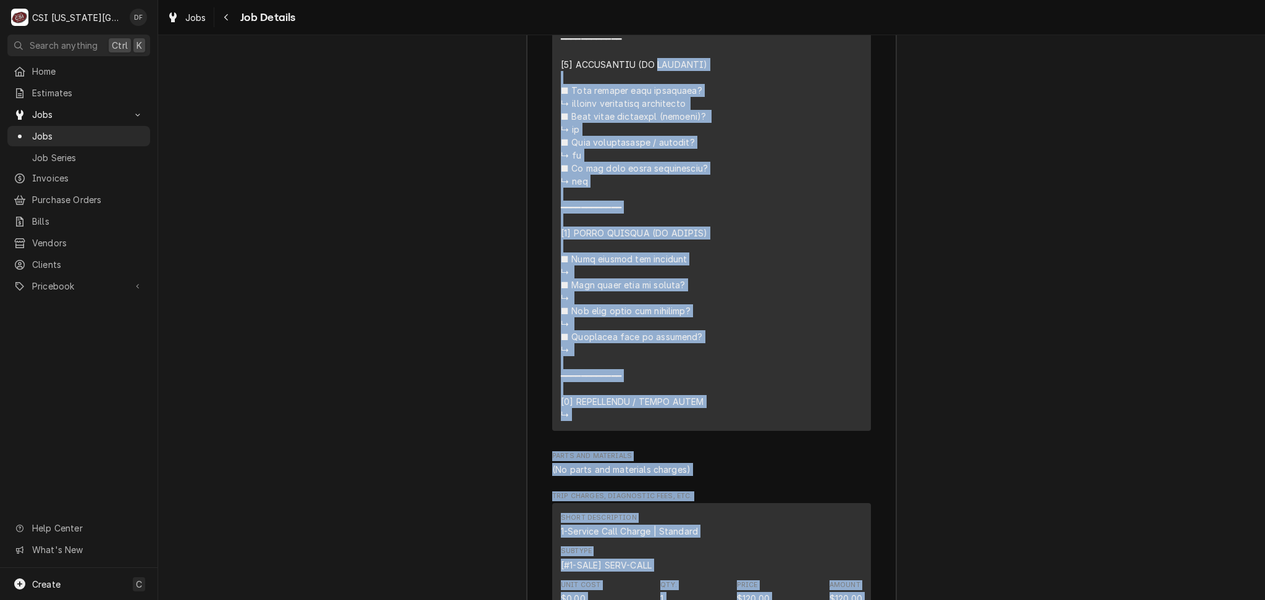
scroll to position [3185, 0]
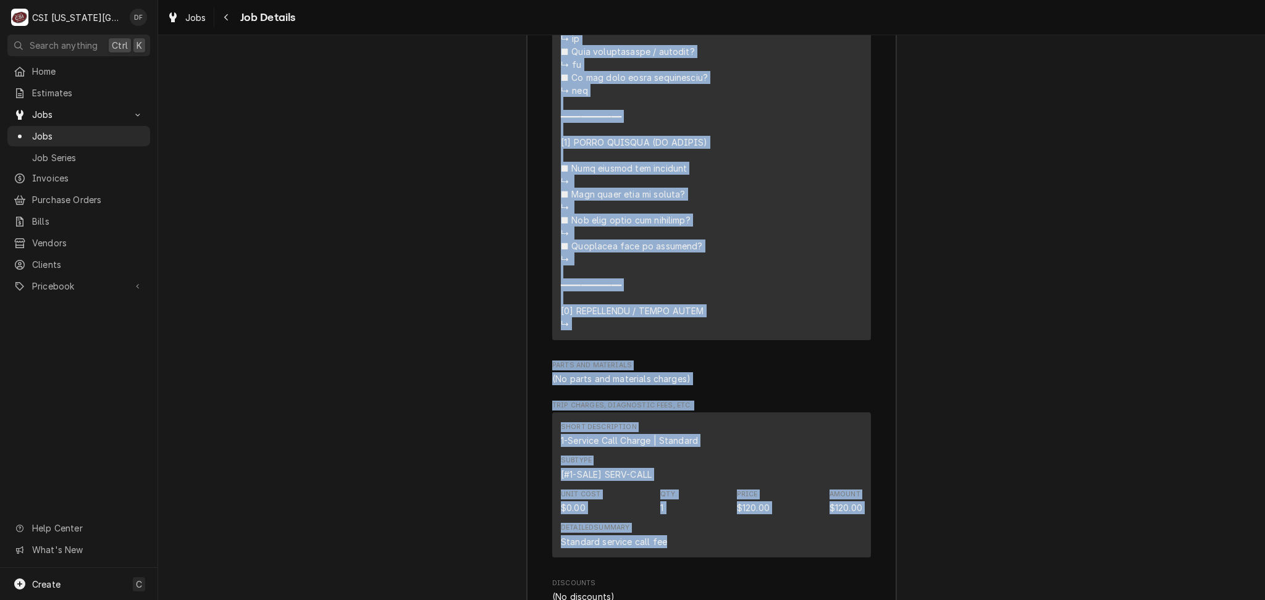
drag, startPoint x: 792, startPoint y: 348, endPoint x: 809, endPoint y: 334, distance: 21.4
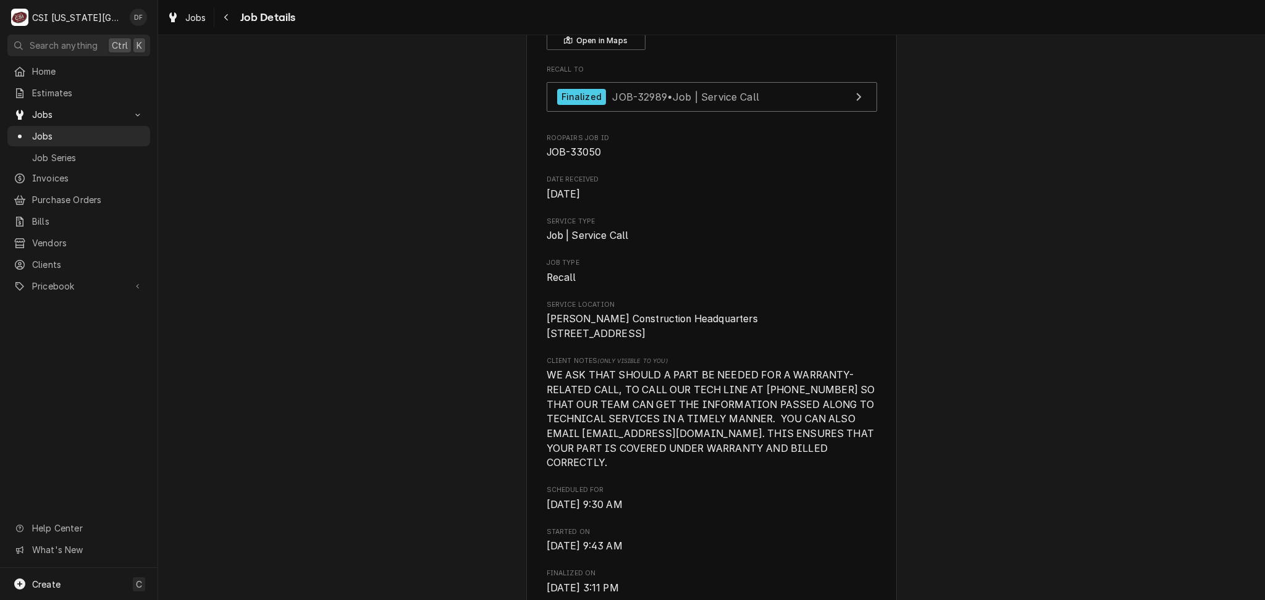
scroll to position [0, 0]
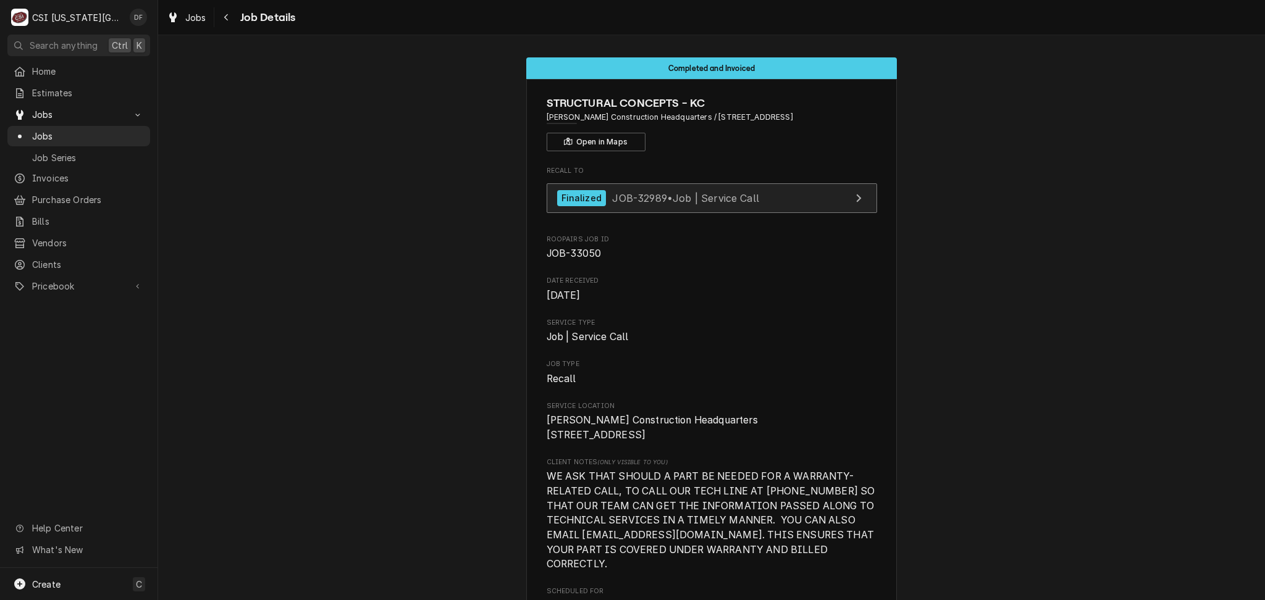
click at [733, 201] on span "JOB-32989 • Job | Service Call" at bounding box center [685, 197] width 147 height 12
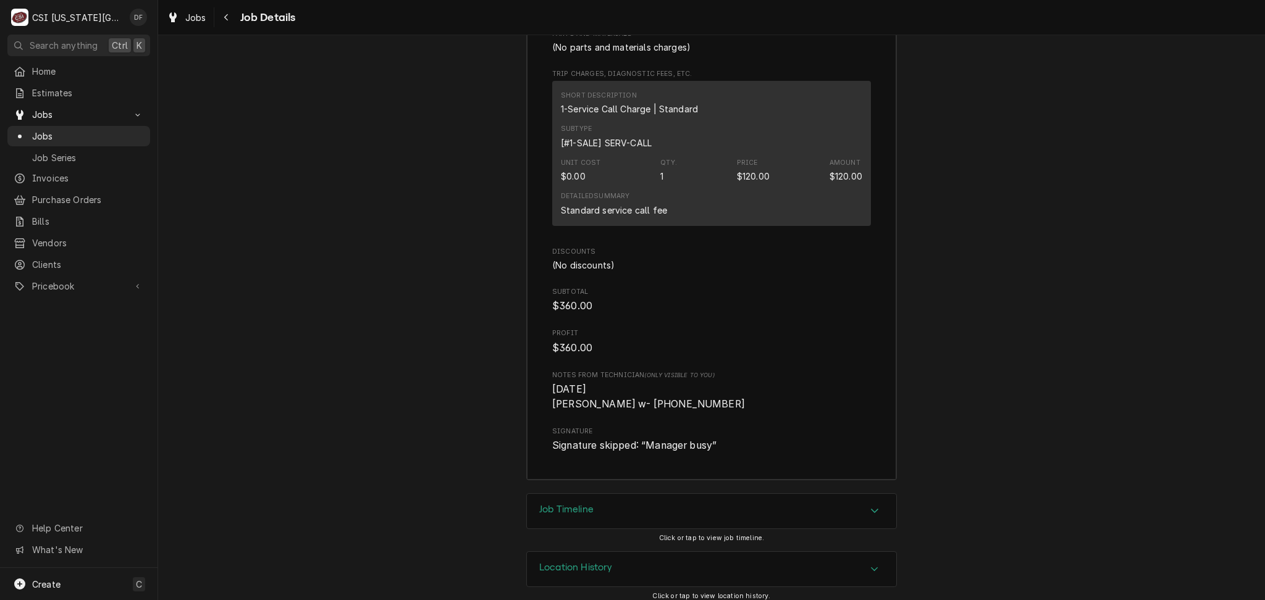
scroll to position [3540, 0]
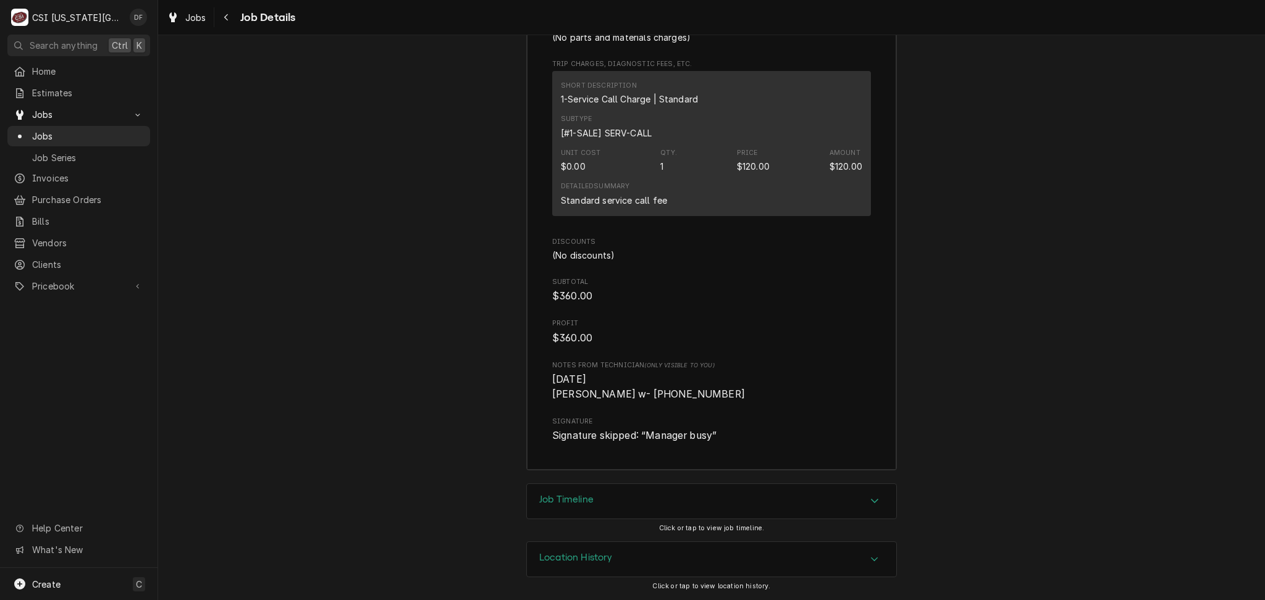
click at [595, 450] on h3 "Location History" at bounding box center [576, 558] width 74 height 12
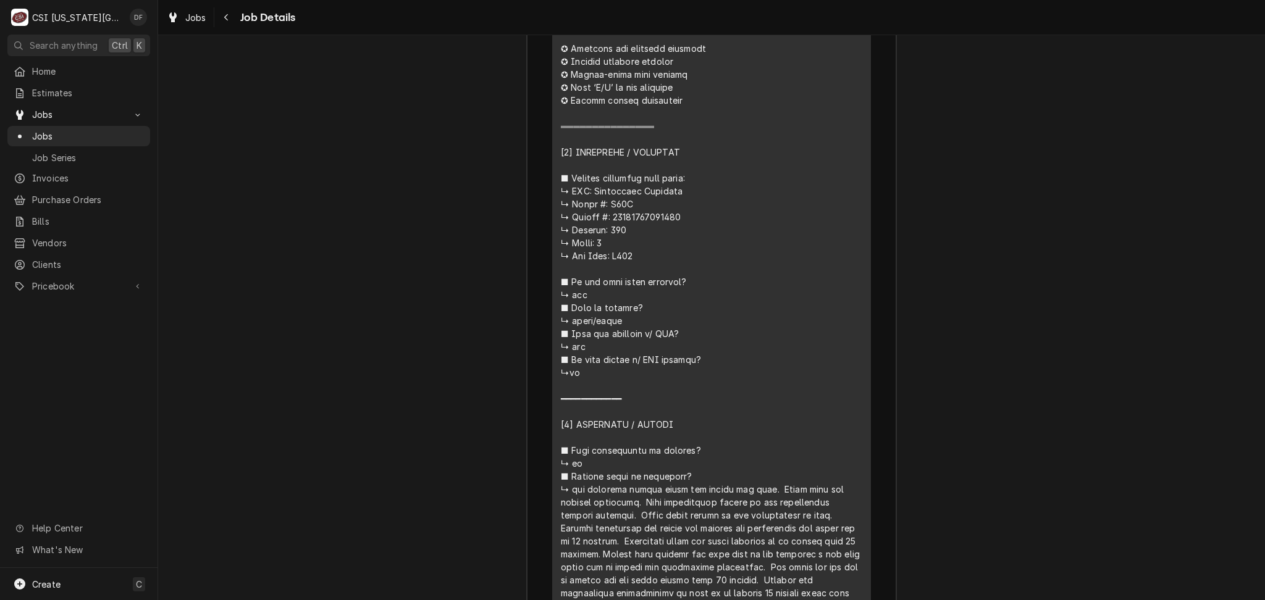
scroll to position [2471, 0]
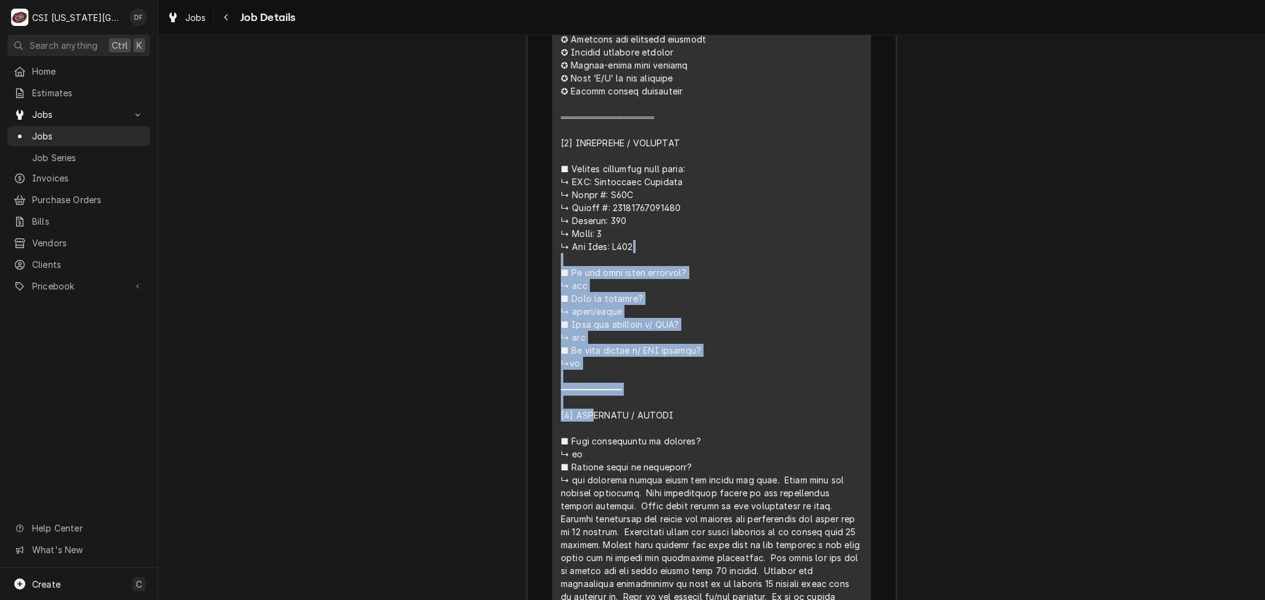
drag, startPoint x: 621, startPoint y: 227, endPoint x: 565, endPoint y: 170, distance: 80.4
click at [565, 170] on div "Line Item" at bounding box center [711, 526] width 301 height 1038
click at [767, 202] on div "Line Item" at bounding box center [711, 526] width 301 height 1038
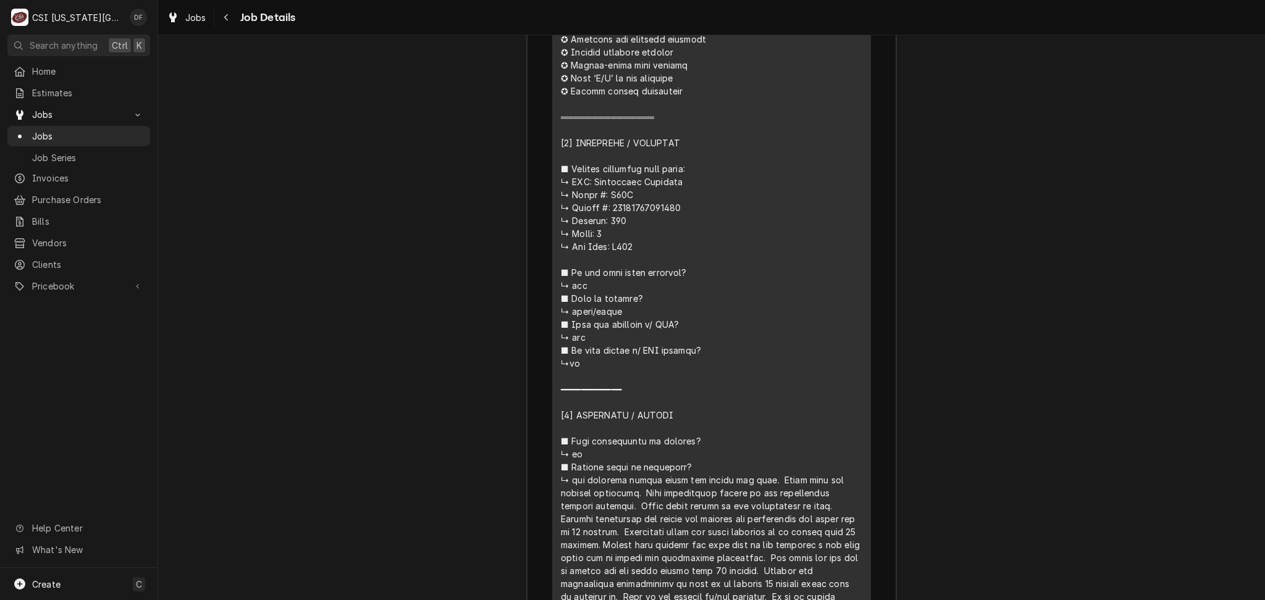
click at [662, 287] on div "Line Item" at bounding box center [711, 526] width 301 height 1038
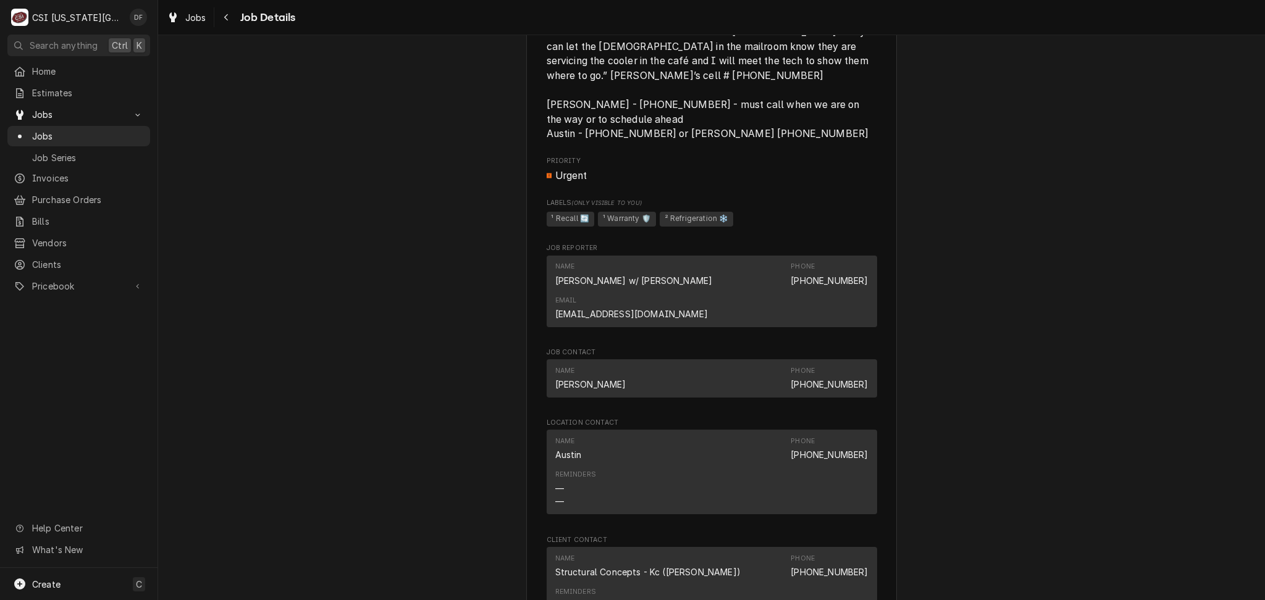
scroll to position [741, 0]
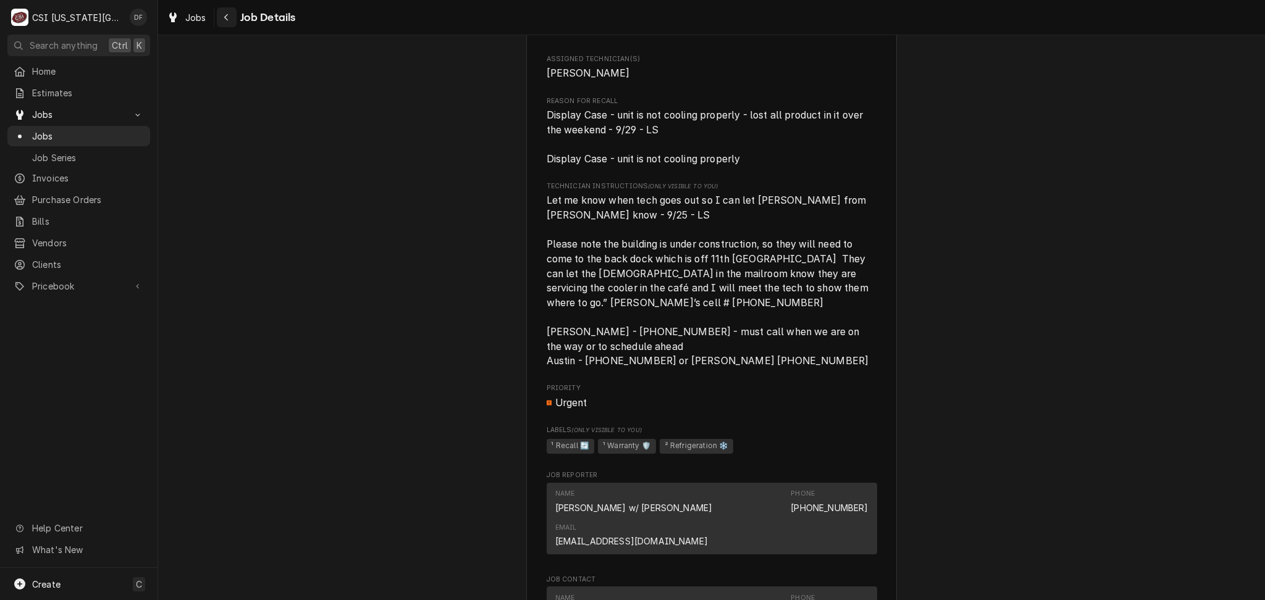
click at [224, 21] on icon "Navigate back" at bounding box center [227, 17] width 6 height 9
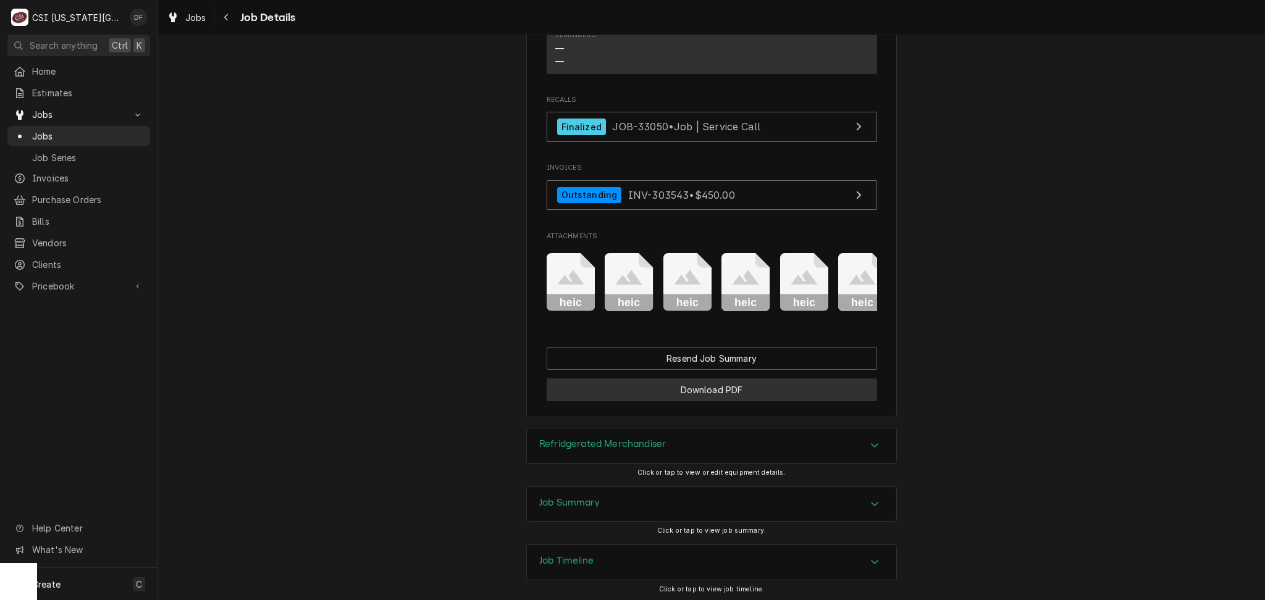
scroll to position [1502, 0]
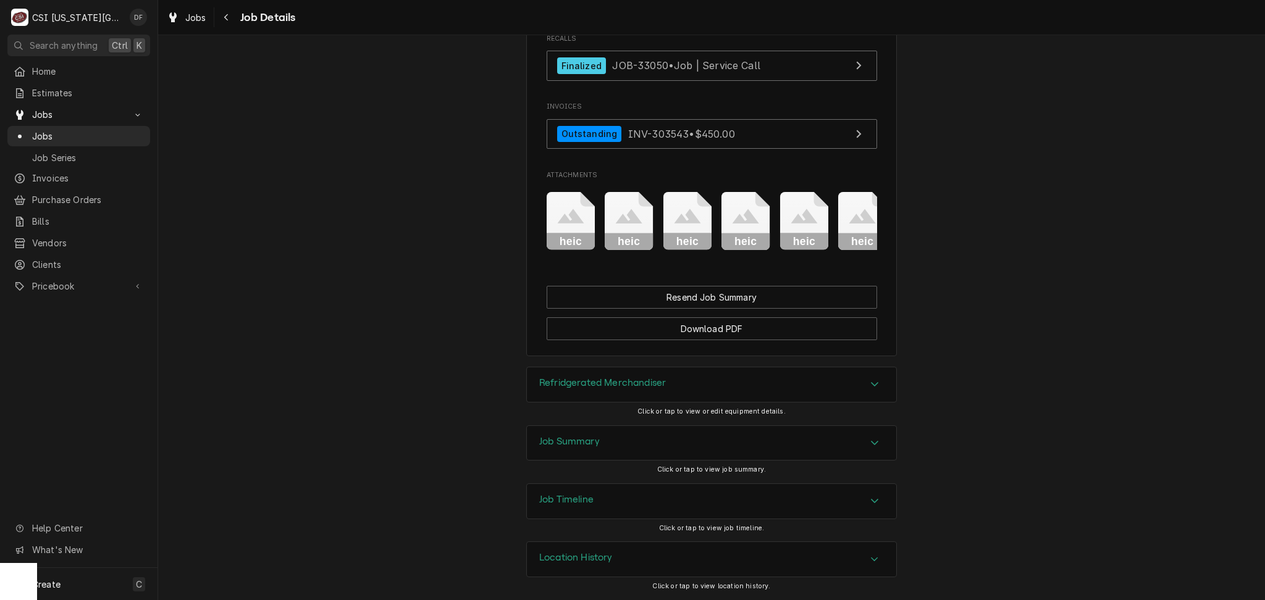
click at [610, 390] on div "Refridgerated Merchandiser" at bounding box center [602, 384] width 127 height 15
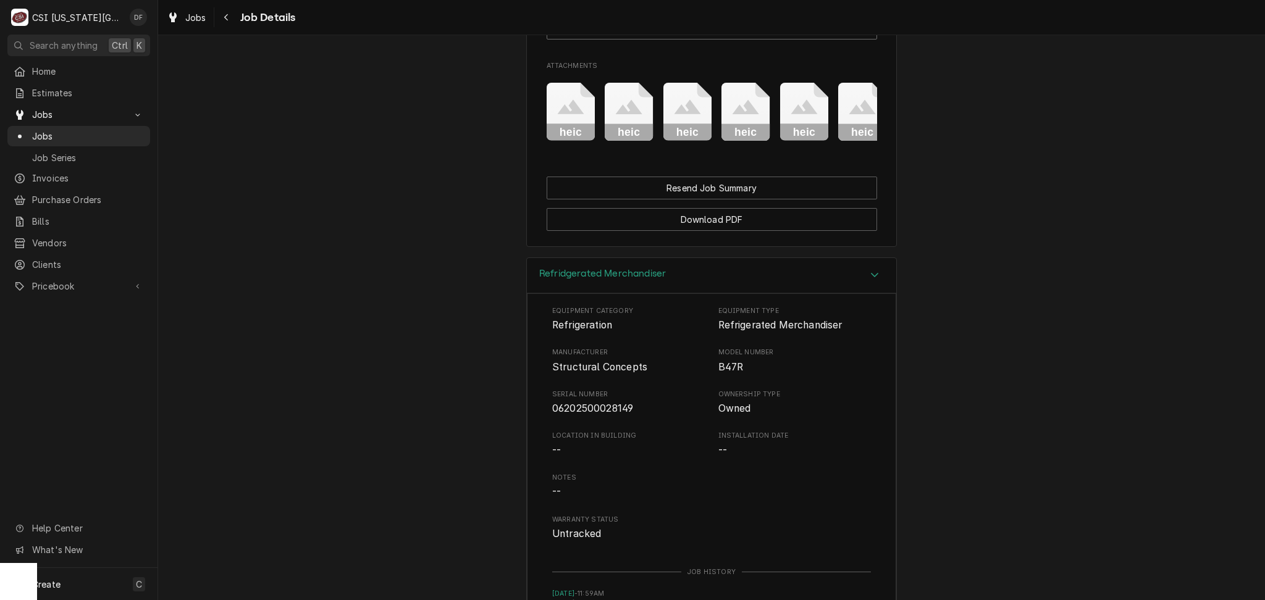
scroll to position [1913, 0]
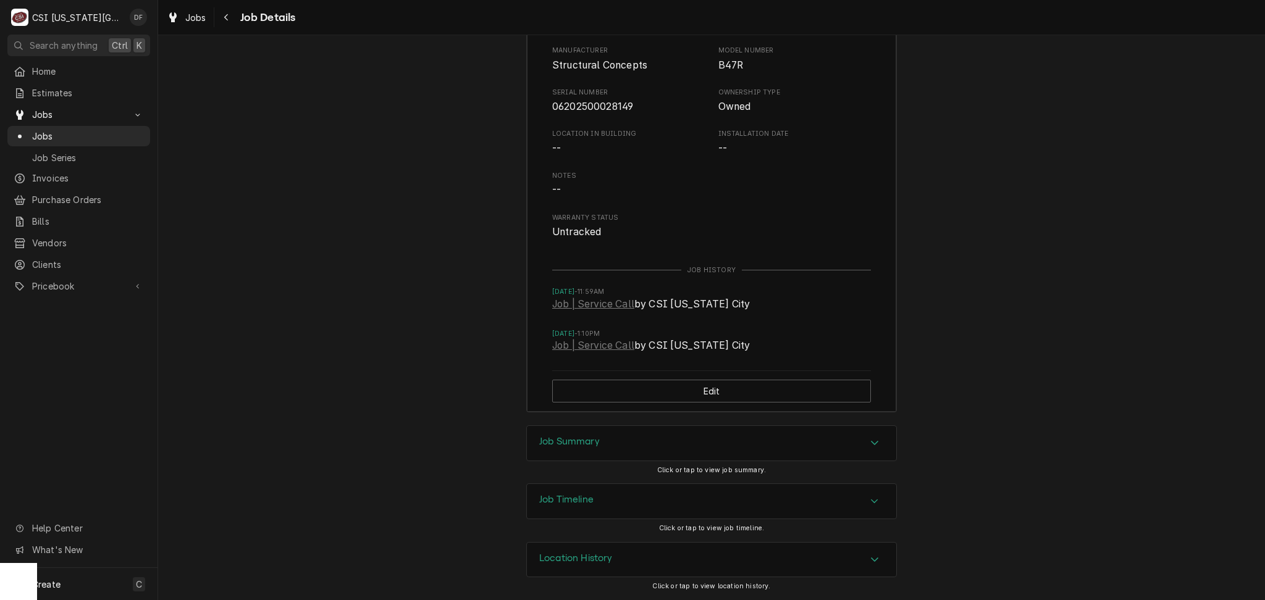
click at [599, 436] on div "Job Summary" at bounding box center [711, 443] width 369 height 35
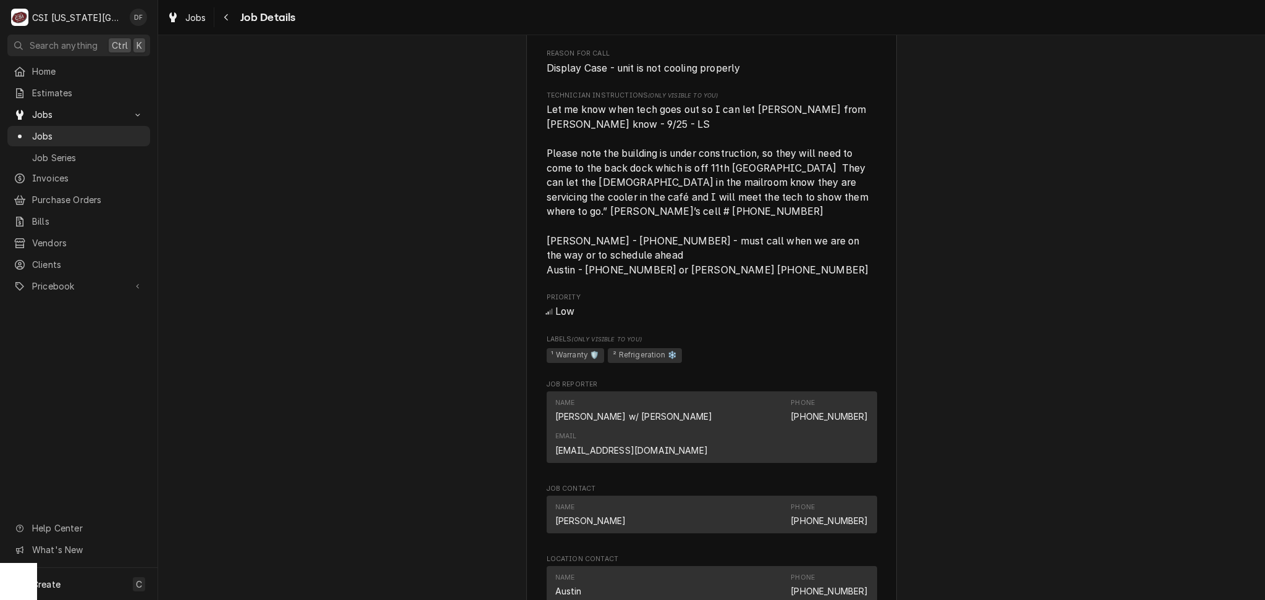
scroll to position [596, 0]
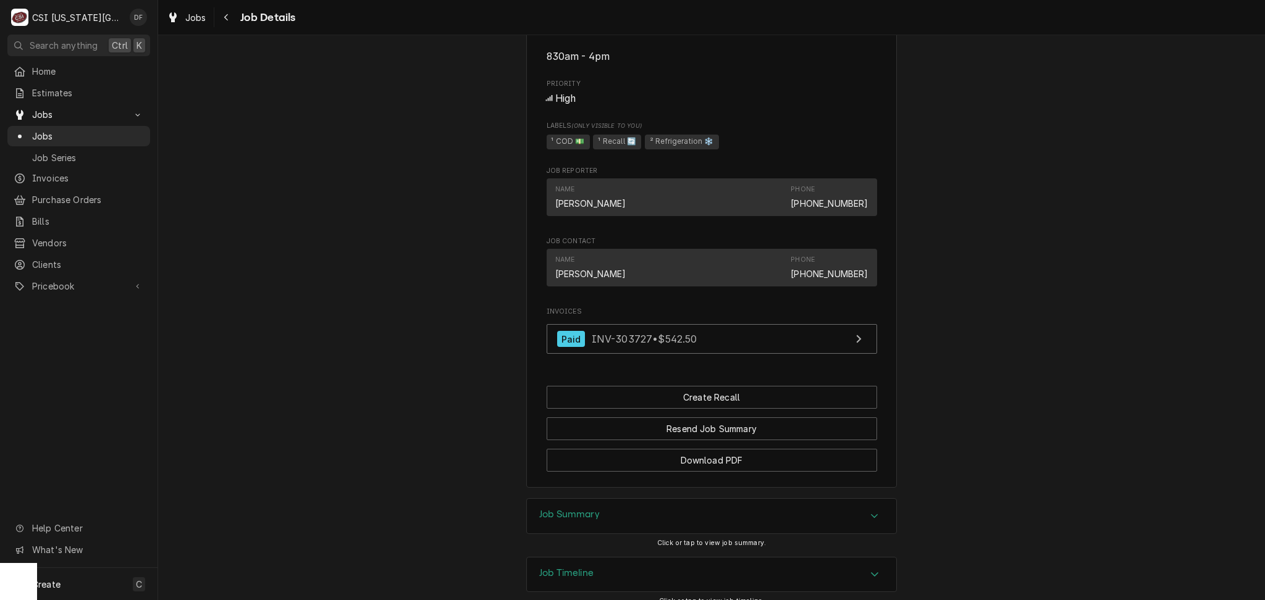
scroll to position [987, 0]
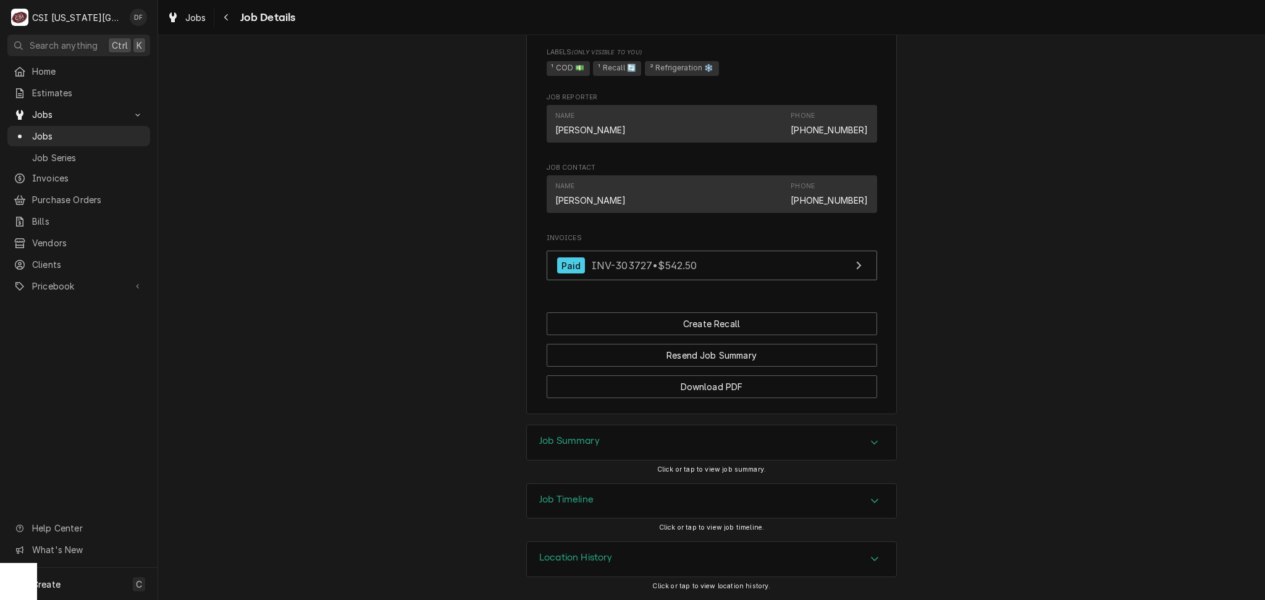
click at [581, 438] on div "Job Summary" at bounding box center [711, 443] width 369 height 35
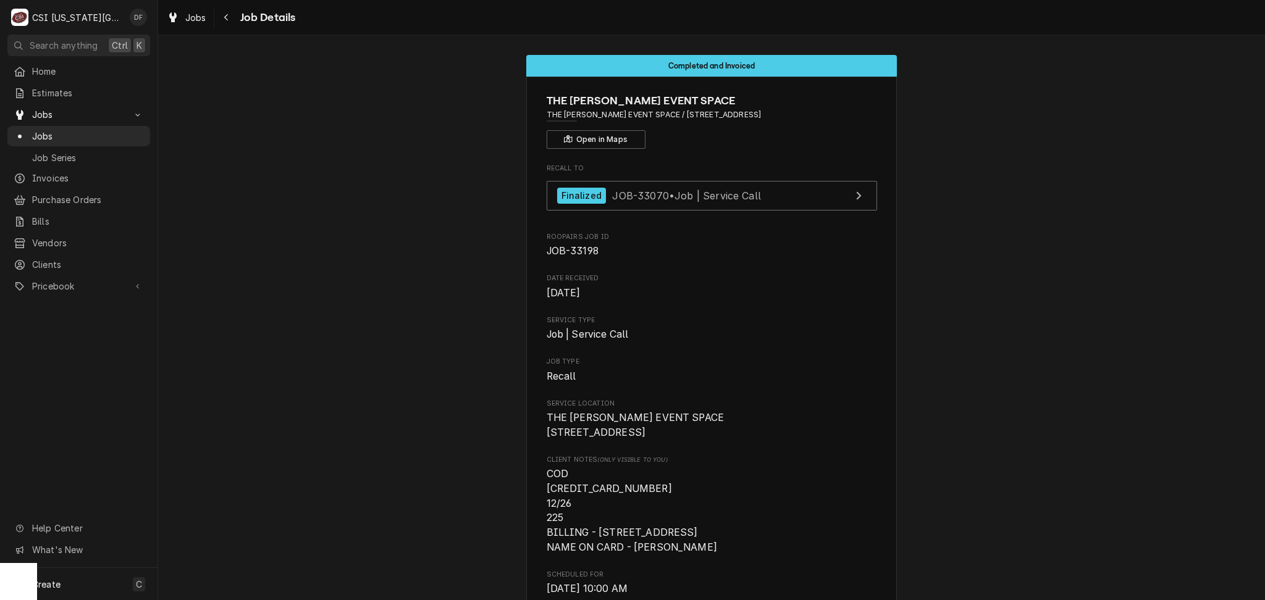
scroll to position [0, 0]
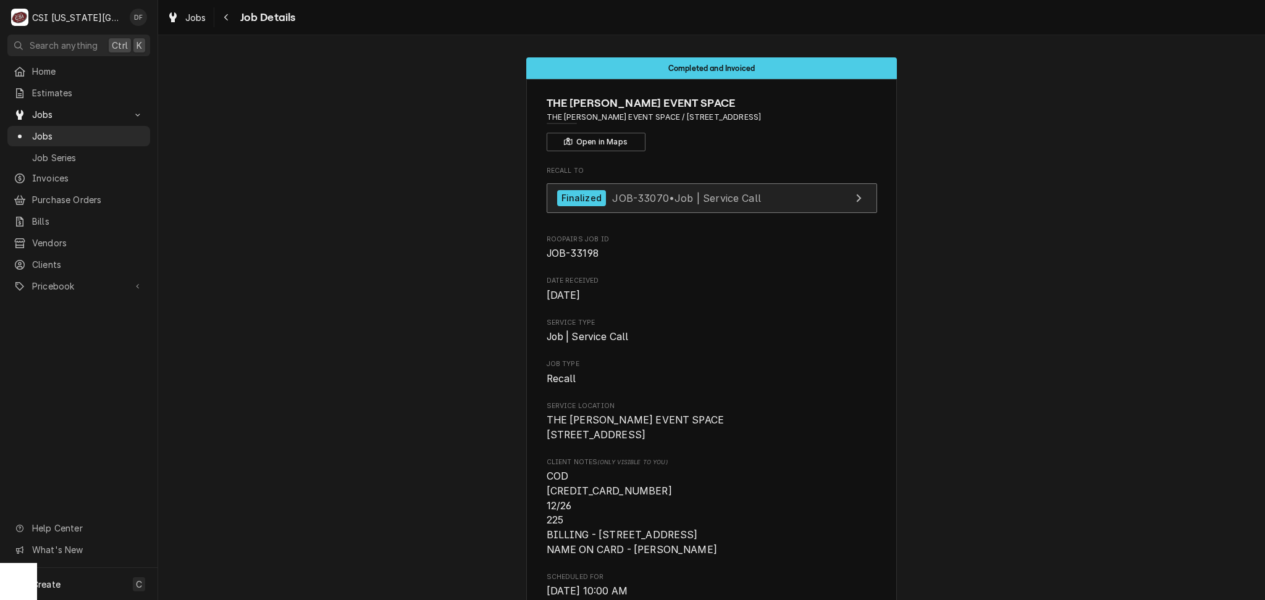
click at [686, 200] on span "JOB-33070 • Job | Service Call" at bounding box center [686, 197] width 149 height 12
click at [219, 12] on button "Navigate back" at bounding box center [227, 17] width 20 height 20
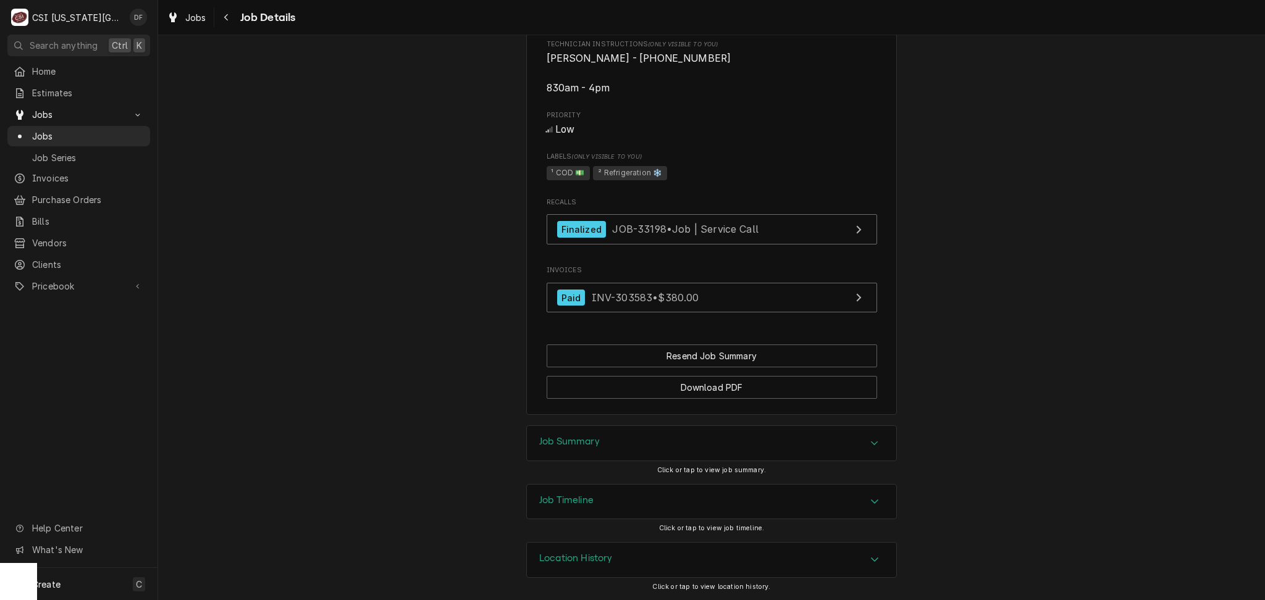
scroll to position [771, 0]
click at [595, 458] on div "Job Summary" at bounding box center [711, 443] width 369 height 35
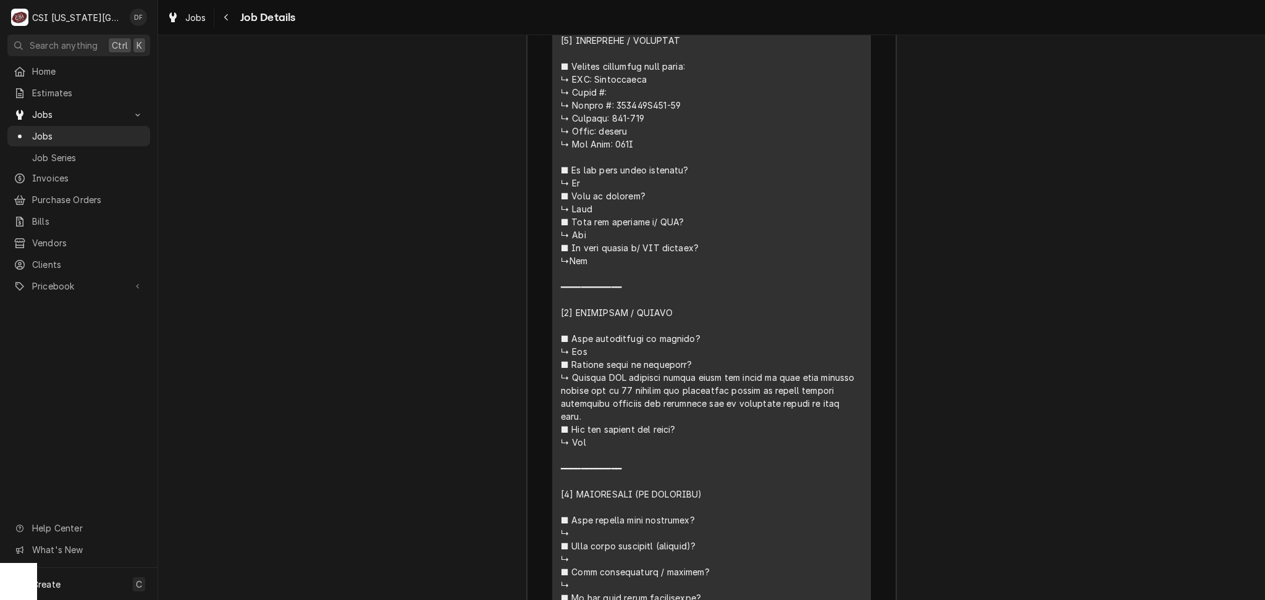
scroll to position [1430, 0]
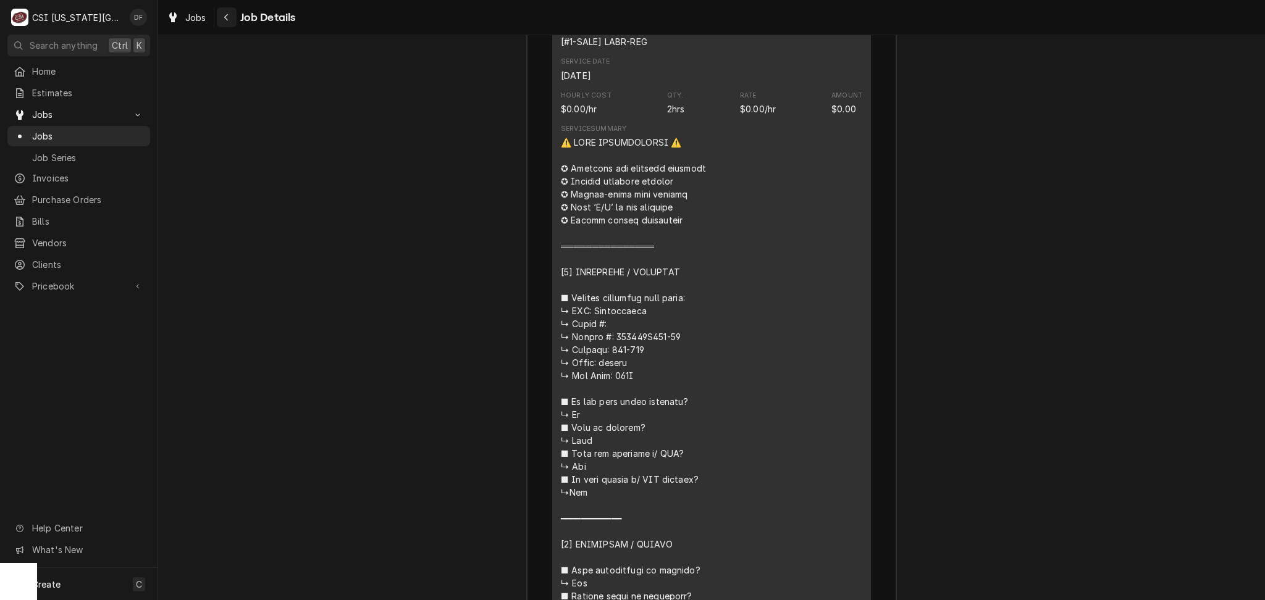
click at [227, 11] on div "Navigate back" at bounding box center [227, 17] width 12 height 12
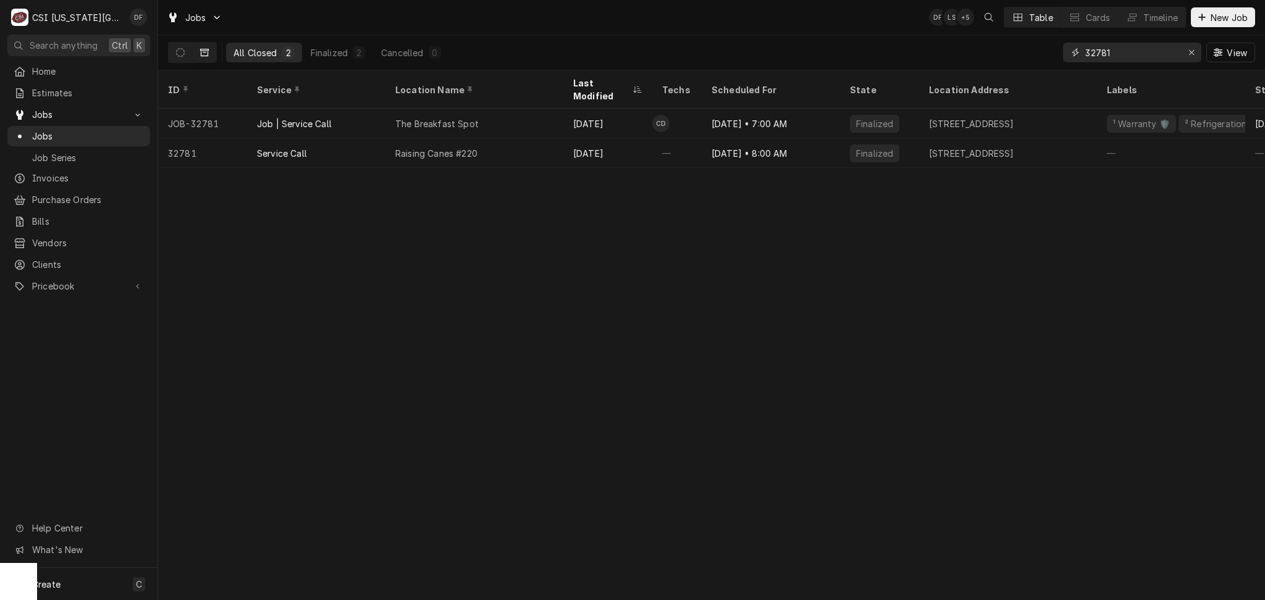
drag, startPoint x: 1117, startPoint y: 48, endPoint x: 1018, endPoint y: 49, distance: 98.8
click at [1018, 49] on div "All Closed 2 Finalized 2 Cancelled 0 32781 View" at bounding box center [711, 52] width 1087 height 35
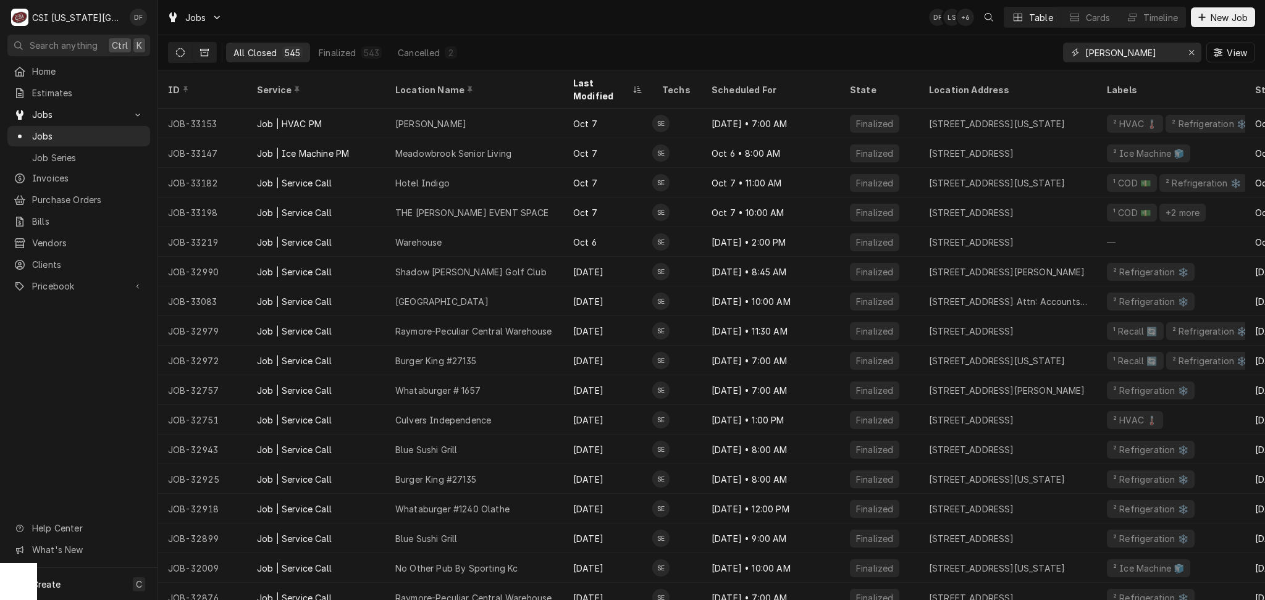
type input "[PERSON_NAME]"
click at [181, 49] on icon "Dynamic Content Wrapper" at bounding box center [180, 52] width 9 height 9
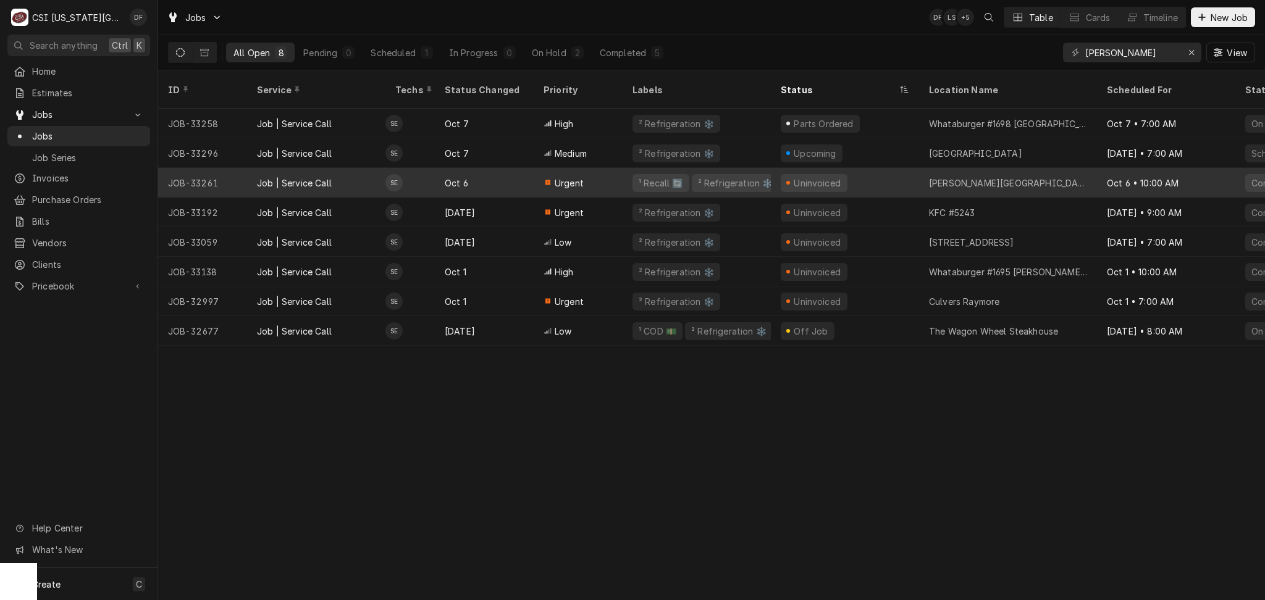
click at [559, 179] on div "Urgent" at bounding box center [578, 183] width 89 height 30
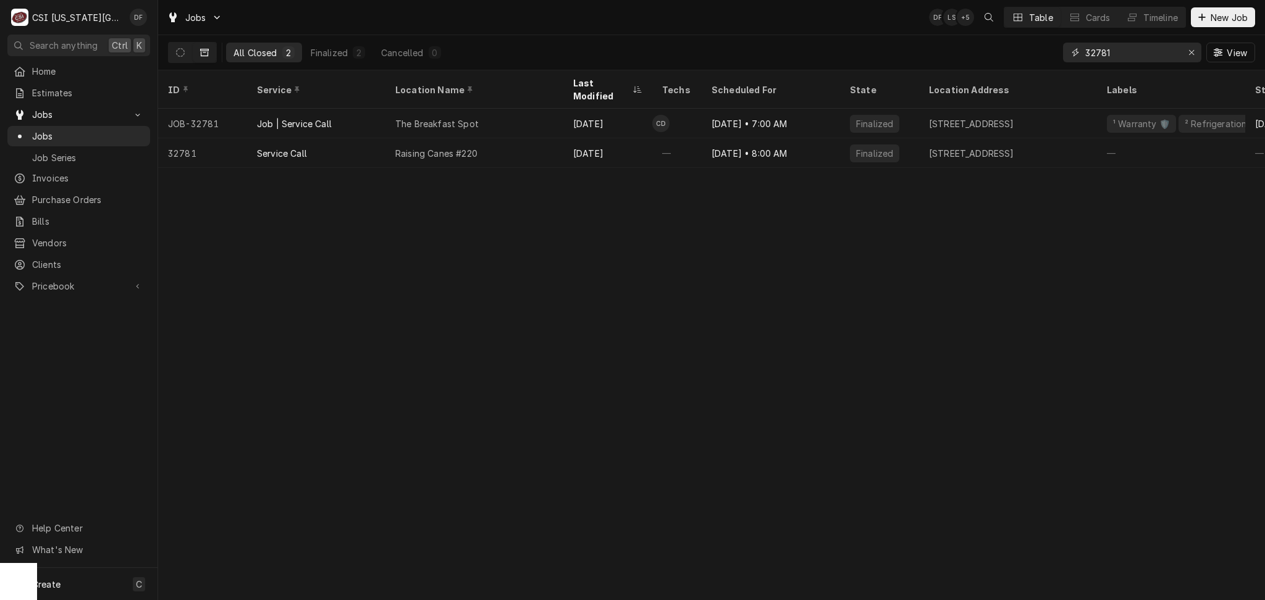
drag, startPoint x: 1082, startPoint y: 58, endPoint x: 986, endPoint y: 59, distance: 96.4
click at [986, 59] on div "All Closed 2 Finalized 2 Cancelled 0 32781 View" at bounding box center [711, 52] width 1087 height 35
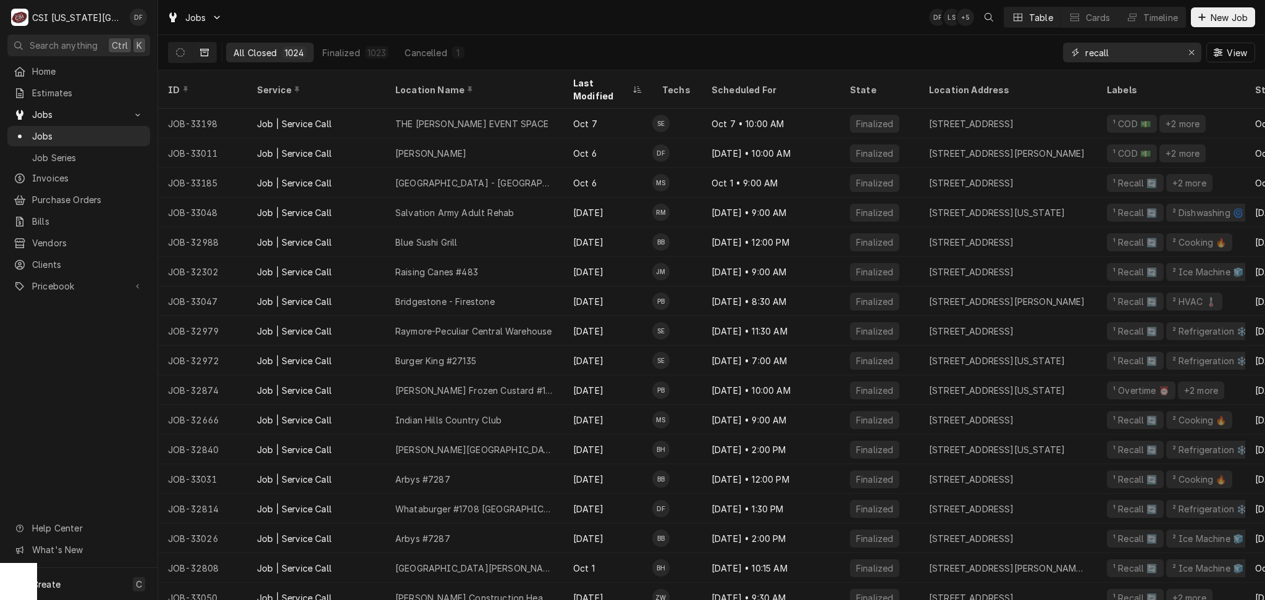
type input "recall"
click at [1191, 47] on div "Erase input" at bounding box center [1191, 52] width 12 height 12
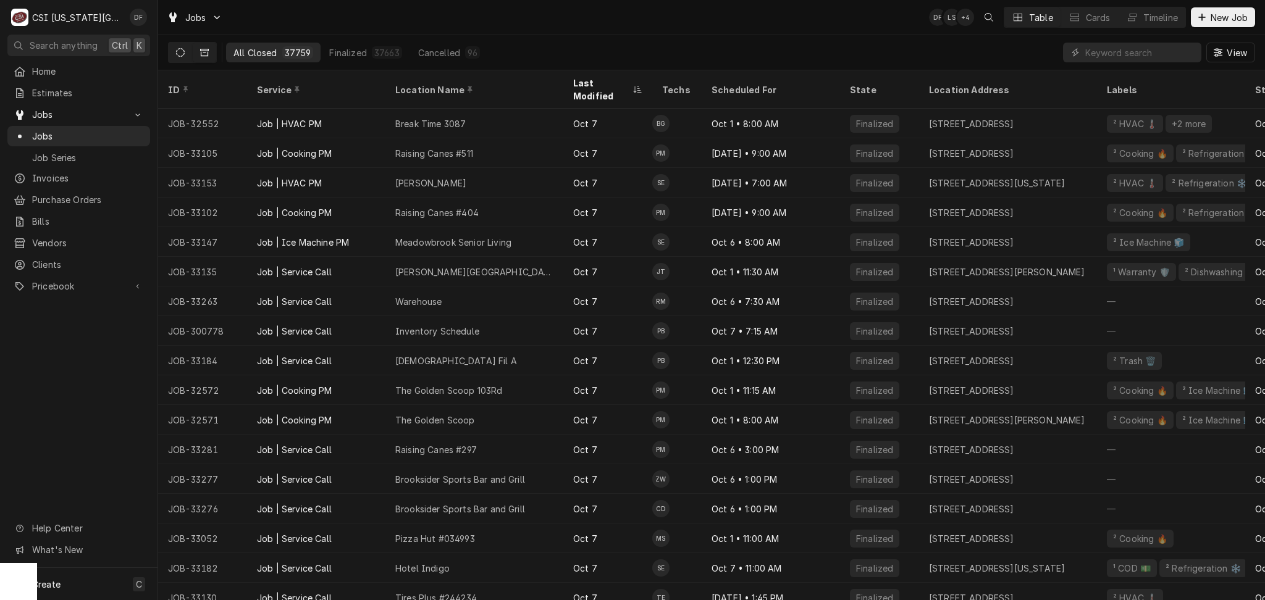
click at [180, 54] on icon "Dynamic Content Wrapper" at bounding box center [180, 52] width 9 height 9
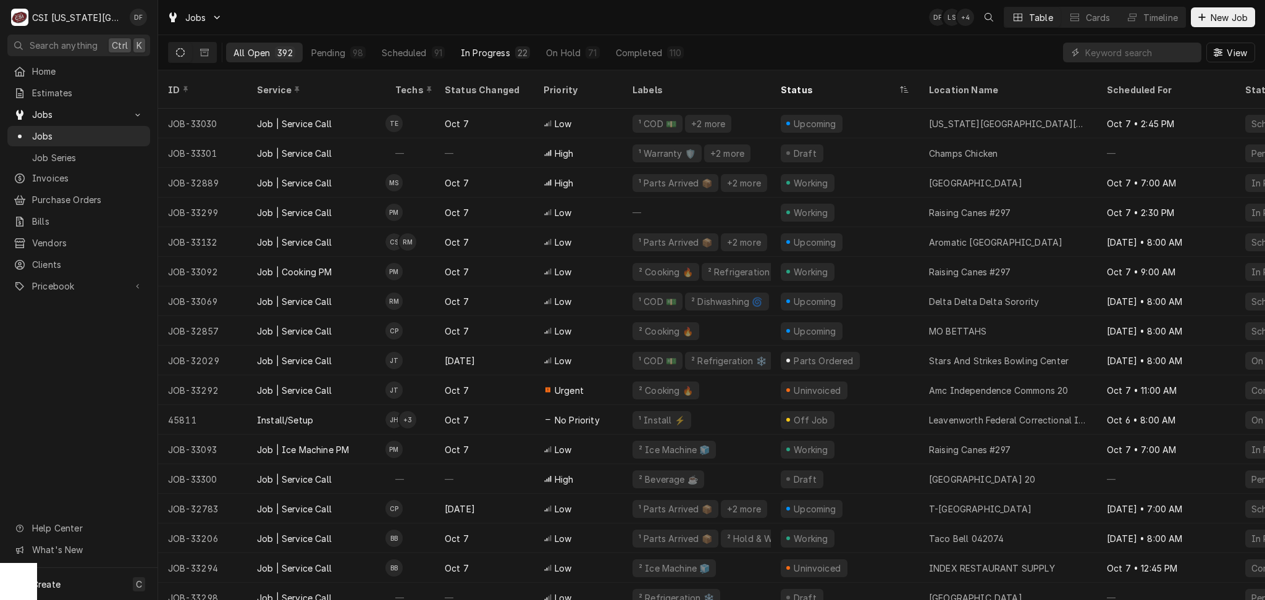
click at [500, 54] on div "In Progress" at bounding box center [485, 52] width 49 height 13
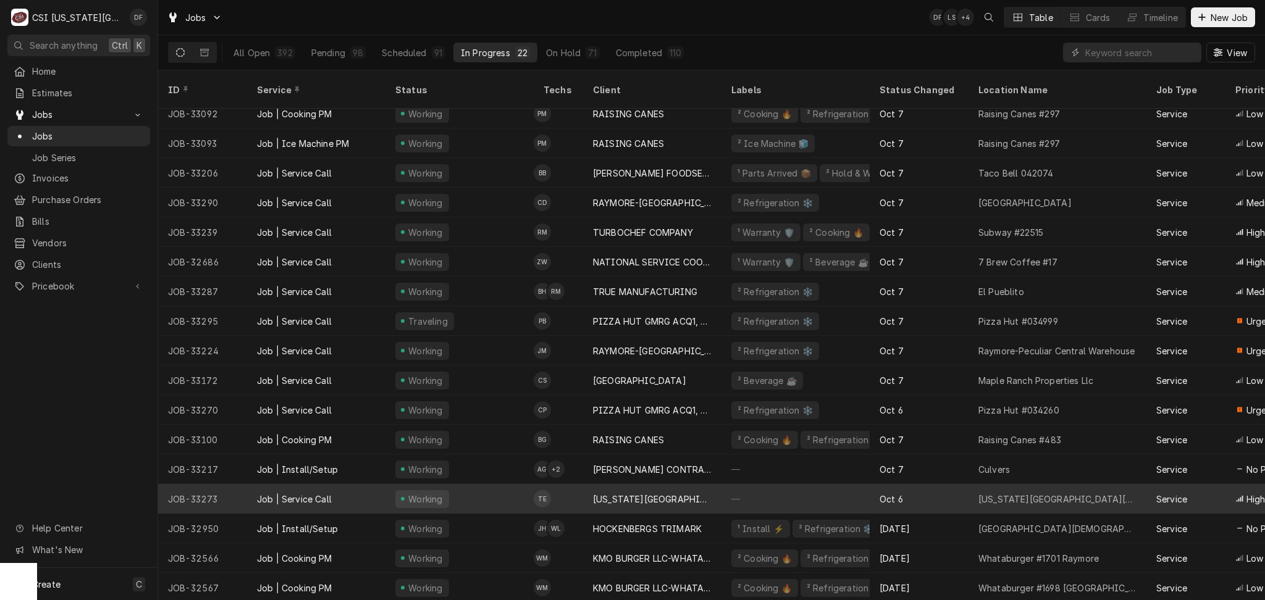
scroll to position [151, 0]
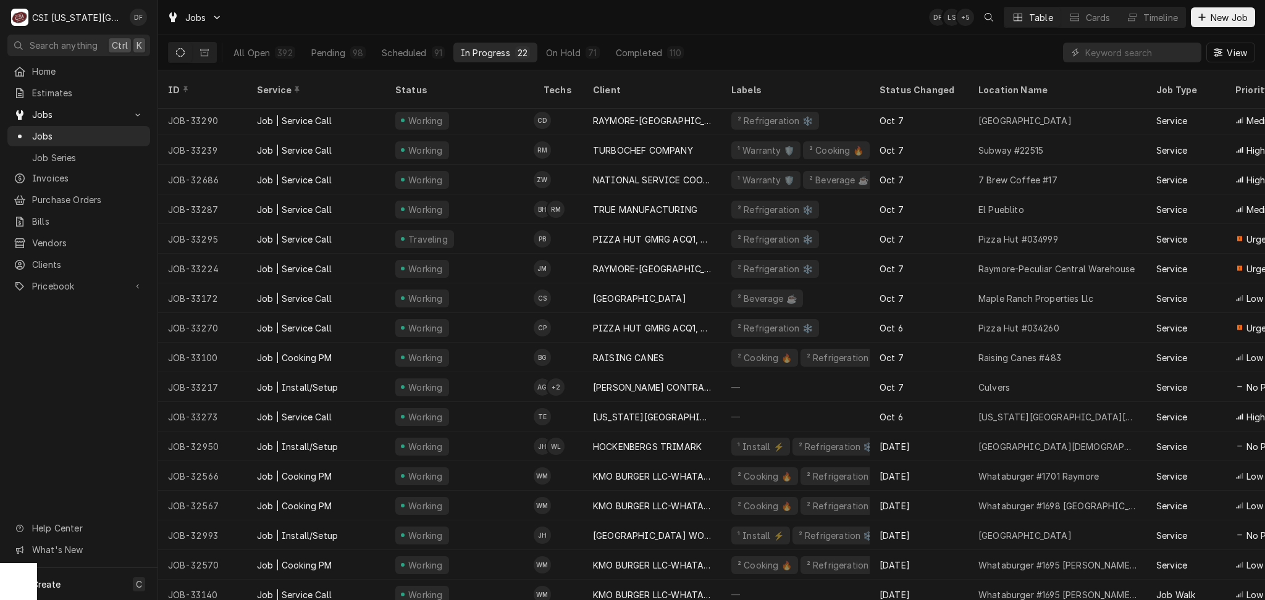
click at [468, 17] on div "Jobs DF LS + 5 Table Cards Timeline New Job" at bounding box center [711, 17] width 1107 height 35
click at [1137, 57] on input "Dynamic Content Wrapper" at bounding box center [1140, 53] width 110 height 20
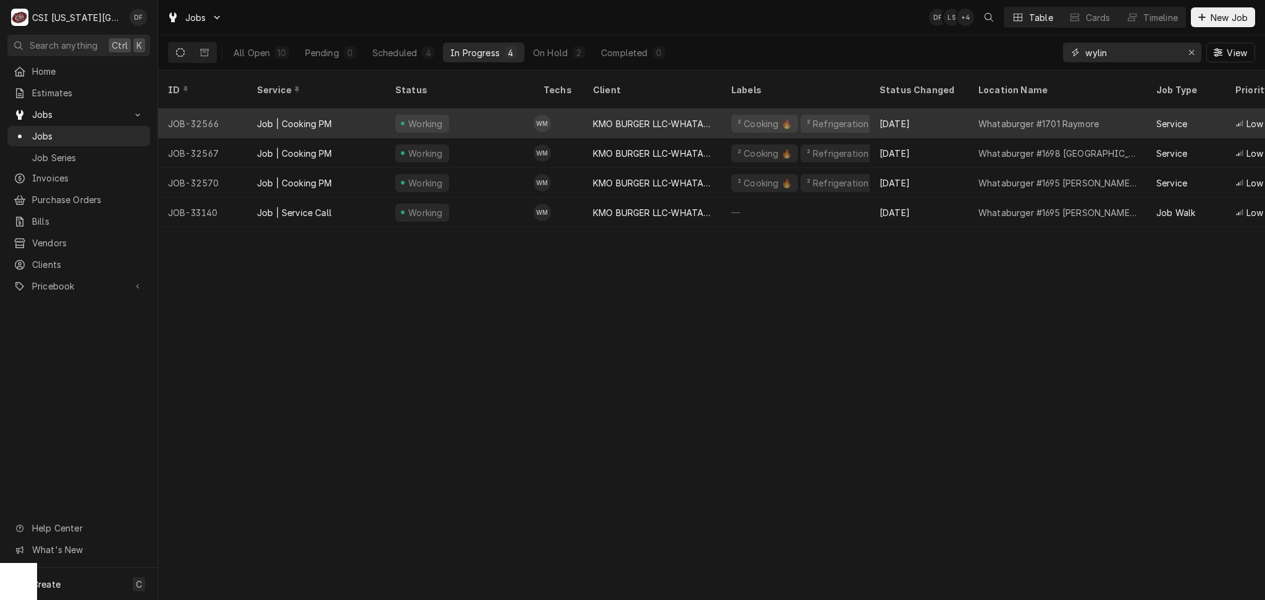
type input "wylin"
click at [520, 110] on div "Working" at bounding box center [459, 124] width 148 height 30
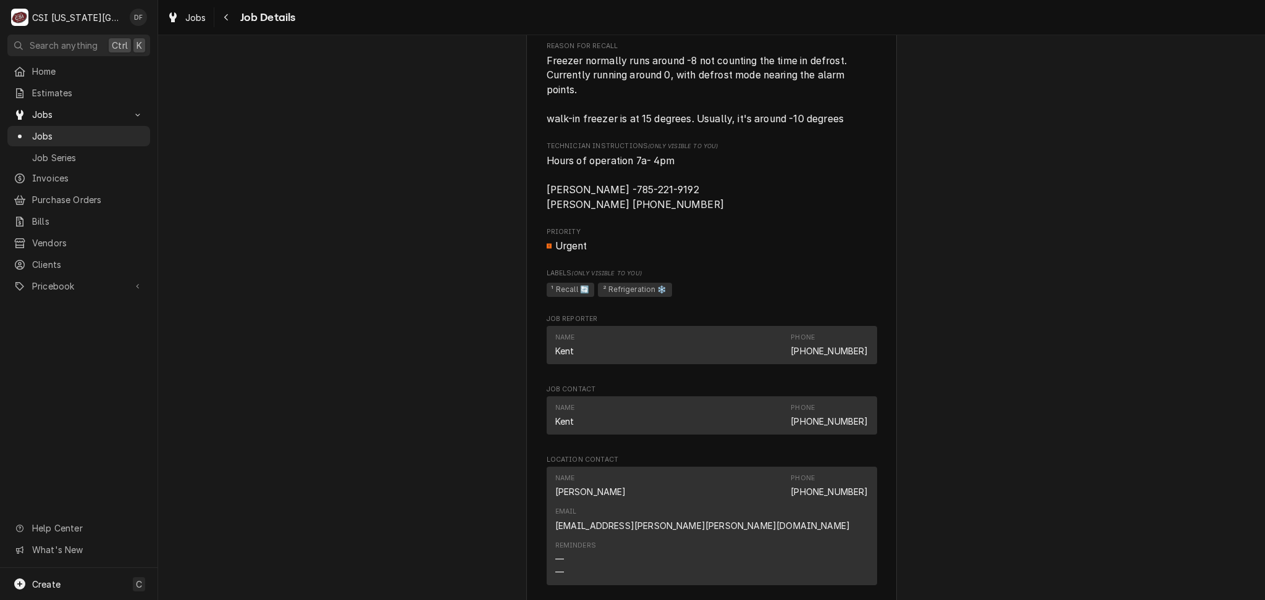
scroll to position [741, 0]
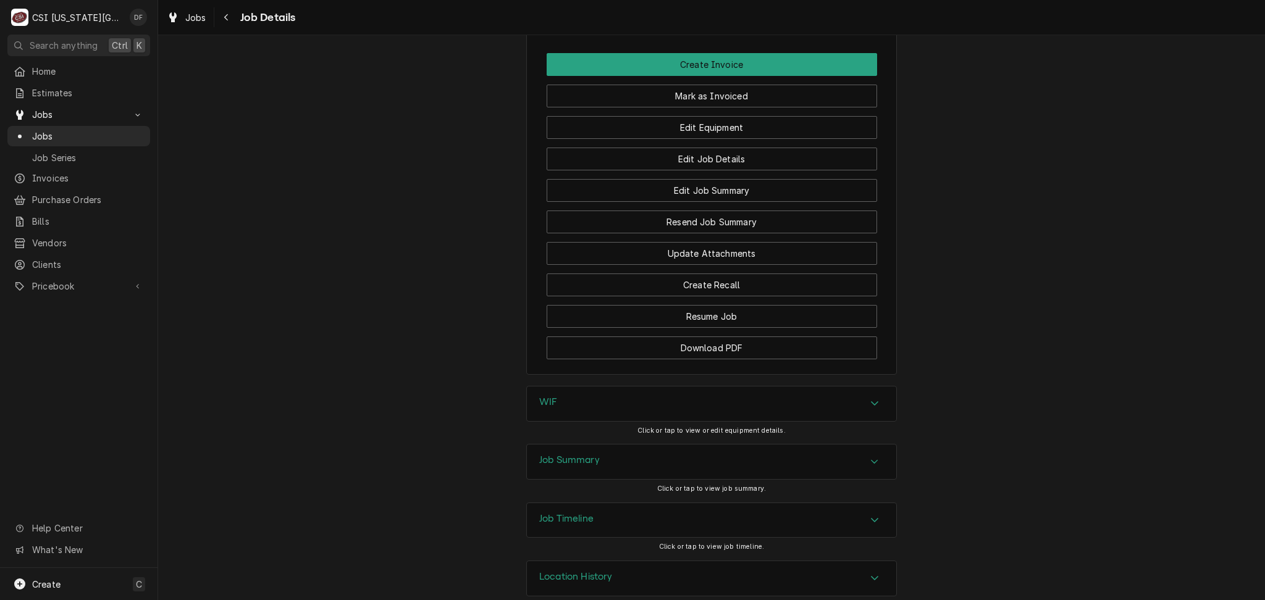
click at [597, 445] on div "Job Summary" at bounding box center [711, 462] width 369 height 35
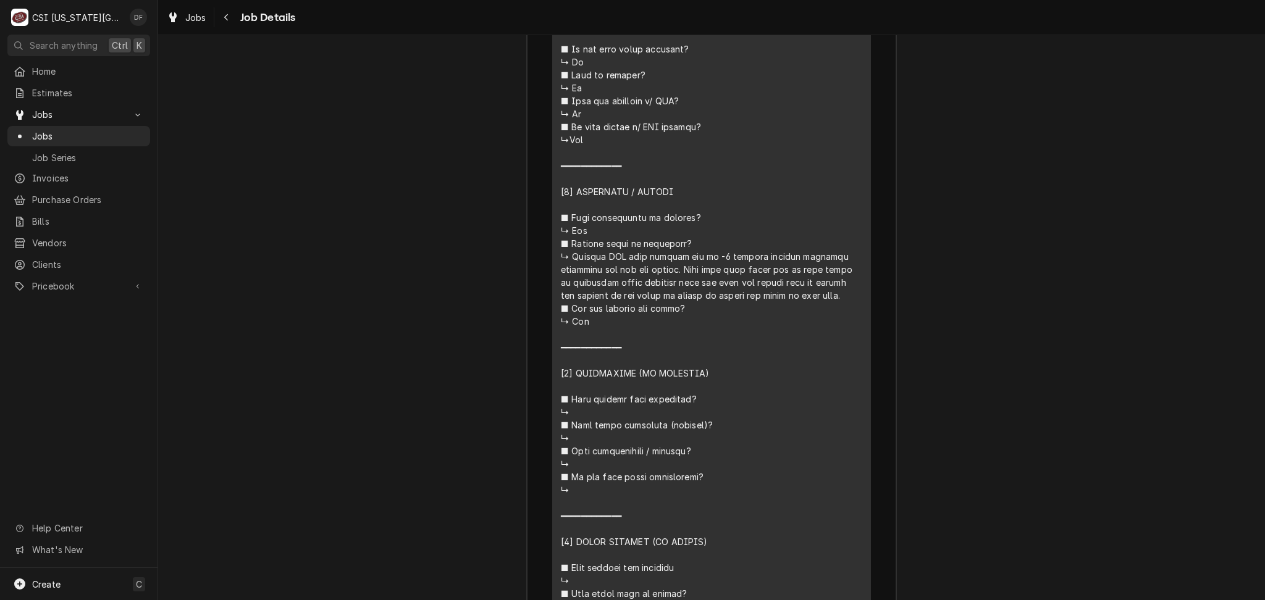
scroll to position [2417, 0]
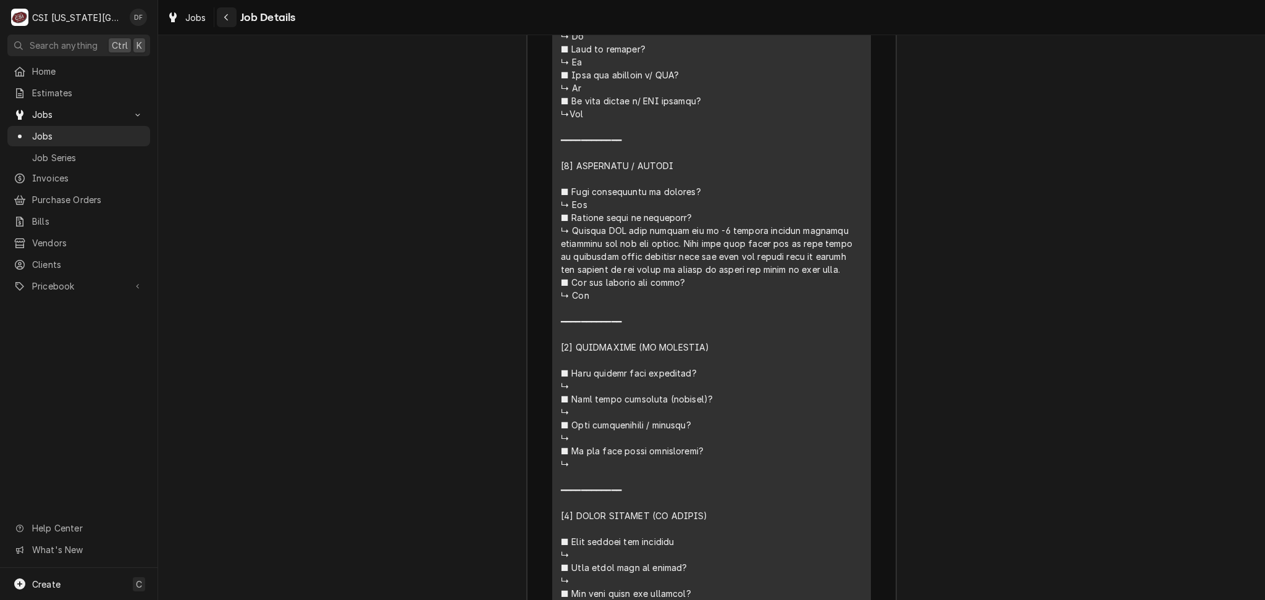
click at [224, 15] on icon "Navigate back" at bounding box center [227, 17] width 6 height 9
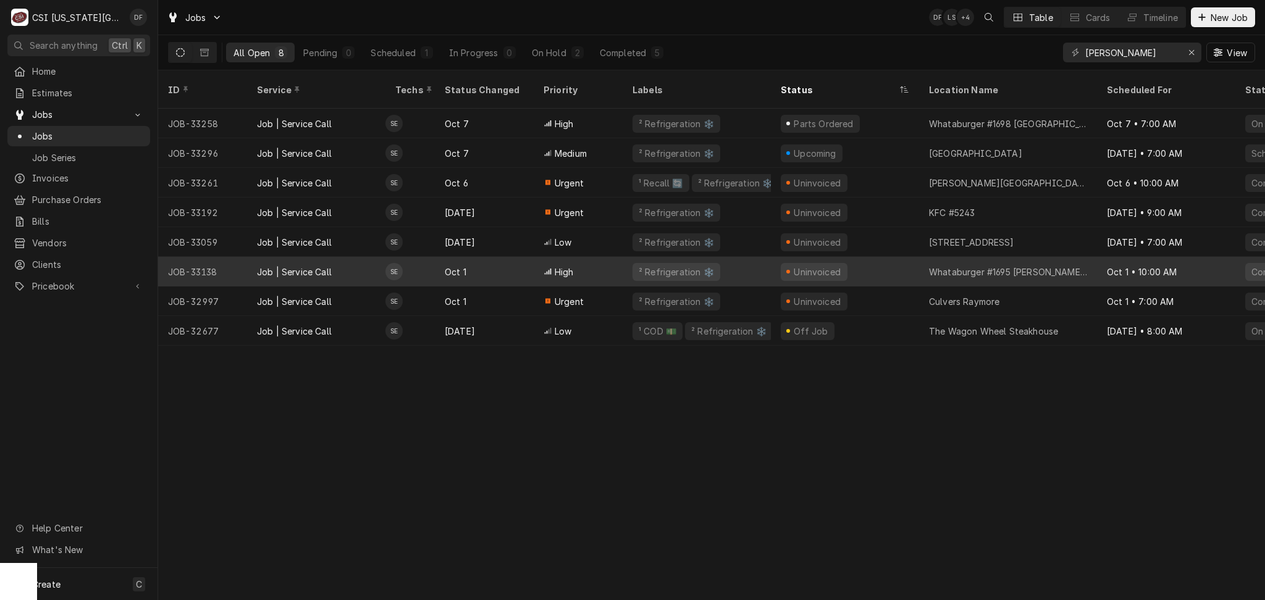
click at [588, 258] on div "High" at bounding box center [578, 272] width 89 height 30
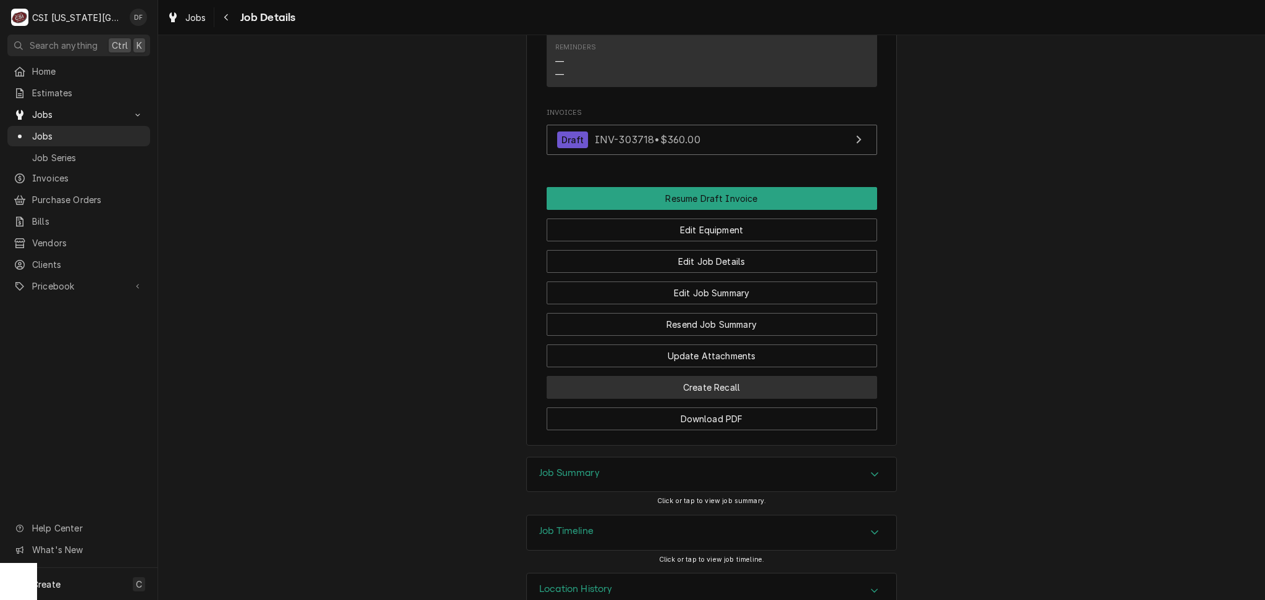
scroll to position [1410, 0]
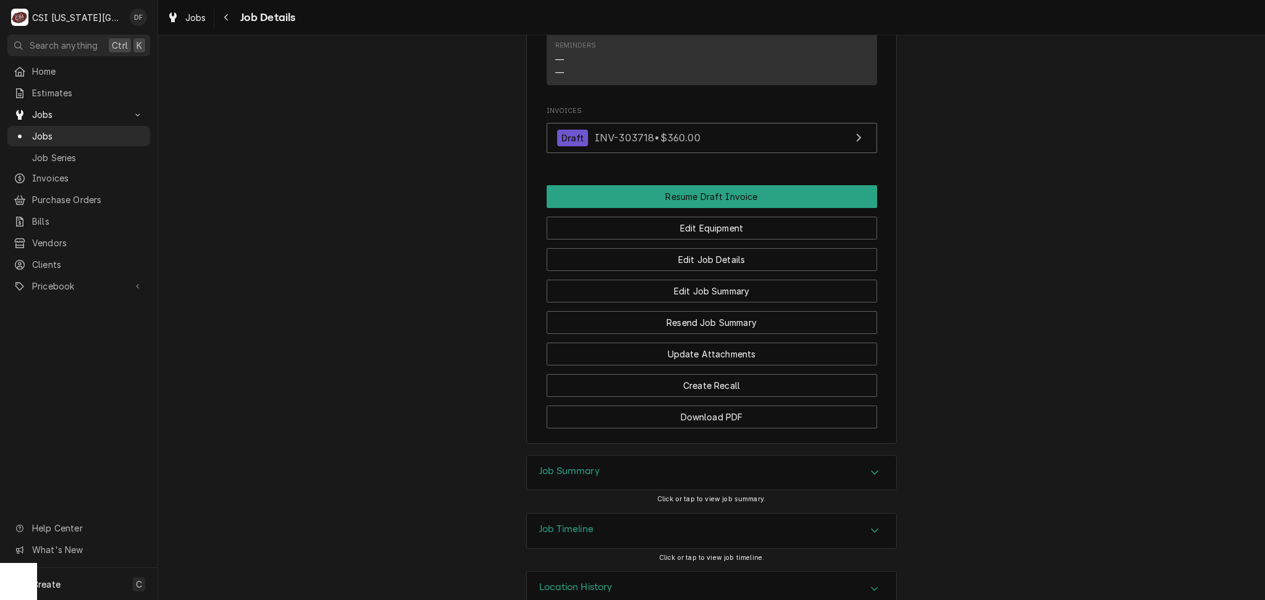
click at [584, 466] on h3 "Job Summary" at bounding box center [569, 472] width 61 height 12
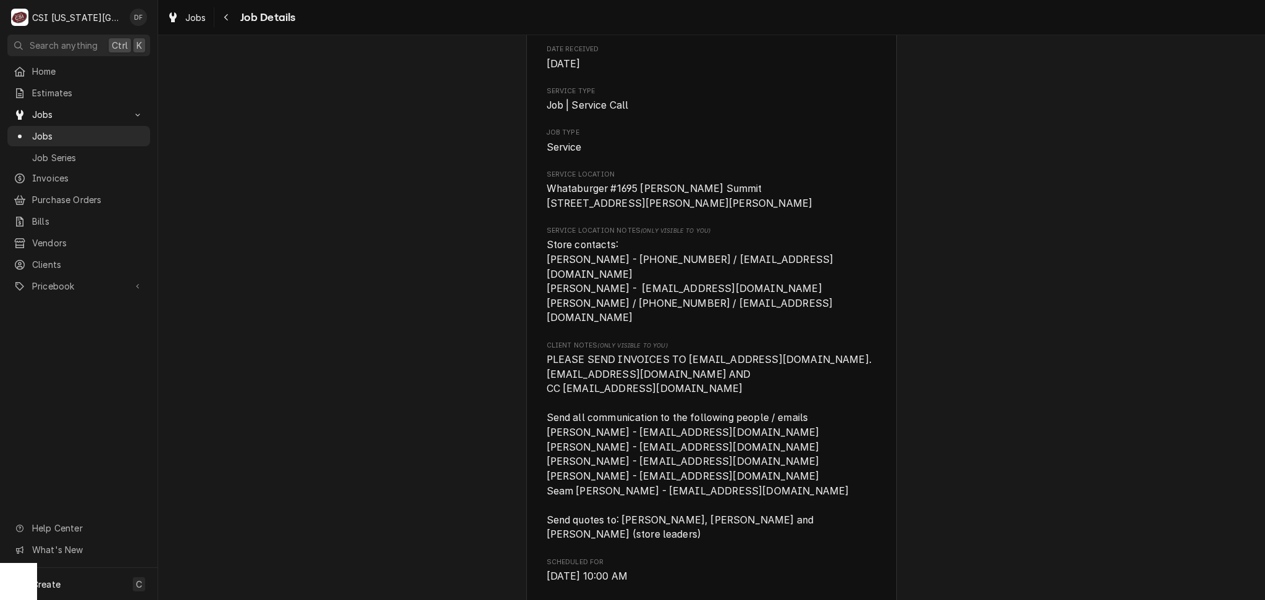
scroll to position [0, 0]
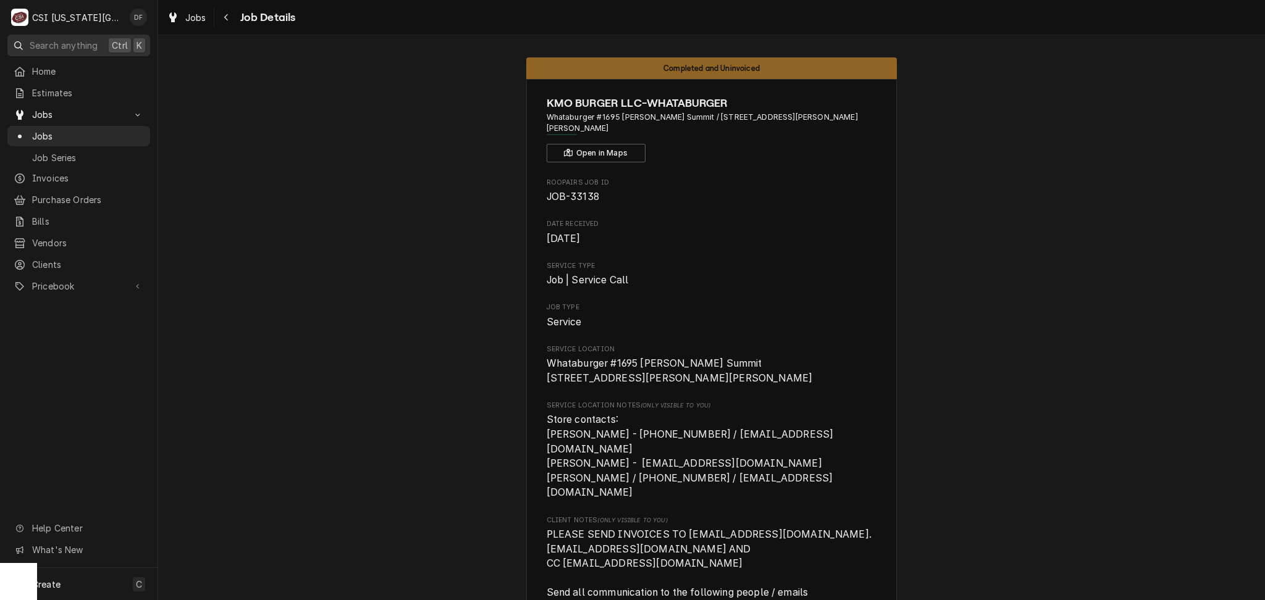
click at [75, 44] on span "Search anything" at bounding box center [64, 45] width 68 height 13
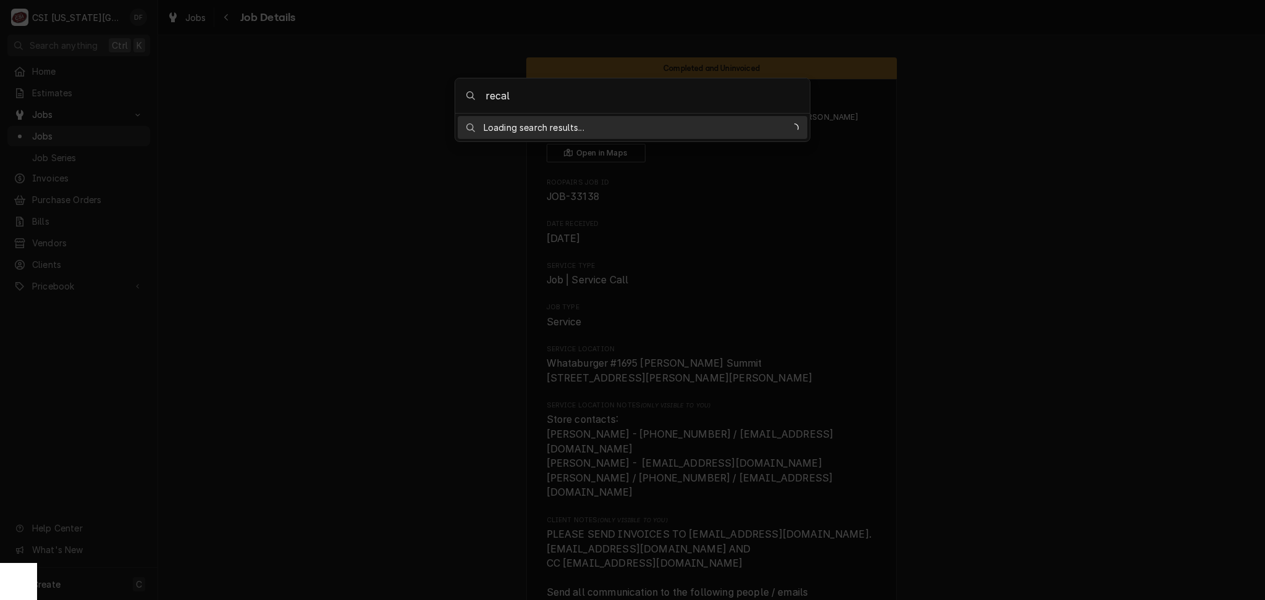
type input "recall"
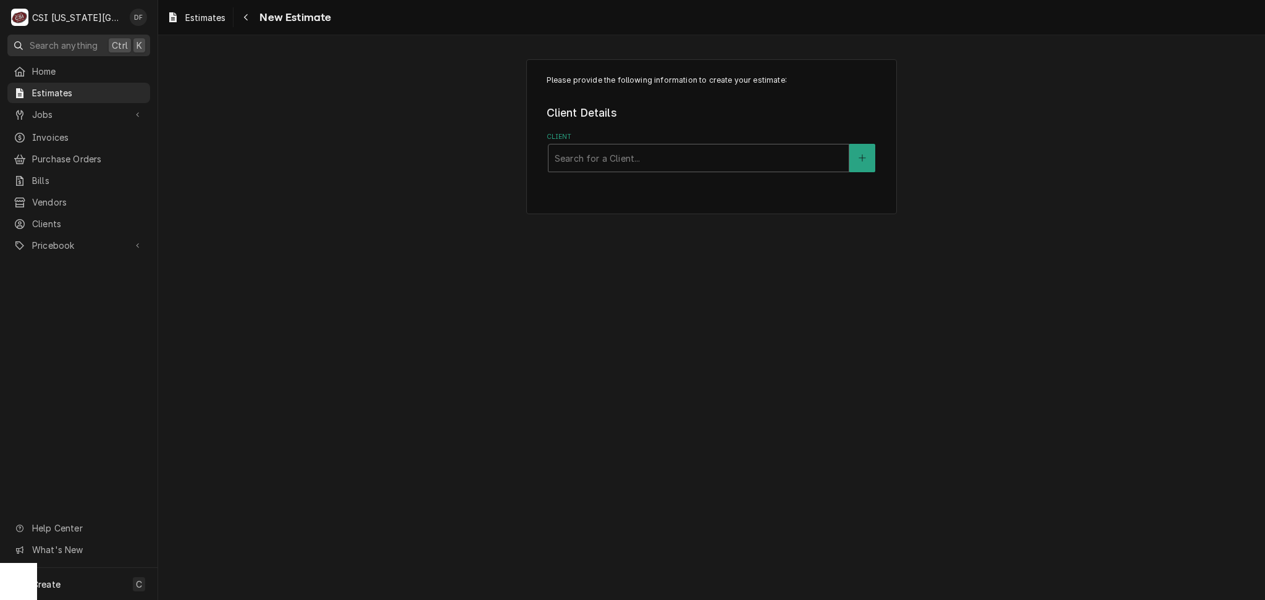
click at [77, 45] on span "Search anything" at bounding box center [64, 45] width 68 height 13
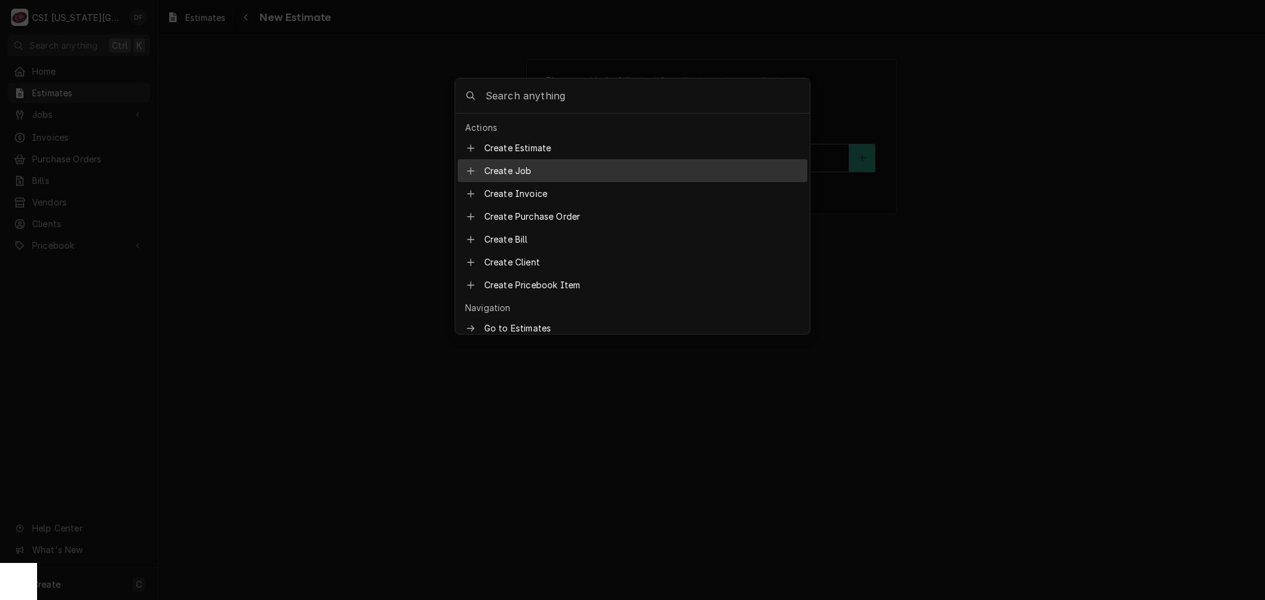
click at [1054, 178] on body "C CSI Kansas City DF Search anything Ctrl K Home Estimates Jobs Jobs Job Series…" at bounding box center [632, 300] width 1265 height 600
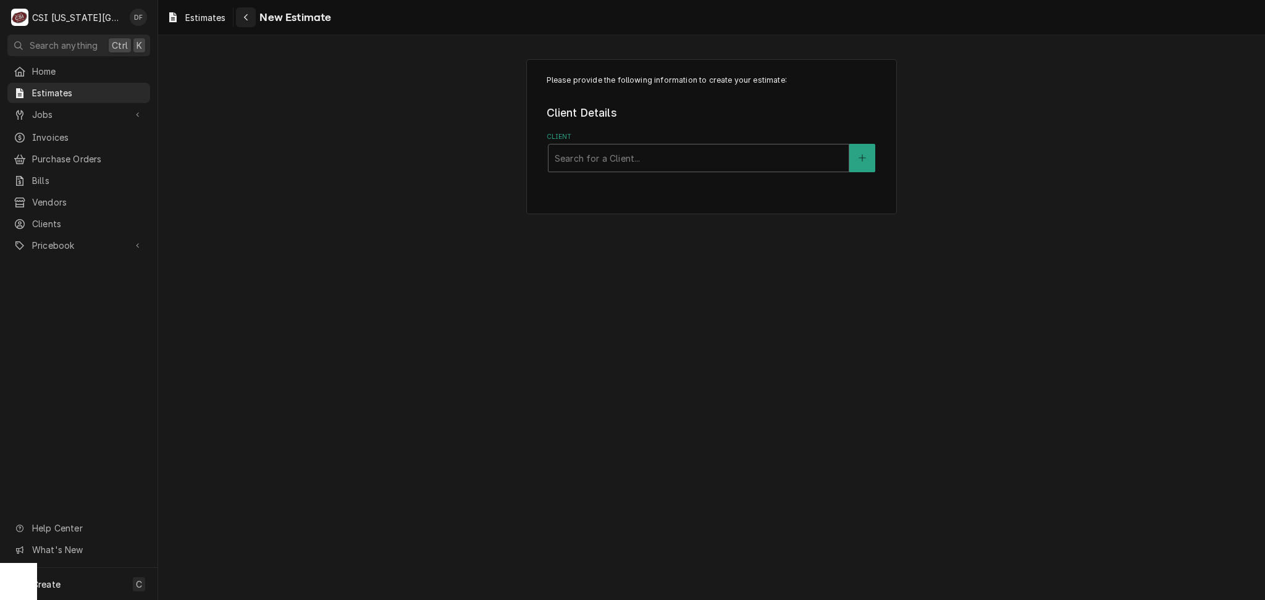
click at [244, 15] on icon "Navigate back" at bounding box center [246, 17] width 6 height 9
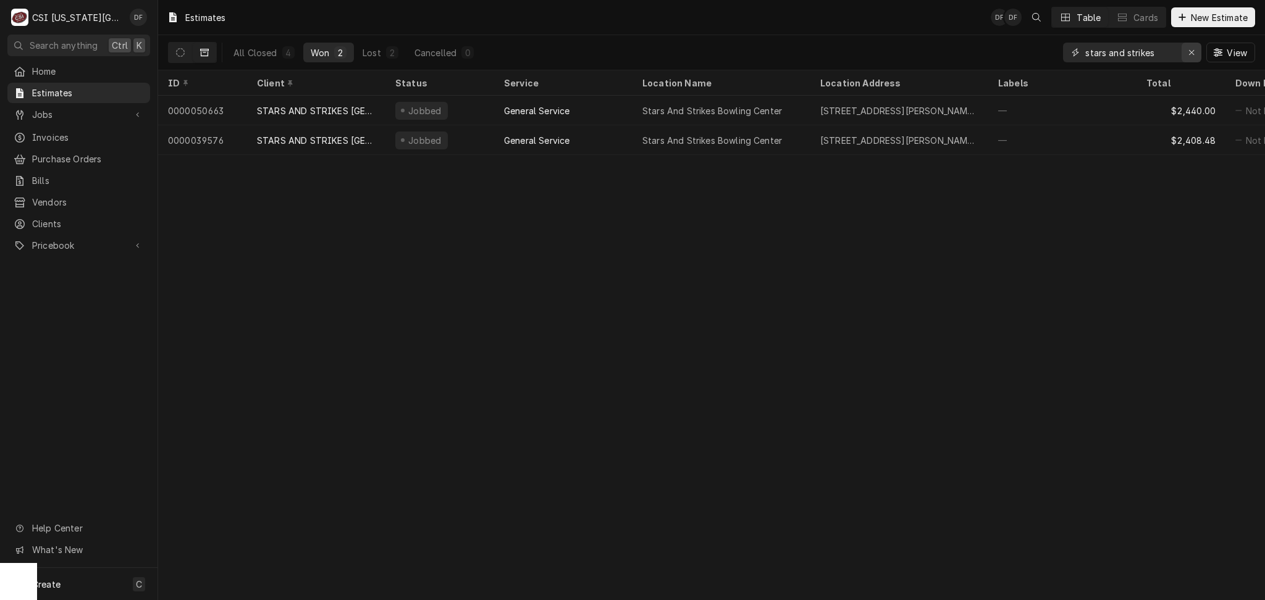
click at [1192, 54] on icon "Erase input" at bounding box center [1191, 52] width 7 height 9
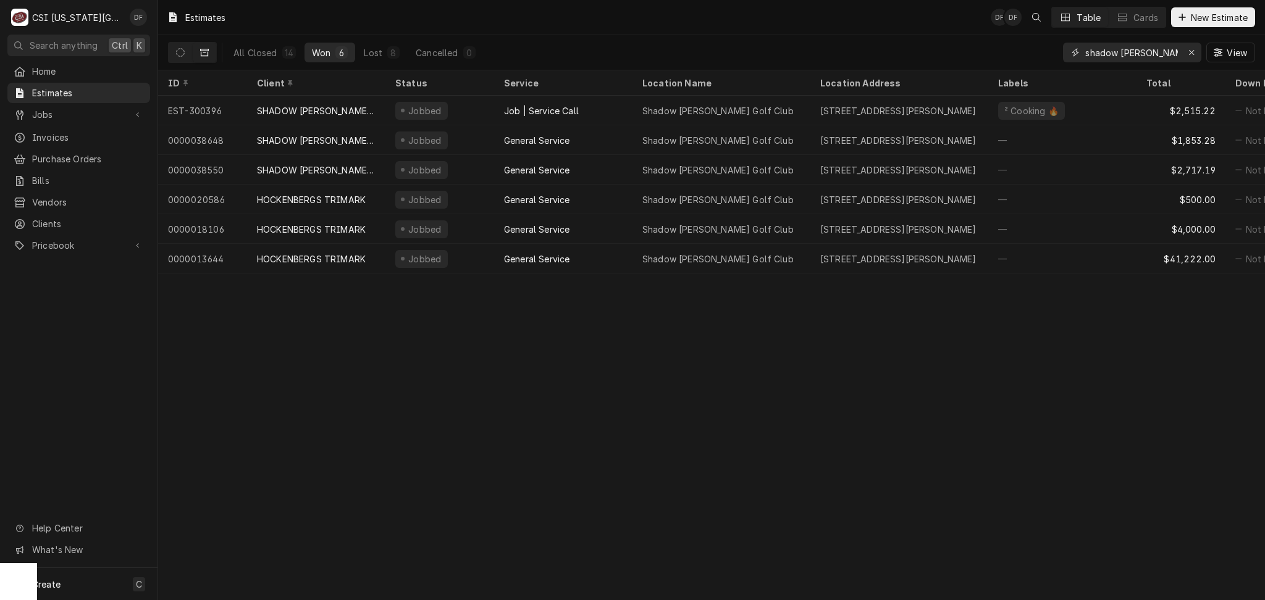
type input "shadow [PERSON_NAME]"
click at [305, 52] on button "Won 6" at bounding box center [330, 53] width 51 height 20
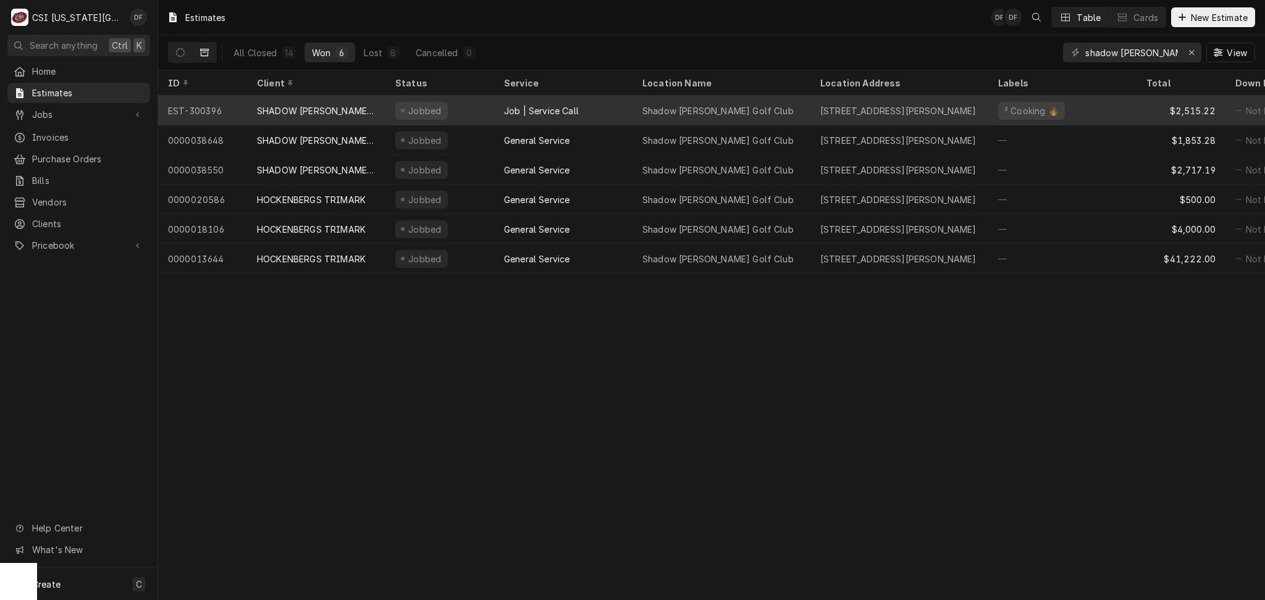
click at [476, 107] on div "Jobbed" at bounding box center [439, 111] width 109 height 30
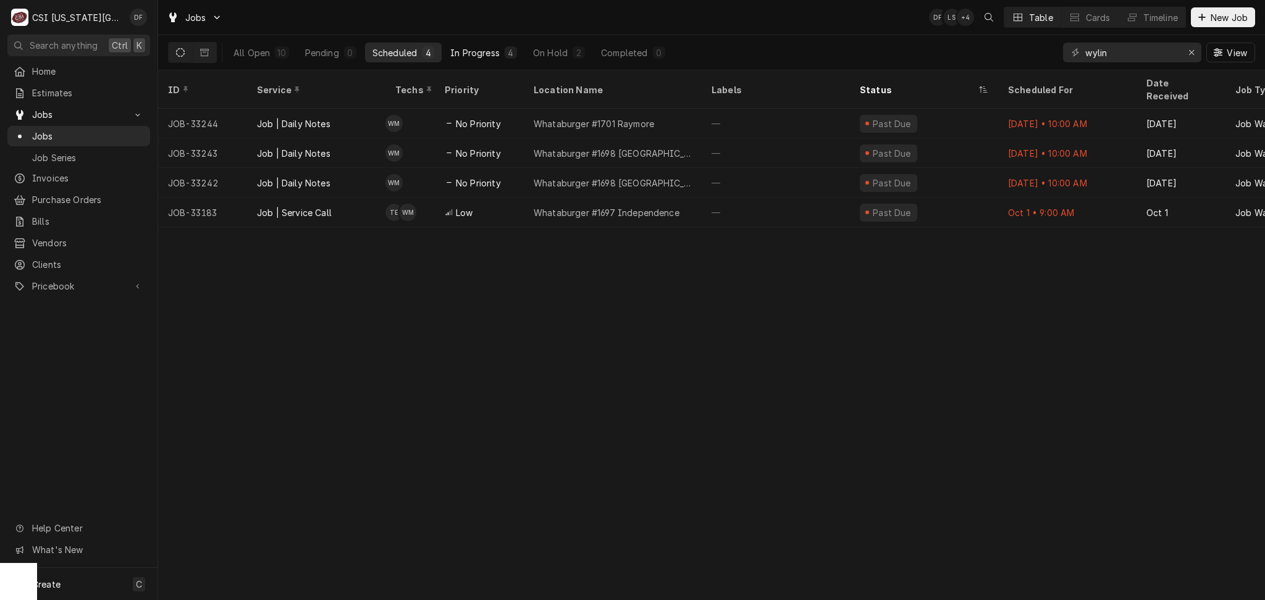
click at [476, 55] on div "In Progress" at bounding box center [474, 52] width 49 height 13
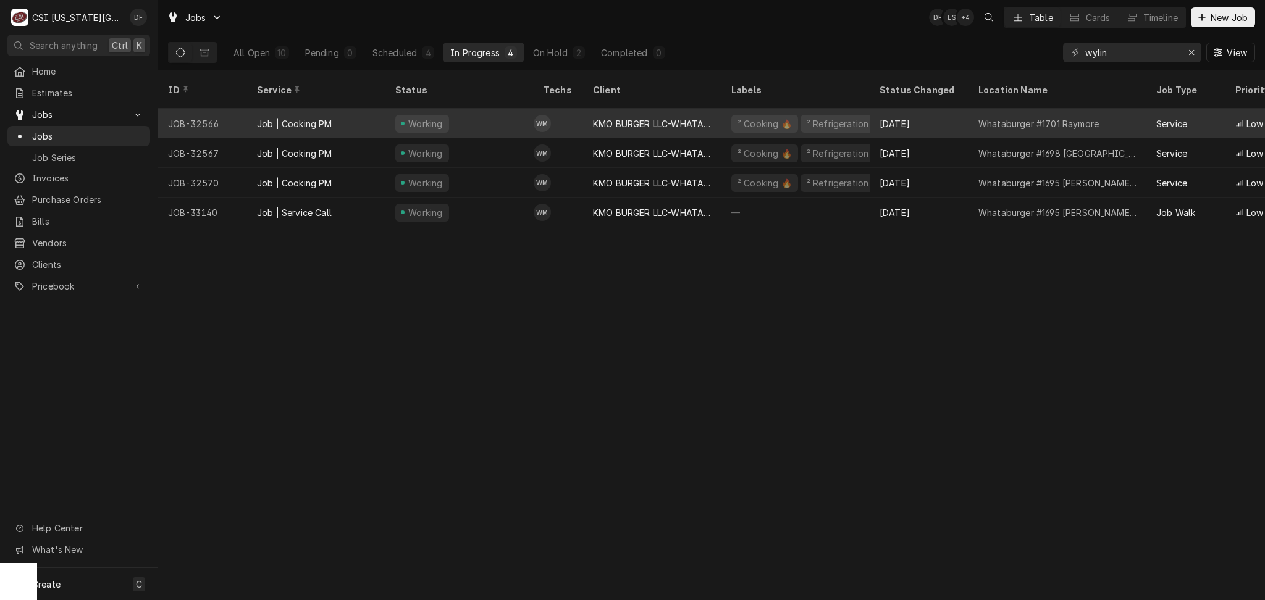
click at [491, 113] on div "Working" at bounding box center [459, 124] width 148 height 30
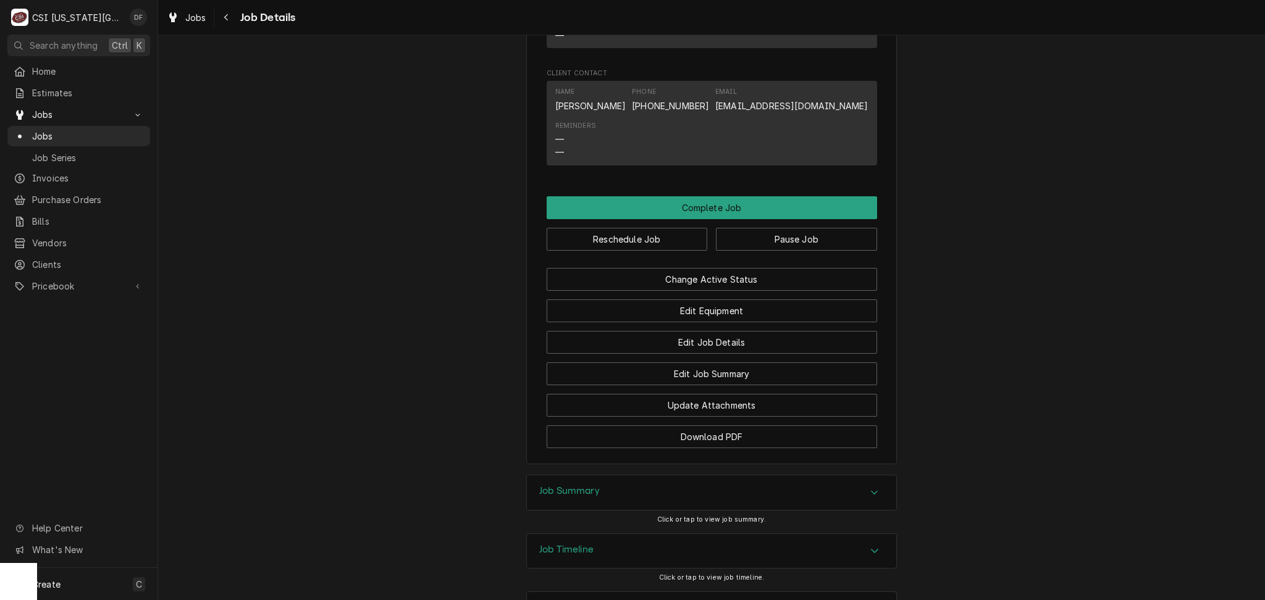
scroll to position [1707, 0]
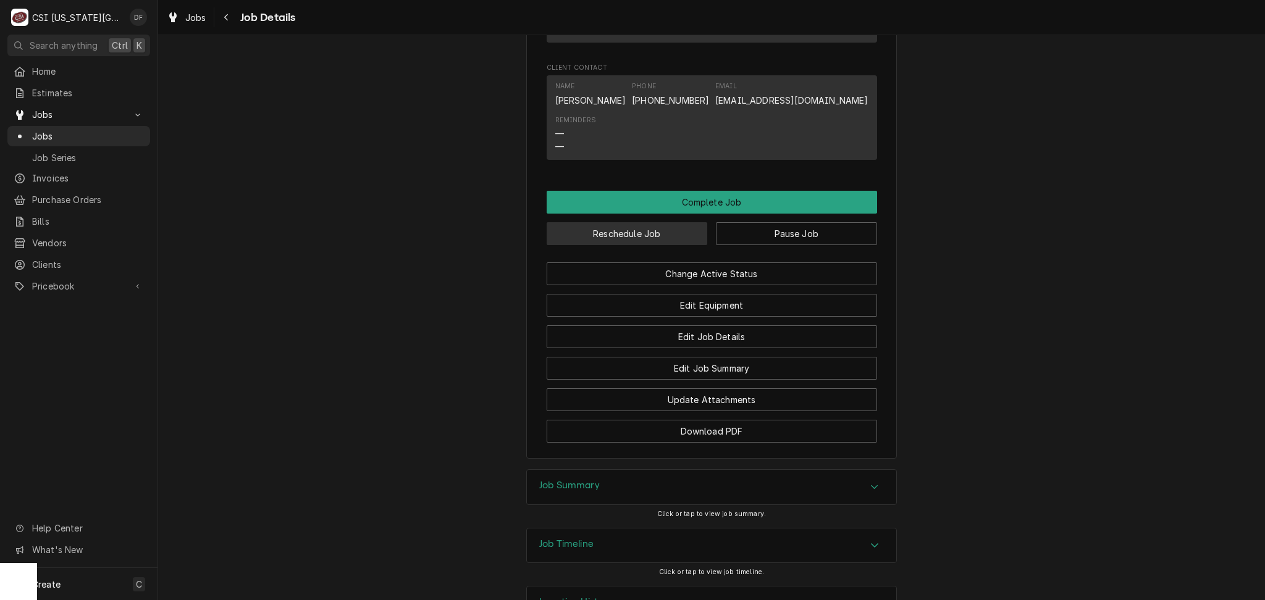
click at [628, 222] on button "Reschedule Job" at bounding box center [627, 233] width 161 height 23
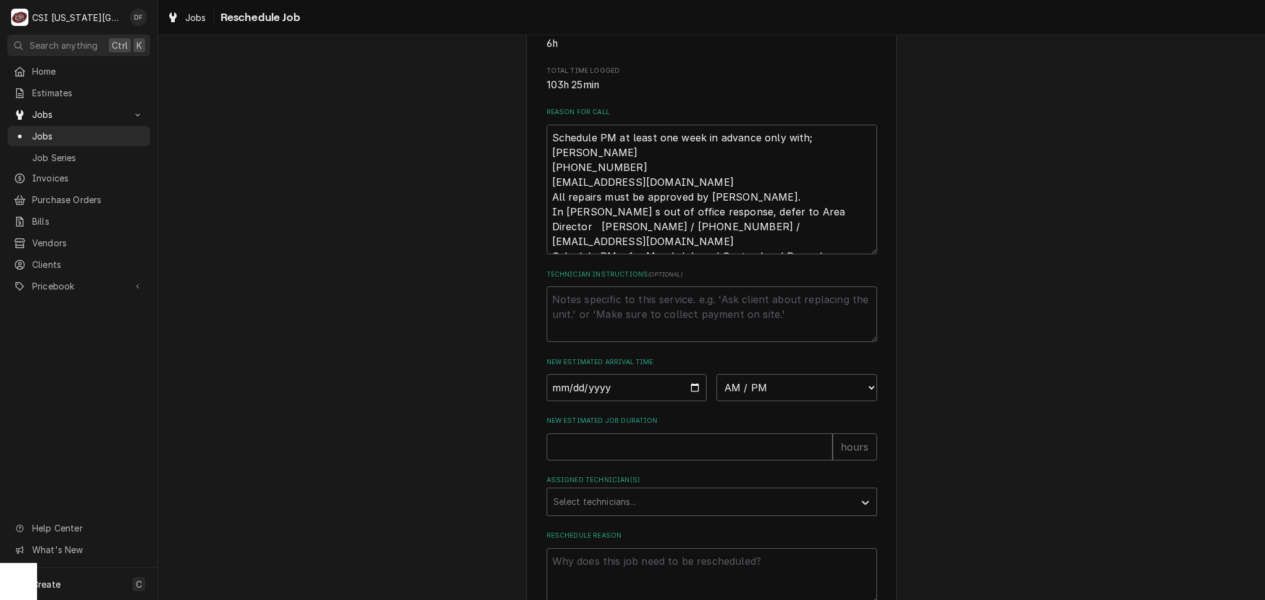
scroll to position [397, 0]
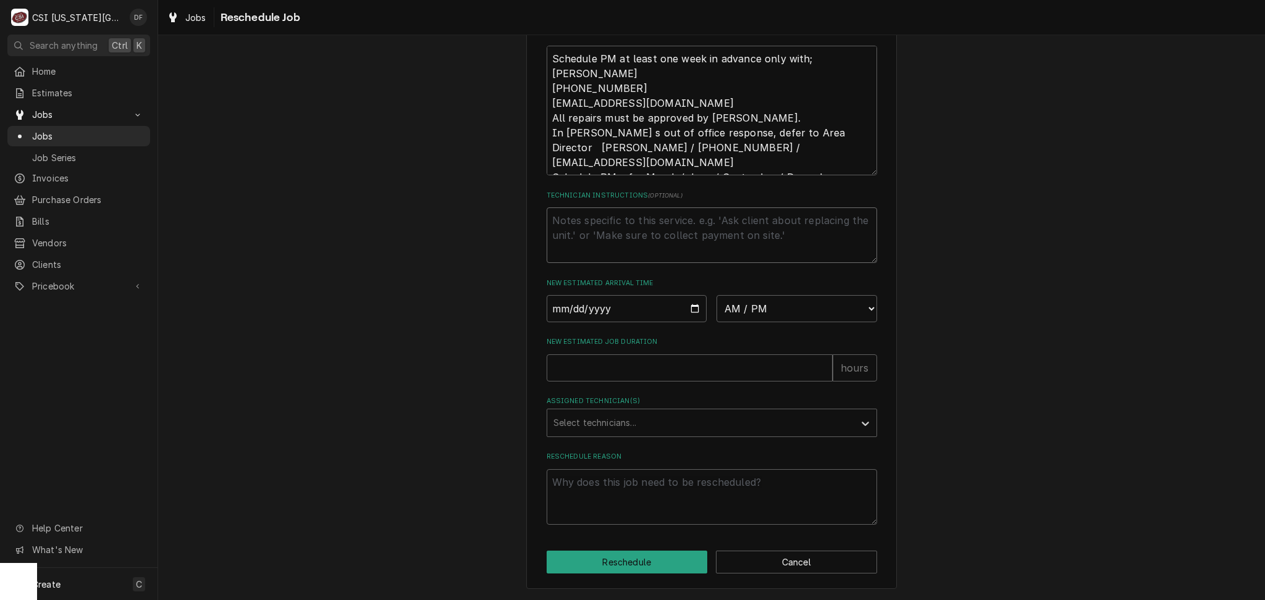
click at [591, 227] on textarea "Technician Instructions ( optional )" at bounding box center [712, 236] width 330 height 56
type textarea "x"
type textarea "M"
type textarea "x"
type textarea "Me"
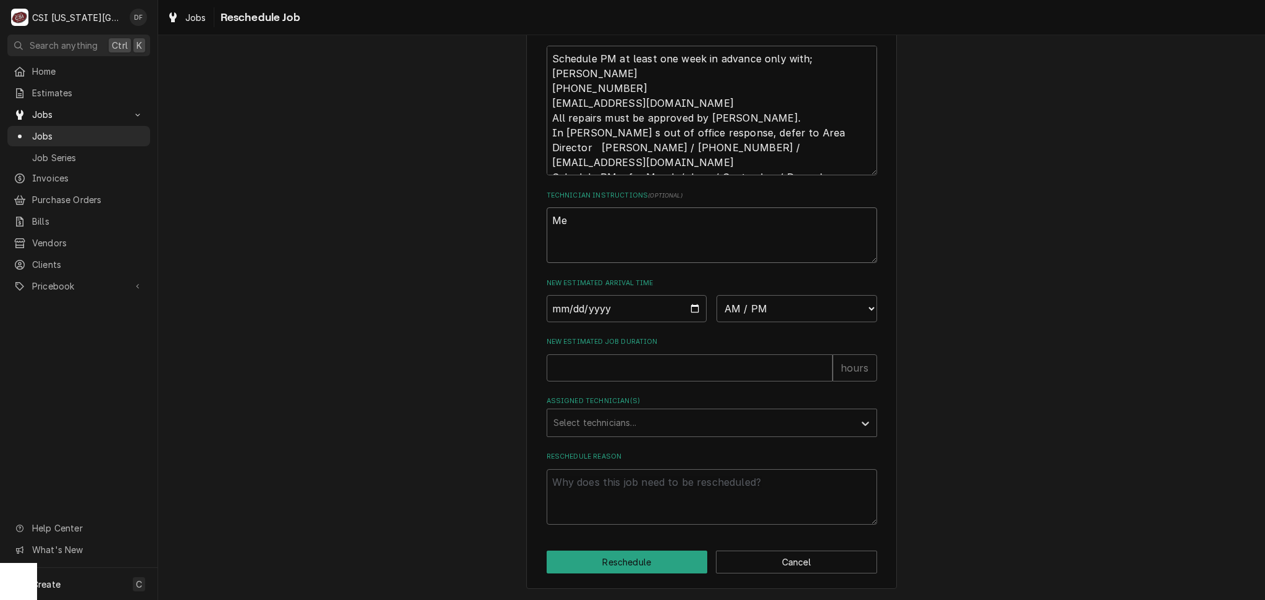
type textarea "x"
type textarea "Mee"
type textarea "x"
type textarea "Meet"
type textarea "x"
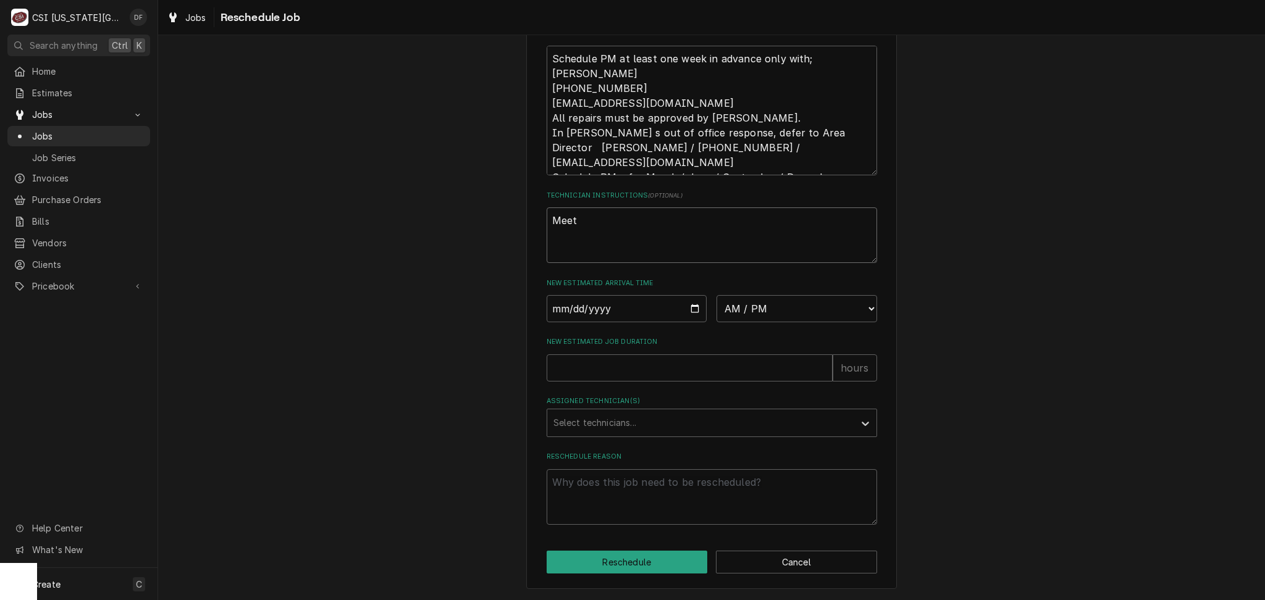
type textarea "Meet"
type textarea "x"
type textarea "Meet a"
type textarea "x"
type textarea "Meet at"
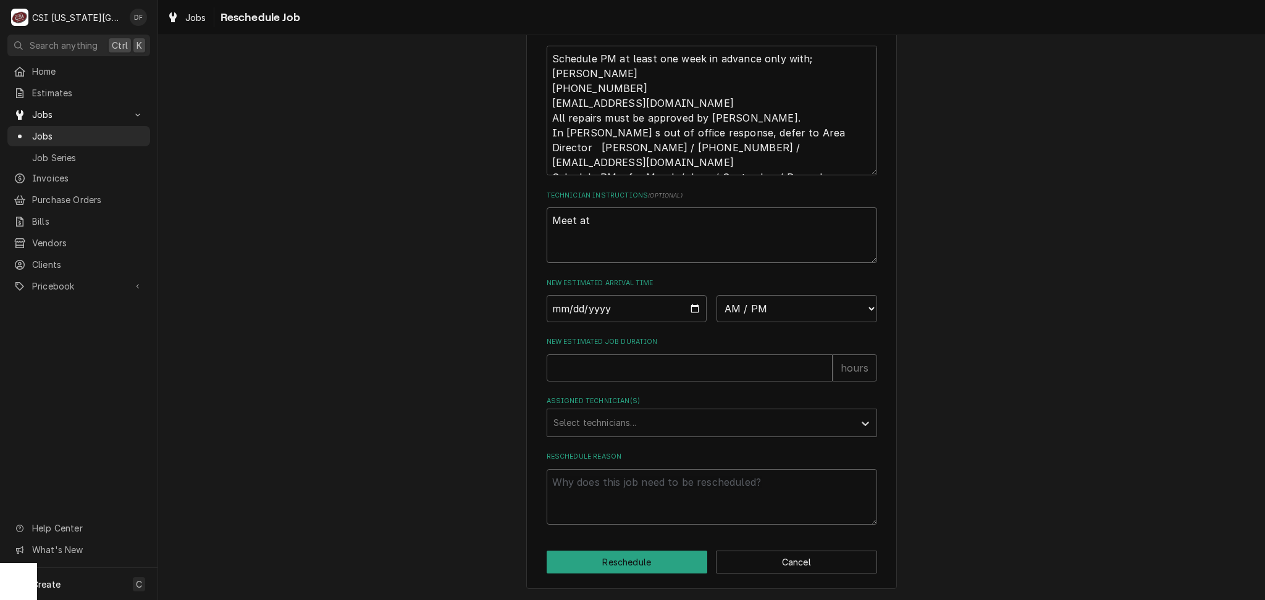
type textarea "x"
type textarea "Meet at"
type textarea "x"
type textarea "Meet at s"
type textarea "x"
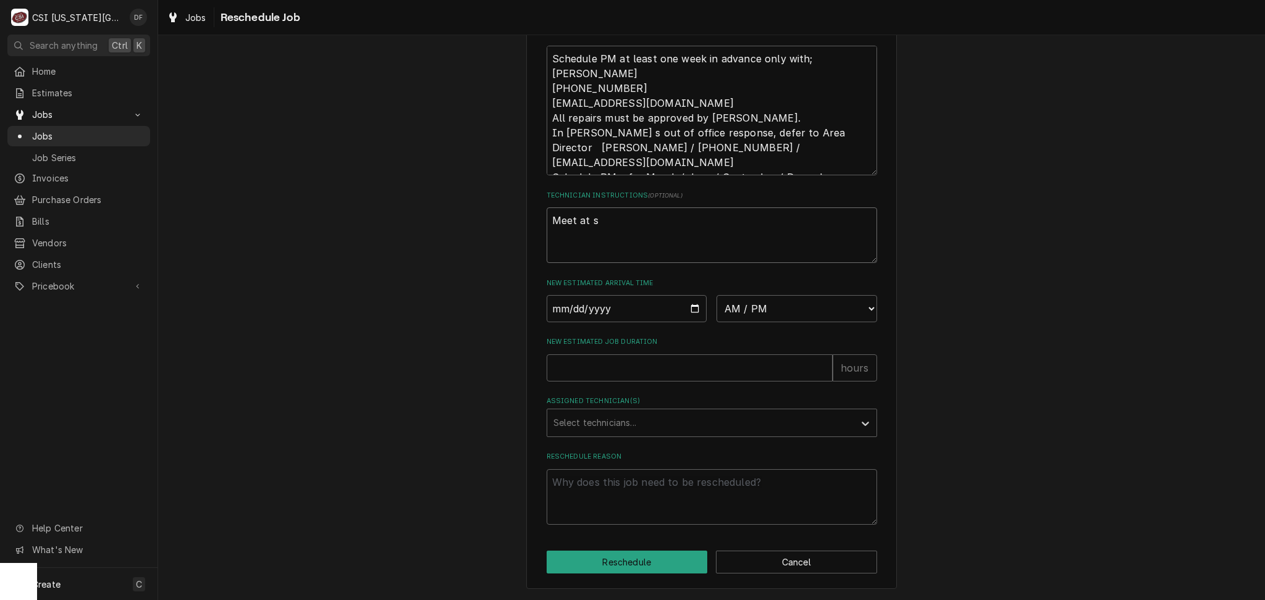
type textarea "Meet at sh"
type textarea "x"
type textarea "Meet at sho"
type textarea "x"
type textarea "Meet at shop"
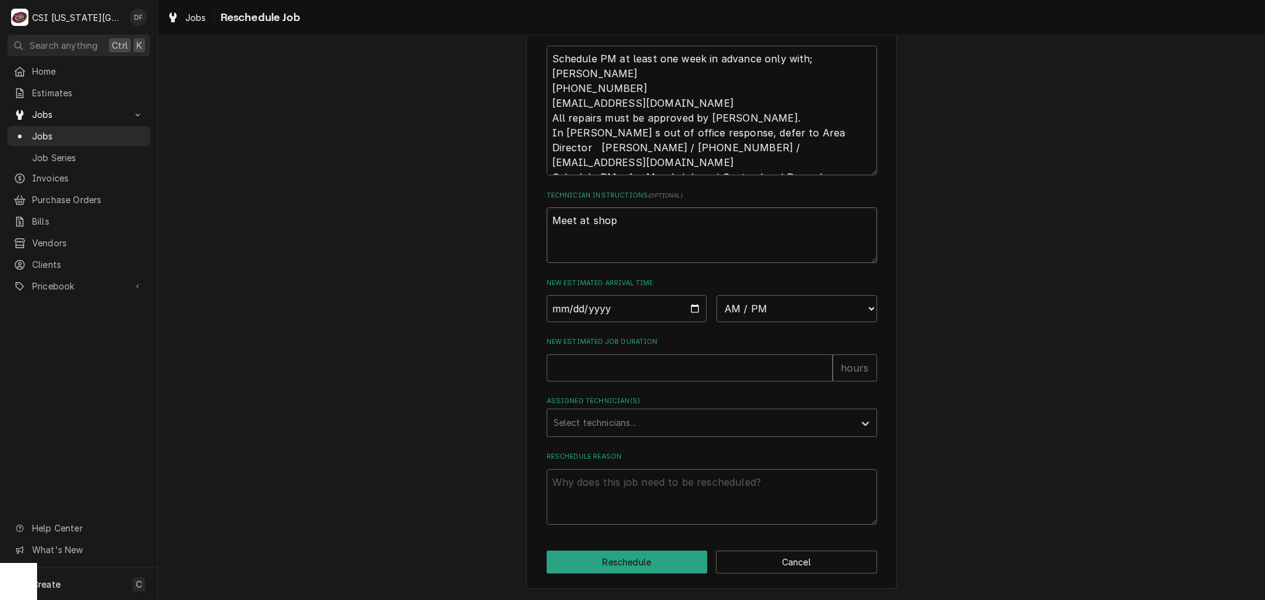
type textarea "x"
type textarea "Meet at shop"
type textarea "x"
type textarea "Meet at shop 7"
type textarea "x"
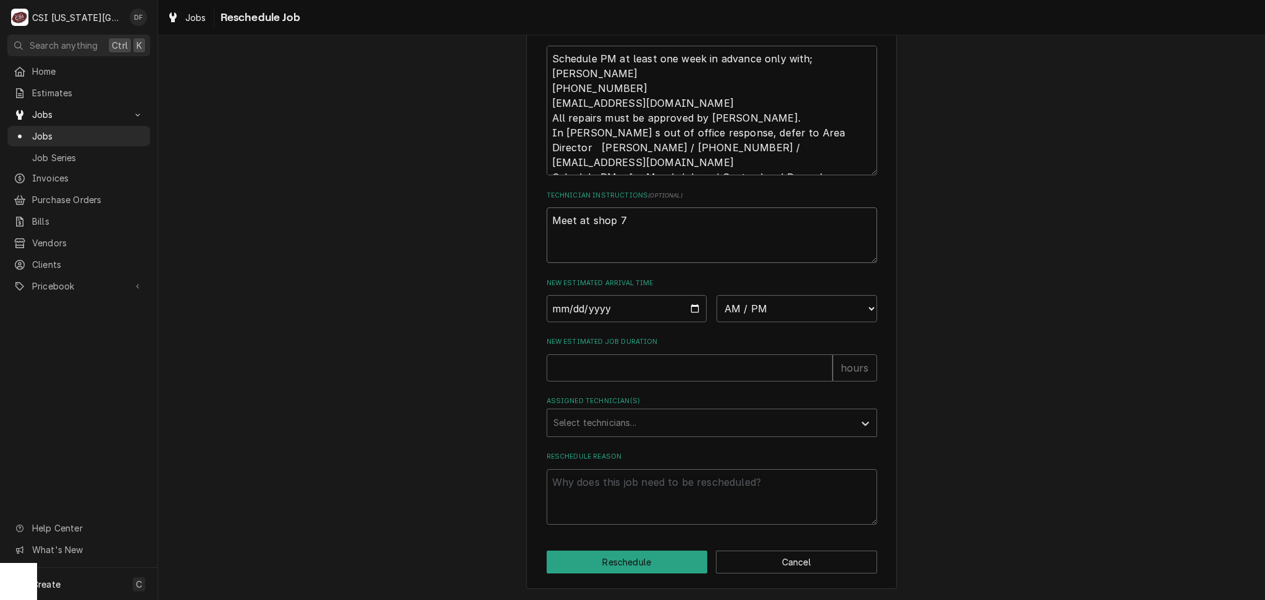
type textarea "Meet at shop 7a"
type textarea "x"
type textarea "Meet at shop 7am"
click at [691, 309] on input "Date" at bounding box center [627, 308] width 161 height 27
type input "2025-10-08"
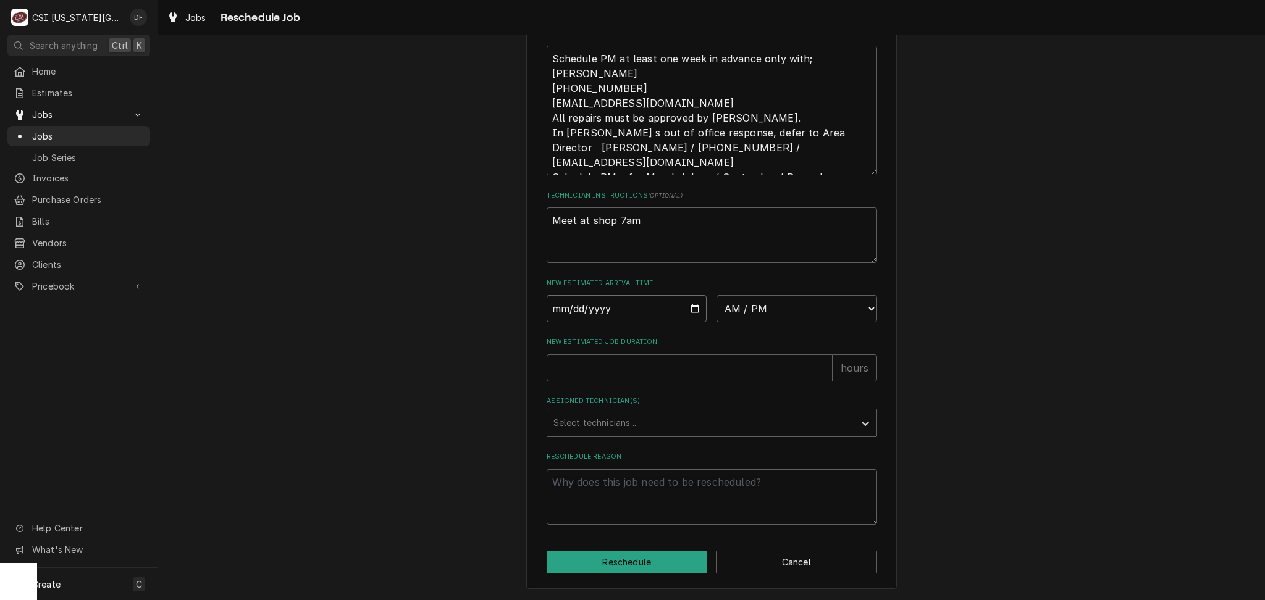
type textarea "x"
click at [860, 309] on select "AM / PM 6:00 AM 6:15 AM 6:30 AM 6:45 AM 7:00 AM 7:15 AM 7:30 AM 7:45 AM 8:00 AM…" at bounding box center [796, 308] width 161 height 27
select select "07:00:00"
click at [716, 296] on select "AM / PM 6:00 AM 6:15 AM 6:30 AM 6:45 AM 7:00 AM 7:15 AM 7:30 AM 7:45 AM 8:00 AM…" at bounding box center [796, 308] width 161 height 27
click at [624, 361] on input "New Estimated Job Duration" at bounding box center [690, 368] width 286 height 27
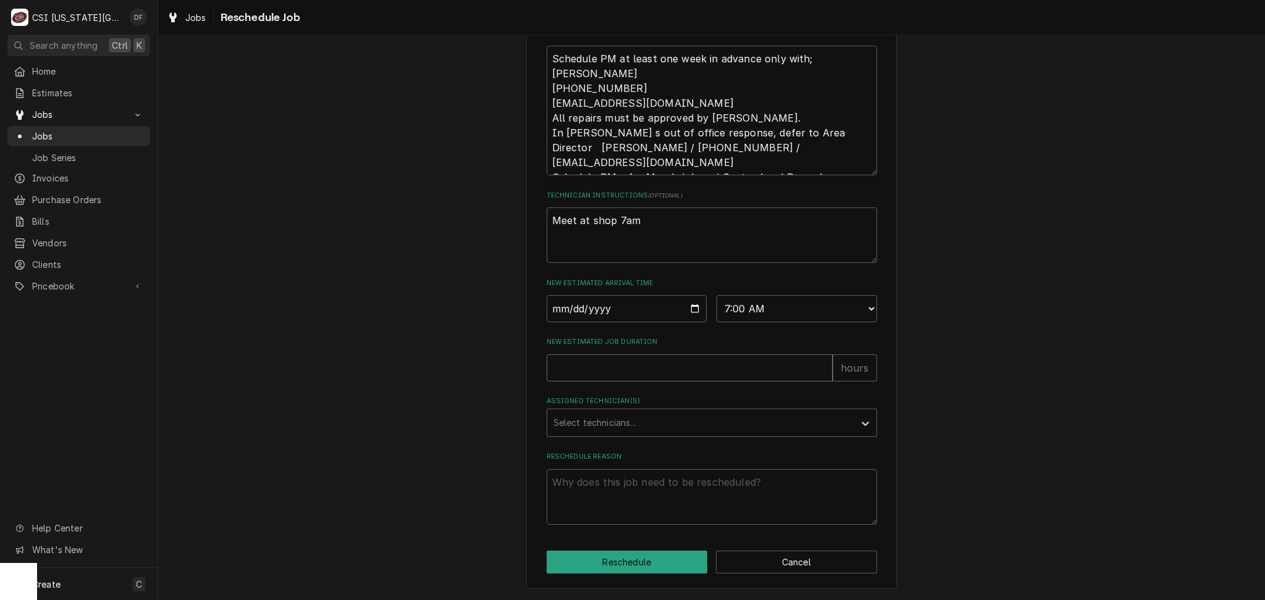
type textarea "x"
type input "2"
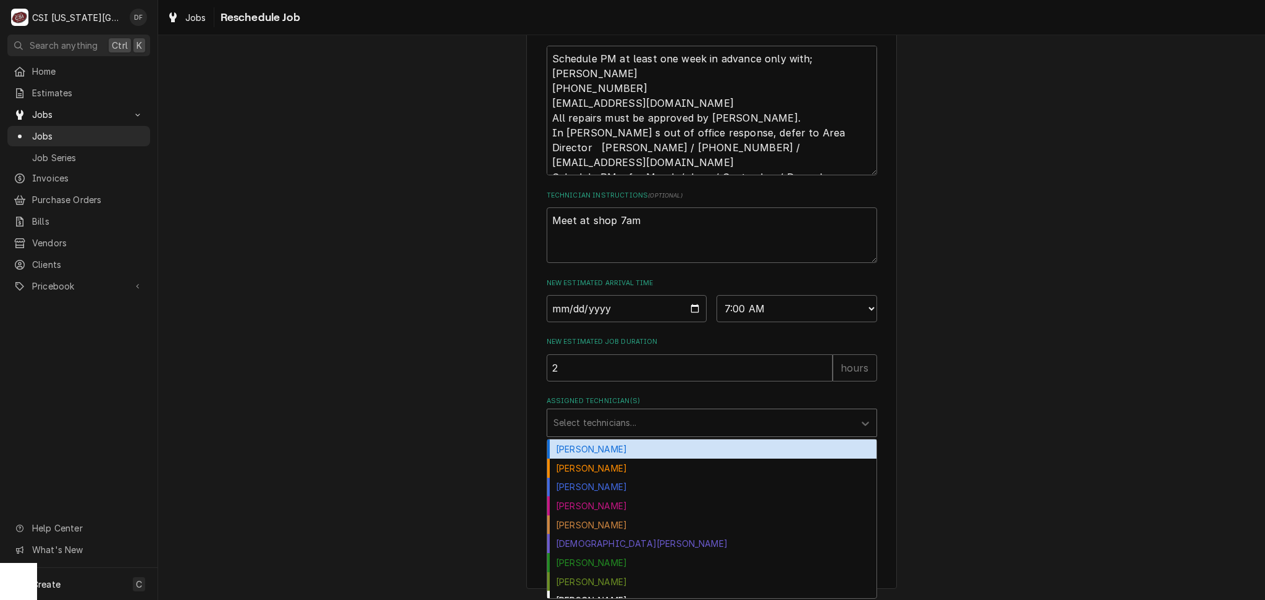
click at [607, 421] on div "Assigned Technician(s)" at bounding box center [700, 423] width 295 height 22
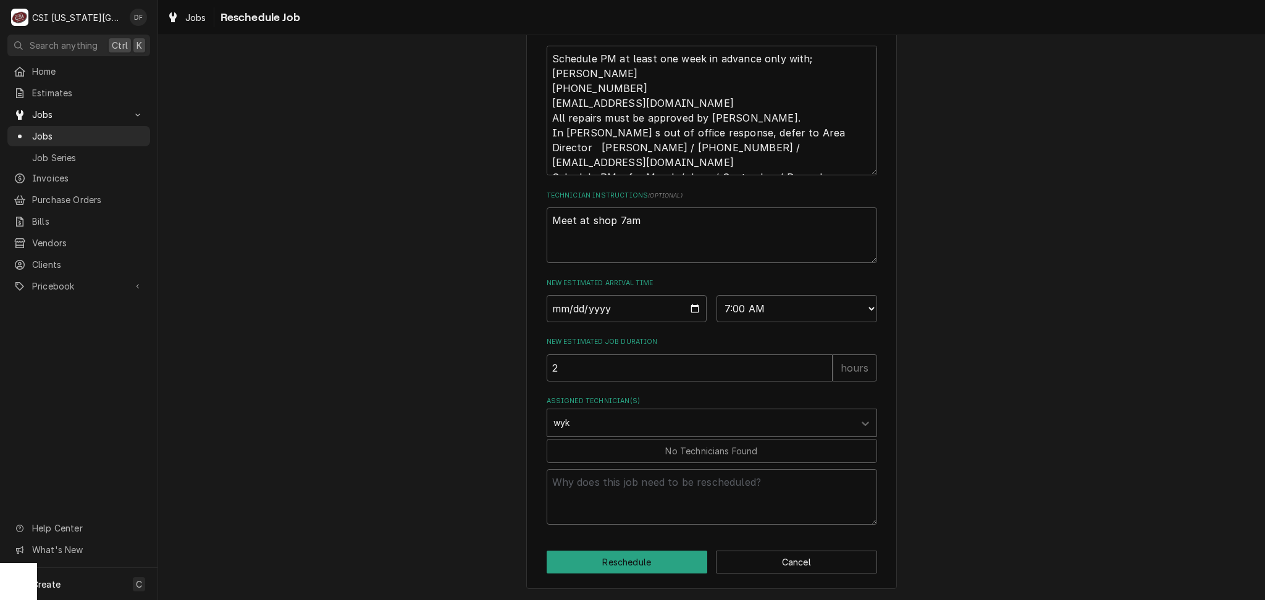
type input "wy"
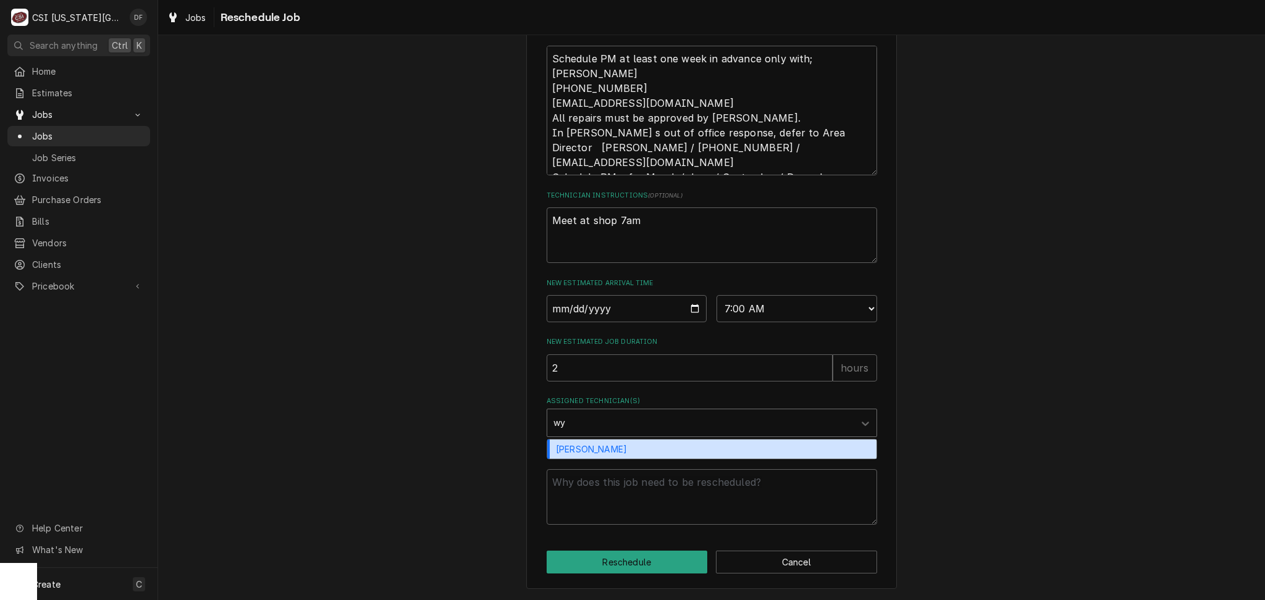
click at [611, 447] on div "Wylin Ming" at bounding box center [711, 449] width 329 height 19
type textarea "x"
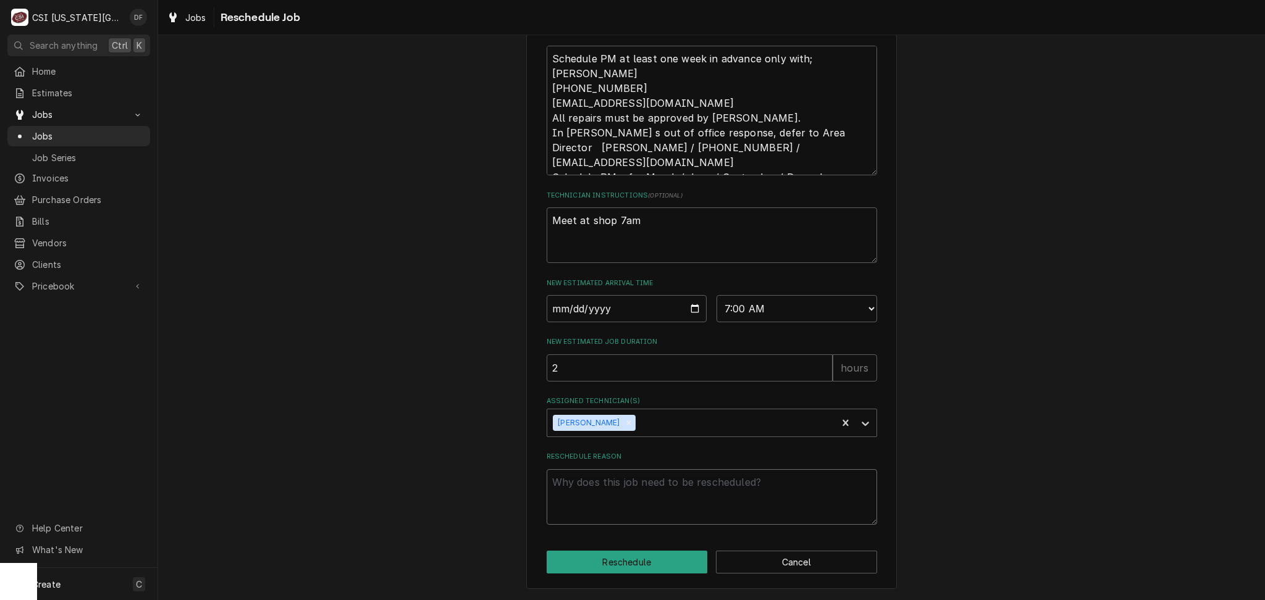
click at [605, 487] on textarea "Reschedule Reason" at bounding box center [712, 497] width 330 height 56
type textarea "x"
type textarea "N"
type textarea "x"
type textarea "Ne"
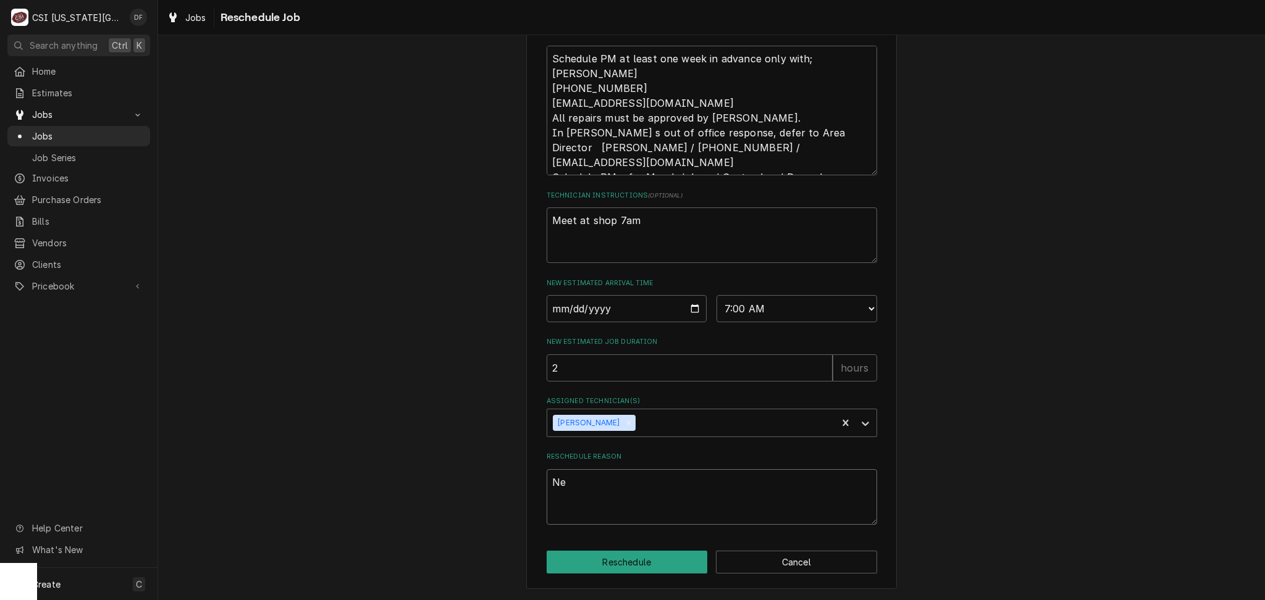
type textarea "x"
type textarea "Nee"
type textarea "x"
type textarea "Need"
type textarea "x"
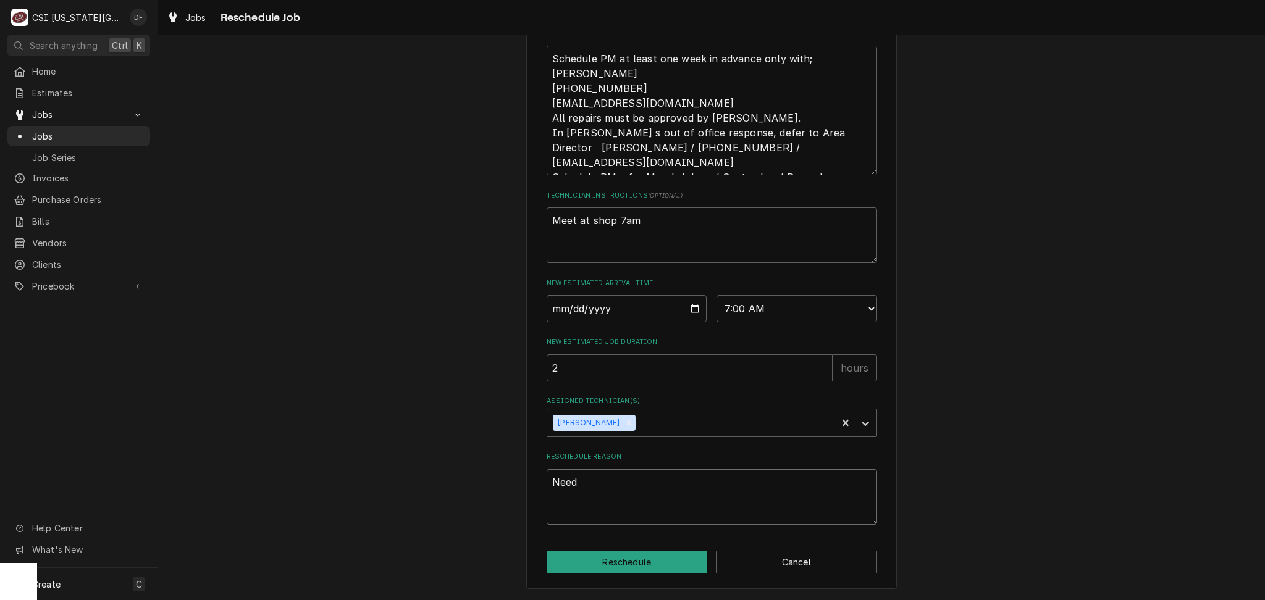
type textarea "Need"
type textarea "x"
type textarea "Need t"
type textarea "x"
type textarea "Need to"
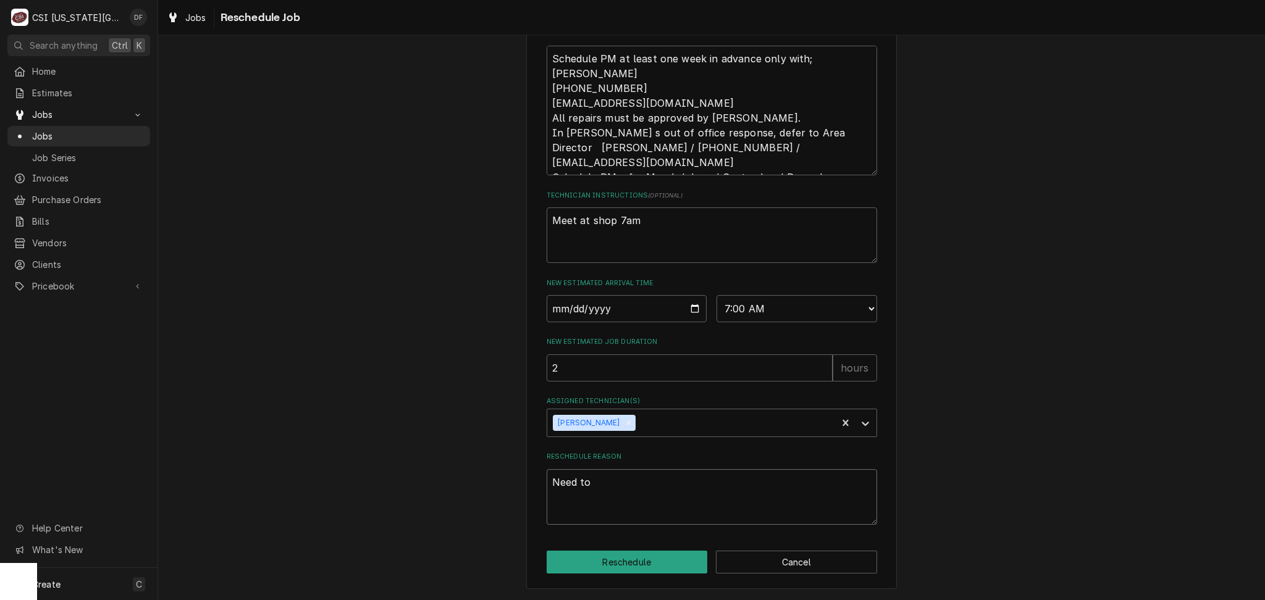
type textarea "x"
type textarea "Need to"
type textarea "x"
type textarea "Need to d"
type textarea "x"
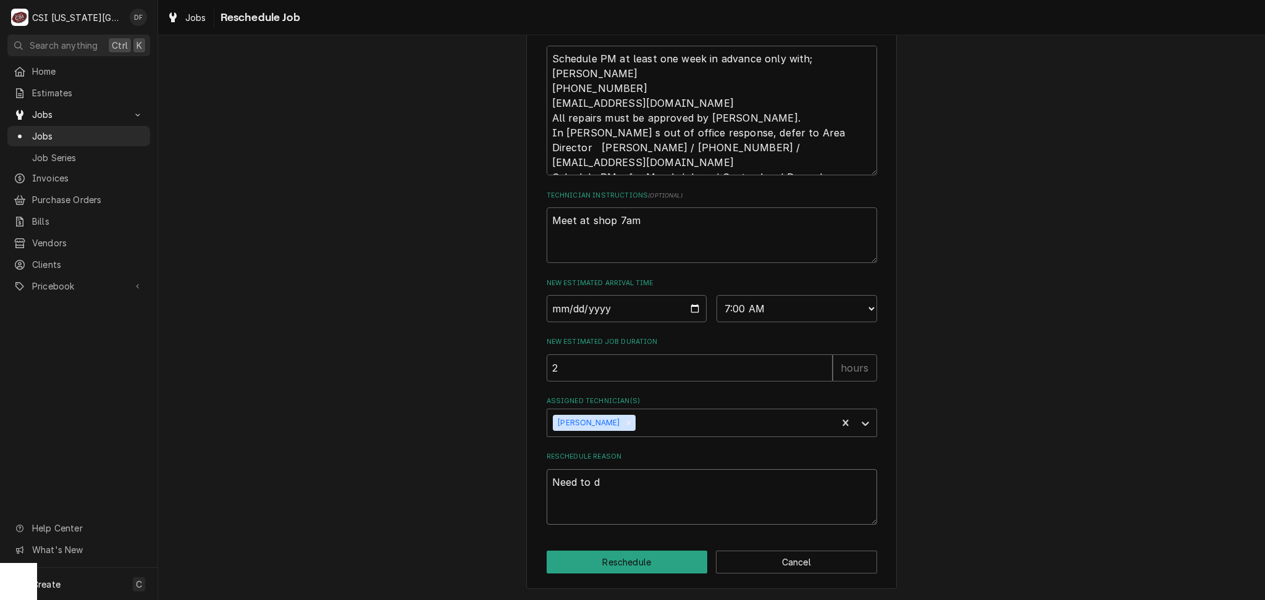
type textarea "Need to do"
type textarea "x"
type textarea "Need to do"
type textarea "x"
type textarea "Need to do q"
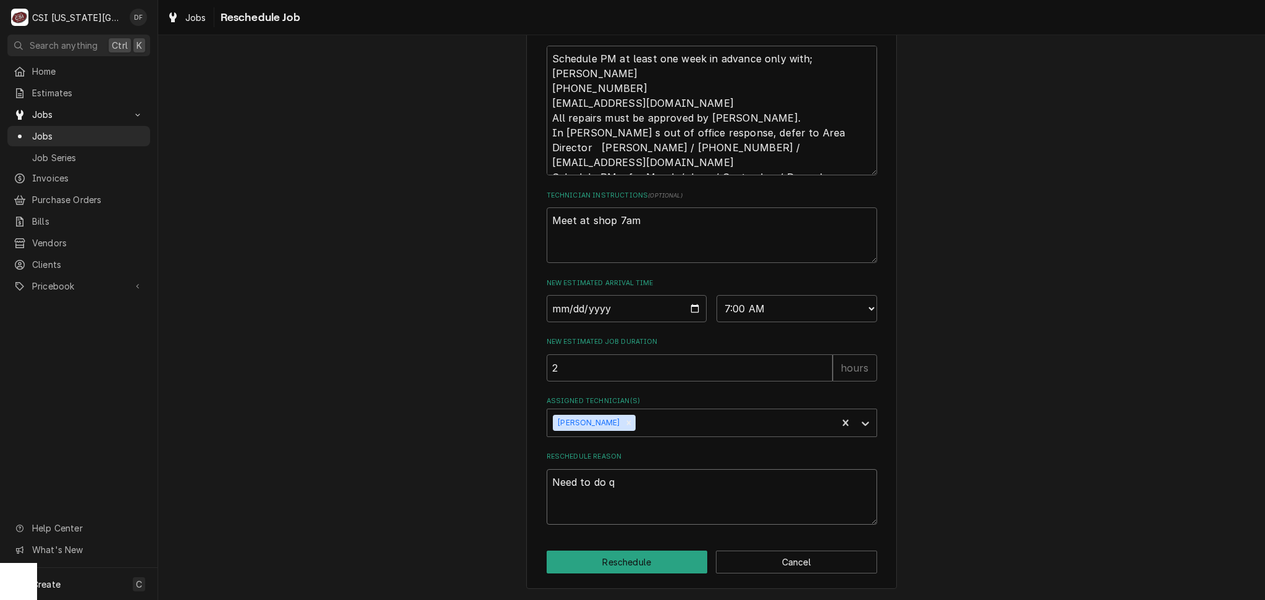
type textarea "x"
type textarea "Need to do qu"
type textarea "x"
type textarea "Need to do quo"
type textarea "x"
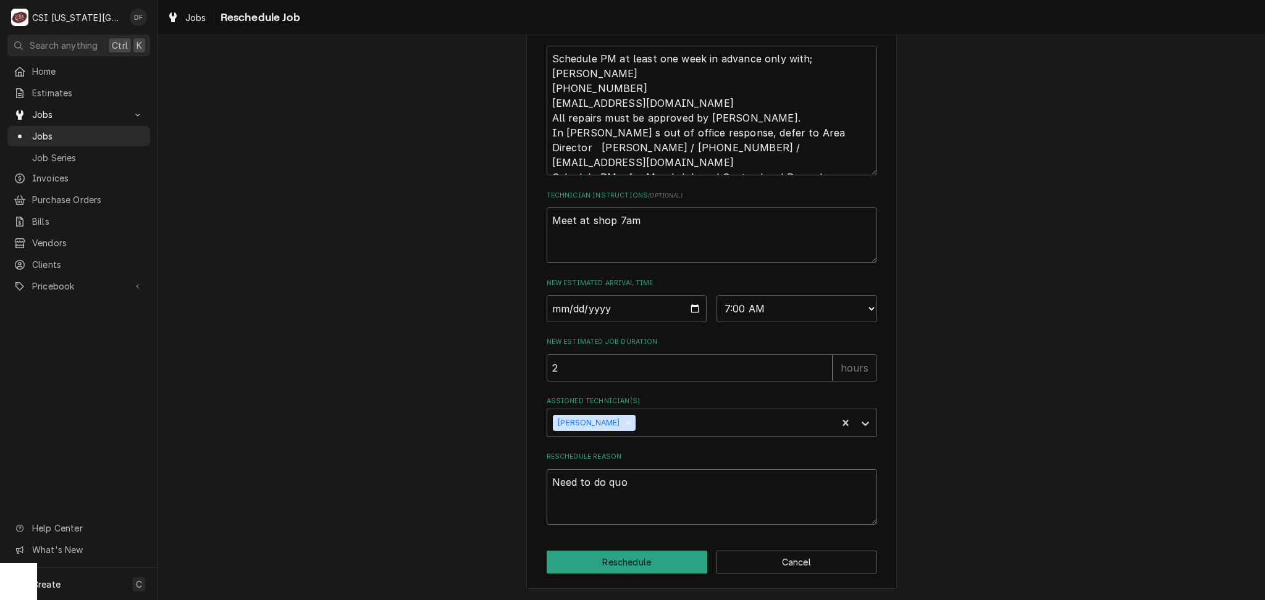
type textarea "Need to do quot"
type textarea "x"
type textarea "Need to do quote"
type textarea "x"
type textarea "Need to do quotes"
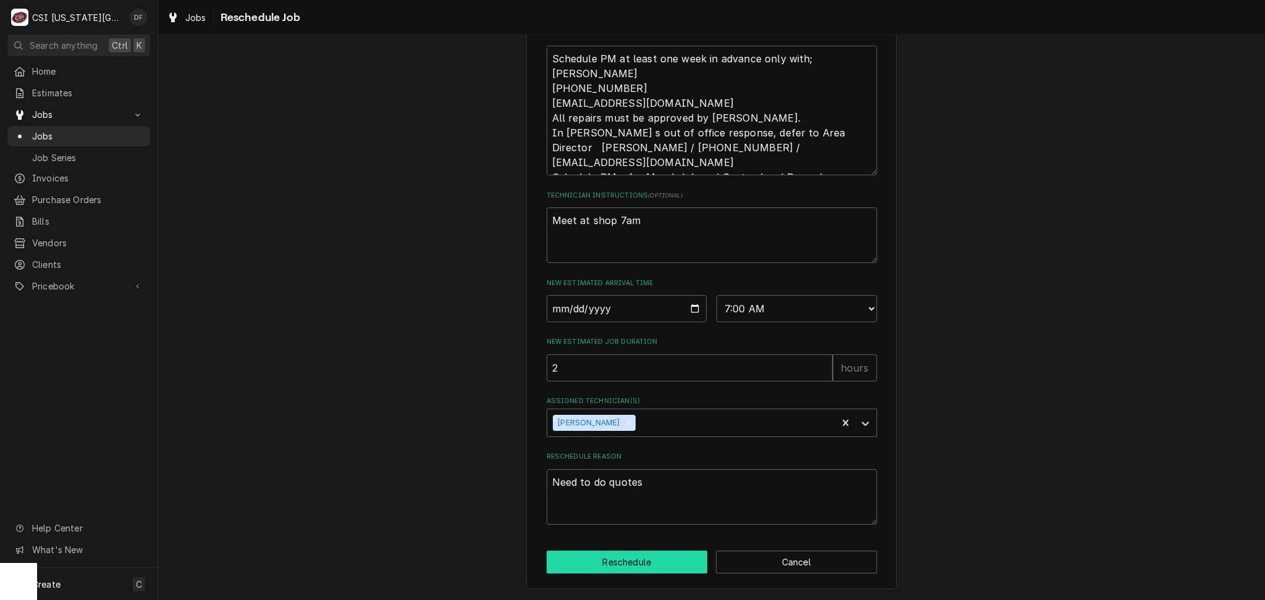
click at [618, 566] on button "Reschedule" at bounding box center [627, 562] width 161 height 23
type textarea "x"
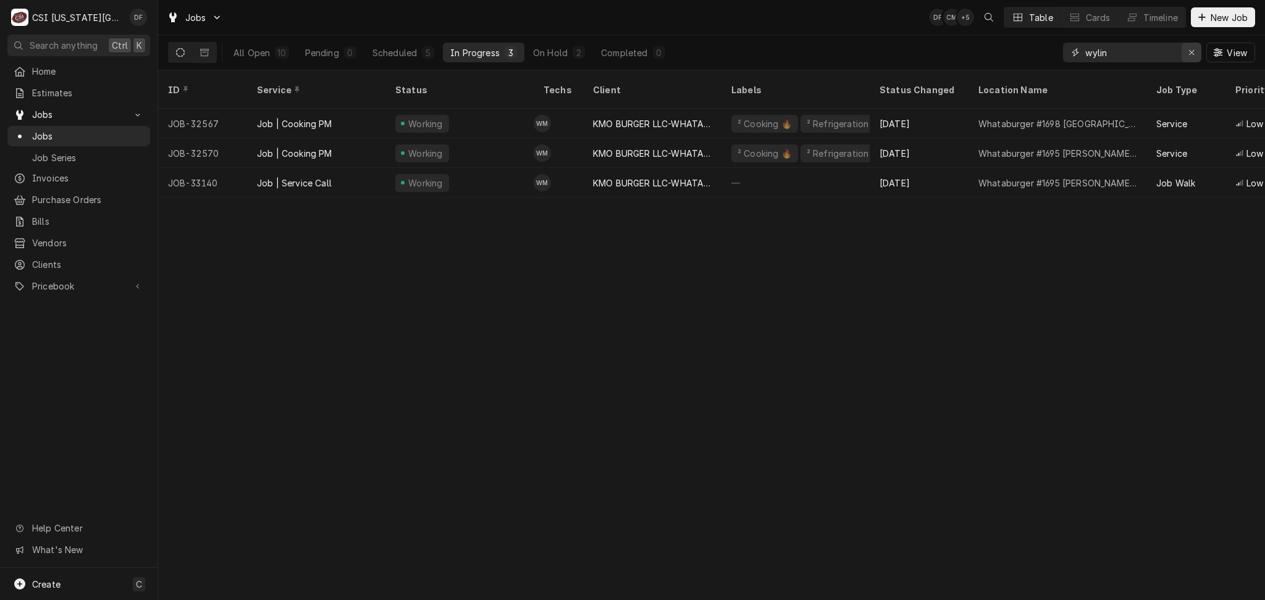
click at [1186, 56] on div "Erase input" at bounding box center [1191, 52] width 12 height 12
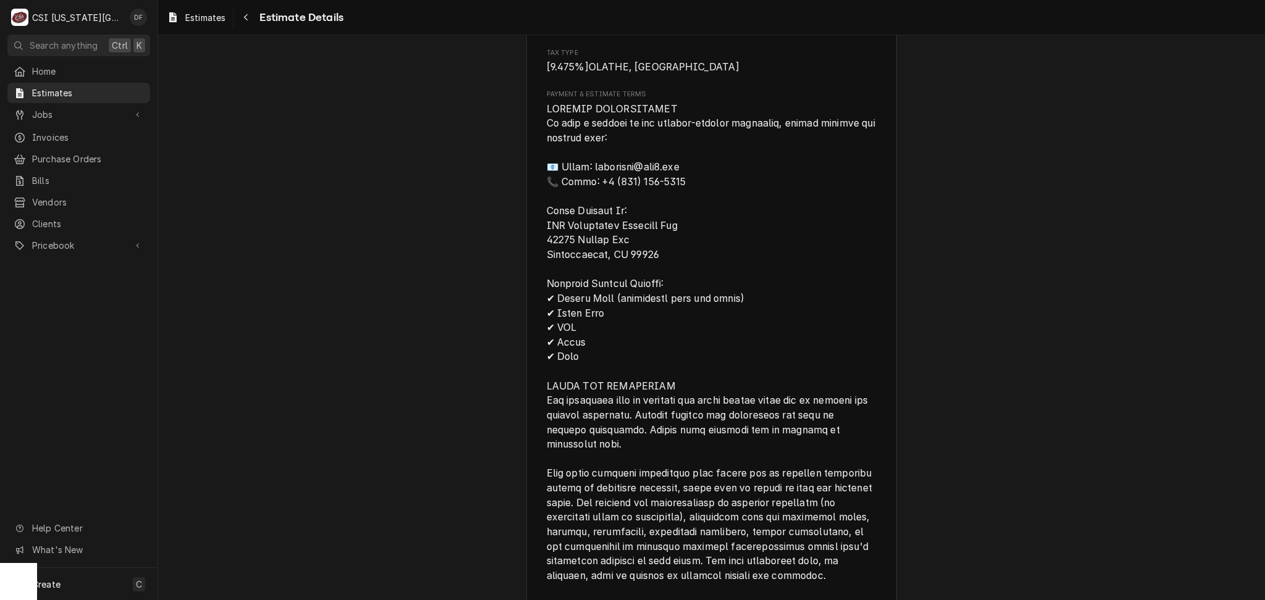
scroll to position [1729, 0]
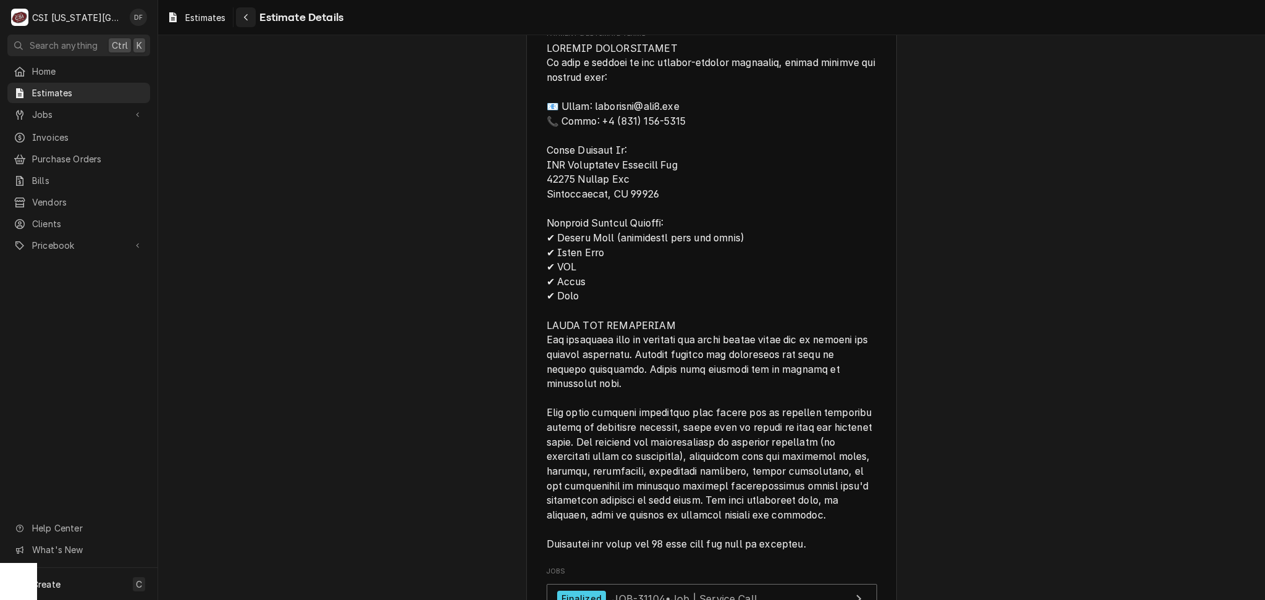
click at [243, 15] on div "Navigate back" at bounding box center [246, 17] width 12 height 12
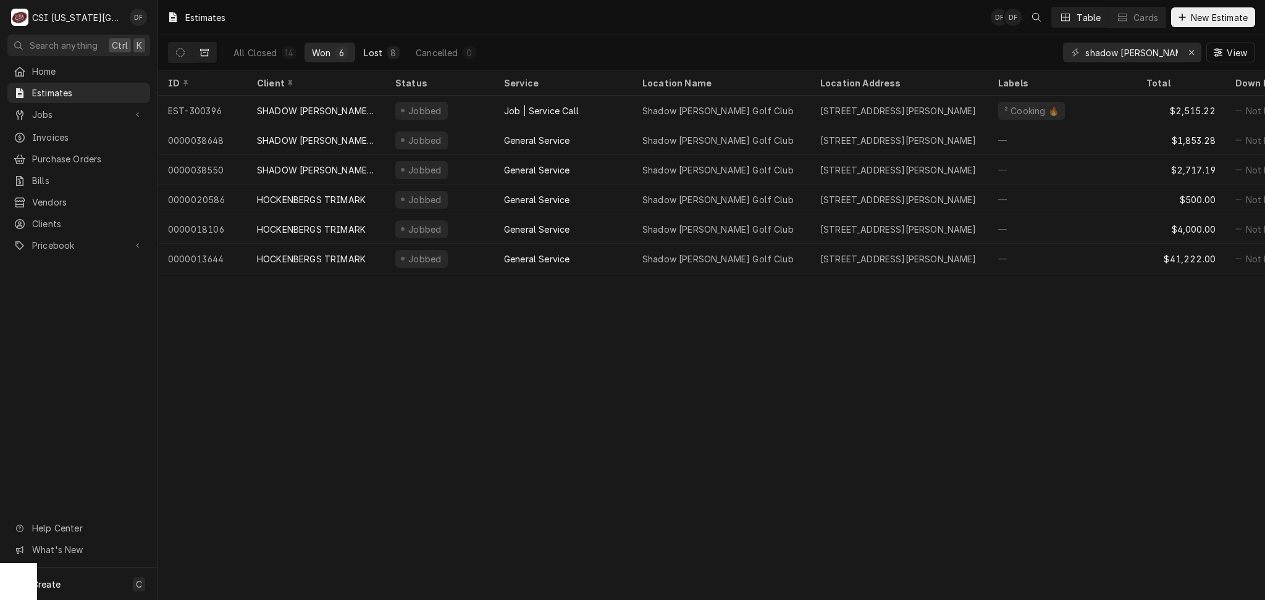
click at [382, 58] on button "Lost 8" at bounding box center [381, 53] width 51 height 20
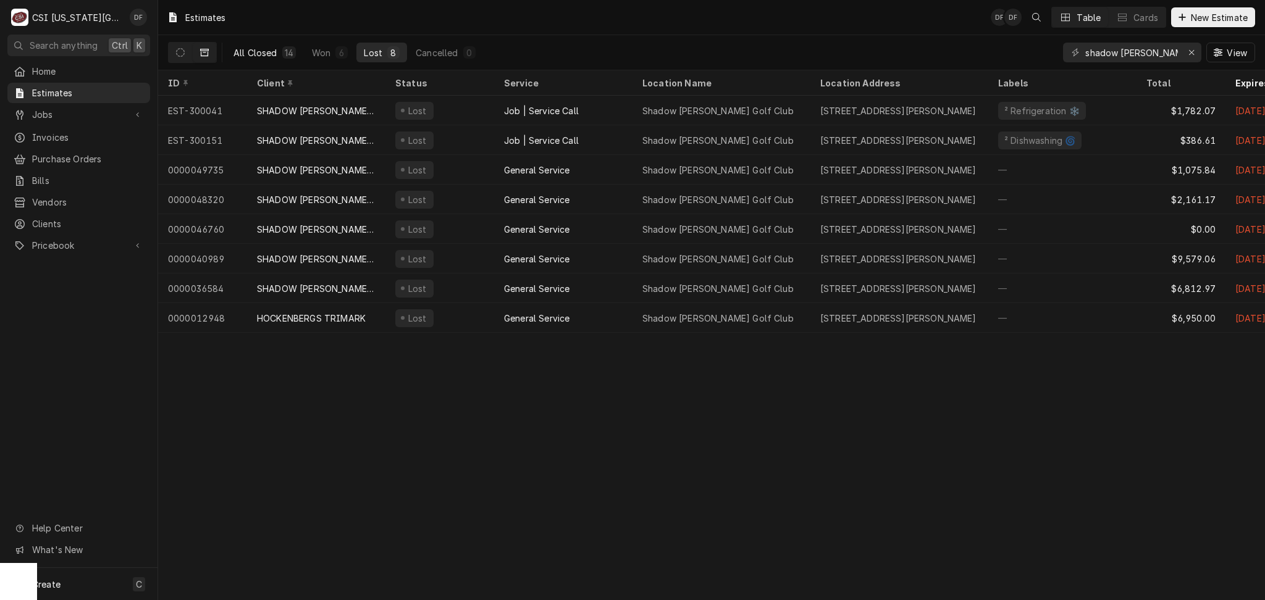
click at [264, 56] on div "All Closed" at bounding box center [255, 52] width 44 height 13
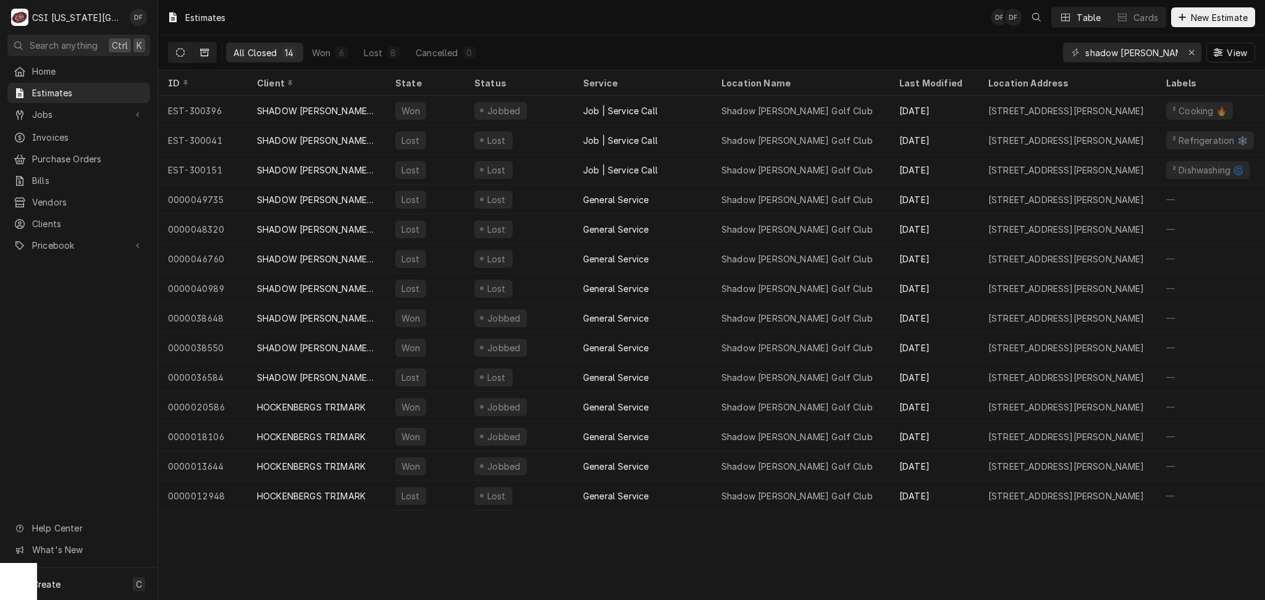
click at [184, 52] on icon "Dynamic Content Wrapper" at bounding box center [180, 52] width 9 height 9
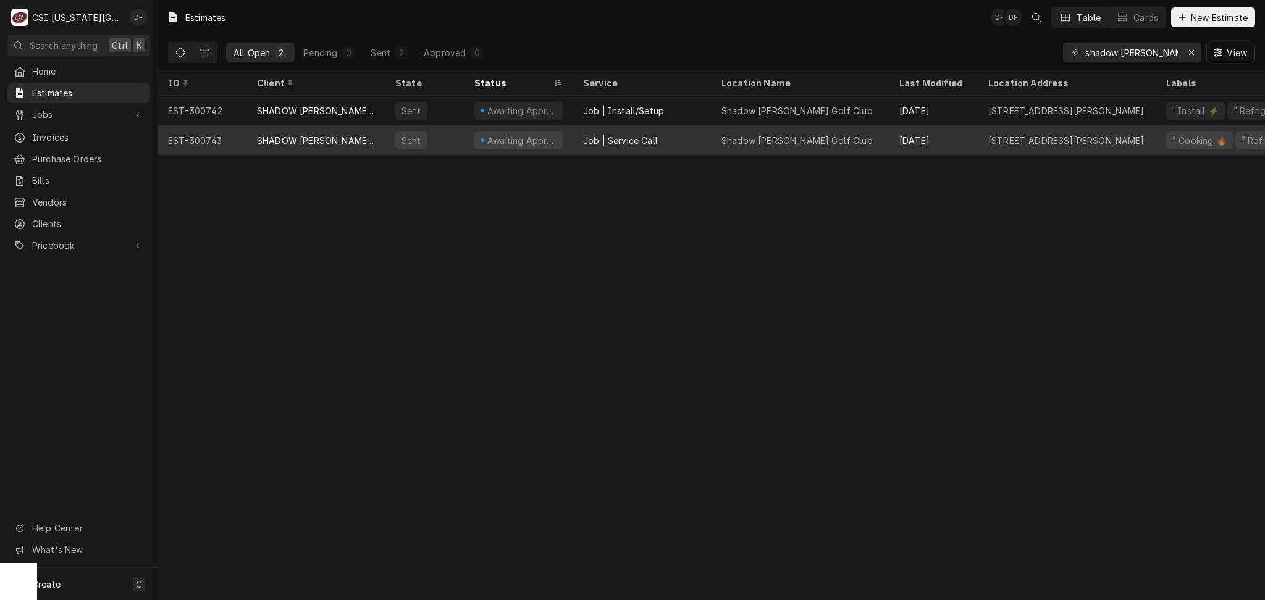
click at [808, 141] on div "Shadow Glen Golf Club" at bounding box center [796, 140] width 151 height 13
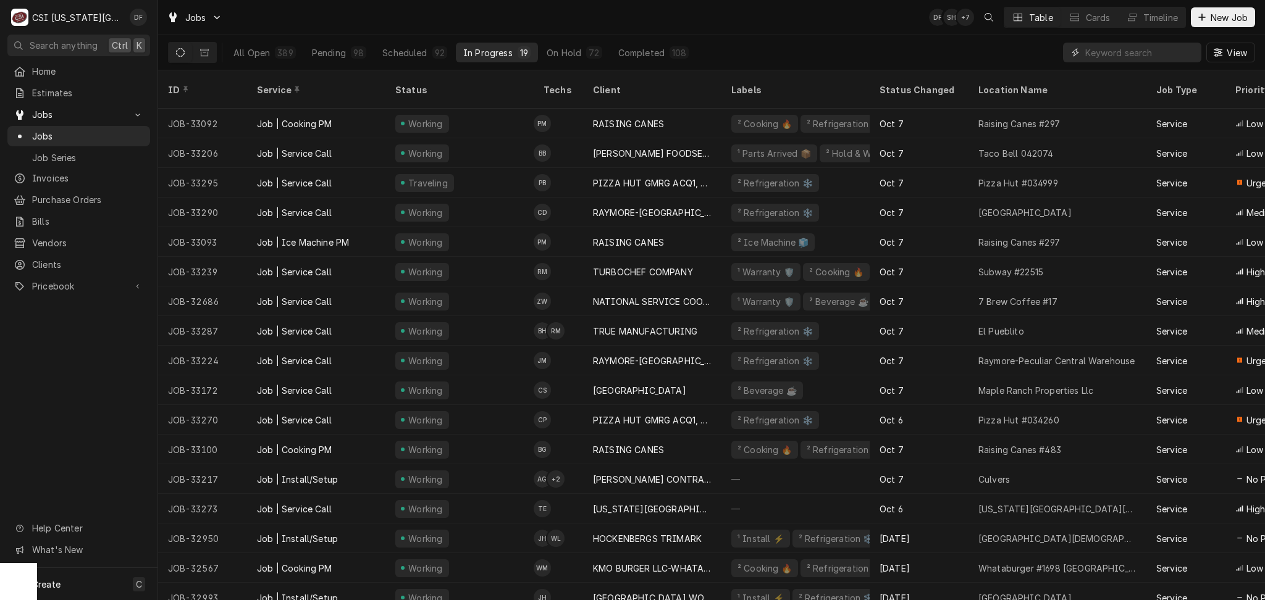
click at [1125, 53] on input "Dynamic Content Wrapper" at bounding box center [1140, 53] width 110 height 20
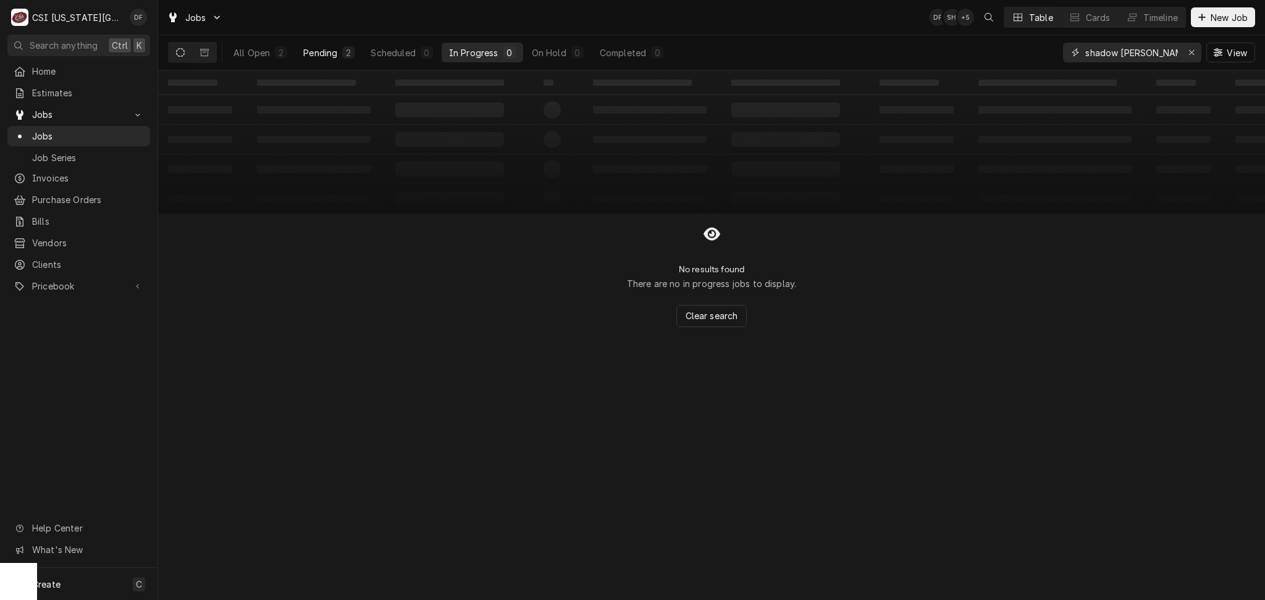
type input "shadow [PERSON_NAME]"
click at [322, 57] on div "Pending" at bounding box center [320, 52] width 34 height 13
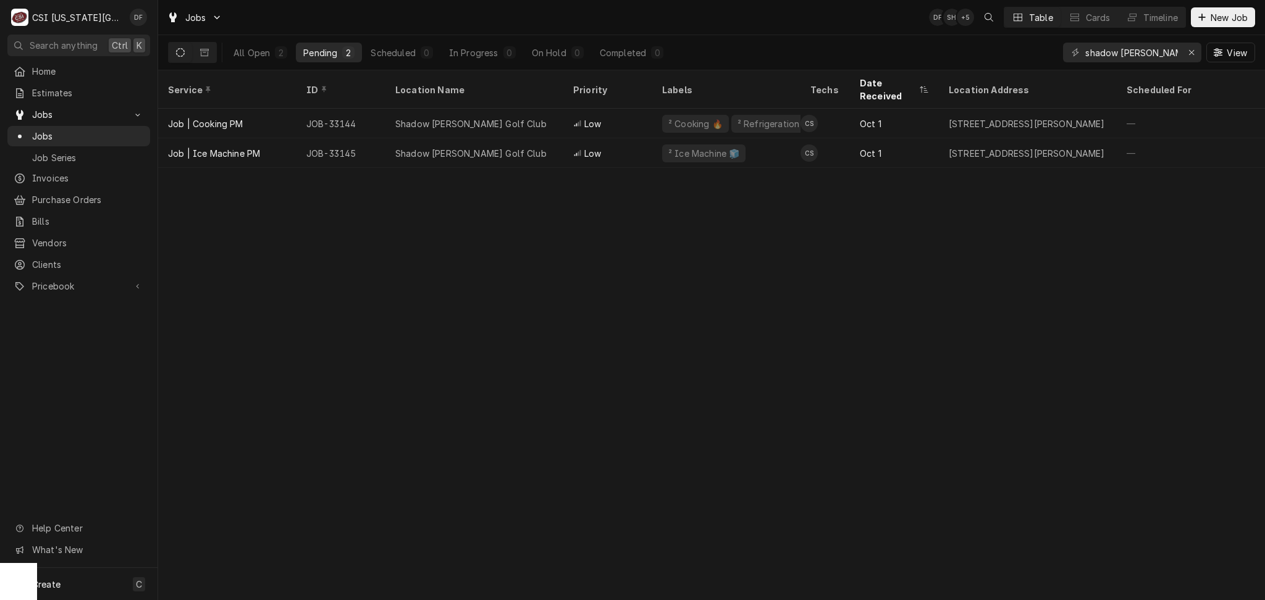
click at [432, 342] on div "Service ID Location Name Priority Labels Techs Date Received Location Address S…" at bounding box center [711, 335] width 1107 height 530
click at [206, 57] on button "Dynamic Content Wrapper" at bounding box center [204, 53] width 23 height 20
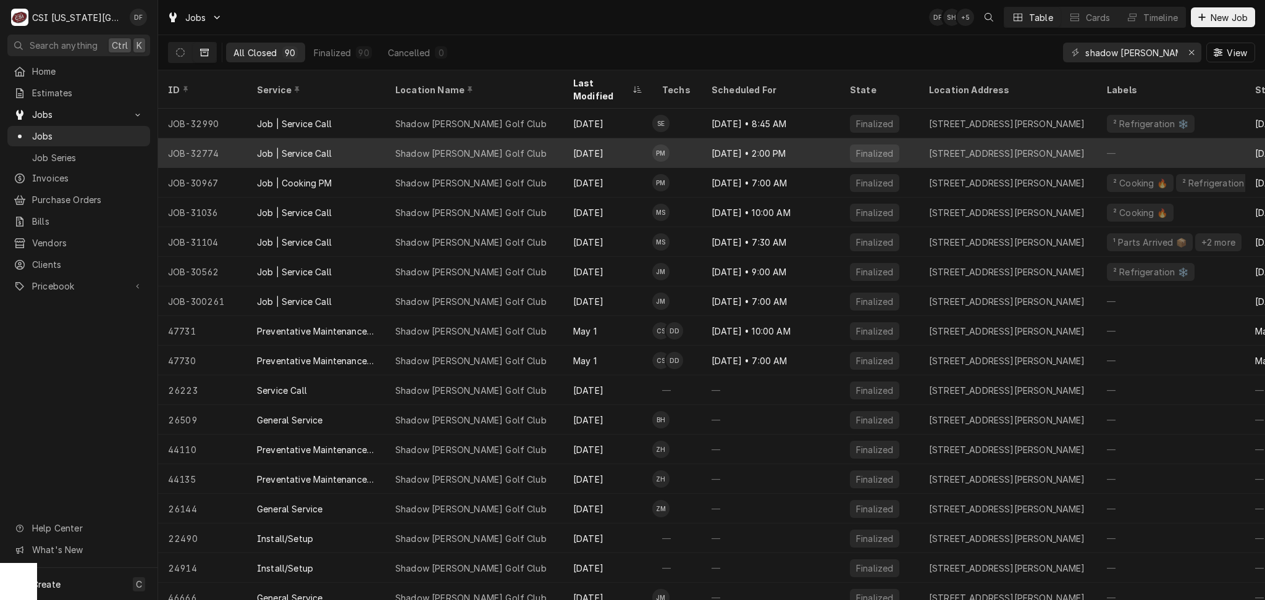
click at [607, 140] on div "[DATE]" at bounding box center [607, 153] width 89 height 30
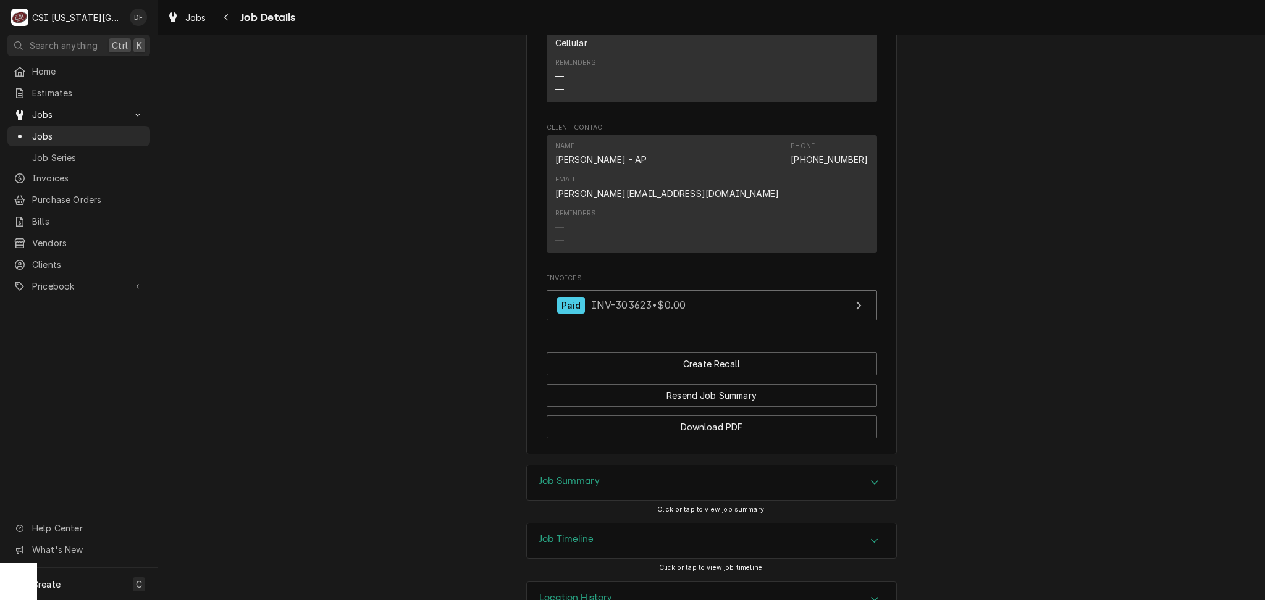
scroll to position [836, 0]
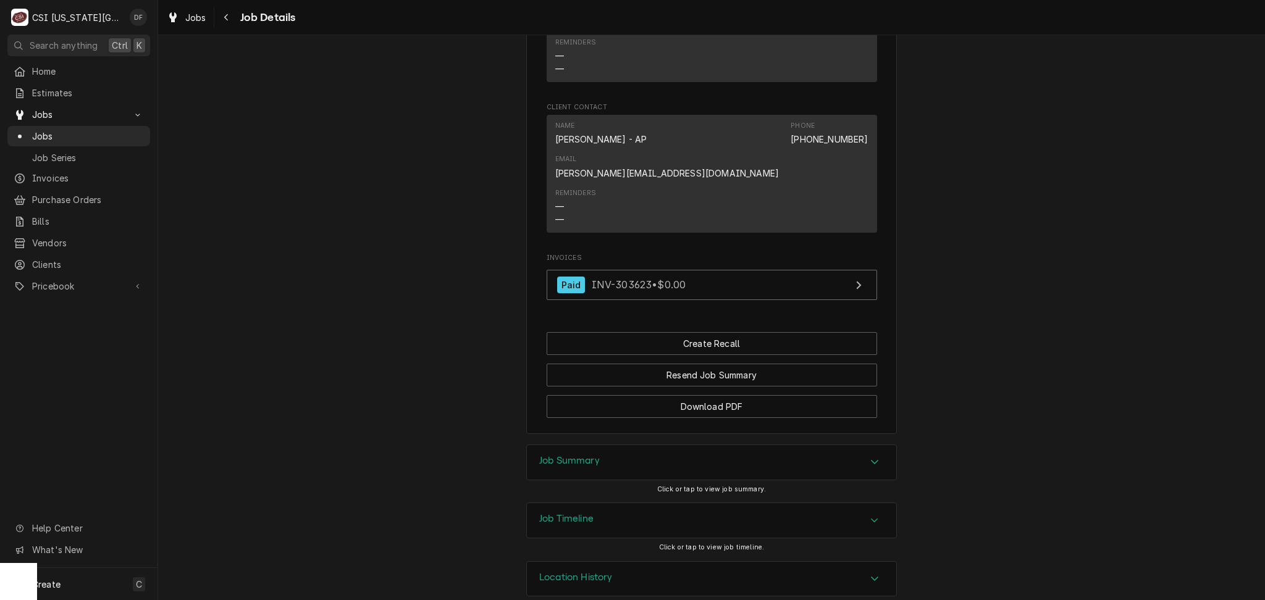
click at [870, 457] on icon "Accordion Header" at bounding box center [874, 462] width 9 height 10
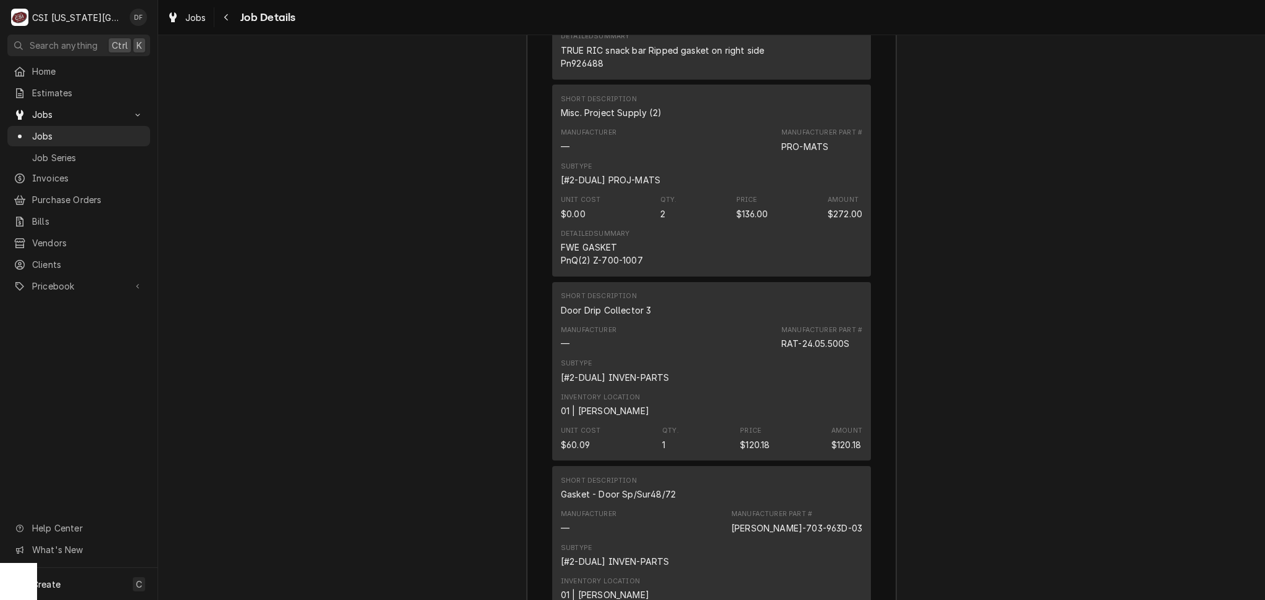
scroll to position [2311, 0]
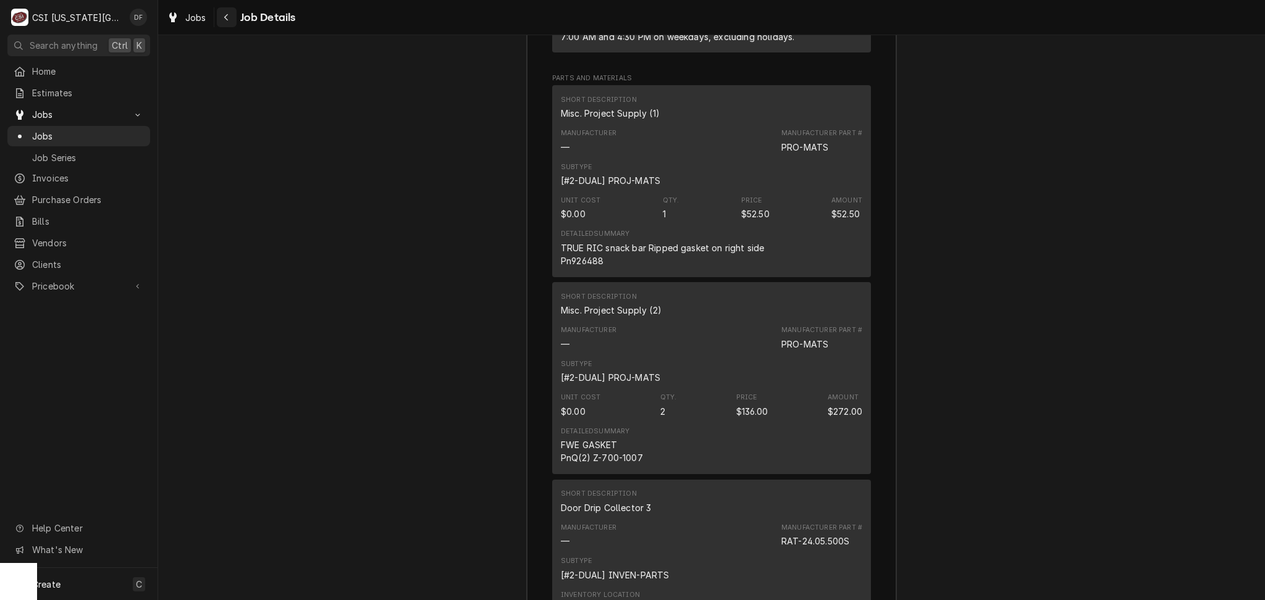
click at [228, 18] on icon "Navigate back" at bounding box center [227, 17] width 6 height 9
